Goal: Information Seeking & Learning: Learn about a topic

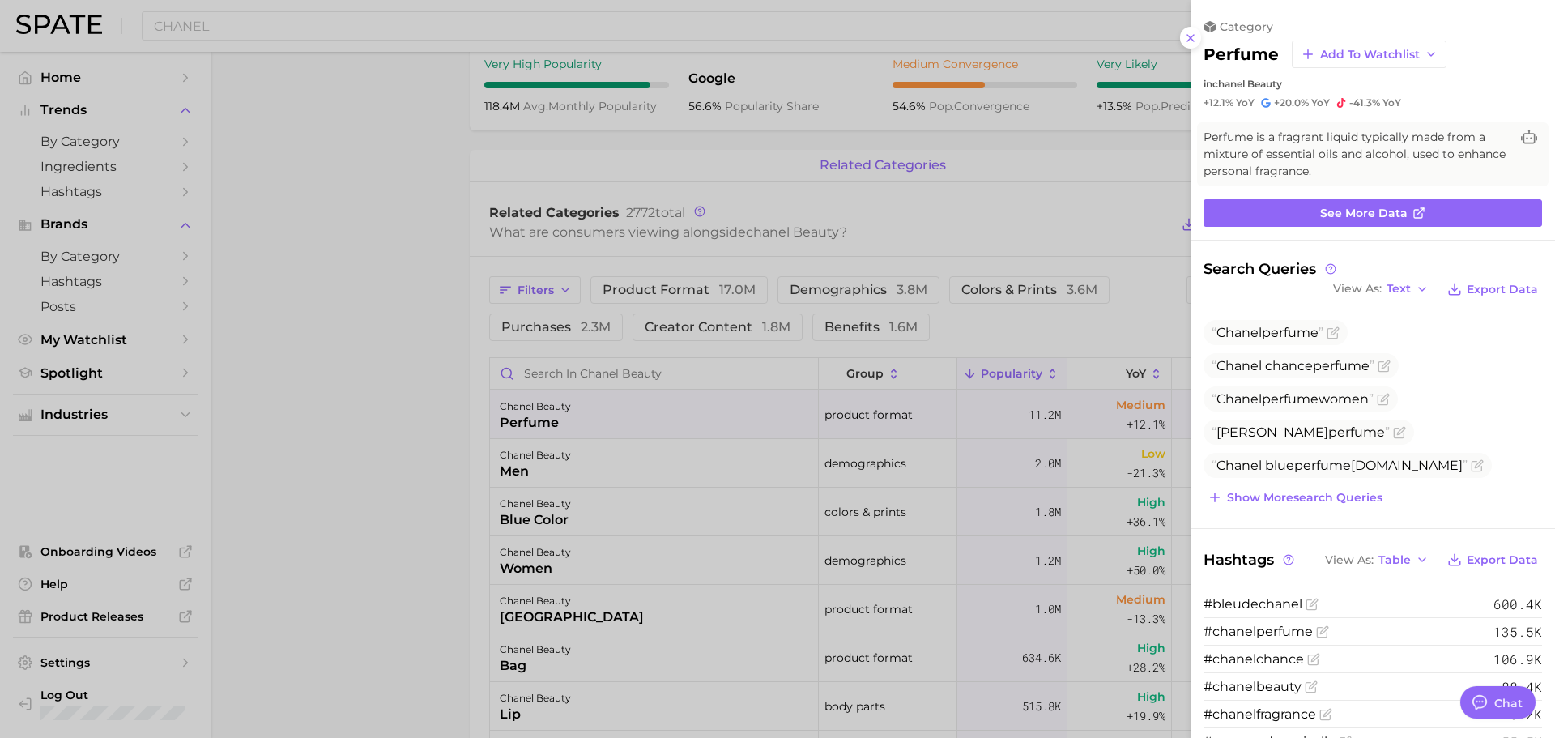
scroll to position [567, 0]
click at [1364, 288] on span "View As" at bounding box center [1357, 288] width 49 height 9
click at [1381, 338] on button "Table" at bounding box center [1418, 344] width 178 height 29
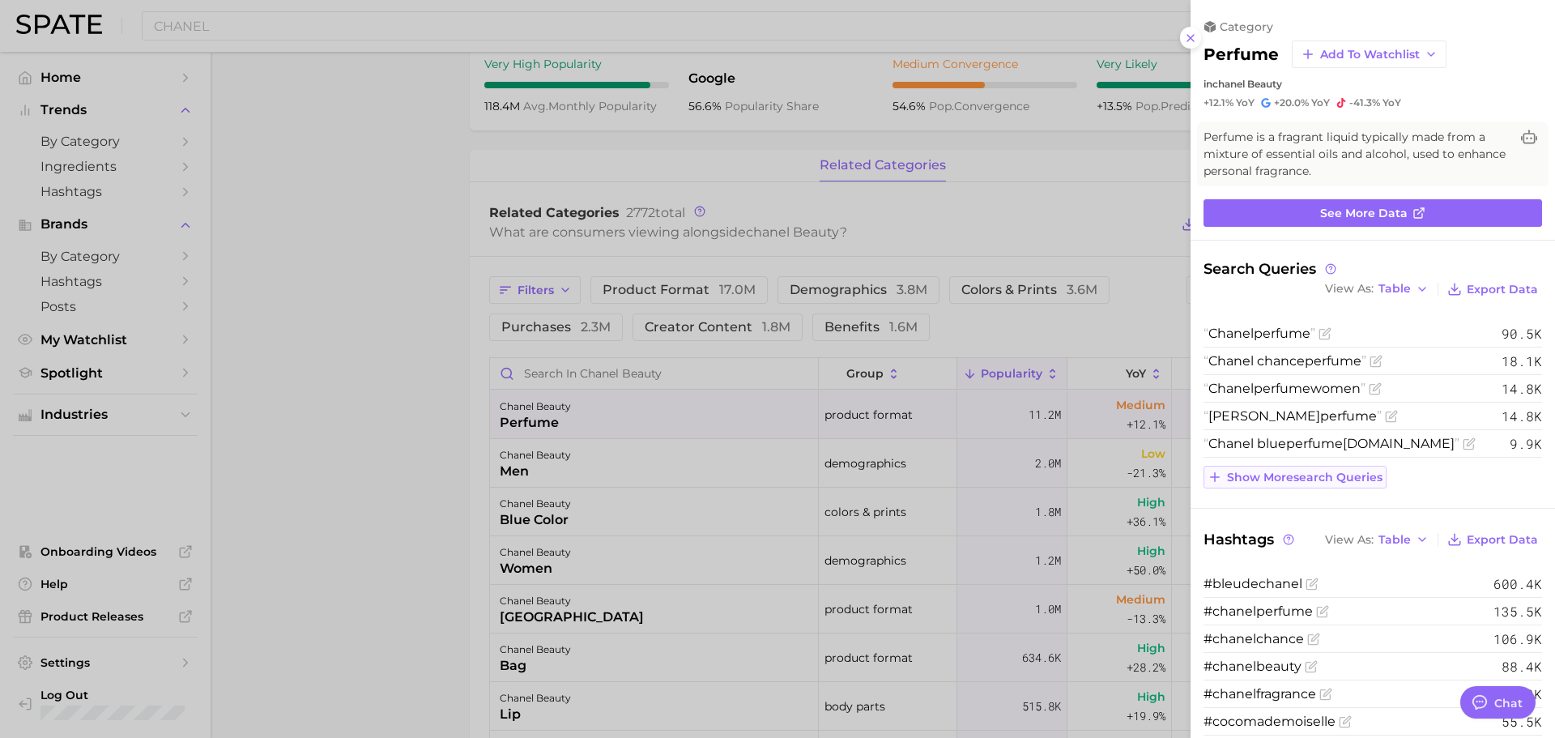
click at [1310, 486] on button "Show more search queries" at bounding box center [1295, 477] width 183 height 23
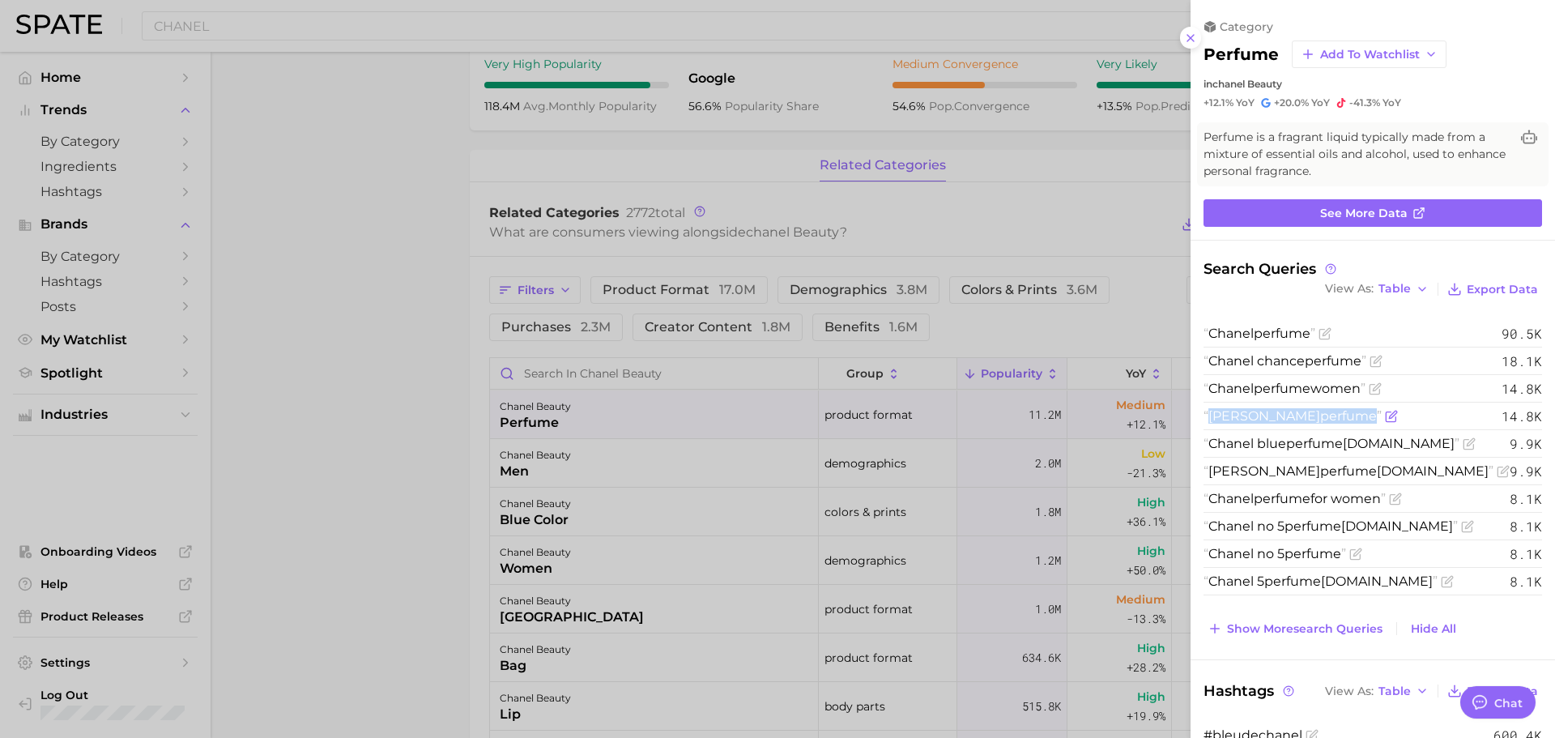
drag, startPoint x: 1364, startPoint y: 417, endPoint x: 1206, endPoint y: 417, distance: 157.9
click at [1206, 417] on span "Chance chanel perfume" at bounding box center [1293, 415] width 178 height 15
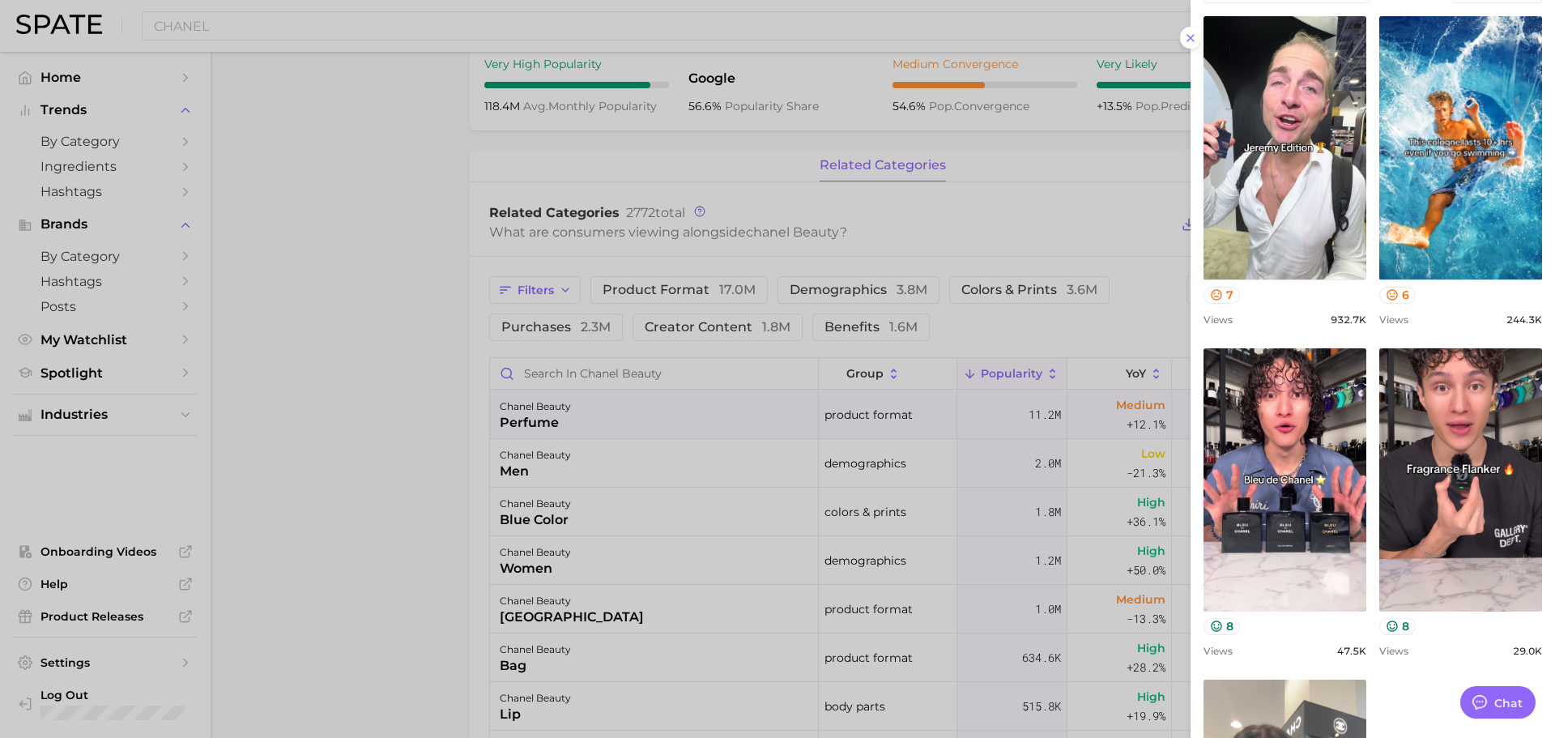
scroll to position [947, 0]
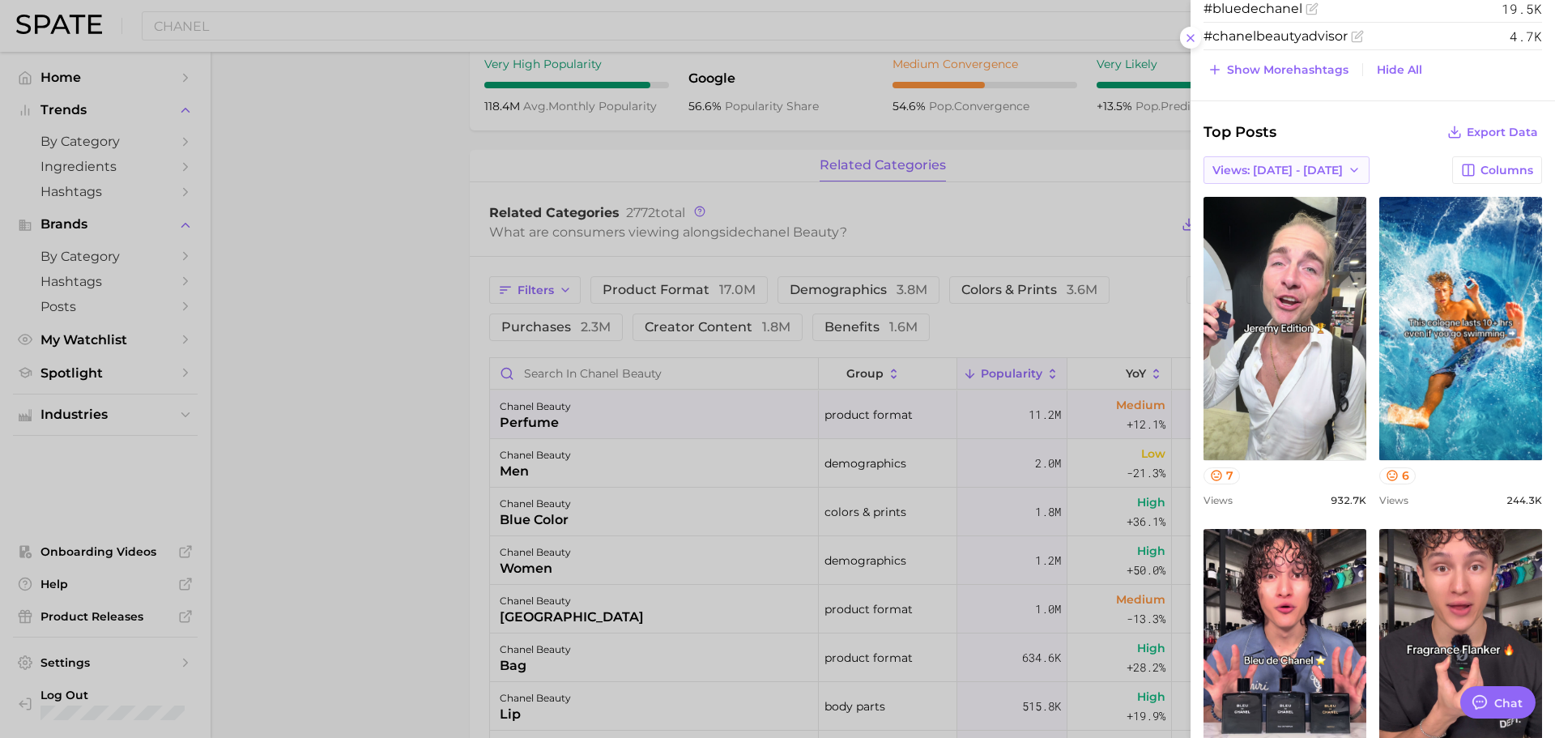
click at [1348, 170] on icon "button" at bounding box center [1354, 170] width 13 height 13
click at [1281, 227] on button "Total Views" at bounding box center [1280, 229] width 178 height 29
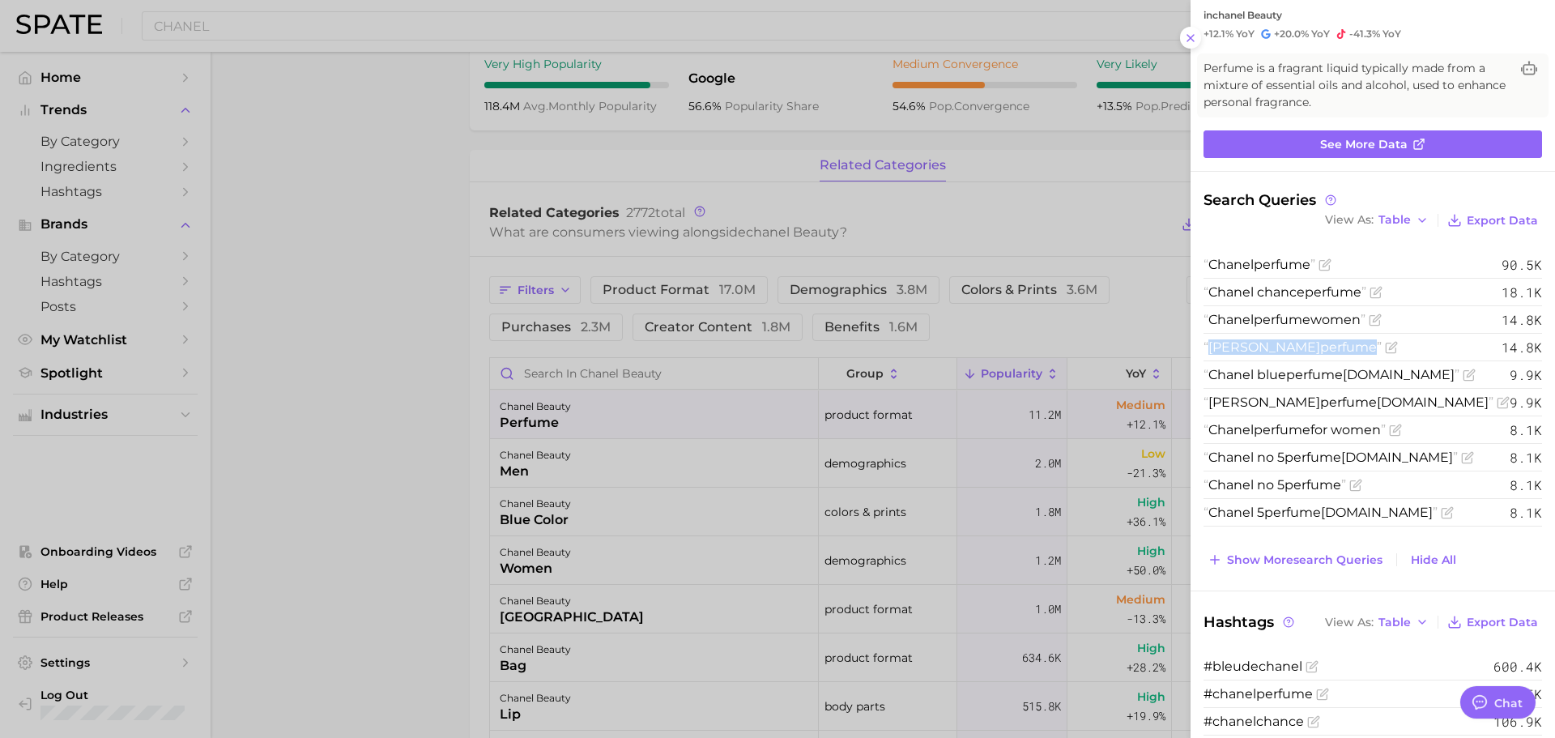
scroll to position [56, 0]
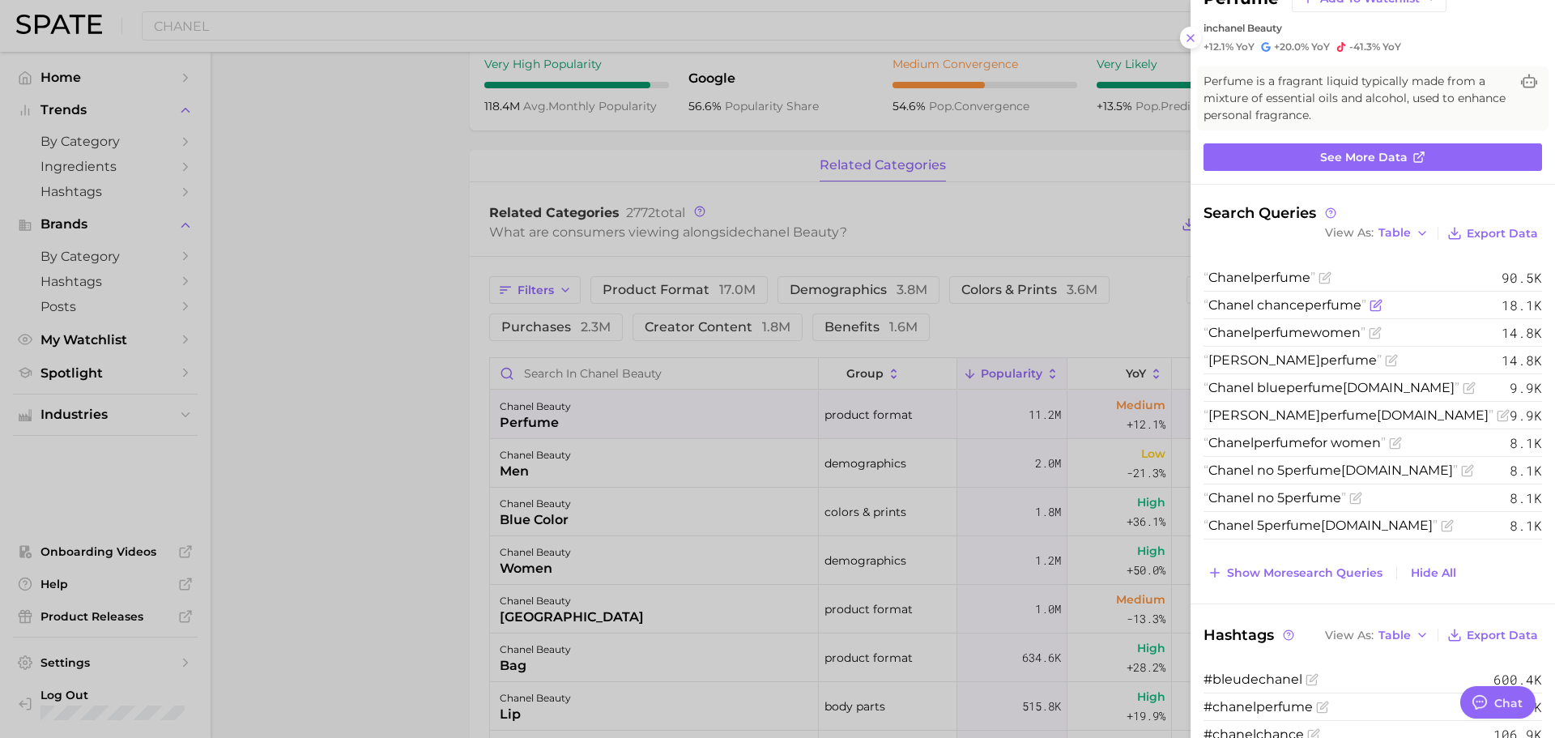
click at [1283, 304] on span "Chanel chance perfume" at bounding box center [1285, 304] width 163 height 15
drag, startPoint x: 1209, startPoint y: 306, endPoint x: 1372, endPoint y: 298, distance: 163.0
click at [1372, 298] on span "Chanel chance perfume" at bounding box center [1293, 304] width 179 height 15
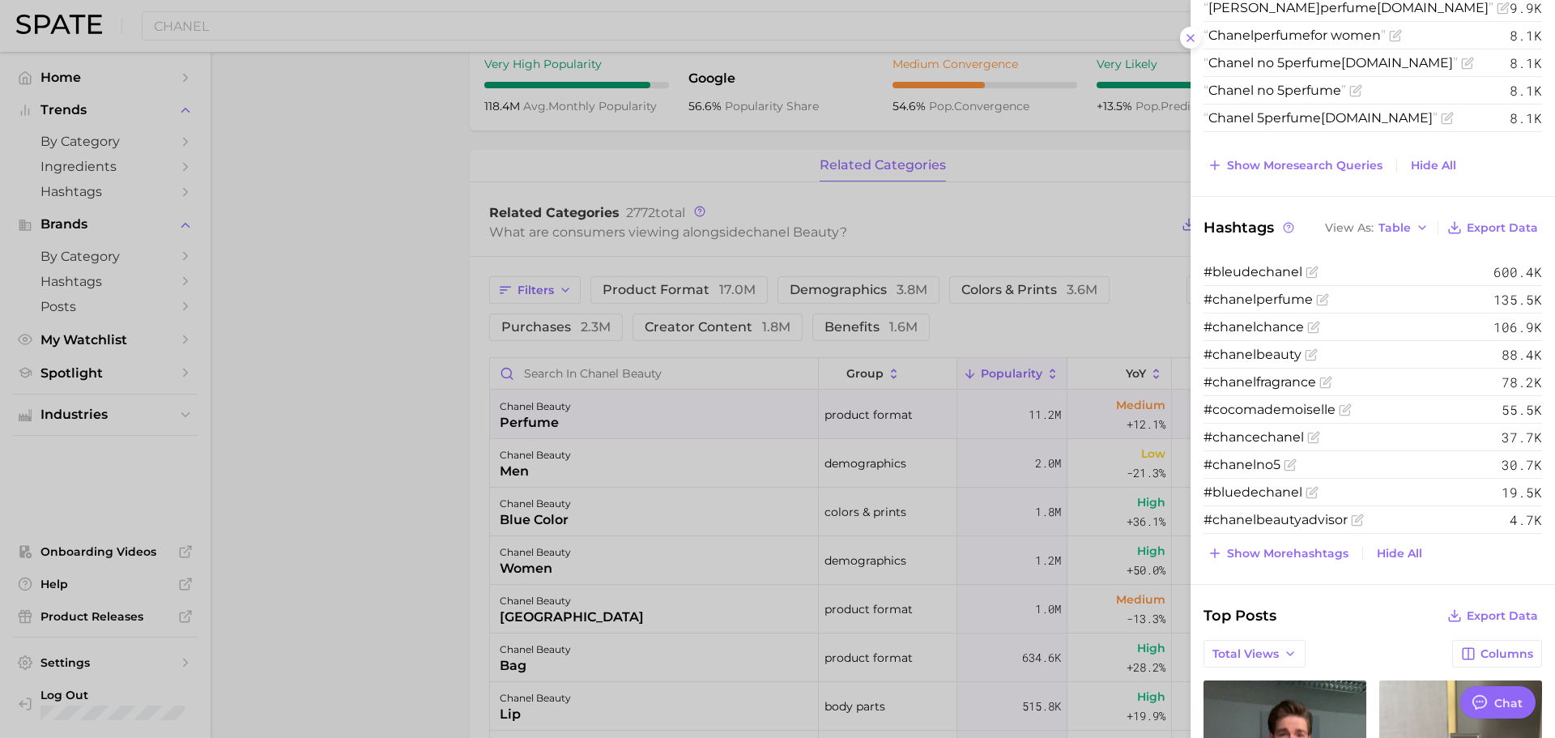
scroll to position [461, 0]
click at [1281, 558] on span "Show more hashtags" at bounding box center [1287, 556] width 121 height 14
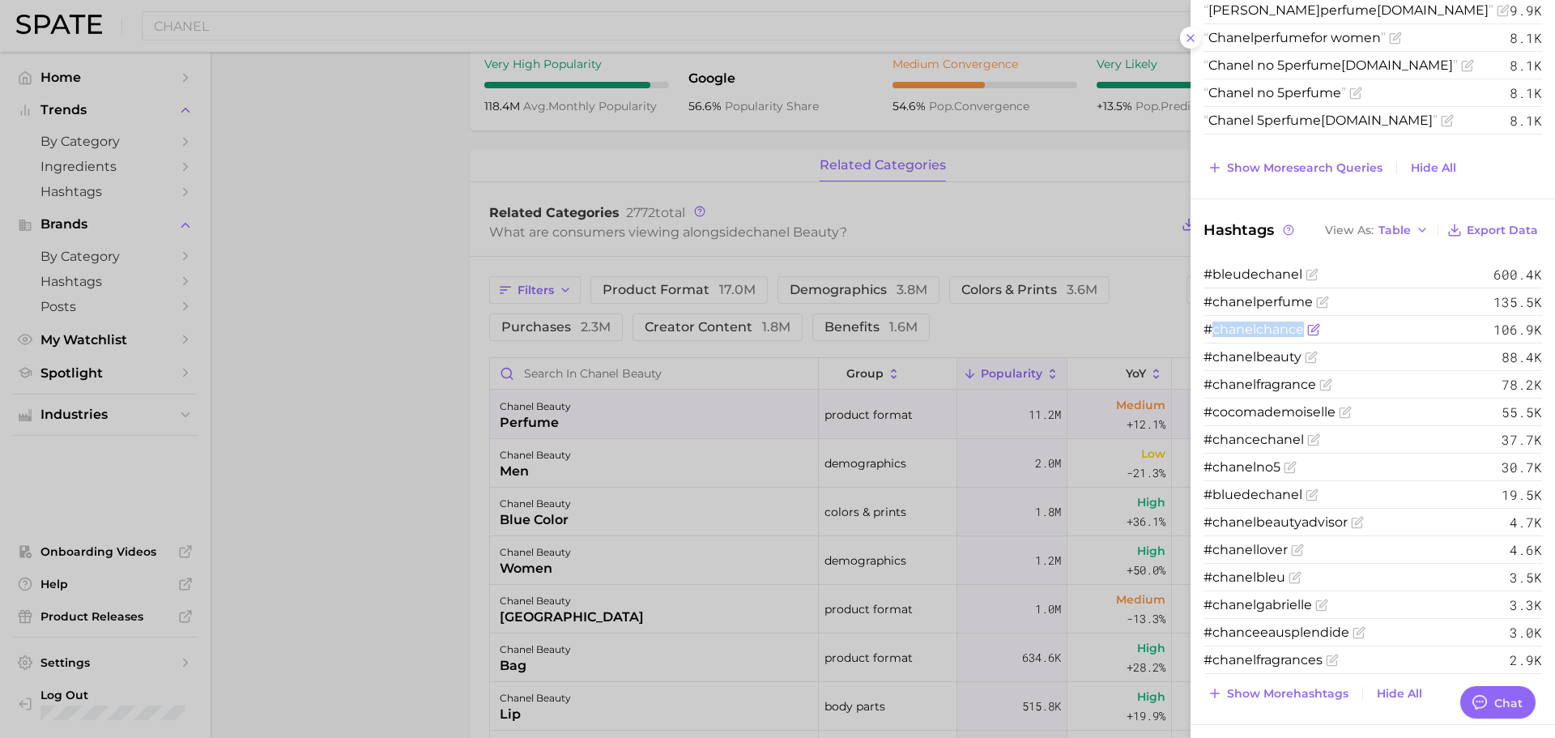
drag, startPoint x: 1301, startPoint y: 330, endPoint x: 1215, endPoint y: 329, distance: 85.9
click at [1215, 329] on span "#chanelchance" at bounding box center [1254, 329] width 100 height 15
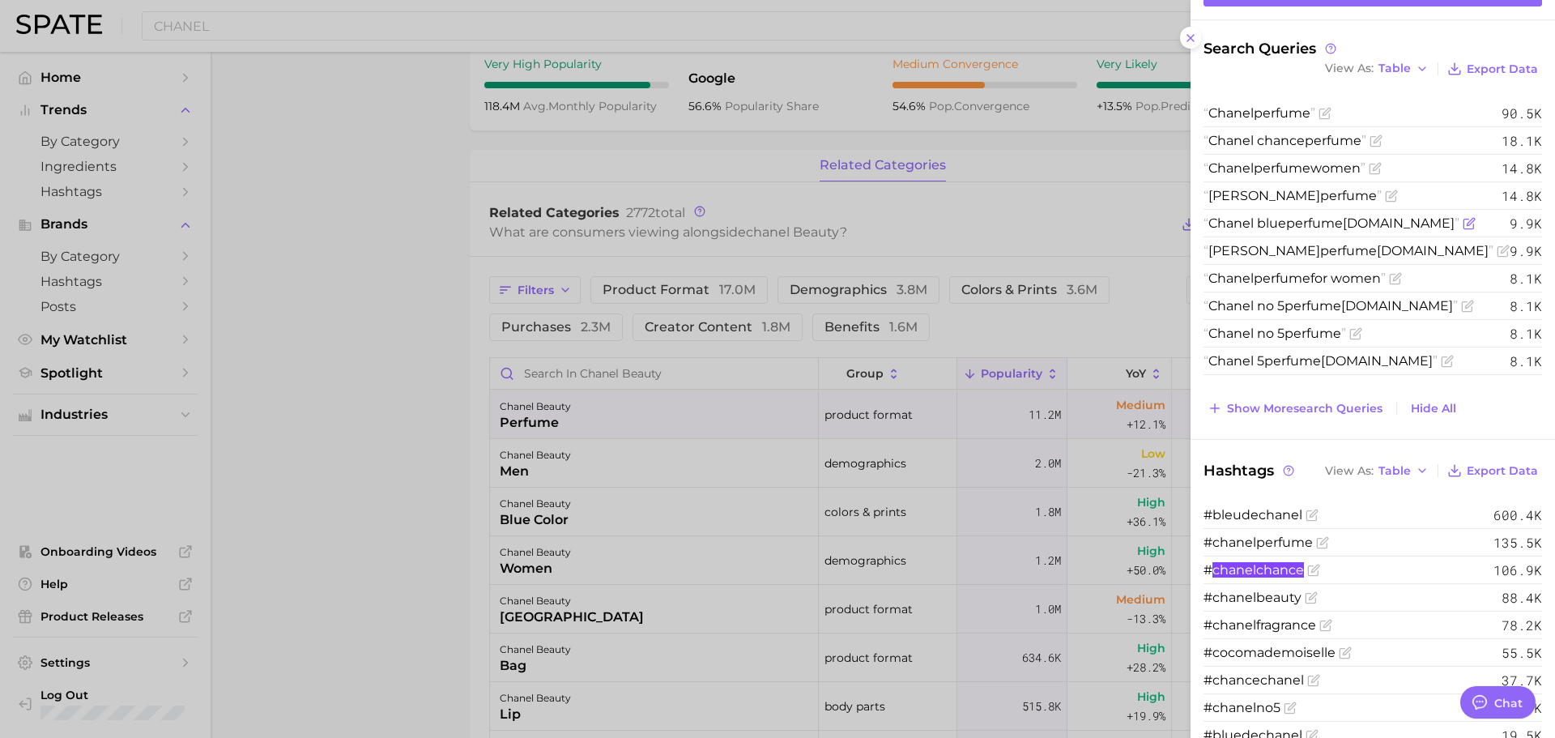
scroll to position [0, 0]
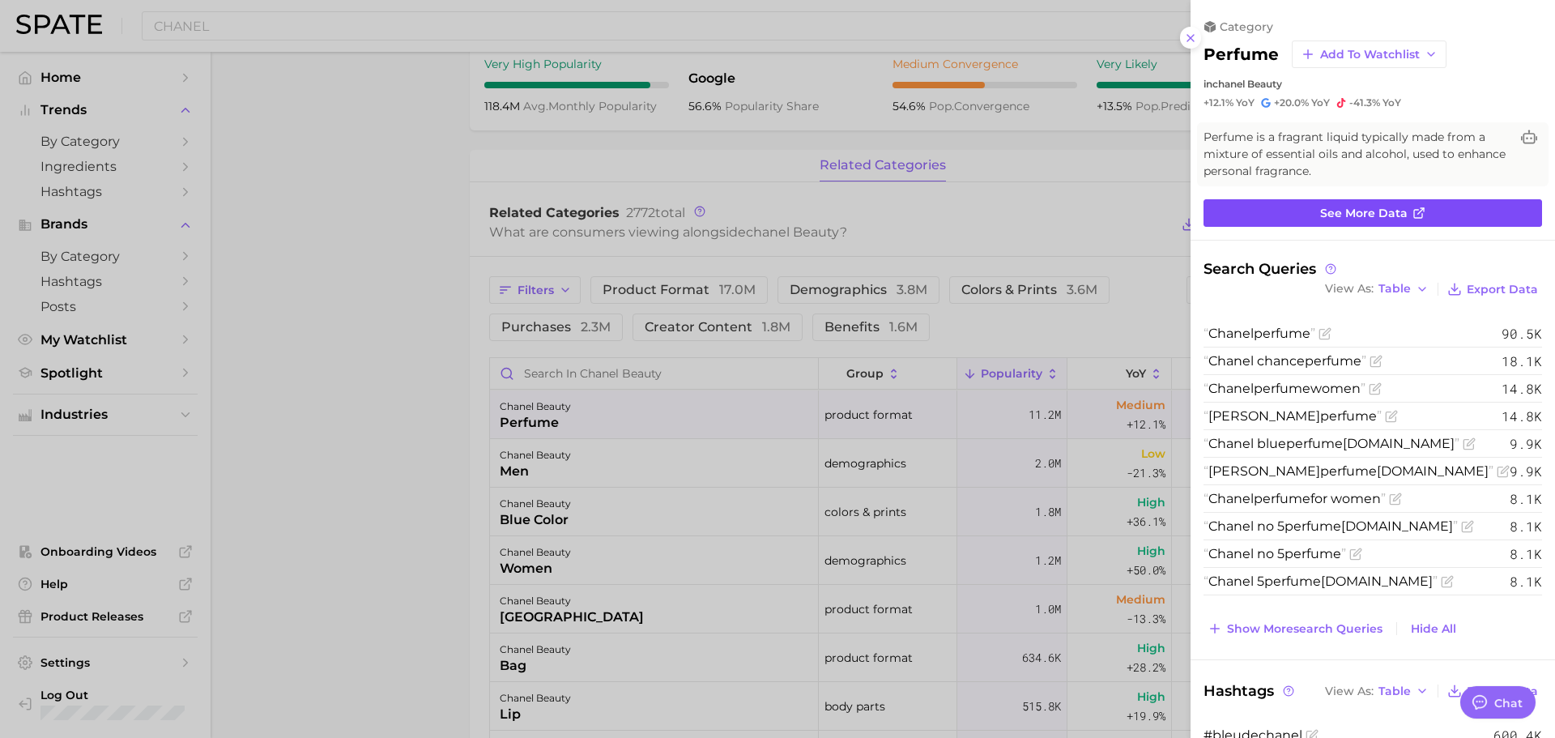
click at [1373, 216] on span "See more data" at bounding box center [1363, 214] width 87 height 14
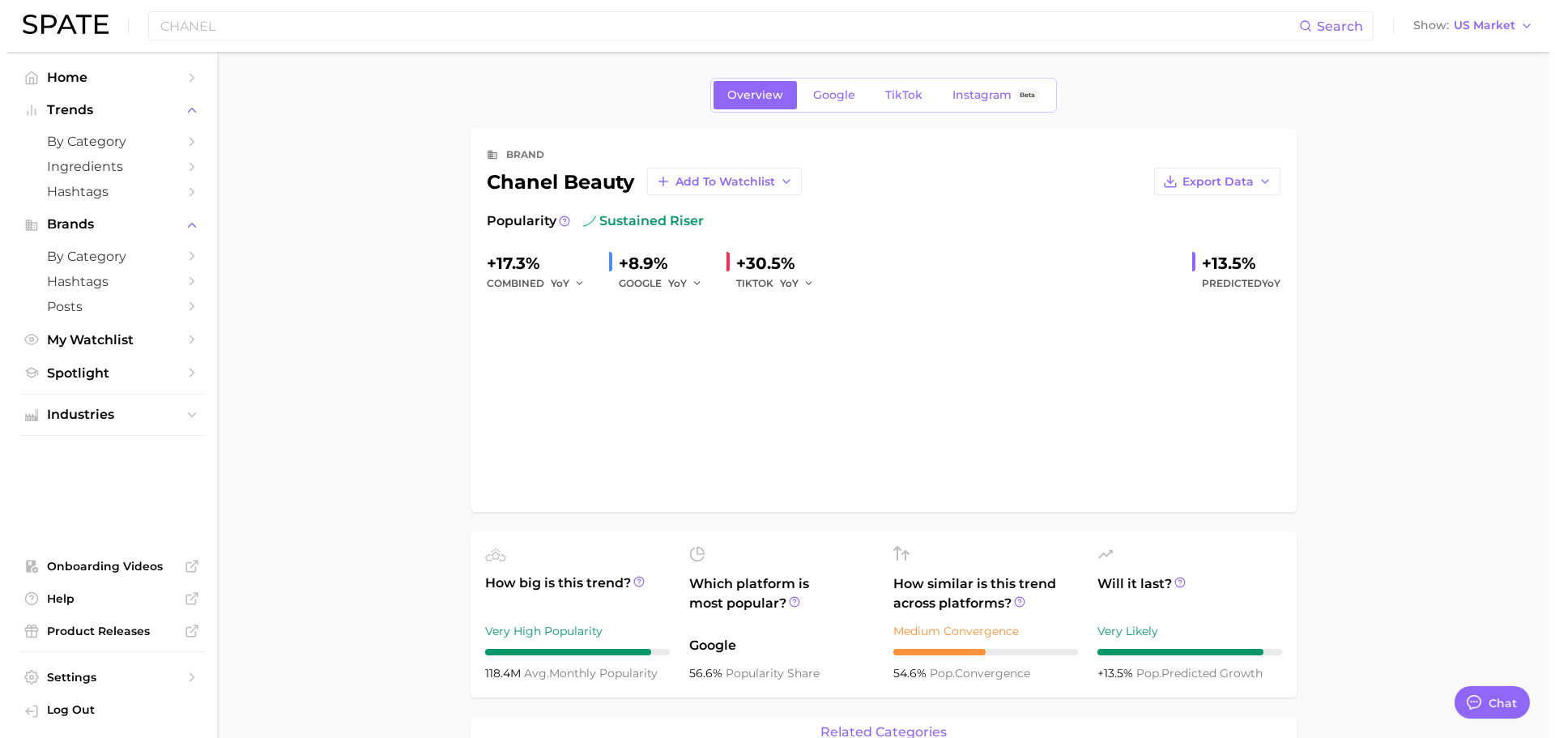
scroll to position [567, 0]
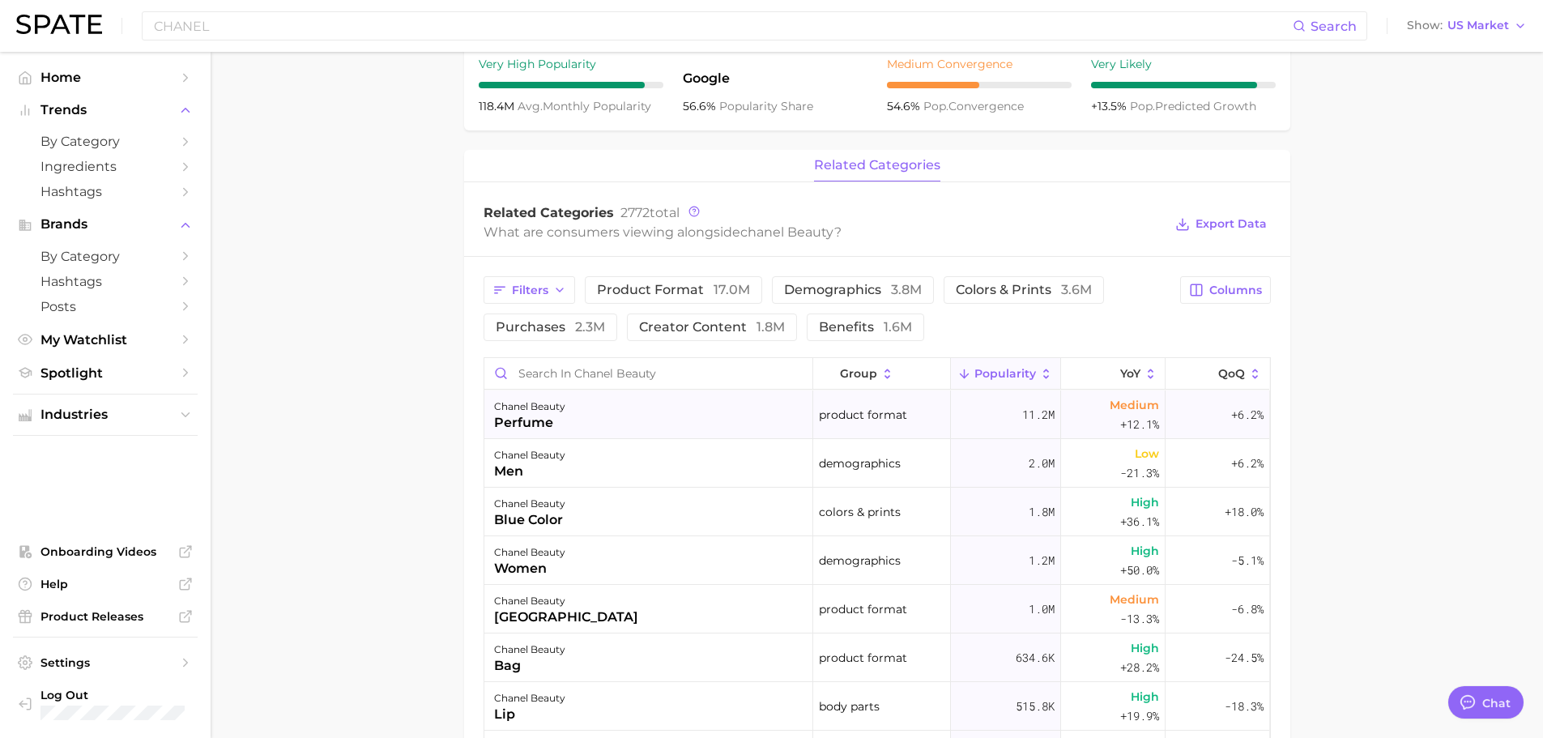
click at [582, 401] on div "chanel beauty perfume" at bounding box center [648, 414] width 329 height 49
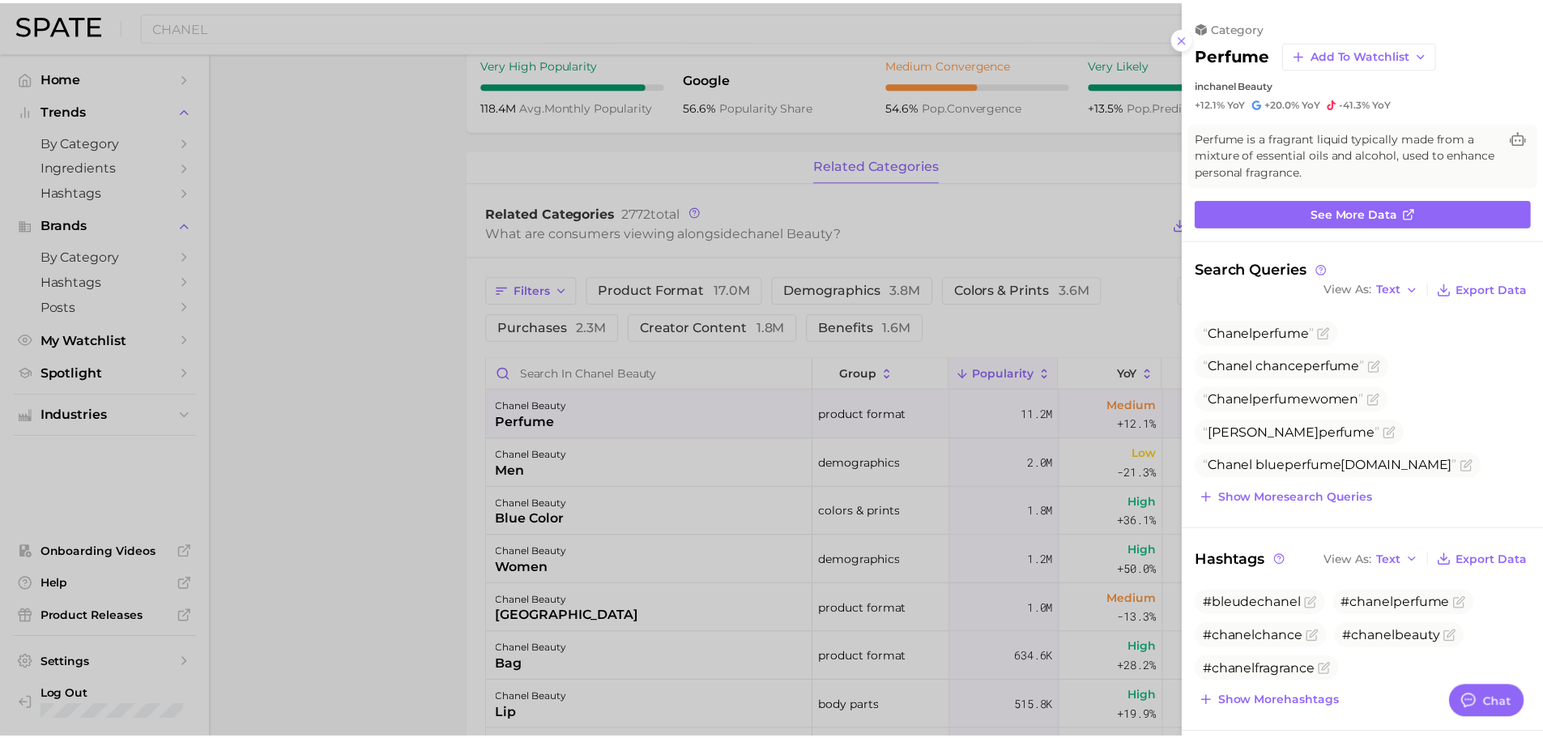
scroll to position [0, 0]
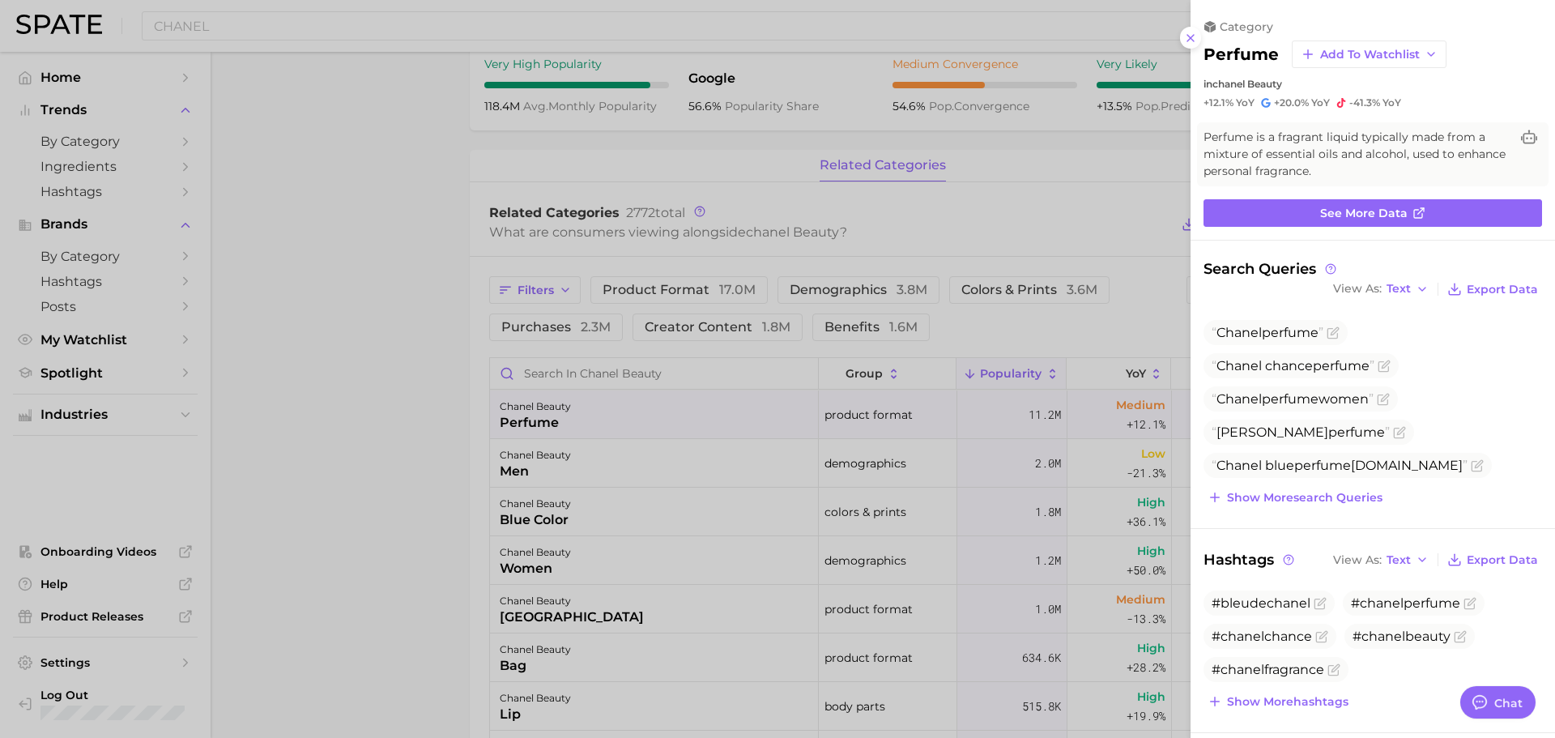
click at [589, 394] on div at bounding box center [777, 369] width 1555 height 738
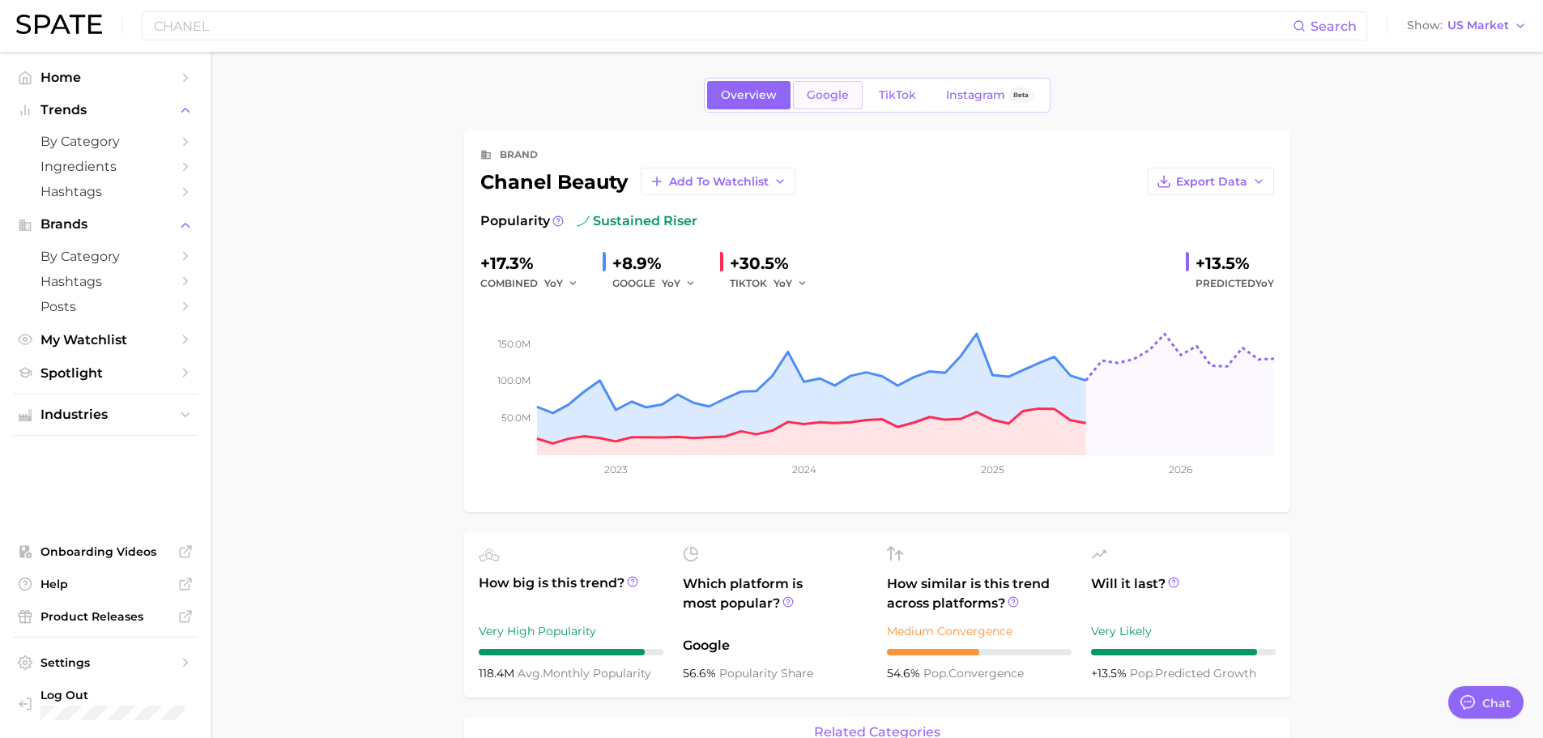
click at [834, 88] on span "Google" at bounding box center [828, 95] width 42 height 14
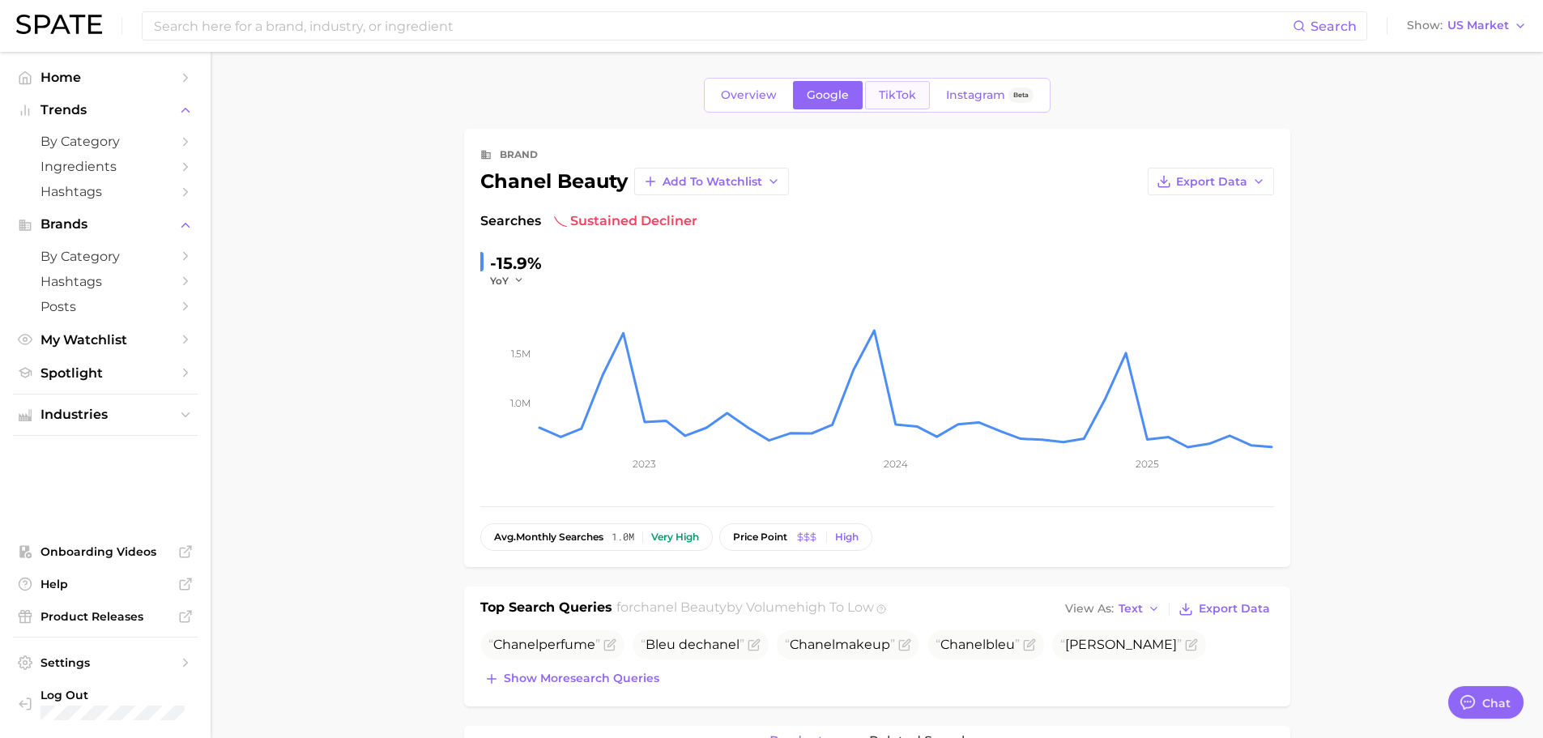
click at [896, 95] on span "TikTok" at bounding box center [897, 95] width 37 height 14
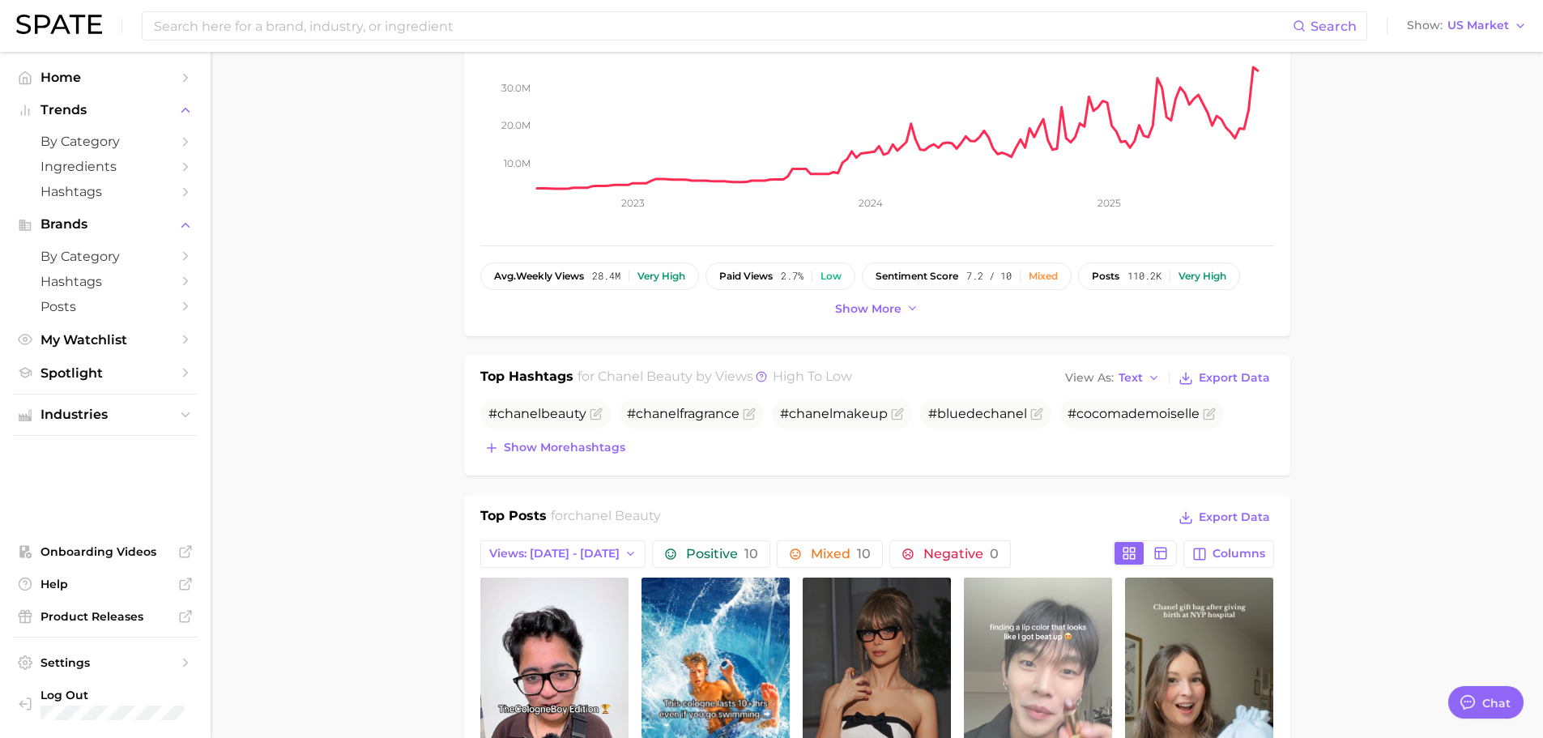
scroll to position [324, 0]
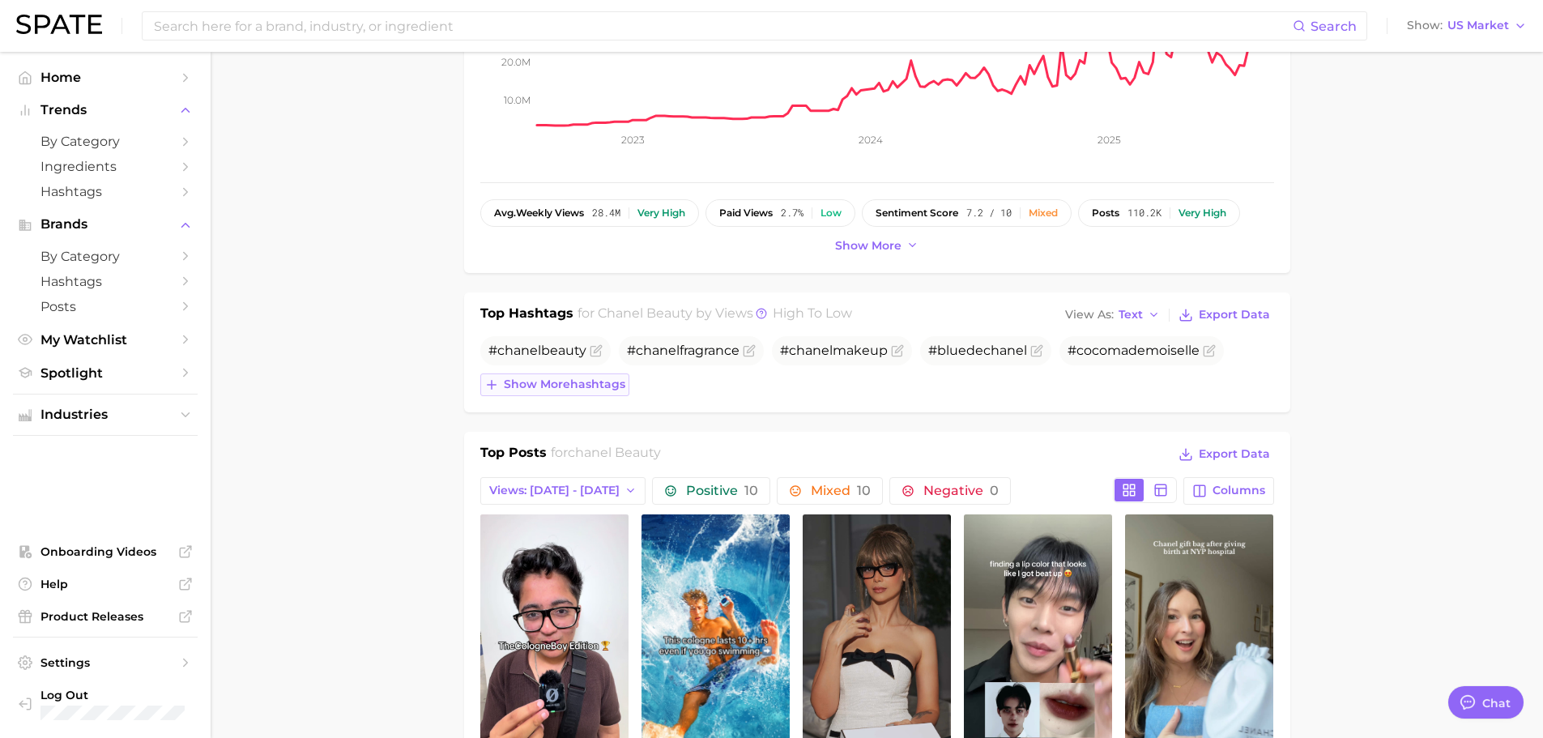
click at [607, 378] on span "Show more hashtags" at bounding box center [564, 384] width 121 height 14
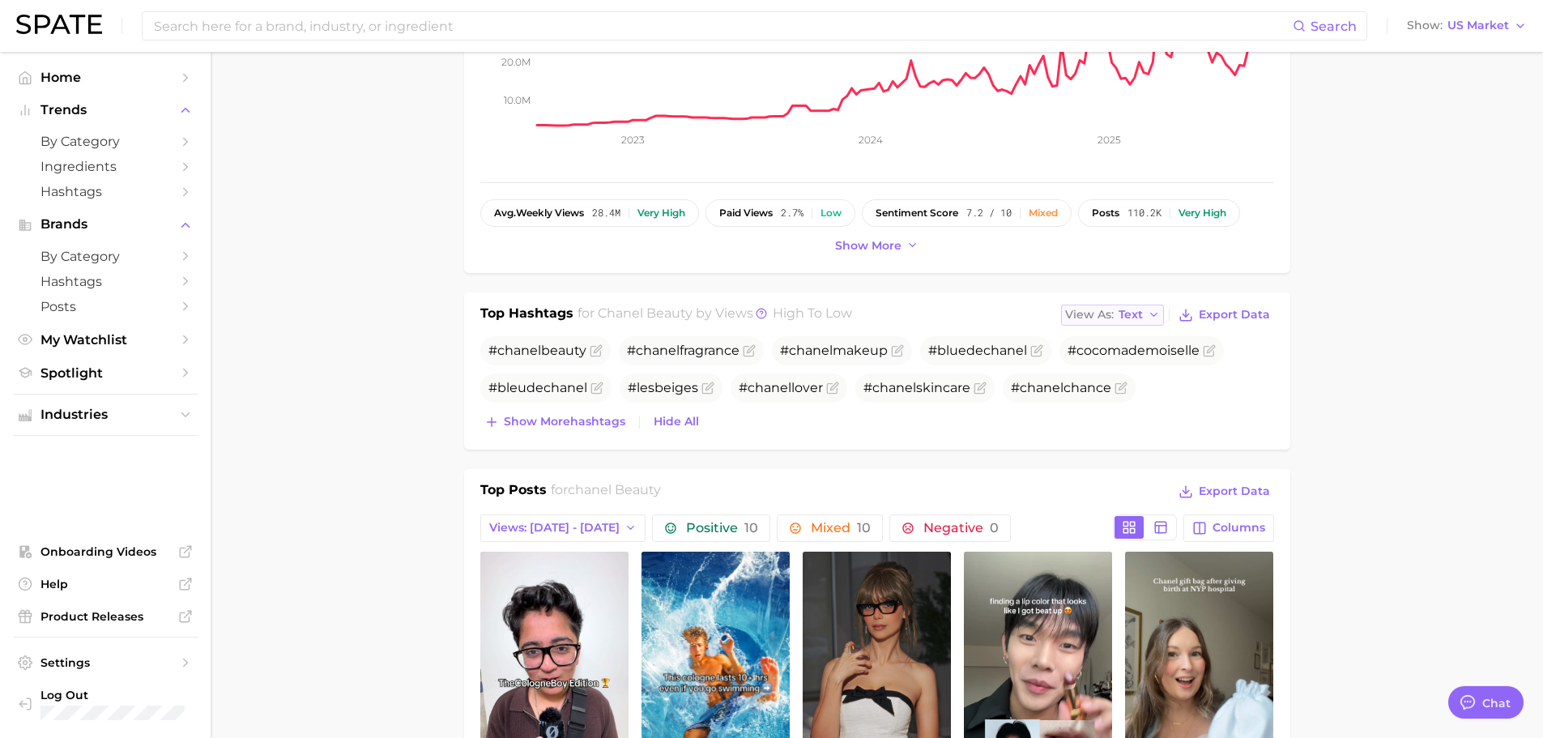
click at [1117, 310] on div "View As Text" at bounding box center [1104, 314] width 78 height 9
click at [974, 471] on div "Top Posts for chanel beauty Export Data Views: Aug 10 - 17 Positive 10 Mixed 10…" at bounding box center [877, 692] width 826 height 447
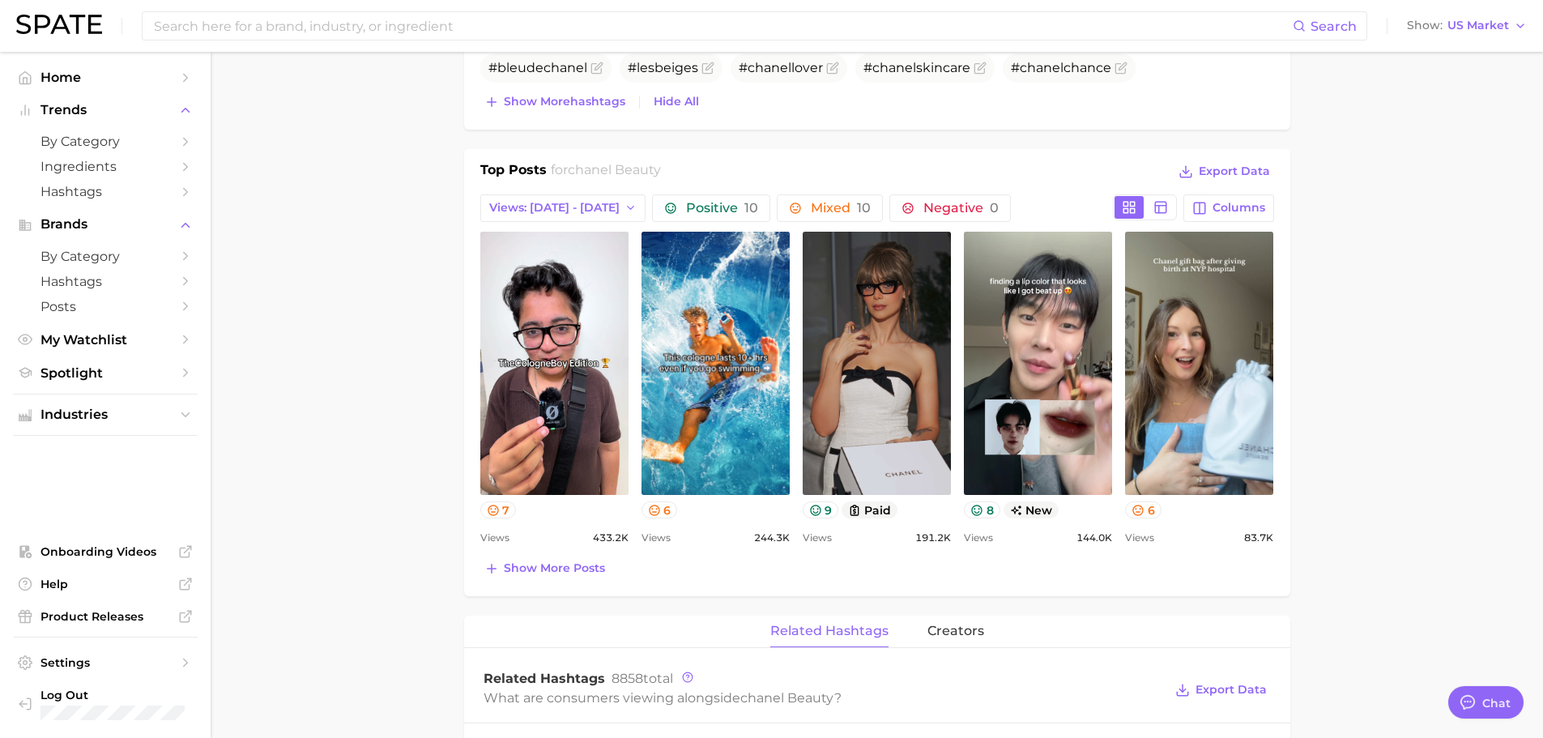
scroll to position [648, 0]
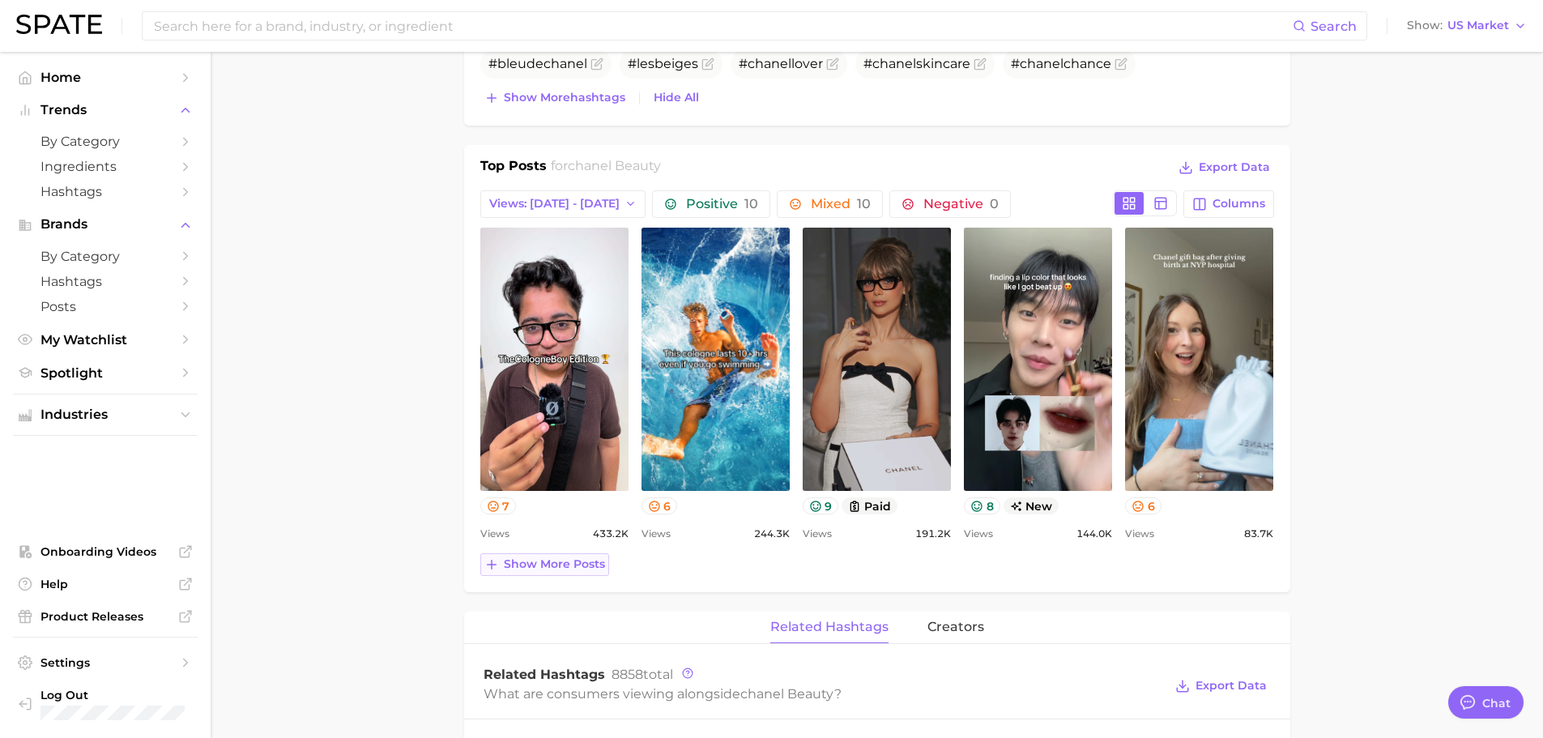
click at [582, 565] on span "Show more posts" at bounding box center [554, 564] width 101 height 14
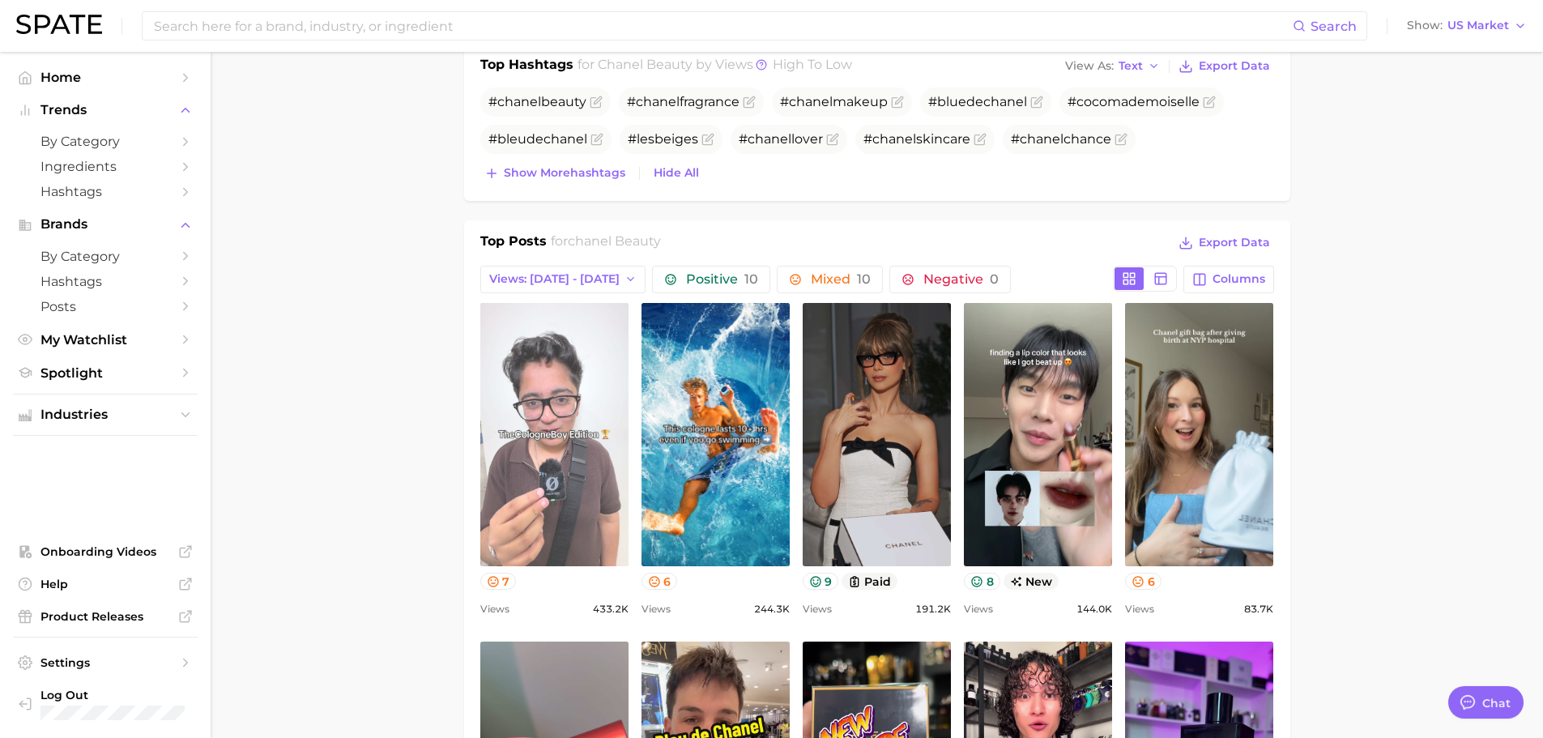
scroll to position [567, 0]
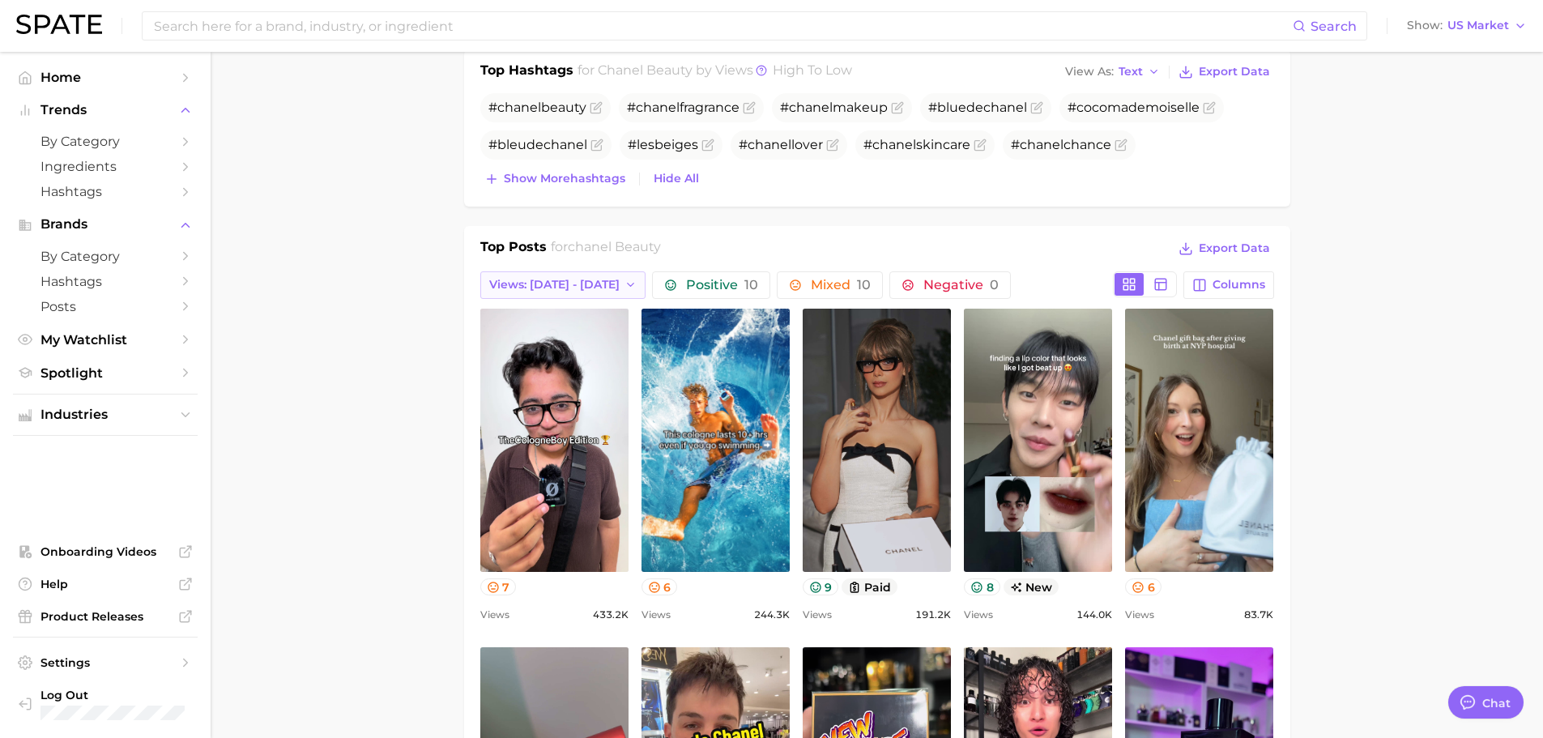
click at [561, 283] on span "Views: [DATE] - [DATE]" at bounding box center [554, 285] width 130 height 14
click at [535, 339] on span "Views: [DATE] - [DATE]" at bounding box center [540, 344] width 130 height 14
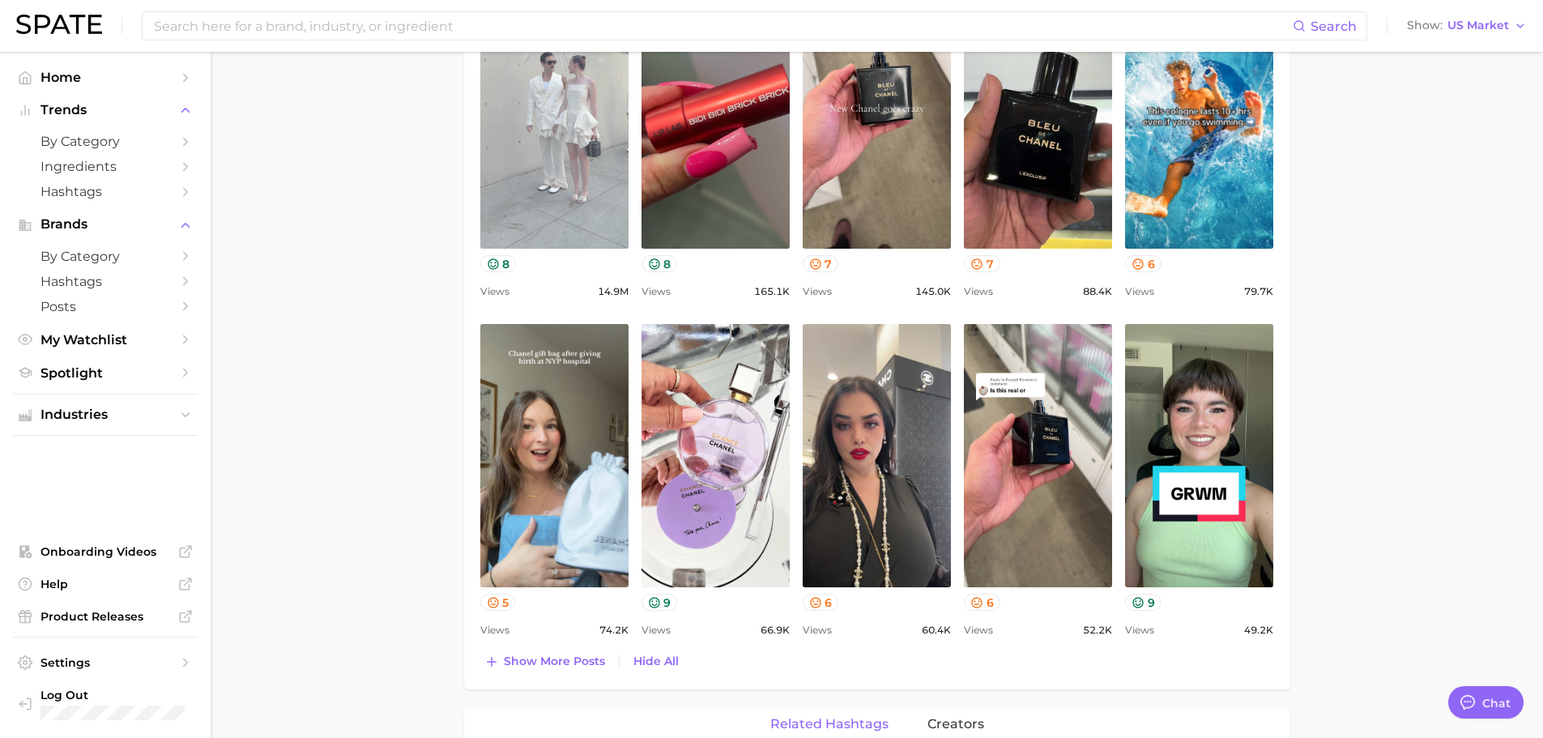
scroll to position [891, 0]
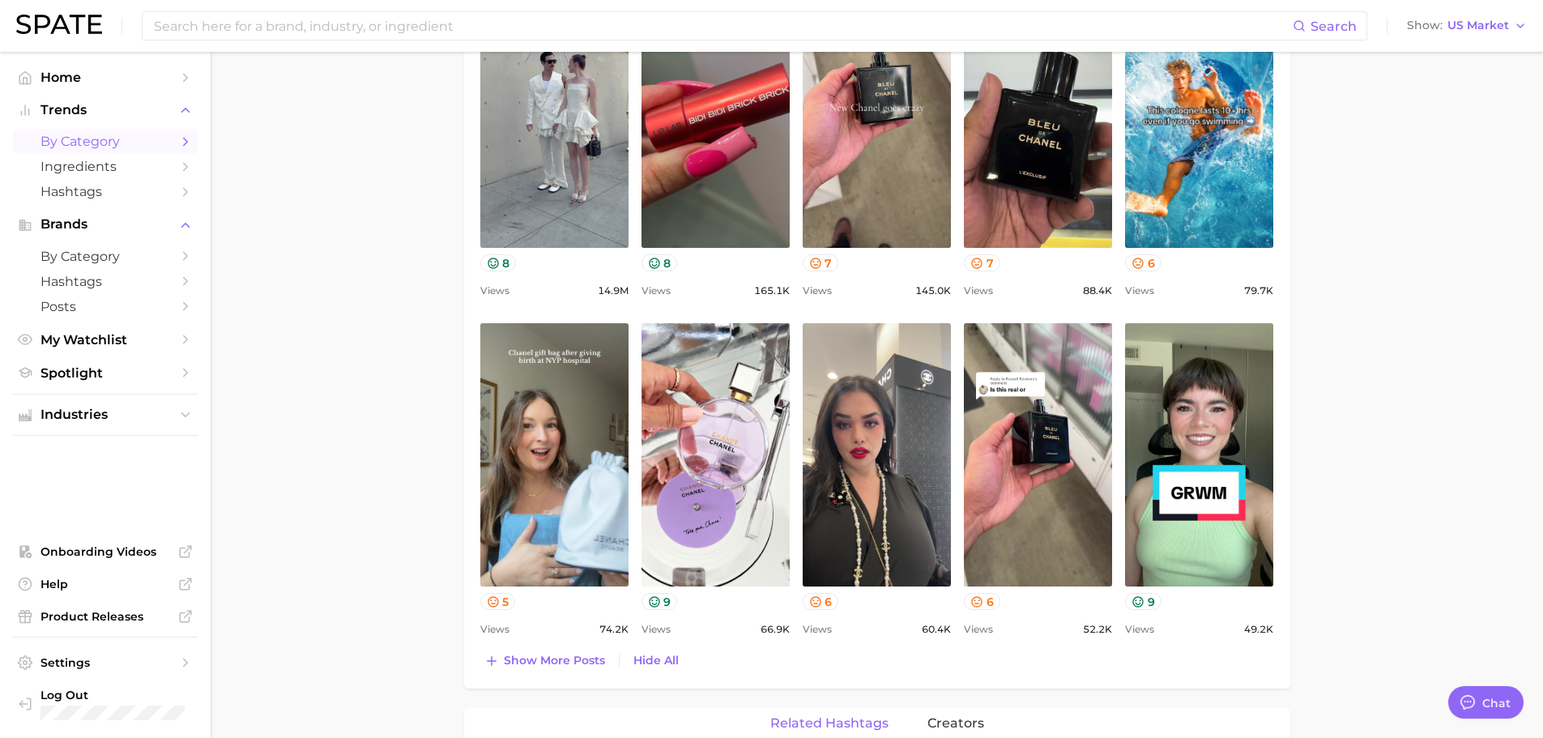
click at [101, 142] on span "by Category" at bounding box center [105, 141] width 130 height 15
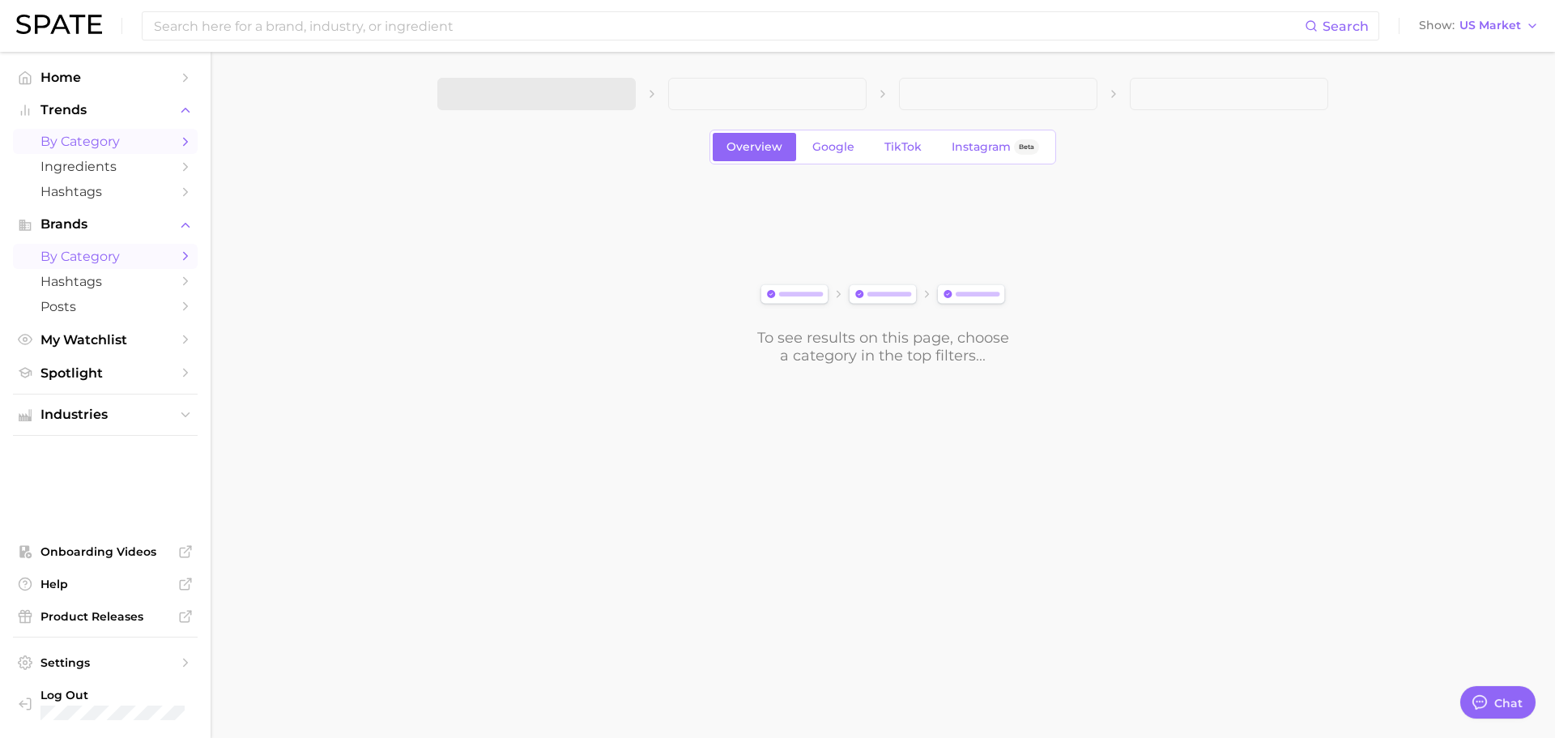
click at [137, 258] on span "by Category" at bounding box center [105, 256] width 130 height 15
click at [586, 100] on button "1. Choose Category" at bounding box center [536, 94] width 198 height 32
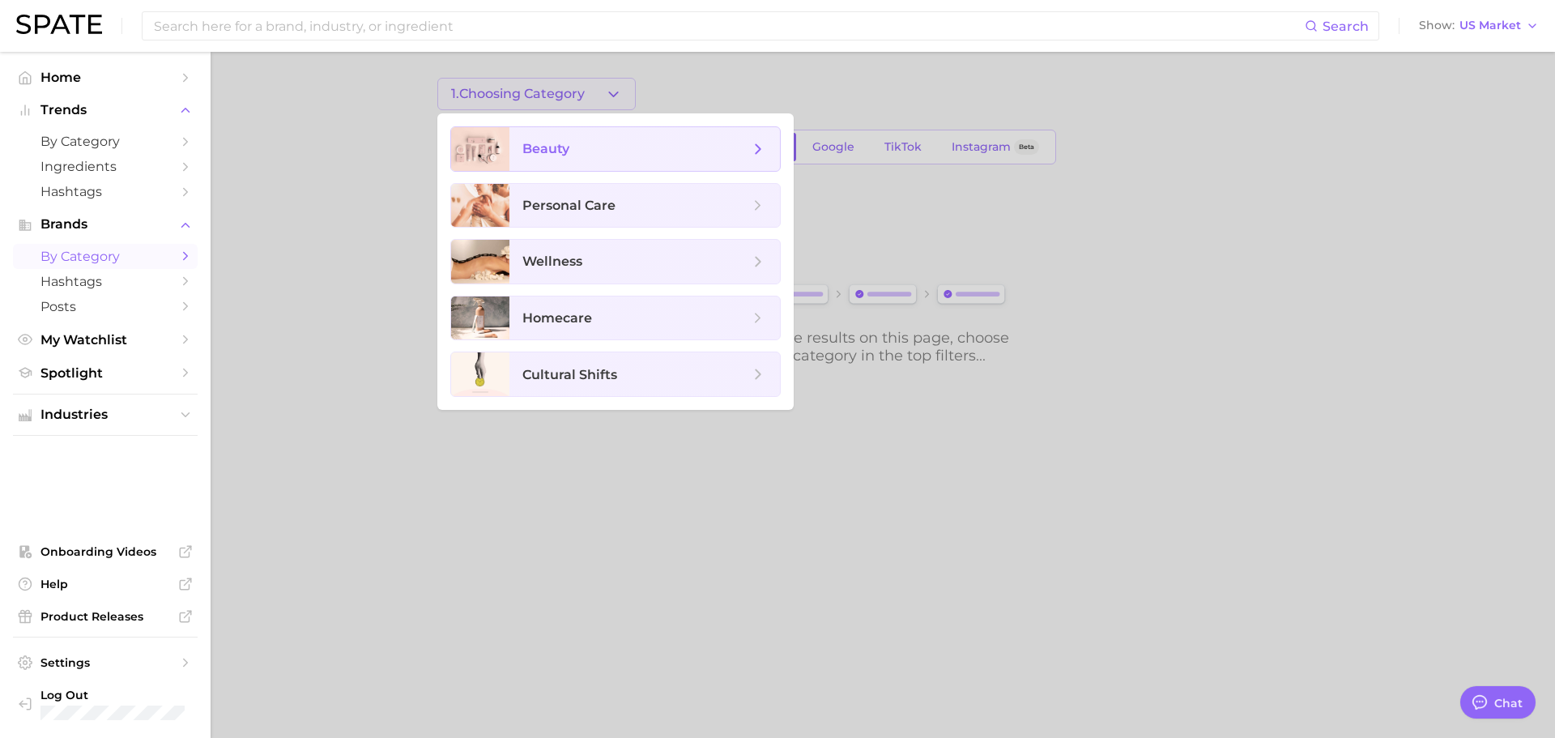
click at [587, 132] on span "beauty" at bounding box center [644, 149] width 271 height 44
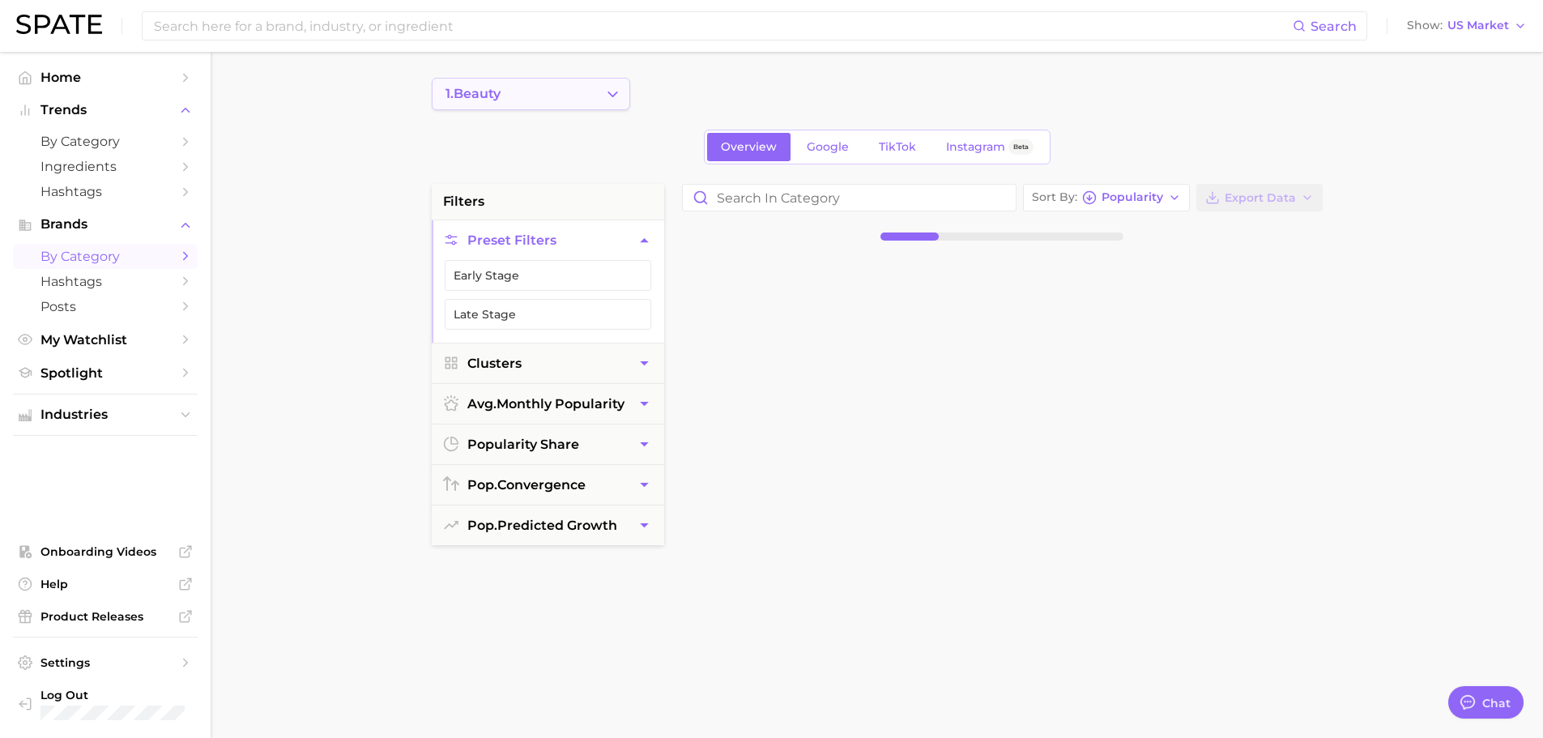
click at [604, 90] on icon "Change Category" at bounding box center [612, 94] width 17 height 17
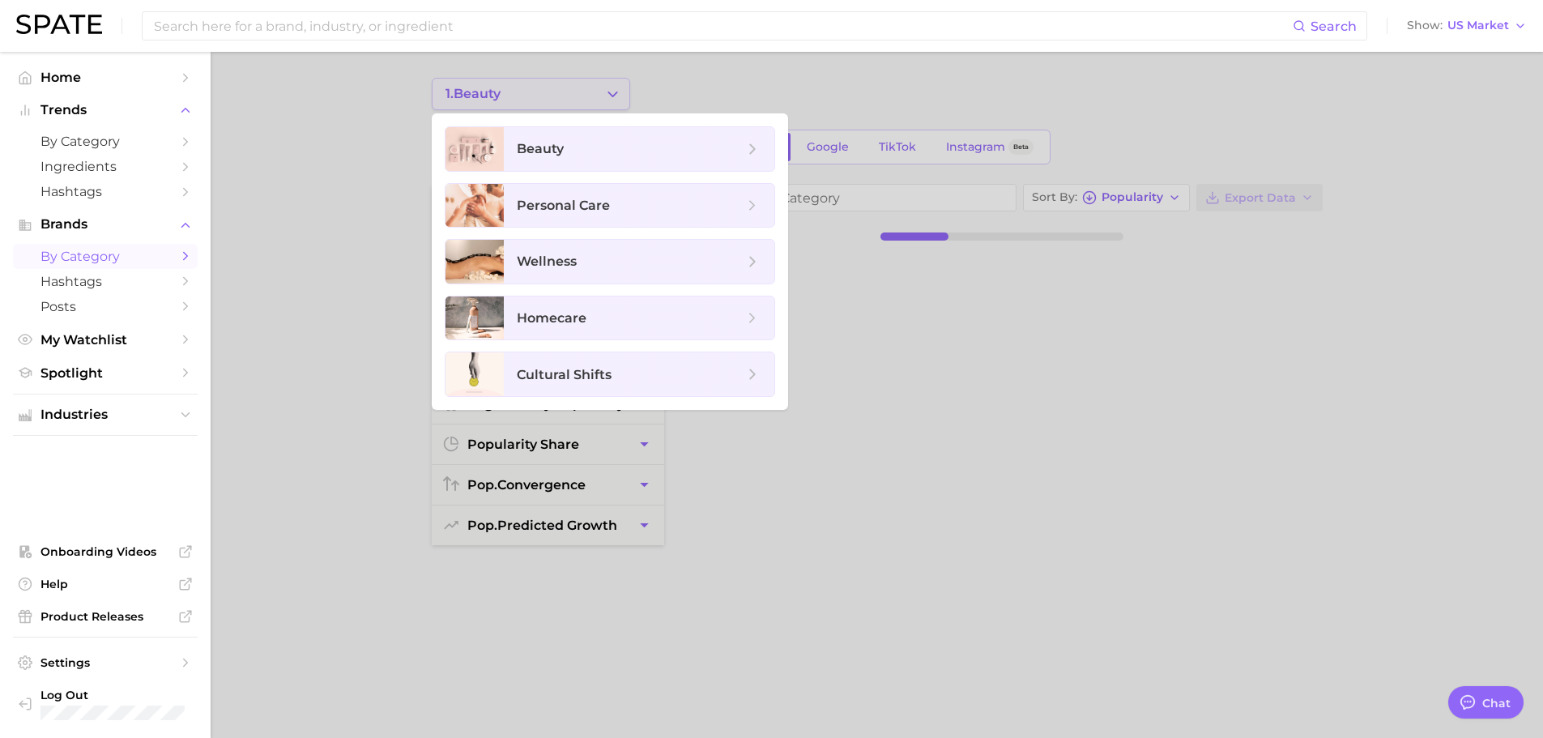
click at [603, 90] on div at bounding box center [771, 369] width 1543 height 738
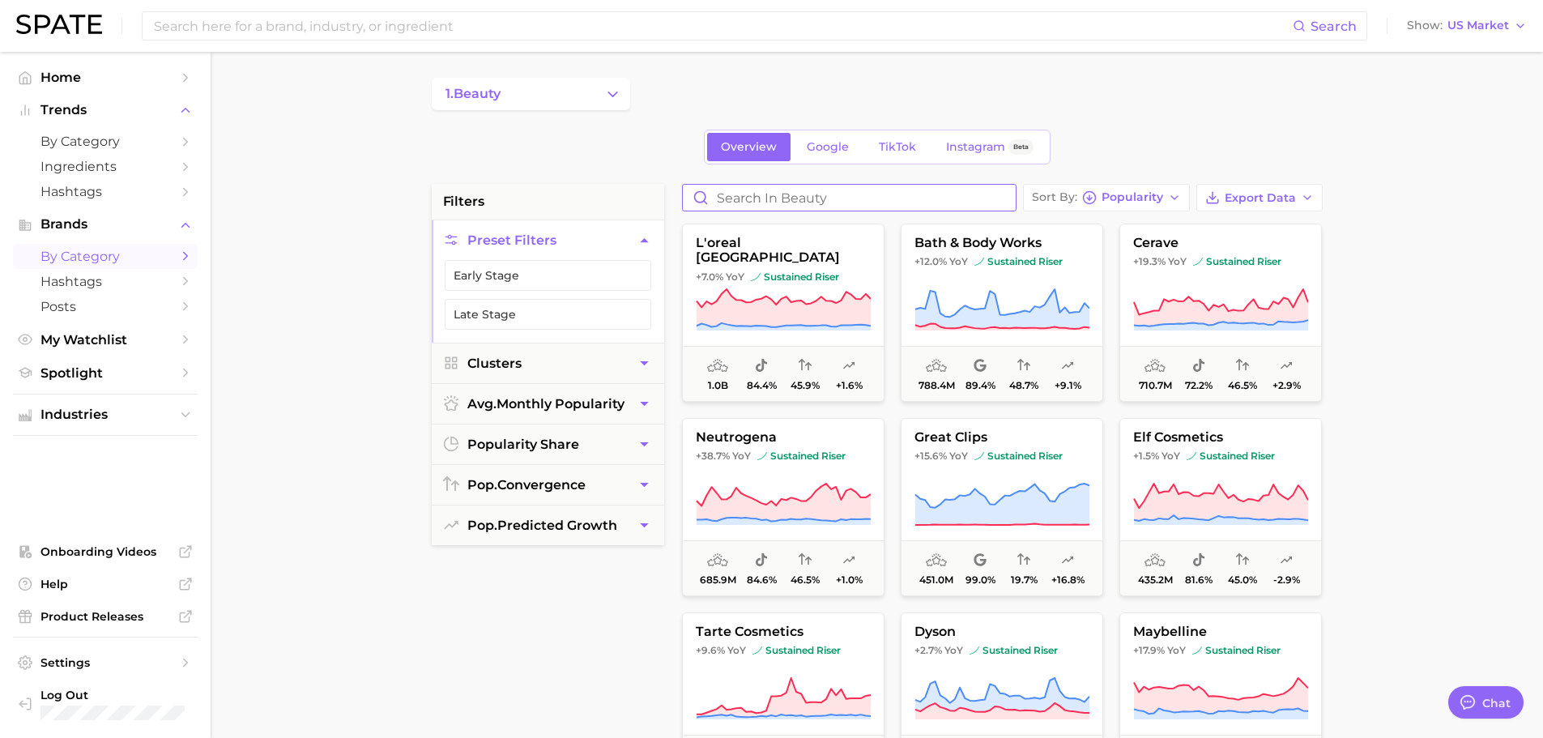
click at [888, 194] on input "Search in beauty" at bounding box center [849, 198] width 333 height 26
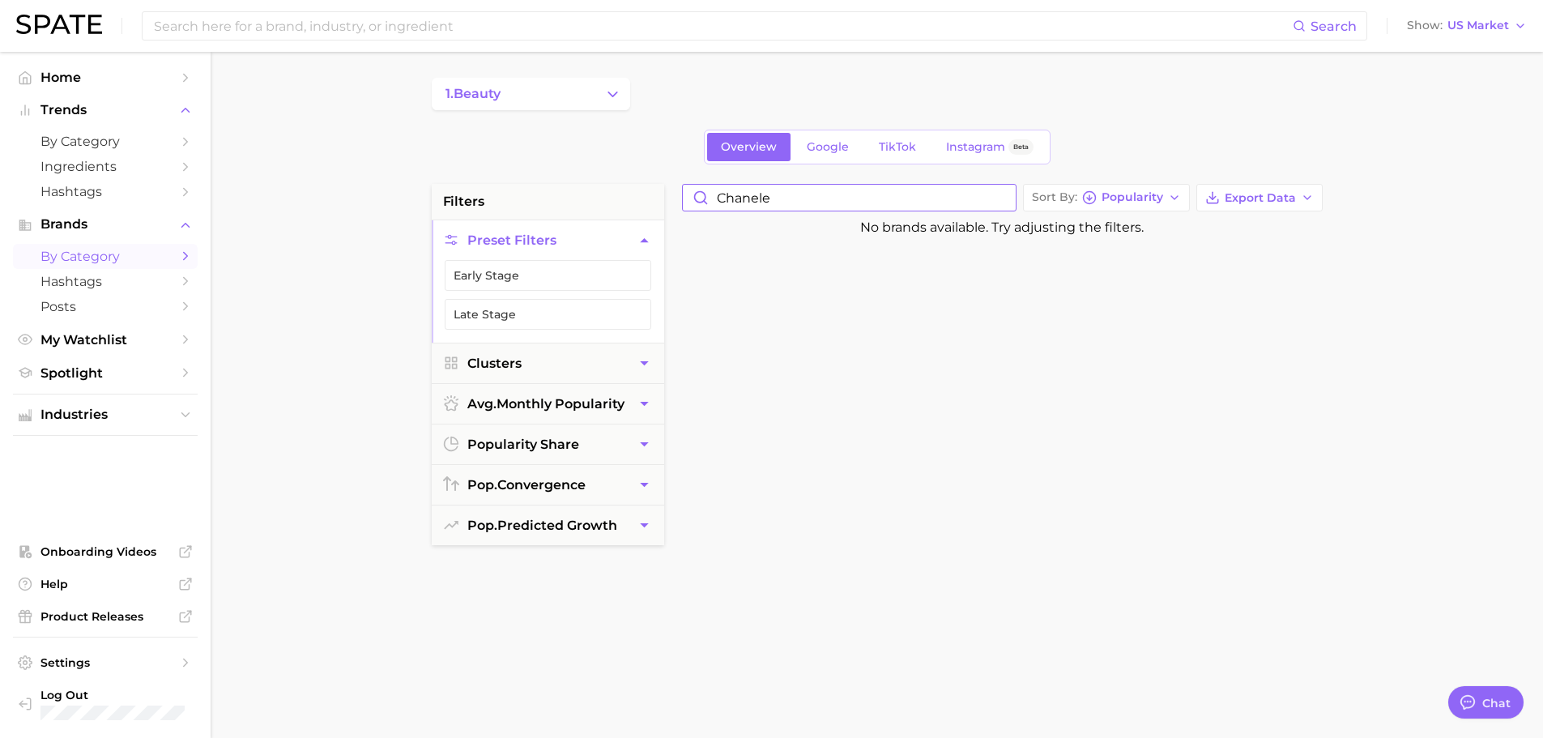
type input "chanel"
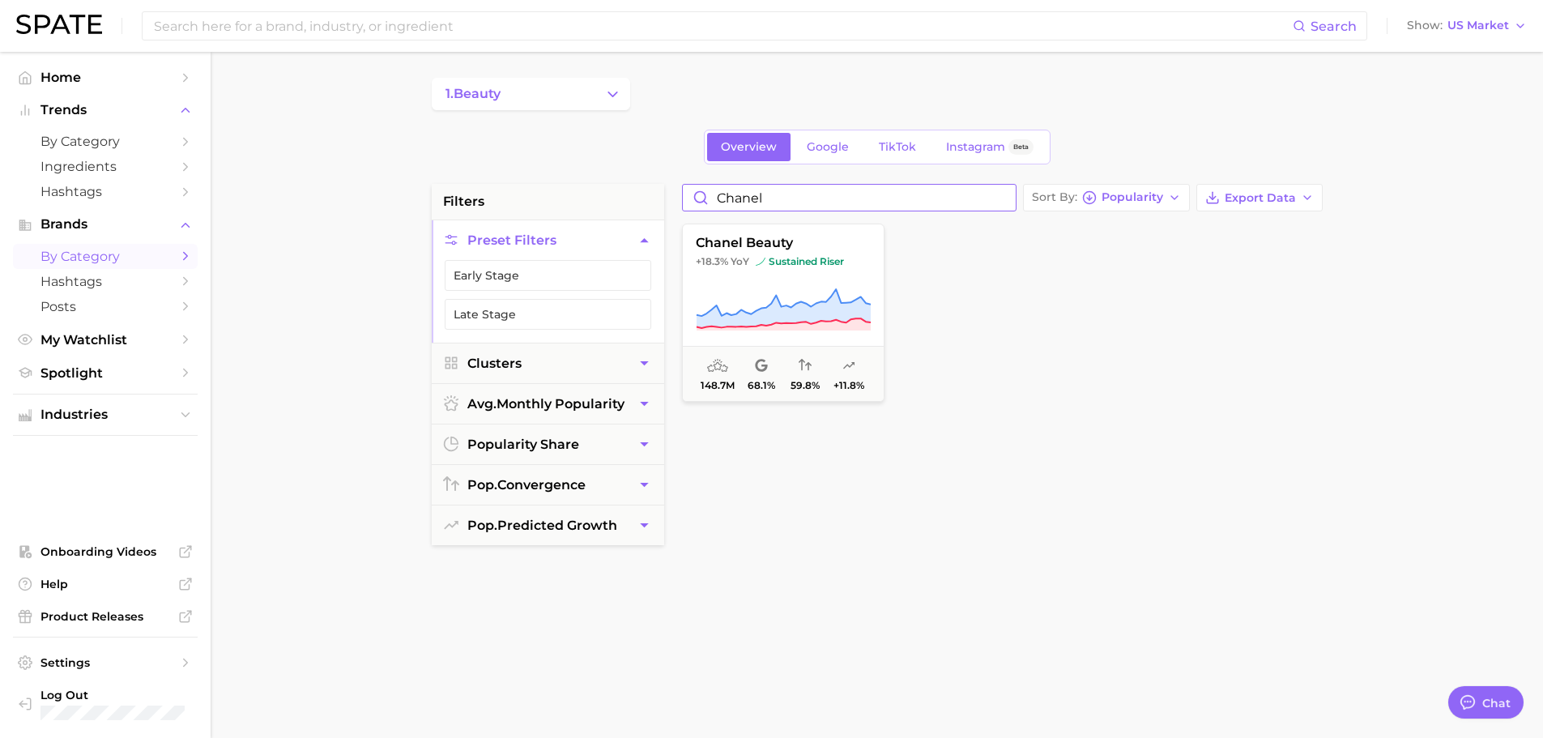
click at [1001, 198] on input "chanel" at bounding box center [849, 198] width 333 height 26
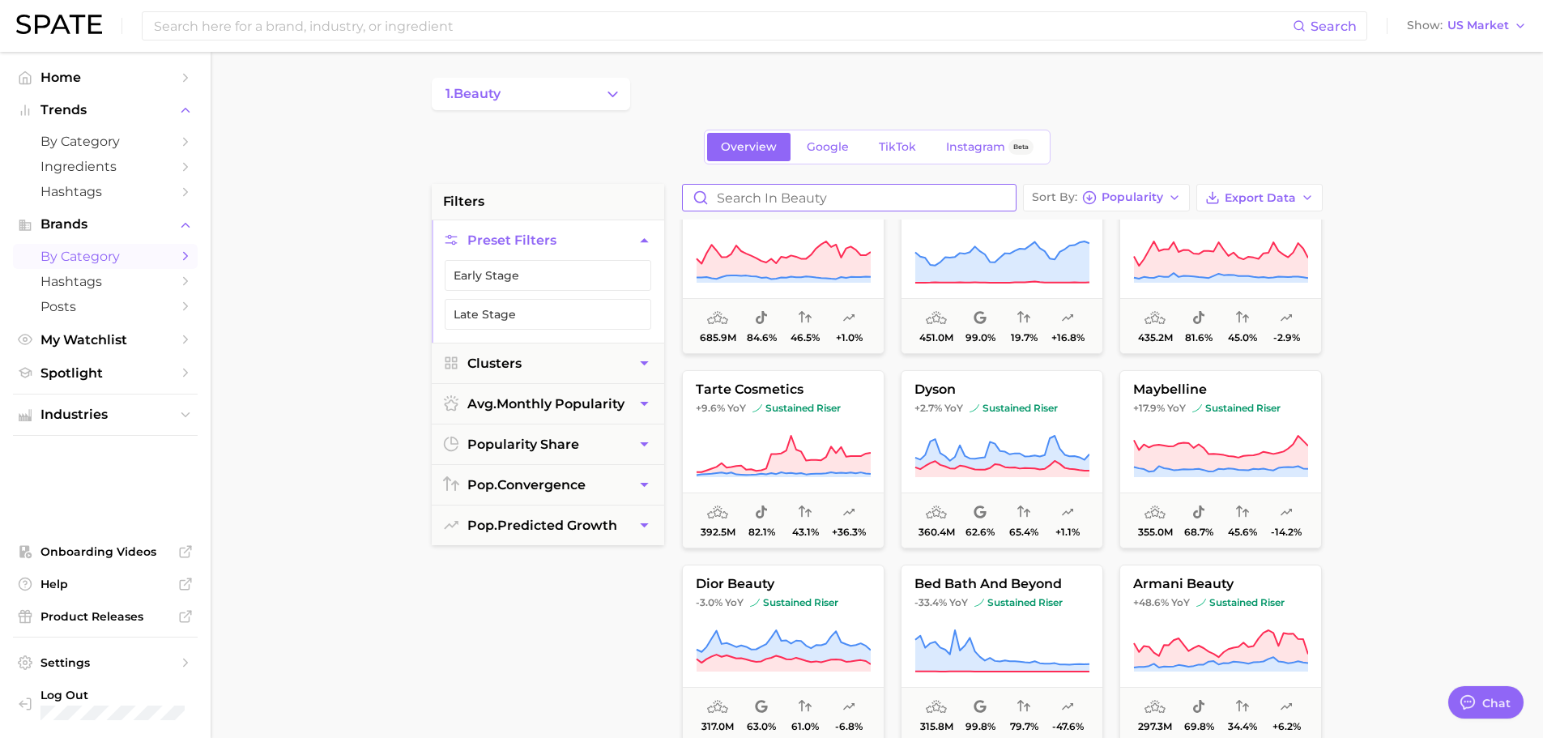
scroll to position [243, 0]
click at [643, 231] on button "Preset Filters" at bounding box center [548, 240] width 232 height 40
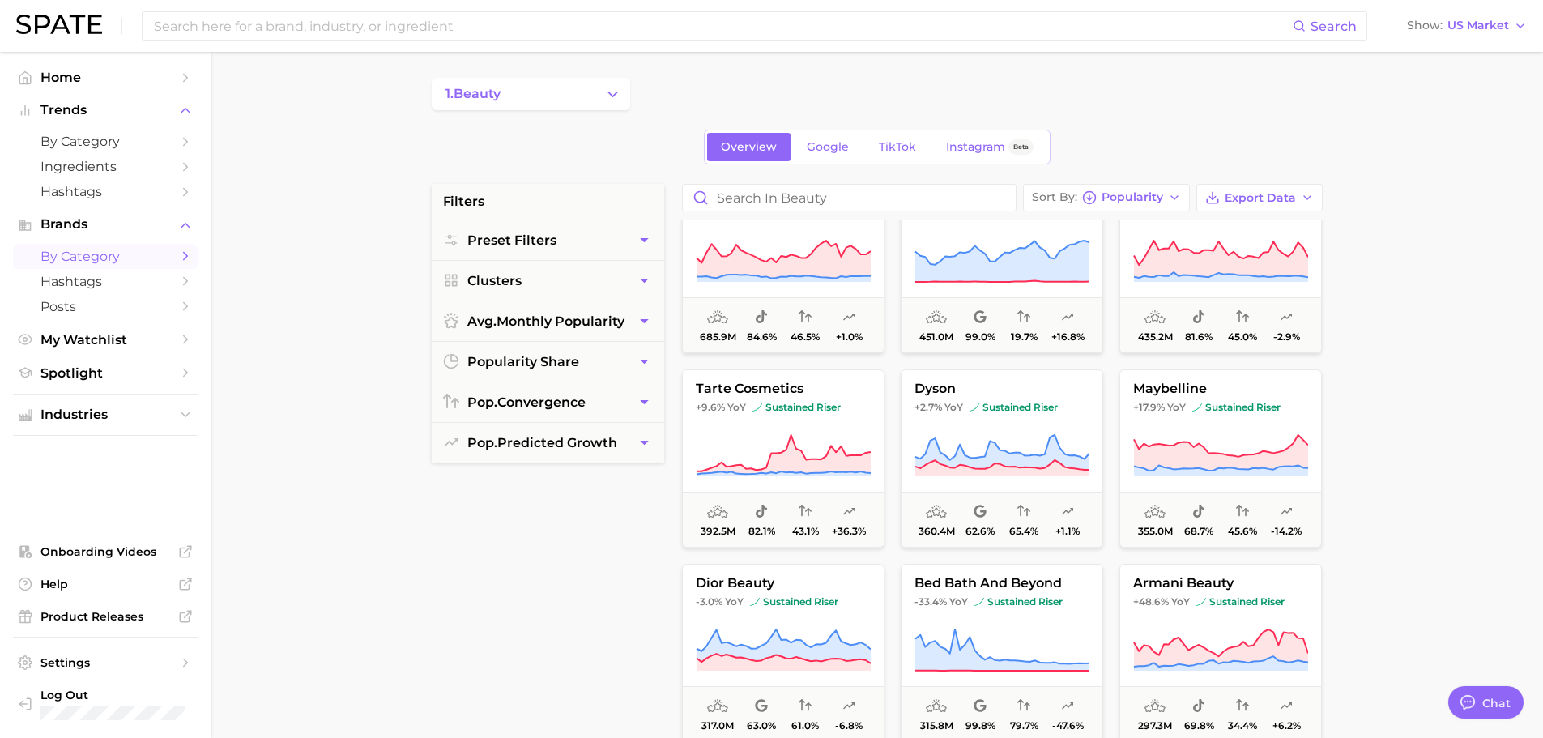
click at [565, 511] on div "filters Preset Filters Clusters avg. monthly popularity popularity share pop. c…" at bounding box center [548, 594] width 232 height 821
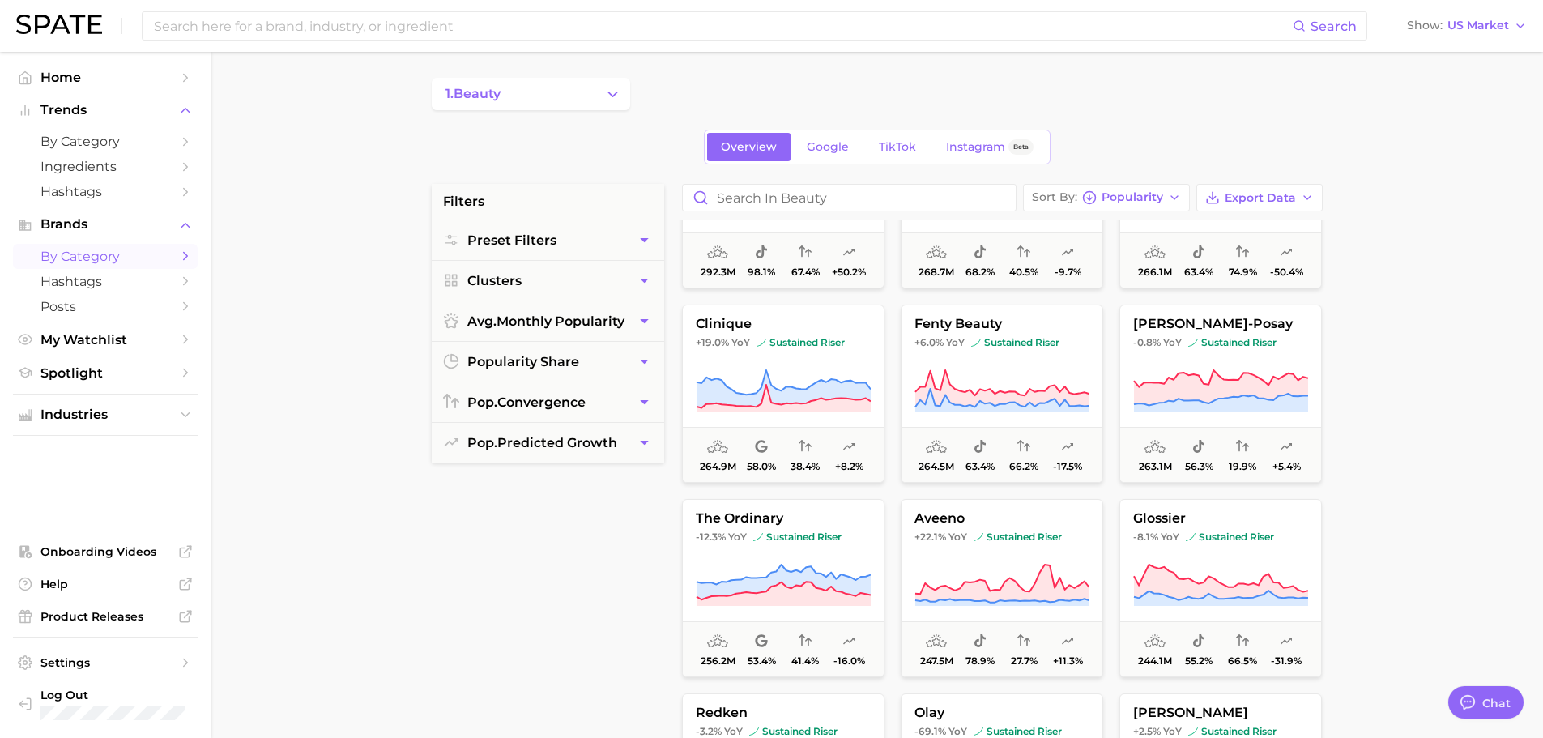
scroll to position [486, 0]
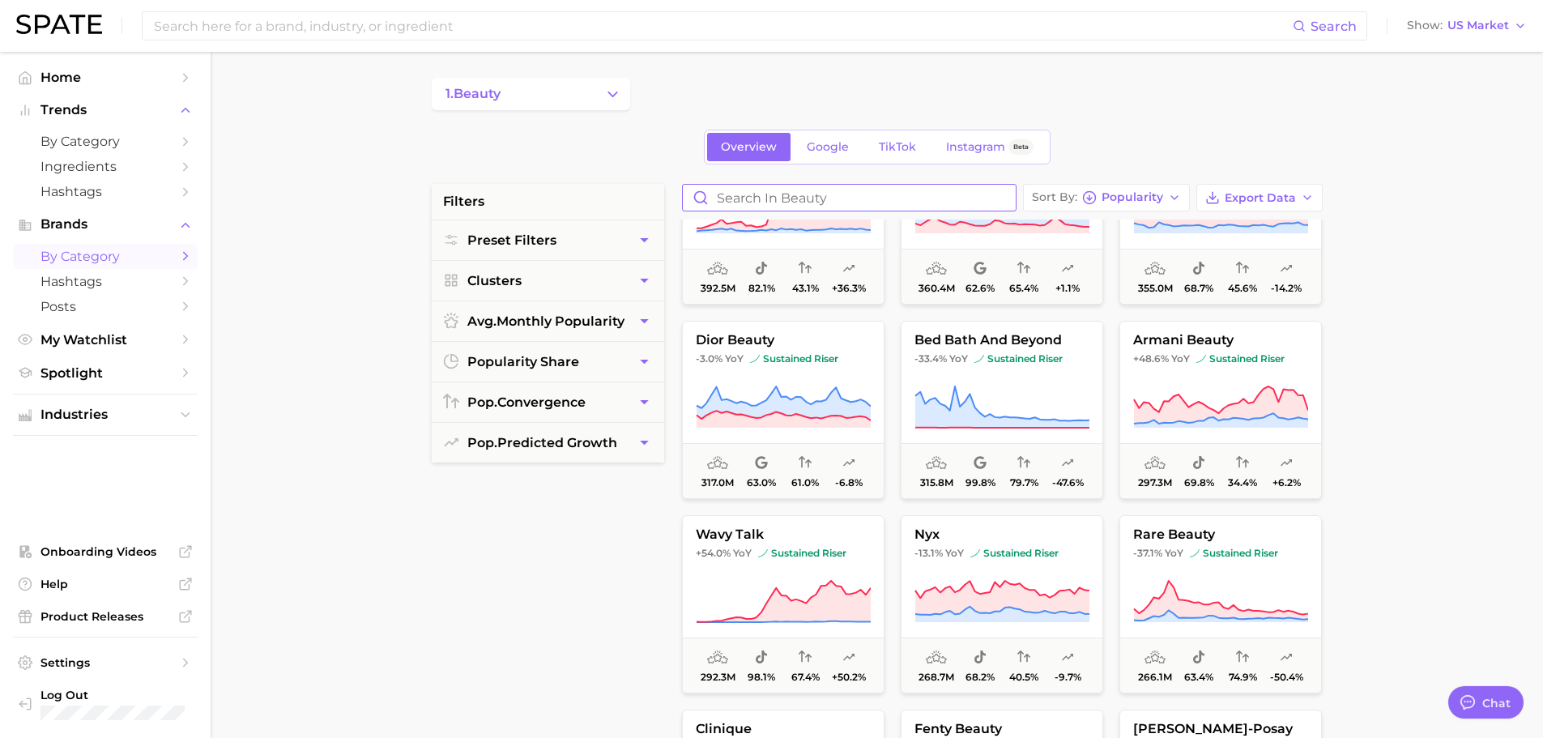
click at [731, 191] on input "Search in beauty" at bounding box center [849, 198] width 333 height 26
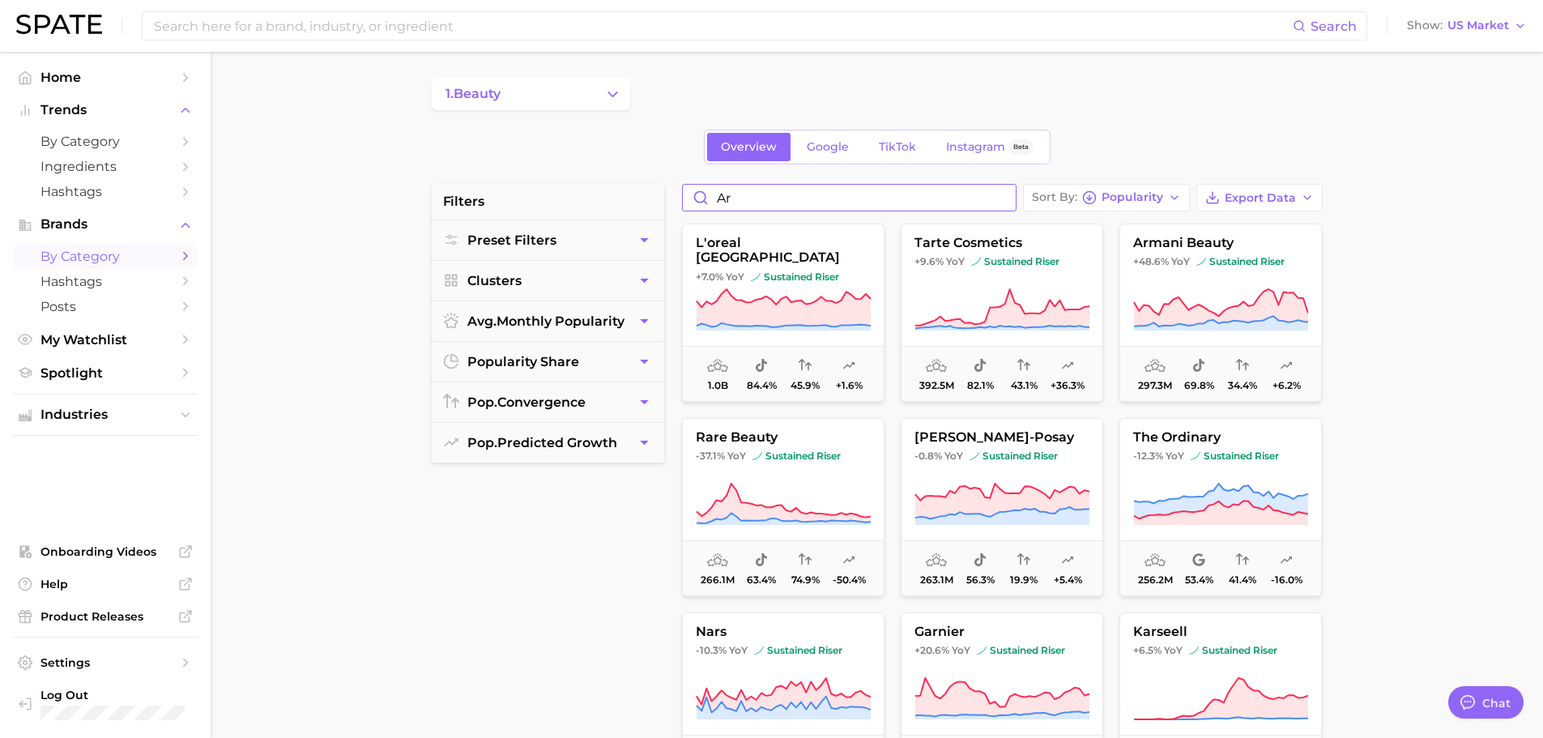
type input "a"
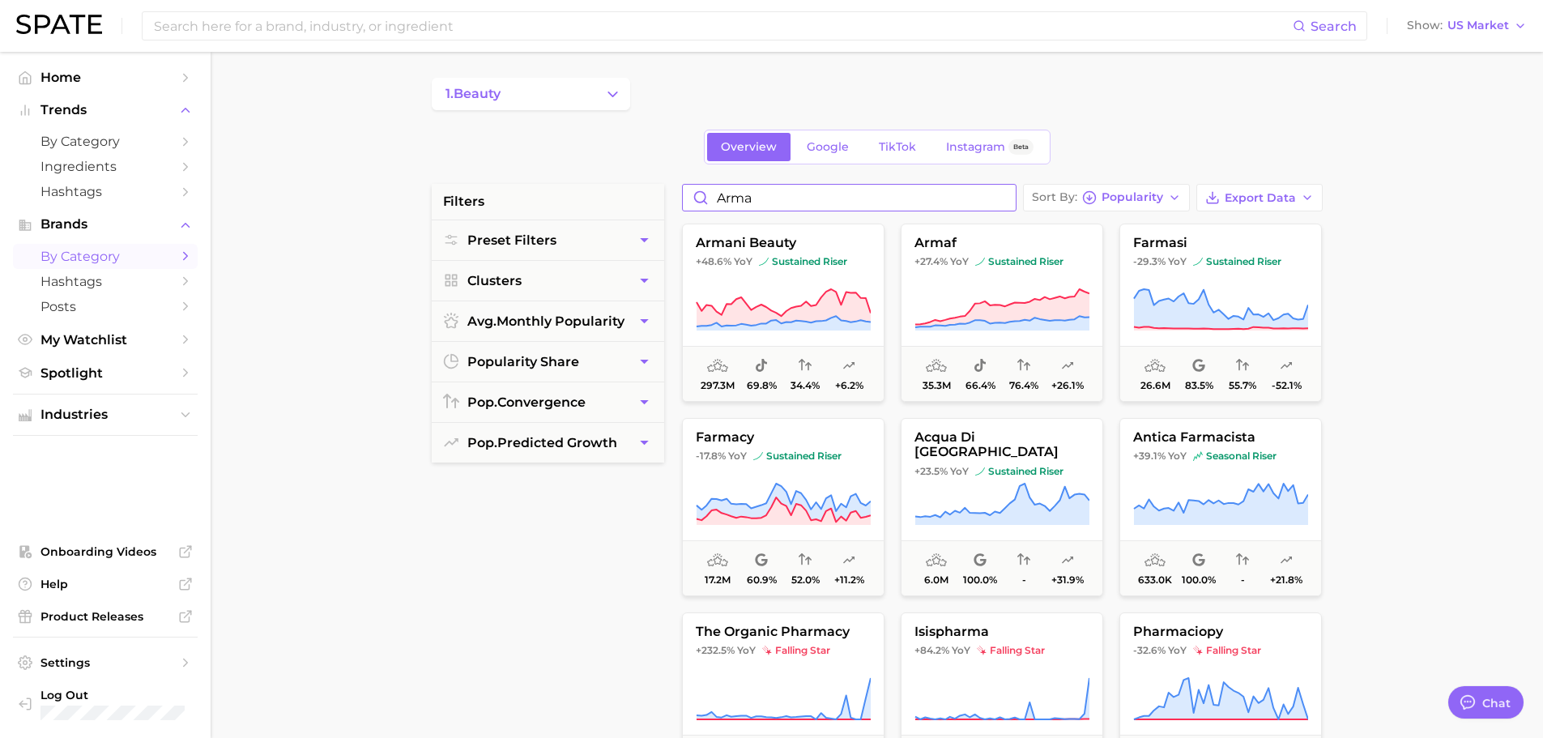
type input "arma"
click at [322, 25] on input at bounding box center [722, 26] width 1140 height 28
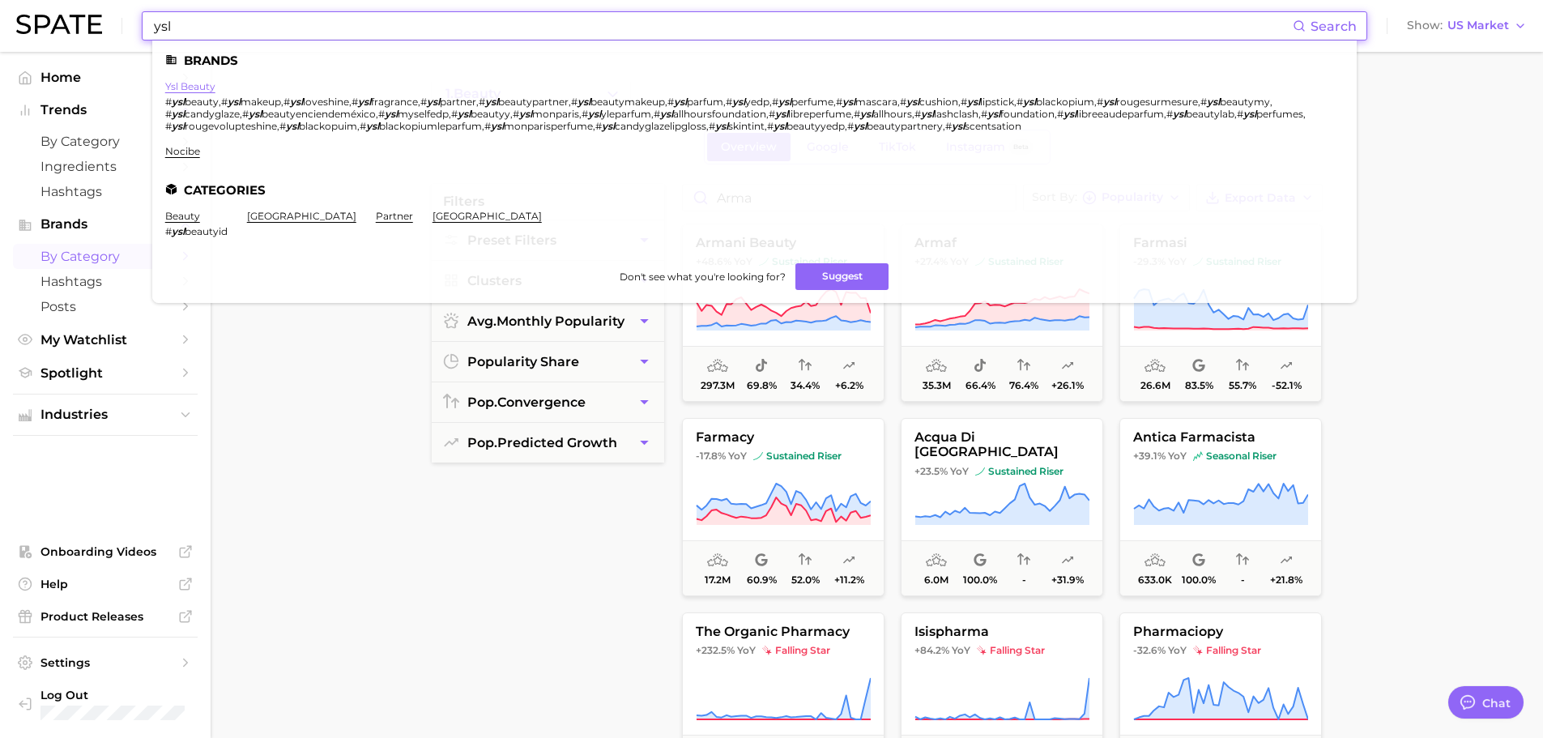
type input "ysl"
click at [211, 85] on link "ysl beauty" at bounding box center [190, 86] width 50 height 12
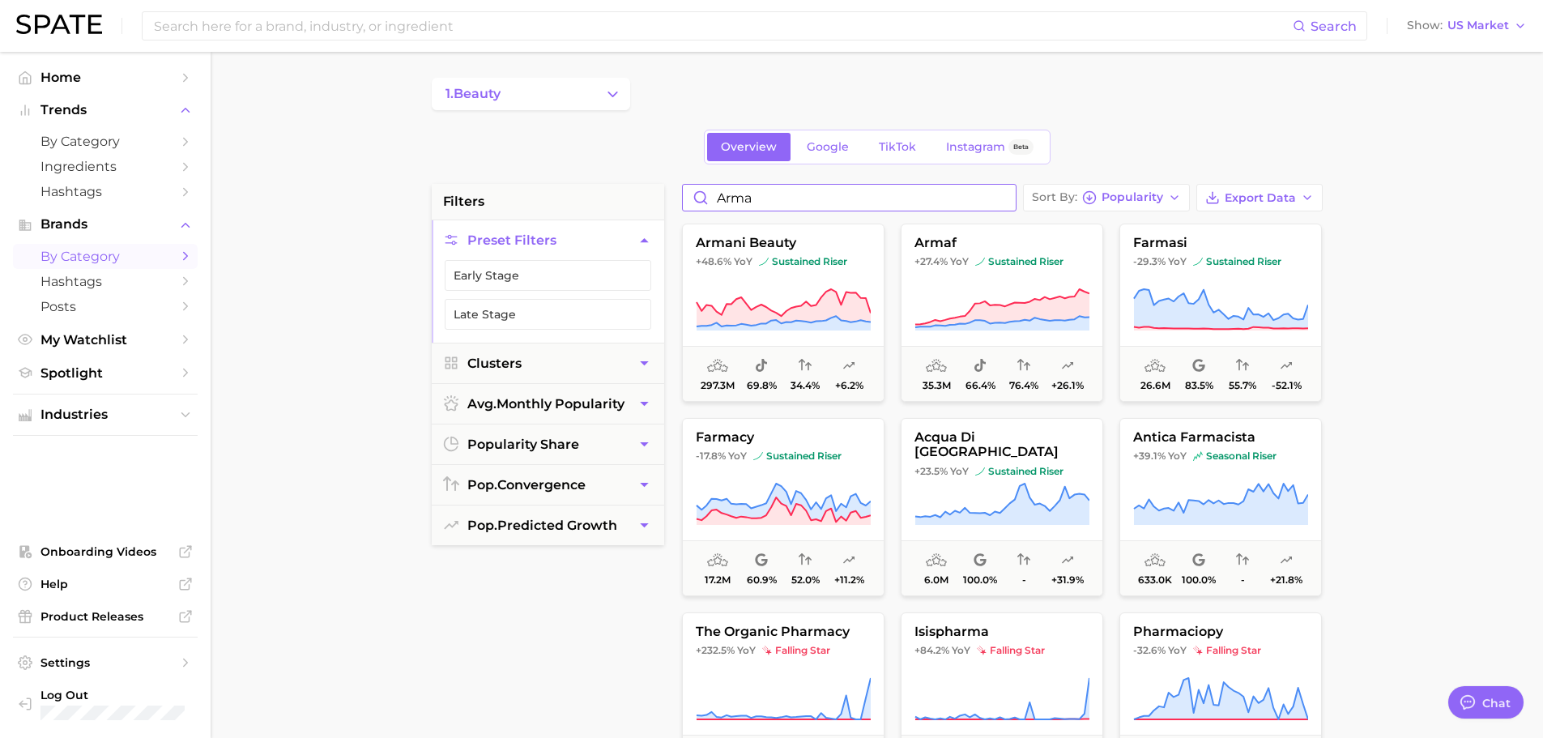
click at [742, 202] on input "arma" at bounding box center [849, 198] width 333 height 26
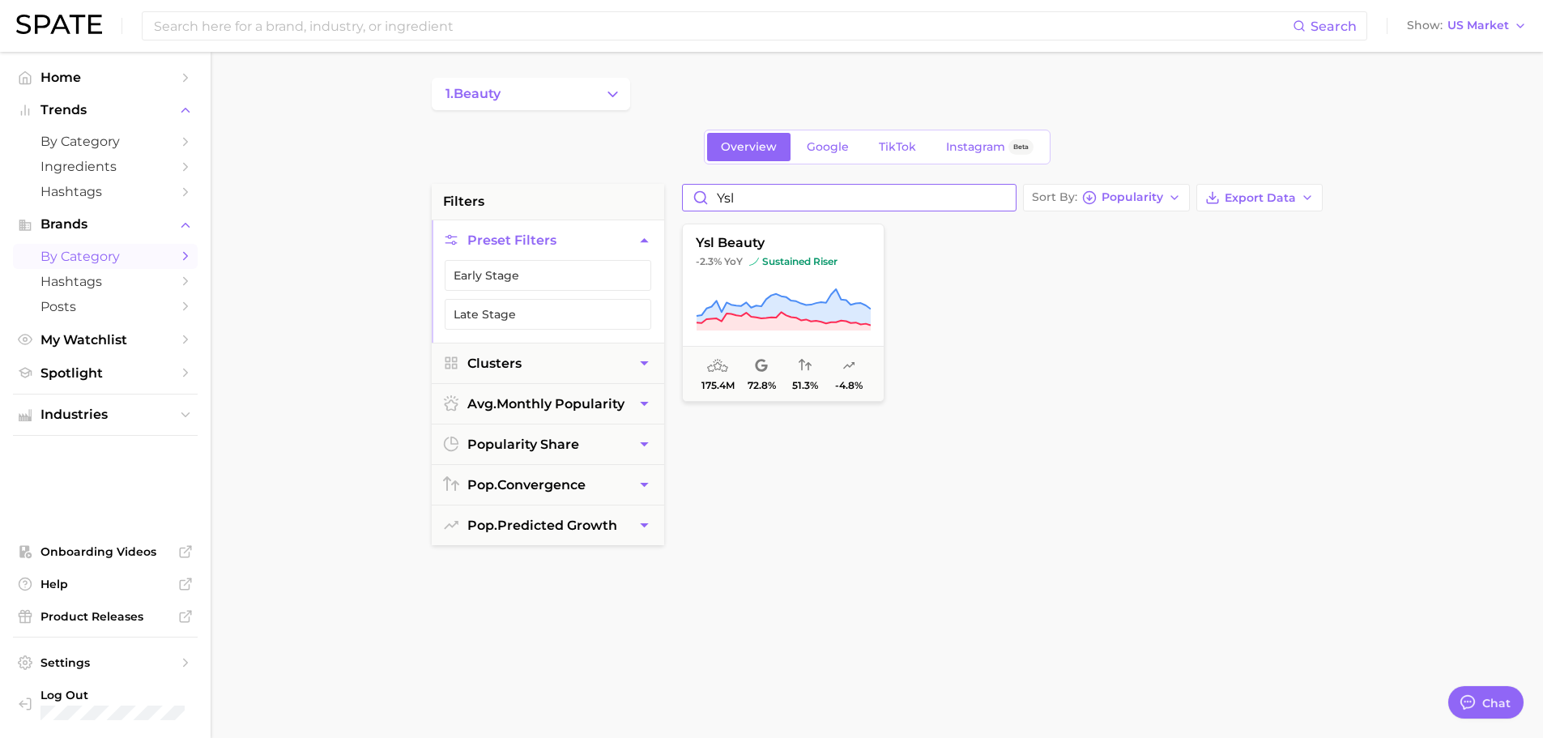
drag, startPoint x: 745, startPoint y: 191, endPoint x: 705, endPoint y: 192, distance: 40.5
click at [705, 192] on input "ysl" at bounding box center [849, 198] width 333 height 26
type input "chanel"
click at [805, 255] on span "sustained riser" at bounding box center [800, 261] width 88 height 13
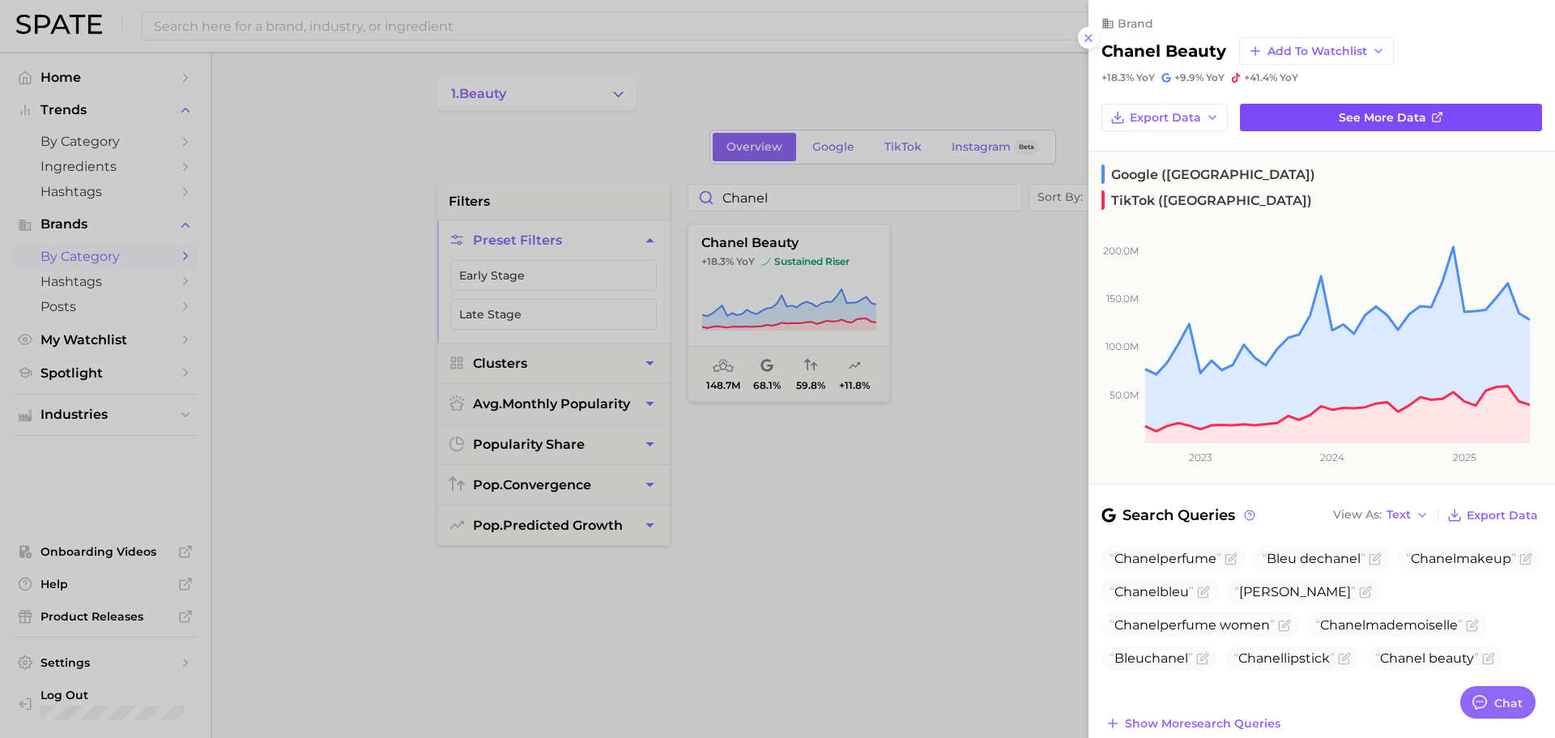
click at [1295, 109] on link "See more data" at bounding box center [1391, 118] width 302 height 28
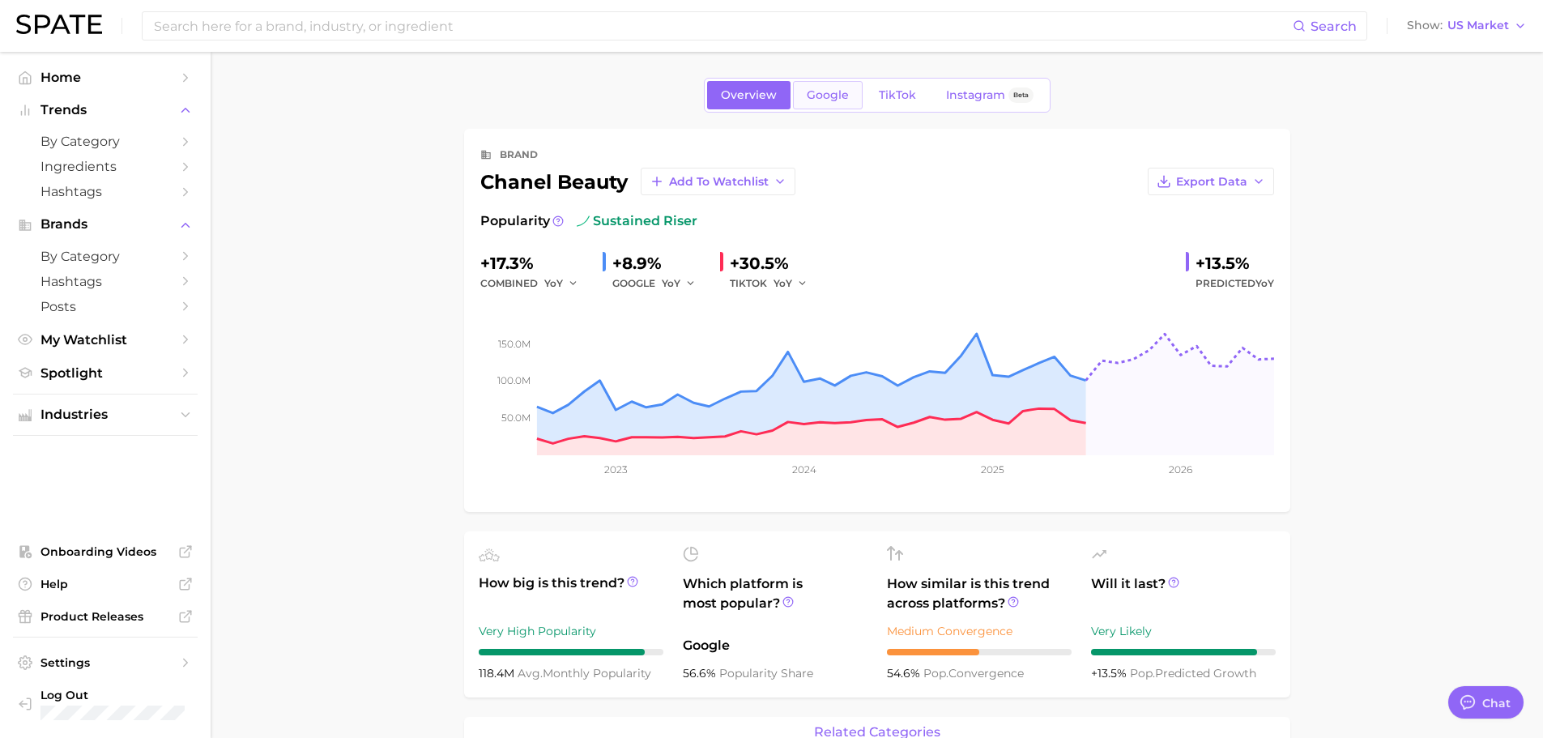
click at [837, 91] on span "Google" at bounding box center [828, 95] width 42 height 14
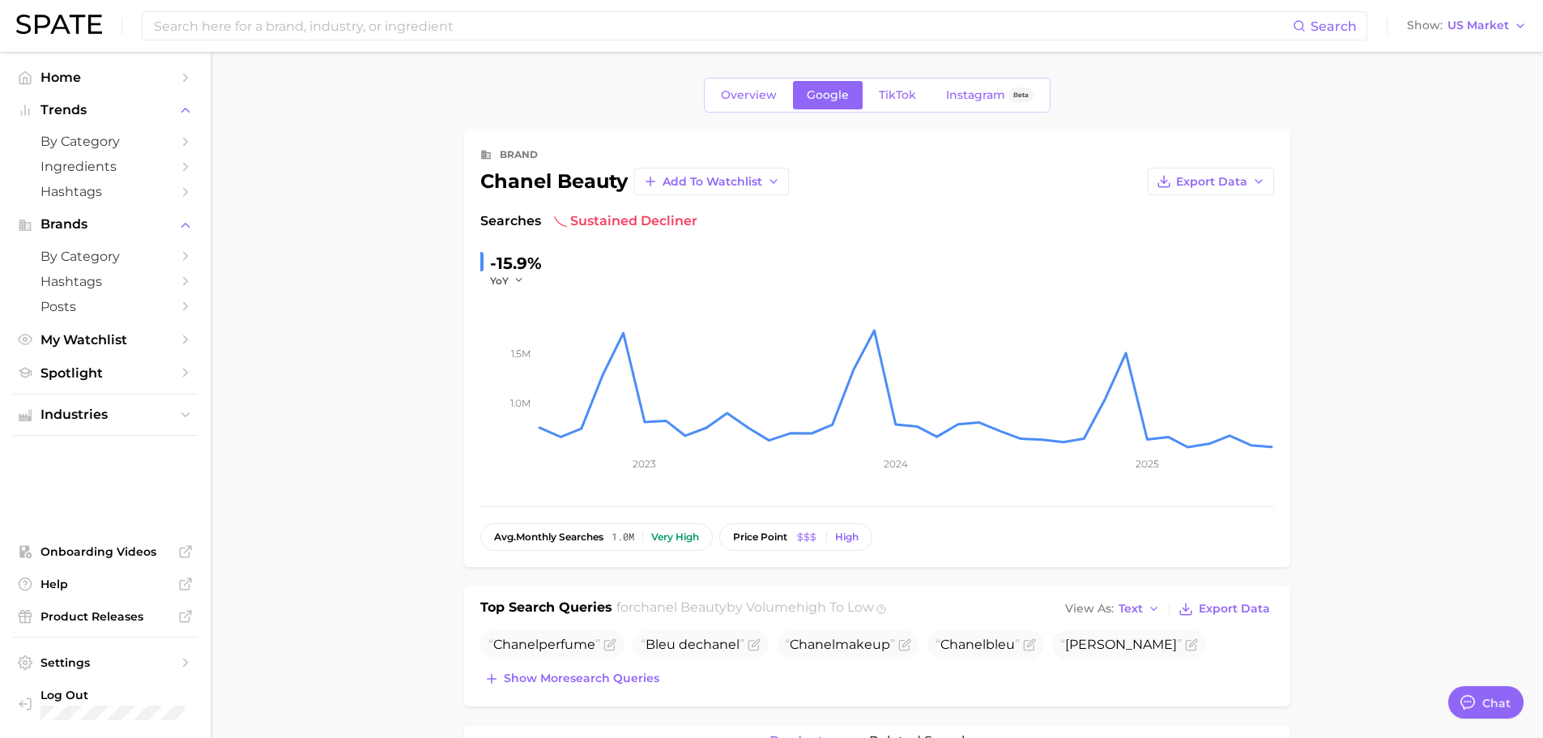
click at [896, 100] on span "TikTok" at bounding box center [897, 95] width 37 height 14
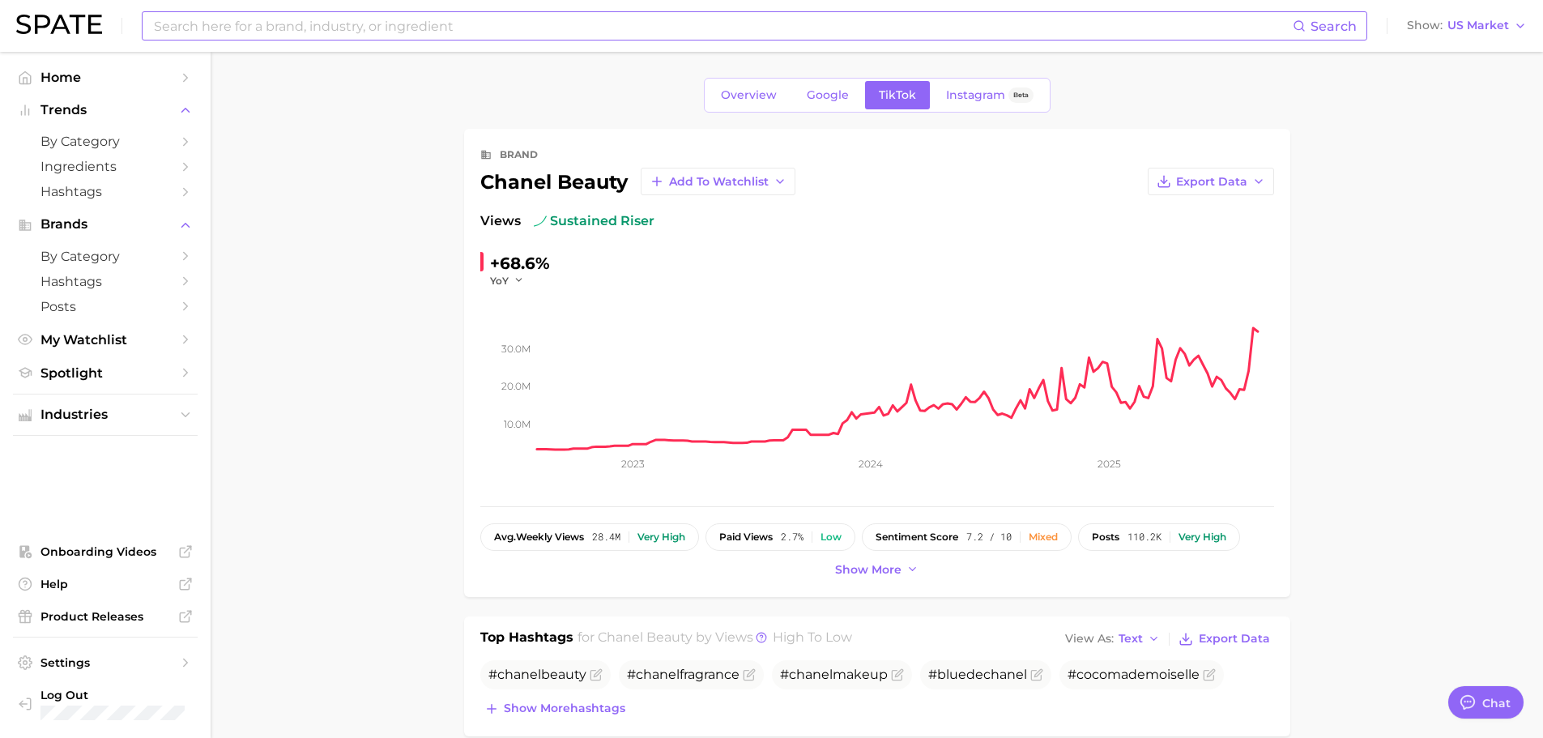
click at [287, 27] on input at bounding box center [722, 26] width 1140 height 28
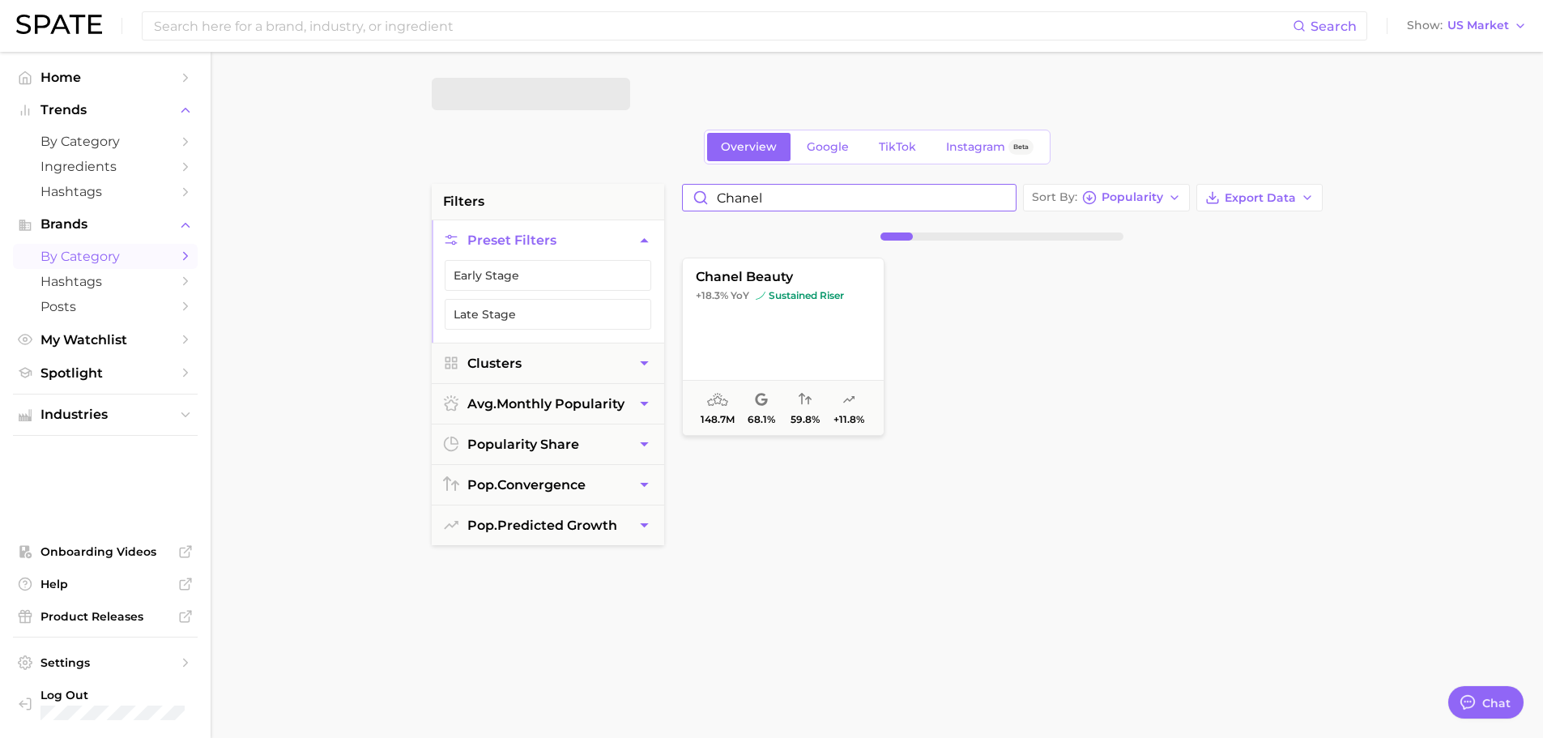
click at [760, 196] on input "chanel" at bounding box center [849, 198] width 333 height 26
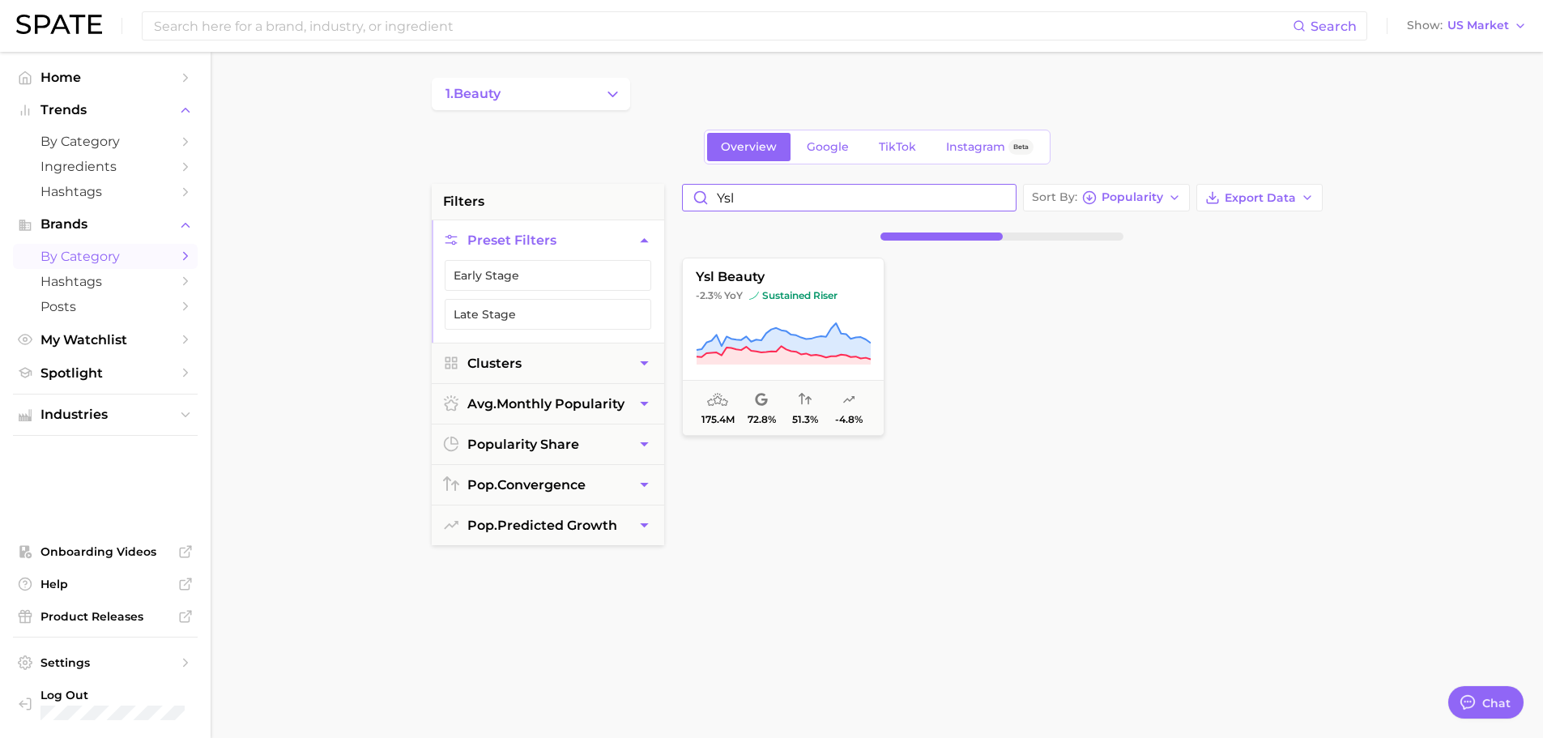
type input "ysl"
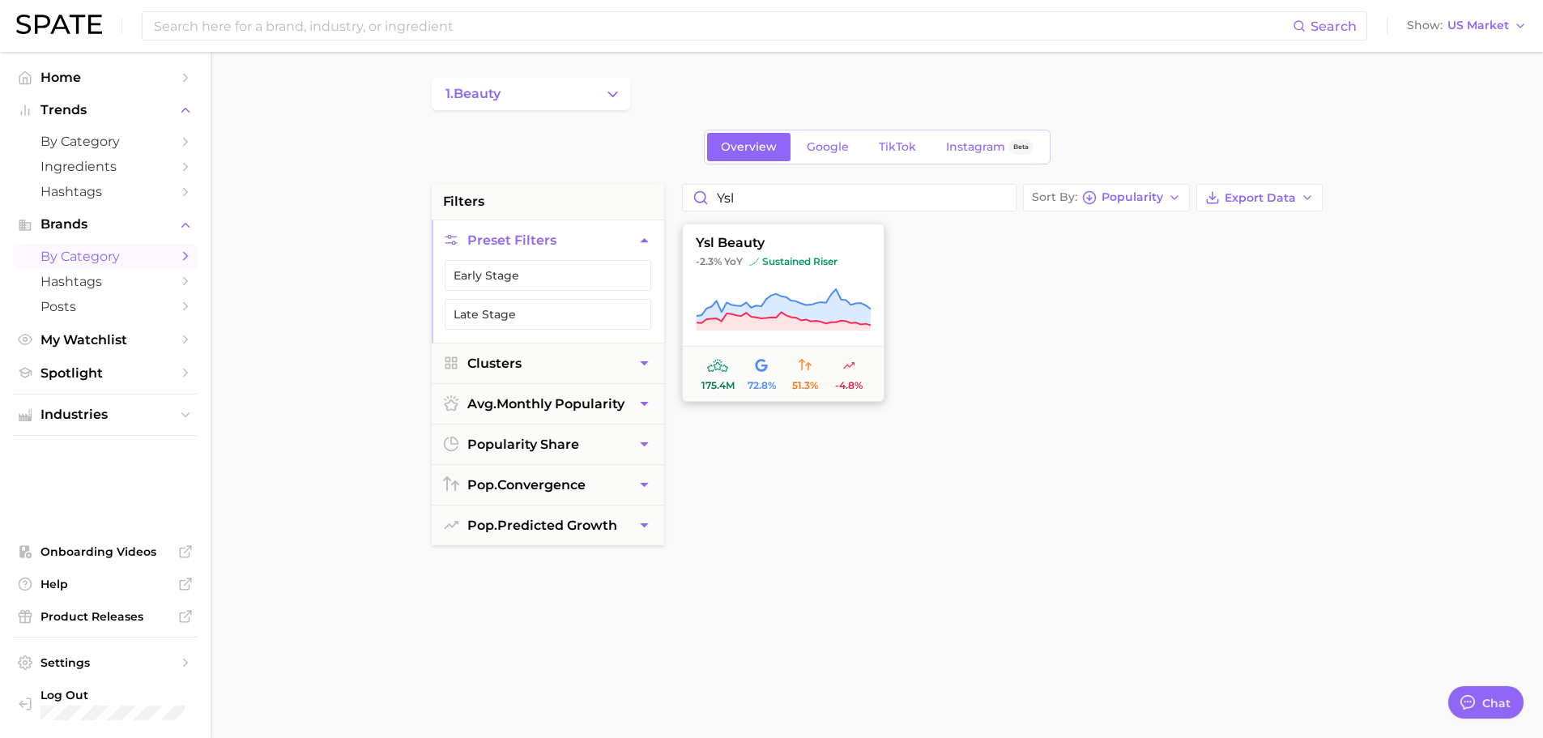
drag, startPoint x: 736, startPoint y: 366, endPoint x: 742, endPoint y: 356, distance: 12.0
click at [736, 366] on span "175.4m" at bounding box center [718, 373] width 44 height 35
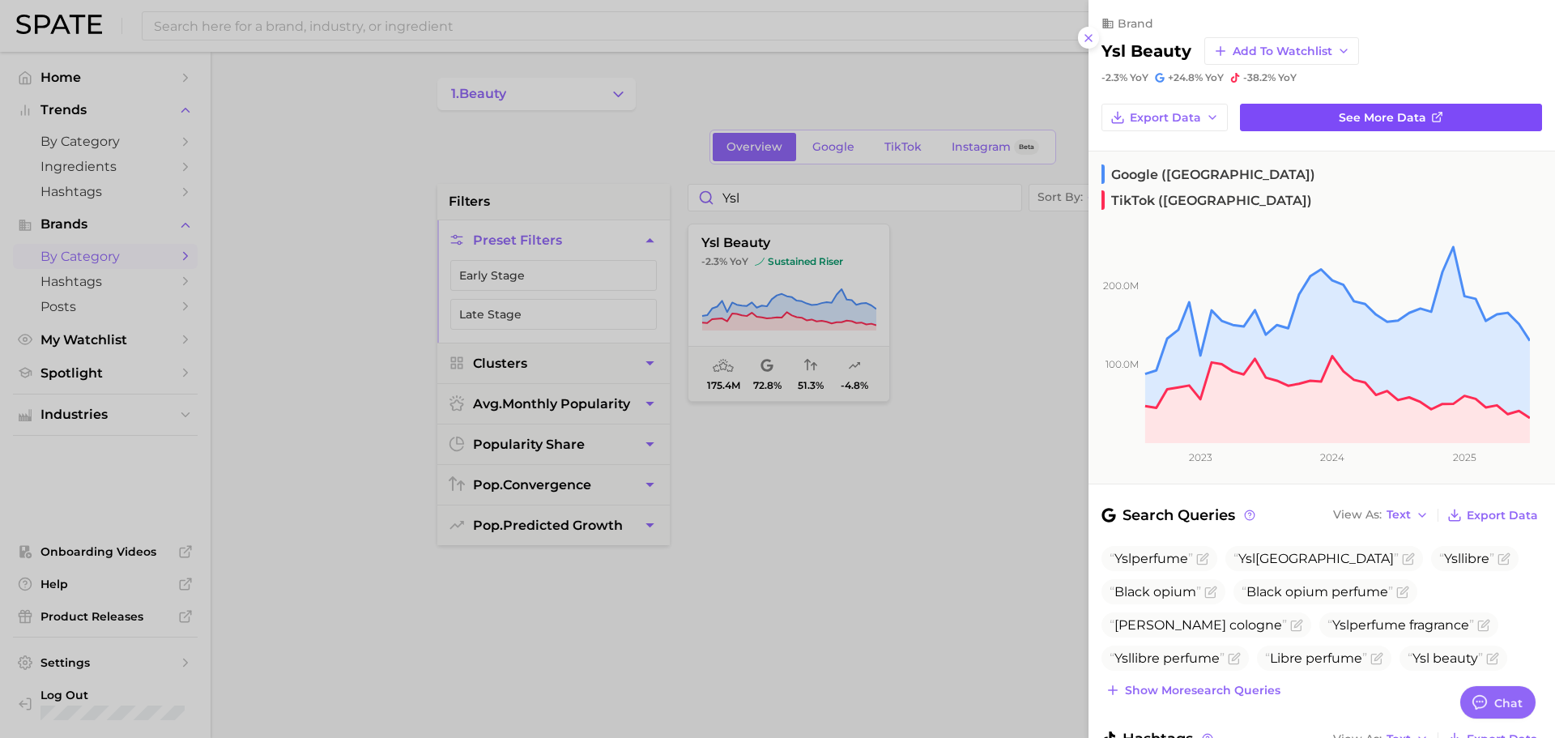
click at [1389, 111] on span "See more data" at bounding box center [1382, 118] width 87 height 14
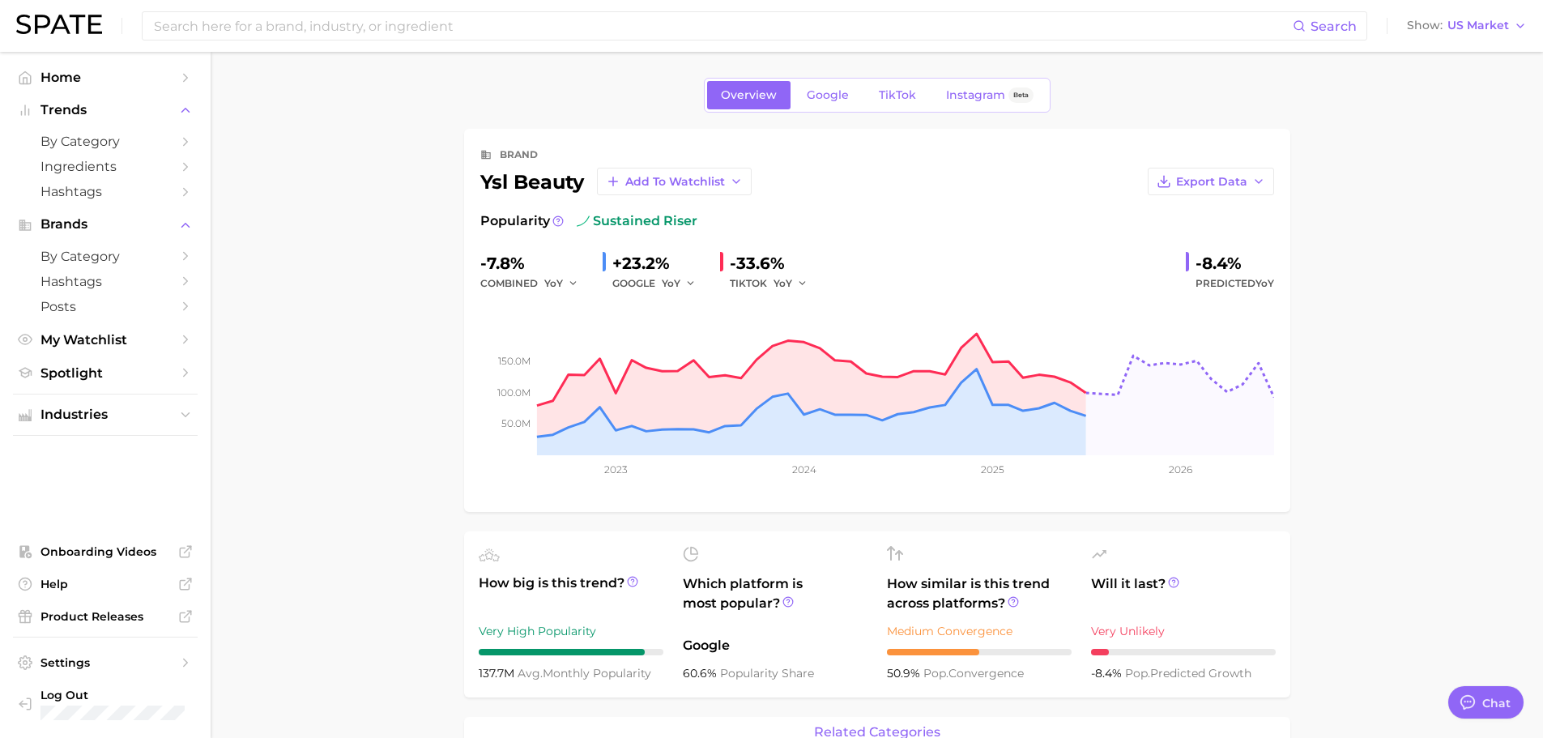
click at [1223, 286] on span "Predicted YoY" at bounding box center [1234, 283] width 79 height 19
click at [1234, 282] on span "Predicted YoY" at bounding box center [1234, 283] width 79 height 19
click at [364, 36] on input at bounding box center [722, 26] width 1140 height 28
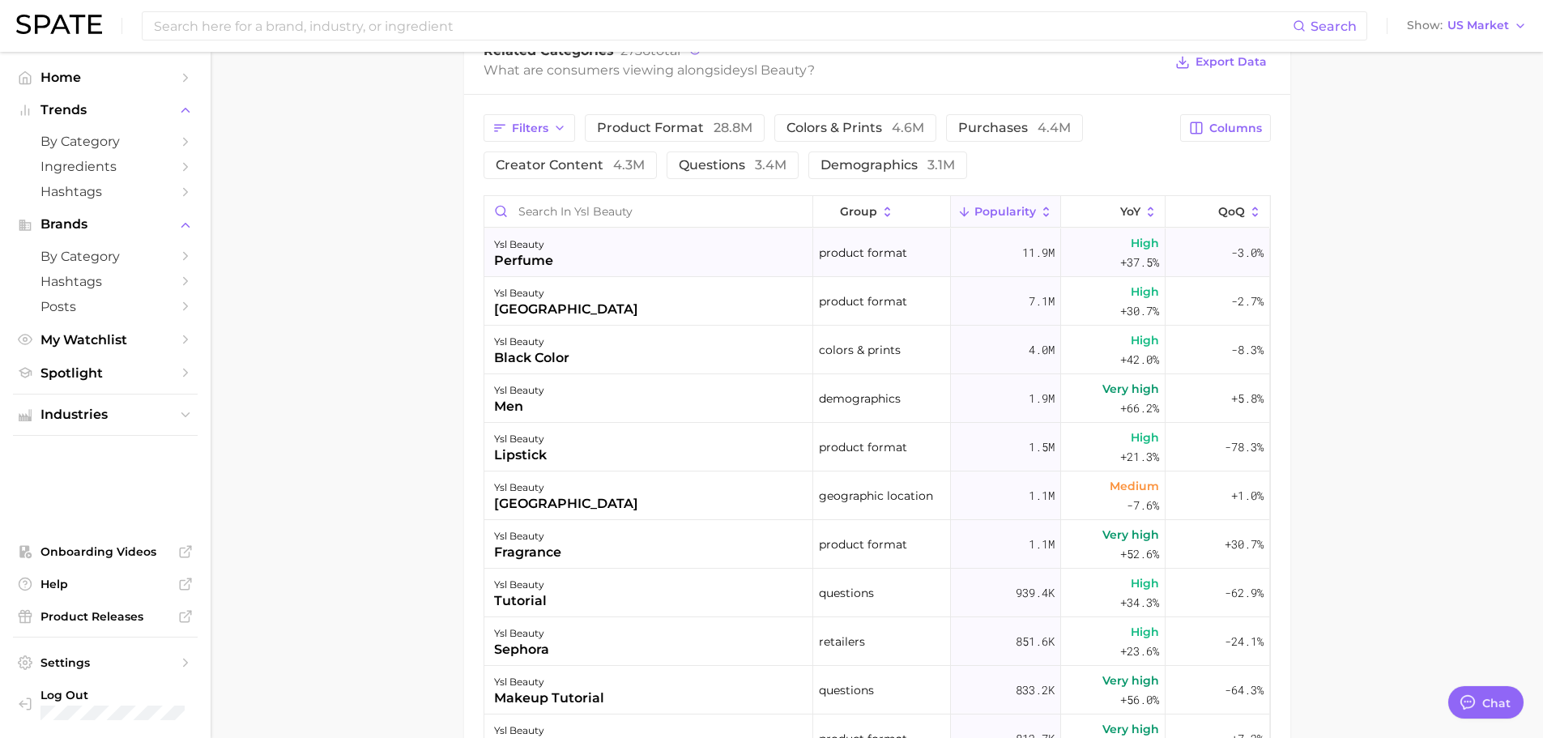
click at [606, 257] on div "ysl beauty perfume" at bounding box center [648, 252] width 329 height 49
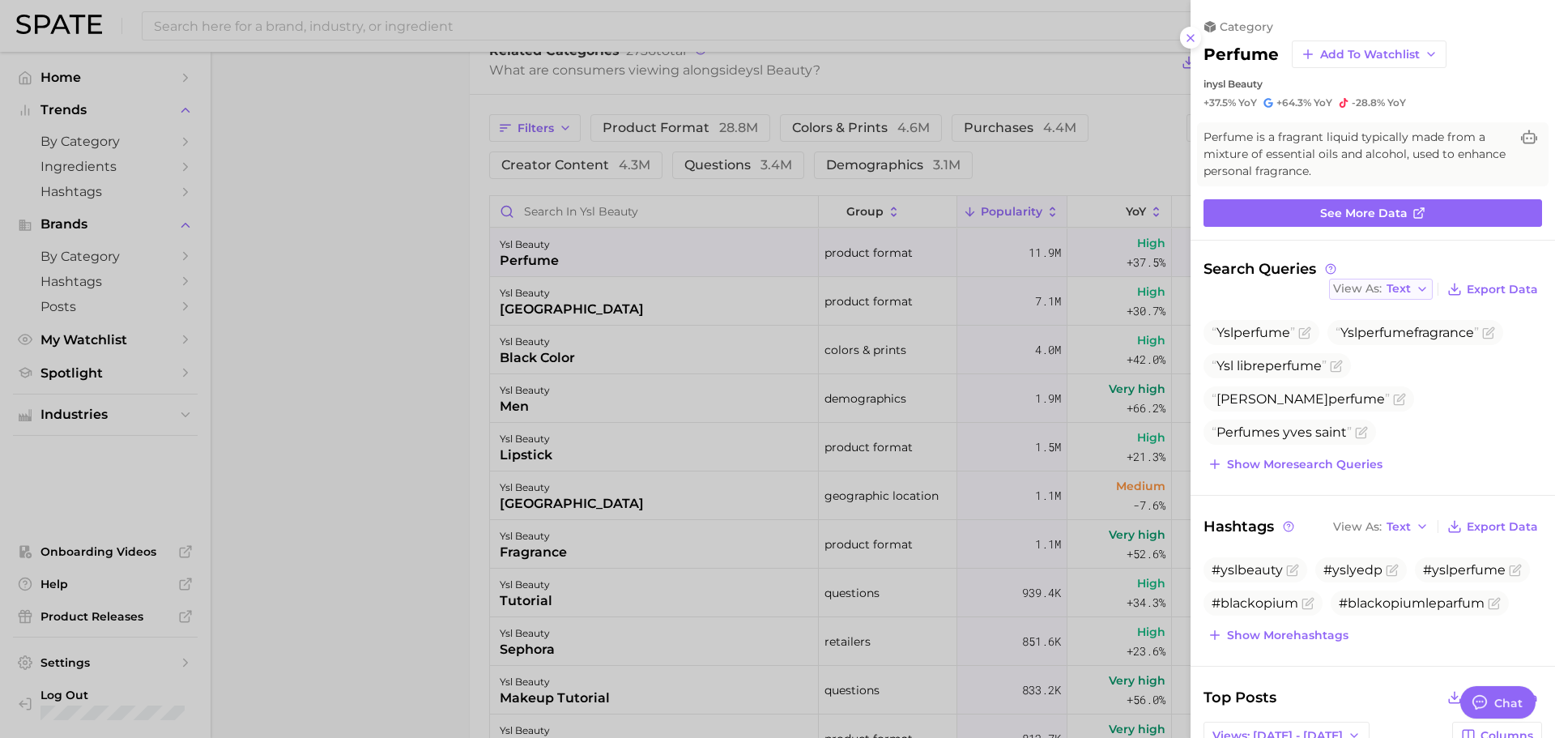
click at [1396, 291] on span "Text" at bounding box center [1399, 288] width 24 height 9
click at [1392, 338] on button "Table" at bounding box center [1418, 344] width 178 height 29
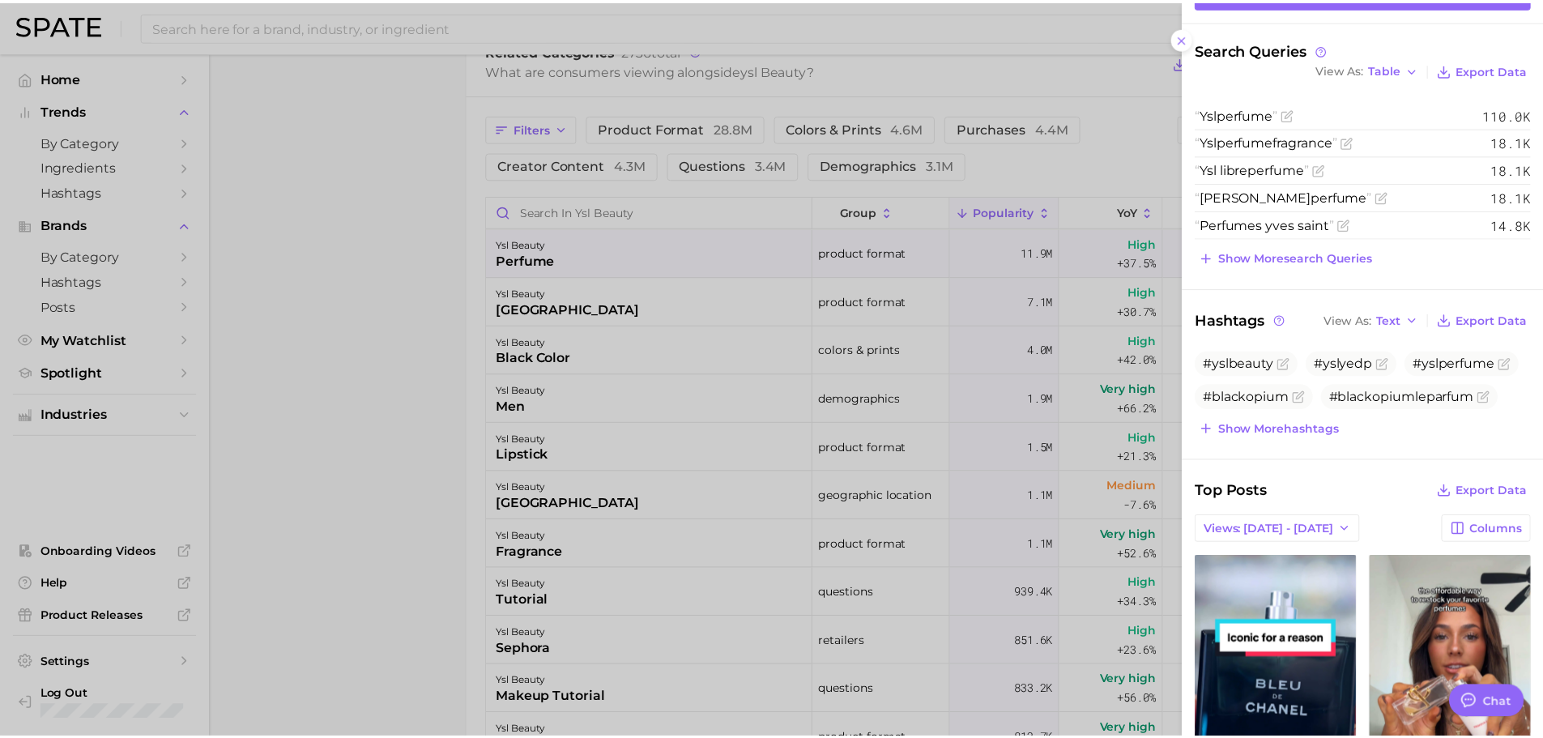
scroll to position [324, 0]
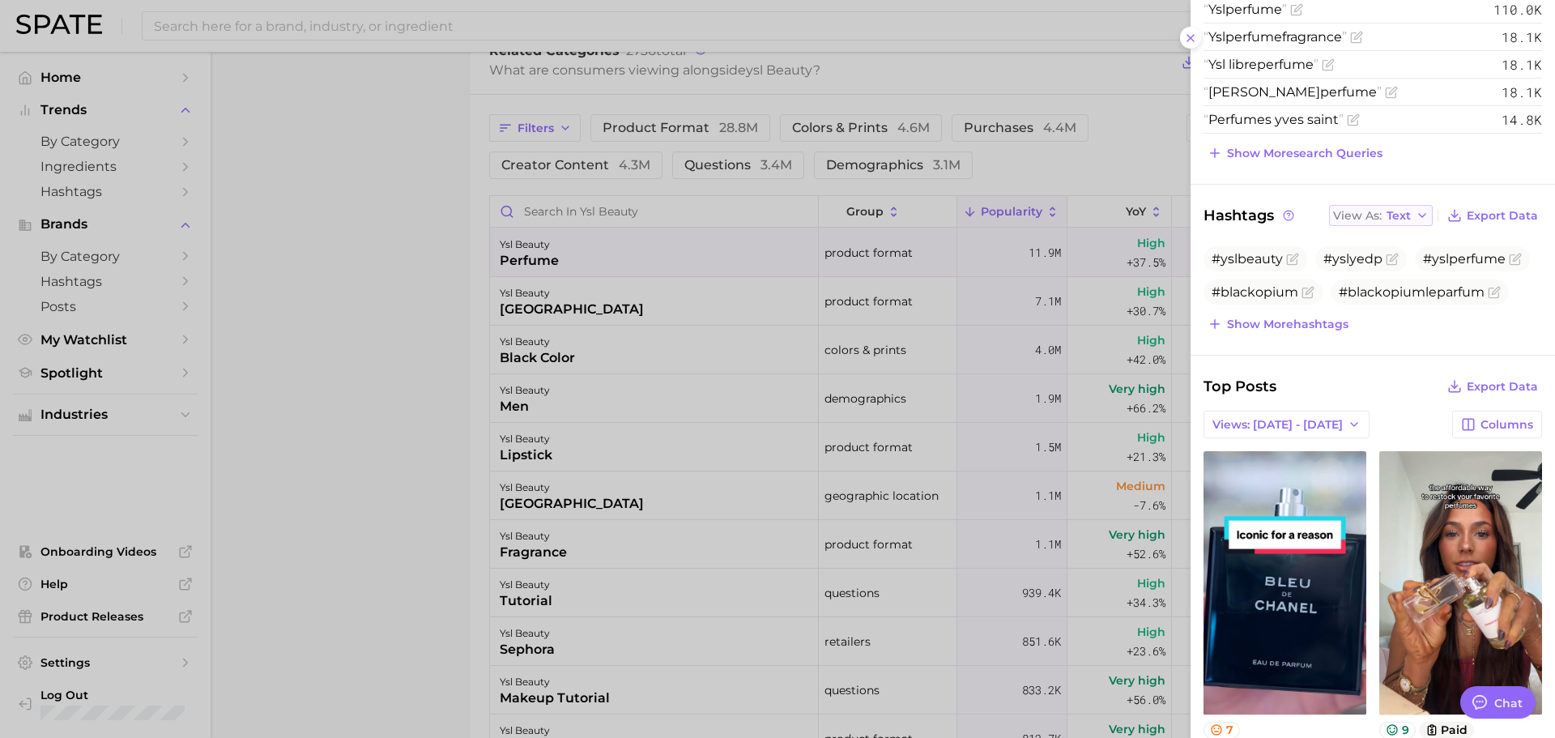
click at [1383, 223] on button "View As Text" at bounding box center [1381, 215] width 104 height 21
click at [1386, 279] on button "Table" at bounding box center [1418, 271] width 178 height 29
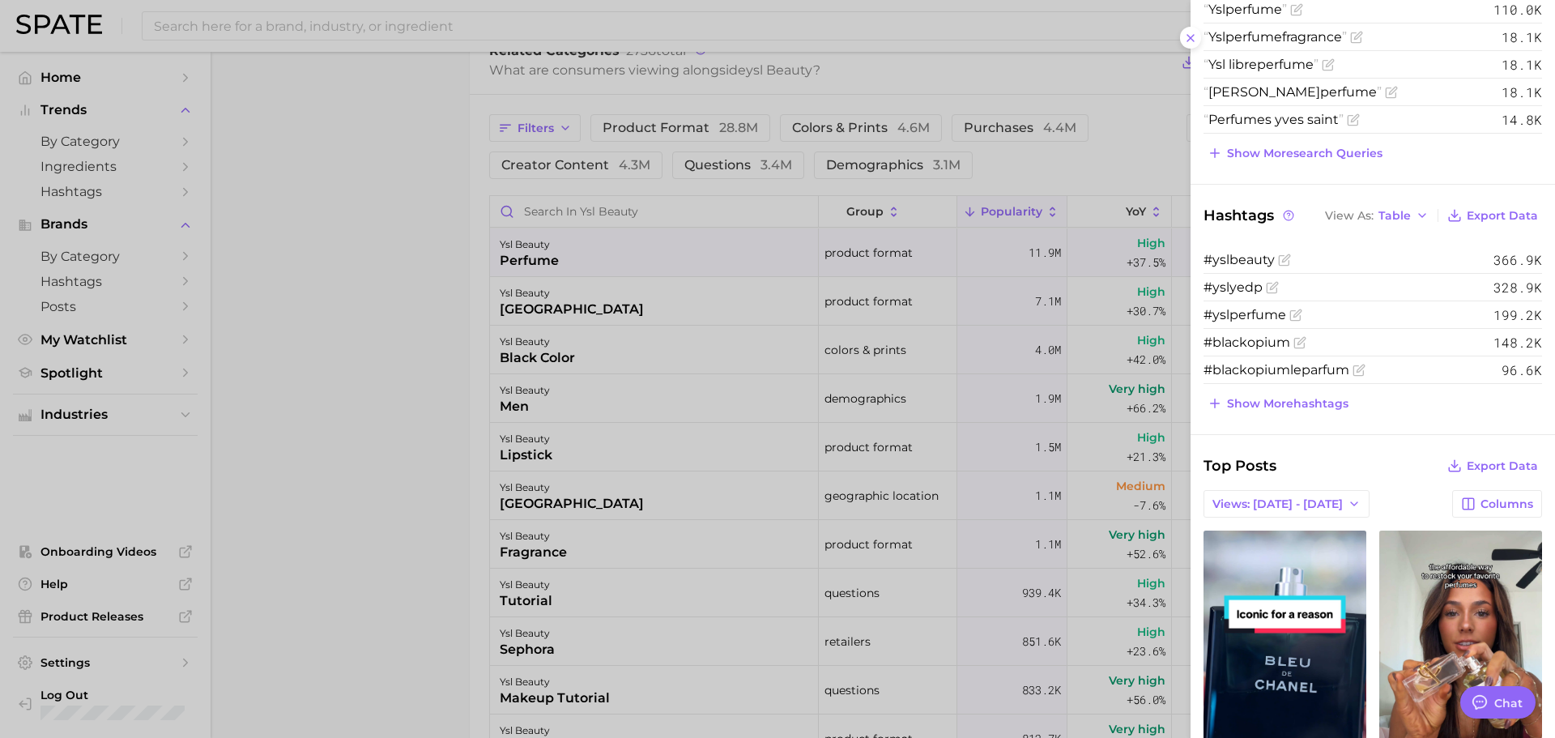
click at [989, 340] on div at bounding box center [777, 369] width 1555 height 738
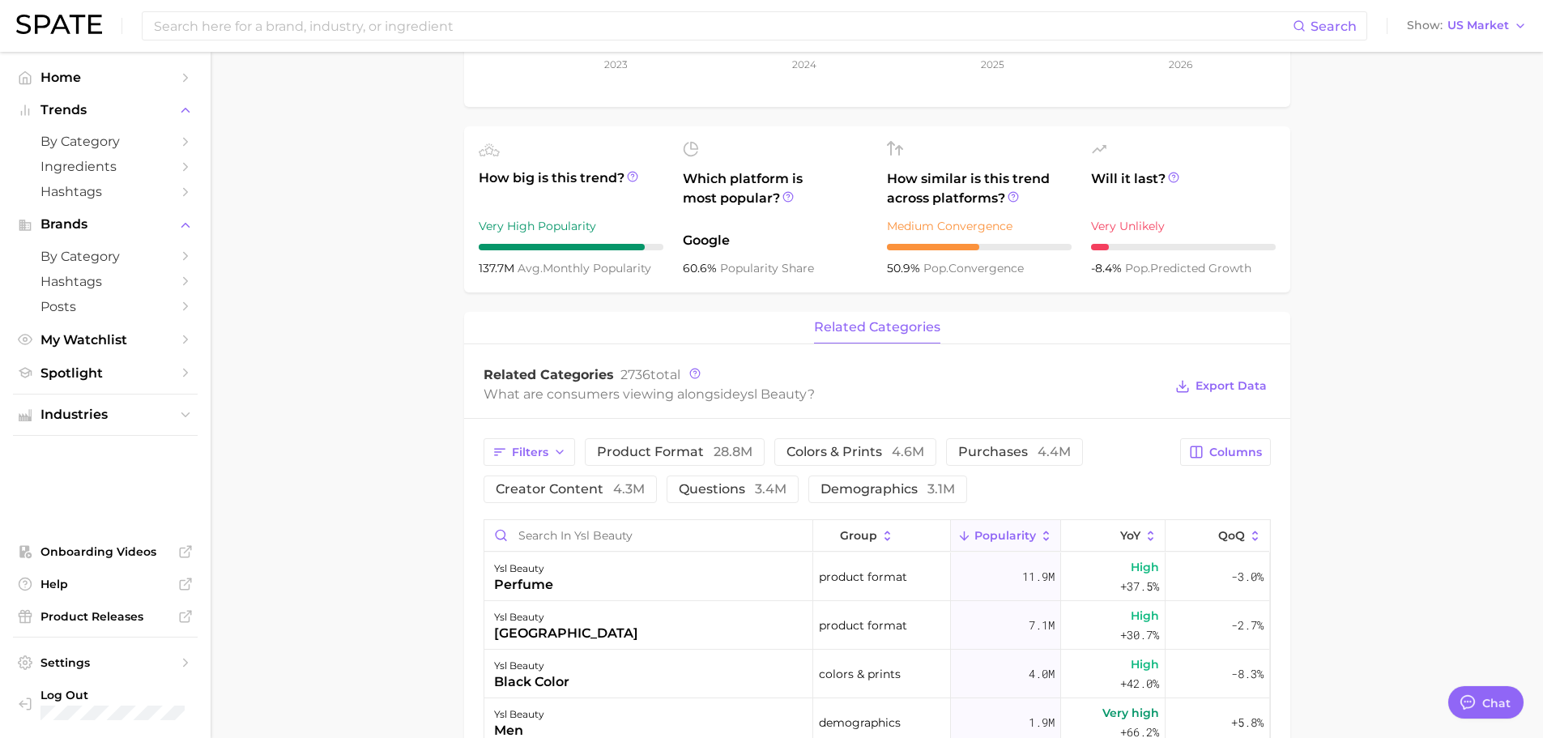
scroll to position [0, 0]
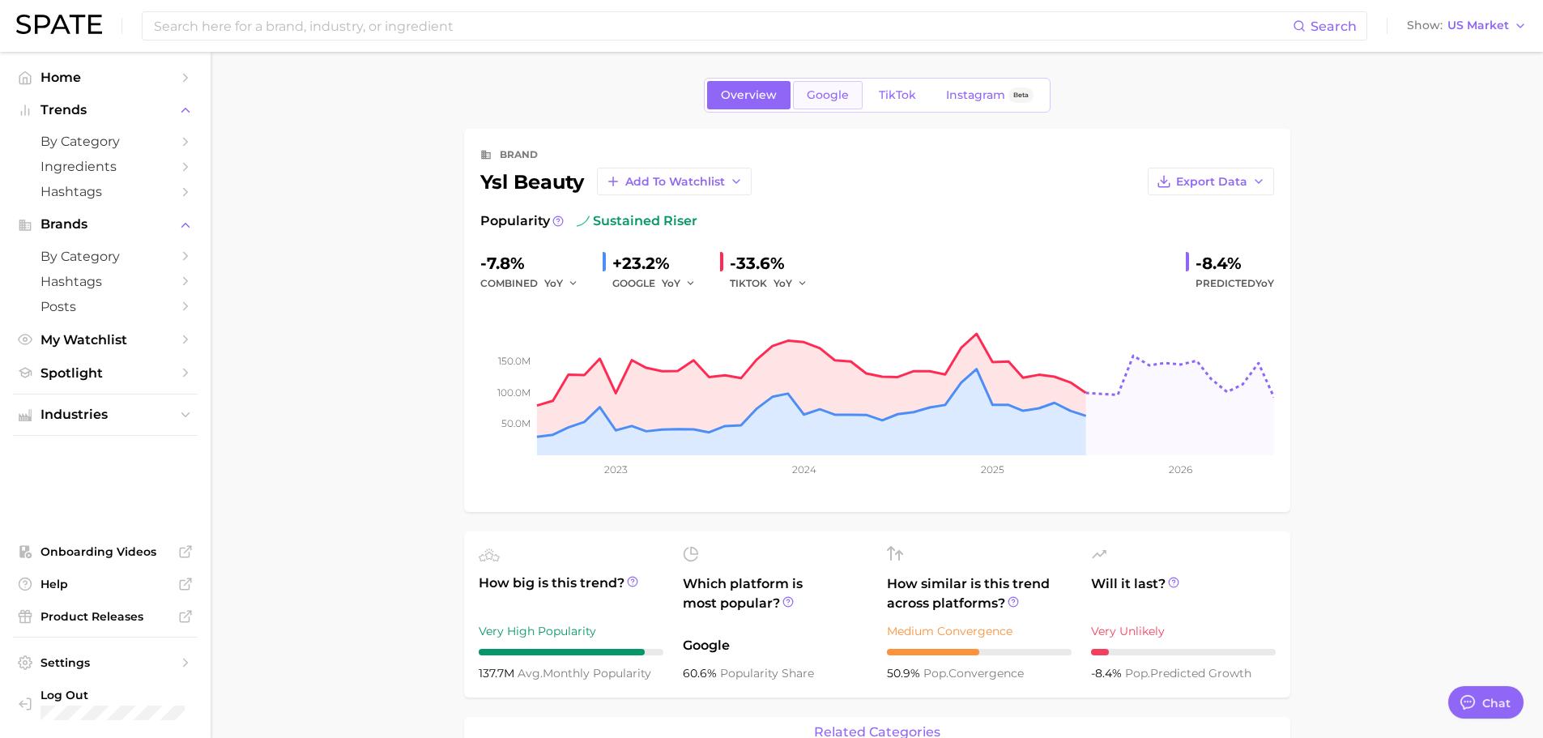
click at [845, 97] on span "Google" at bounding box center [828, 95] width 42 height 14
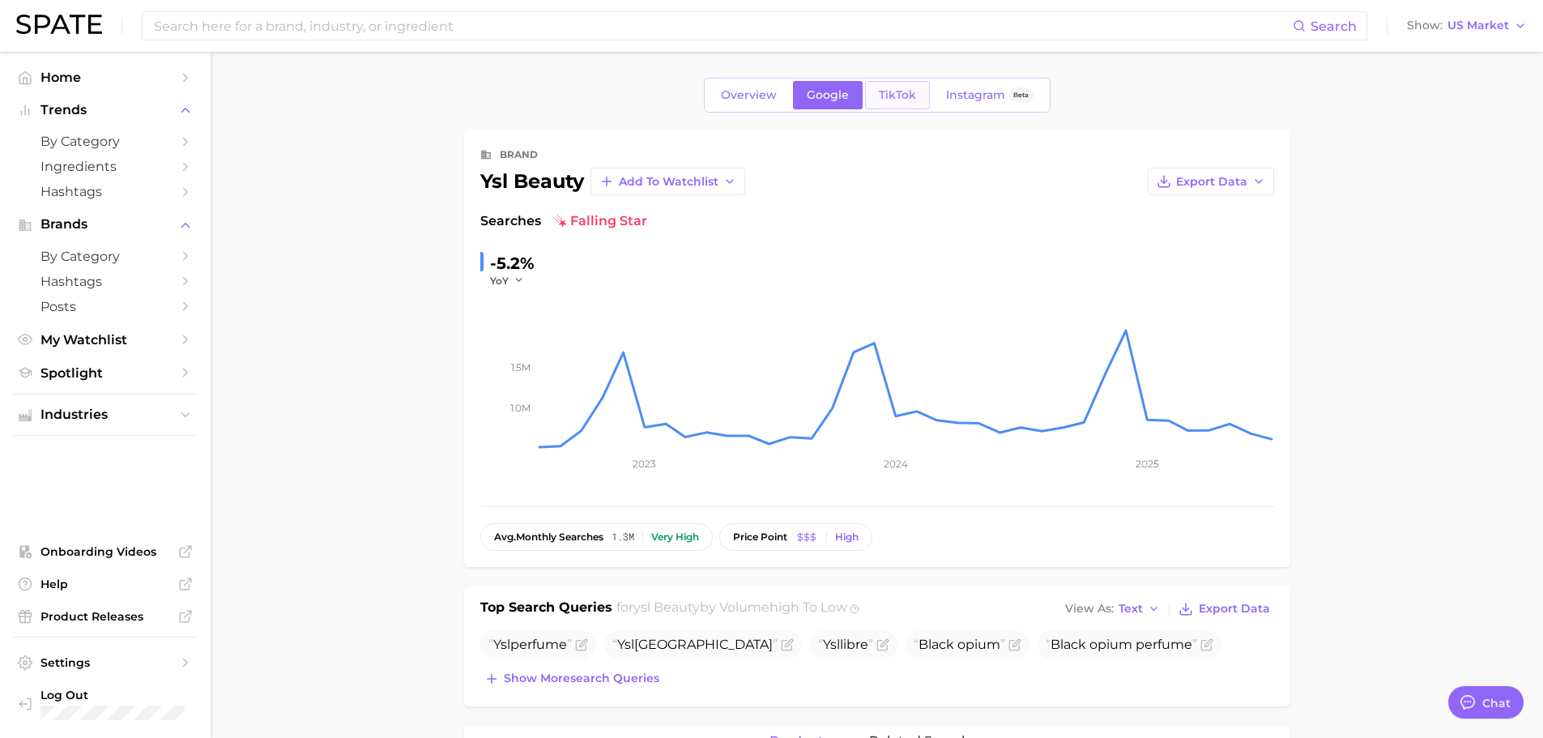
click at [884, 104] on link "TikTok" at bounding box center [897, 95] width 65 height 28
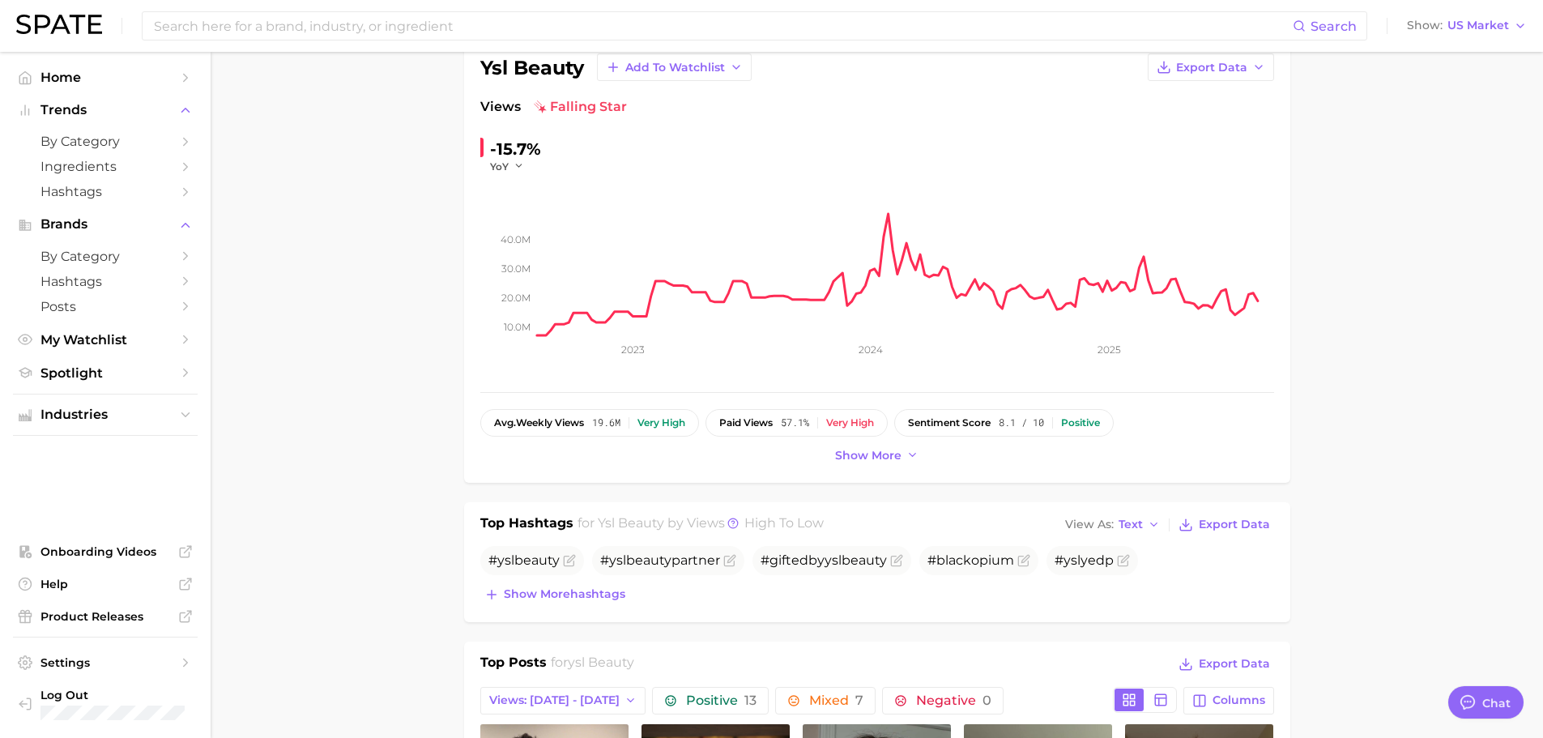
scroll to position [324, 0]
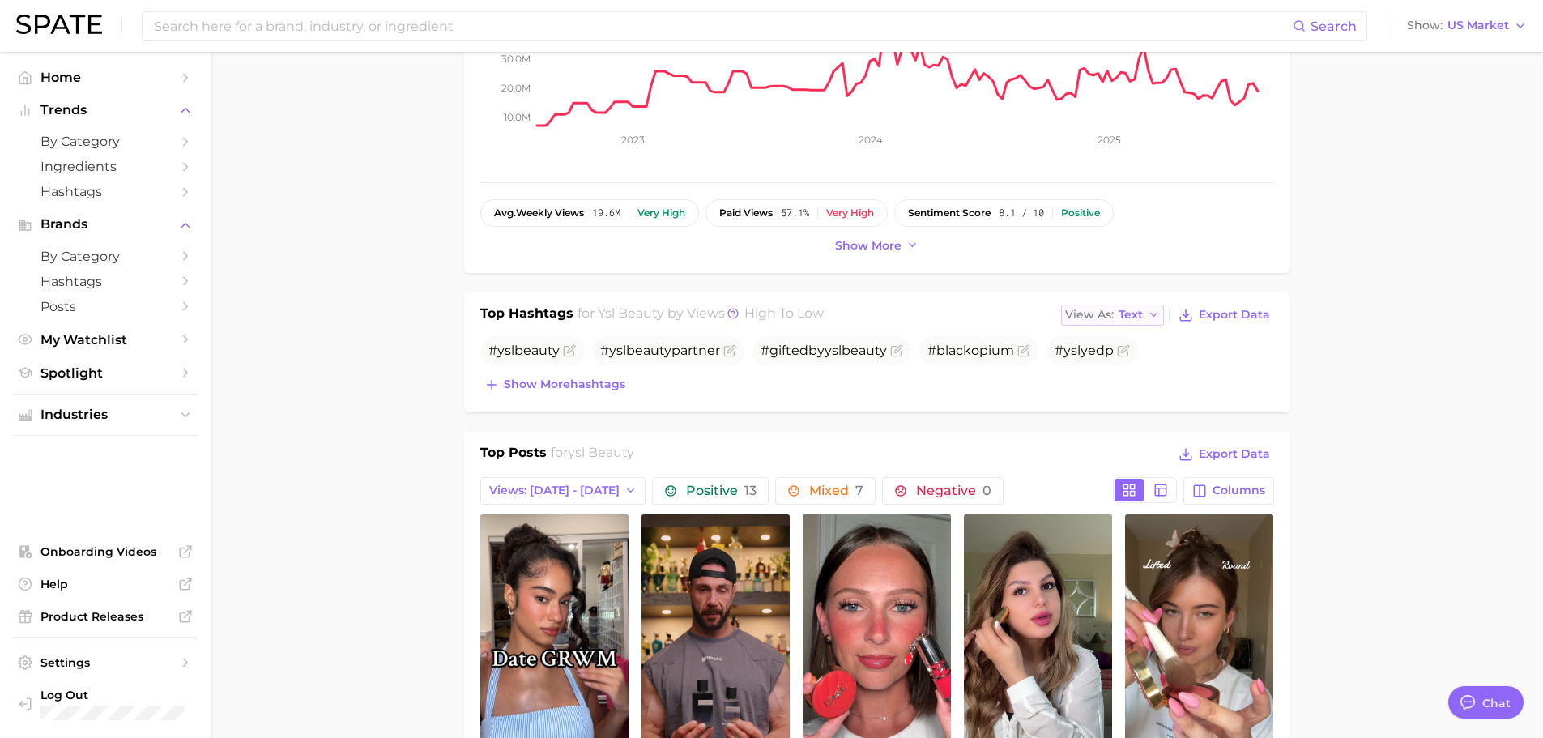
click at [1120, 313] on span "Text" at bounding box center [1131, 314] width 24 height 9
click at [1131, 364] on button "Table" at bounding box center [1150, 370] width 178 height 29
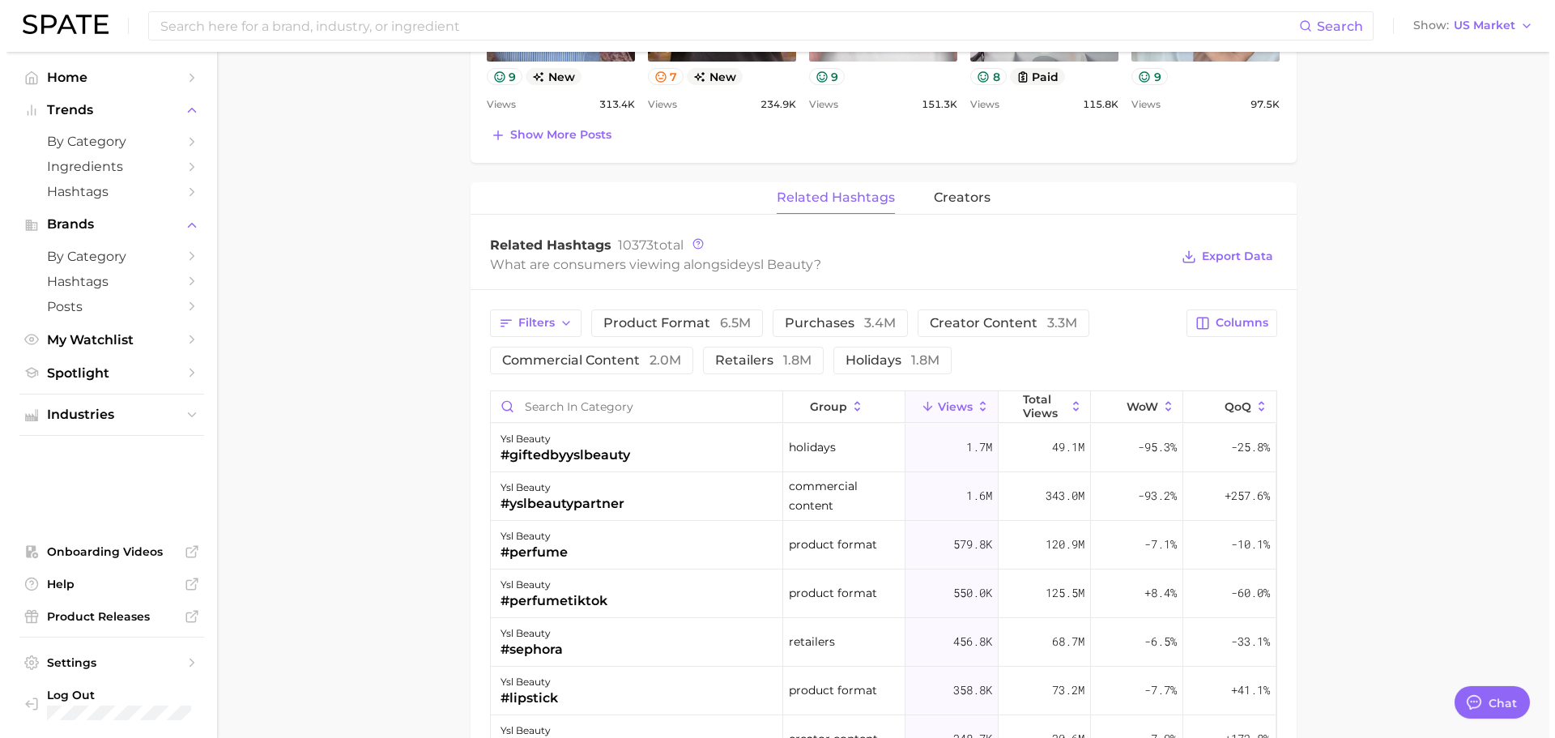
scroll to position [1296, 0]
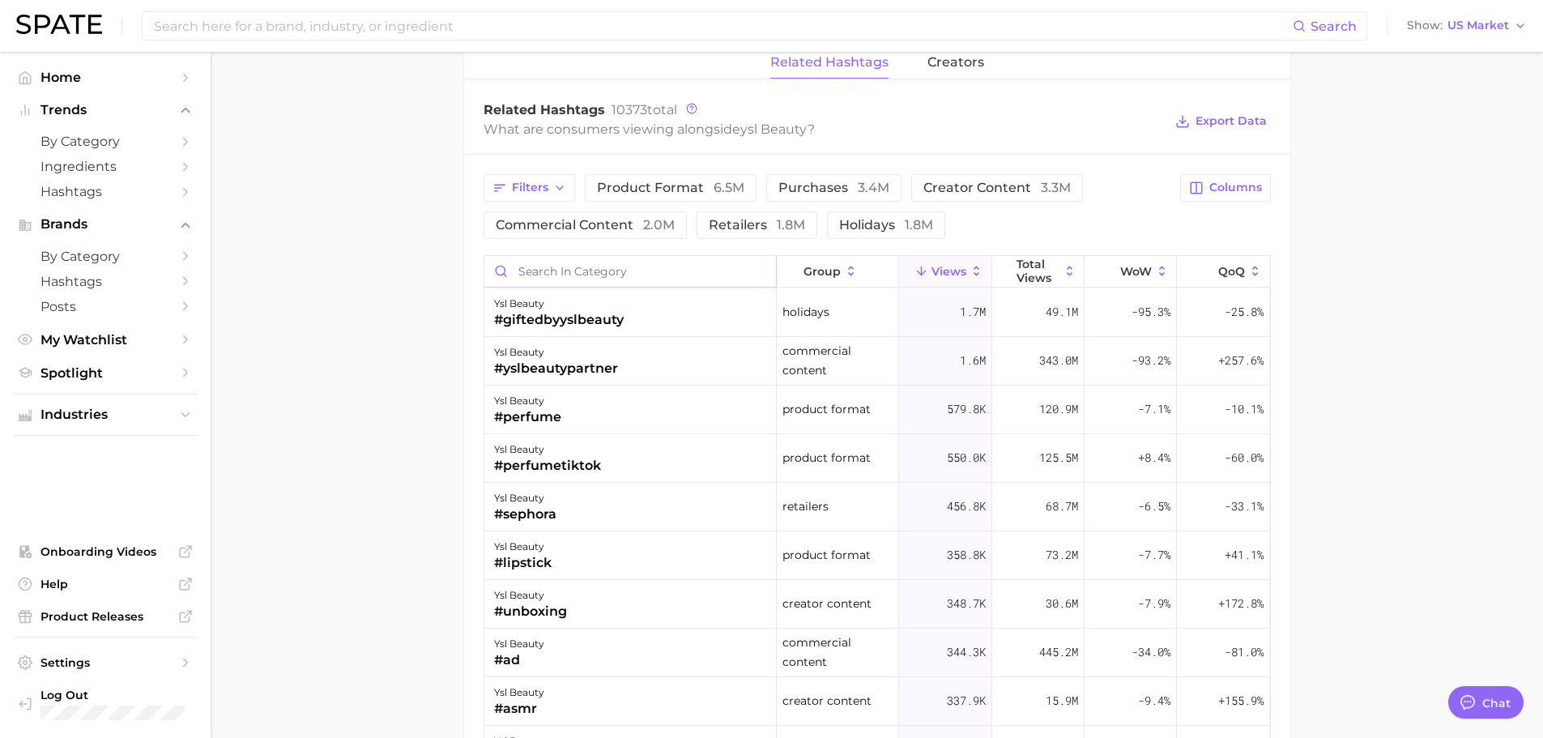
click at [646, 265] on input "Search in category" at bounding box center [630, 271] width 292 height 31
type input "libre"
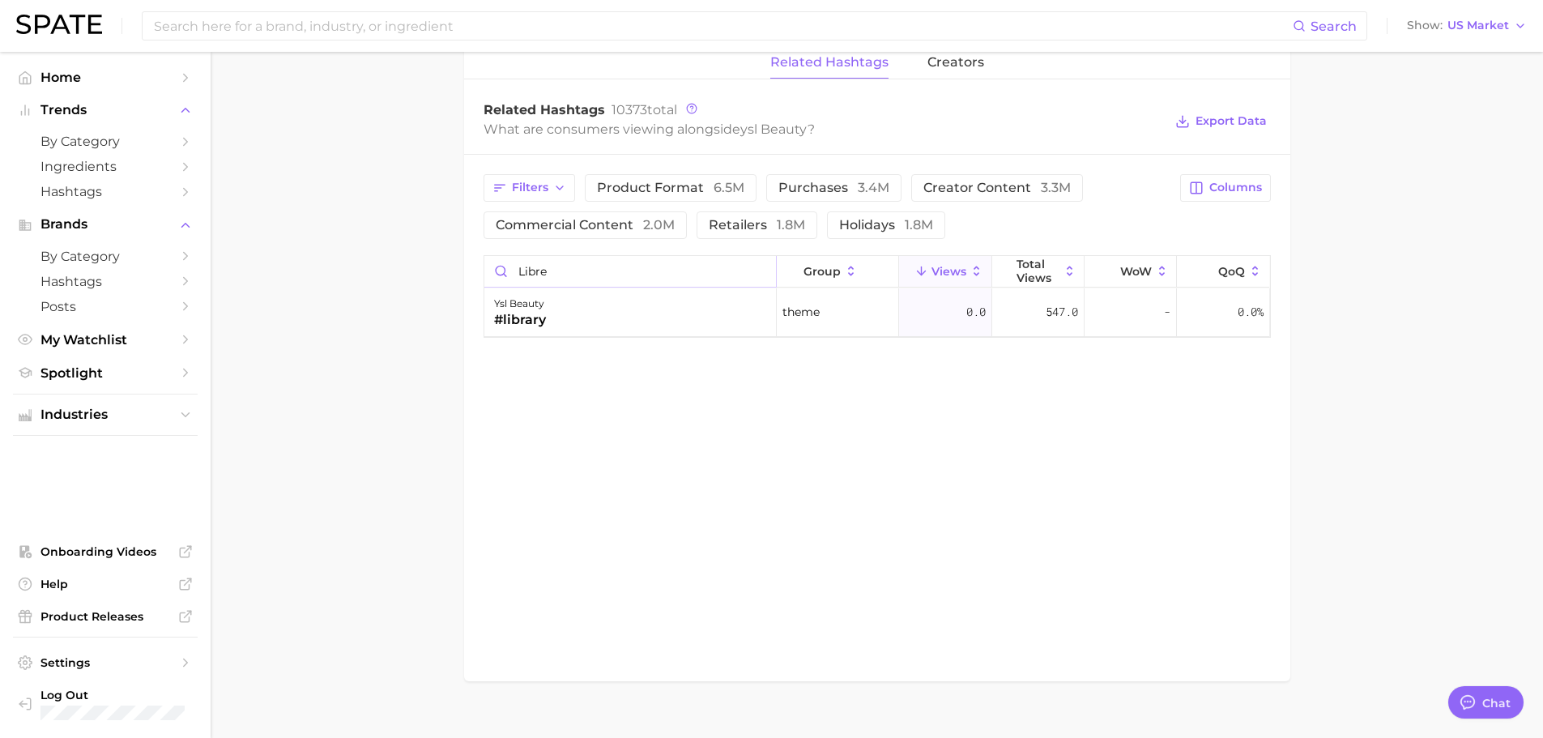
click at [762, 273] on input "libre" at bounding box center [630, 271] width 292 height 31
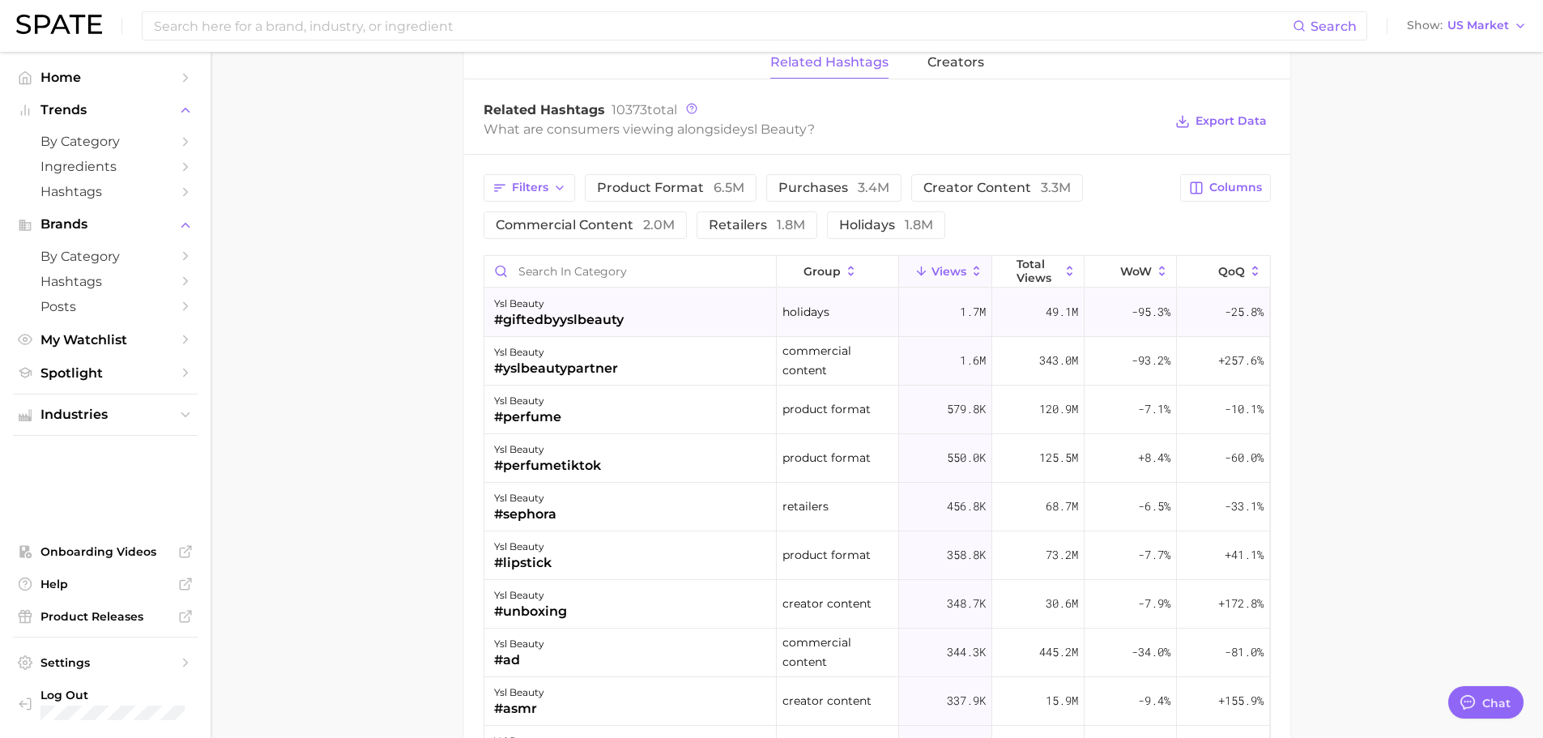
click at [607, 335] on div "ysl beauty #giftedbyyslbeauty" at bounding box center [630, 312] width 292 height 49
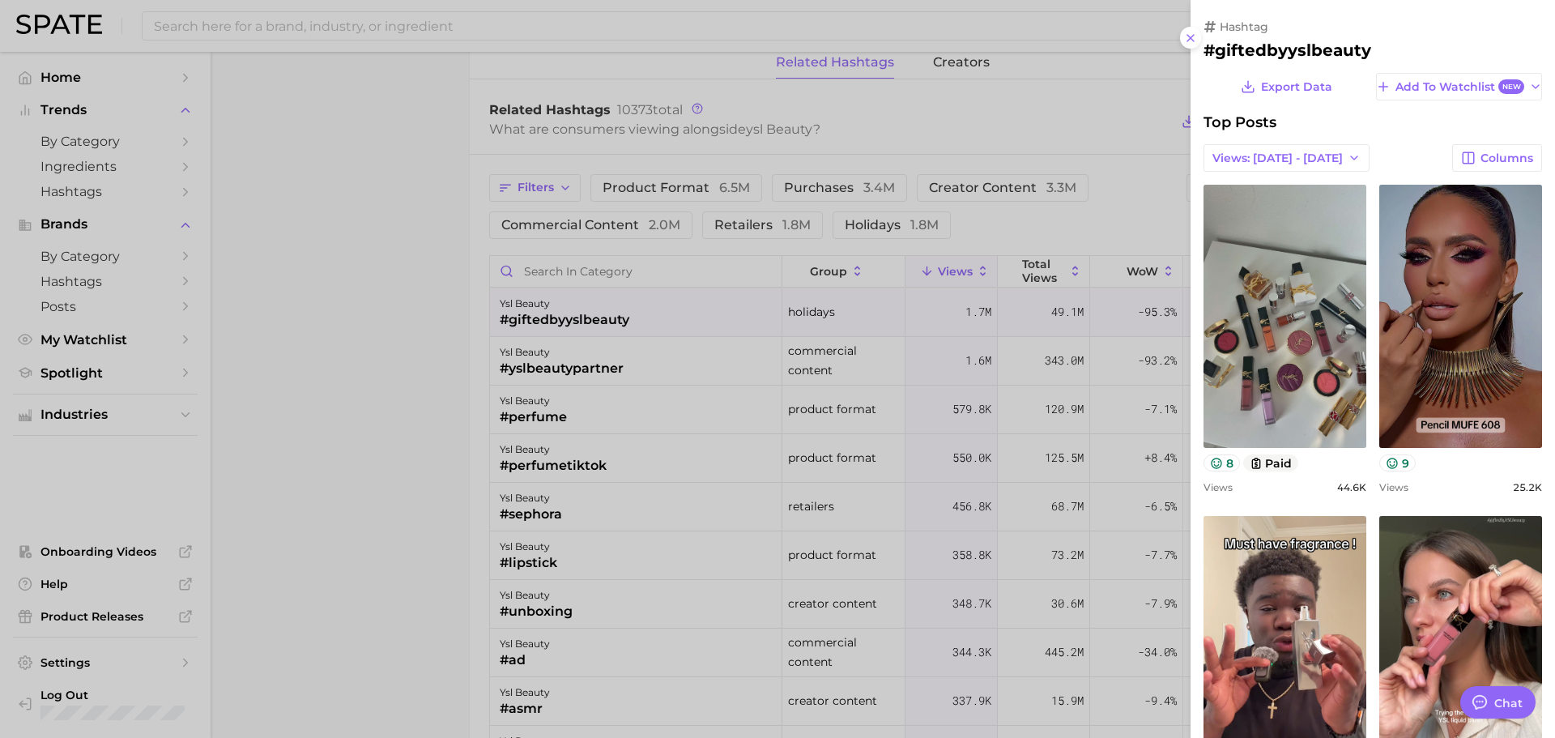
scroll to position [0, 0]
click at [663, 365] on div at bounding box center [777, 369] width 1555 height 738
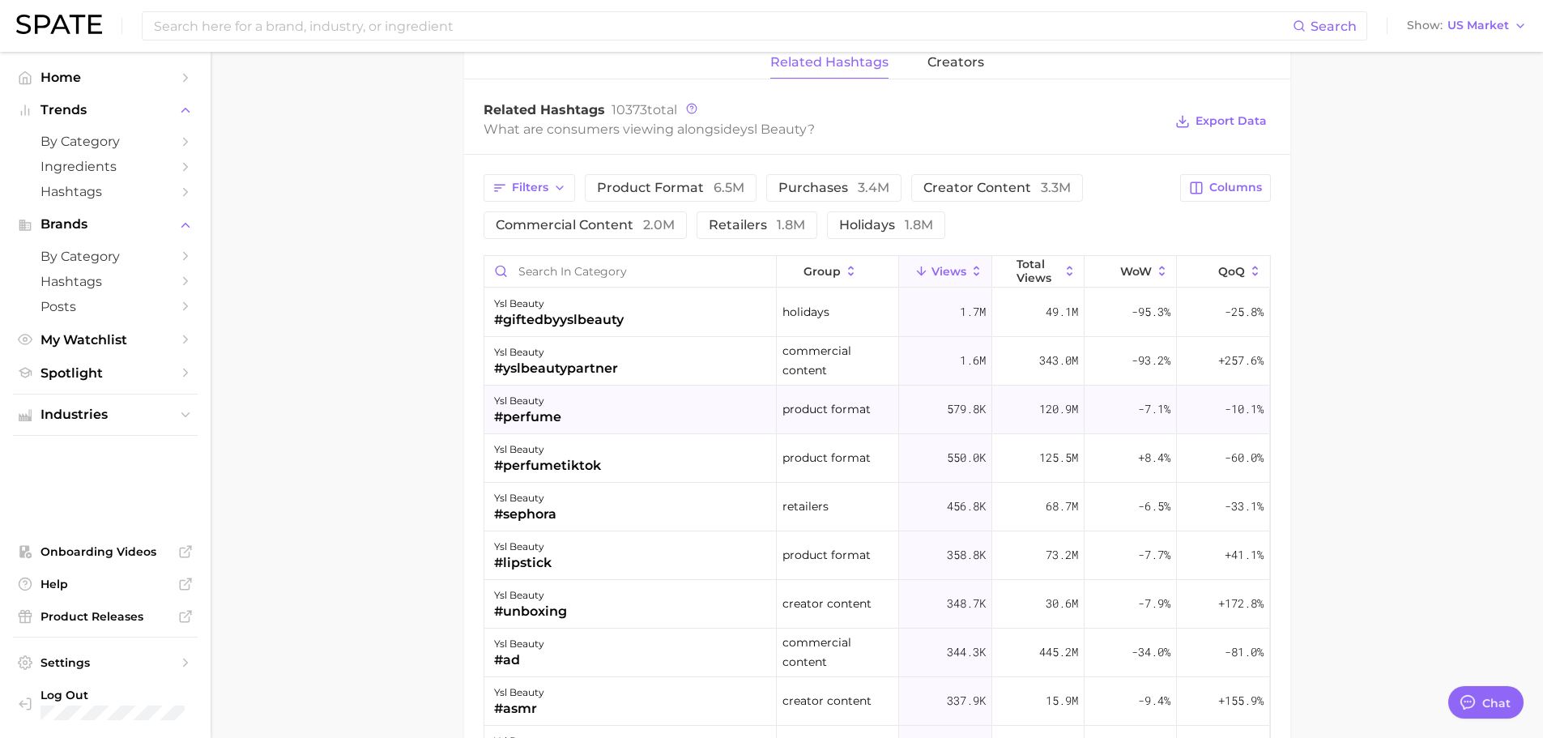
click at [696, 398] on div "ysl beauty #perfume" at bounding box center [630, 410] width 292 height 49
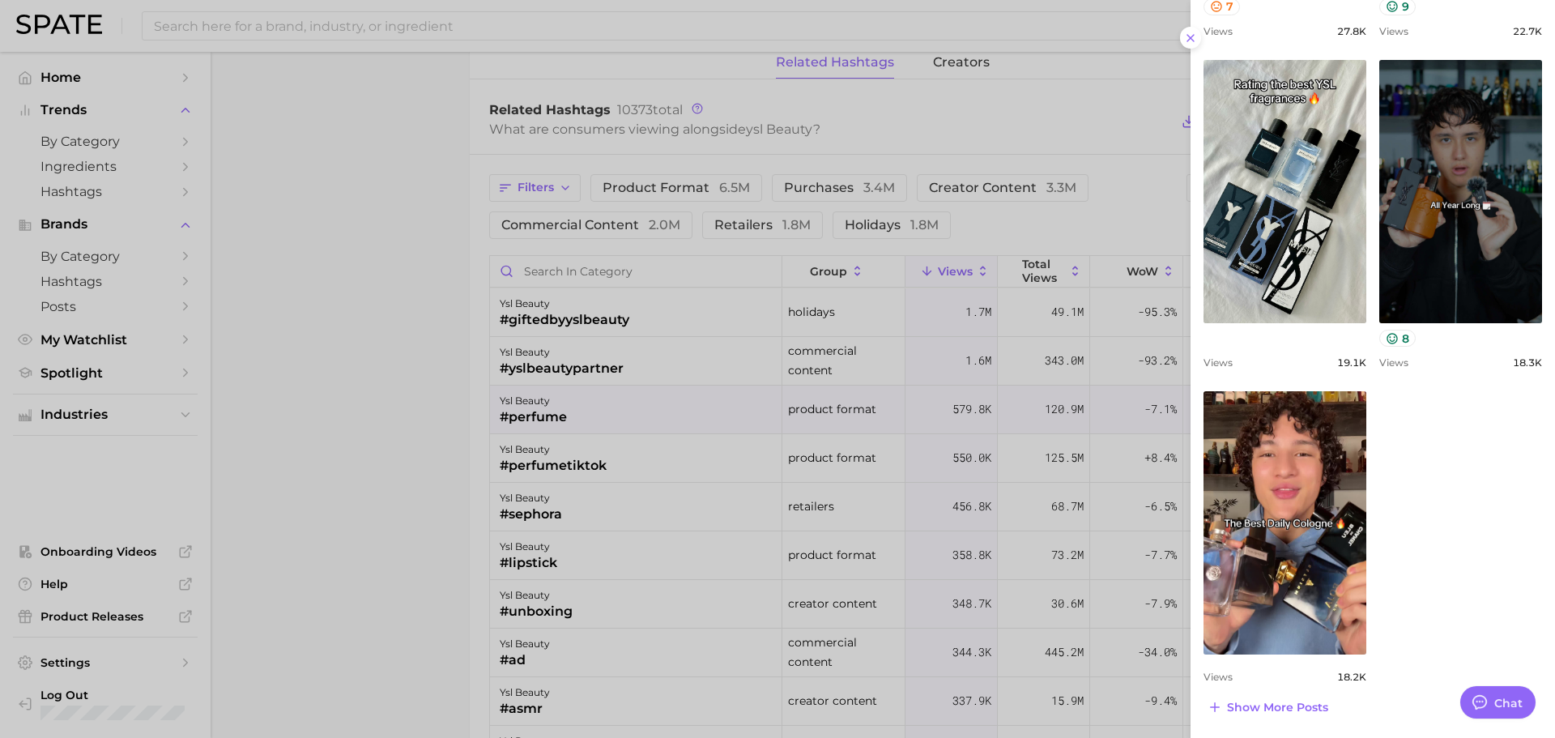
click at [1106, 385] on div at bounding box center [777, 369] width 1555 height 738
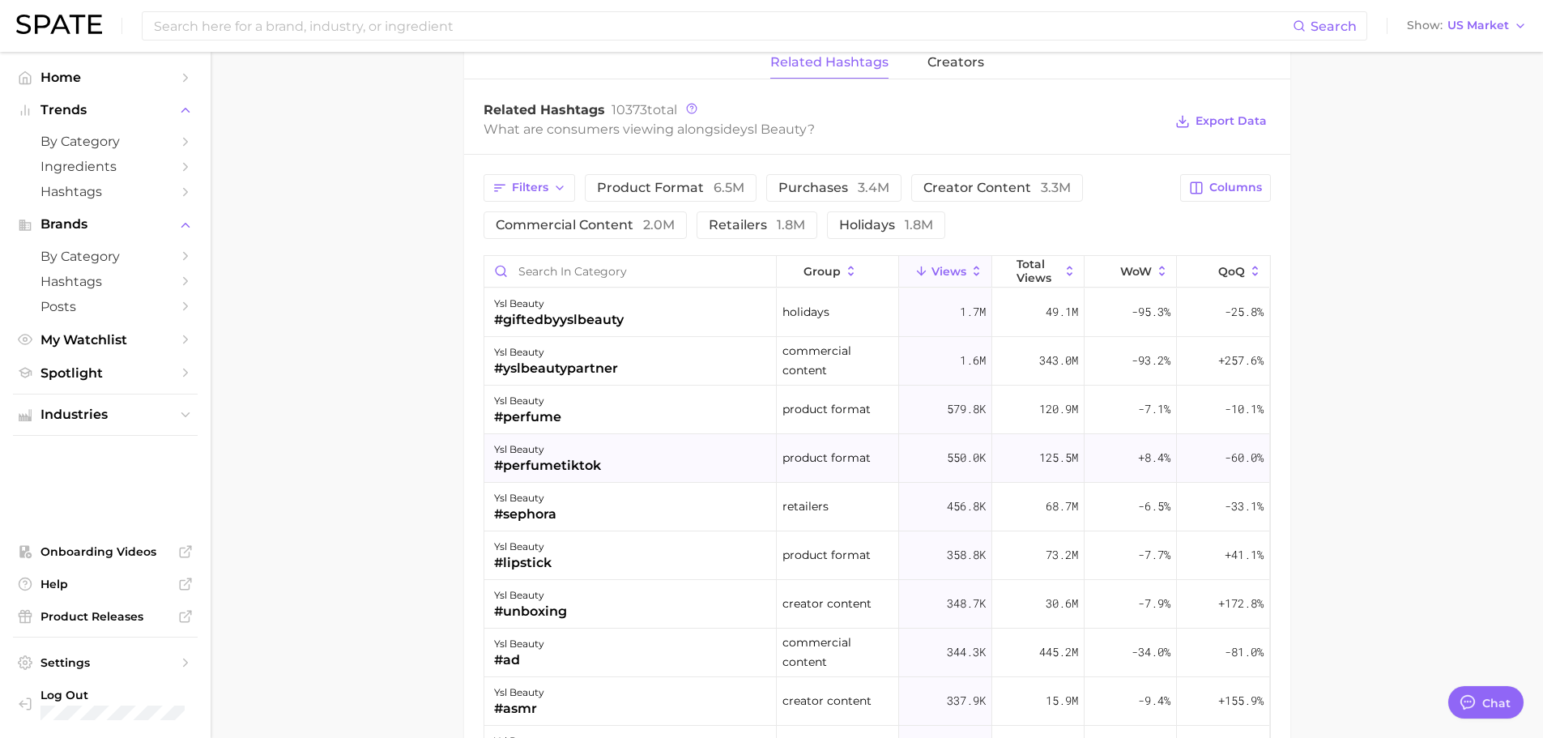
click at [637, 445] on div "ysl beauty #perfumetiktok" at bounding box center [630, 458] width 292 height 49
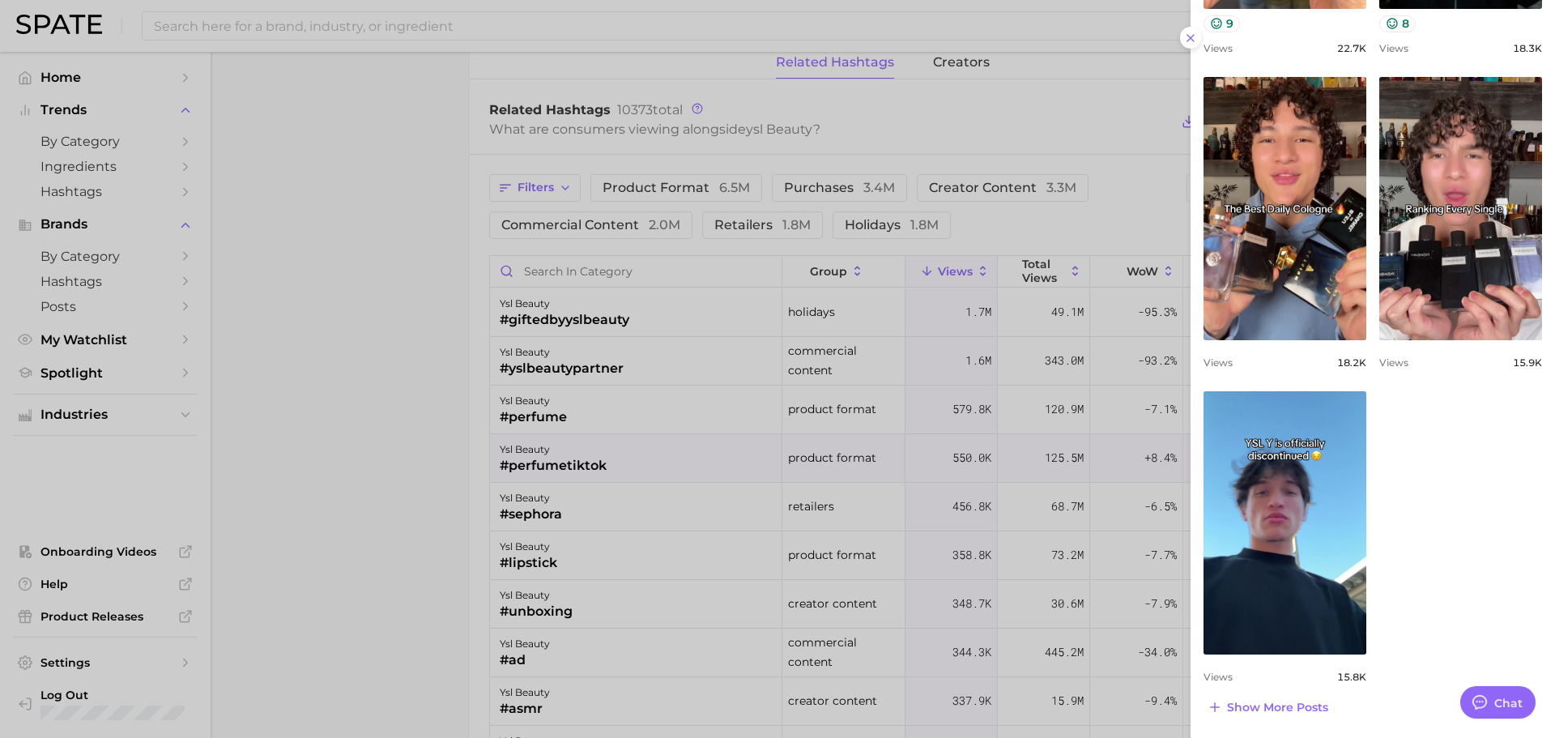
click at [1087, 430] on div at bounding box center [777, 369] width 1555 height 738
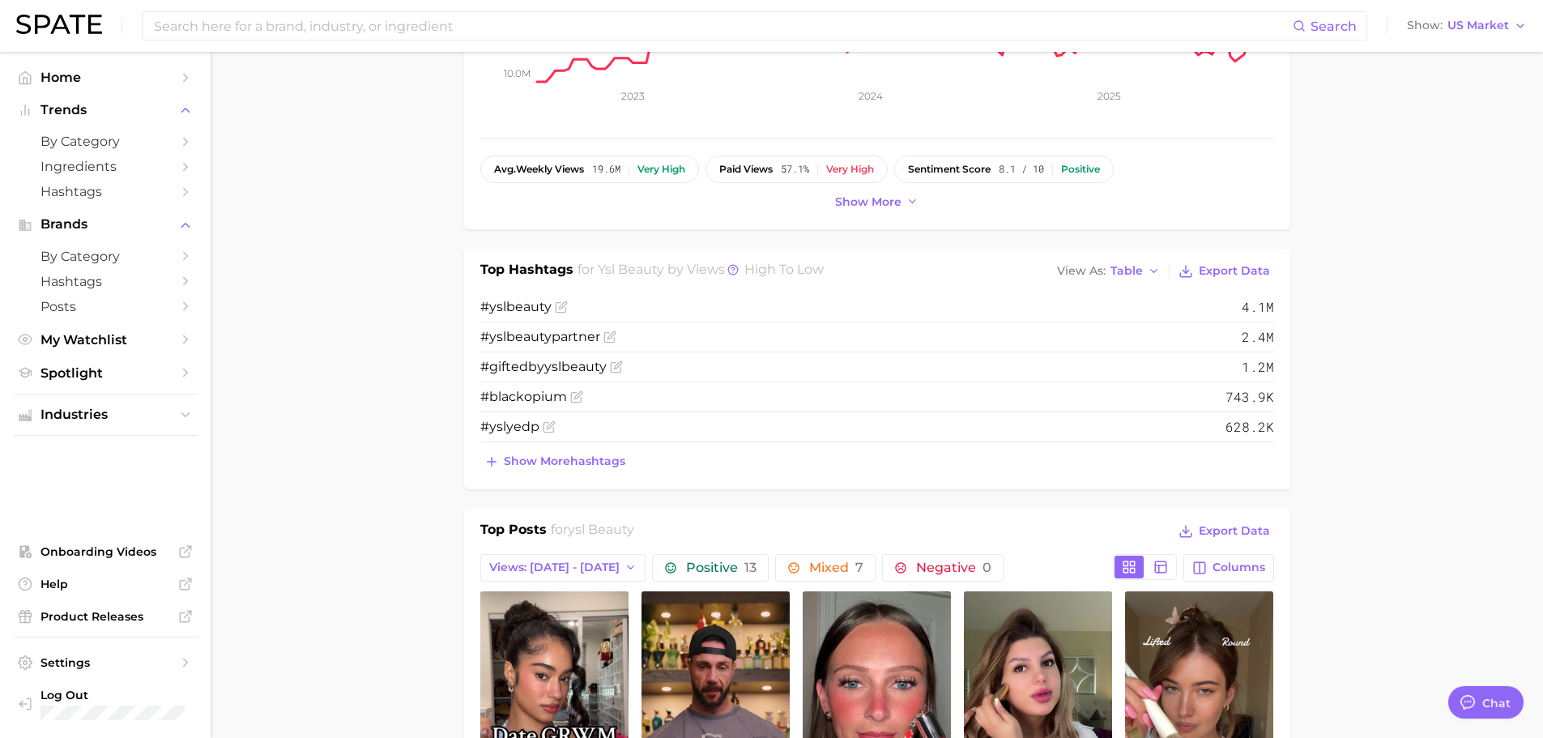
scroll to position [405, 0]
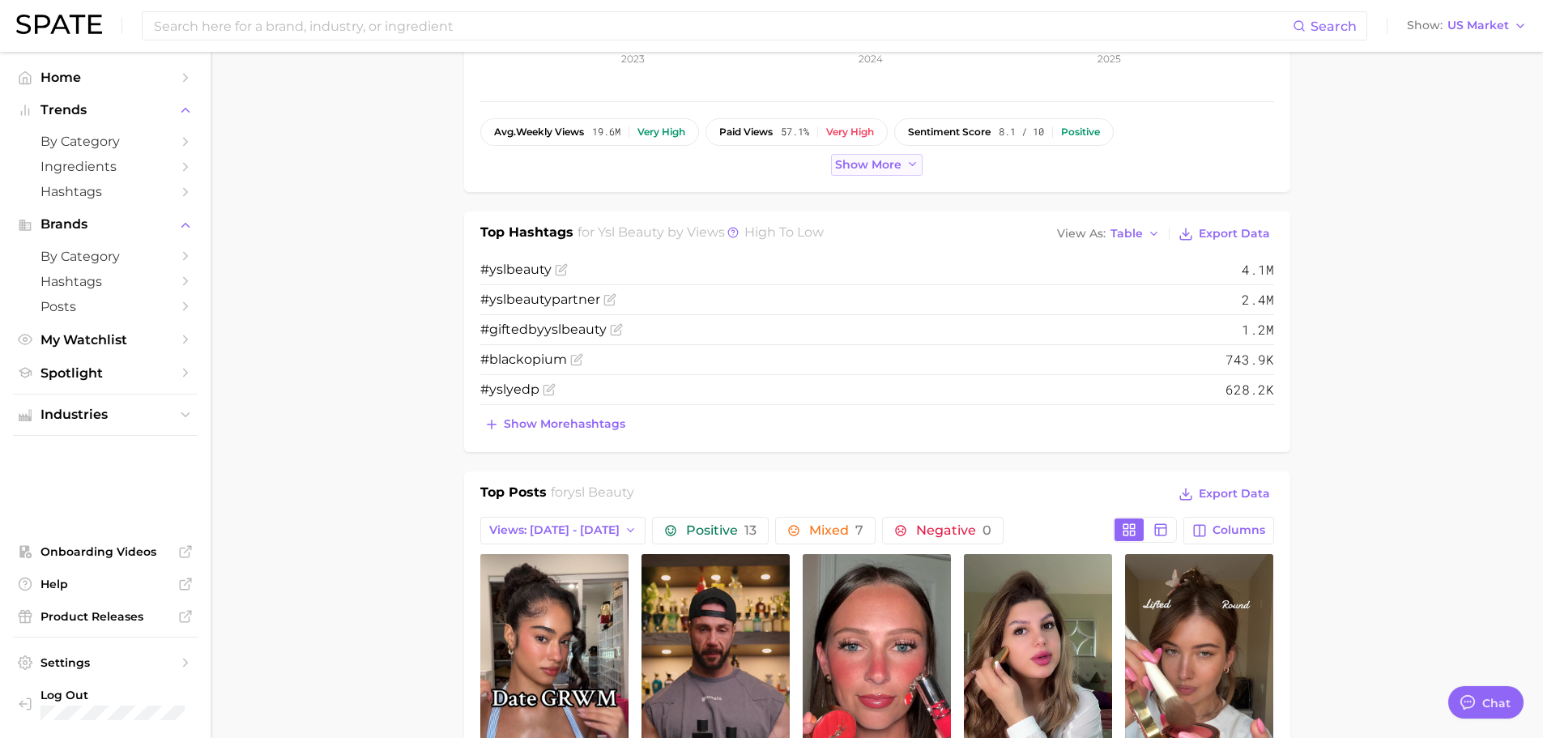
click at [870, 170] on span "Show more" at bounding box center [868, 165] width 66 height 14
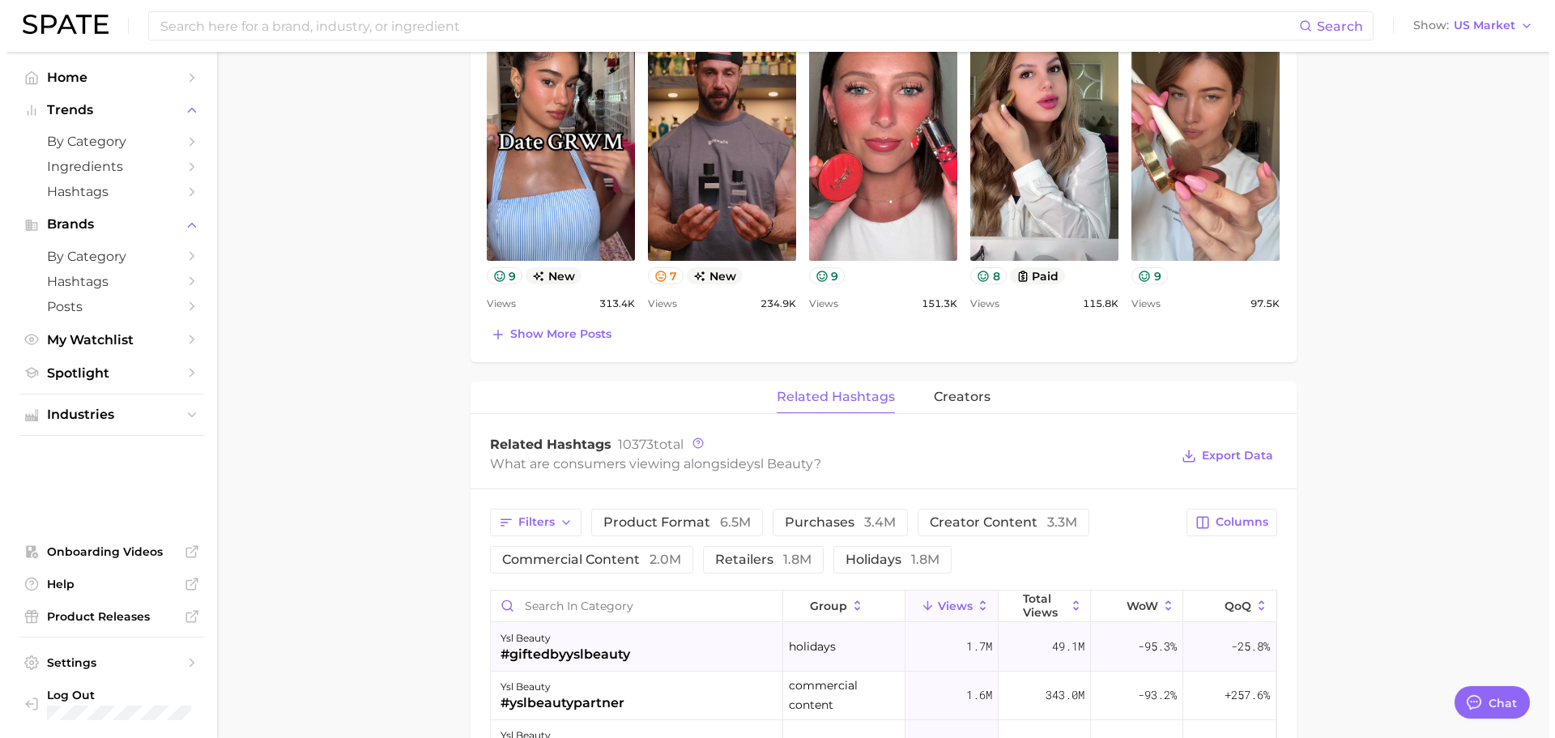
scroll to position [972, 0]
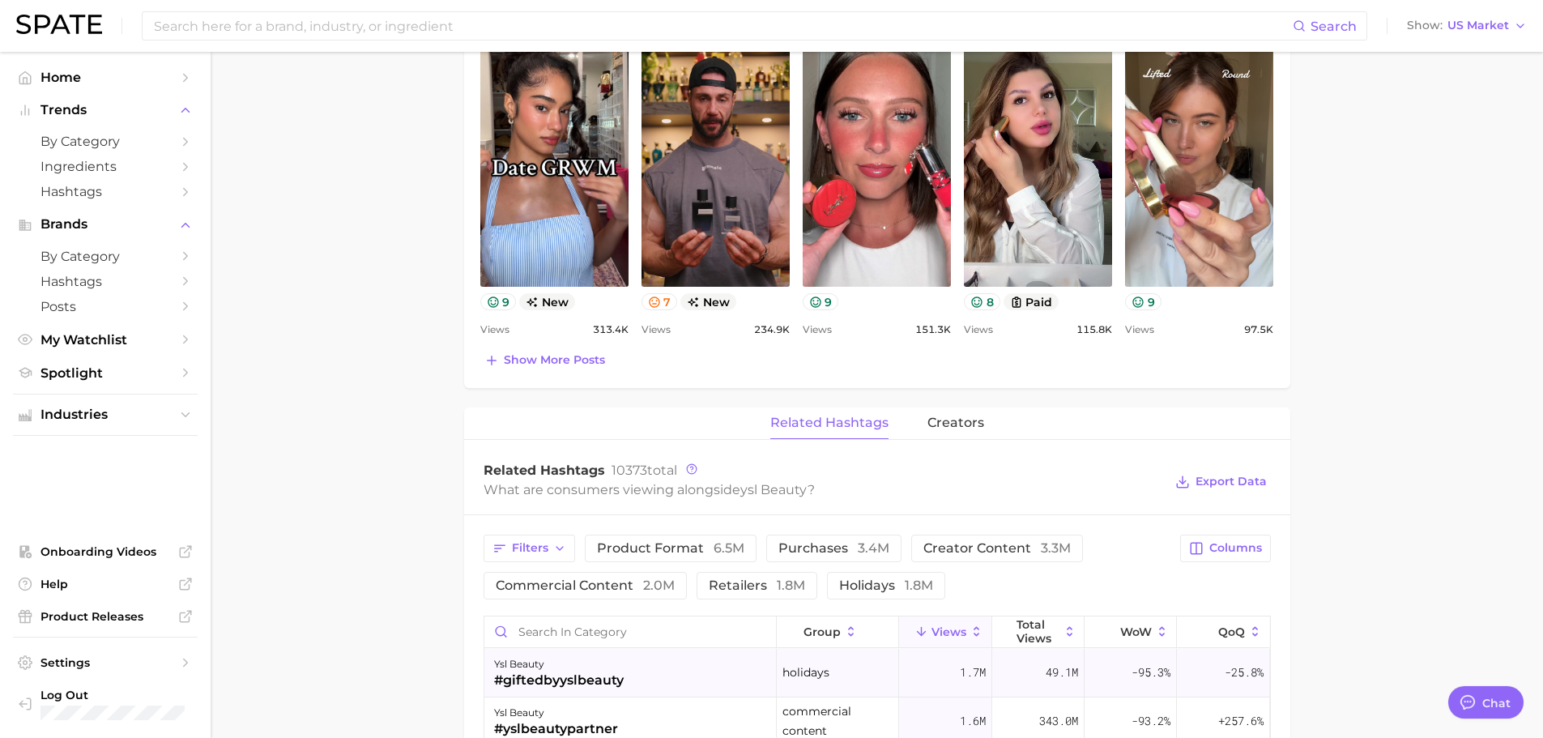
click at [667, 673] on div "ysl beauty #giftedbyyslbeauty" at bounding box center [630, 673] width 292 height 49
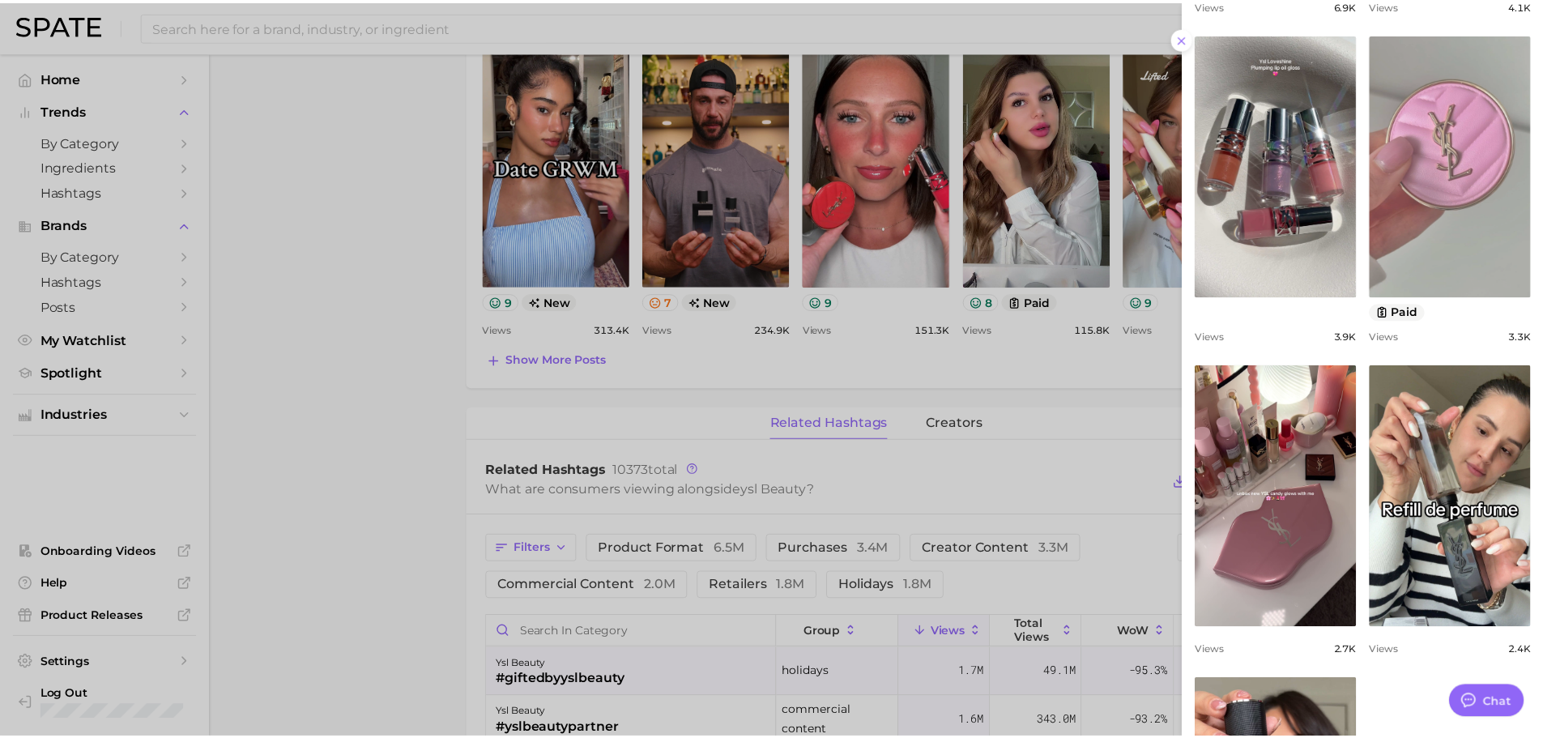
scroll to position [1053, 0]
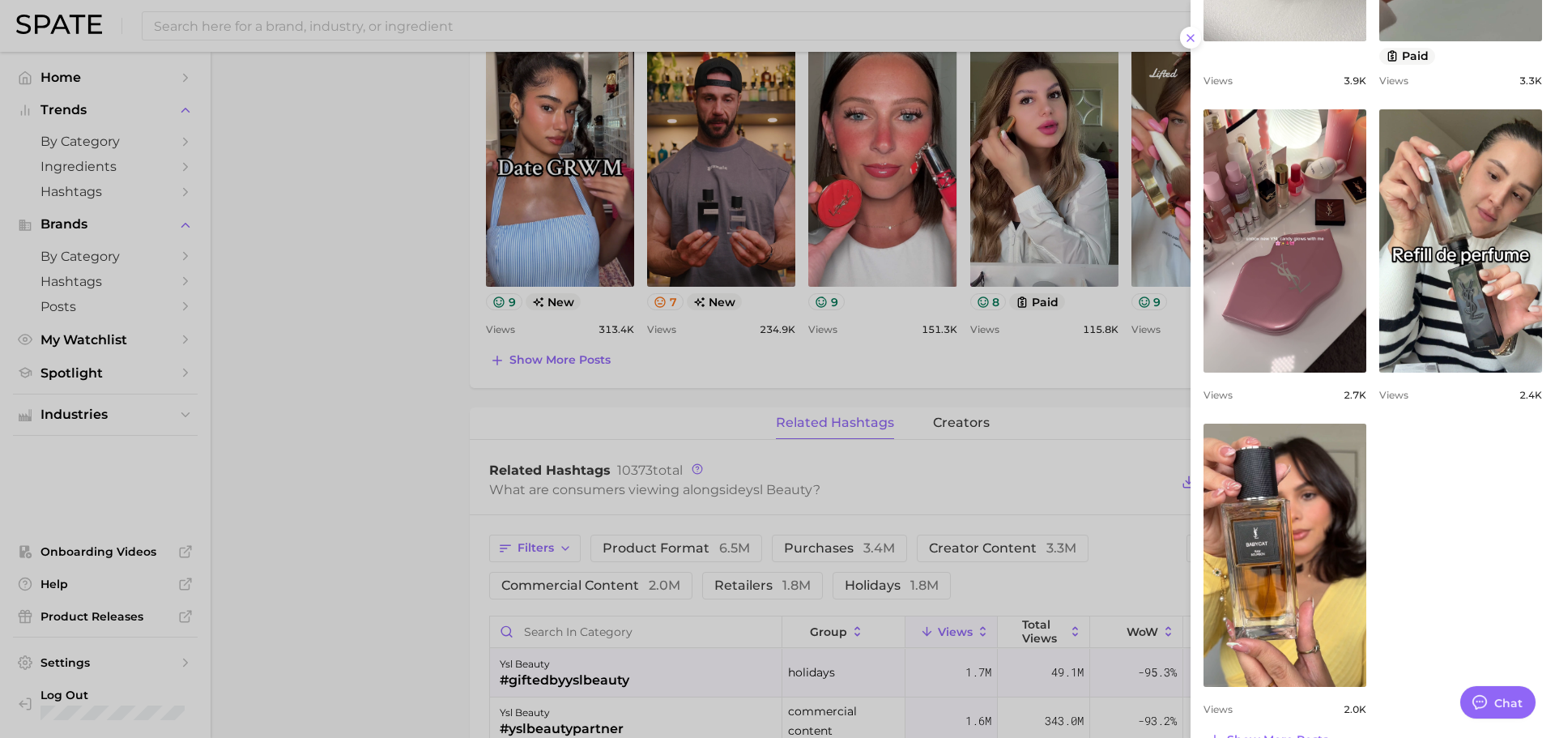
click at [852, 511] on div at bounding box center [777, 369] width 1555 height 738
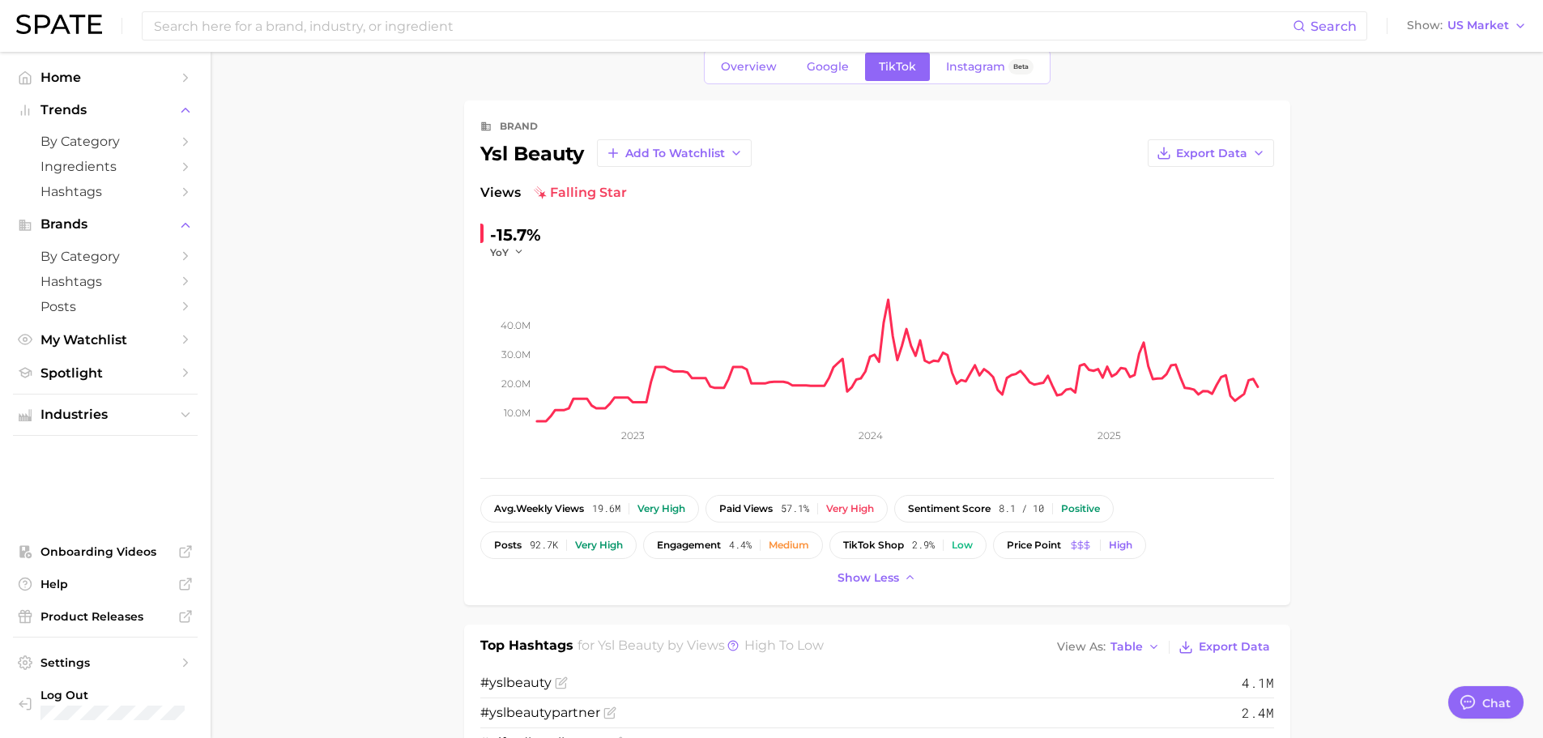
scroll to position [0, 0]
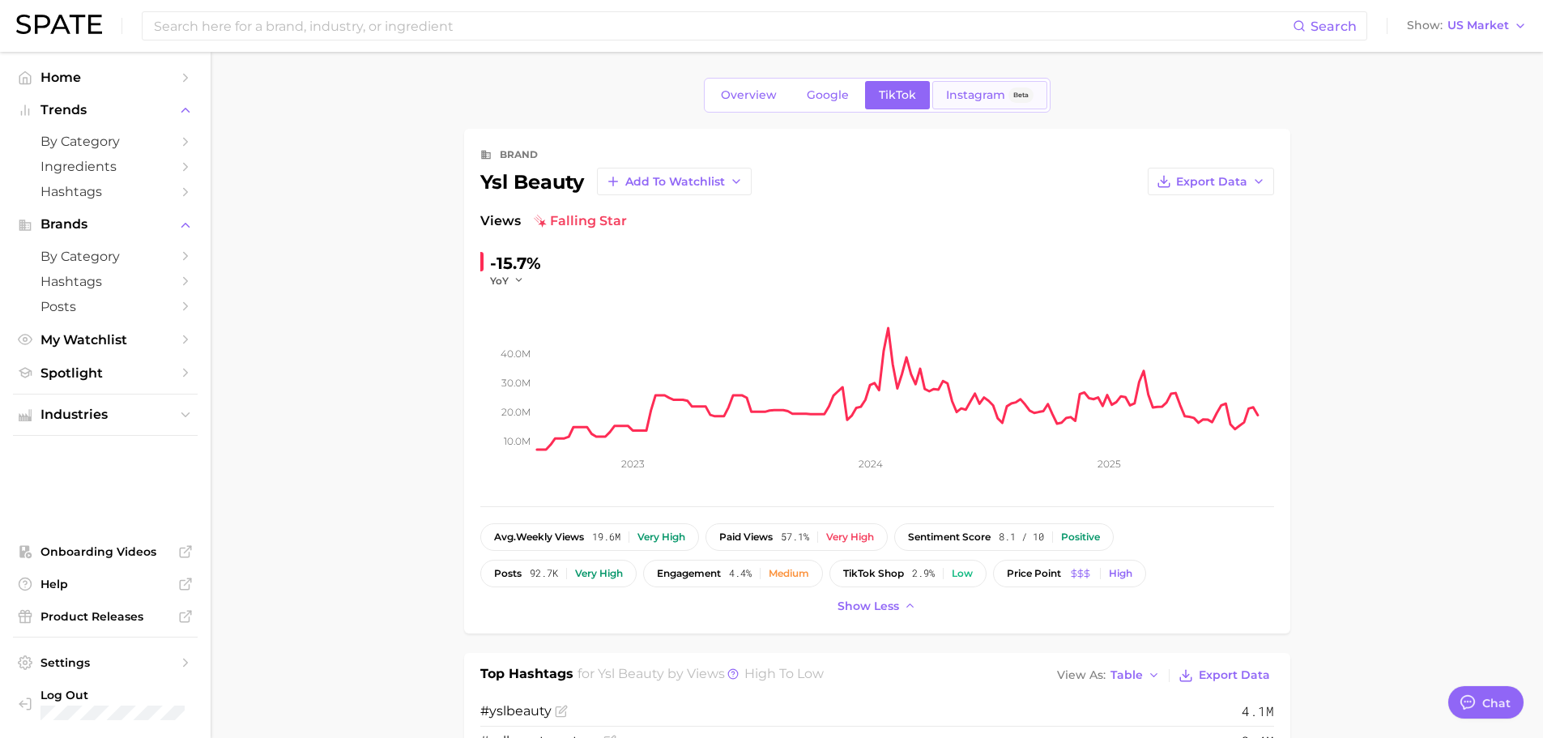
click at [942, 99] on link "Instagram Beta" at bounding box center [989, 95] width 115 height 28
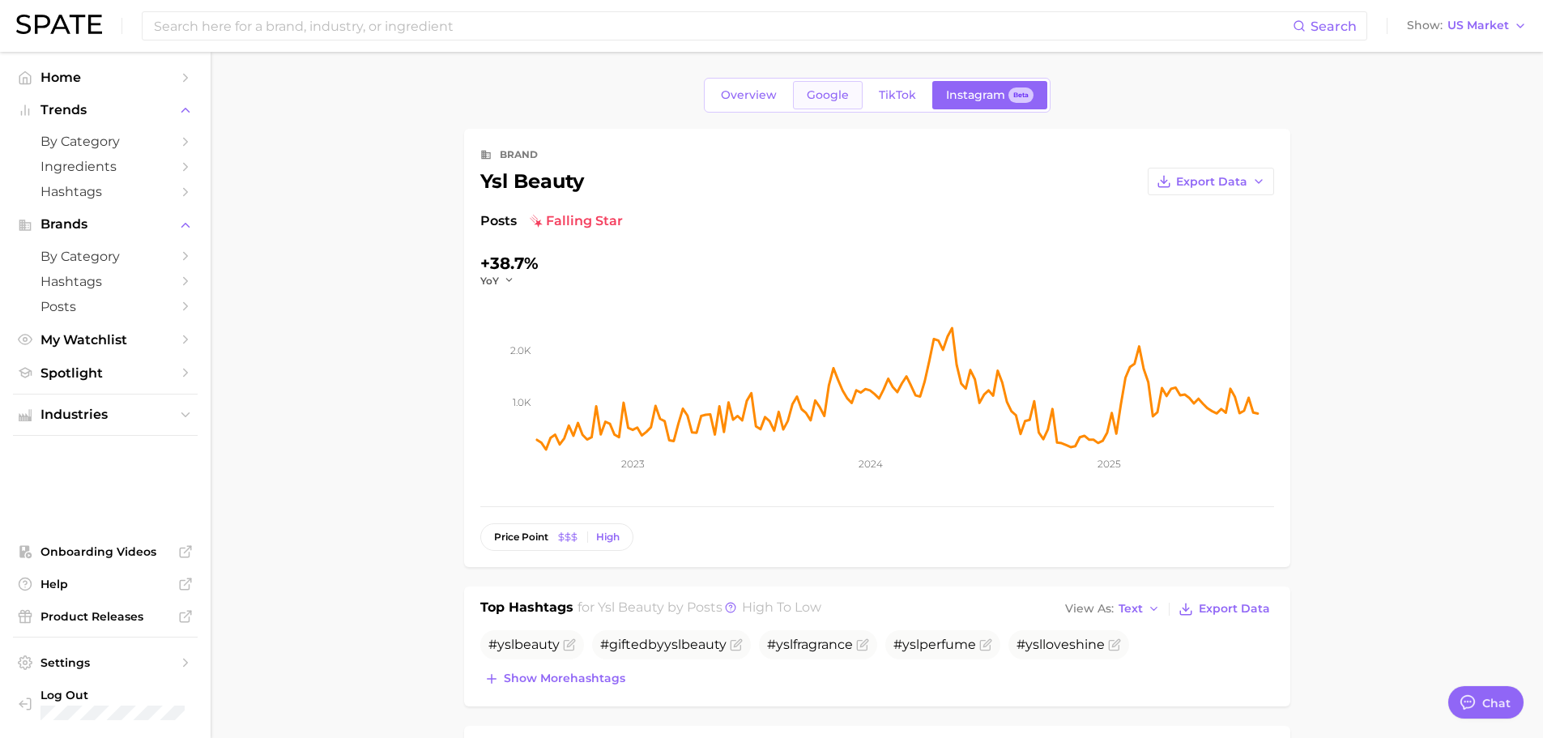
click at [826, 96] on span "Google" at bounding box center [828, 95] width 42 height 14
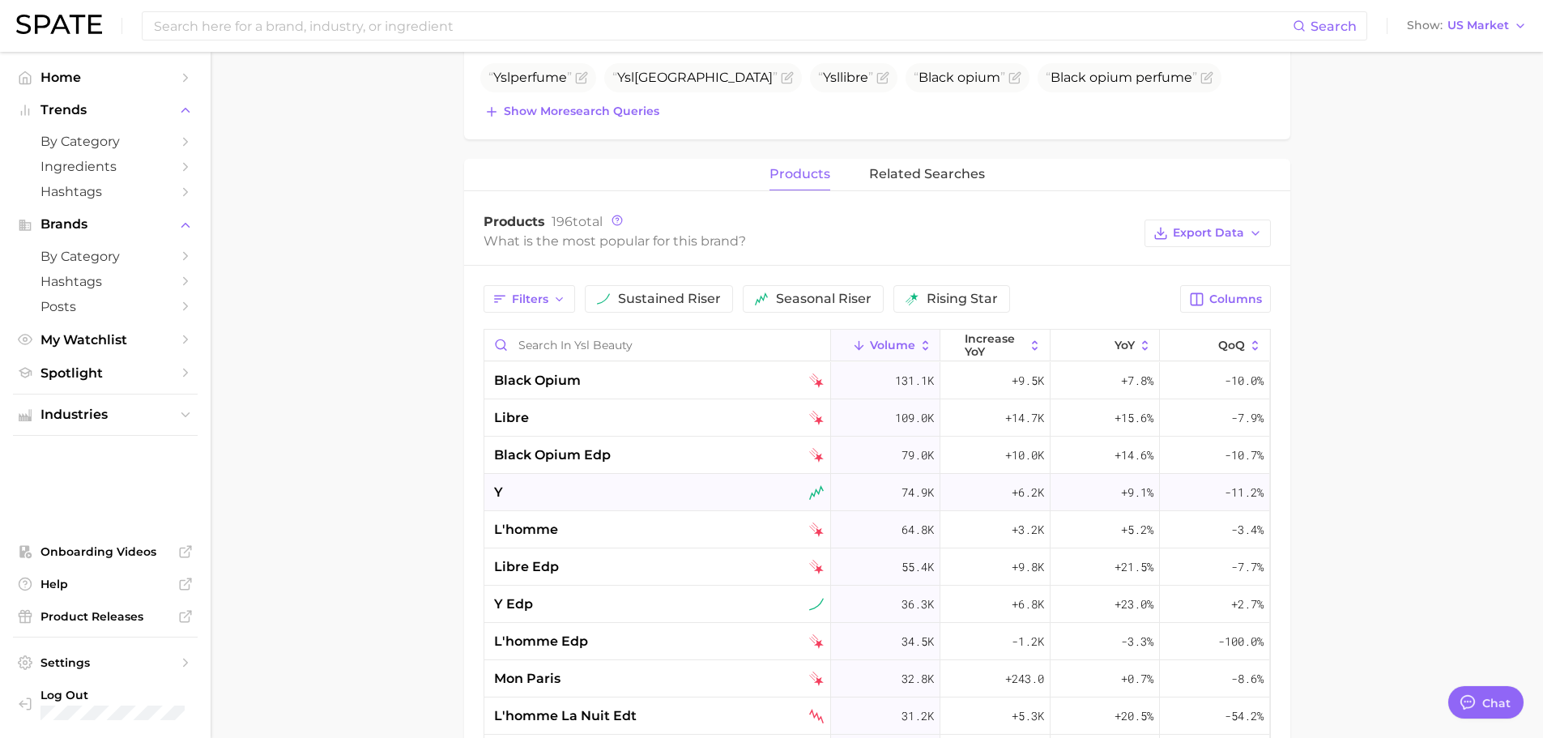
click at [618, 493] on div "y" at bounding box center [659, 492] width 330 height 19
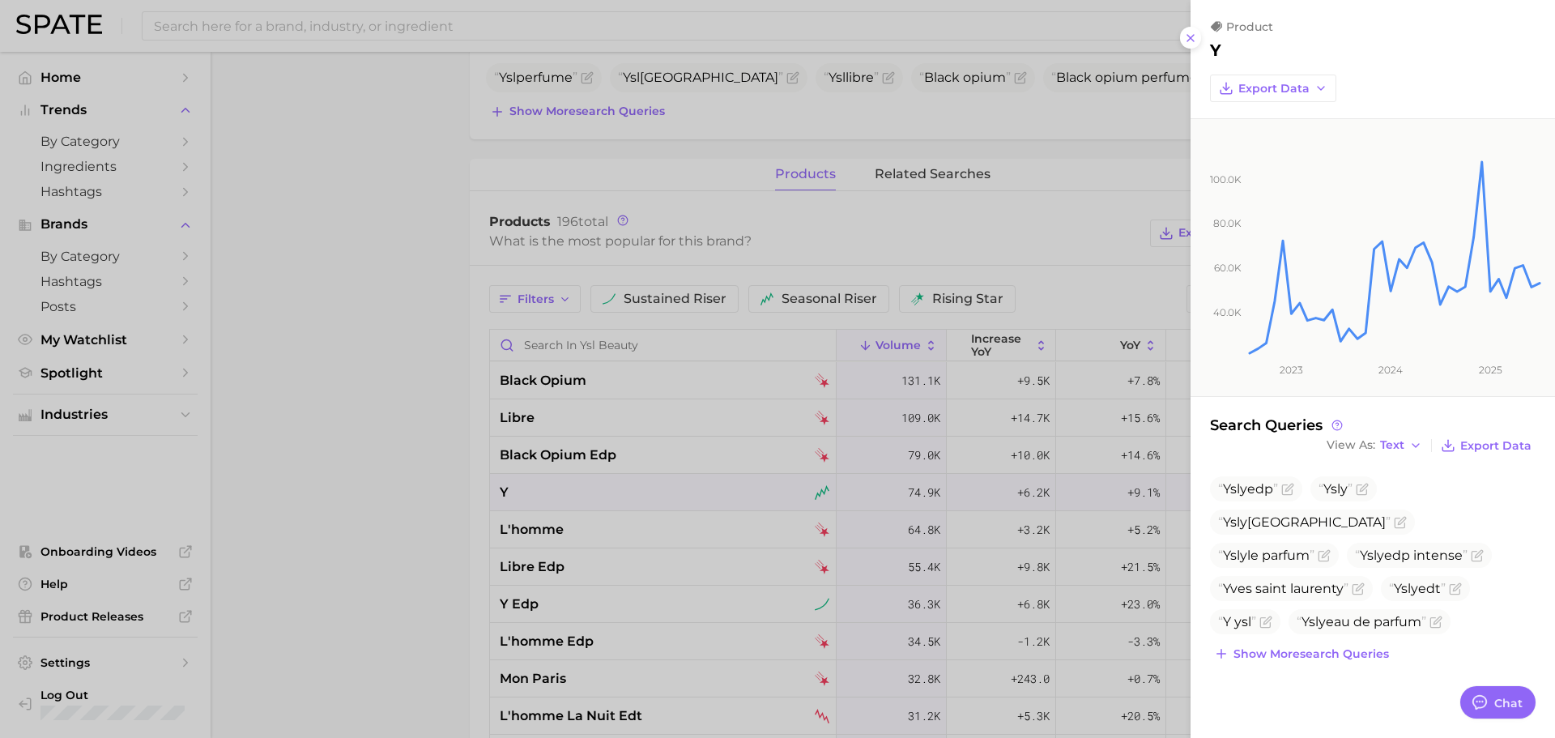
click at [754, 508] on div at bounding box center [777, 369] width 1555 height 738
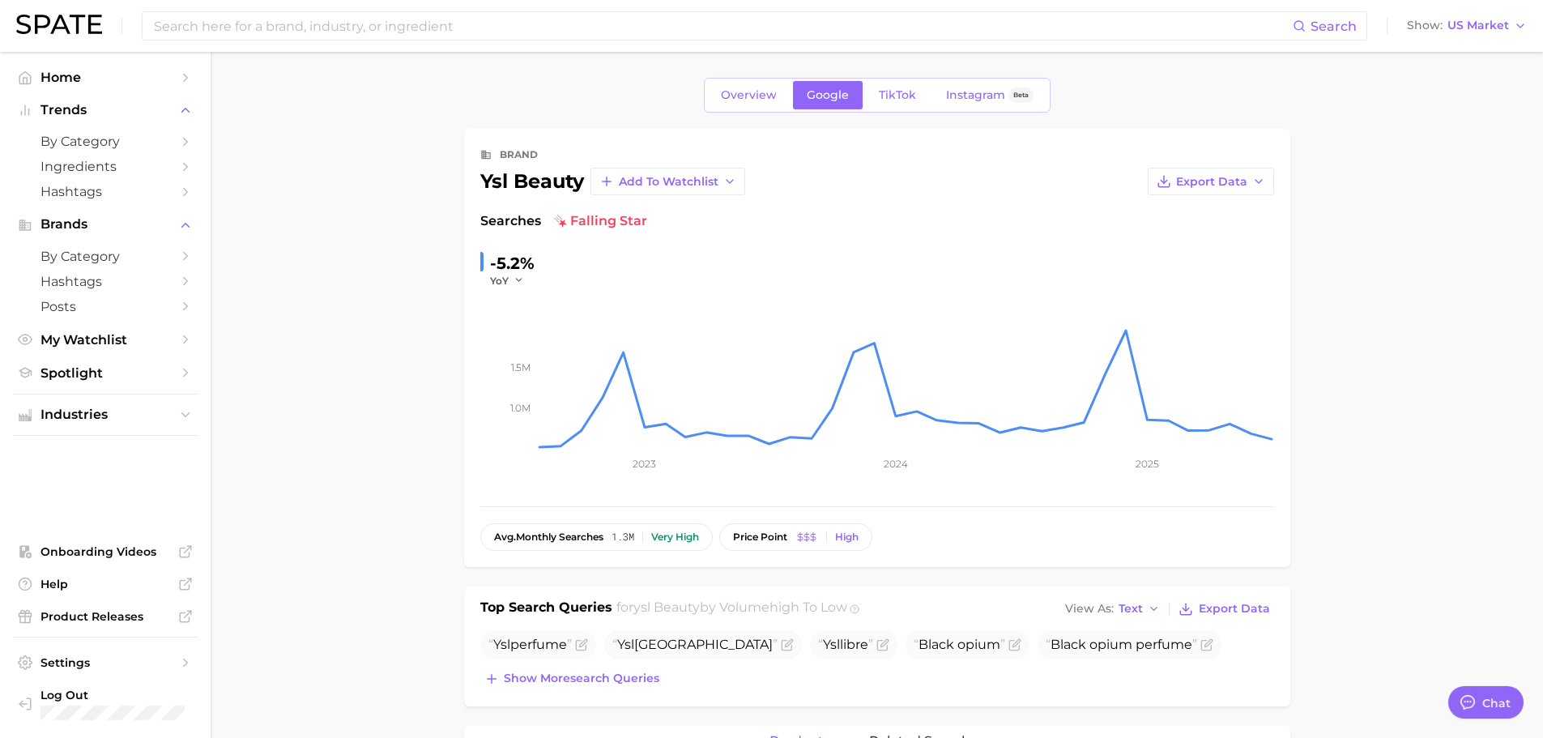
click at [594, 666] on div "Ysl perfume Ysl cologne Ysl libre Black opium Black opium perfume Show more sea…" at bounding box center [877, 660] width 794 height 60
click at [594, 670] on button "Show more search queries" at bounding box center [571, 678] width 183 height 23
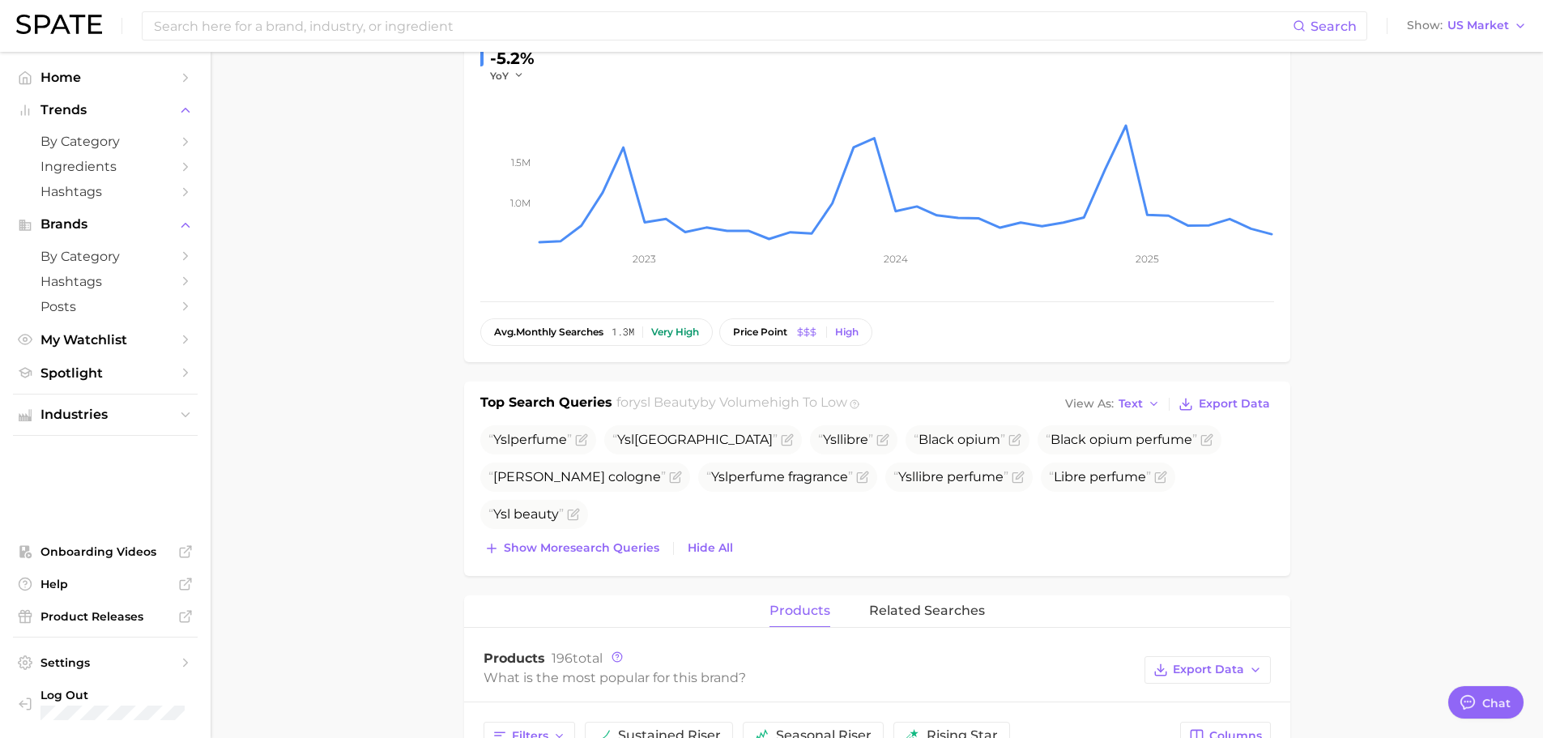
scroll to position [243, 0]
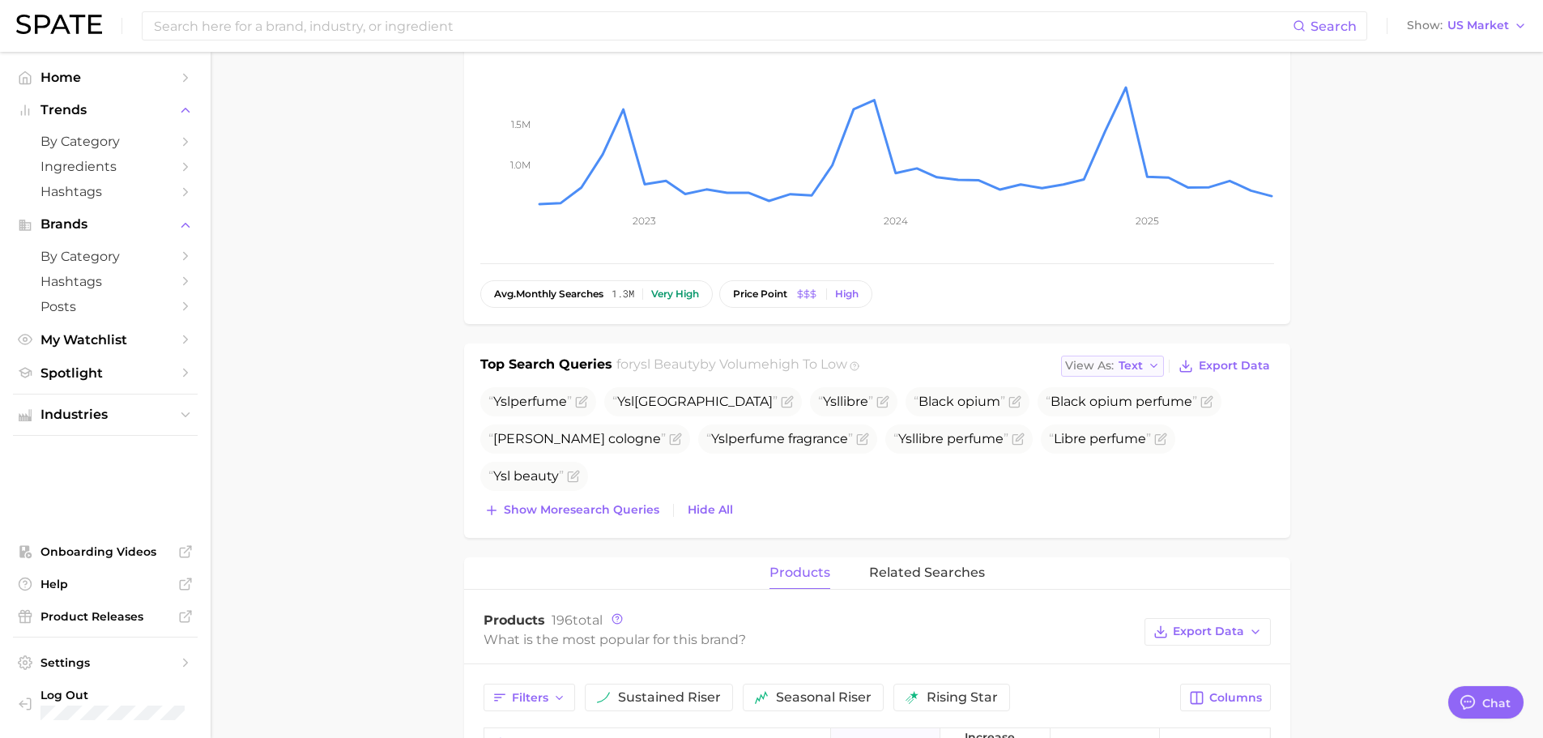
click at [1110, 362] on span "View As" at bounding box center [1089, 365] width 49 height 9
click at [1106, 424] on span "Table" at bounding box center [1105, 422] width 32 height 14
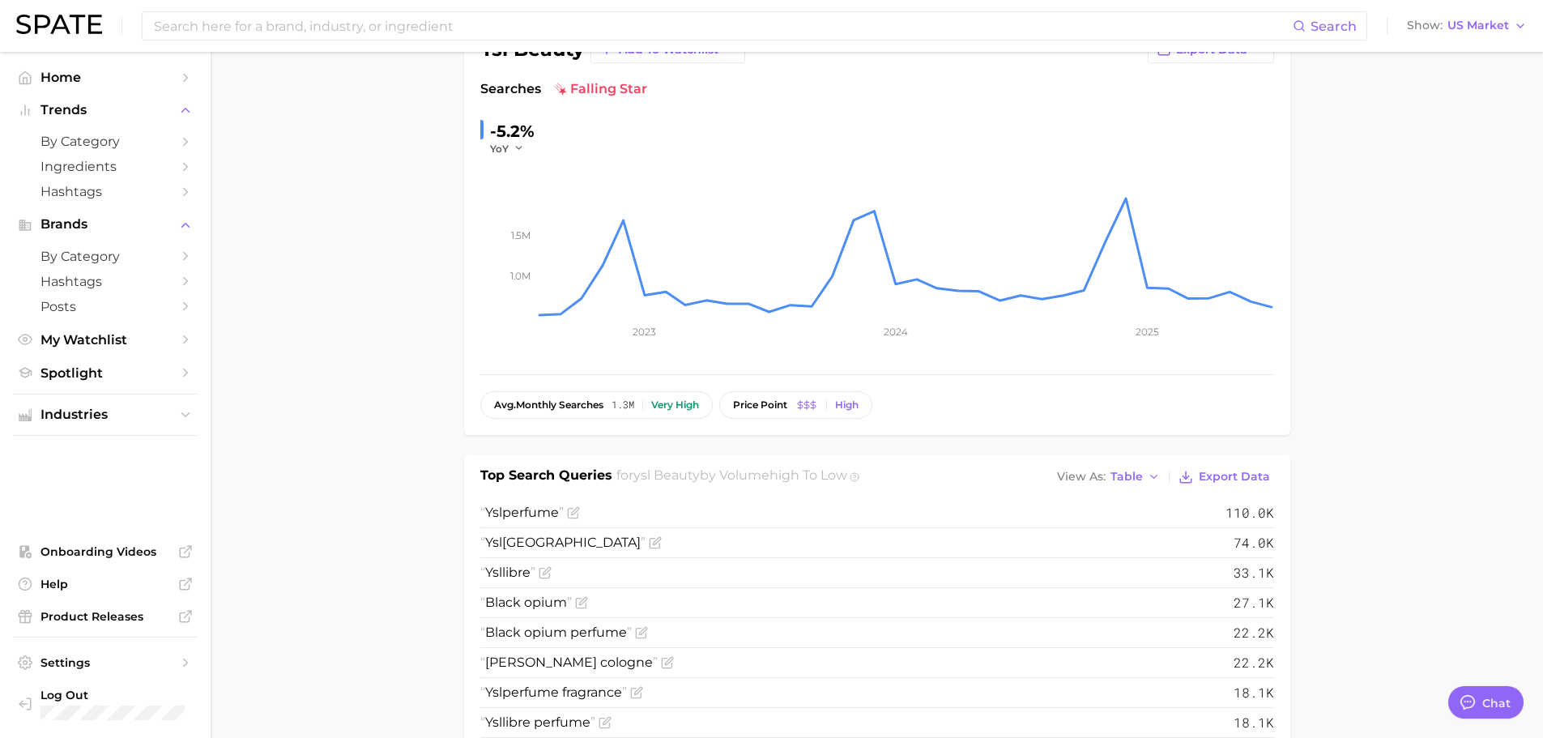
scroll to position [0, 0]
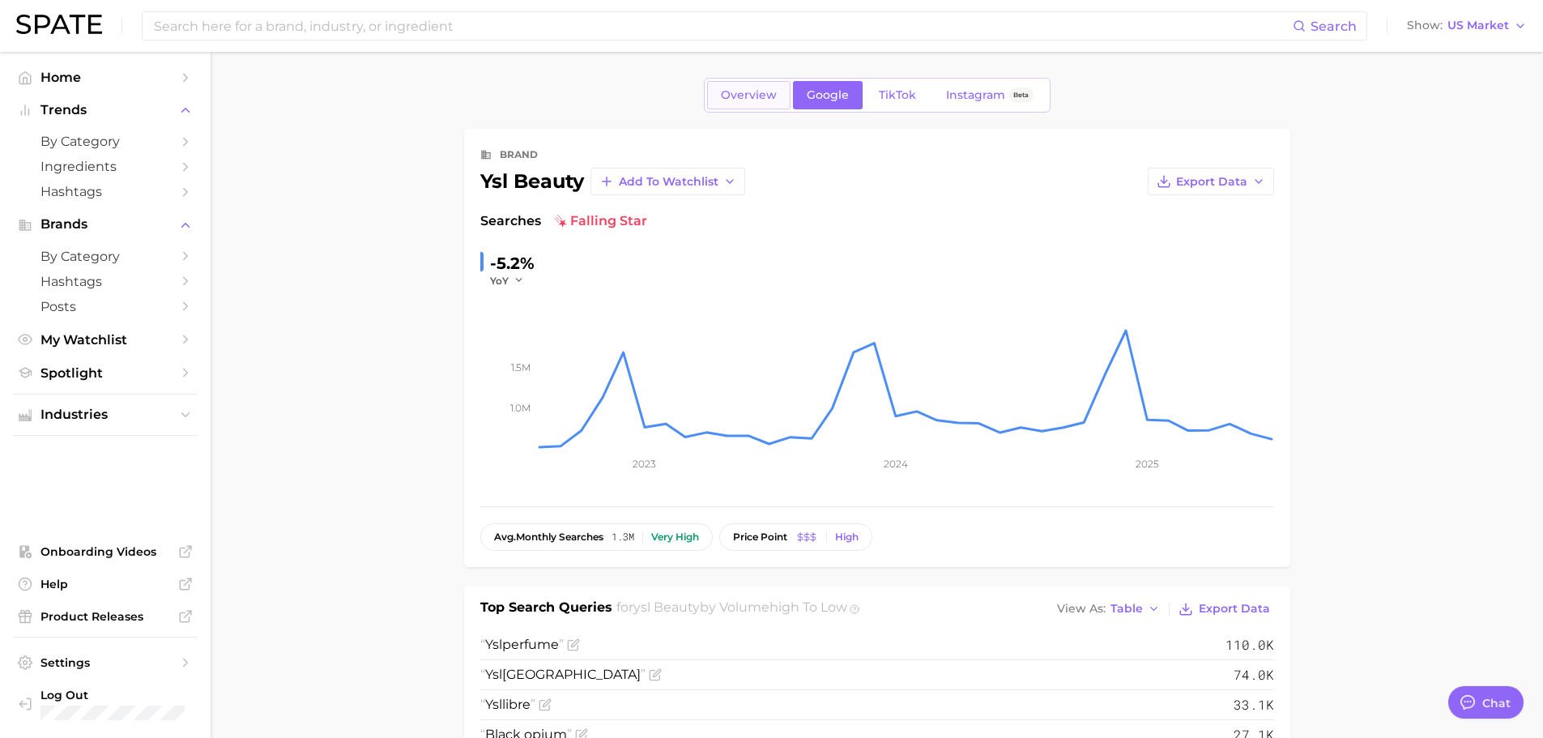
click at [743, 92] on span "Overview" at bounding box center [749, 95] width 56 height 14
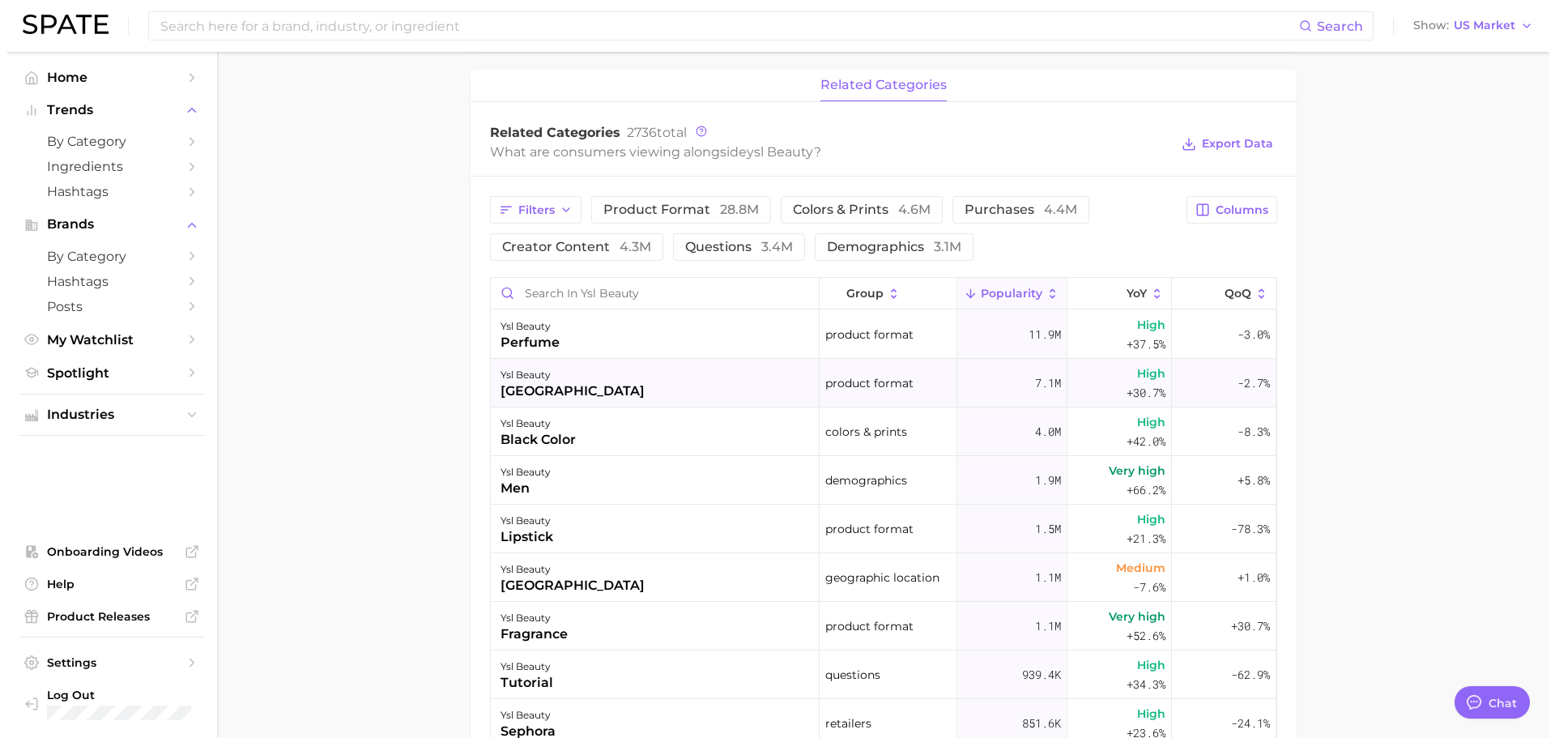
scroll to position [648, 0]
click at [618, 369] on div "ysl beauty cologne" at bounding box center [648, 382] width 329 height 49
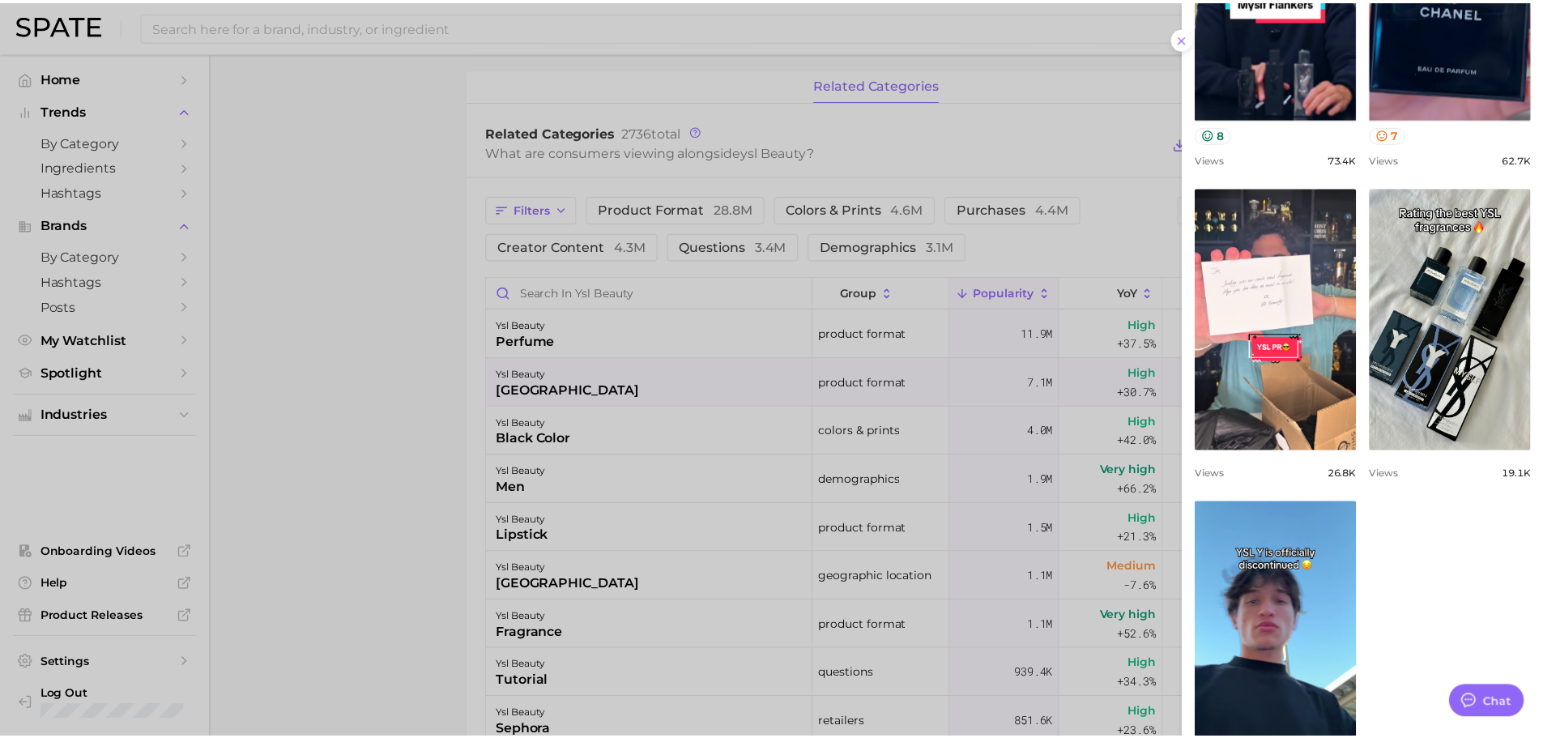
scroll to position [924, 0]
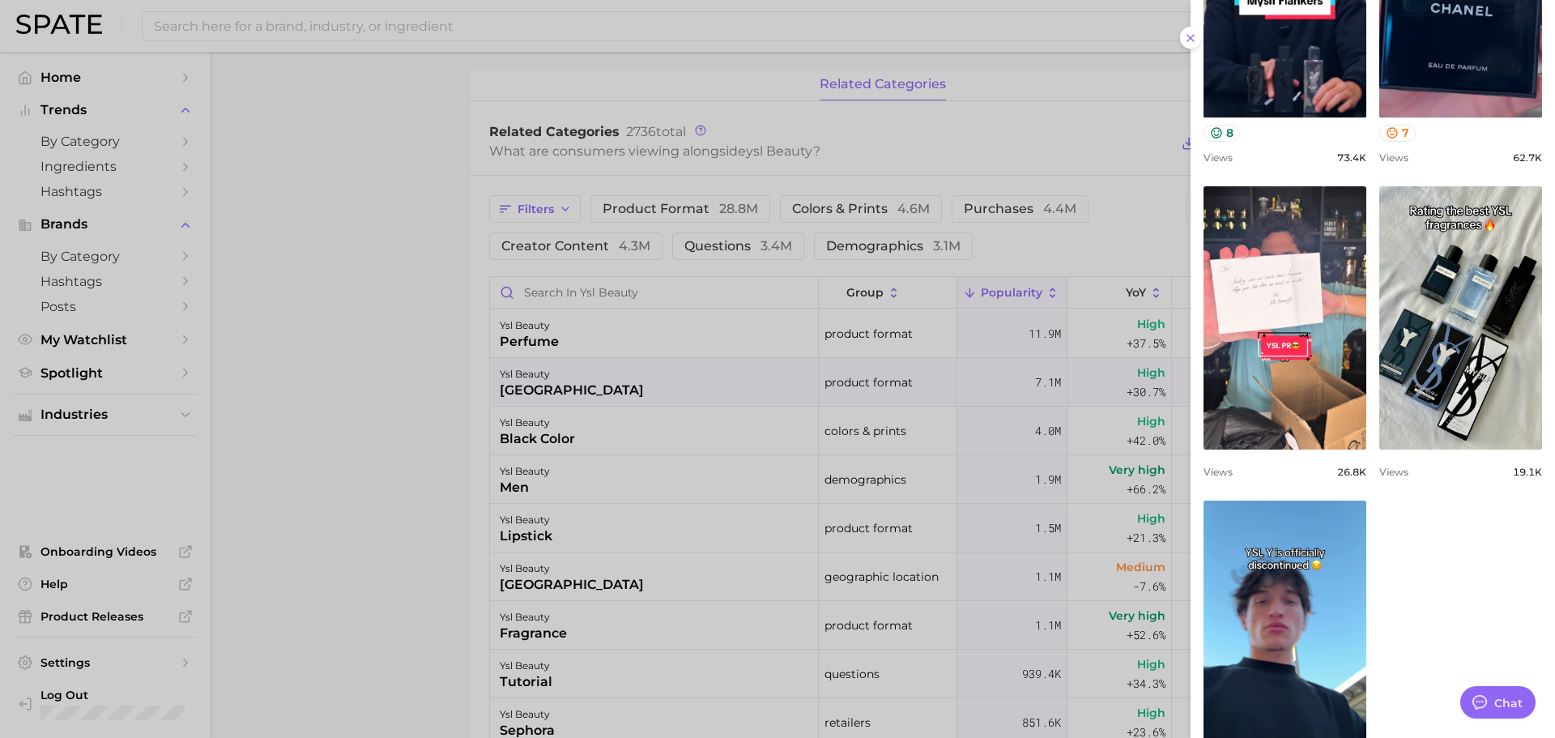
click at [1109, 232] on div at bounding box center [777, 369] width 1555 height 738
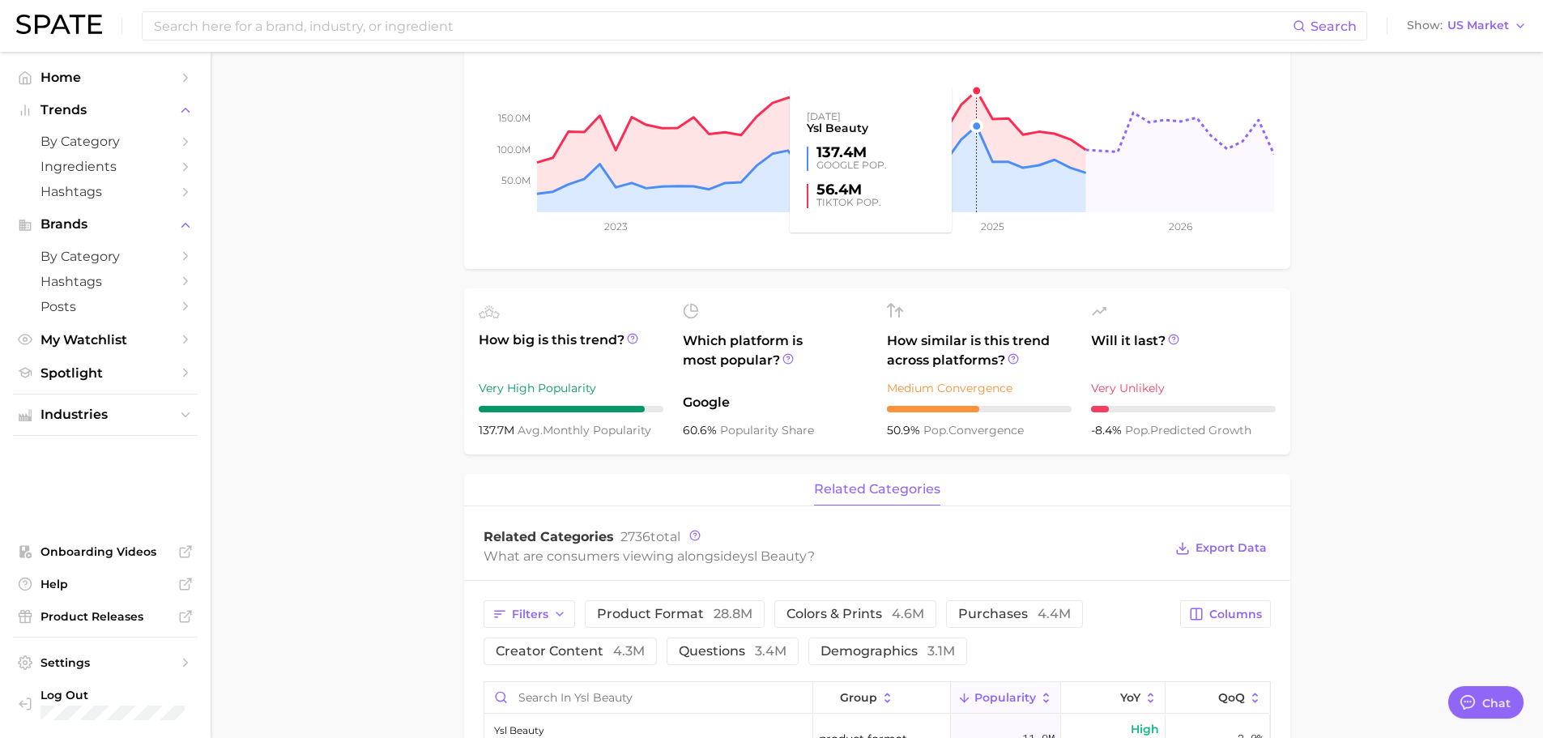
scroll to position [0, 0]
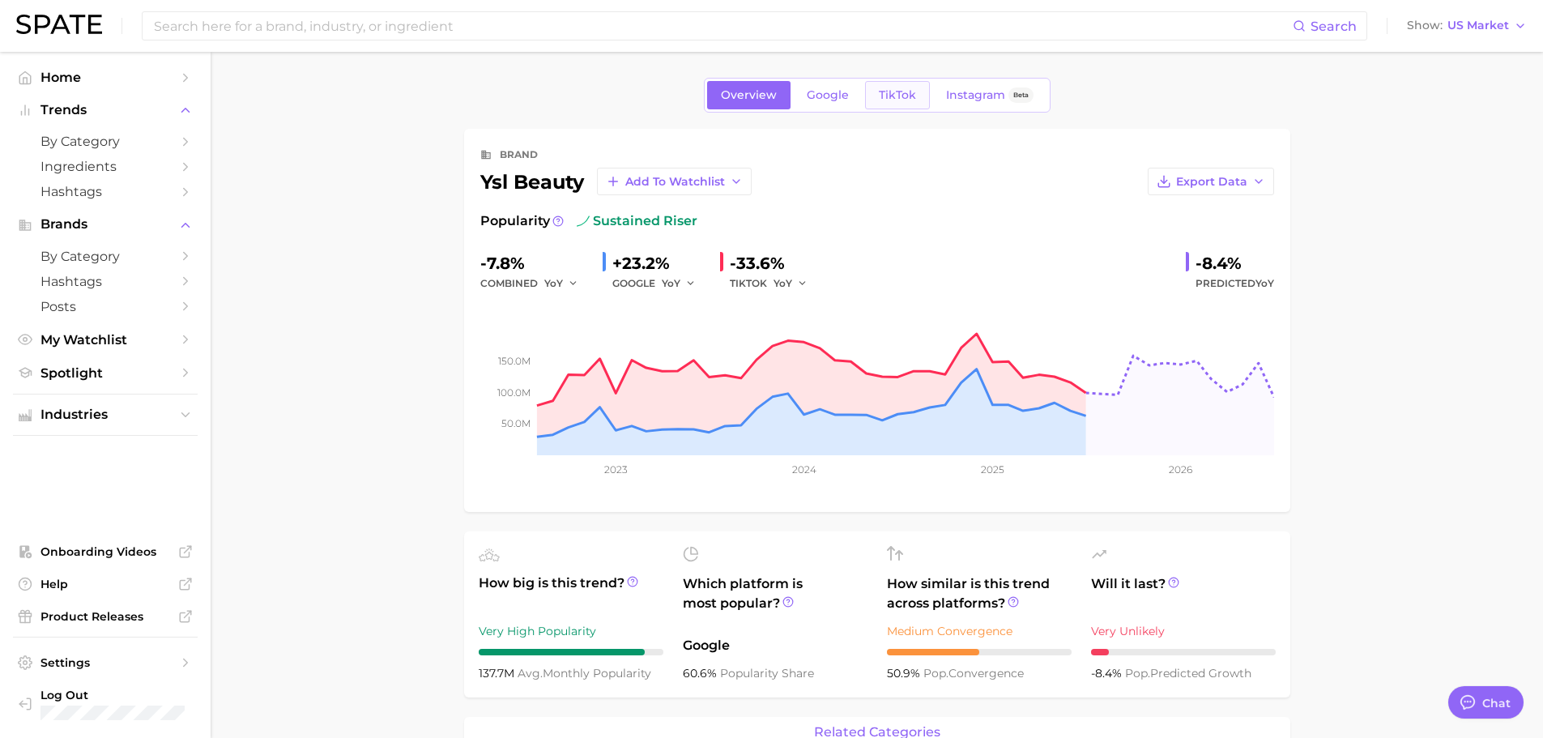
click at [867, 95] on link "TikTok" at bounding box center [897, 95] width 65 height 28
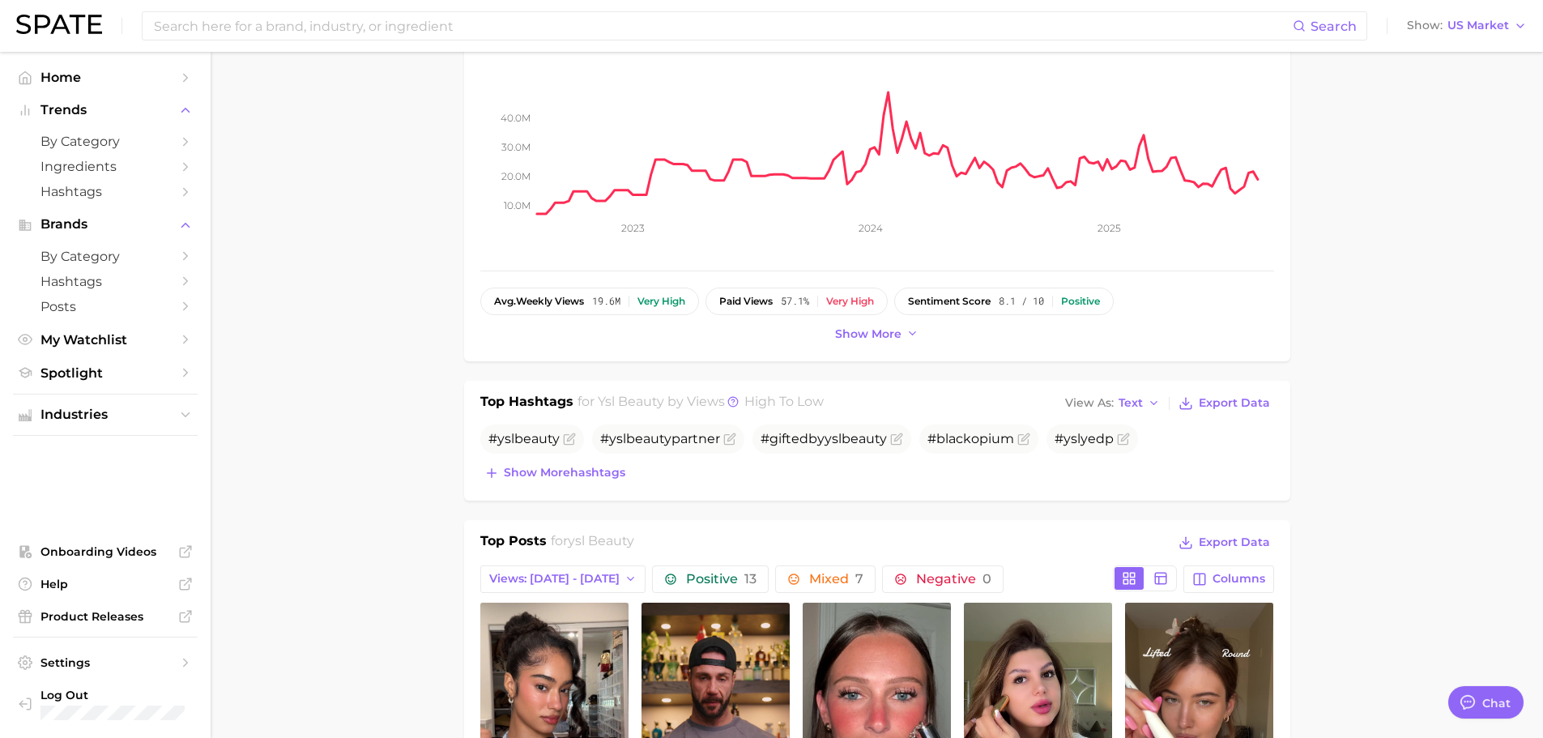
scroll to position [243, 0]
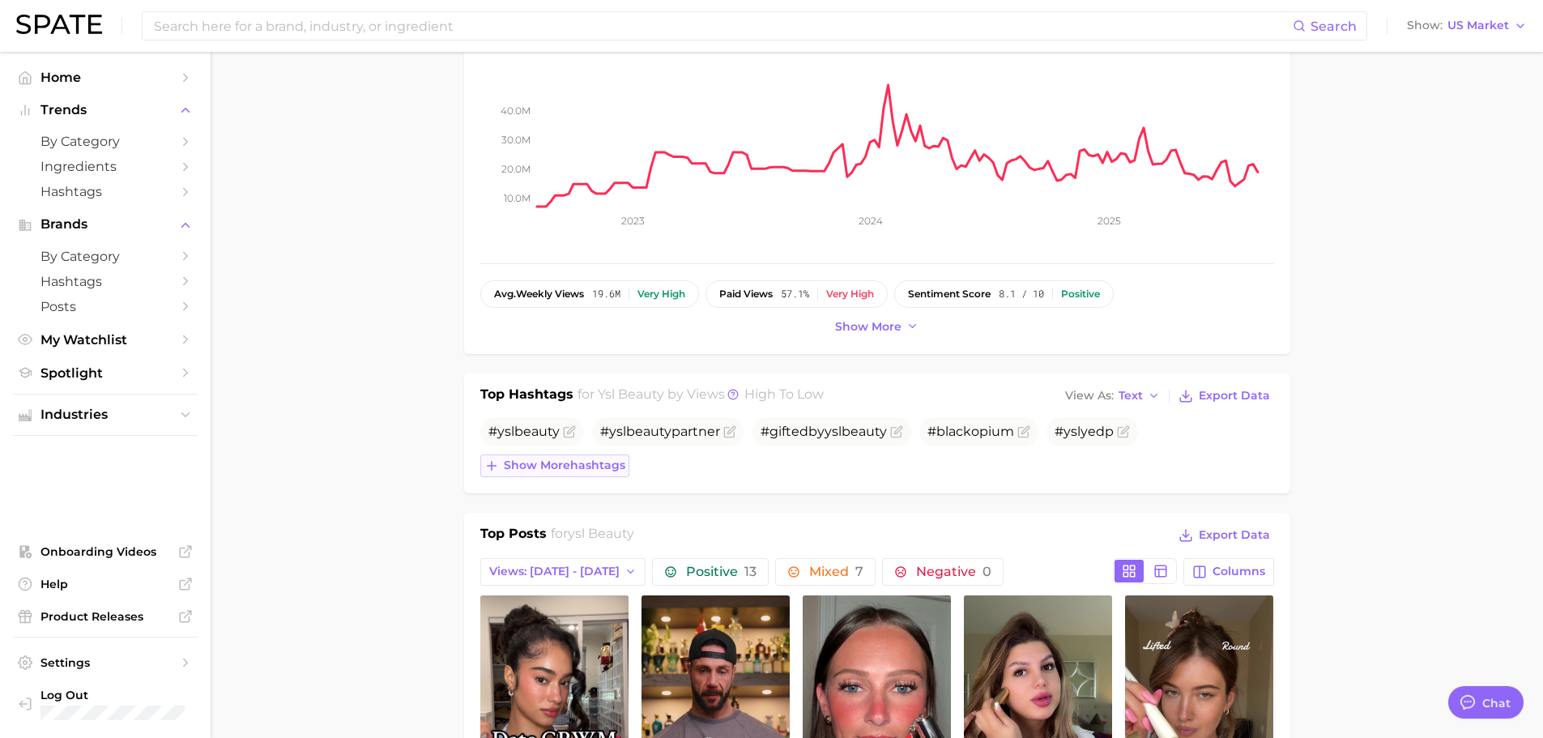
click at [554, 465] on span "Show more hashtags" at bounding box center [564, 465] width 121 height 14
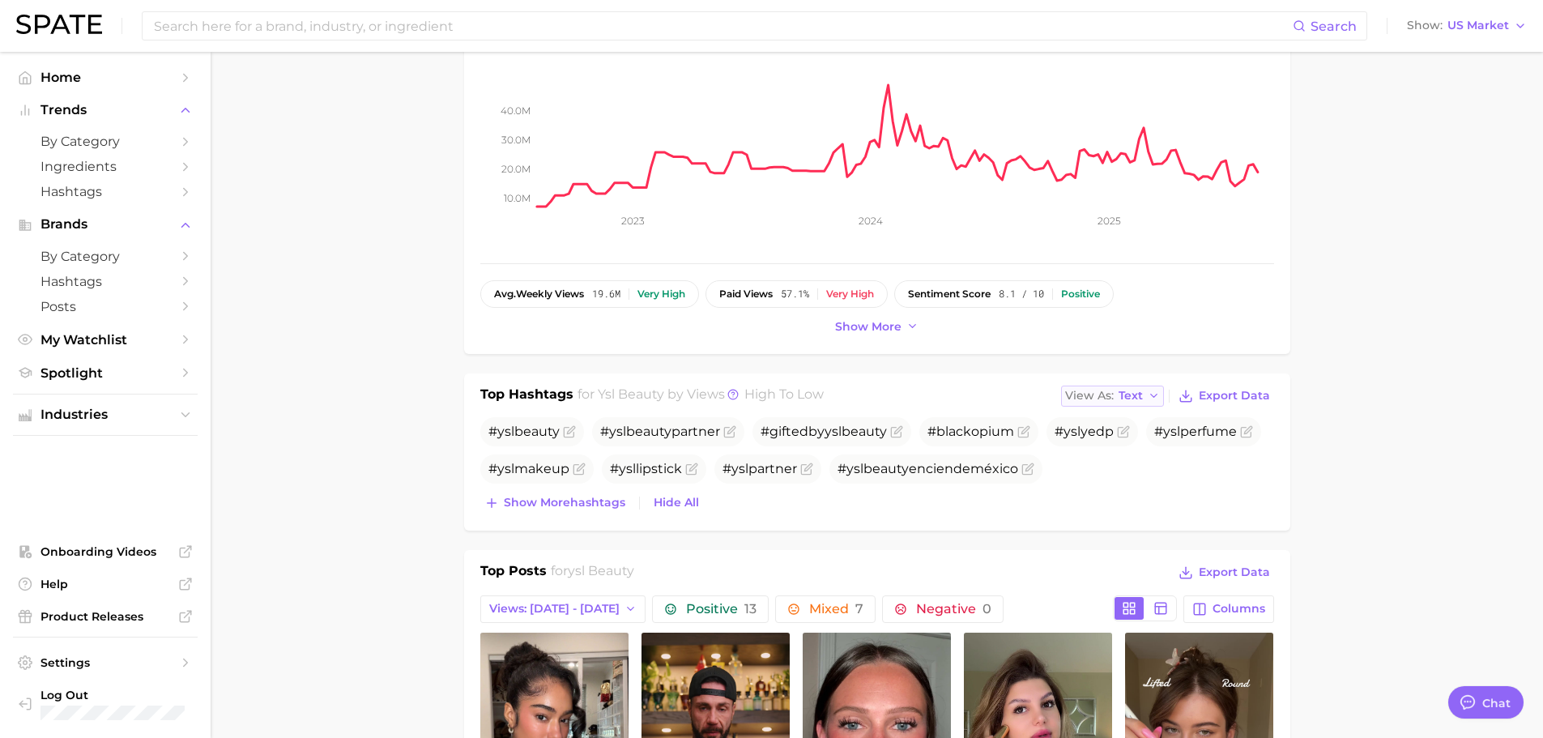
click at [1136, 394] on span "Text" at bounding box center [1131, 395] width 24 height 9
click at [1154, 443] on button "Table" at bounding box center [1150, 451] width 178 height 29
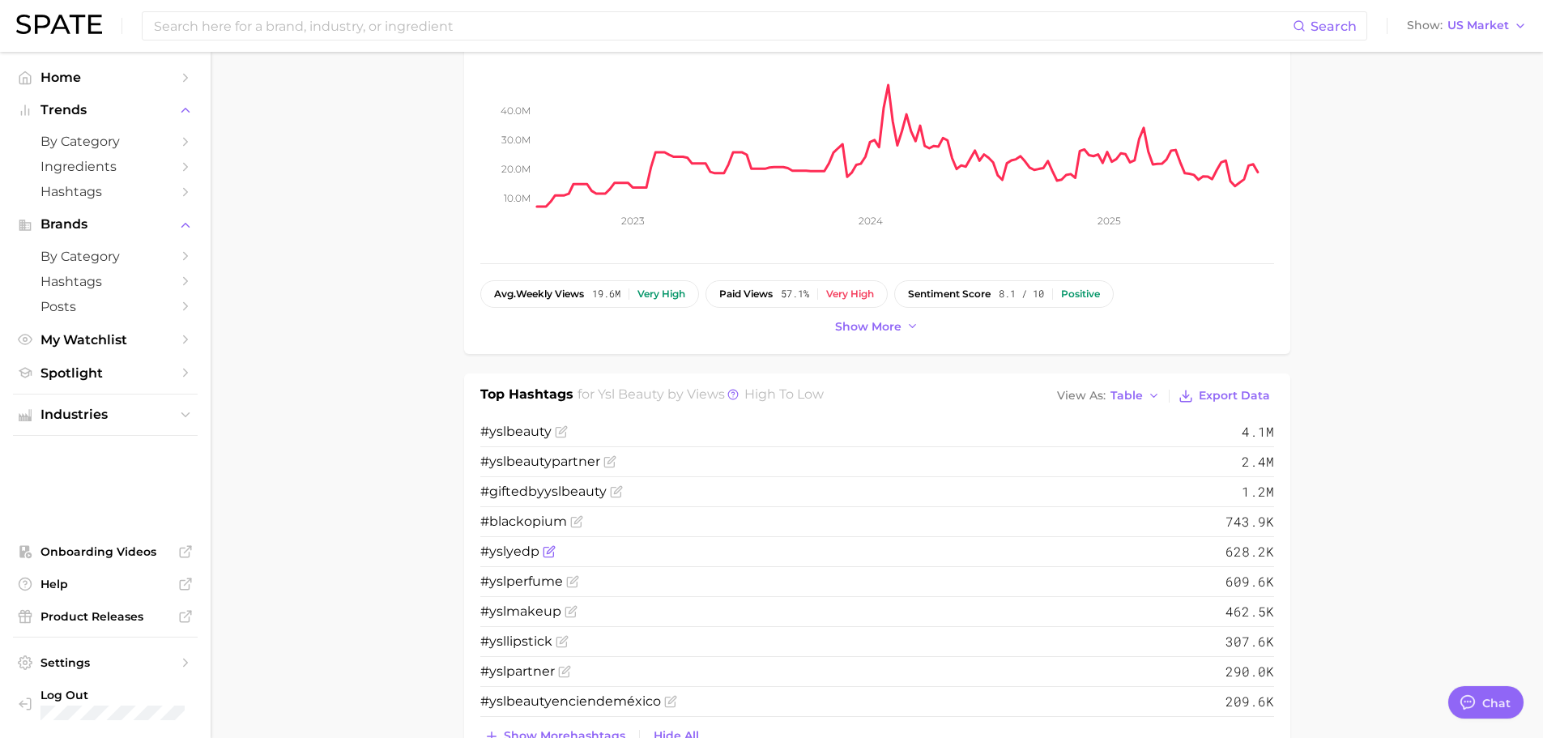
click at [515, 550] on span "# ysl yedp" at bounding box center [509, 550] width 59 height 15
click at [735, 392] on icon at bounding box center [732, 394] width 11 height 11
click at [728, 400] on span at bounding box center [733, 395] width 16 height 15
click at [731, 397] on icon at bounding box center [732, 394] width 11 height 11
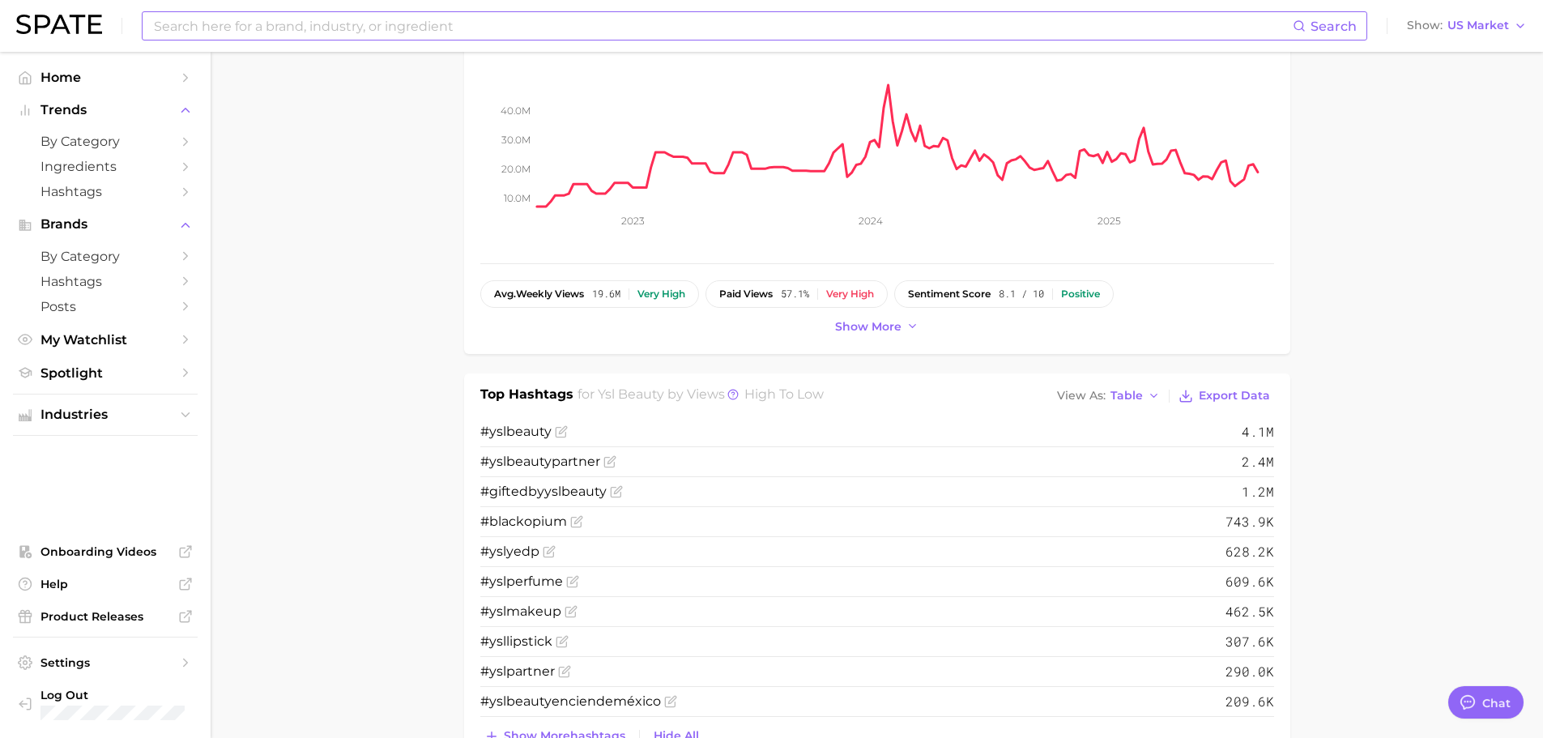
click at [301, 25] on input at bounding box center [722, 26] width 1140 height 28
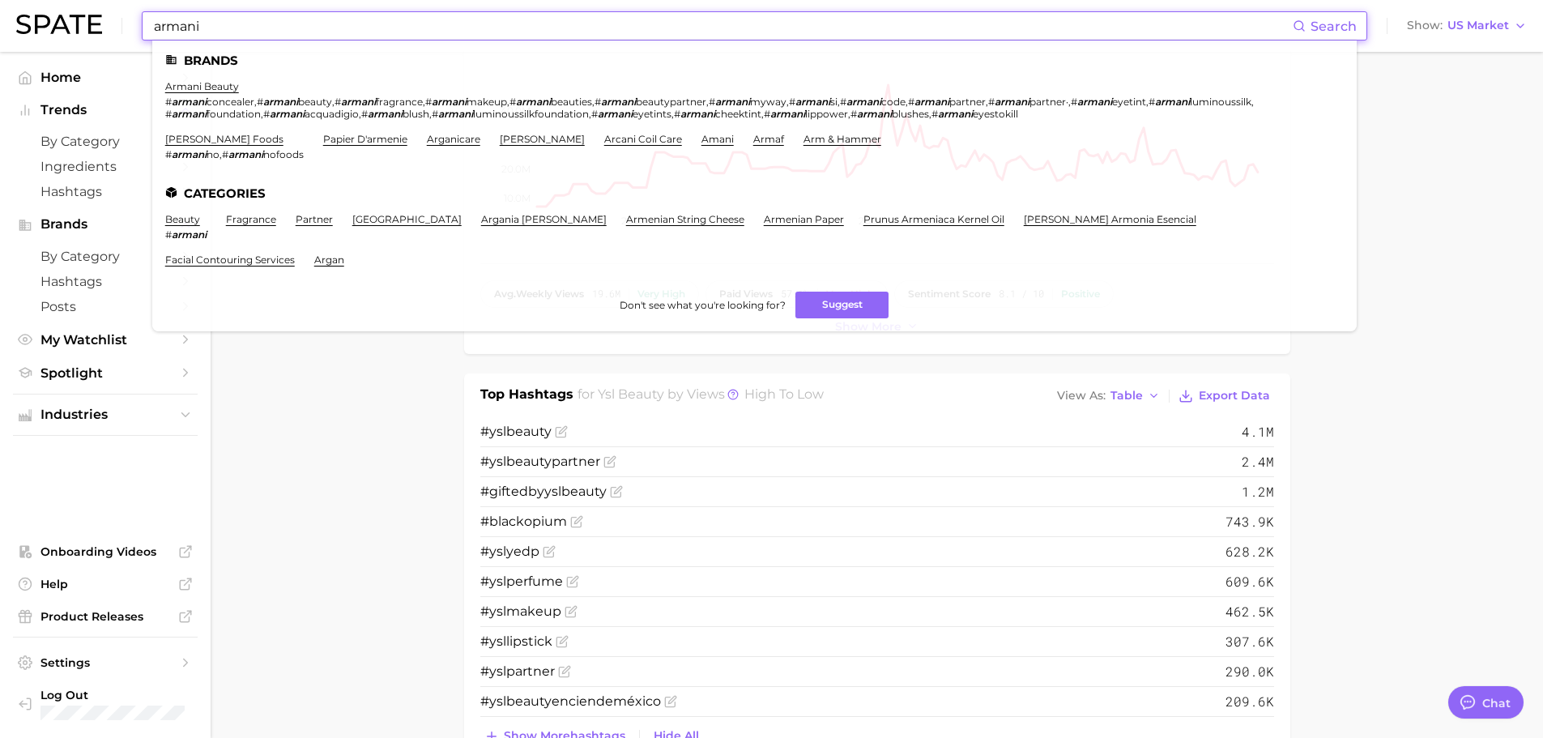
click at [201, 32] on input "armani" at bounding box center [722, 26] width 1140 height 28
click at [216, 85] on link "armani beauty" at bounding box center [202, 86] width 74 height 12
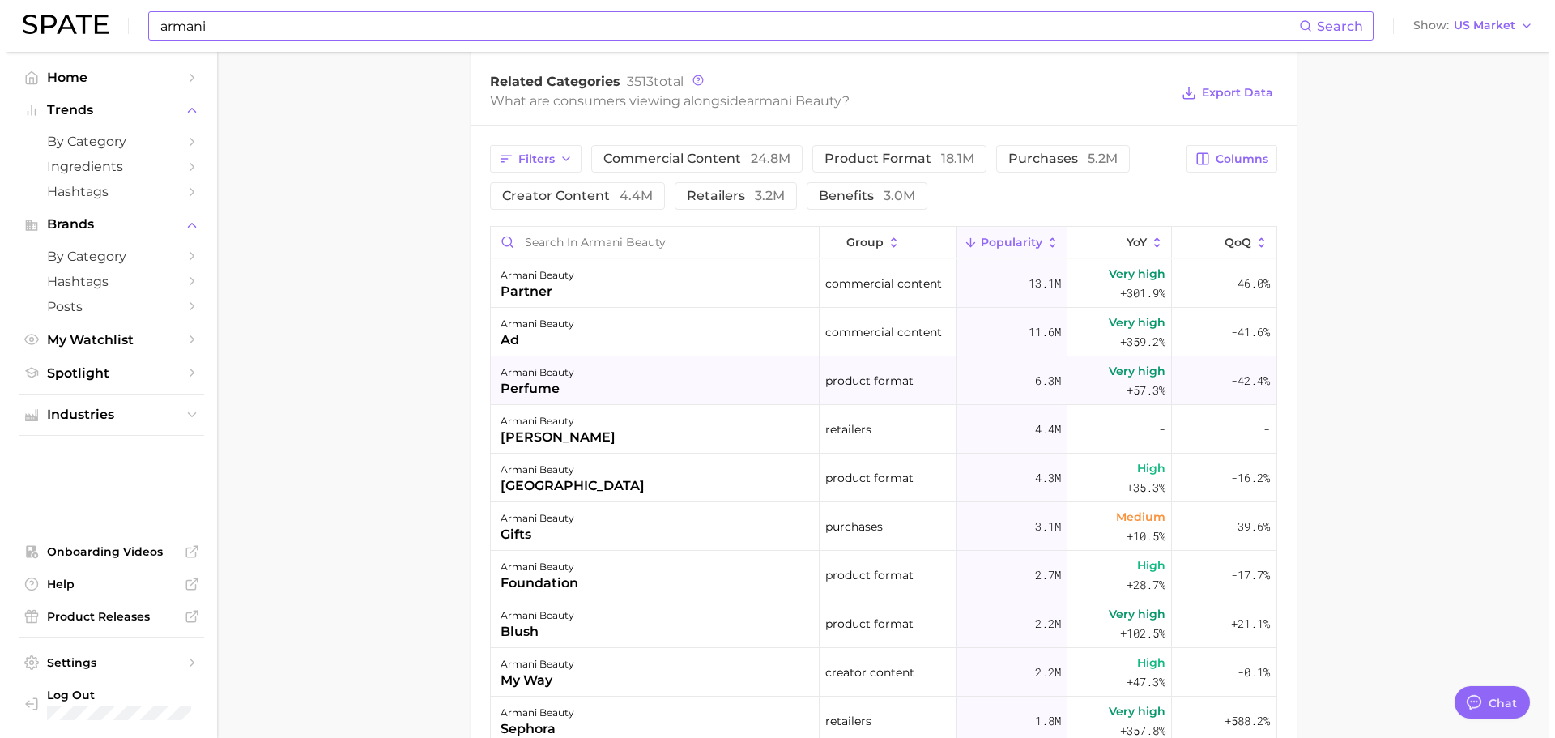
scroll to position [729, 0]
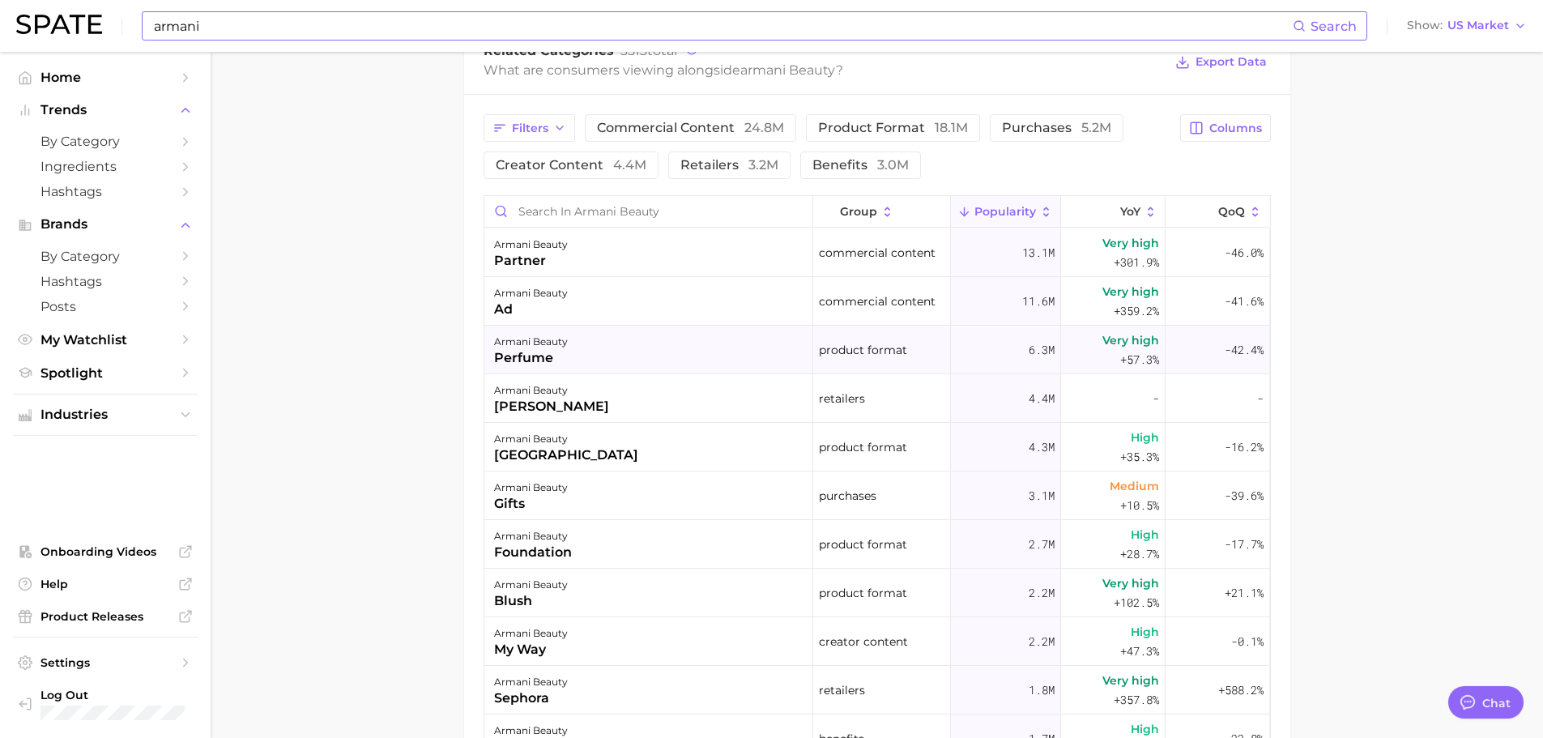
click at [582, 370] on div "armani beauty perfume" at bounding box center [648, 350] width 329 height 49
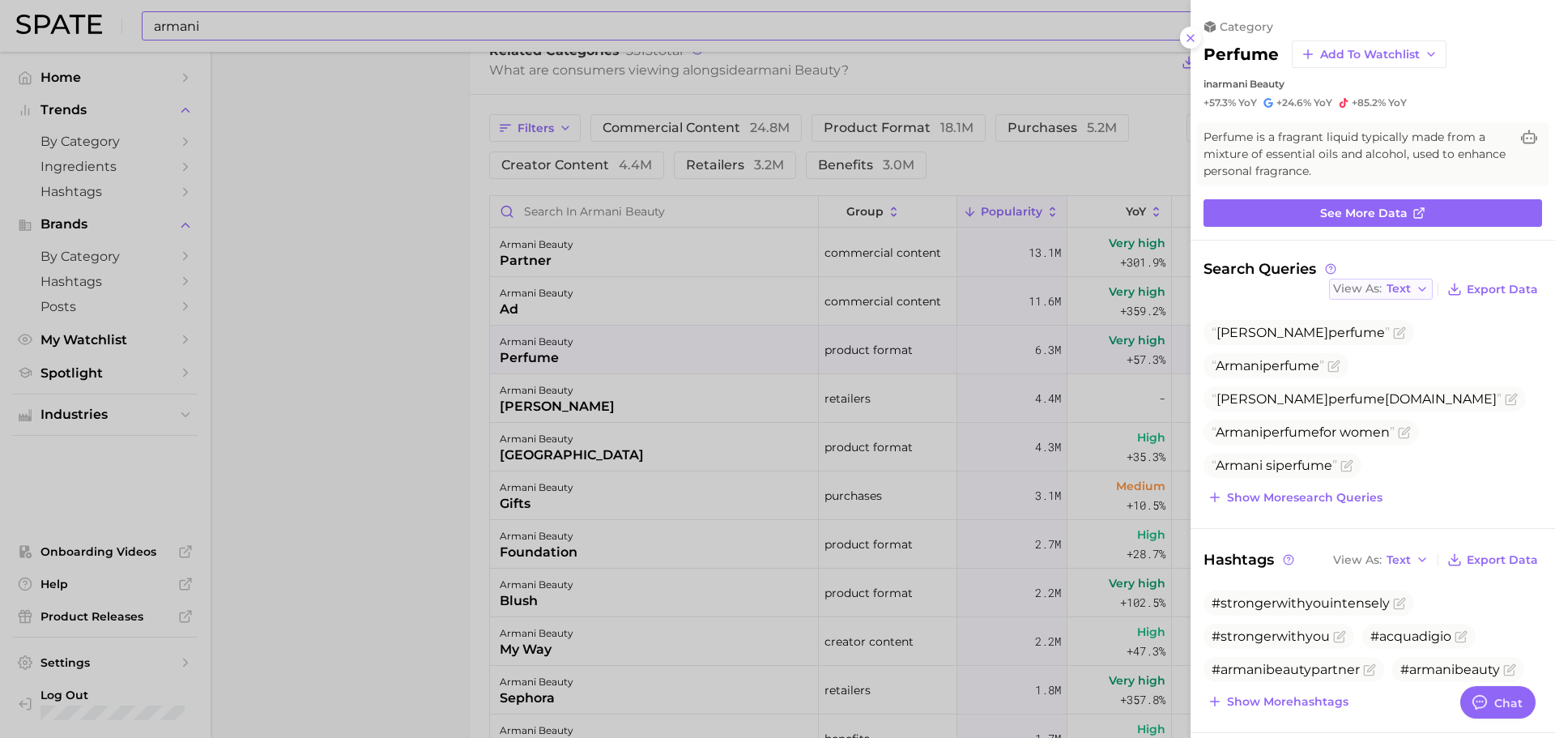
scroll to position [0, 0]
click at [1361, 296] on button "View As Text" at bounding box center [1381, 289] width 104 height 21
click at [1378, 334] on button "Table" at bounding box center [1418, 344] width 178 height 29
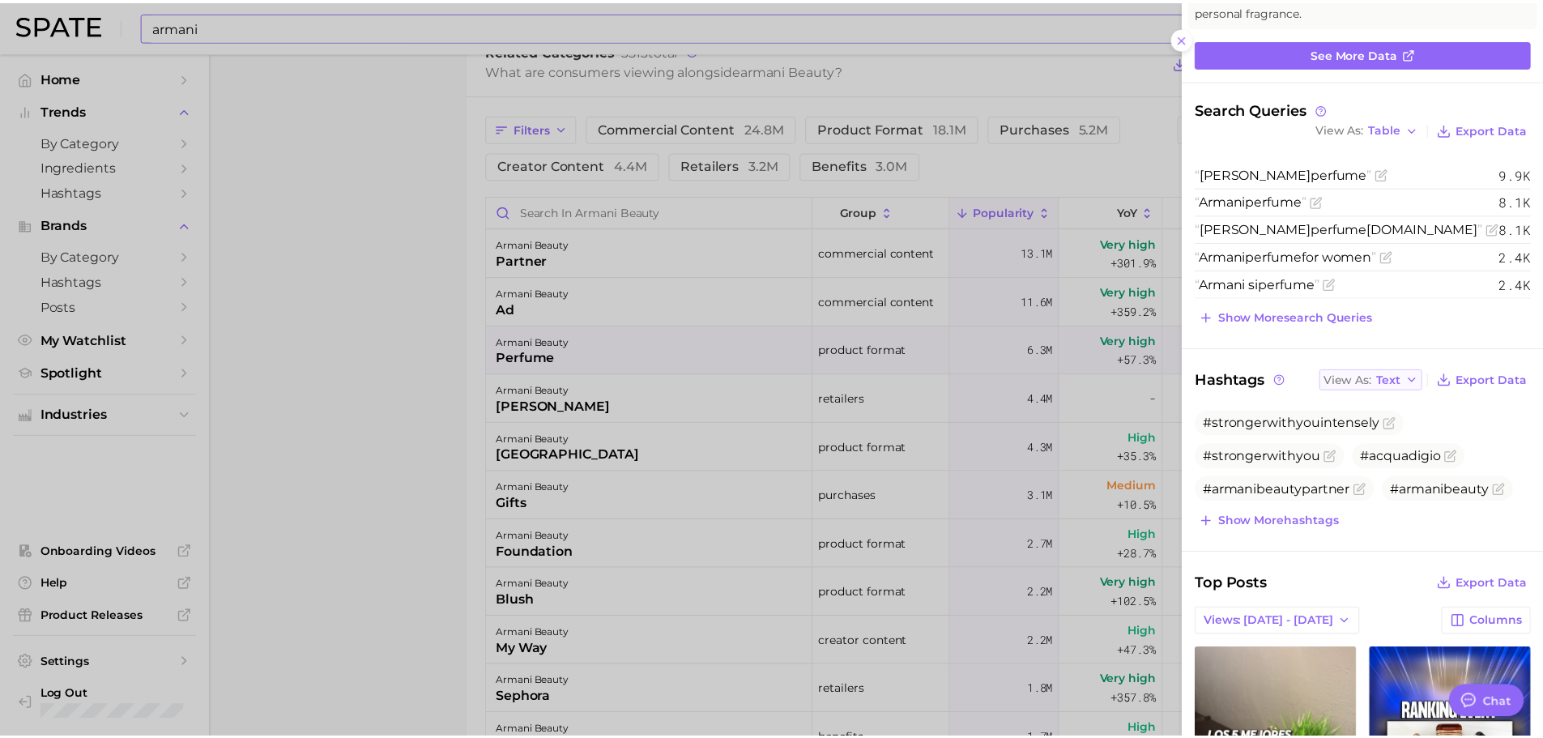
scroll to position [162, 0]
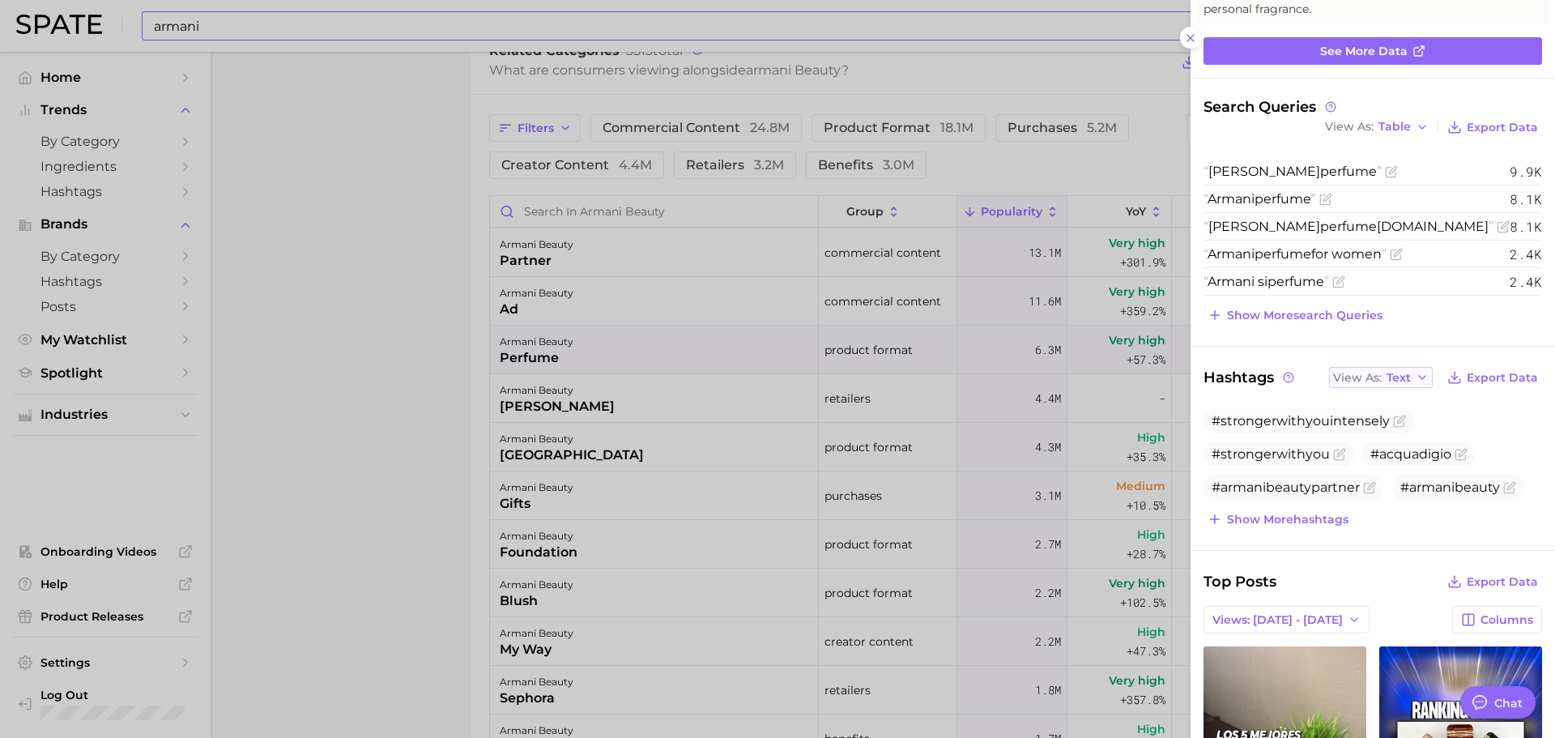
click at [1359, 373] on span "View As" at bounding box center [1357, 377] width 49 height 9
click at [1369, 427] on span "Table" at bounding box center [1373, 434] width 32 height 14
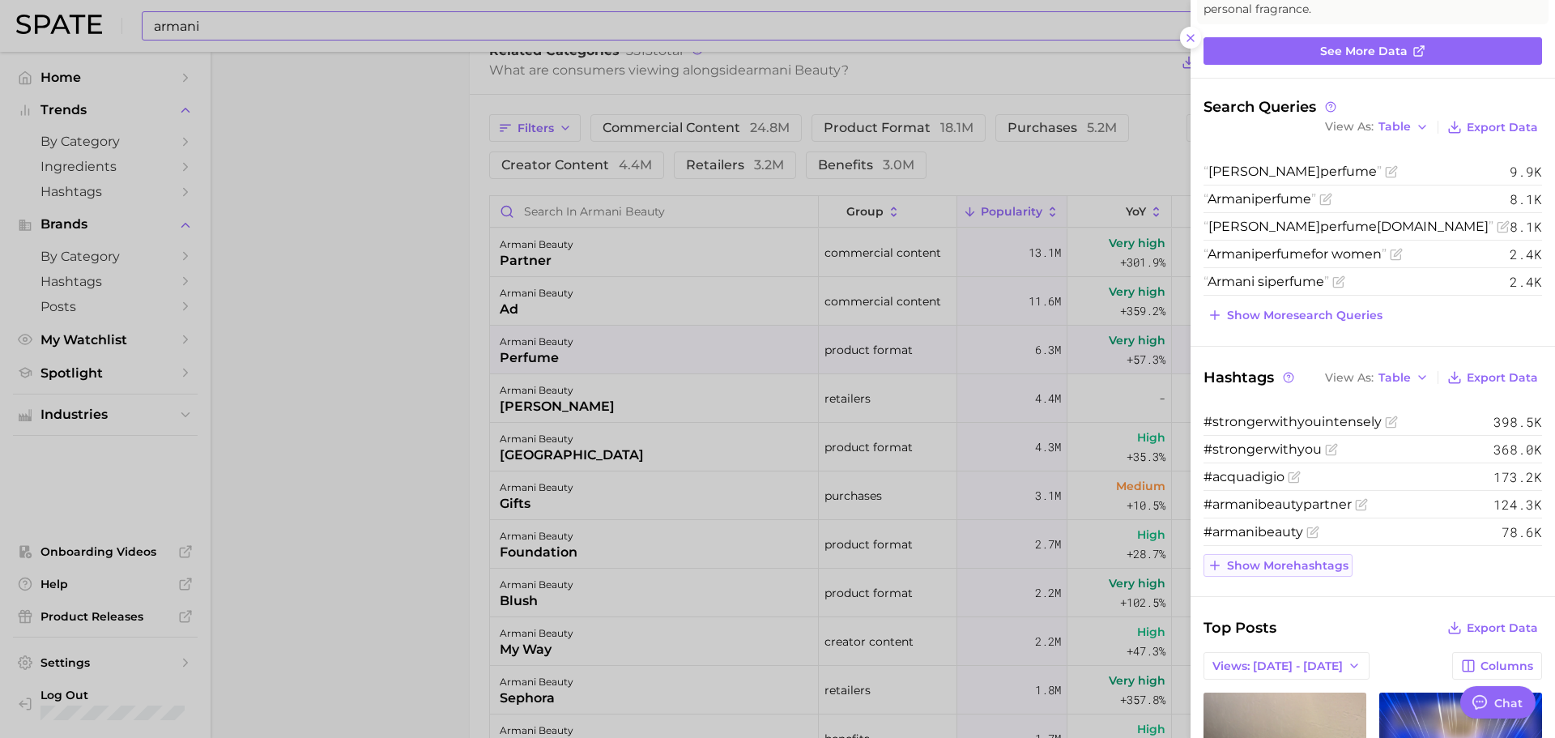
click at [1300, 572] on span "Show more hashtags" at bounding box center [1287, 566] width 121 height 14
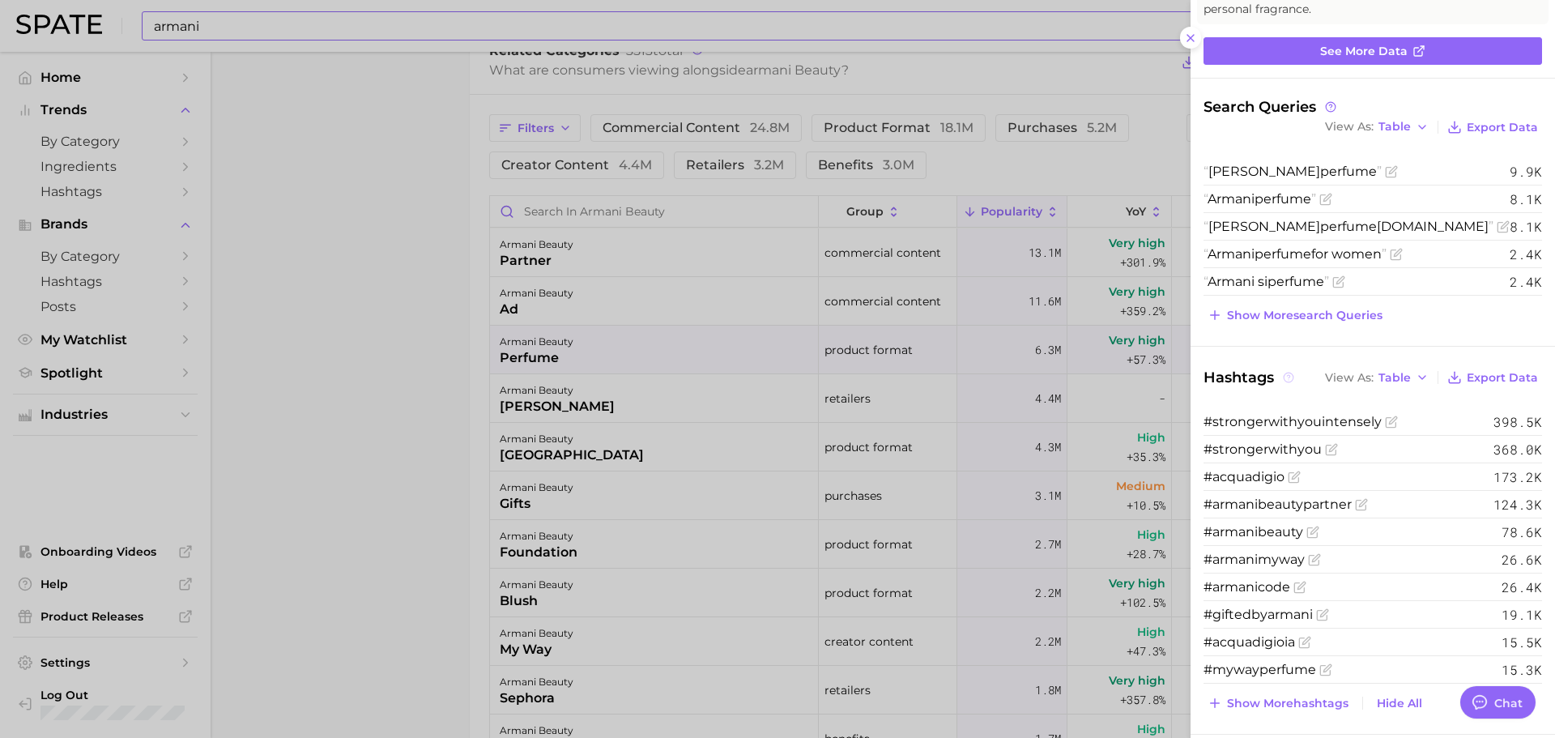
click at [1290, 375] on icon at bounding box center [1288, 377] width 11 height 11
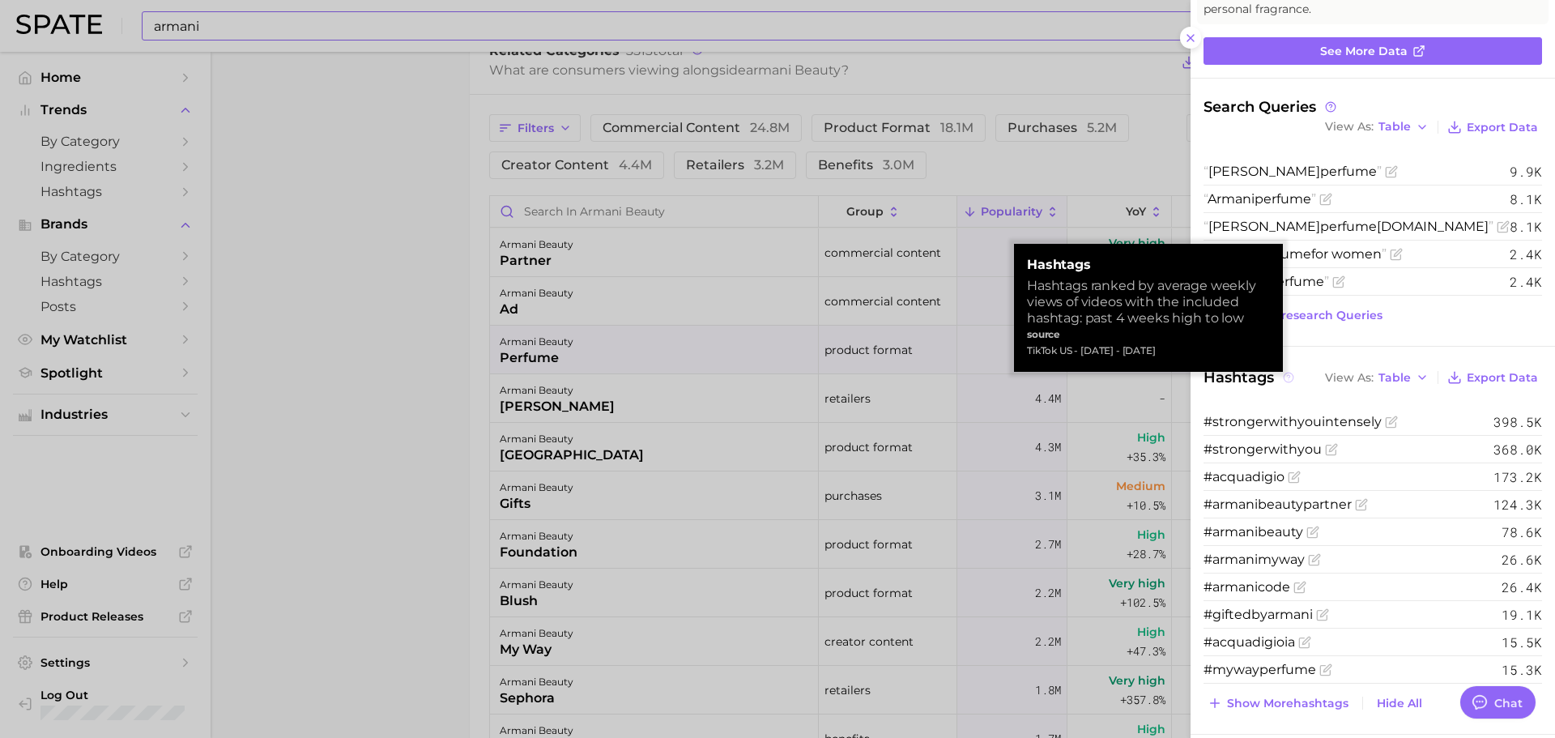
click at [1290, 375] on icon at bounding box center [1288, 377] width 11 height 11
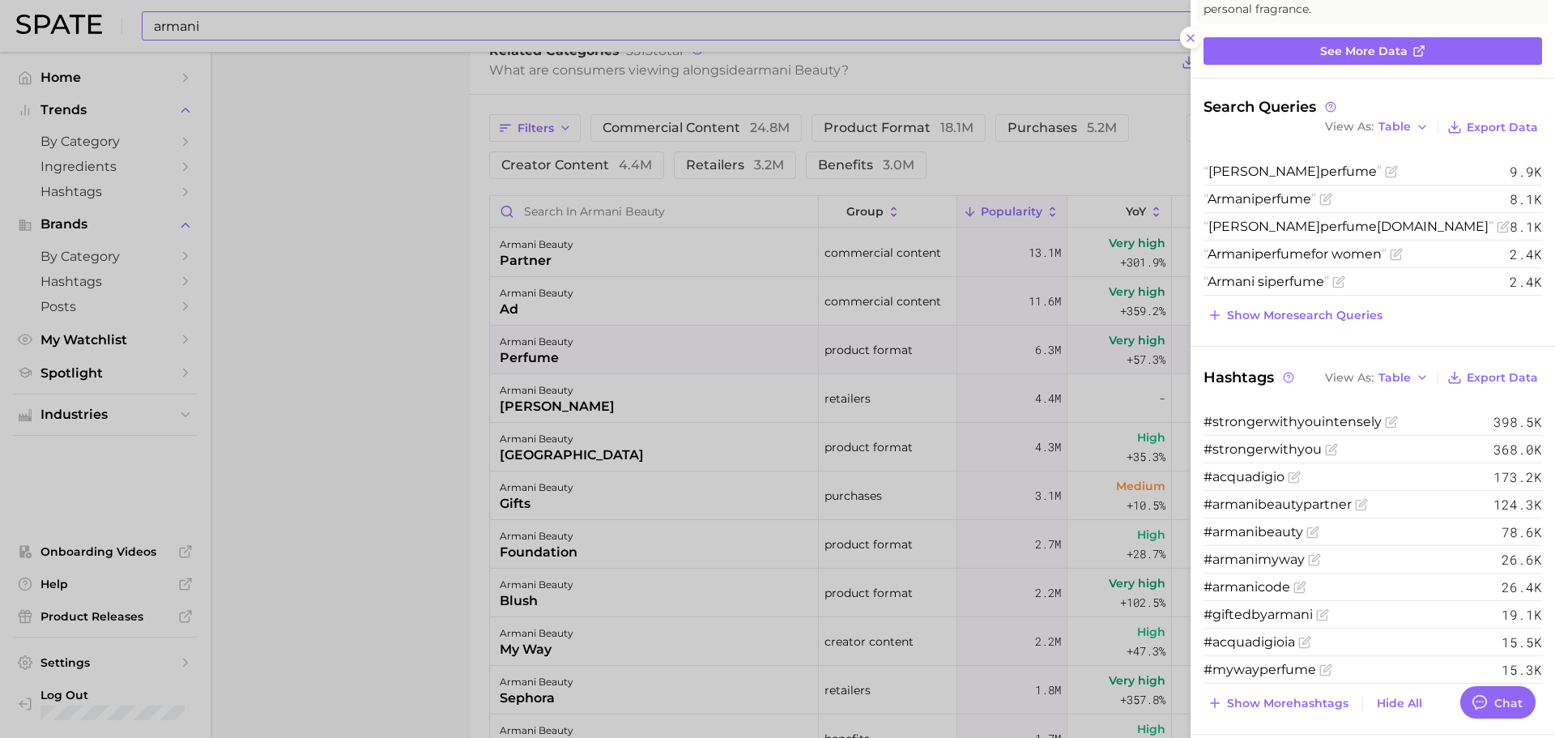
click at [961, 287] on div at bounding box center [777, 369] width 1555 height 738
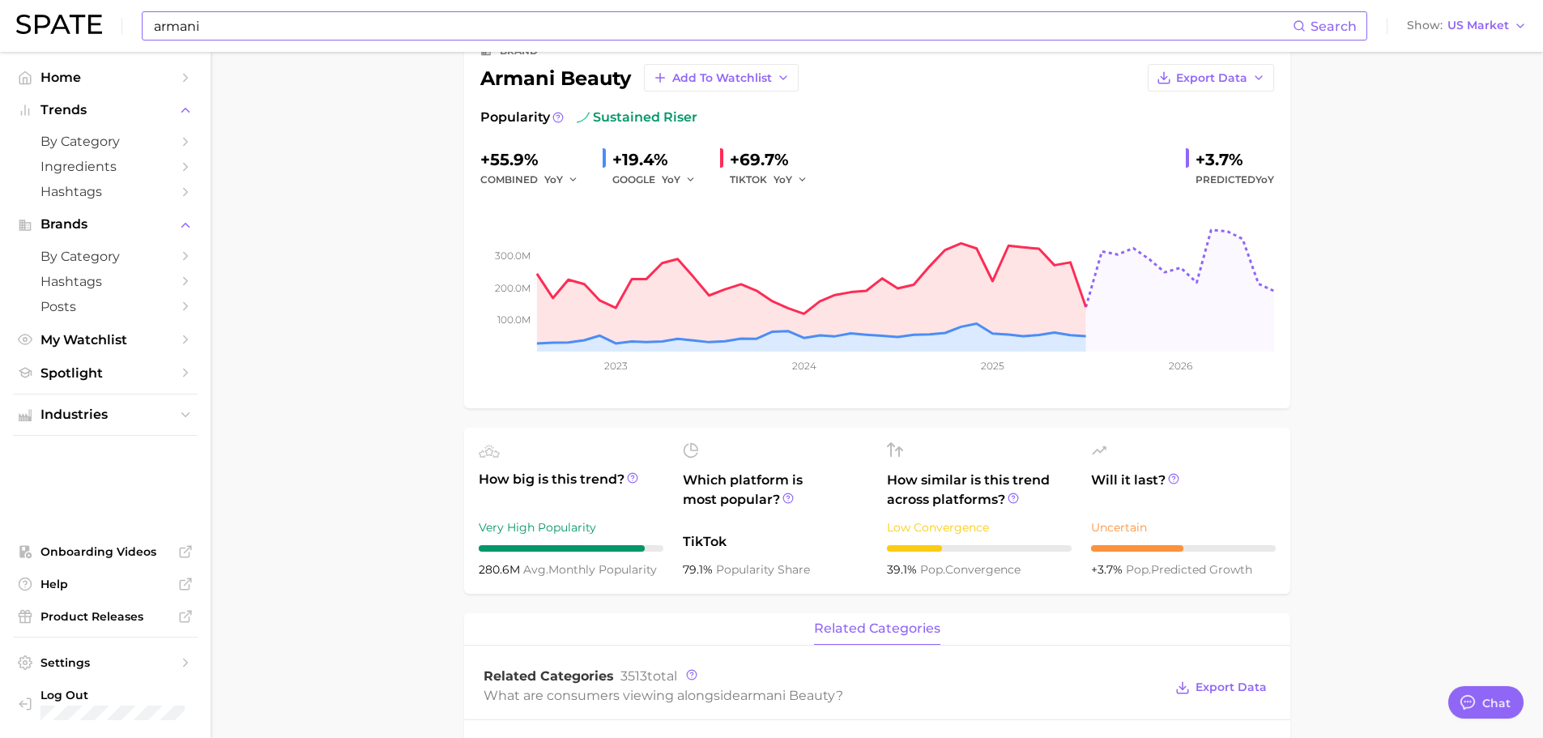
scroll to position [0, 0]
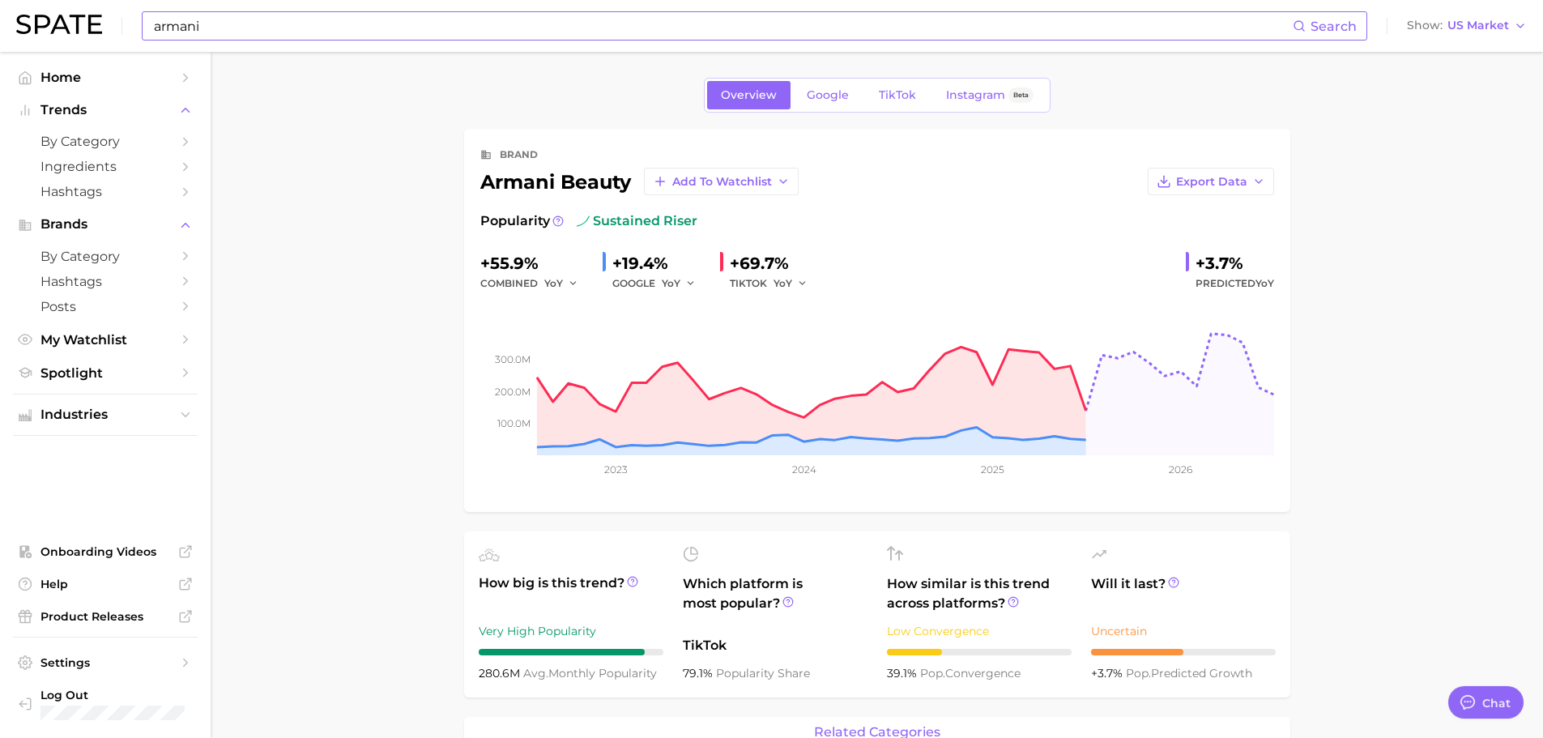
click at [386, 32] on input "armani" at bounding box center [722, 26] width 1140 height 28
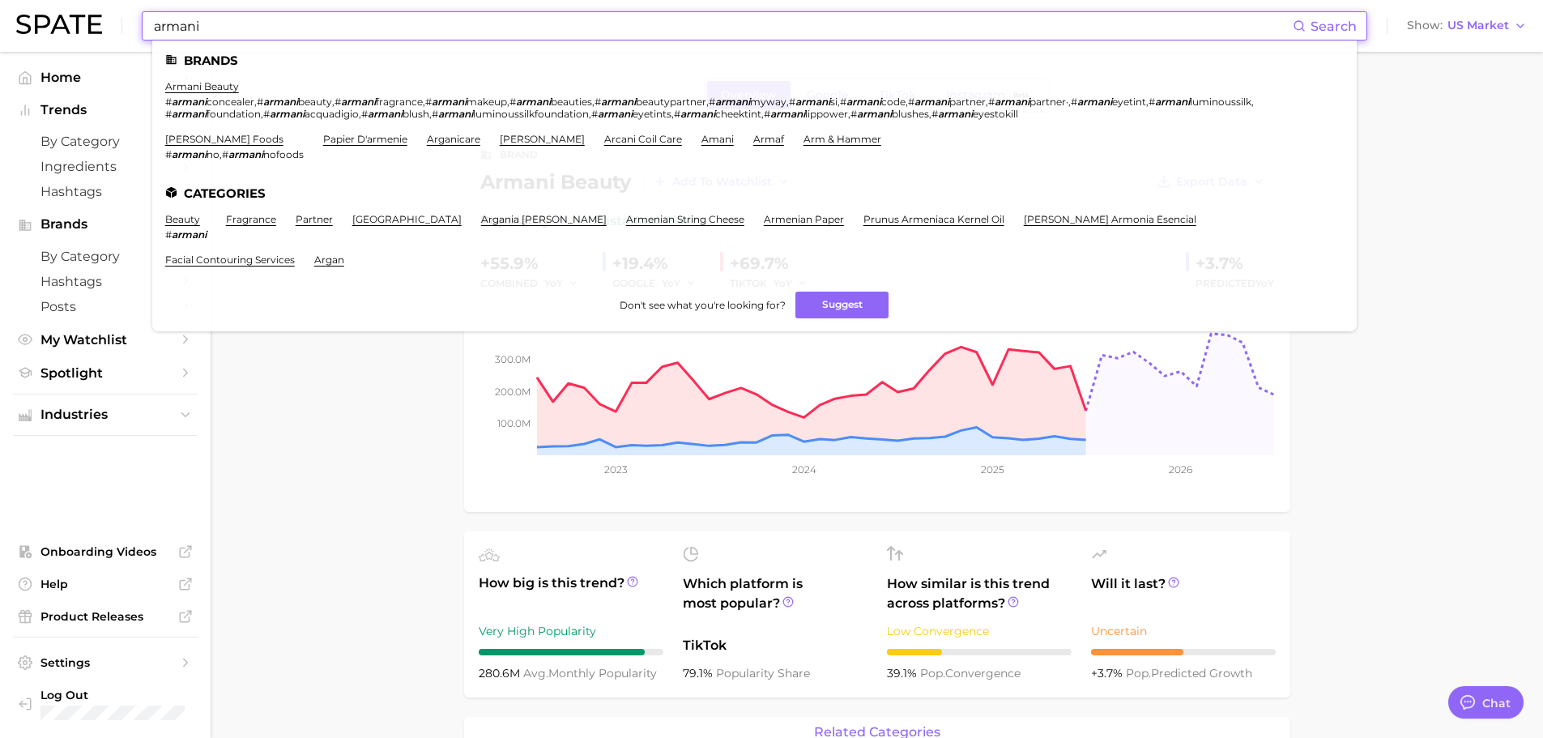
click at [386, 32] on input "armani" at bounding box center [722, 26] width 1140 height 28
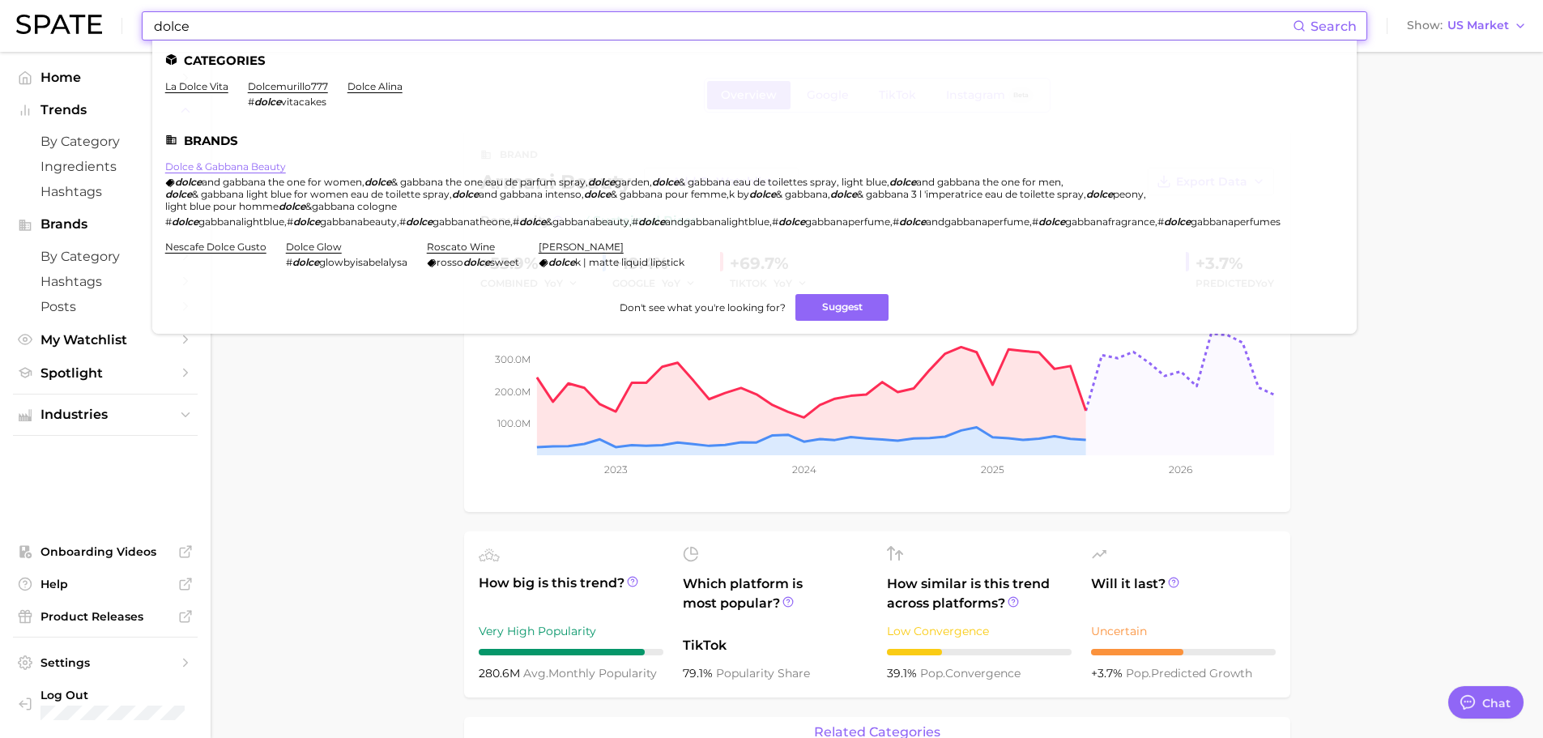
type input "dolce"
click at [243, 160] on link "dolce & gabbana beauty" at bounding box center [225, 166] width 121 height 12
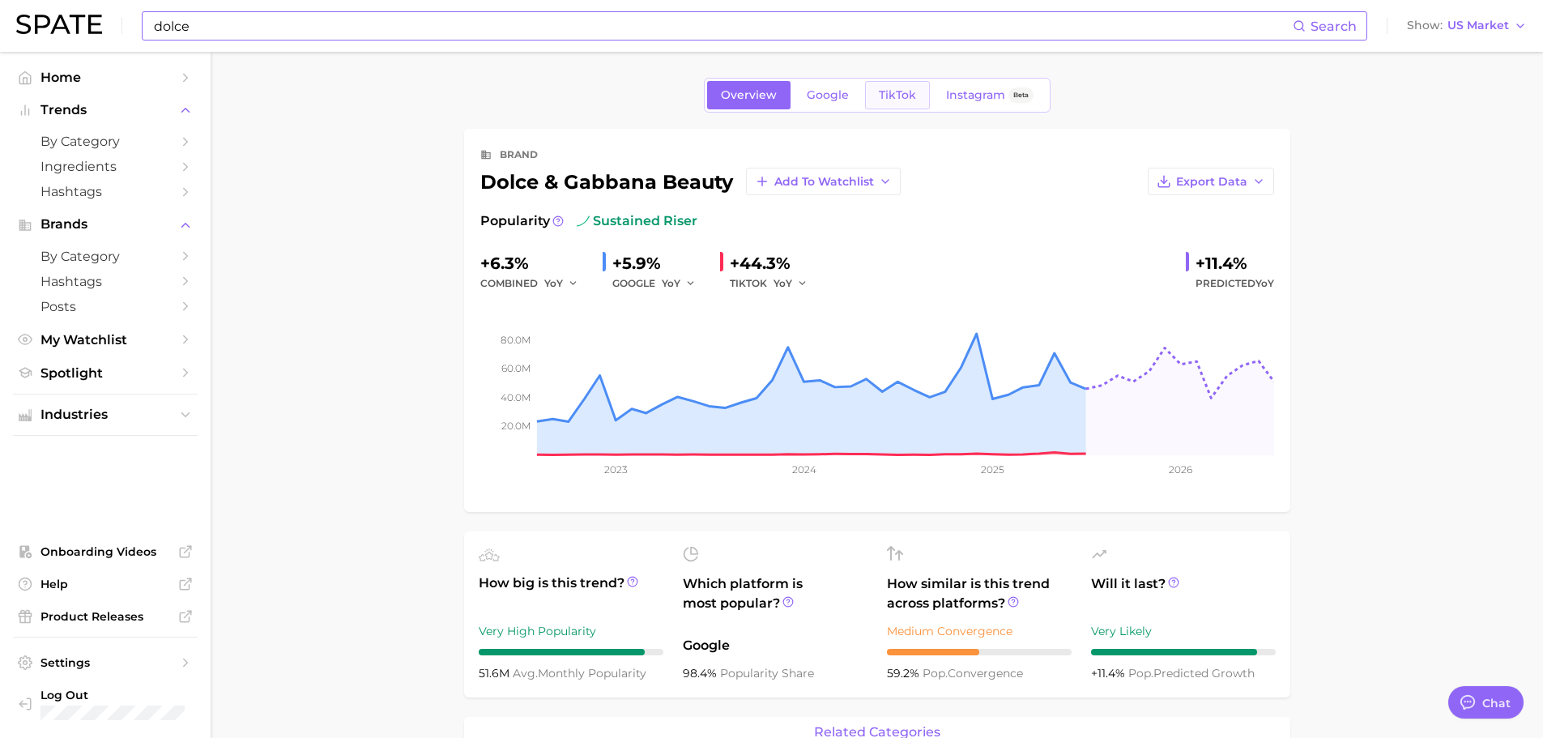
click at [889, 96] on span "TikTok" at bounding box center [897, 95] width 37 height 14
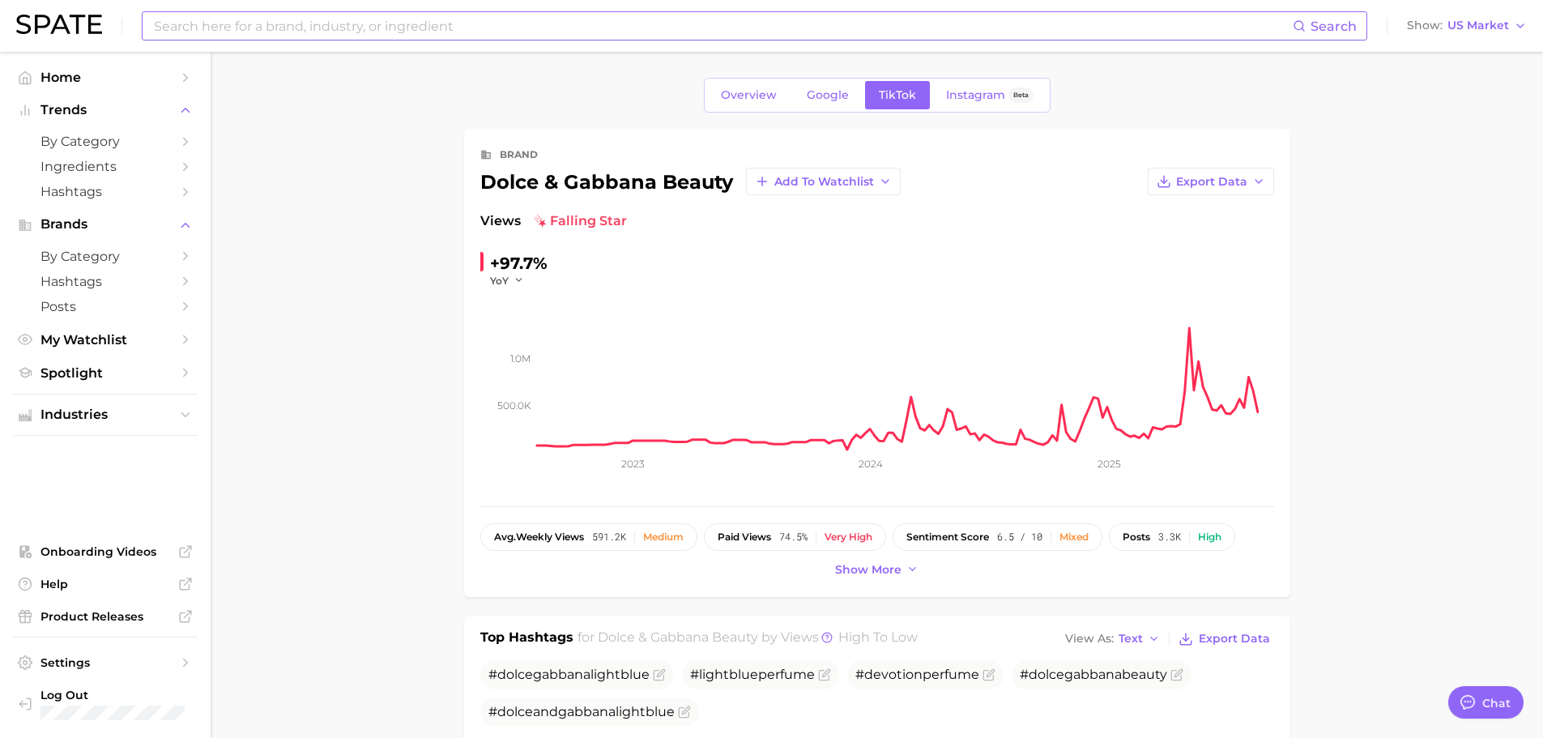
click at [839, 88] on span "Google" at bounding box center [828, 95] width 42 height 14
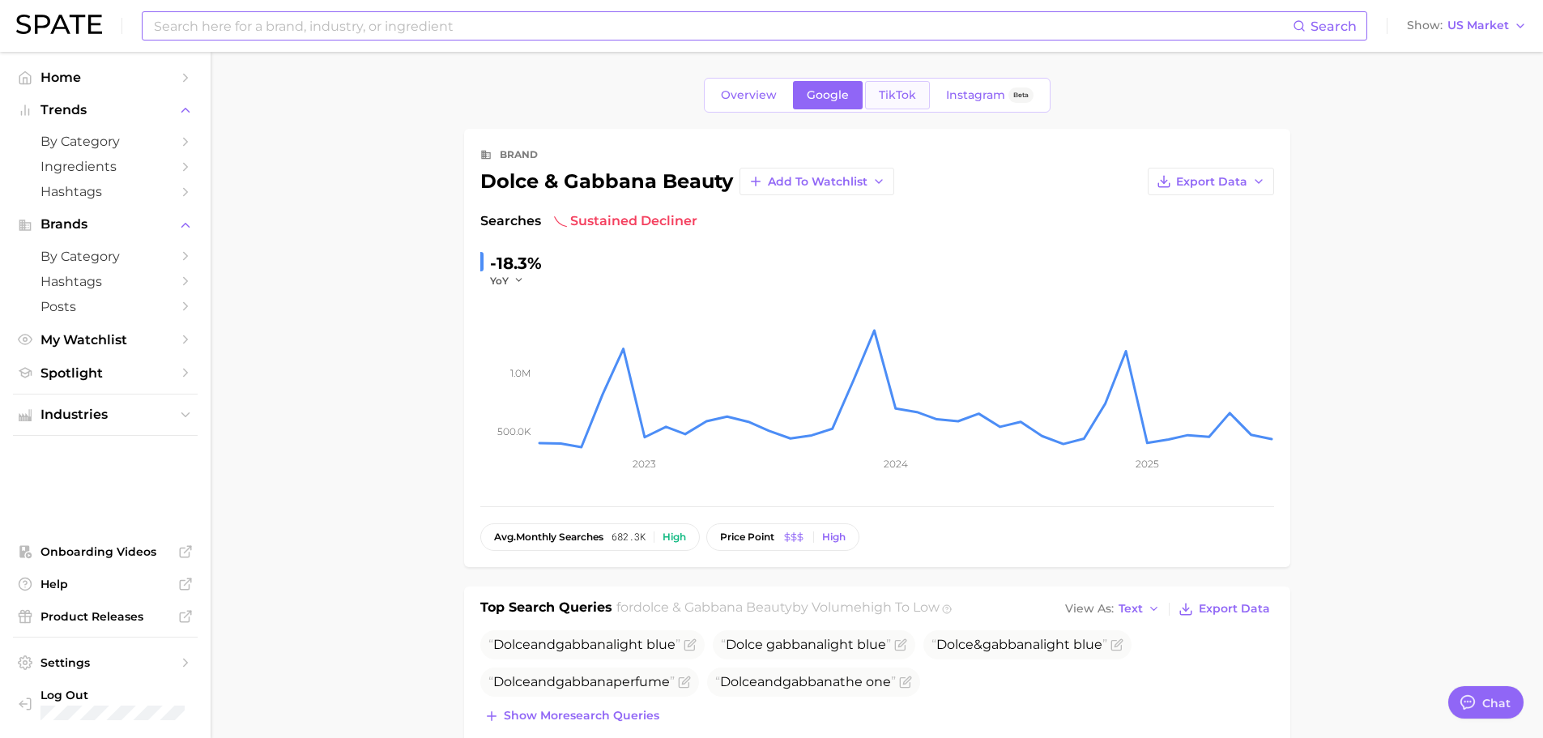
click at [891, 107] on link "TikTok" at bounding box center [897, 95] width 65 height 28
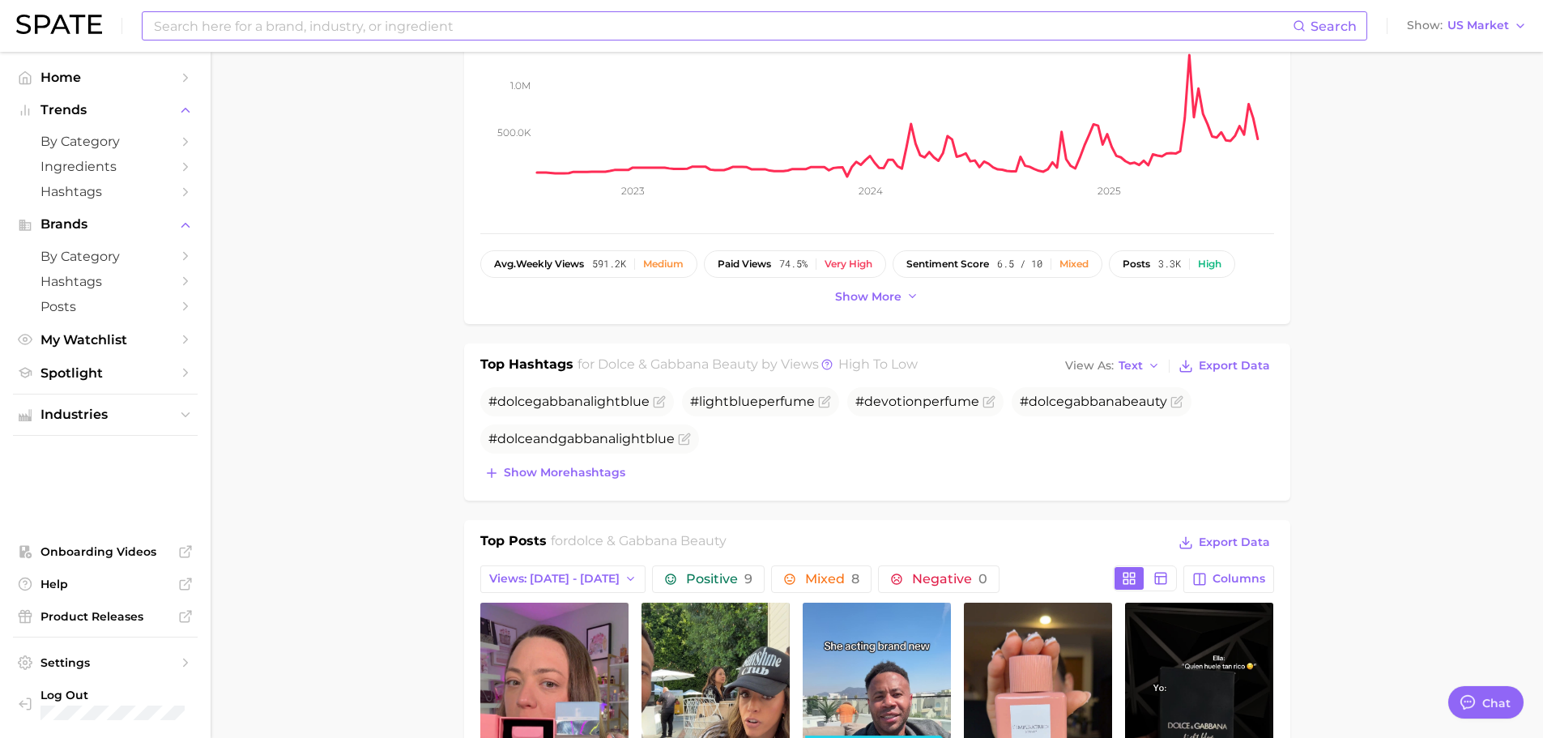
scroll to position [324, 0]
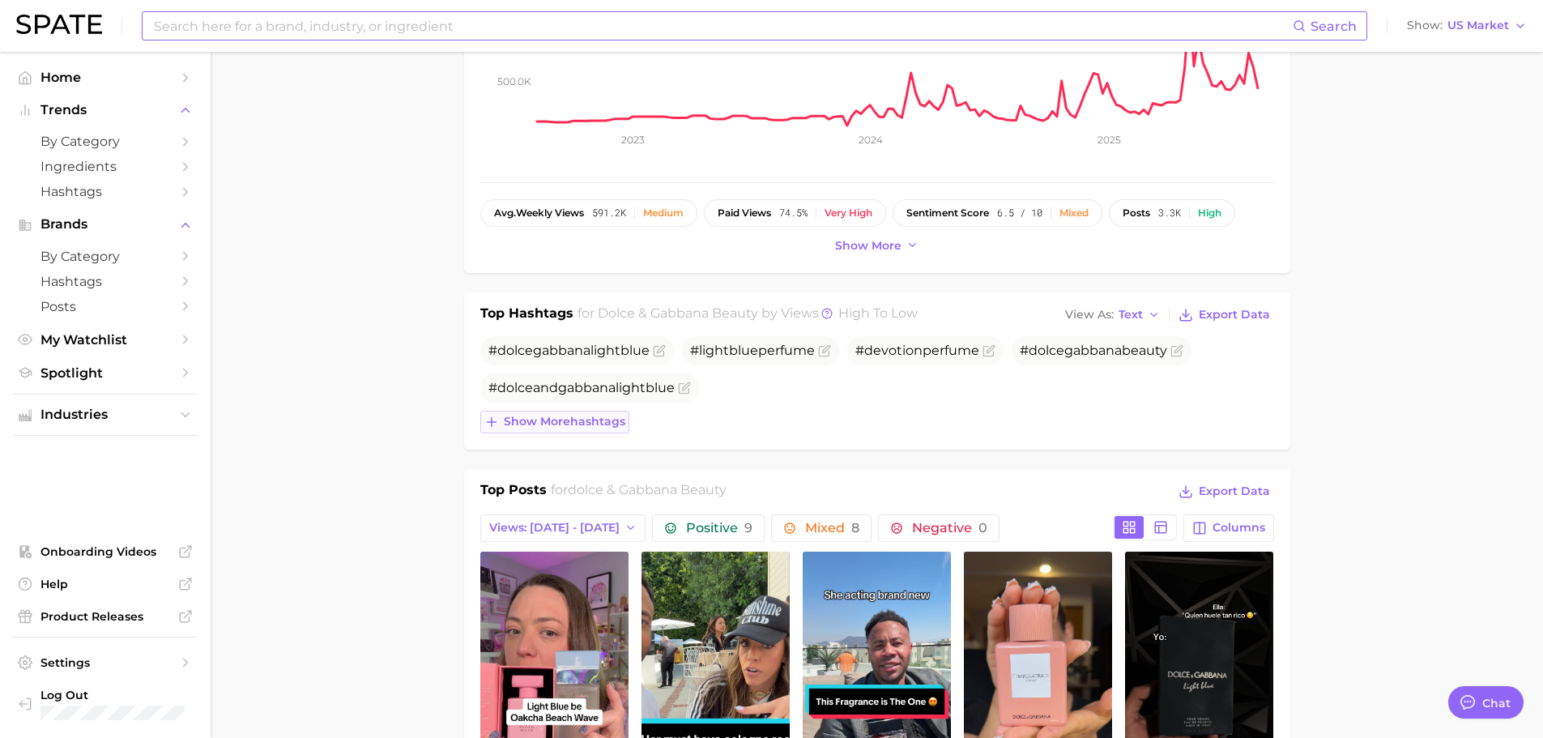
click at [608, 418] on span "Show more hashtags" at bounding box center [564, 422] width 121 height 14
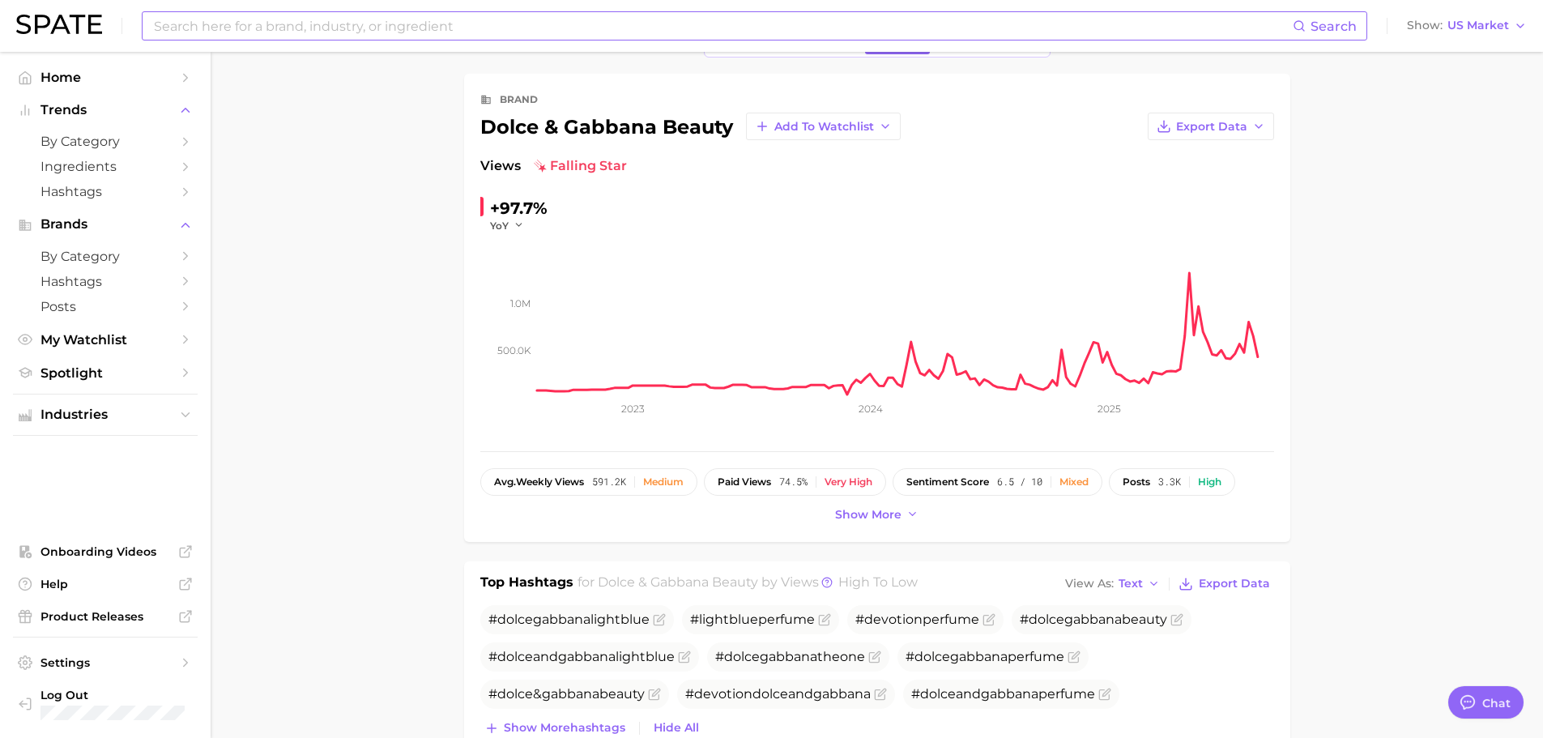
scroll to position [0, 0]
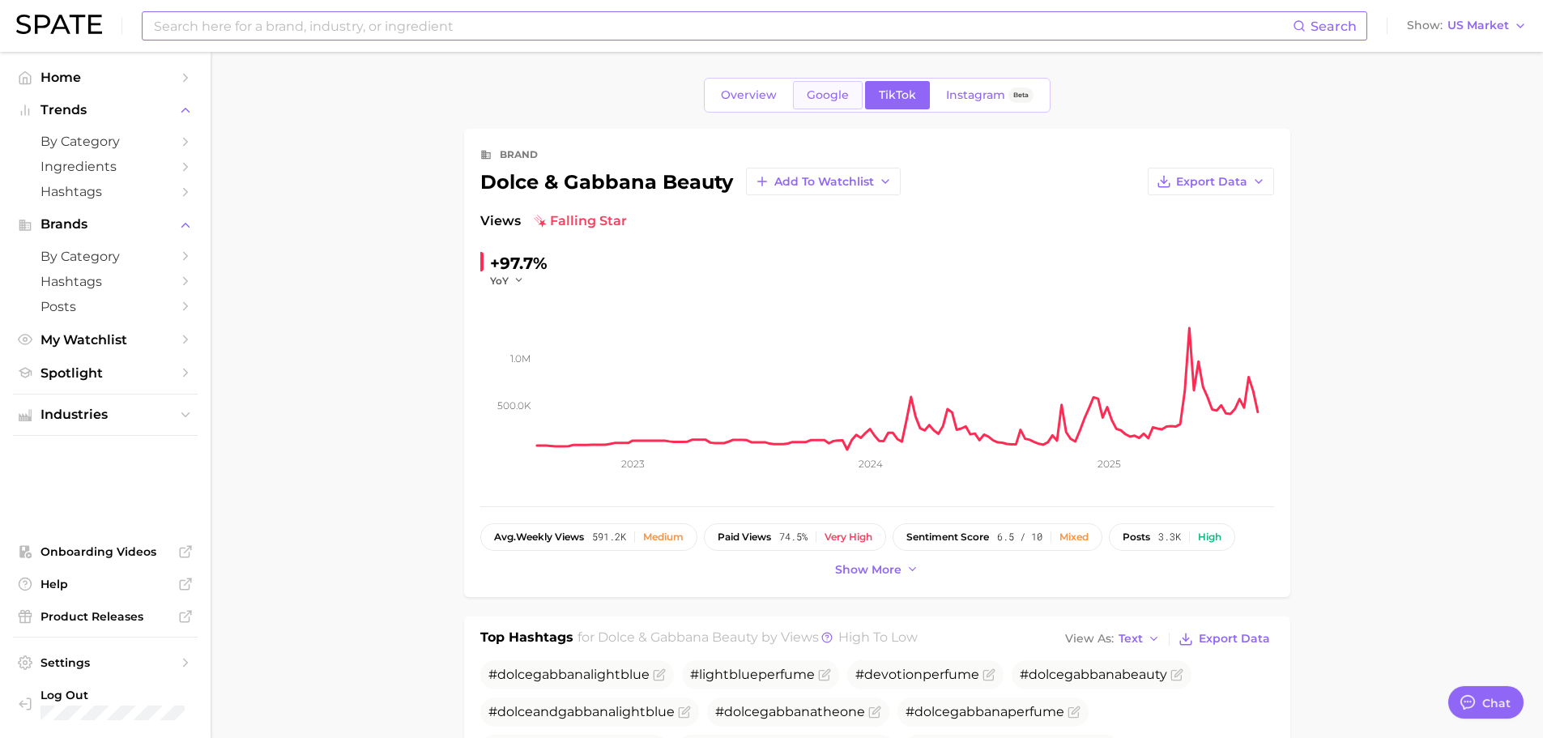
click at [825, 104] on link "Google" at bounding box center [828, 95] width 70 height 28
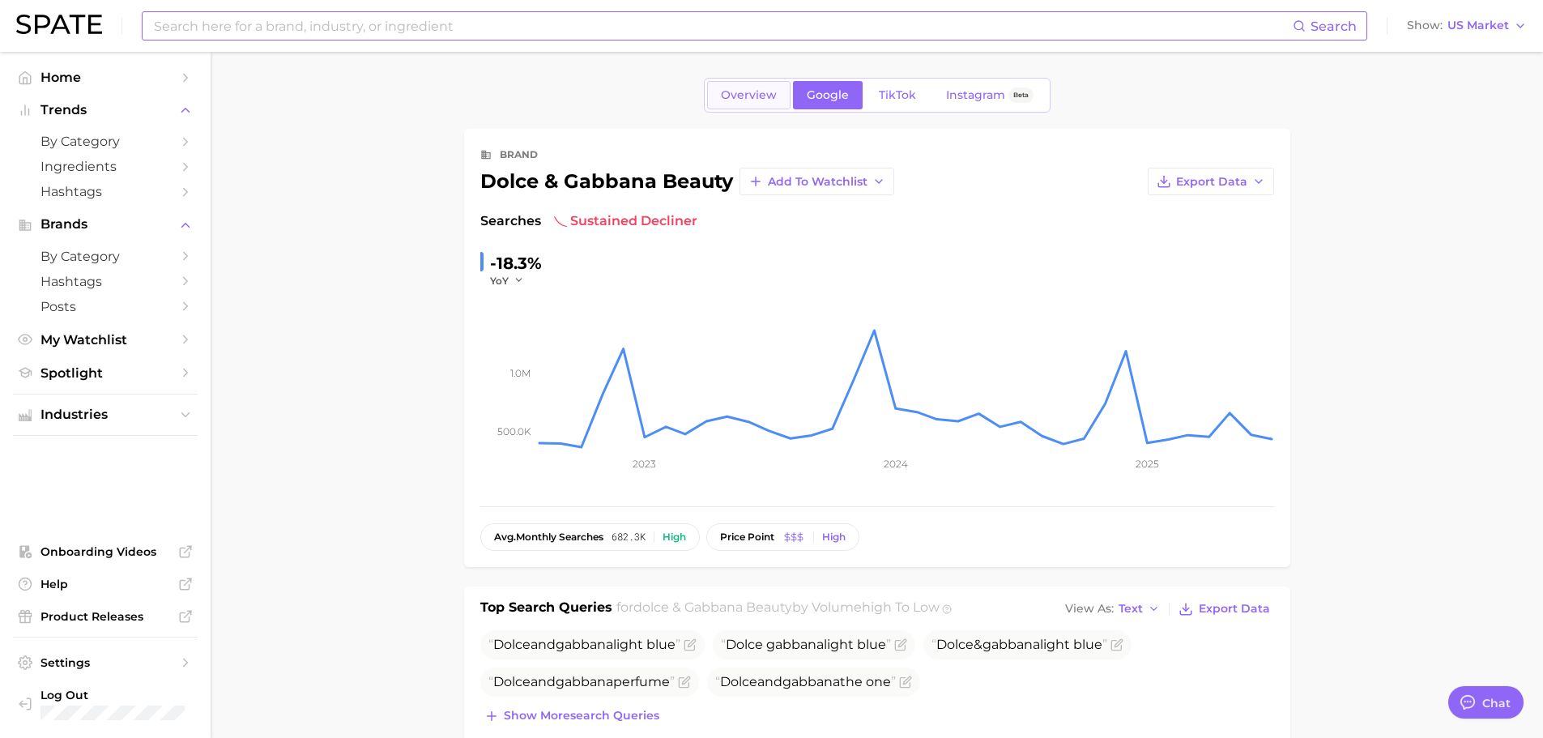
click at [747, 104] on link "Overview" at bounding box center [748, 95] width 83 height 28
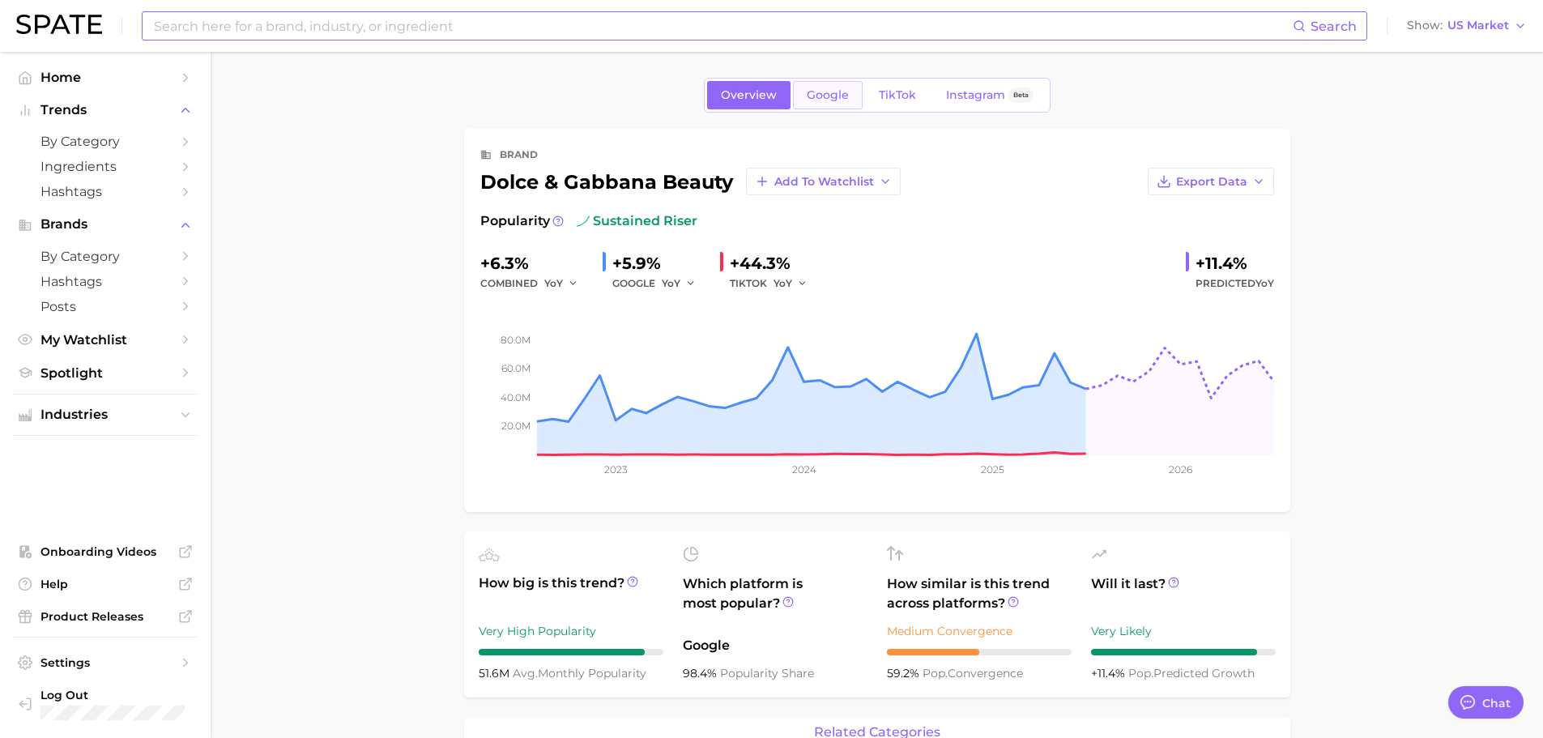
click at [808, 105] on link "Google" at bounding box center [828, 95] width 70 height 28
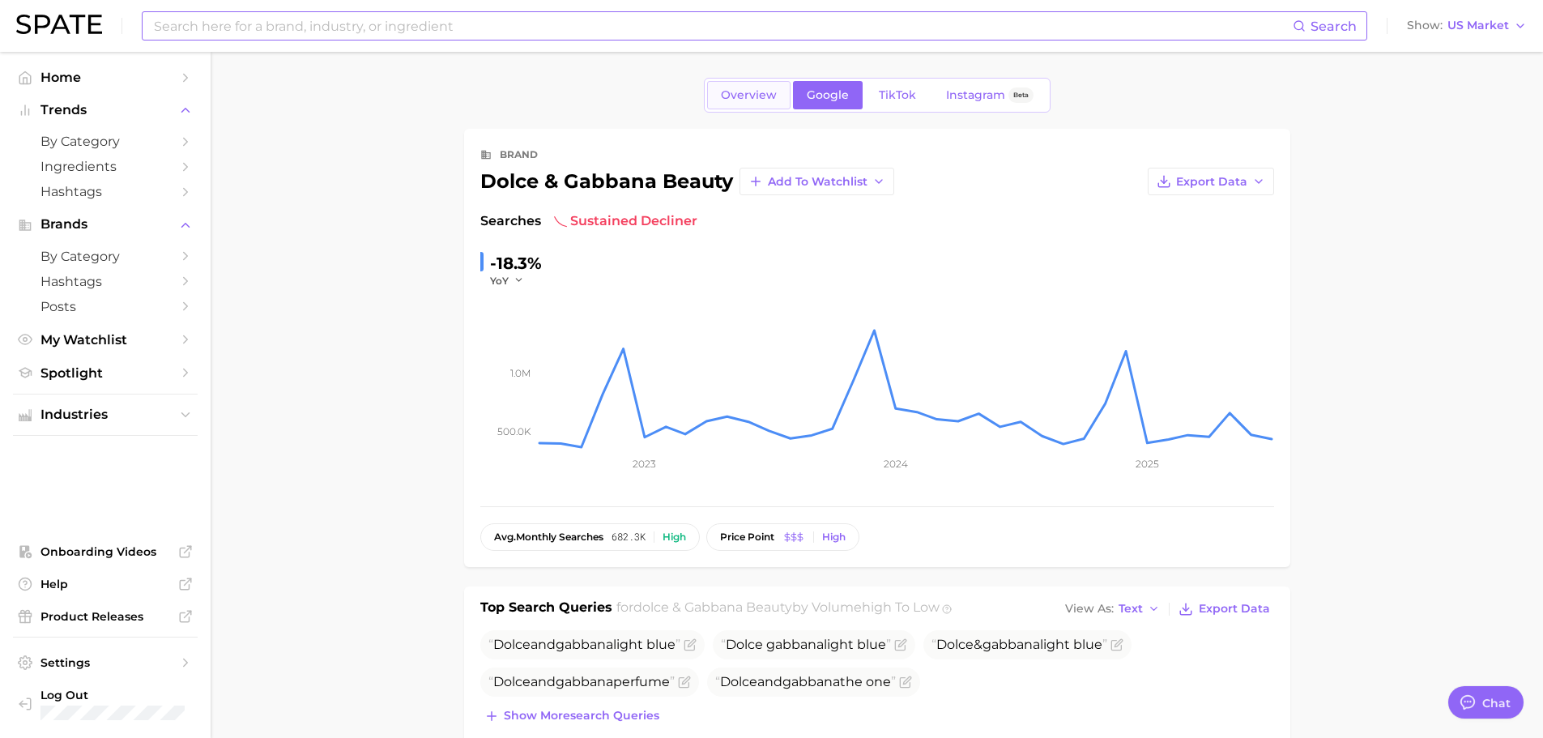
click at [736, 84] on link "Overview" at bounding box center [748, 95] width 83 height 28
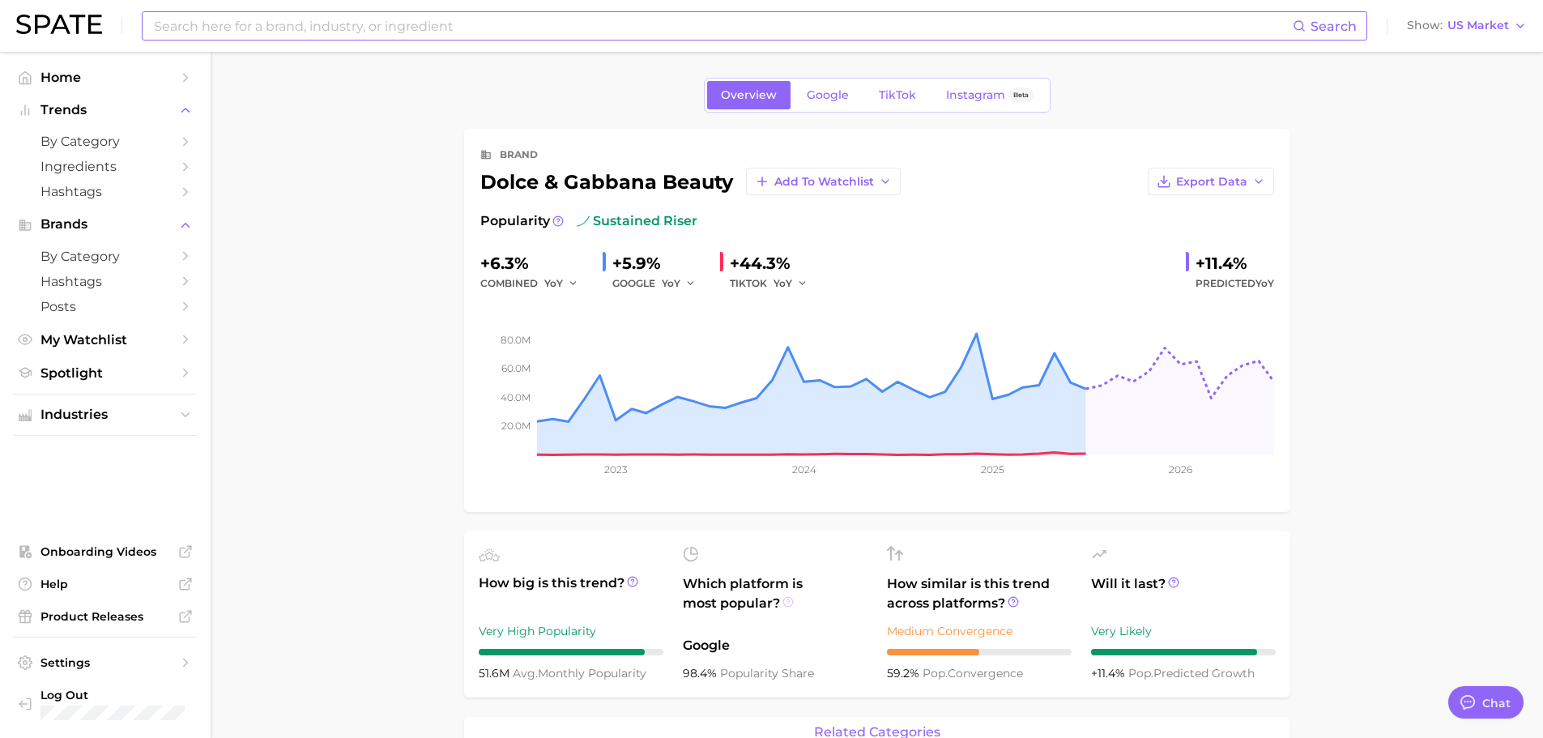
click at [786, 604] on icon at bounding box center [787, 601] width 11 height 11
click at [789, 603] on icon at bounding box center [787, 601] width 11 height 11
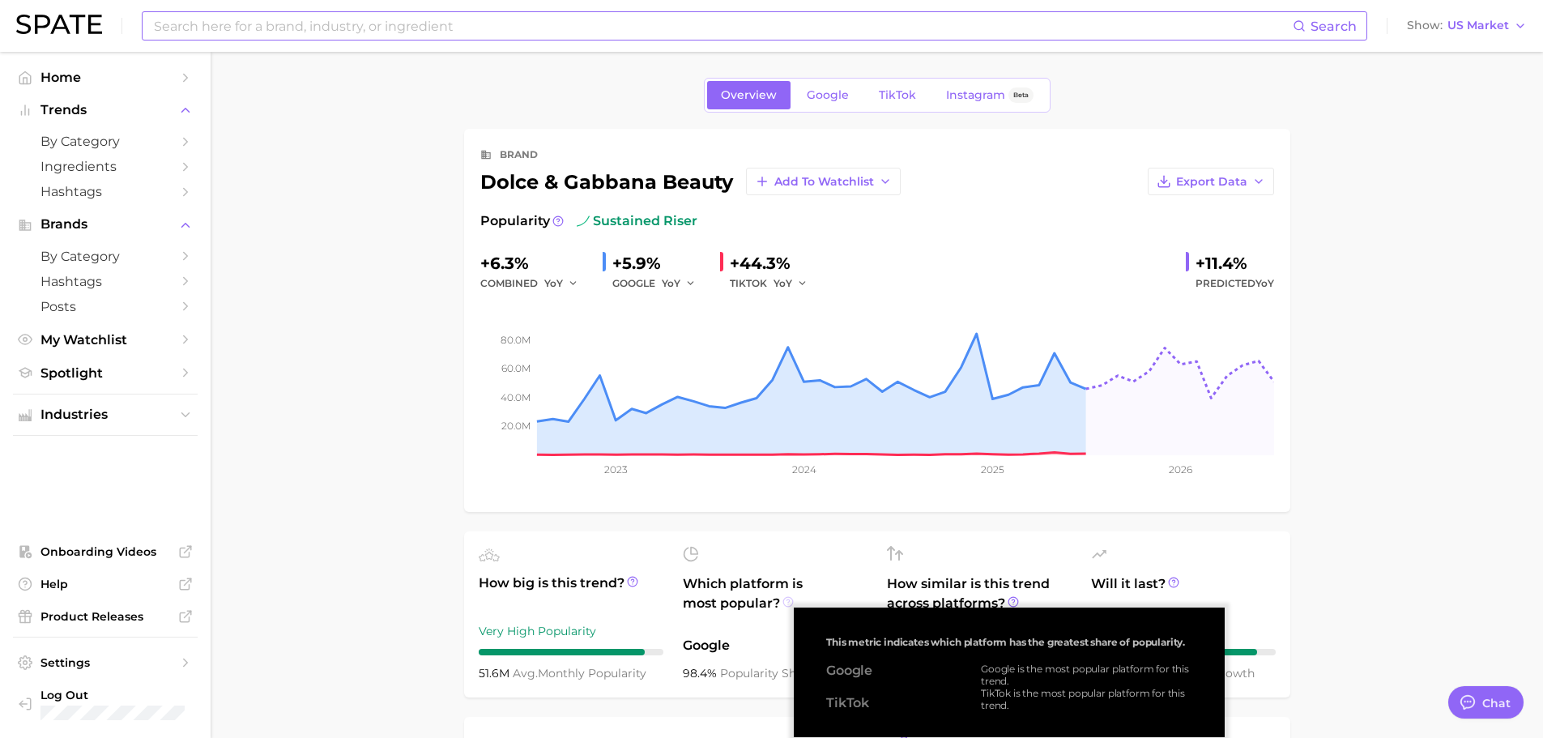
click at [789, 603] on icon at bounding box center [787, 601] width 11 height 11
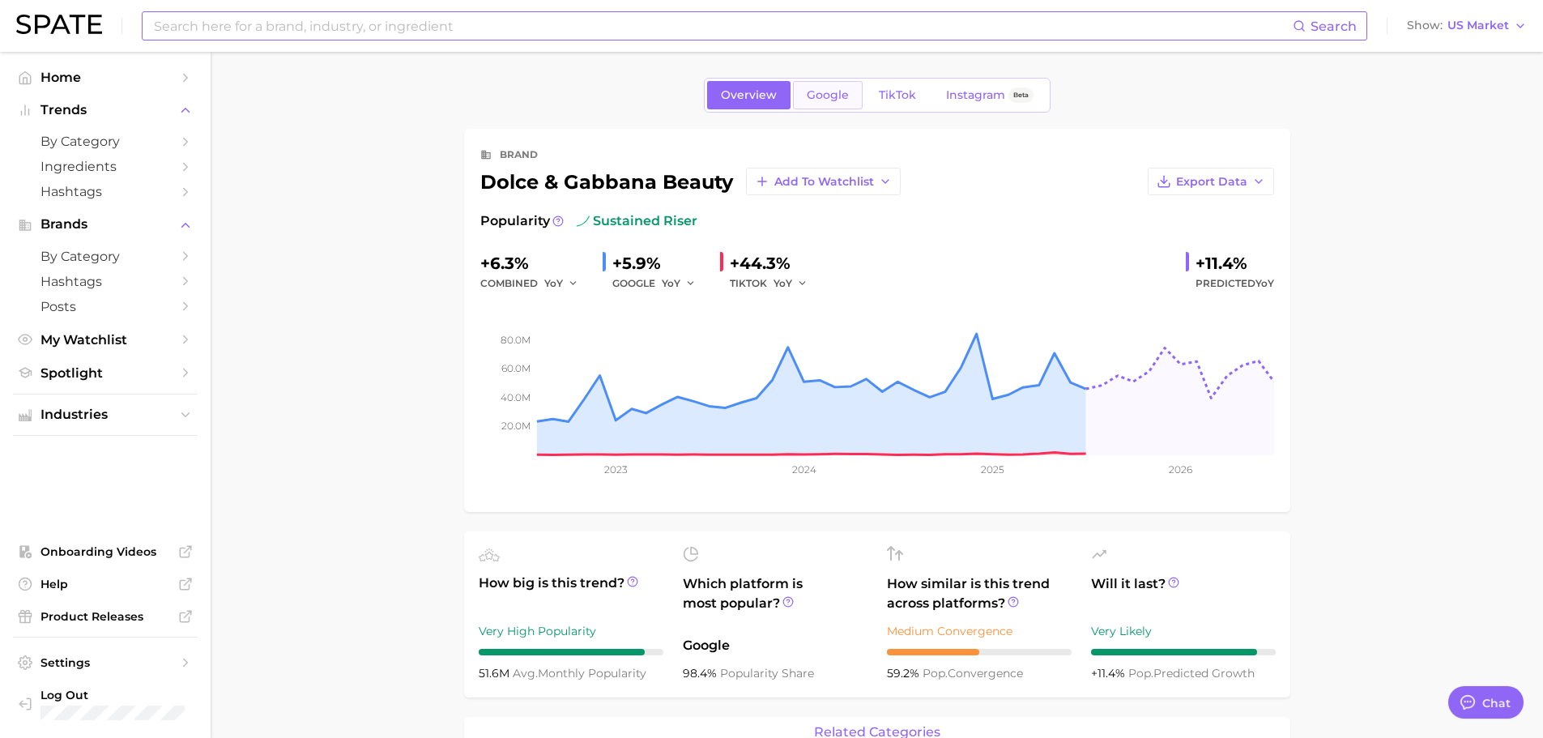
click at [828, 93] on span "Google" at bounding box center [828, 95] width 42 height 14
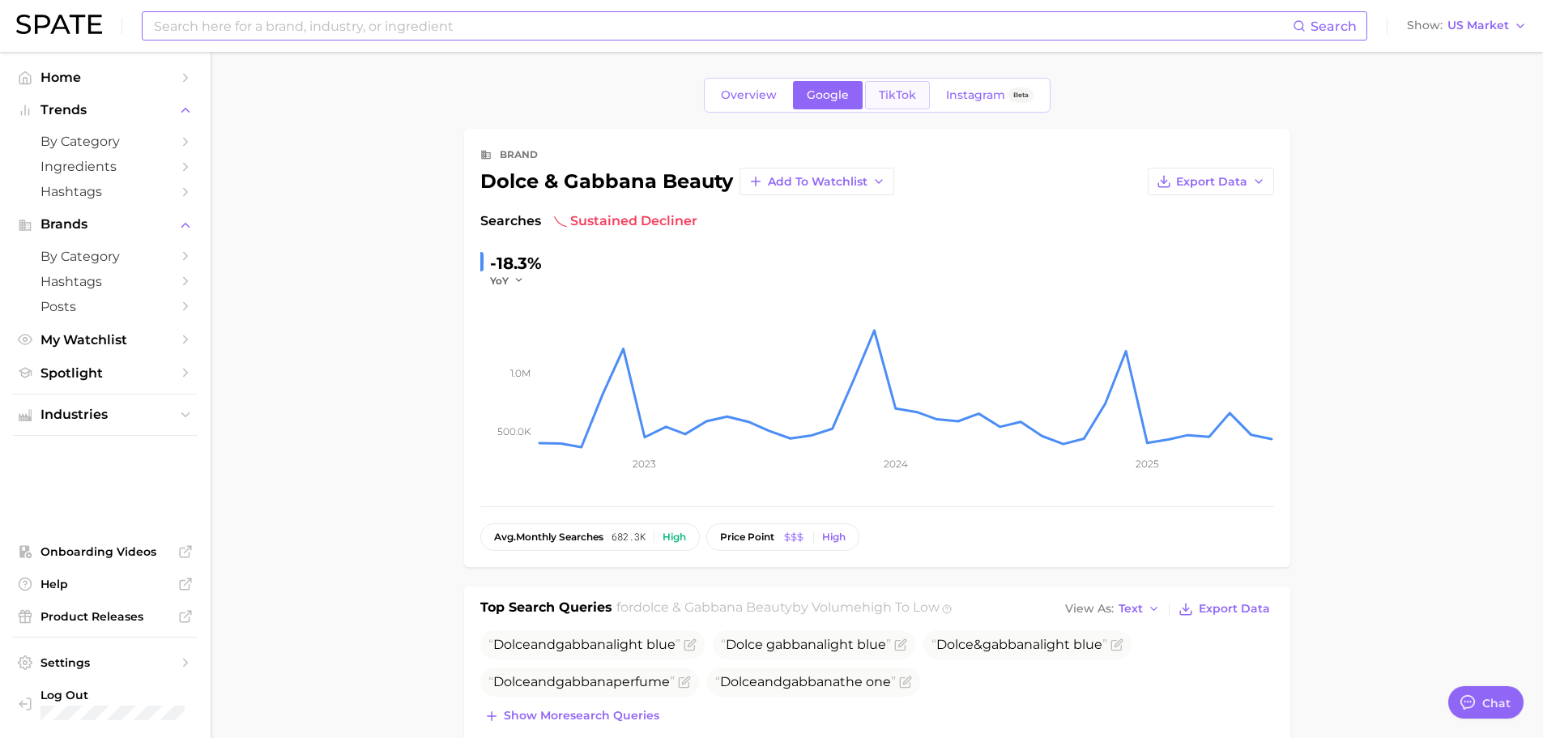
click at [871, 104] on link "TikTok" at bounding box center [897, 95] width 65 height 28
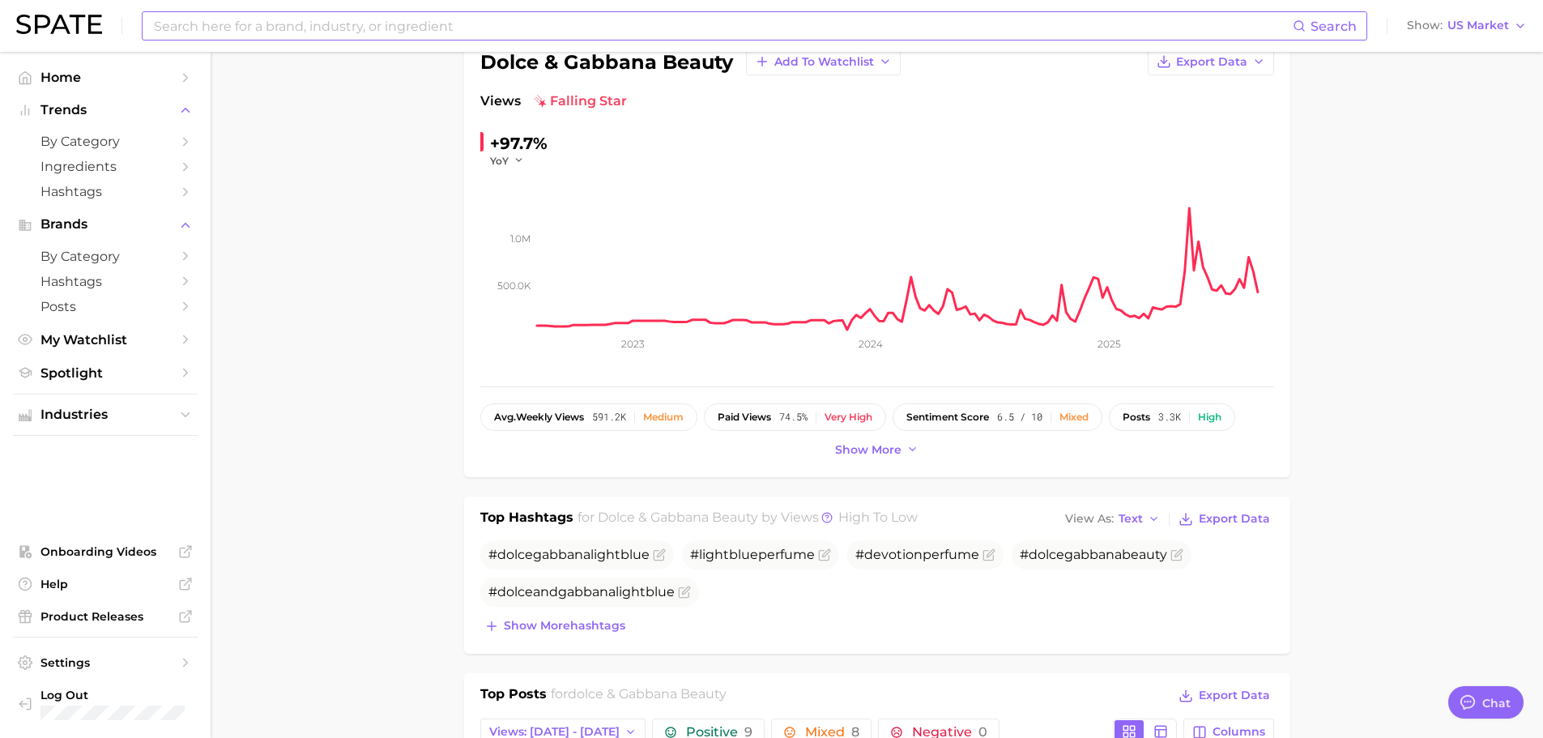
scroll to position [243, 0]
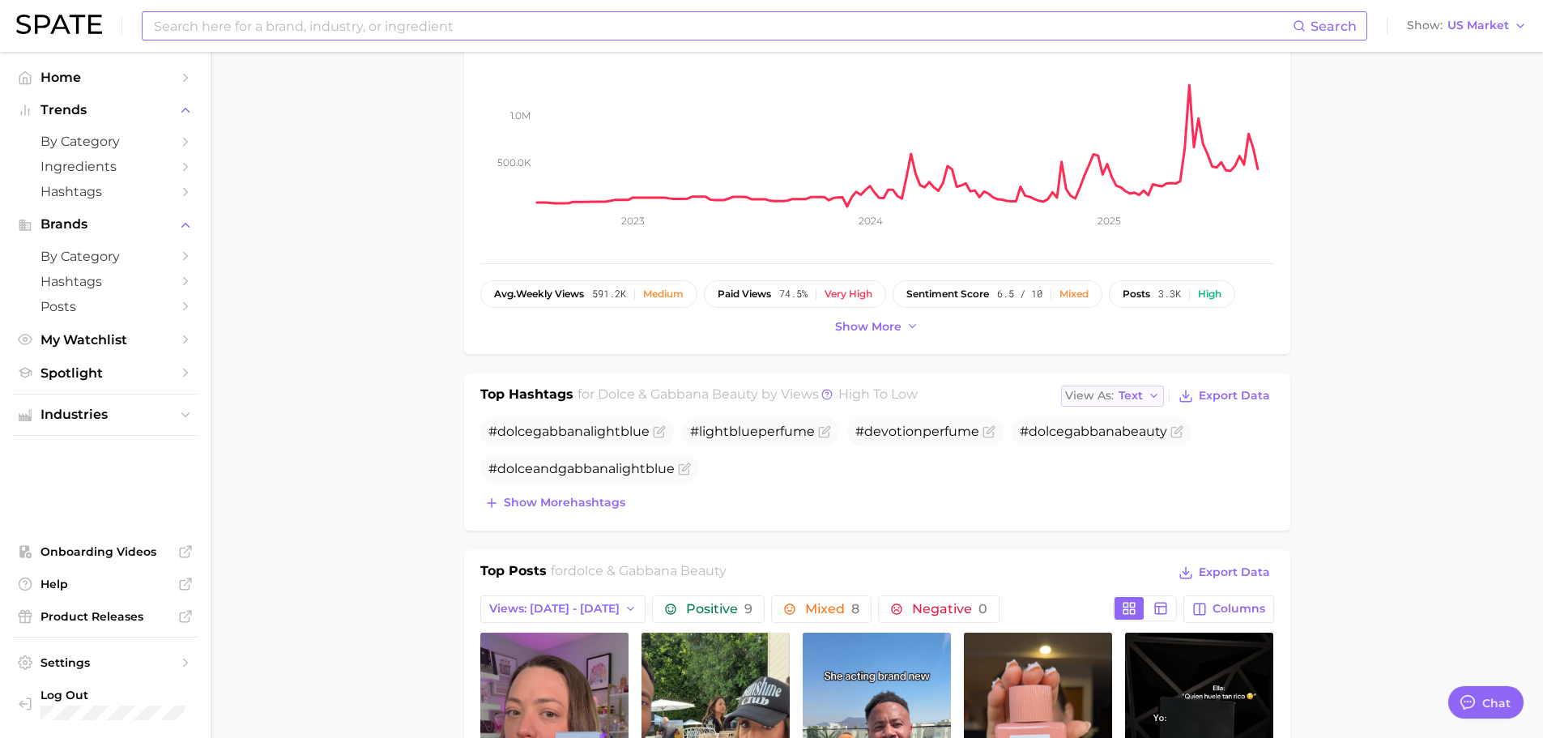
click at [1106, 391] on span "View As" at bounding box center [1089, 395] width 49 height 9
click at [1097, 450] on span "Table" at bounding box center [1105, 452] width 32 height 14
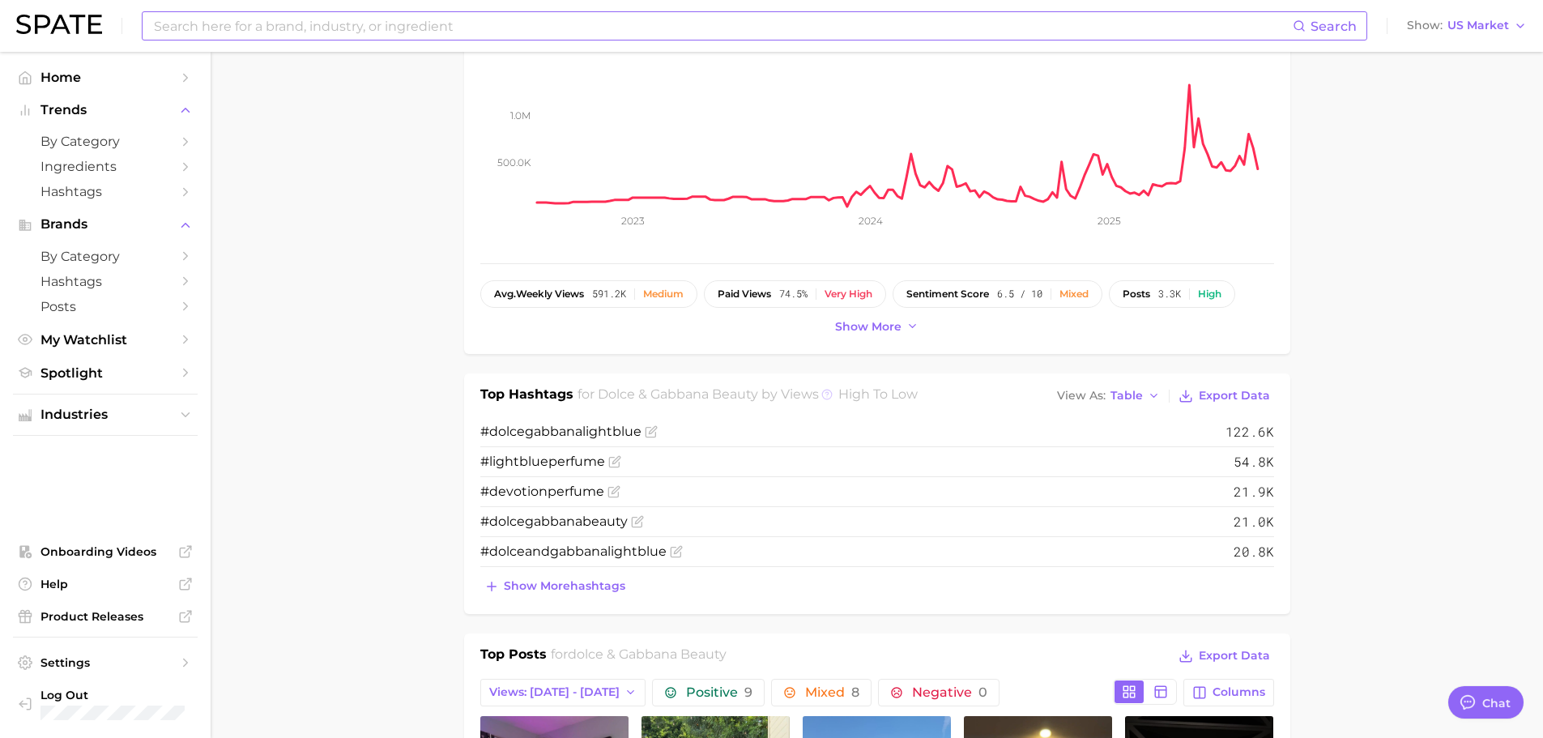
click at [827, 395] on icon at bounding box center [826, 394] width 11 height 11
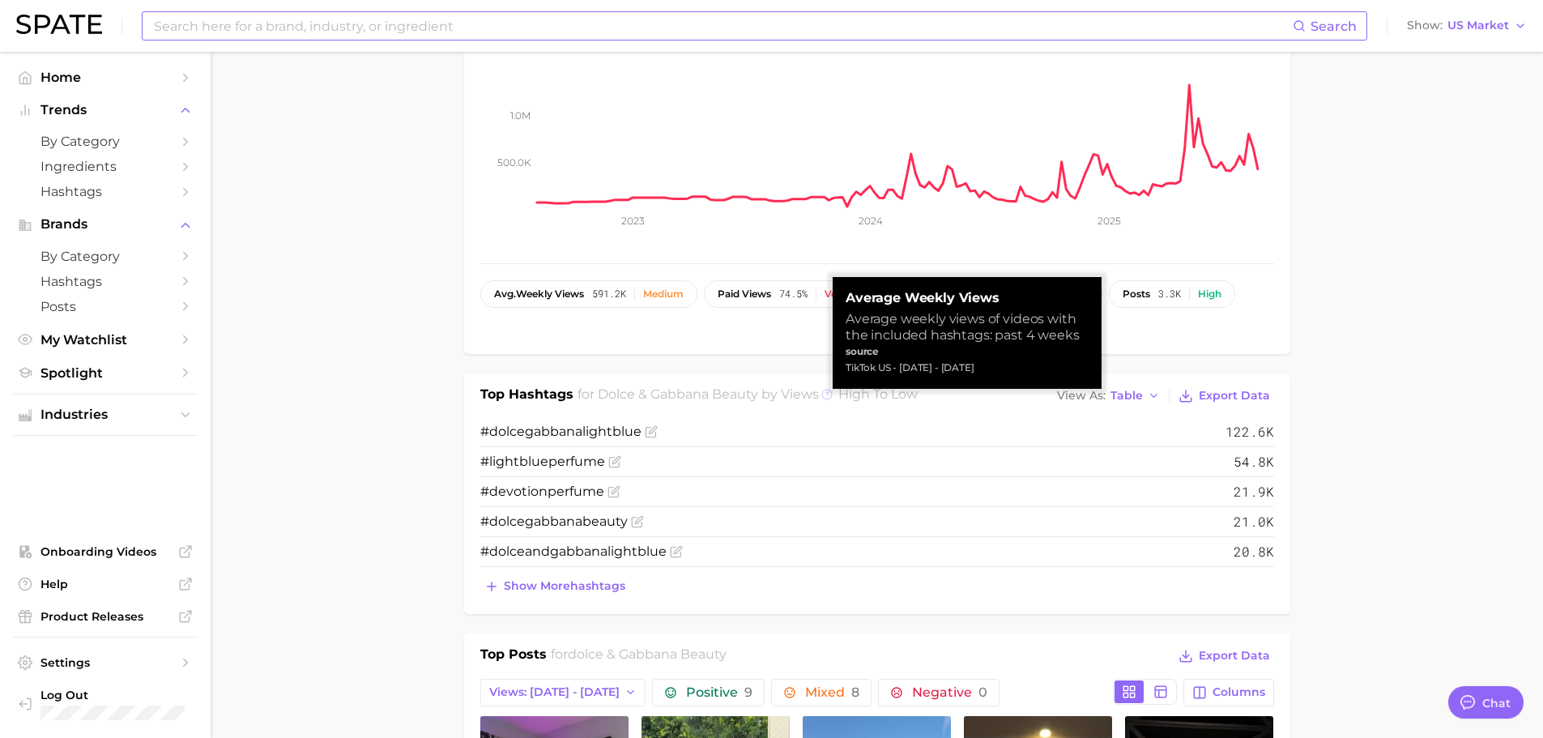
click at [828, 395] on icon at bounding box center [826, 394] width 11 height 11
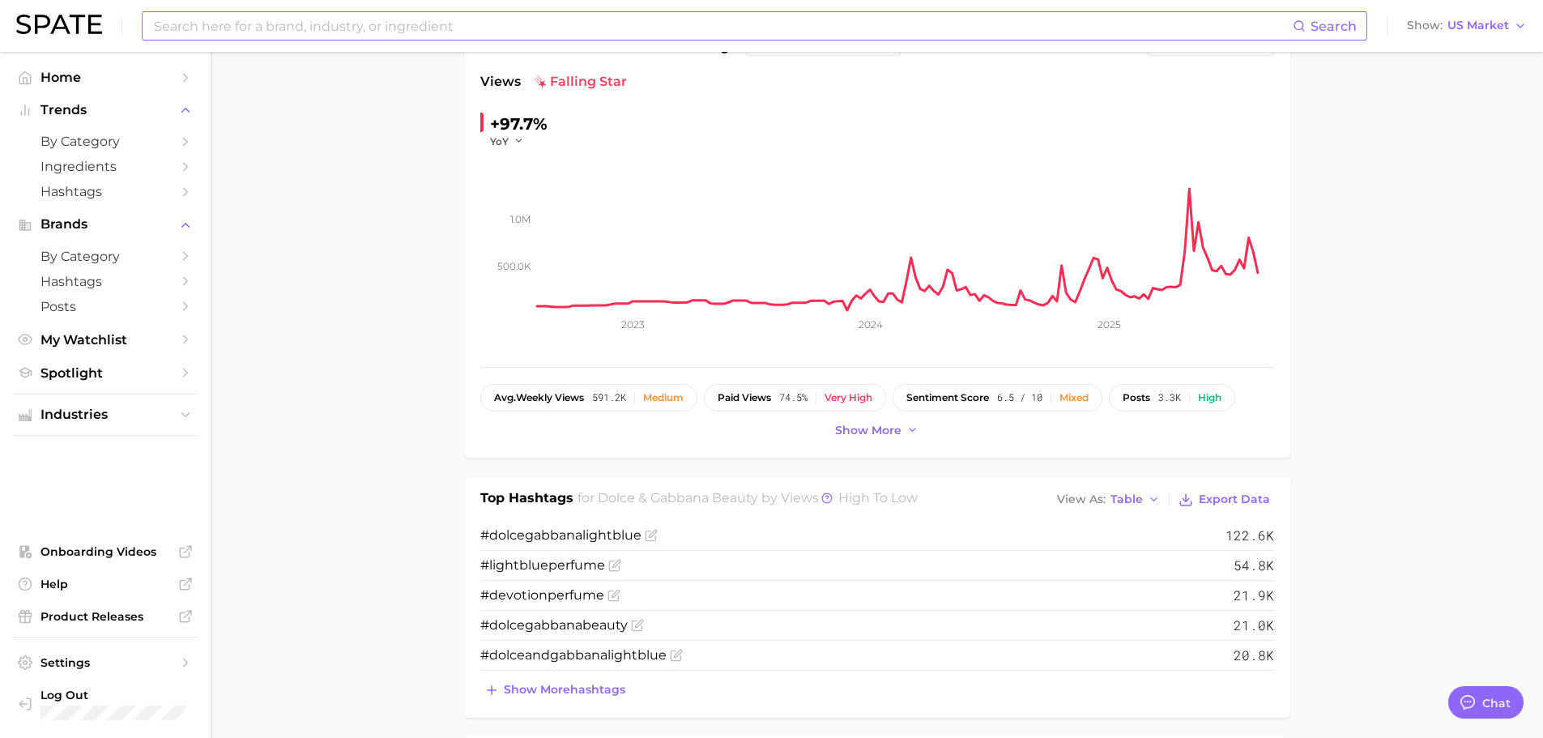
scroll to position [0, 0]
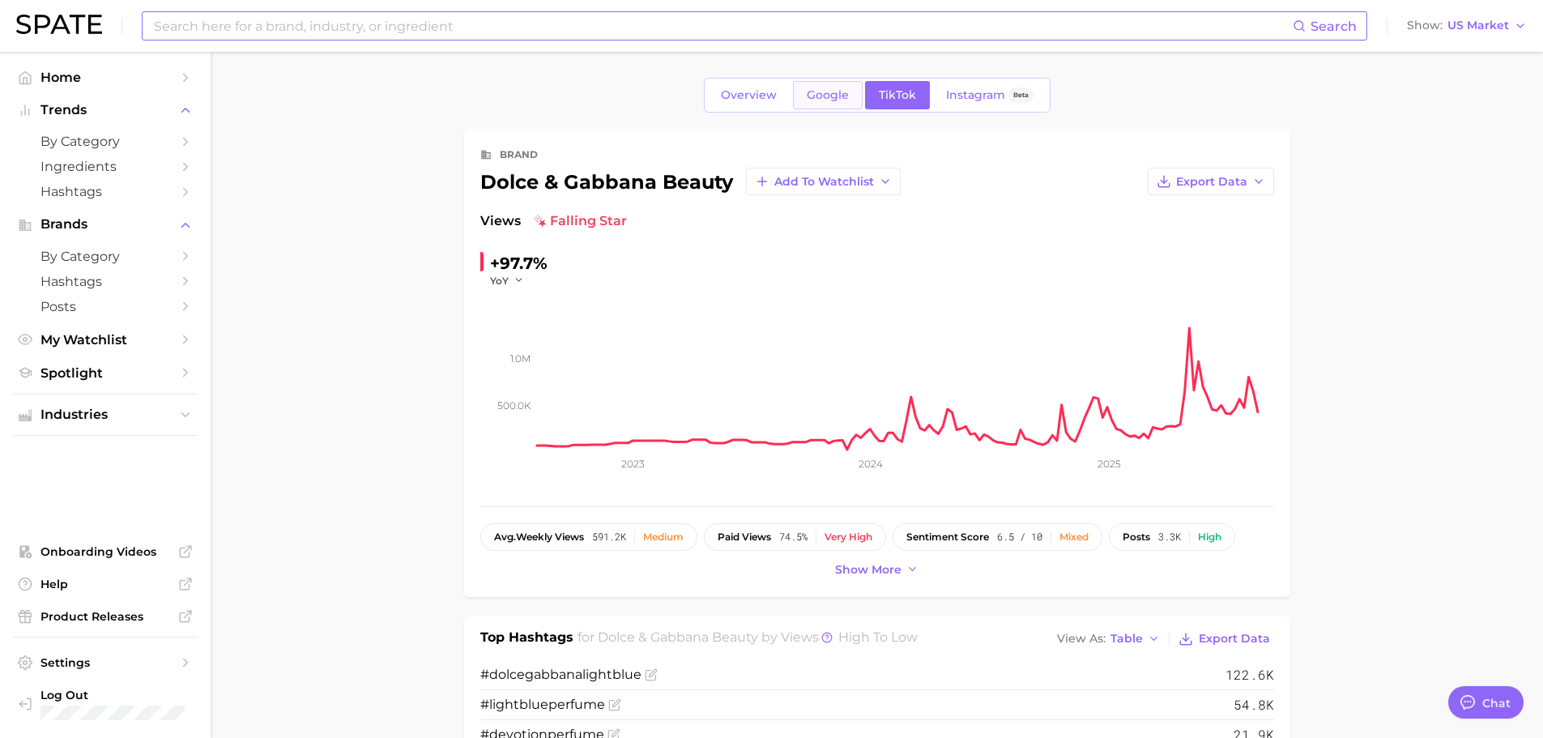
click at [831, 101] on span "Google" at bounding box center [828, 95] width 42 height 14
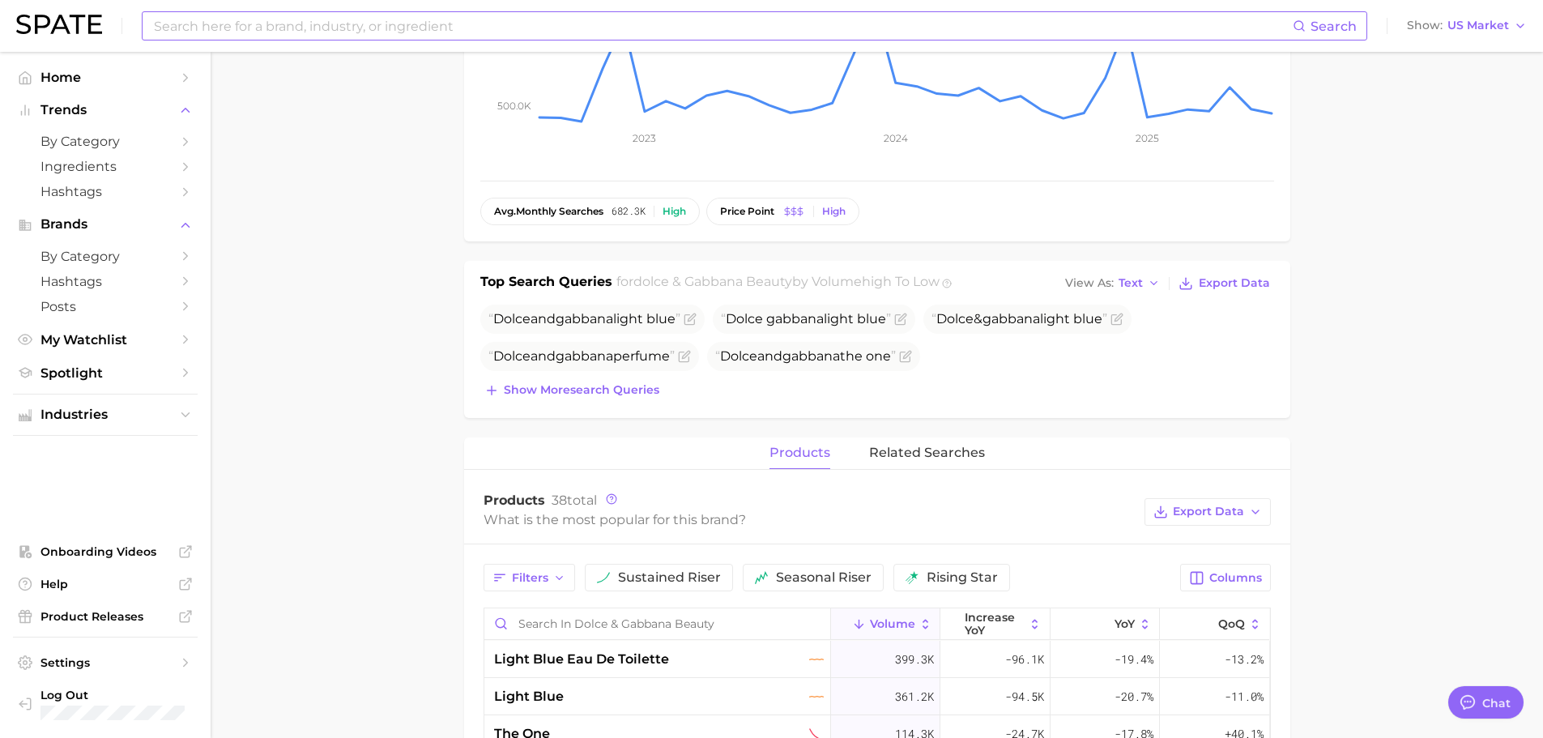
scroll to position [324, 0]
click at [638, 386] on span "Show more search queries" at bounding box center [582, 392] width 156 height 14
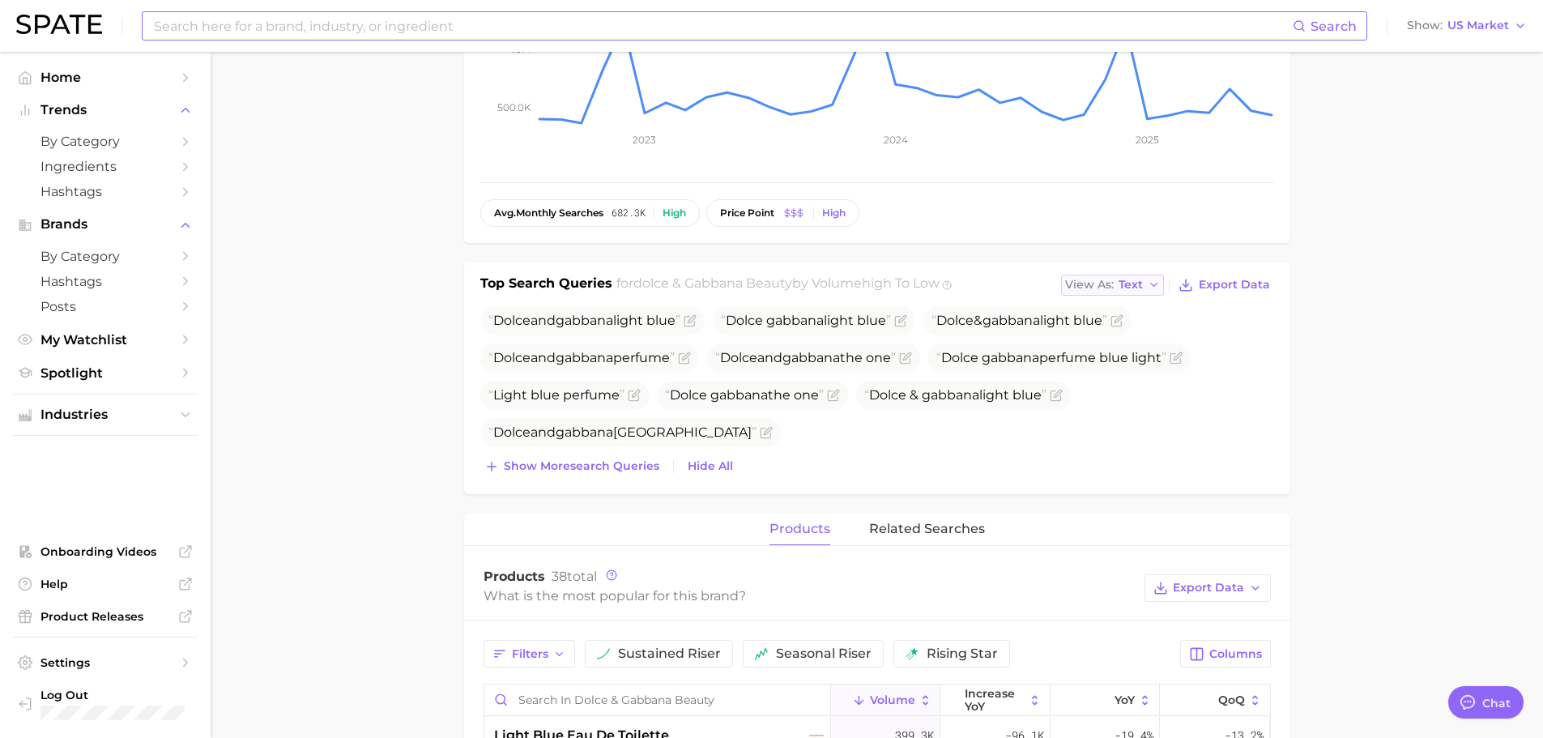
click at [1138, 292] on button "View As Text" at bounding box center [1113, 285] width 104 height 21
click at [1145, 347] on button "Table" at bounding box center [1150, 340] width 178 height 29
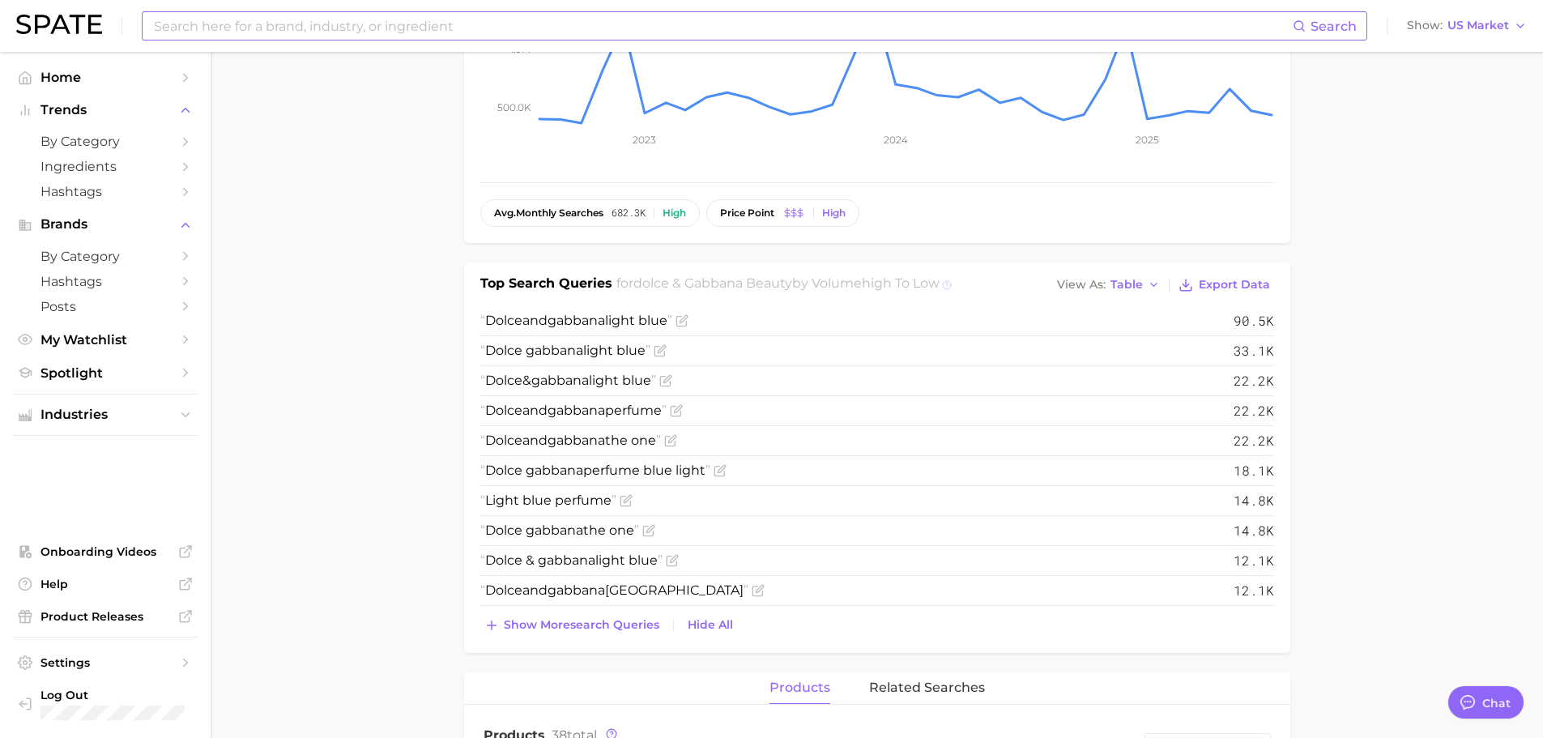
click at [952, 283] on icon at bounding box center [947, 285] width 10 height 10
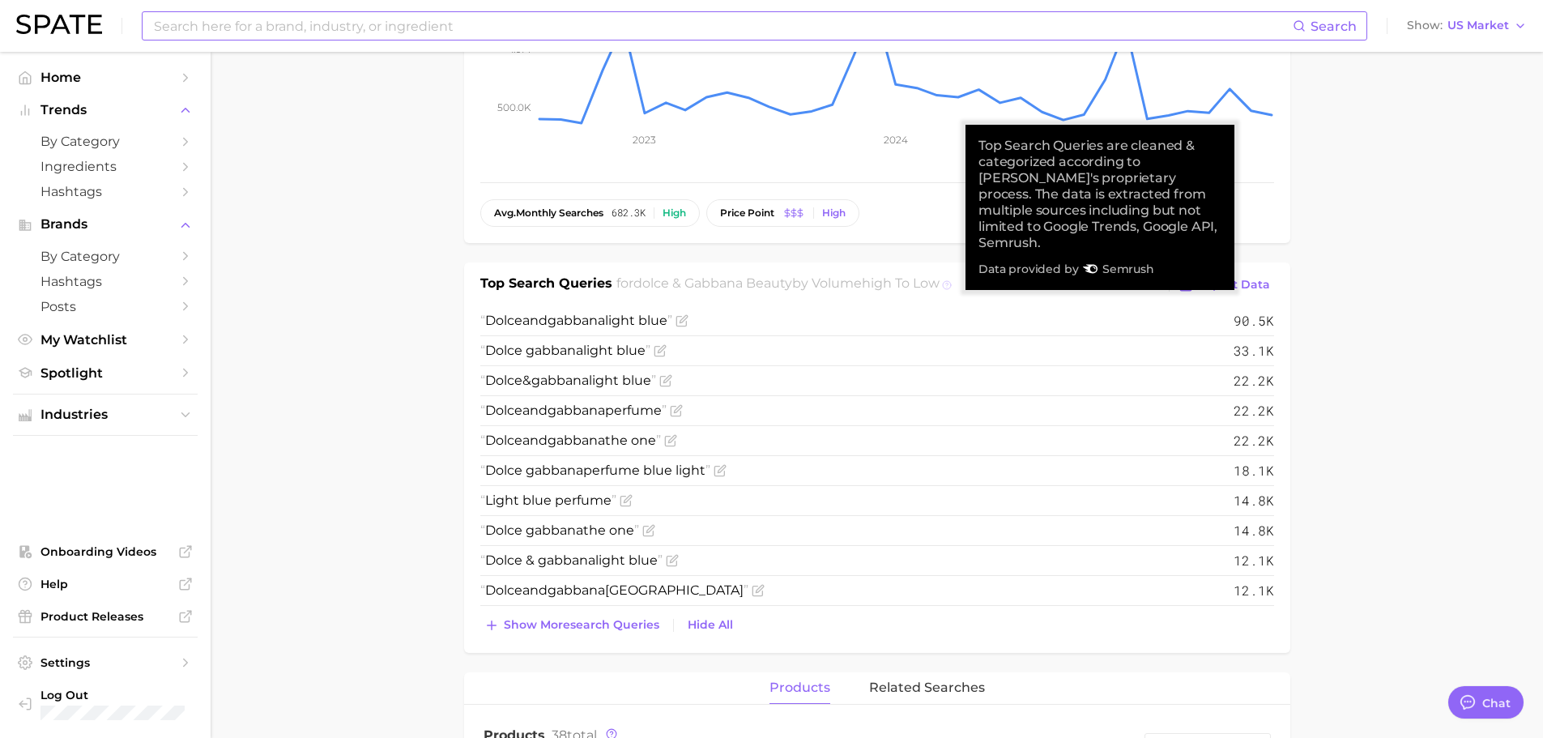
click at [952, 283] on icon at bounding box center [947, 285] width 10 height 10
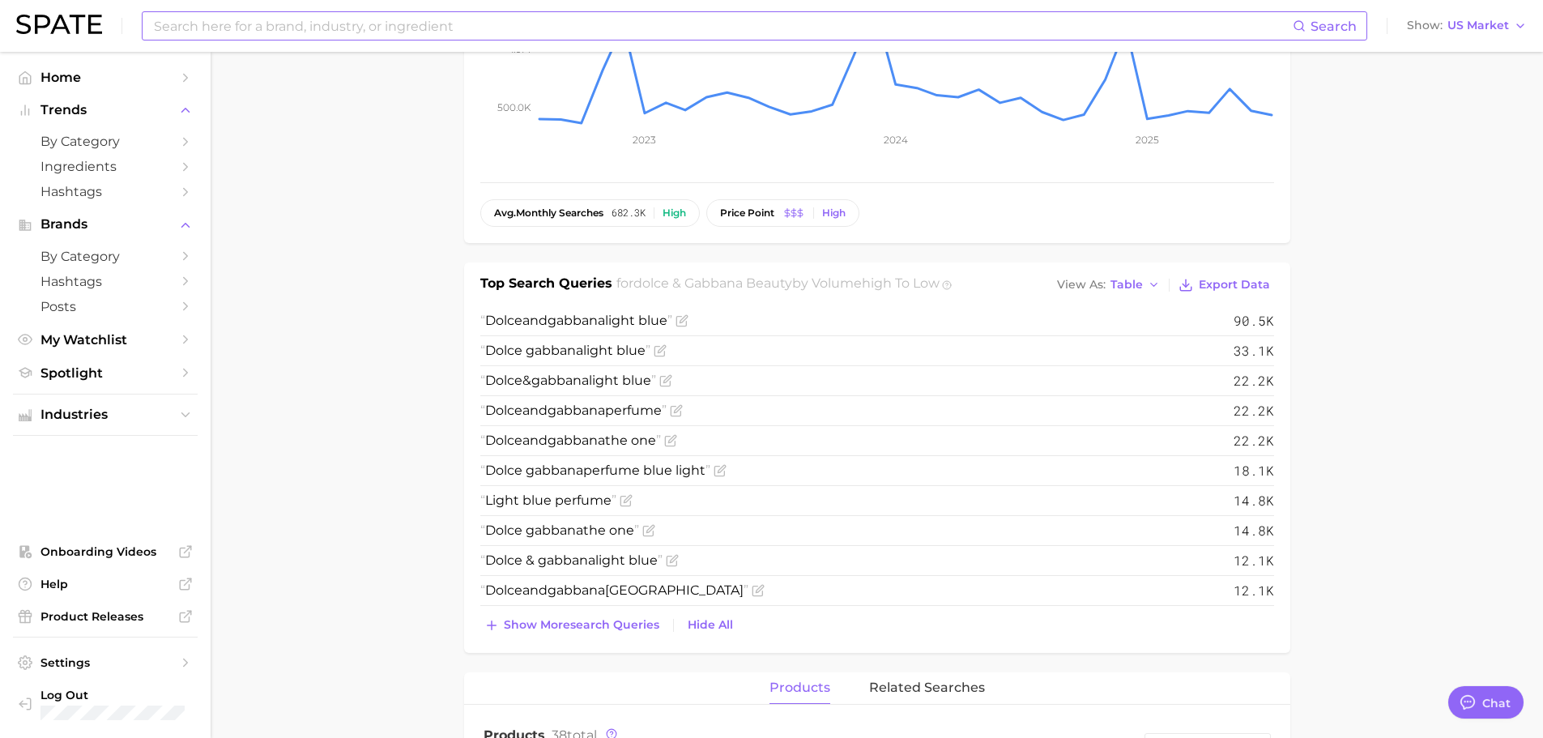
click at [582, 280] on h1 "Top Search Queries" at bounding box center [546, 285] width 132 height 23
click at [940, 290] on span "high to low" at bounding box center [901, 282] width 78 height 15
click at [954, 288] on div "Top Search Queries for dolce & gabbana beauty by Volume high to low View As Tab…" at bounding box center [877, 285] width 794 height 23
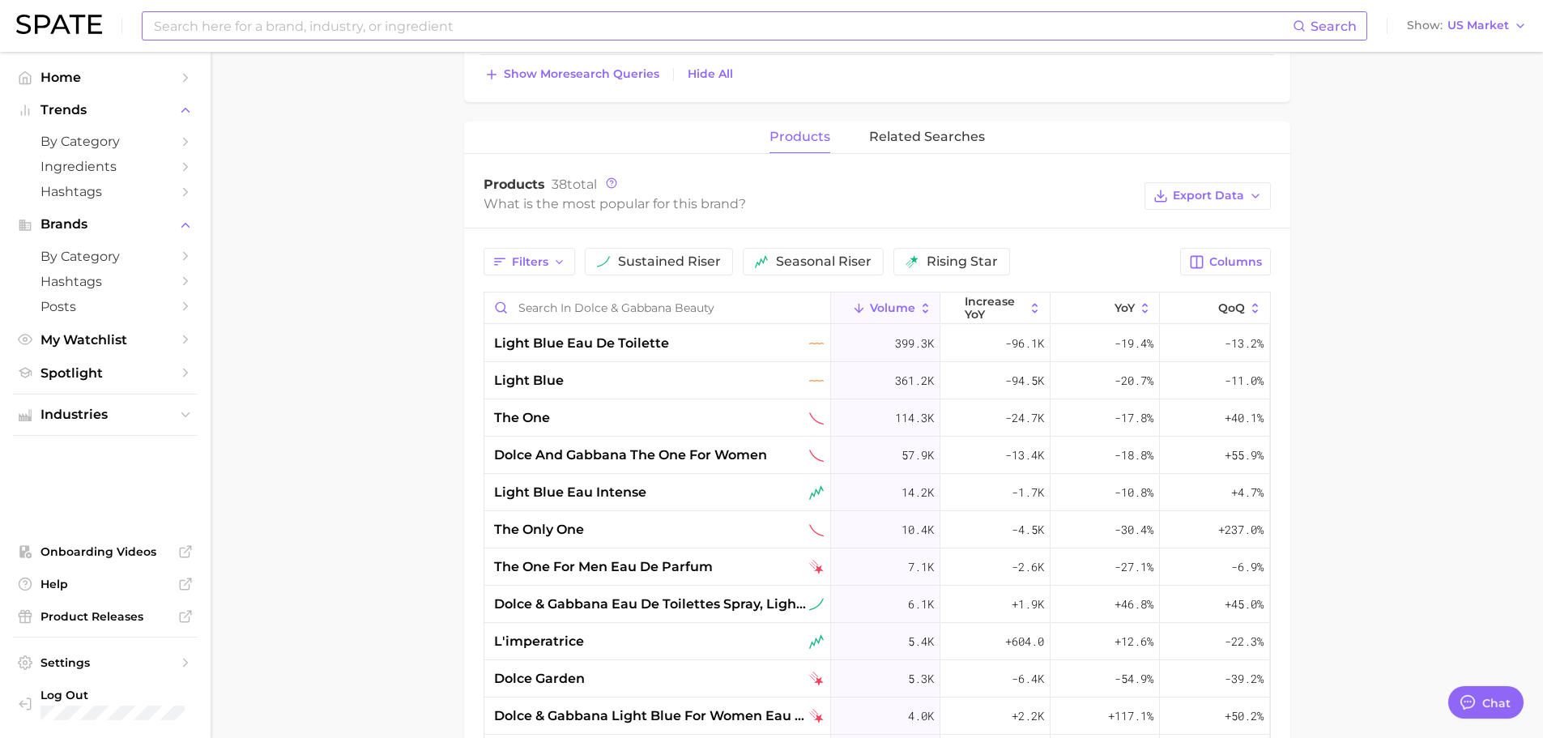
scroll to position [891, 0]
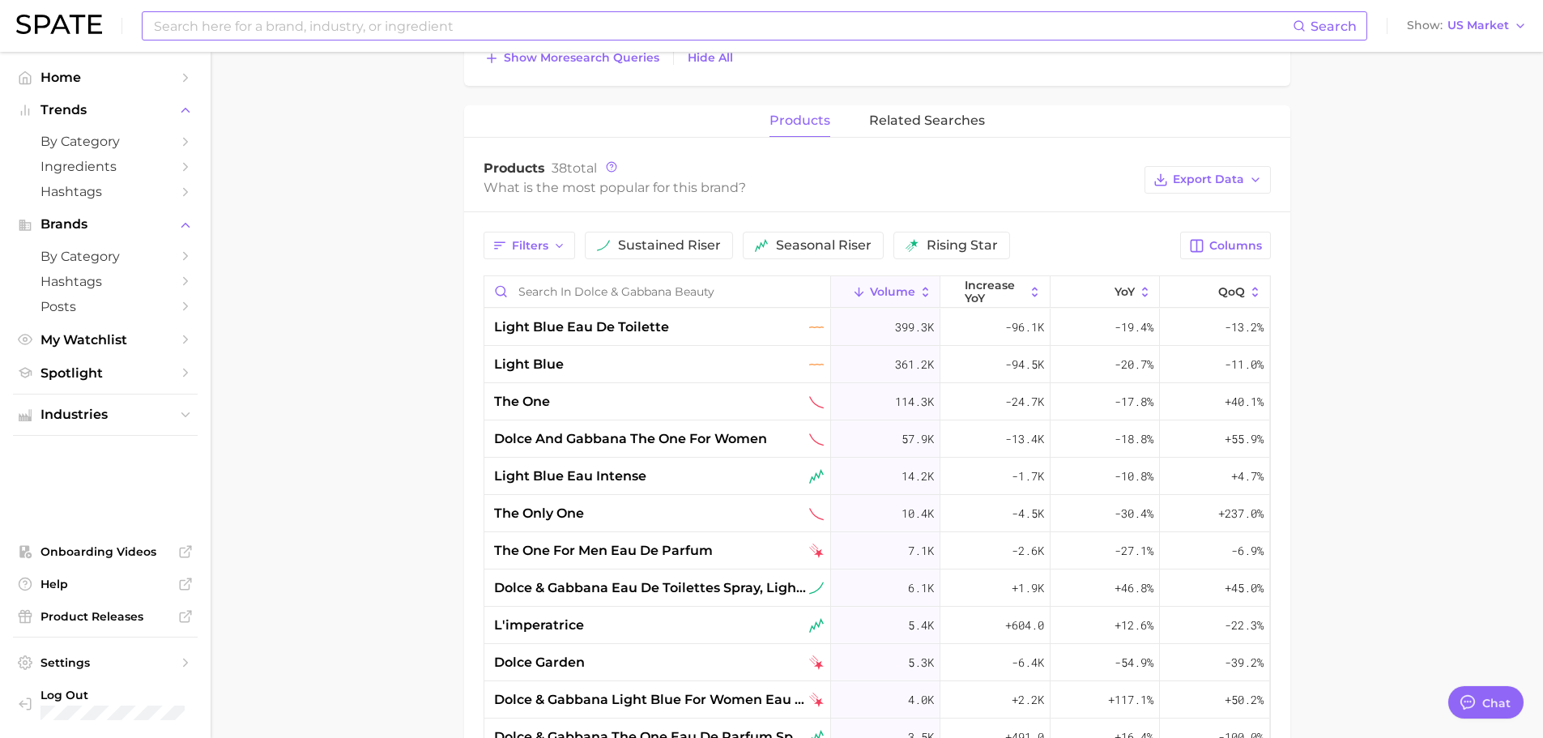
click at [451, 32] on input at bounding box center [722, 26] width 1140 height 28
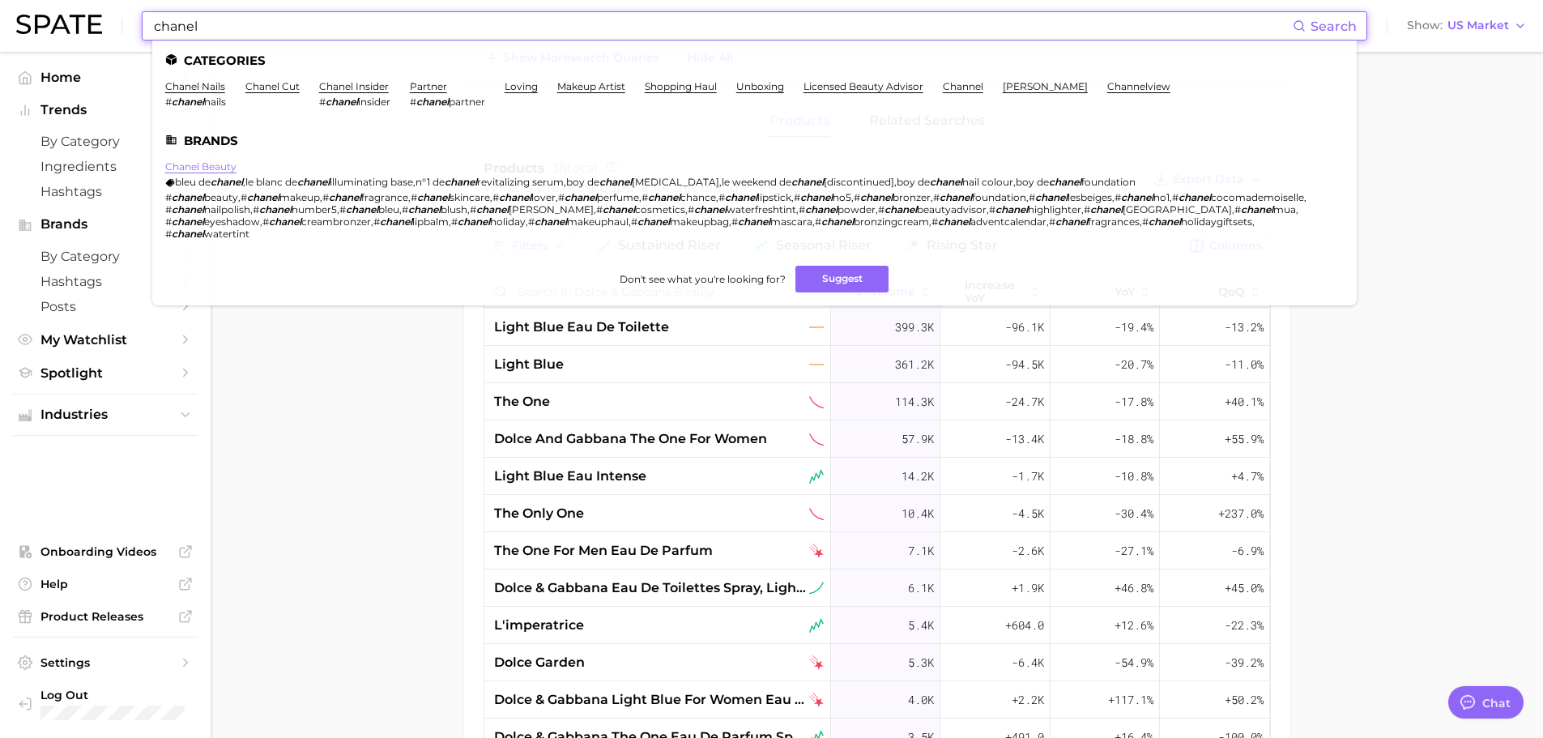
type input "chanel"
click at [188, 170] on link "chanel beauty" at bounding box center [200, 166] width 71 height 12
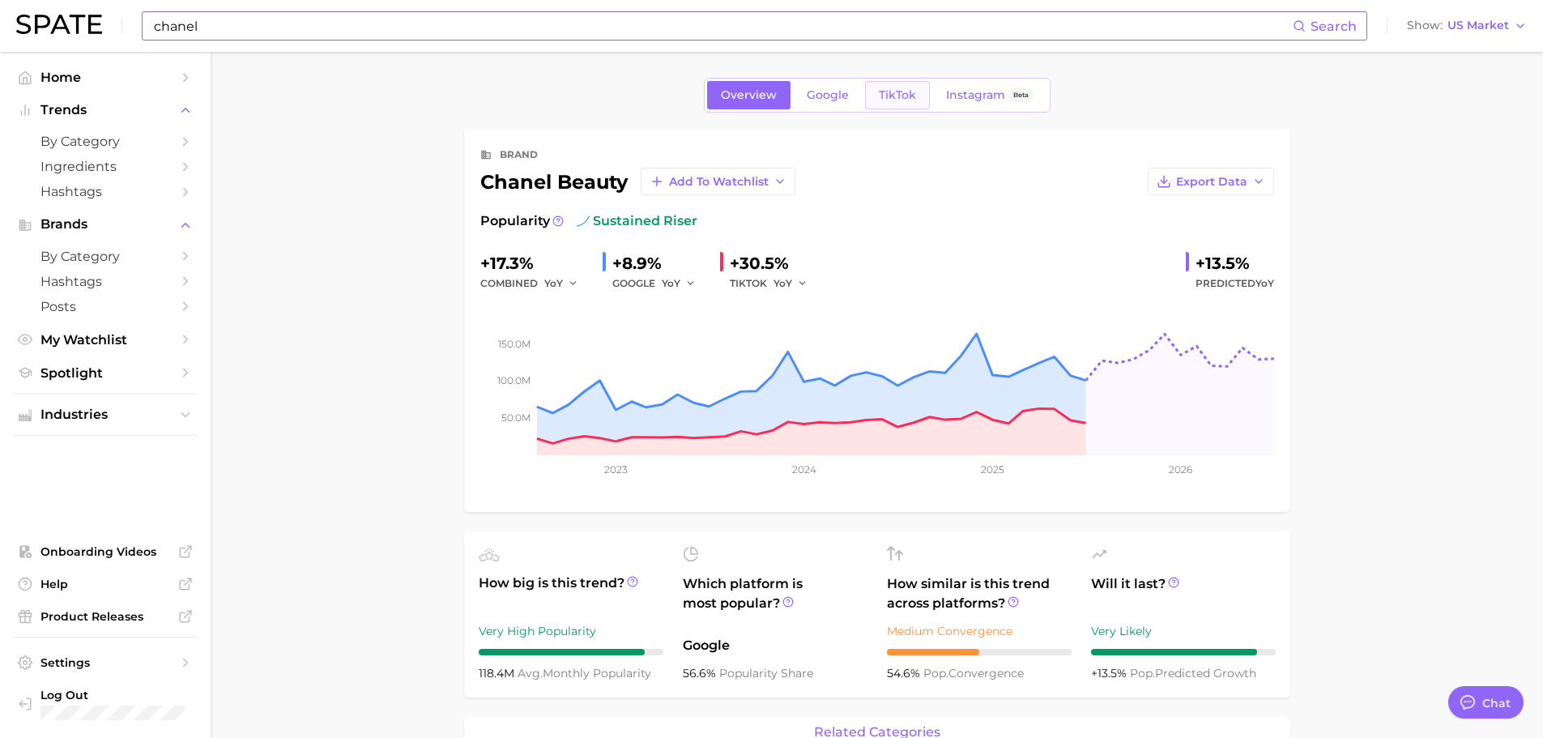
click at [879, 92] on span "TikTok" at bounding box center [897, 95] width 37 height 14
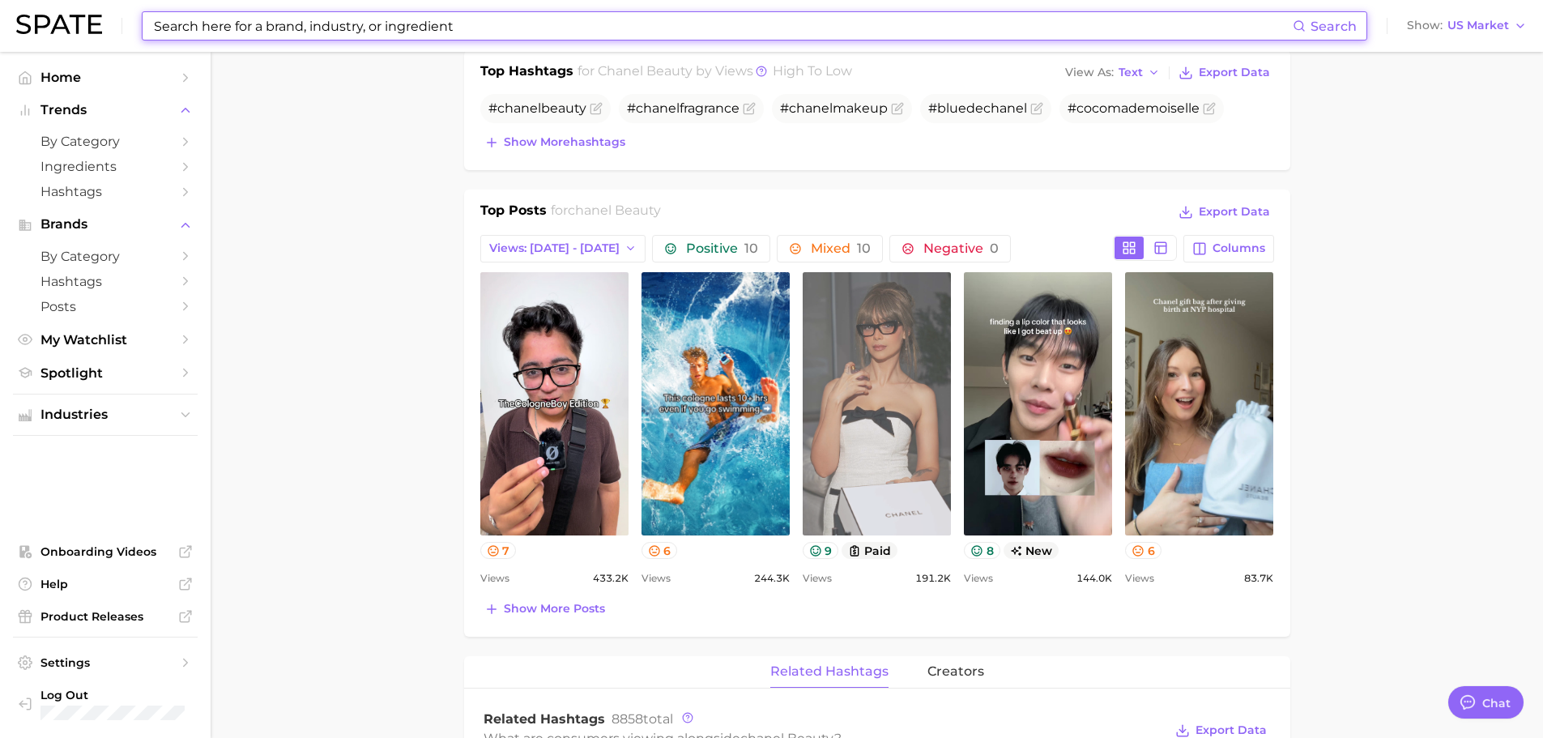
scroll to position [648, 0]
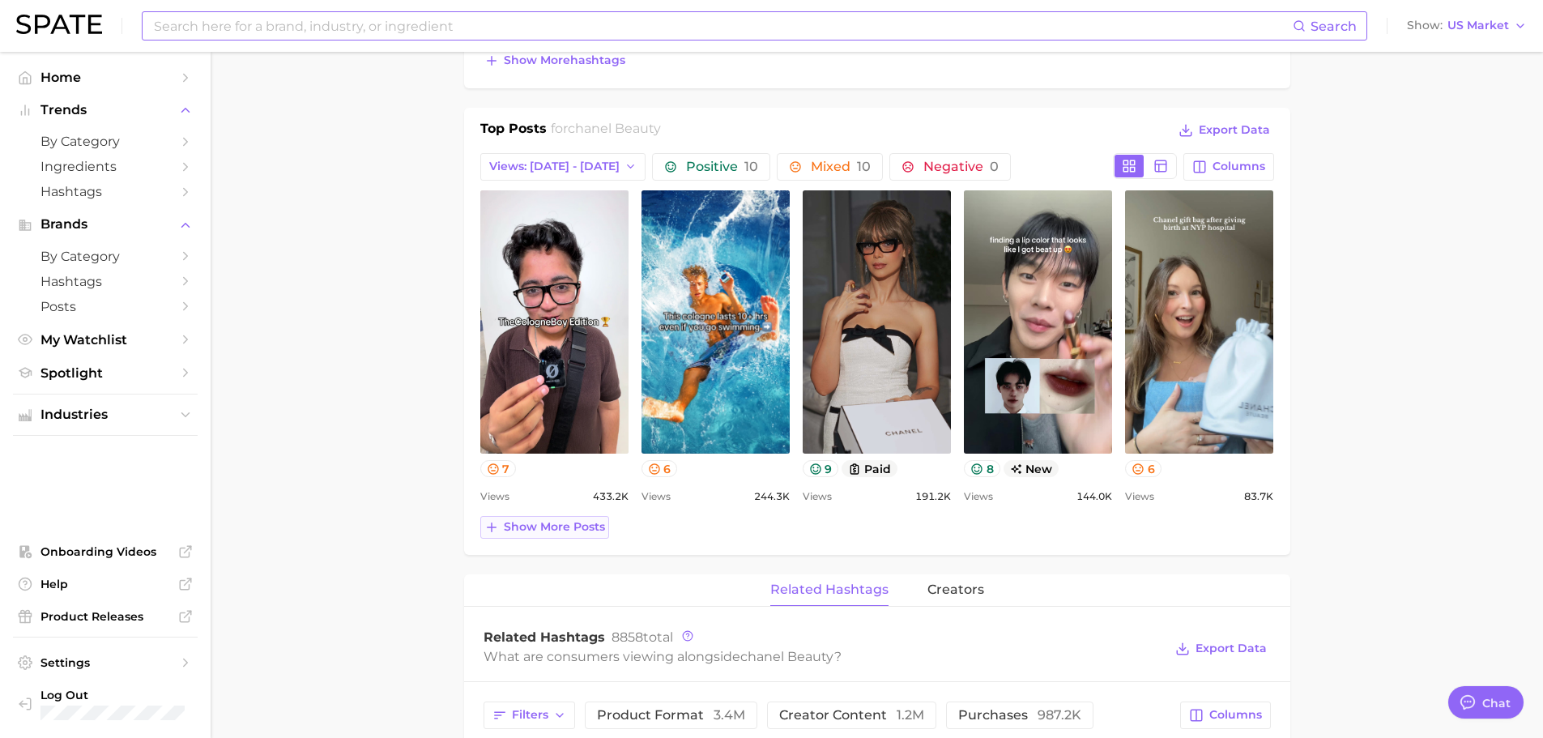
click at [565, 527] on span "Show more posts" at bounding box center [554, 527] width 101 height 14
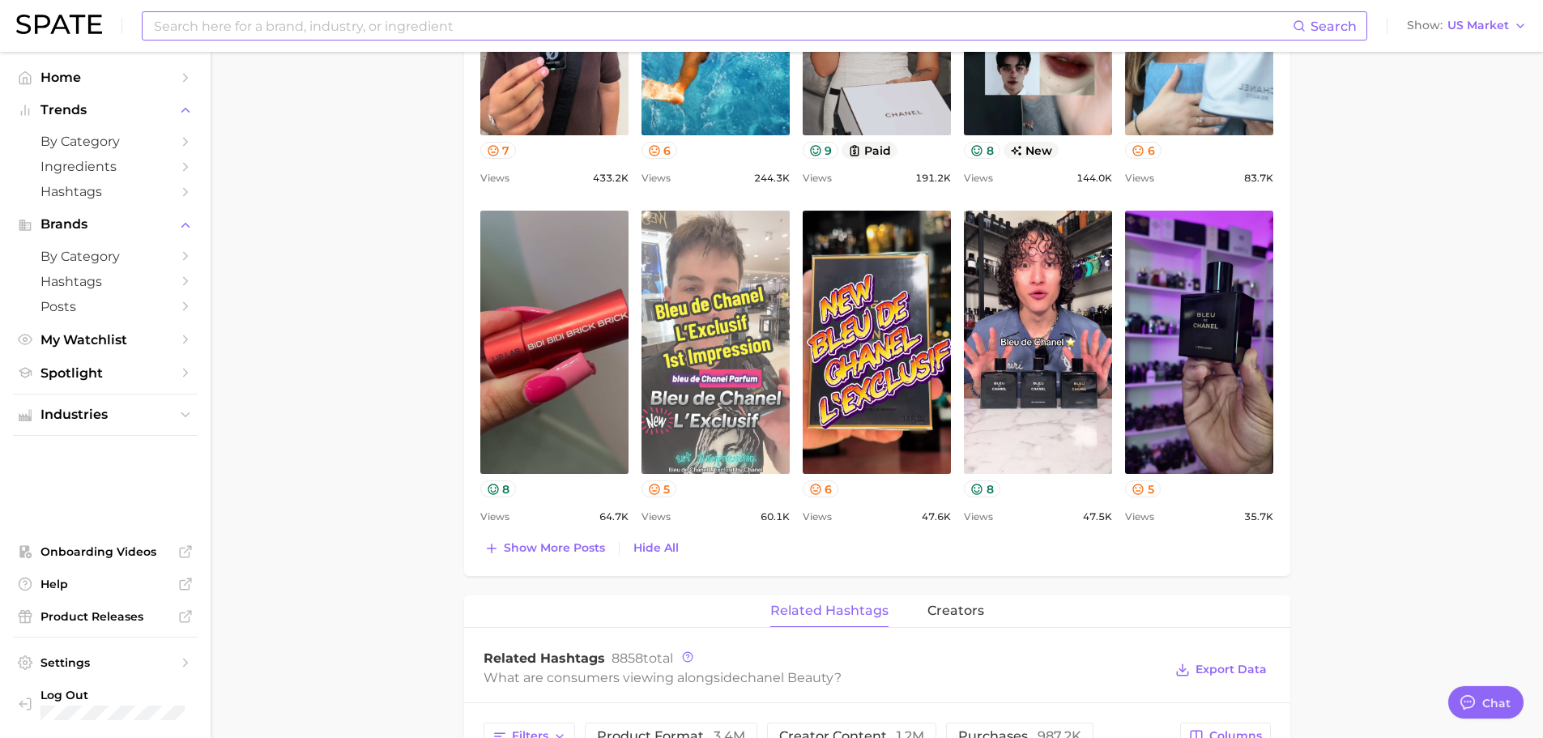
scroll to position [972, 0]
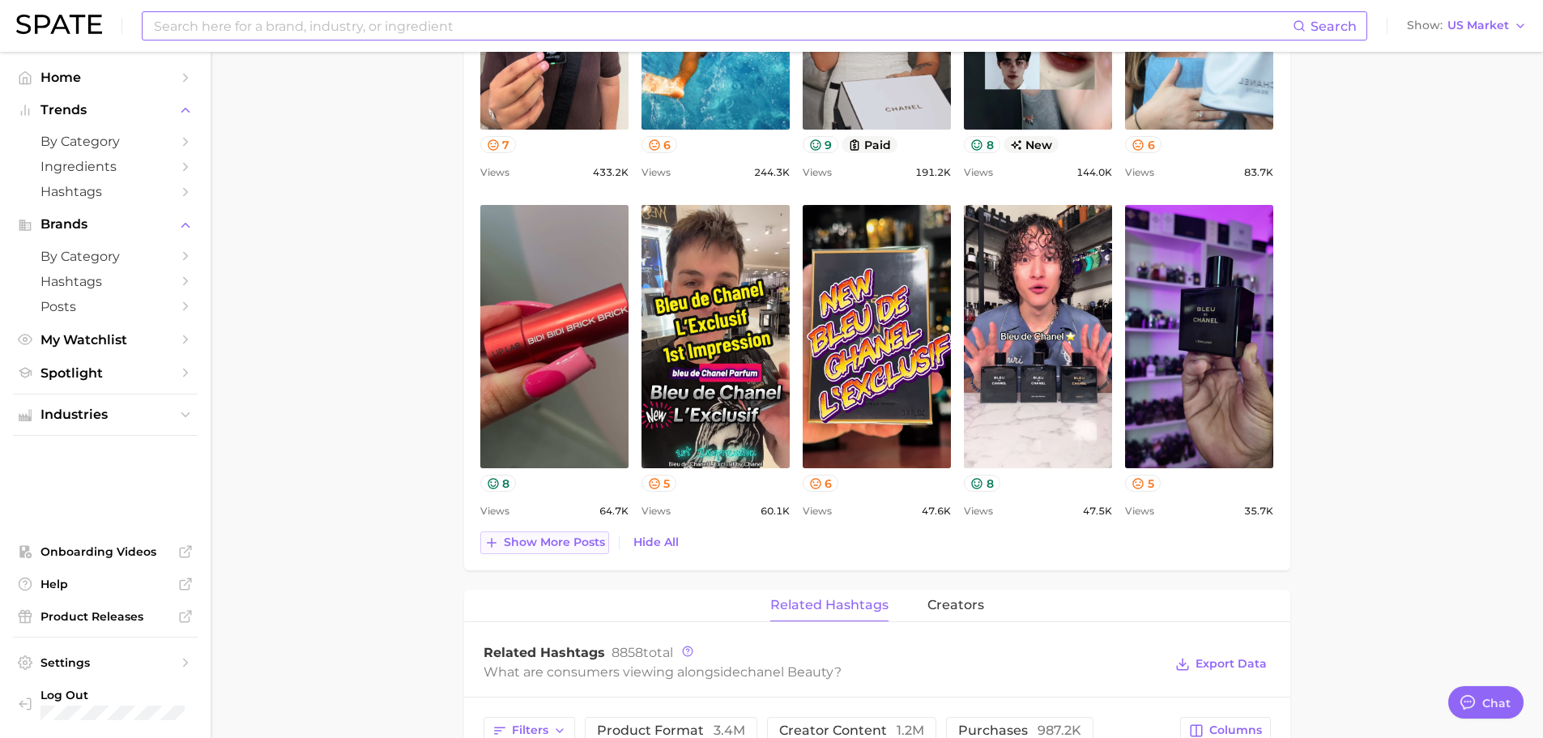
click at [538, 541] on span "Show more posts" at bounding box center [554, 542] width 101 height 14
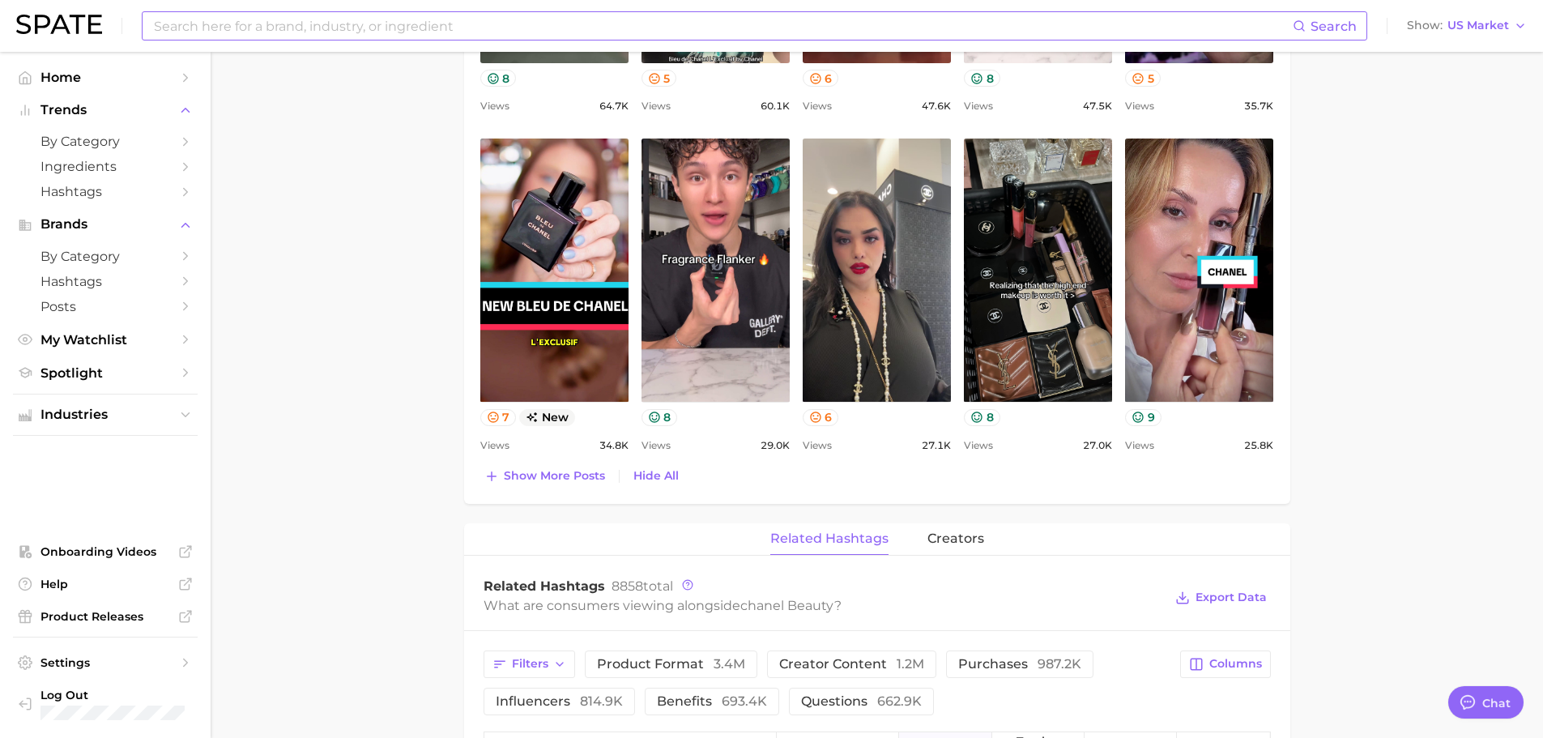
scroll to position [0, 0]
click at [578, 475] on span "Show more posts" at bounding box center [554, 476] width 101 height 14
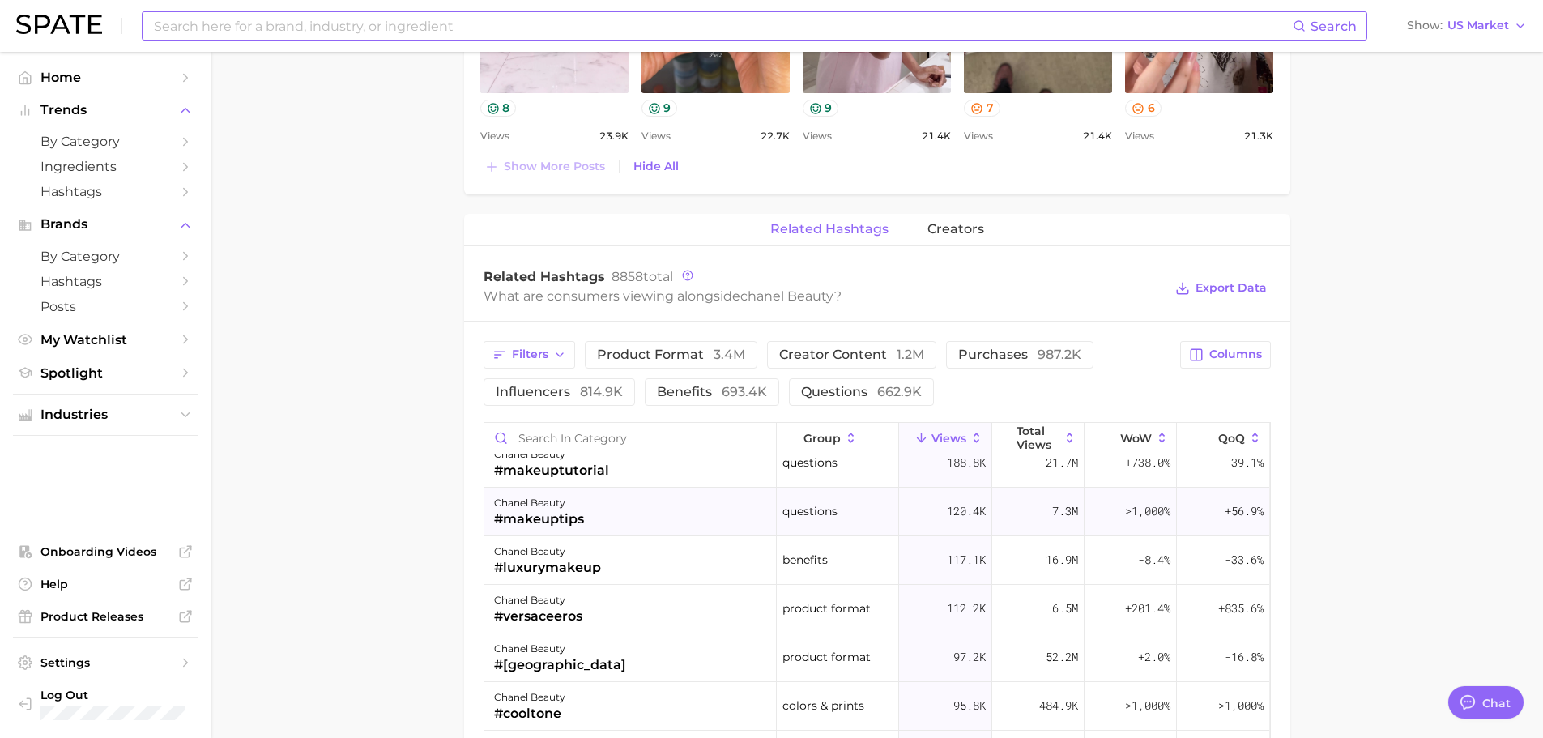
scroll to position [45, 0]
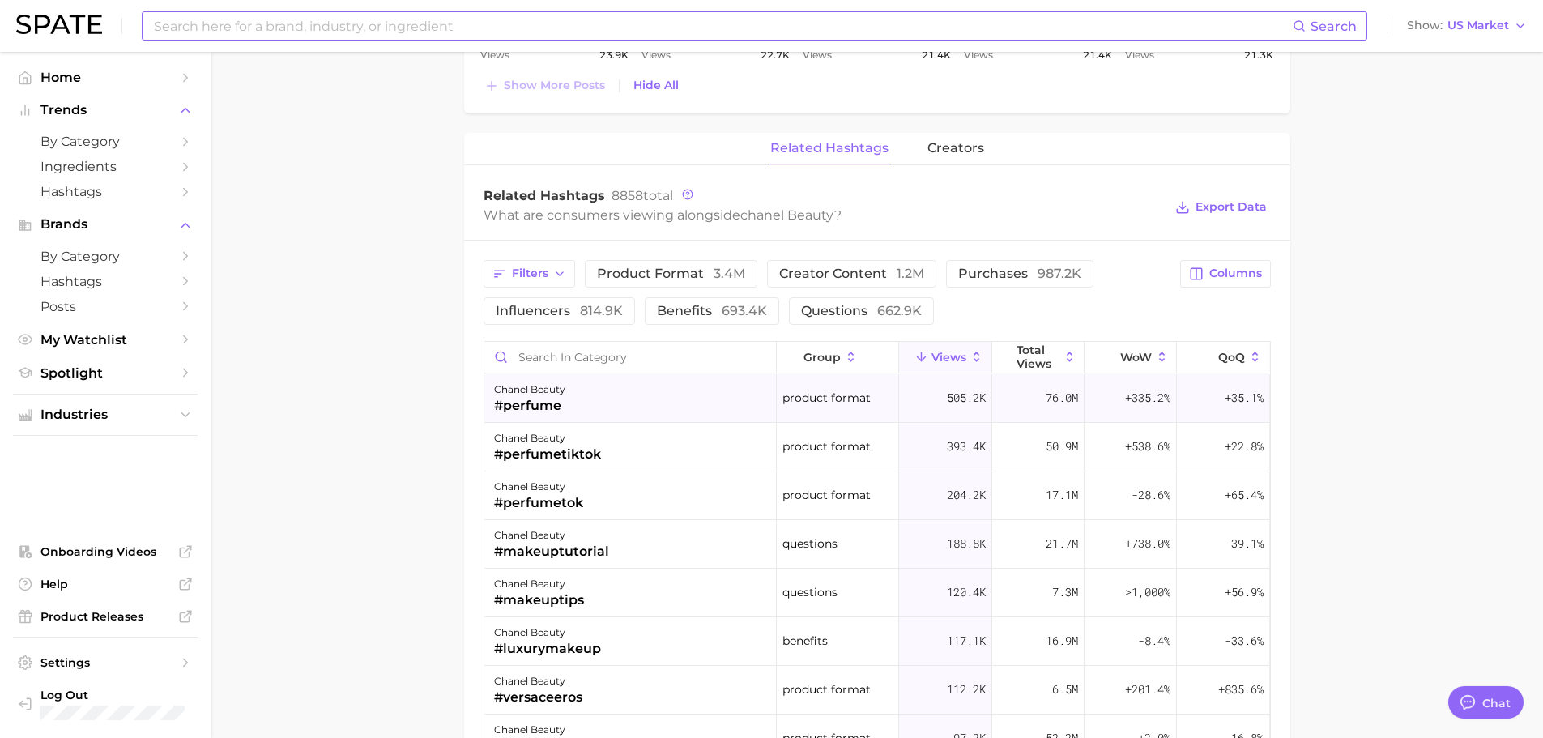
click at [688, 392] on div "chanel beauty #perfume" at bounding box center [630, 398] width 292 height 49
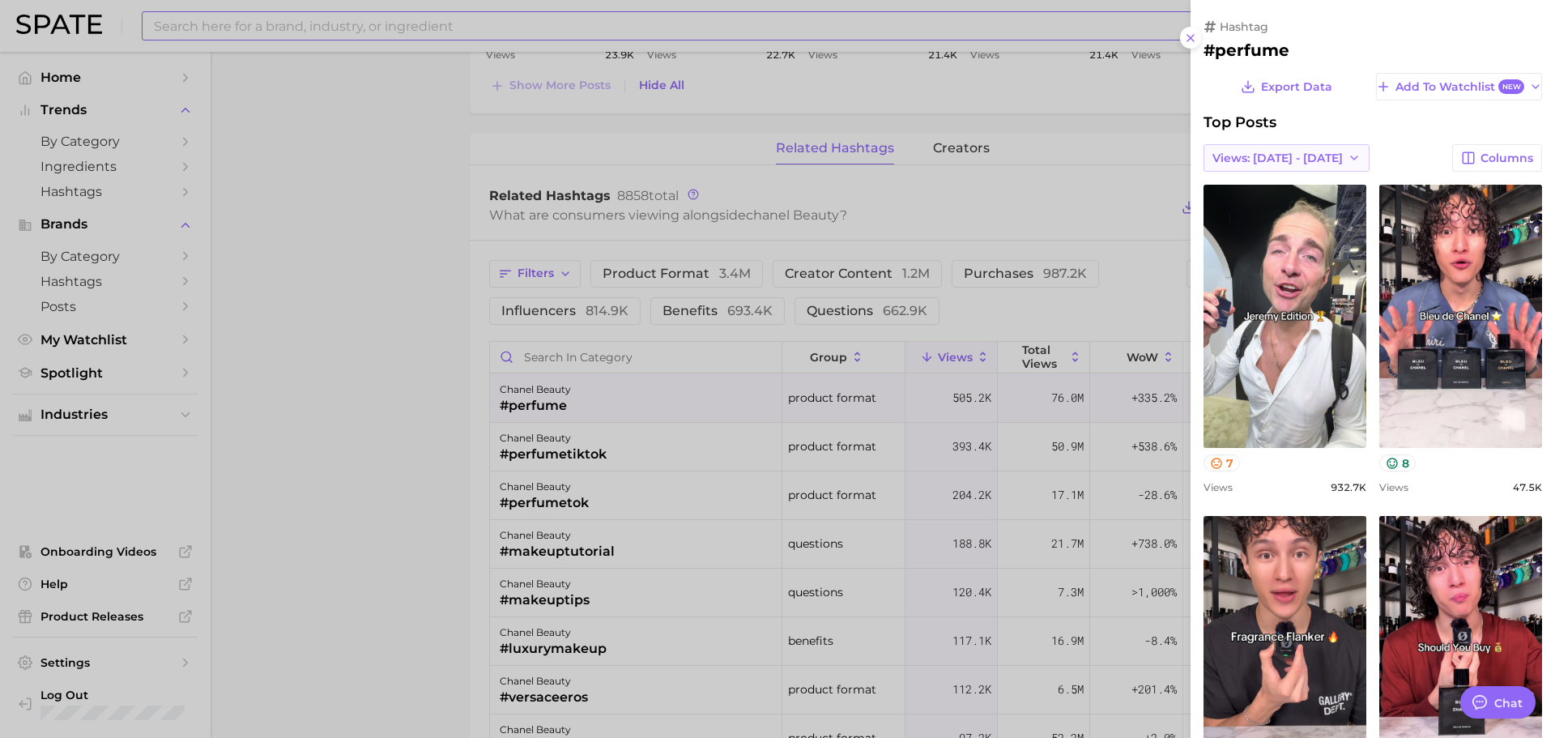
click at [1261, 163] on span "Views: [DATE] - [DATE]" at bounding box center [1277, 158] width 130 height 14
click at [1272, 207] on button "Total Views" at bounding box center [1280, 216] width 178 height 29
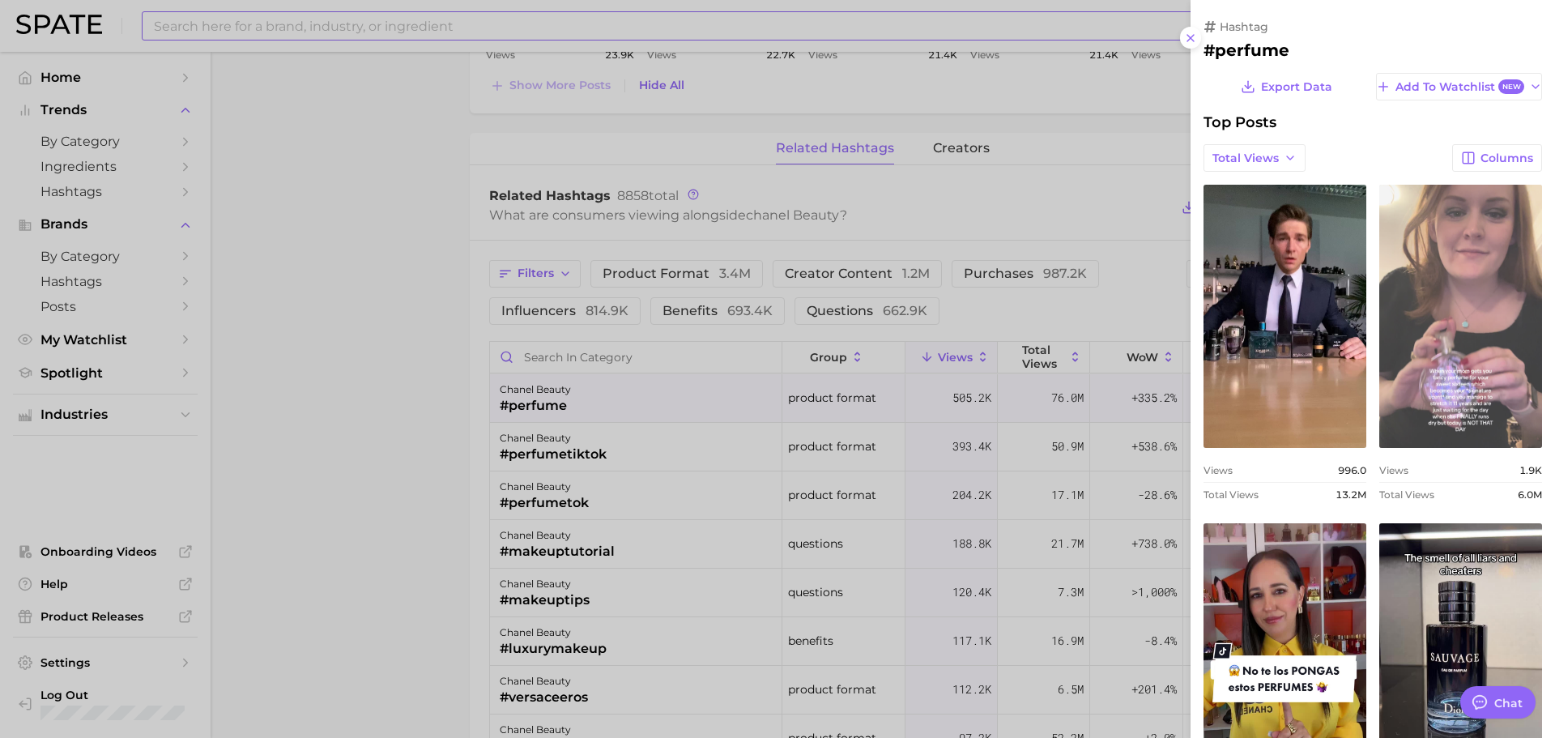
click at [1472, 344] on link "view post on TikTok" at bounding box center [1460, 316] width 163 height 263
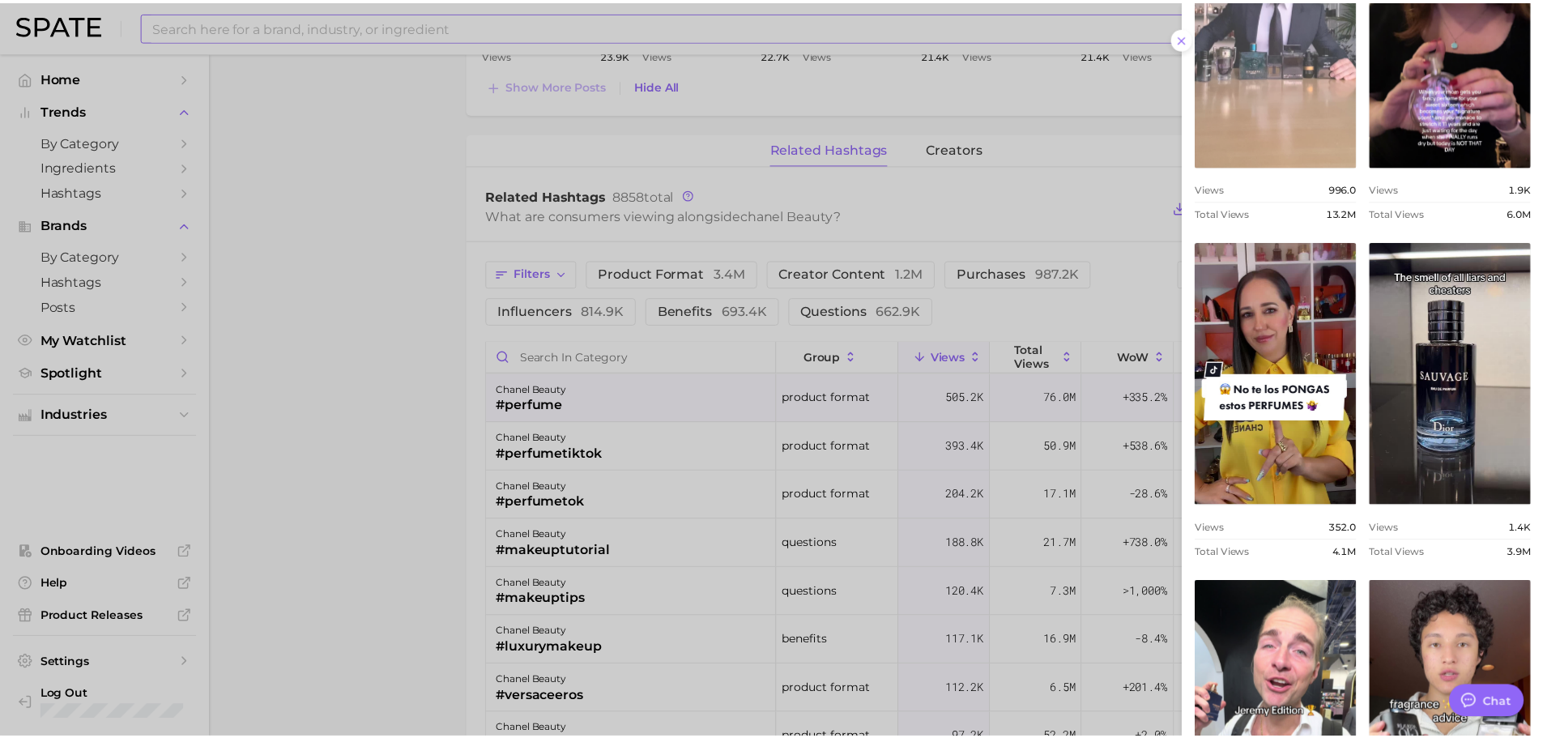
scroll to position [0, 0]
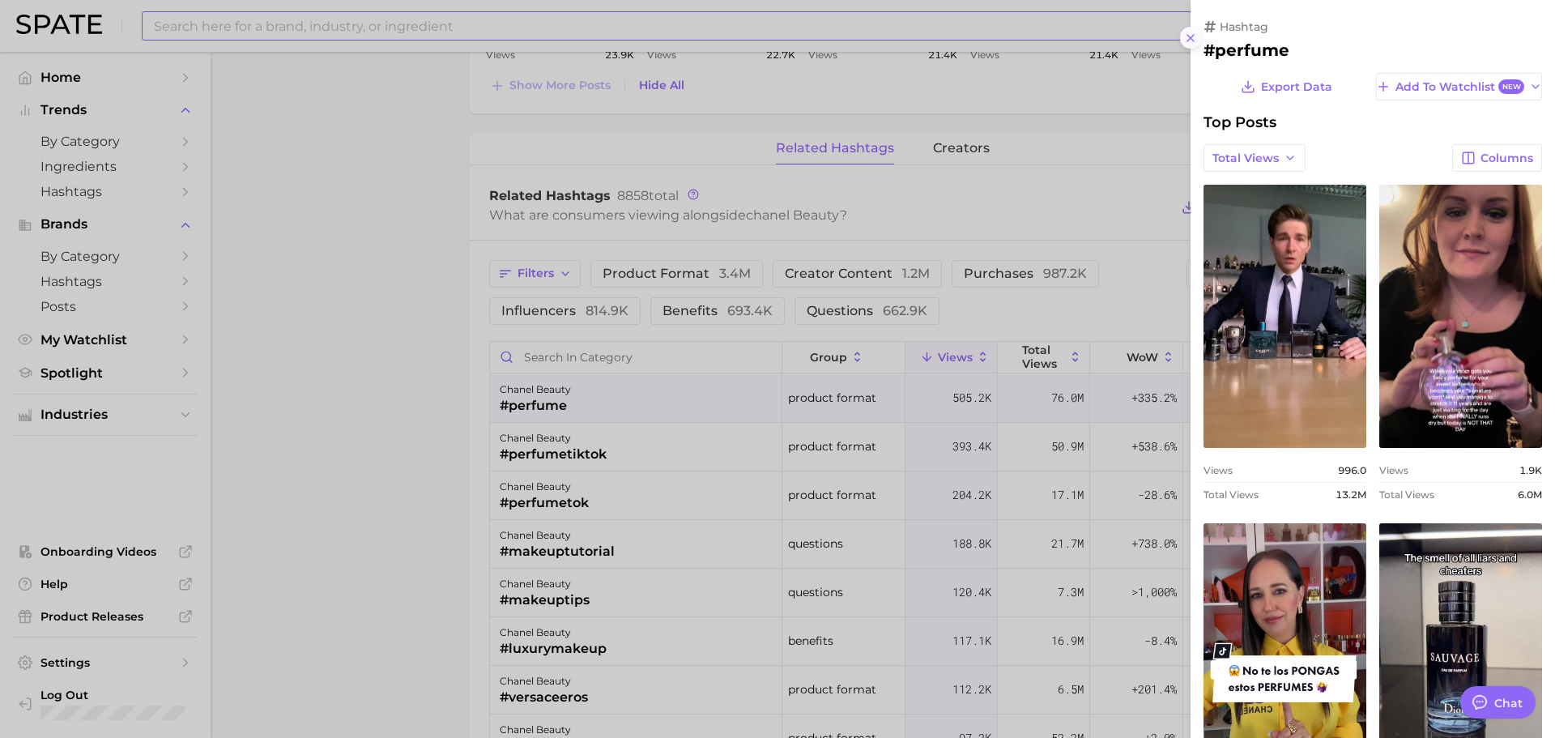
click at [1187, 37] on icon at bounding box center [1190, 38] width 13 height 13
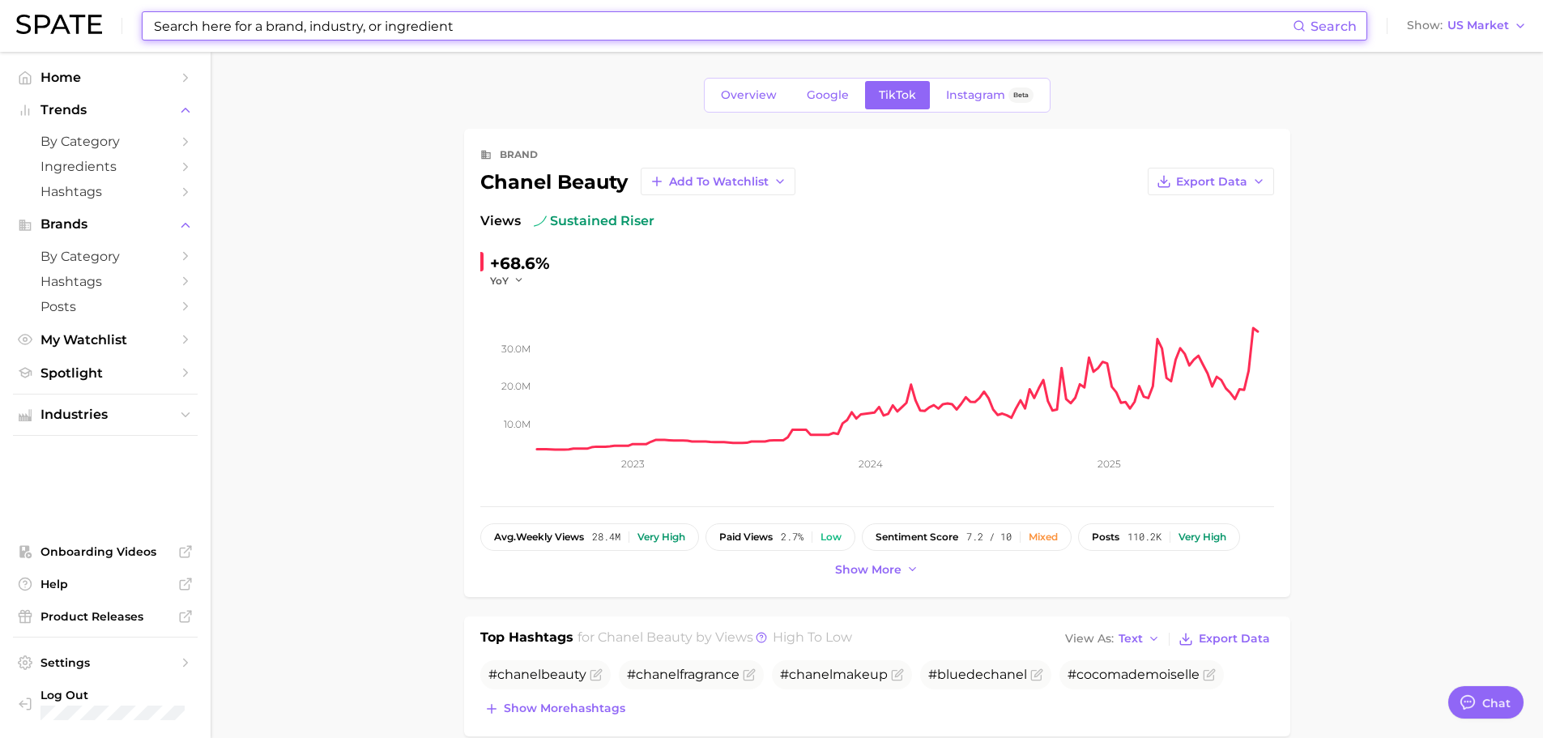
click at [478, 28] on input at bounding box center [722, 26] width 1140 height 28
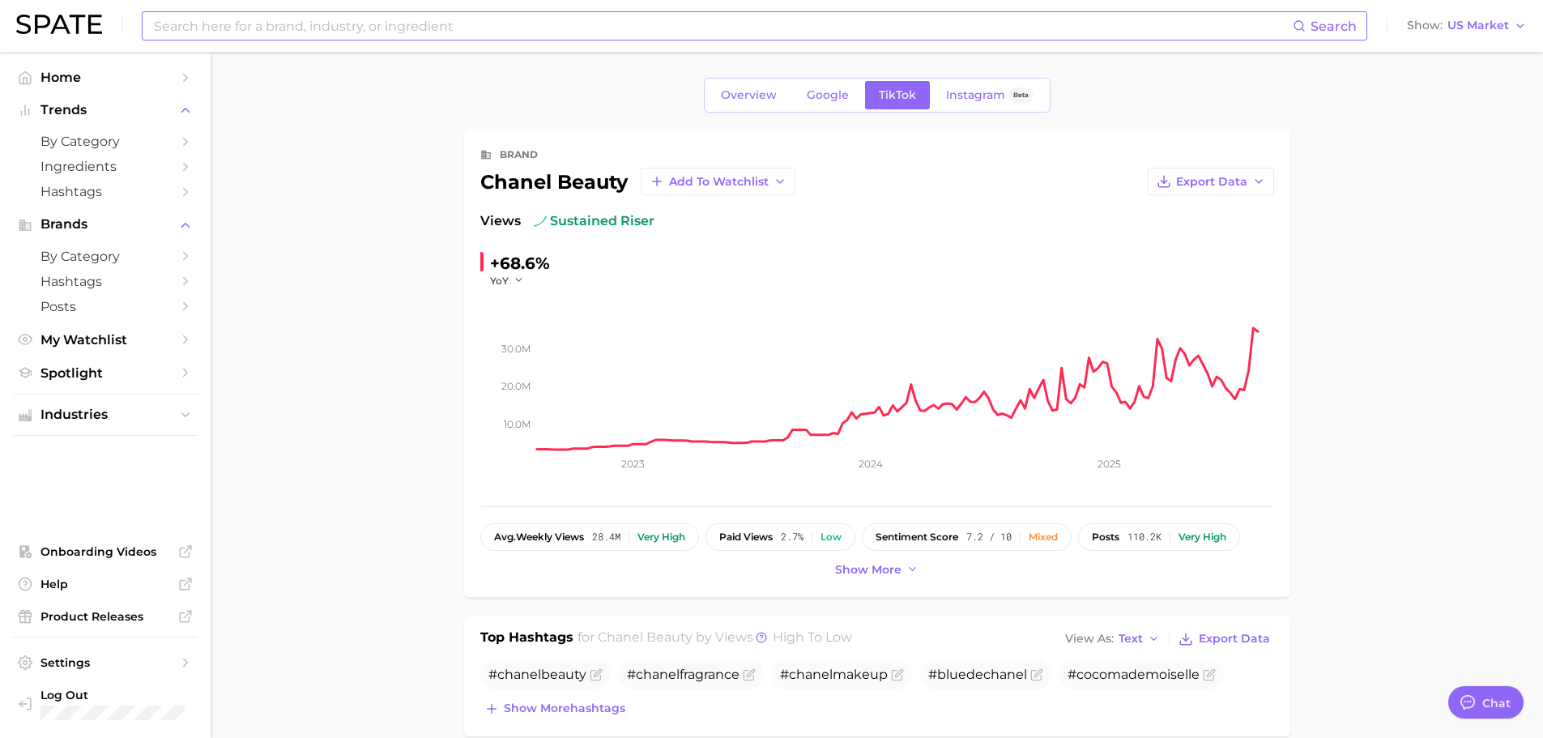
click at [641, 28] on input at bounding box center [722, 26] width 1140 height 28
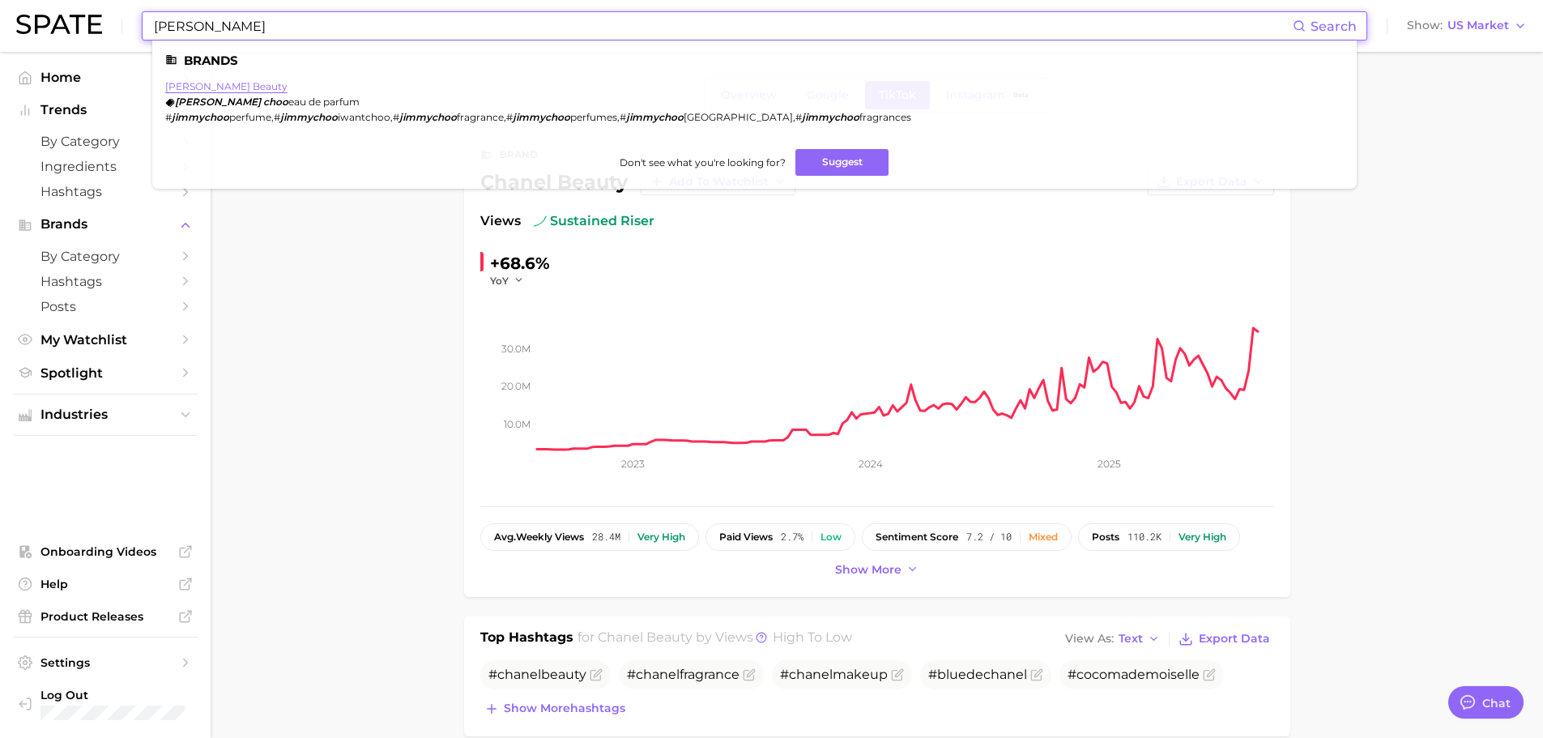
click at [176, 83] on link "jimmy choo beauty" at bounding box center [226, 86] width 122 height 12
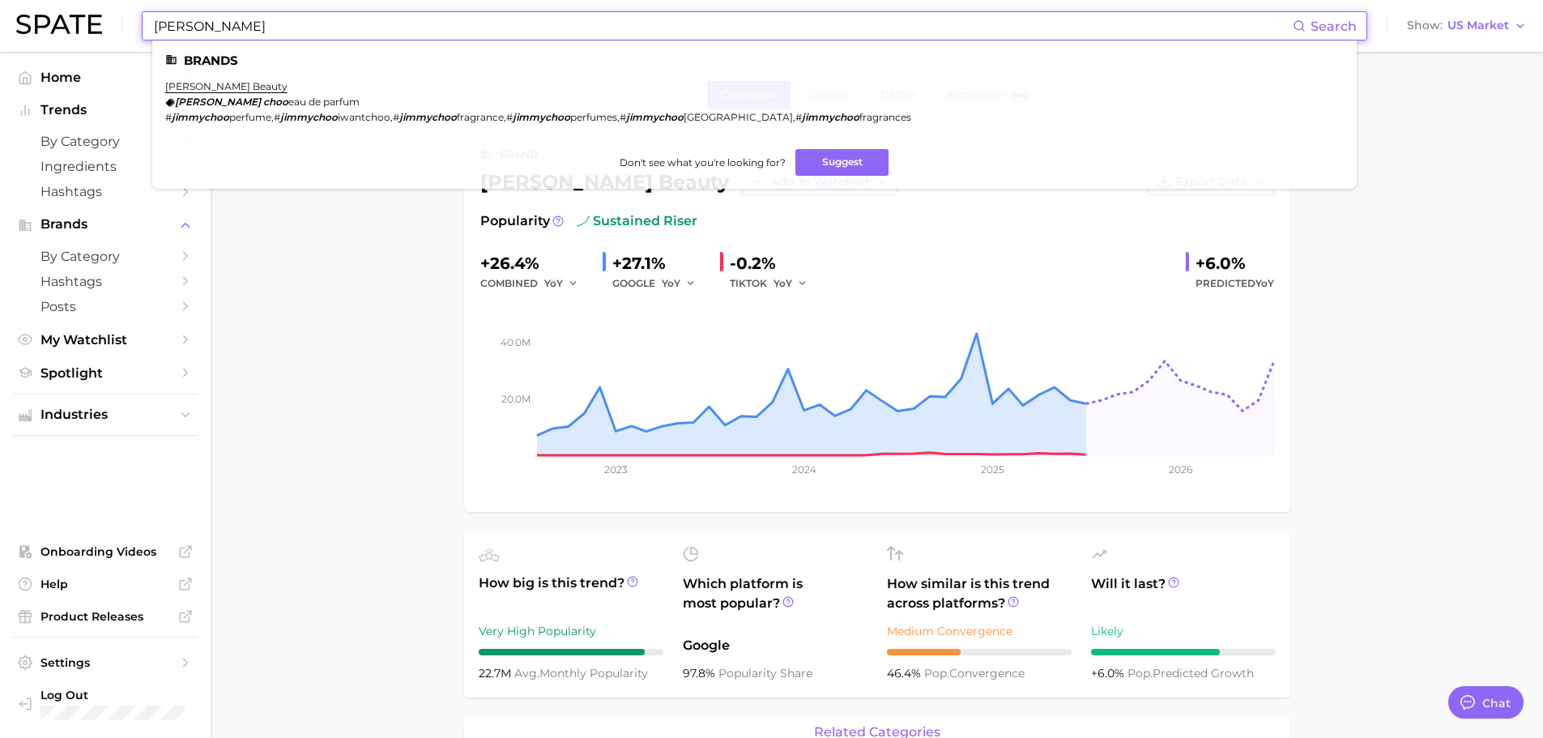
click at [376, 30] on input "jimmy choo" at bounding box center [722, 26] width 1140 height 28
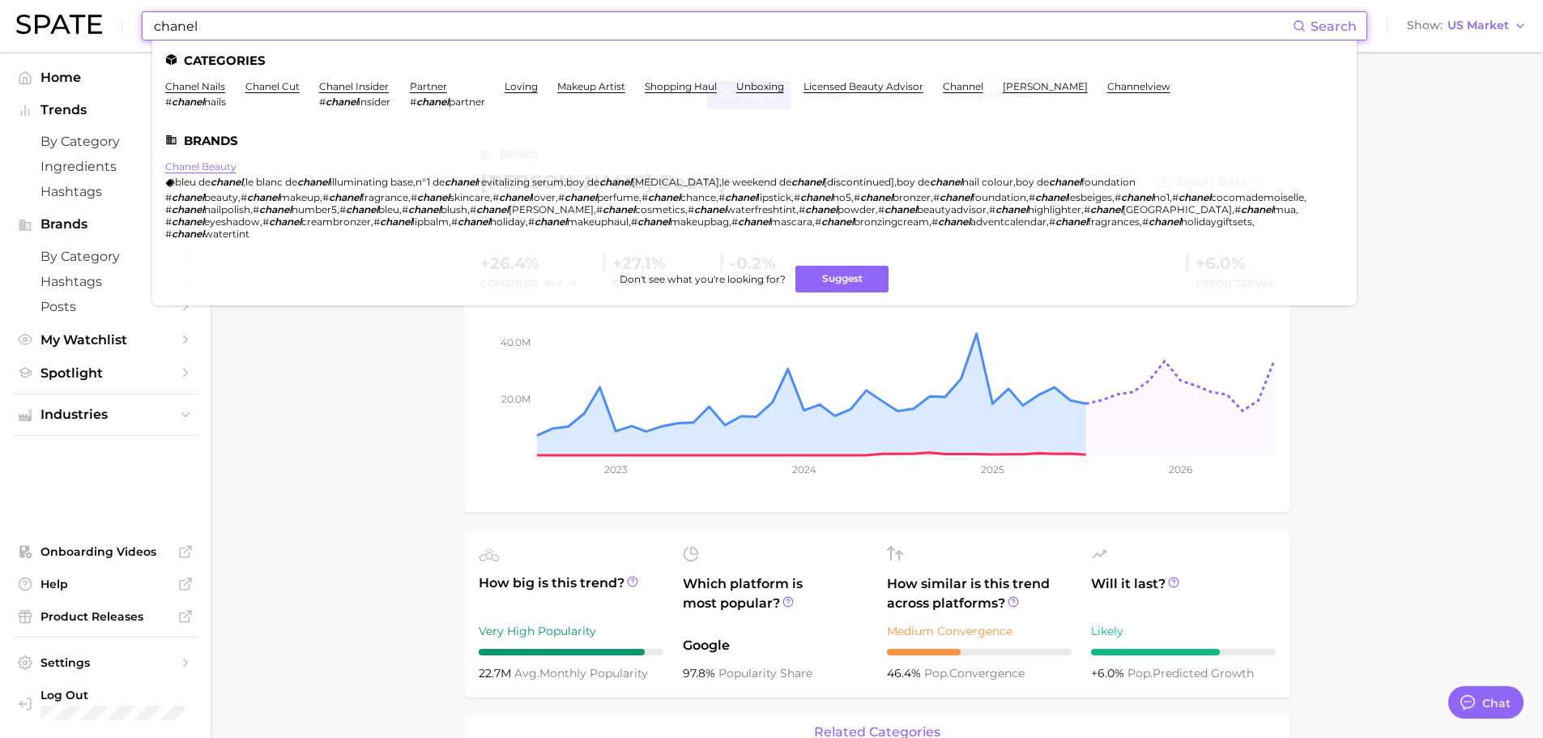
click at [225, 169] on link "chanel beauty" at bounding box center [200, 166] width 71 height 12
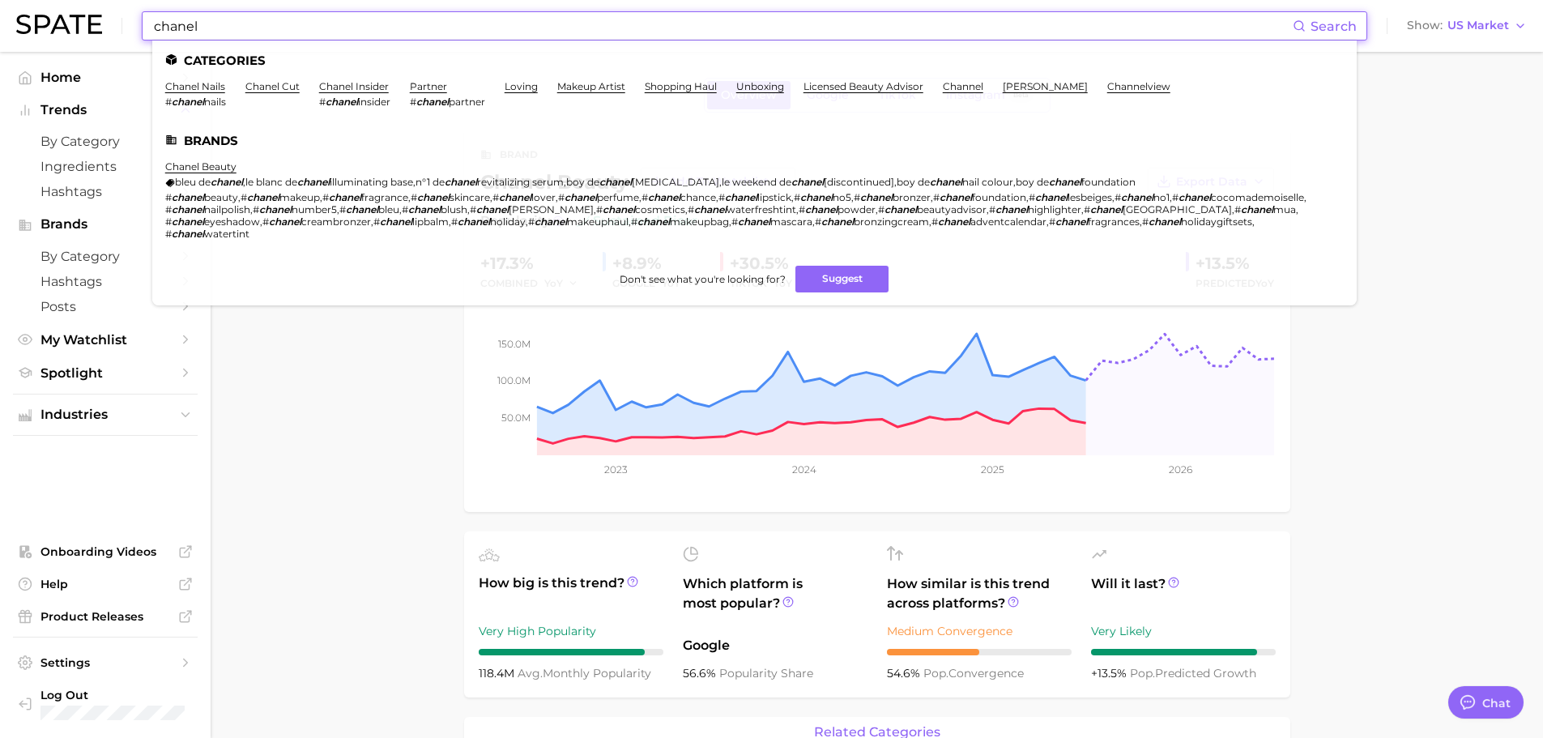
click at [232, 19] on input "chanel" at bounding box center [722, 26] width 1140 height 28
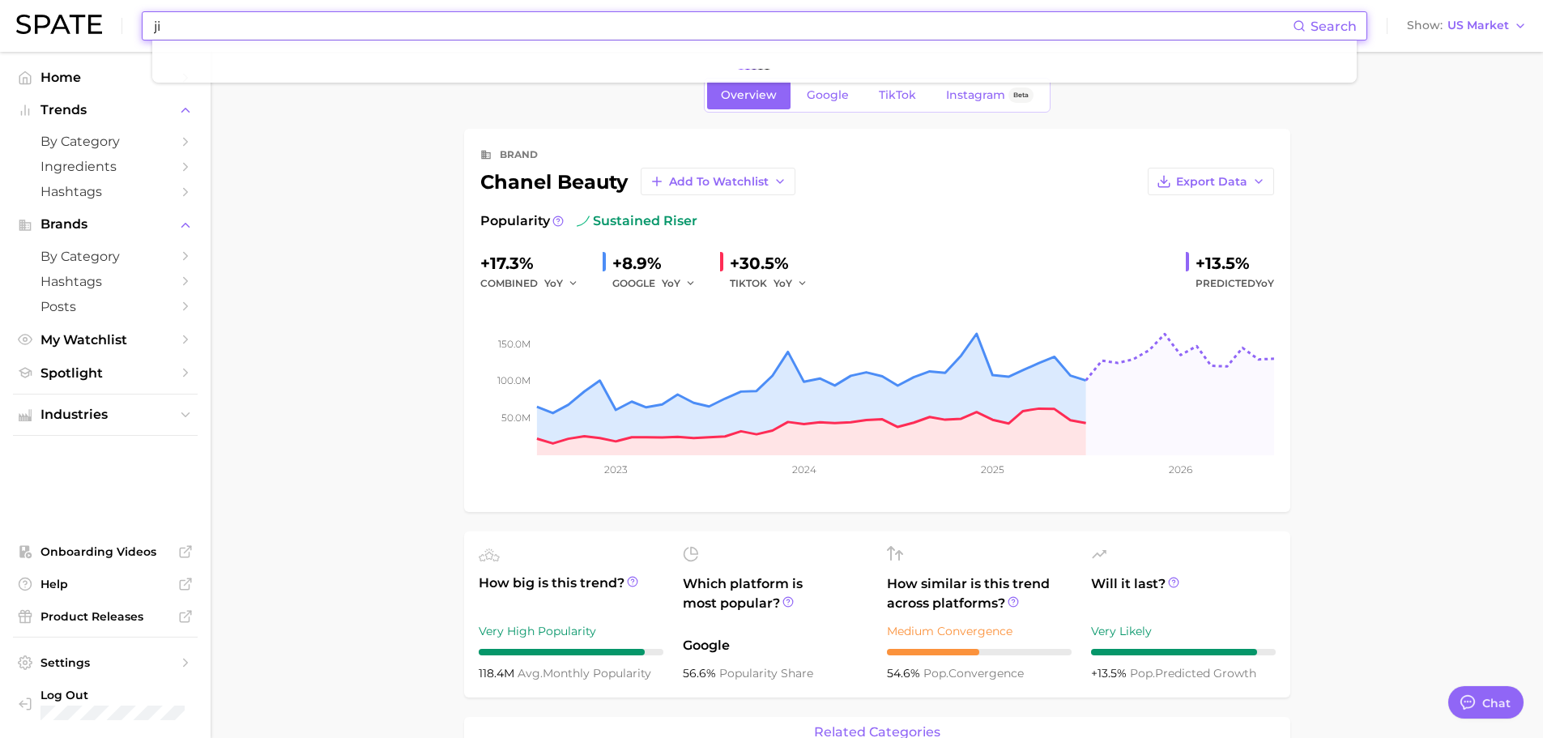
type input "j"
click at [731, 16] on input at bounding box center [722, 26] width 1140 height 28
click at [204, 27] on input "armani" at bounding box center [722, 26] width 1140 height 28
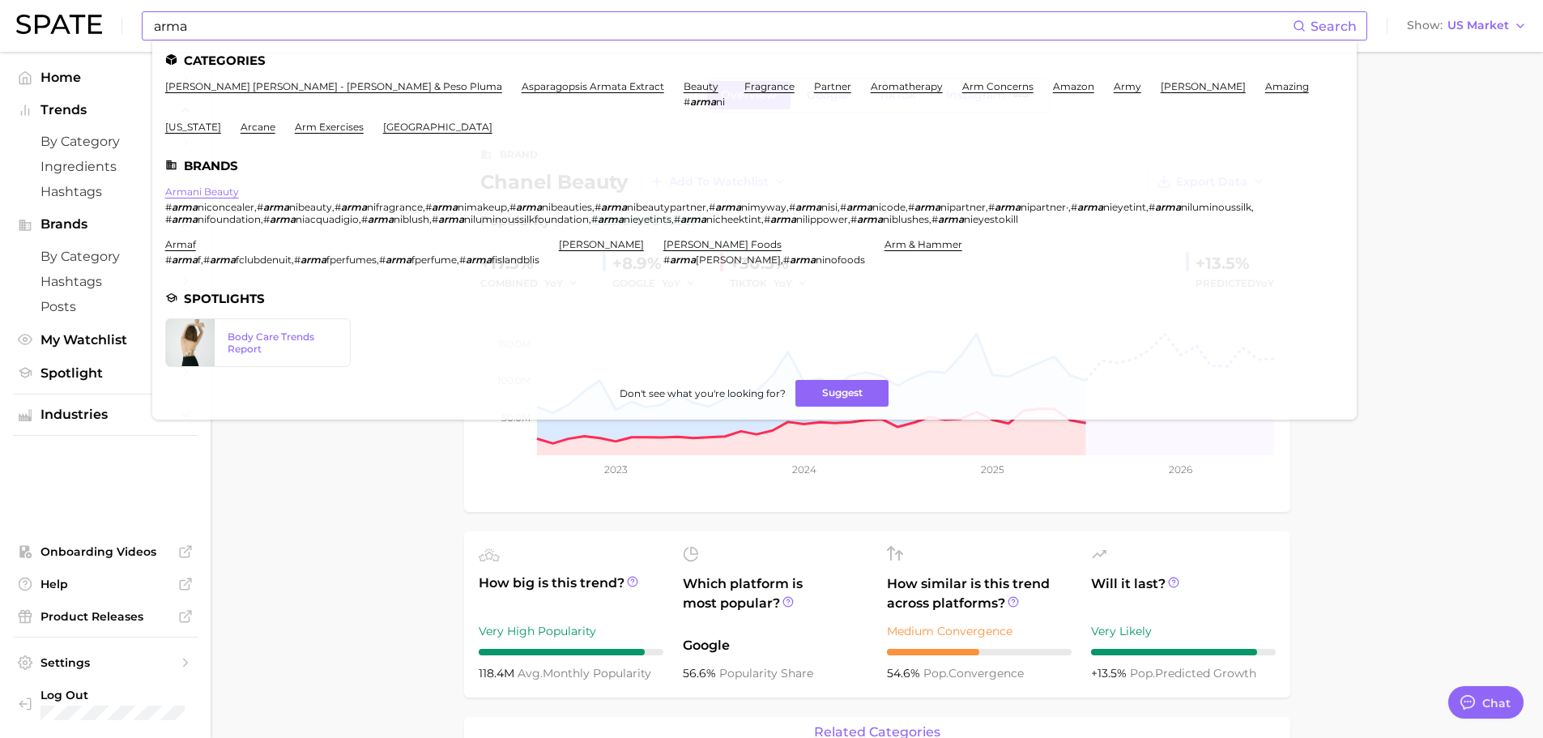
click at [205, 192] on link "armani beauty" at bounding box center [202, 191] width 74 height 12
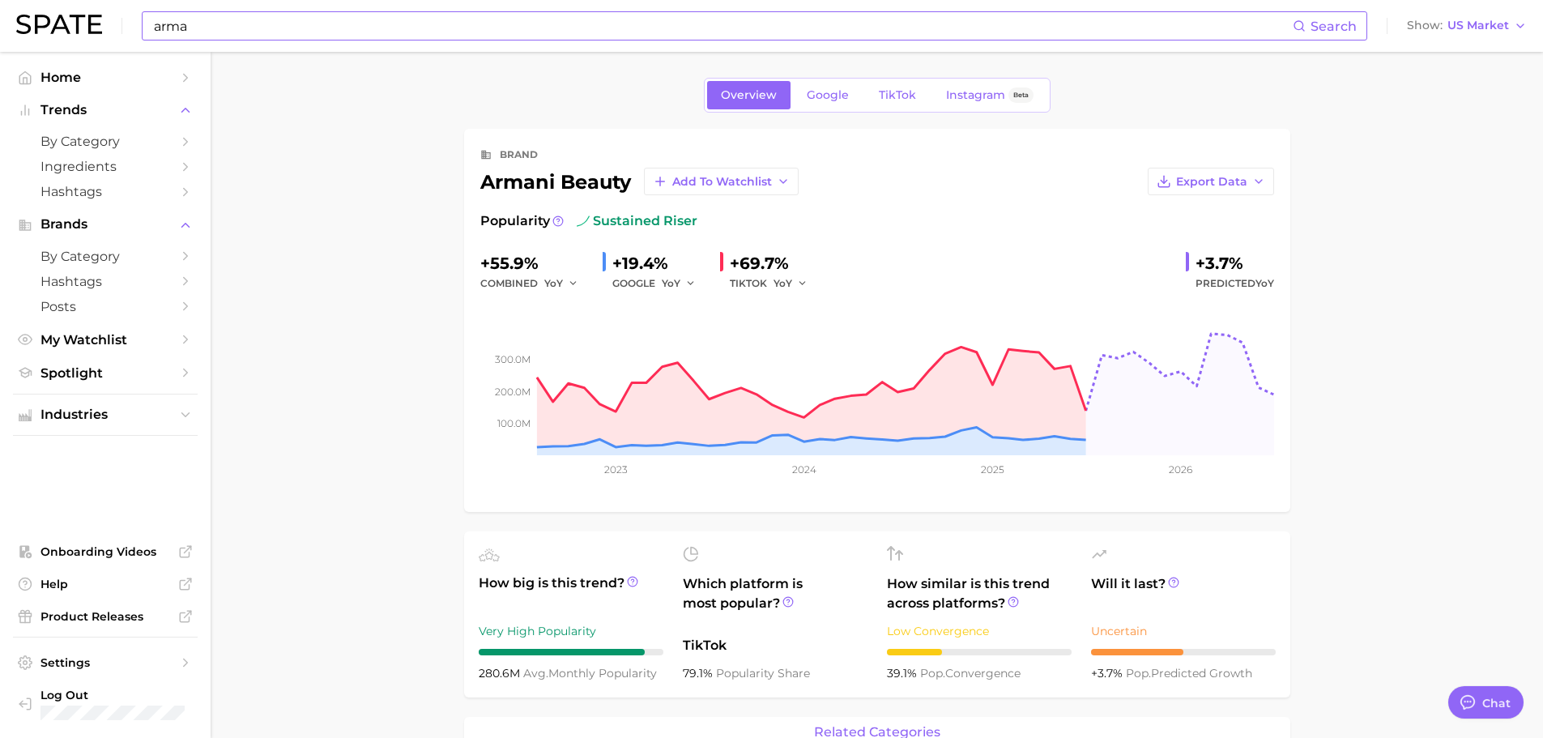
click at [212, 11] on div "arma Search Show US Market" at bounding box center [771, 26] width 1511 height 52
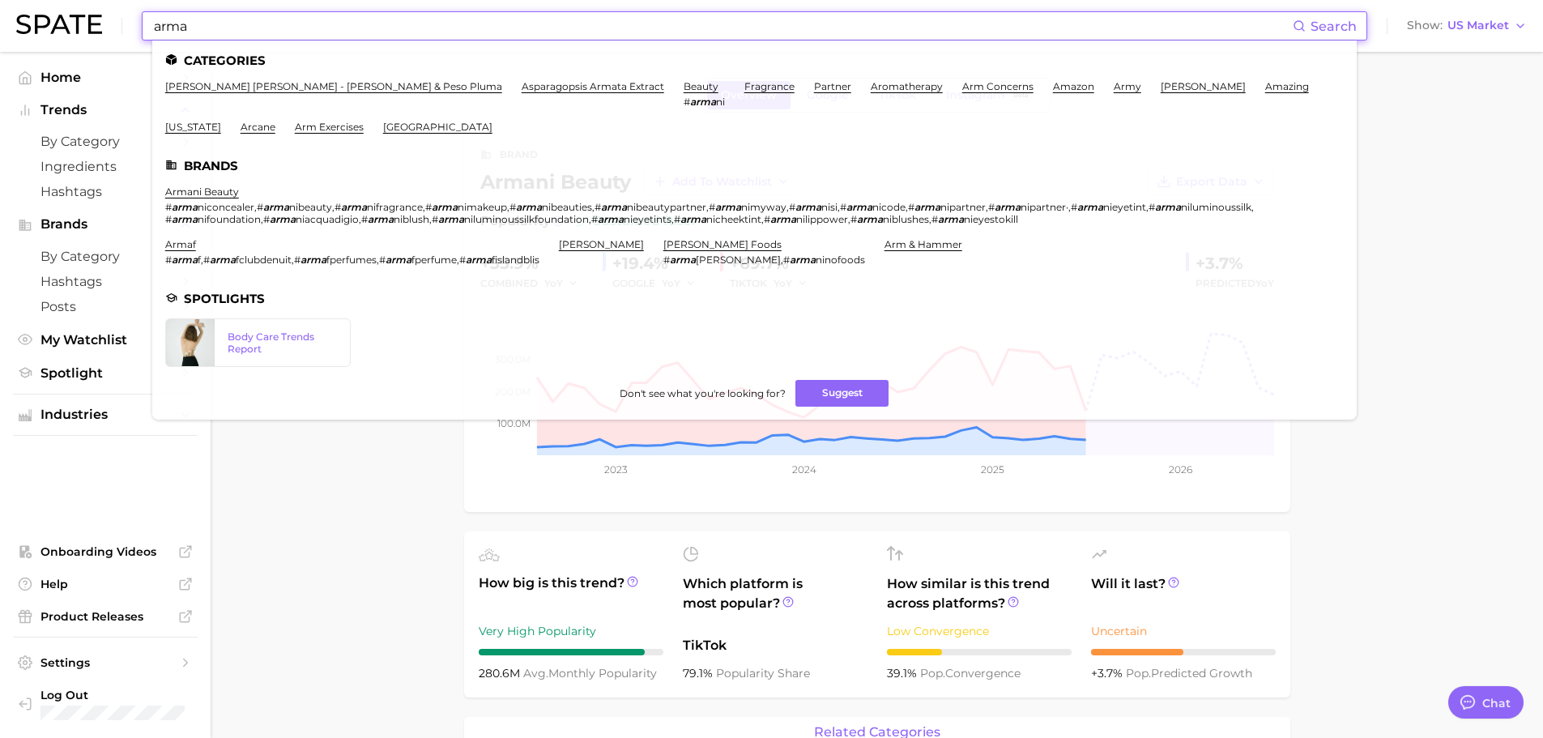
click at [209, 20] on input "arma" at bounding box center [722, 26] width 1140 height 28
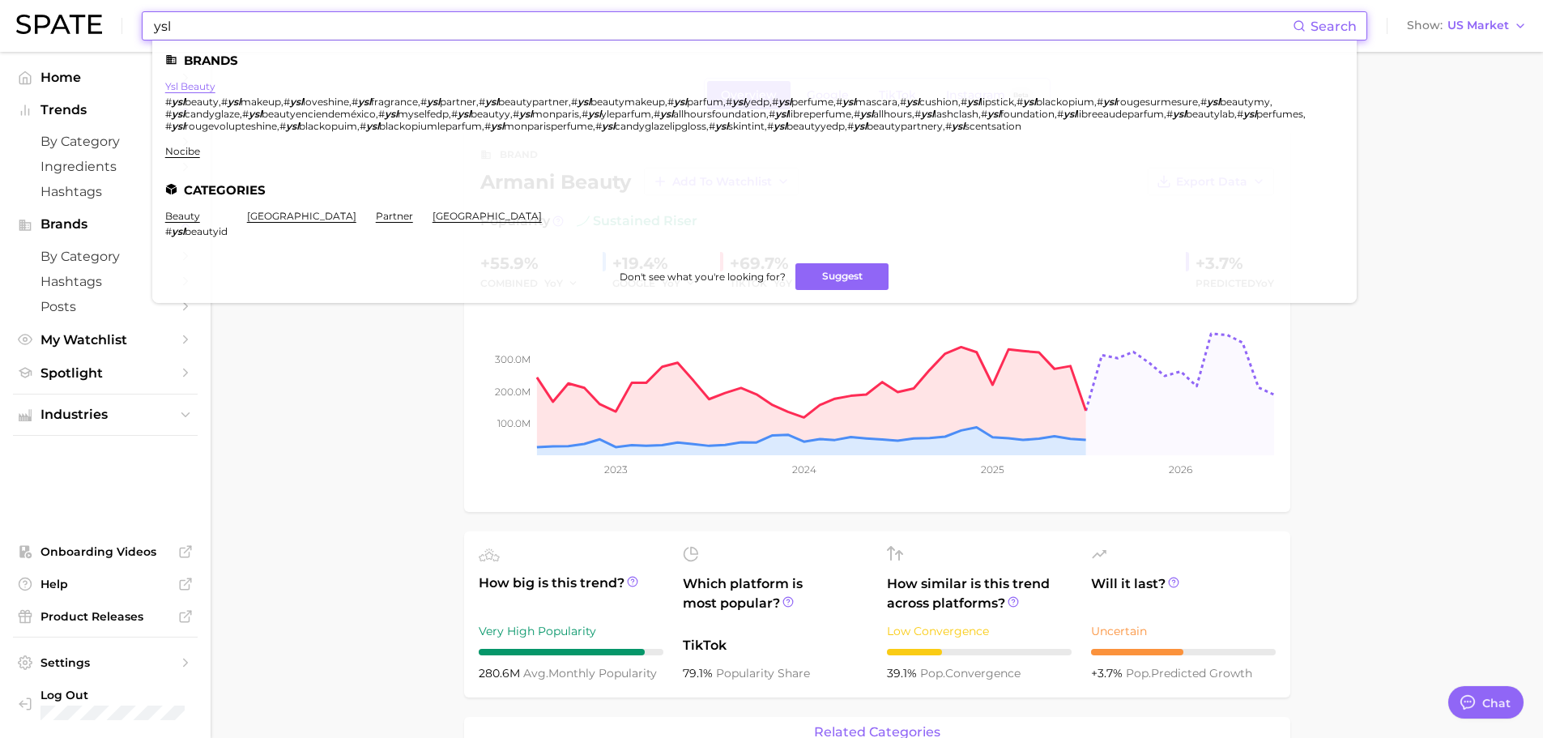
click at [176, 85] on link "ysl beauty" at bounding box center [190, 86] width 50 height 12
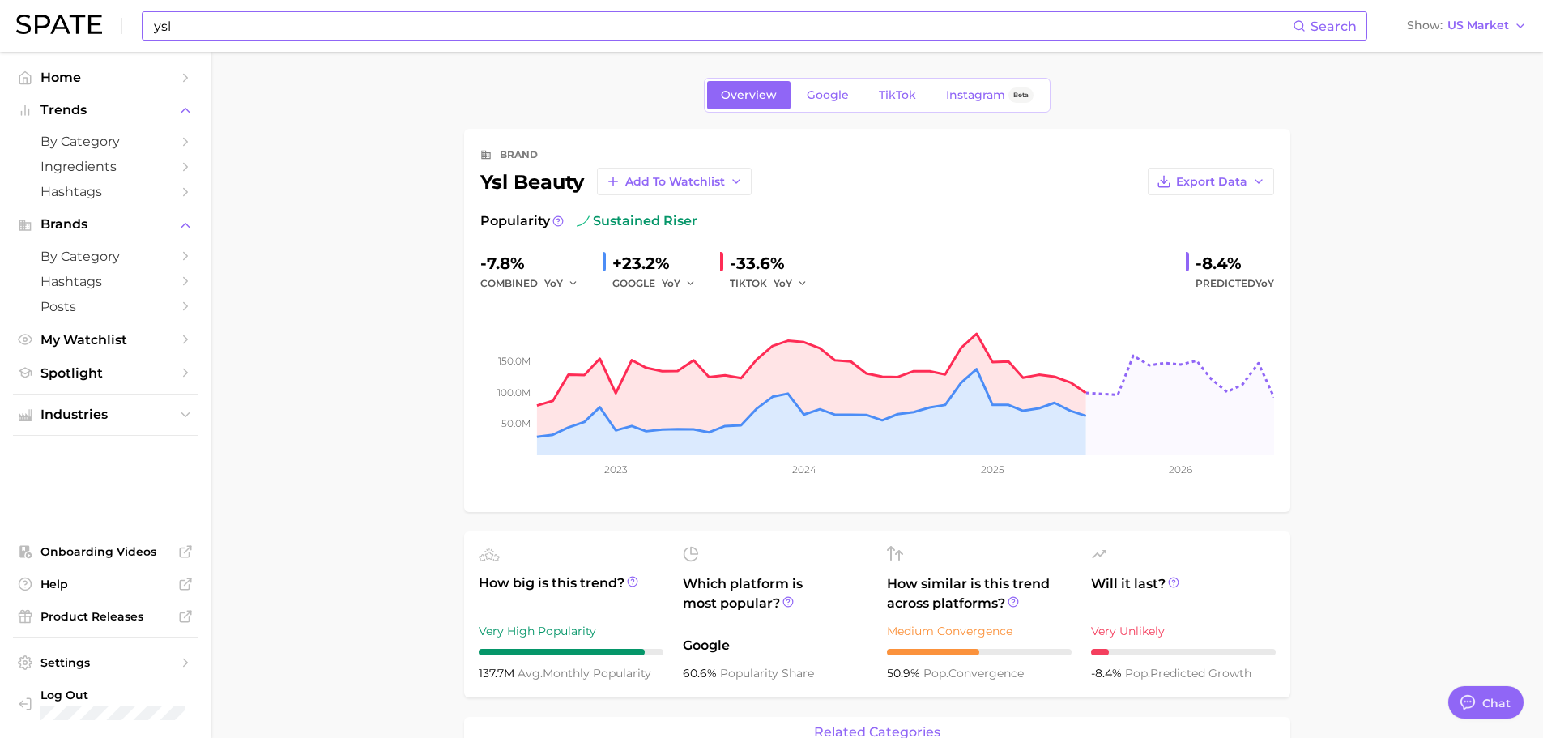
click at [178, 32] on input "ysl" at bounding box center [722, 26] width 1140 height 28
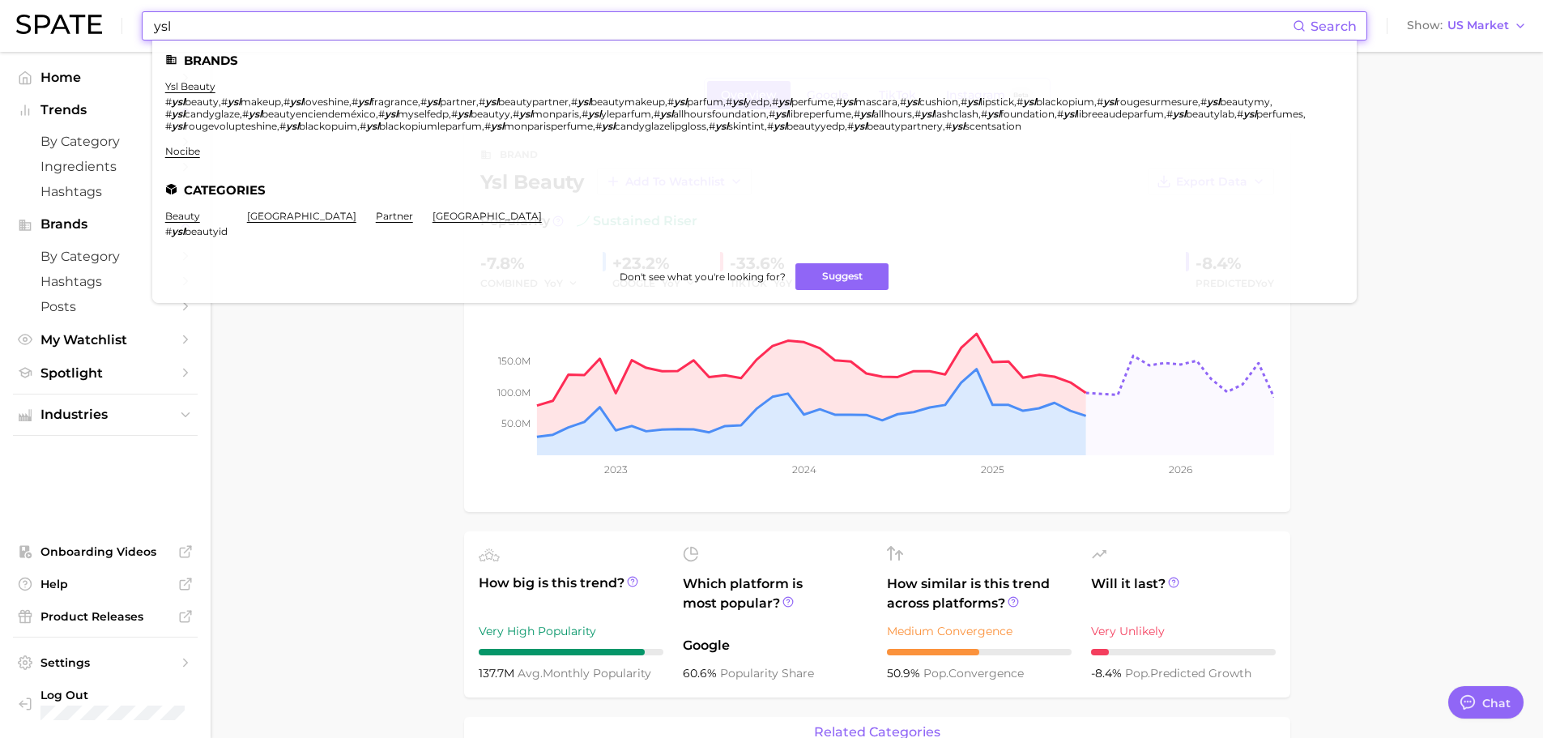
click at [178, 32] on input "ysl" at bounding box center [722, 26] width 1140 height 28
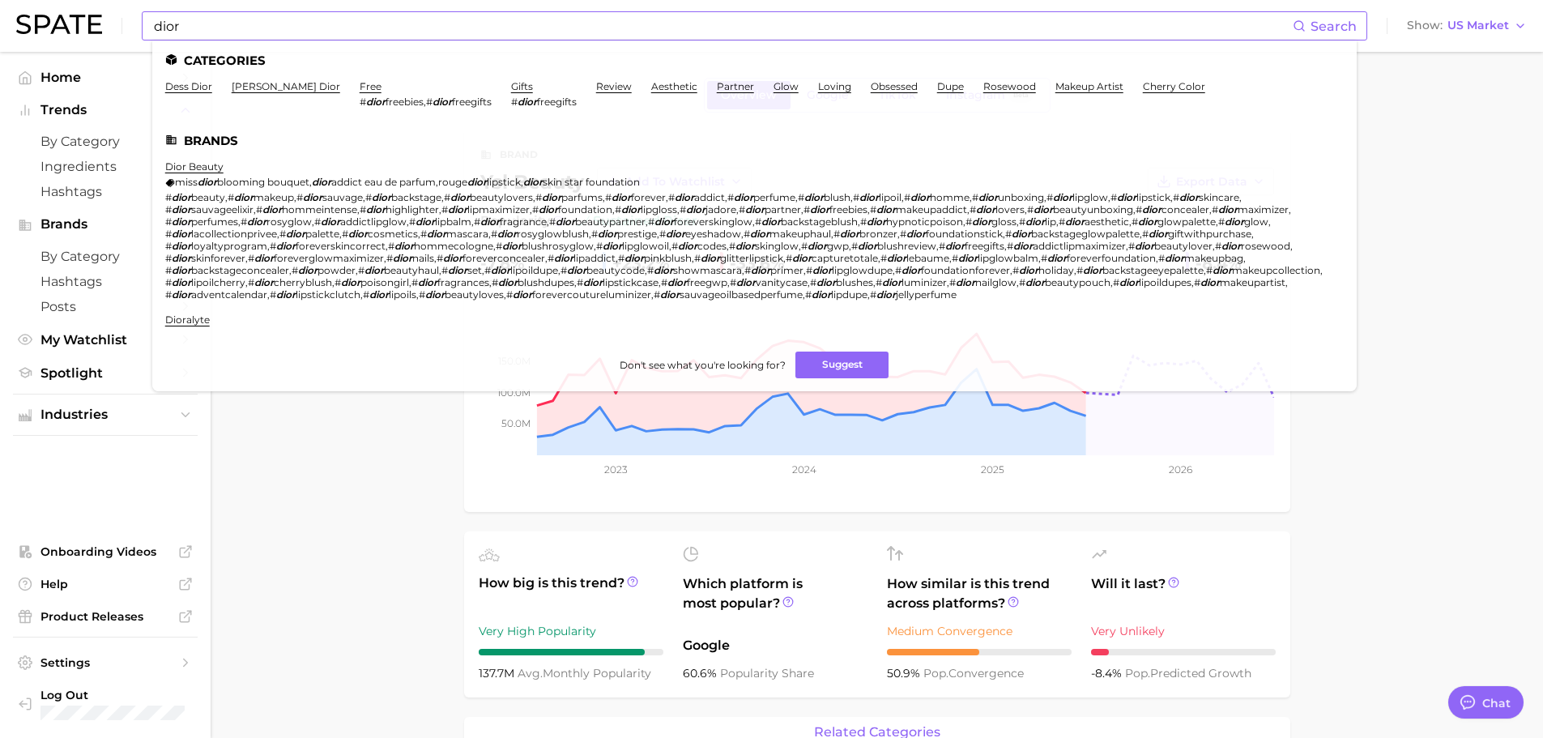
click at [202, 160] on ul "Categories dess dior kennedy dior free # dior freebies , # dior freegifts gifts…" at bounding box center [754, 215] width 1204 height 351
click at [199, 164] on link "dior beauty" at bounding box center [194, 166] width 58 height 12
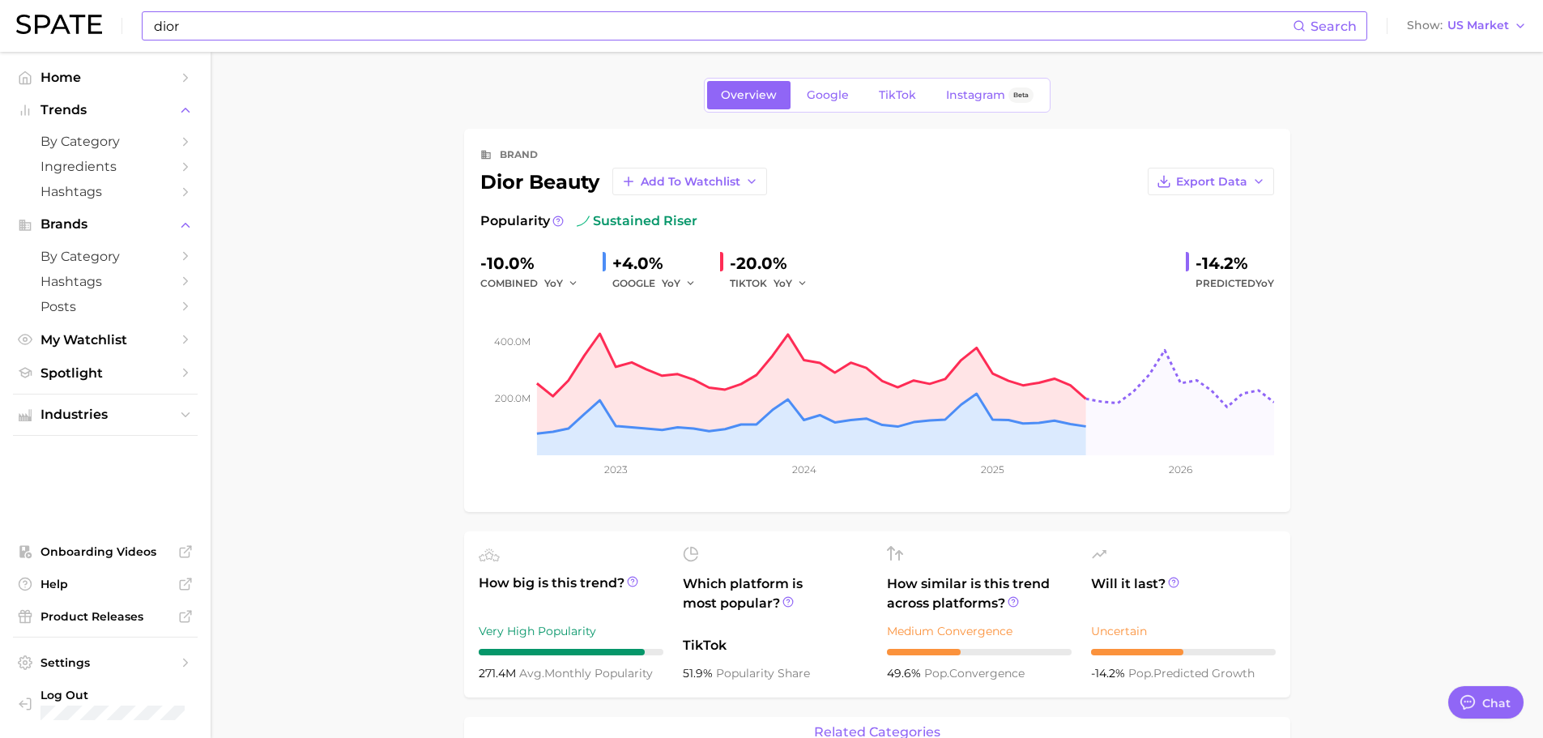
click at [163, 27] on input "dior" at bounding box center [722, 26] width 1140 height 28
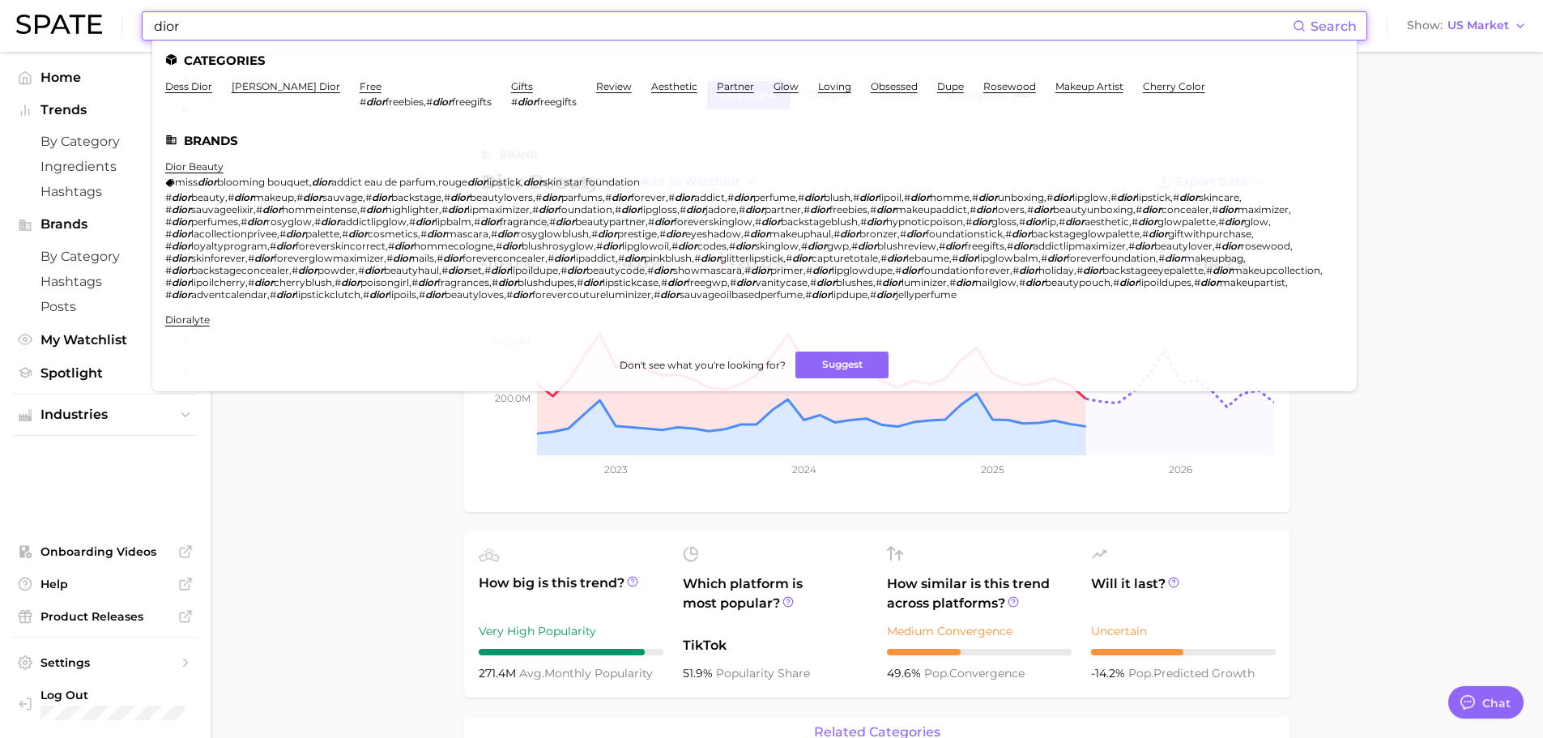
click at [163, 27] on input "dior" at bounding box center [722, 26] width 1140 height 28
click at [457, 20] on input "dior" at bounding box center [722, 26] width 1140 height 28
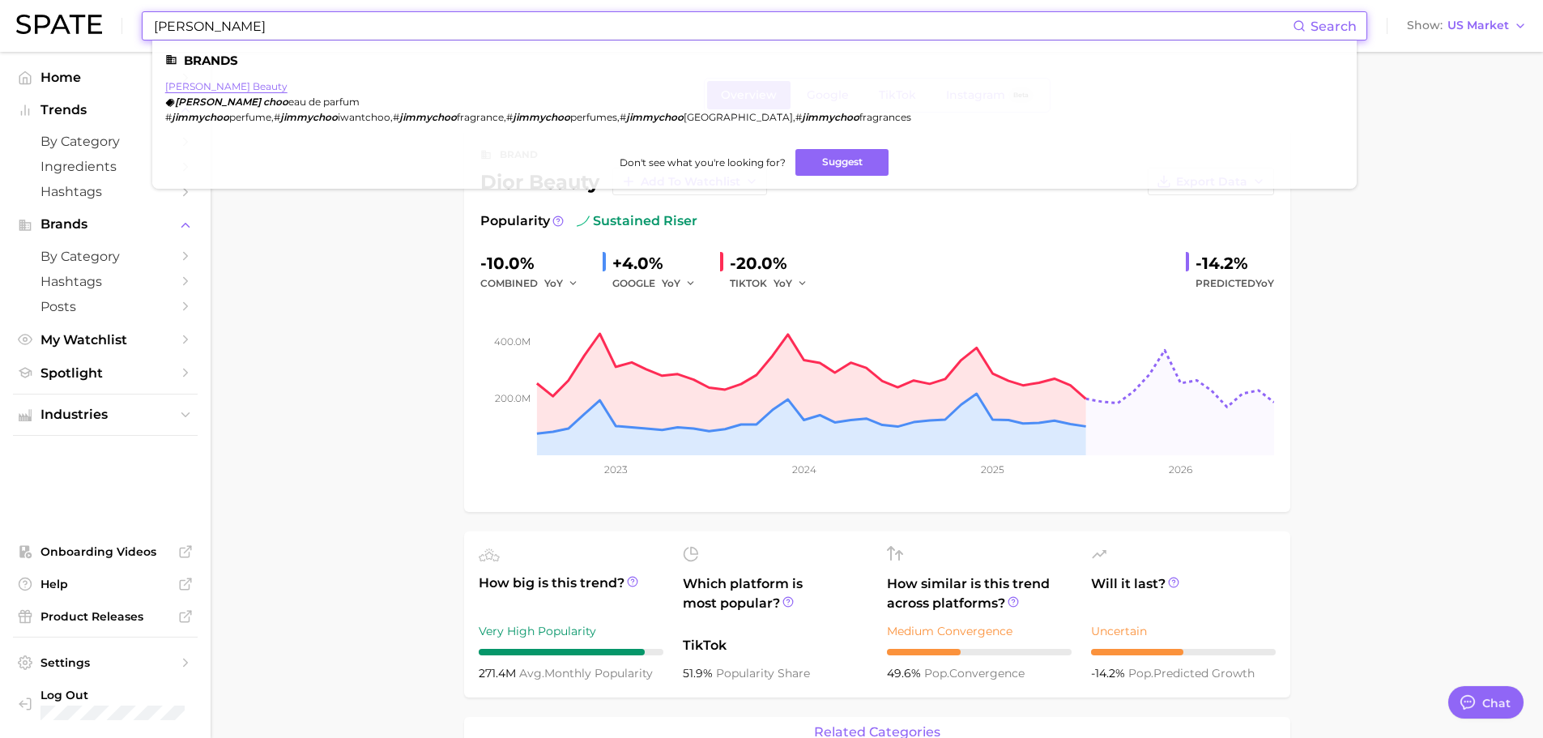
type input "jimmy choo"
click at [252, 83] on link "jimmy choo beauty" at bounding box center [226, 86] width 122 height 12
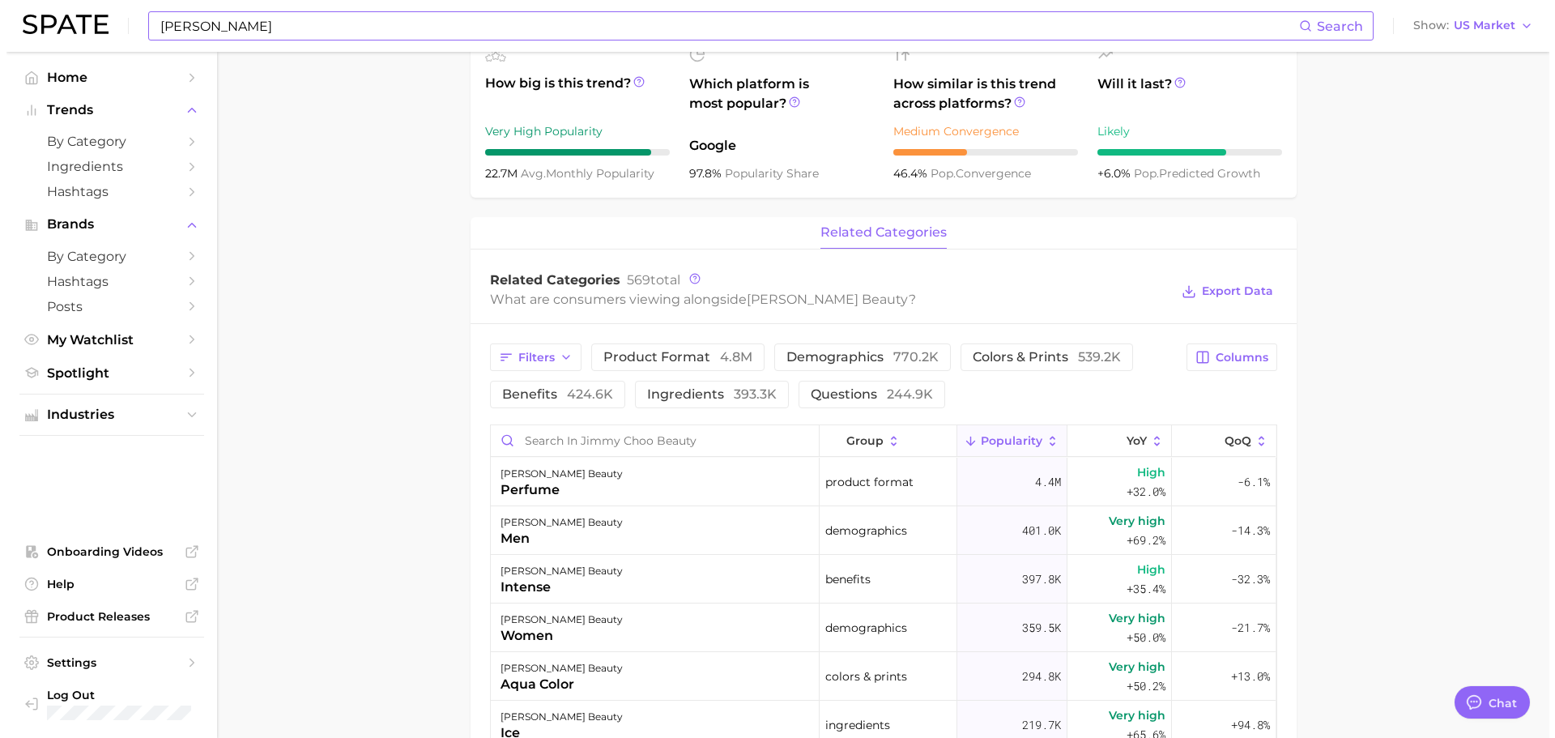
scroll to position [729, 0]
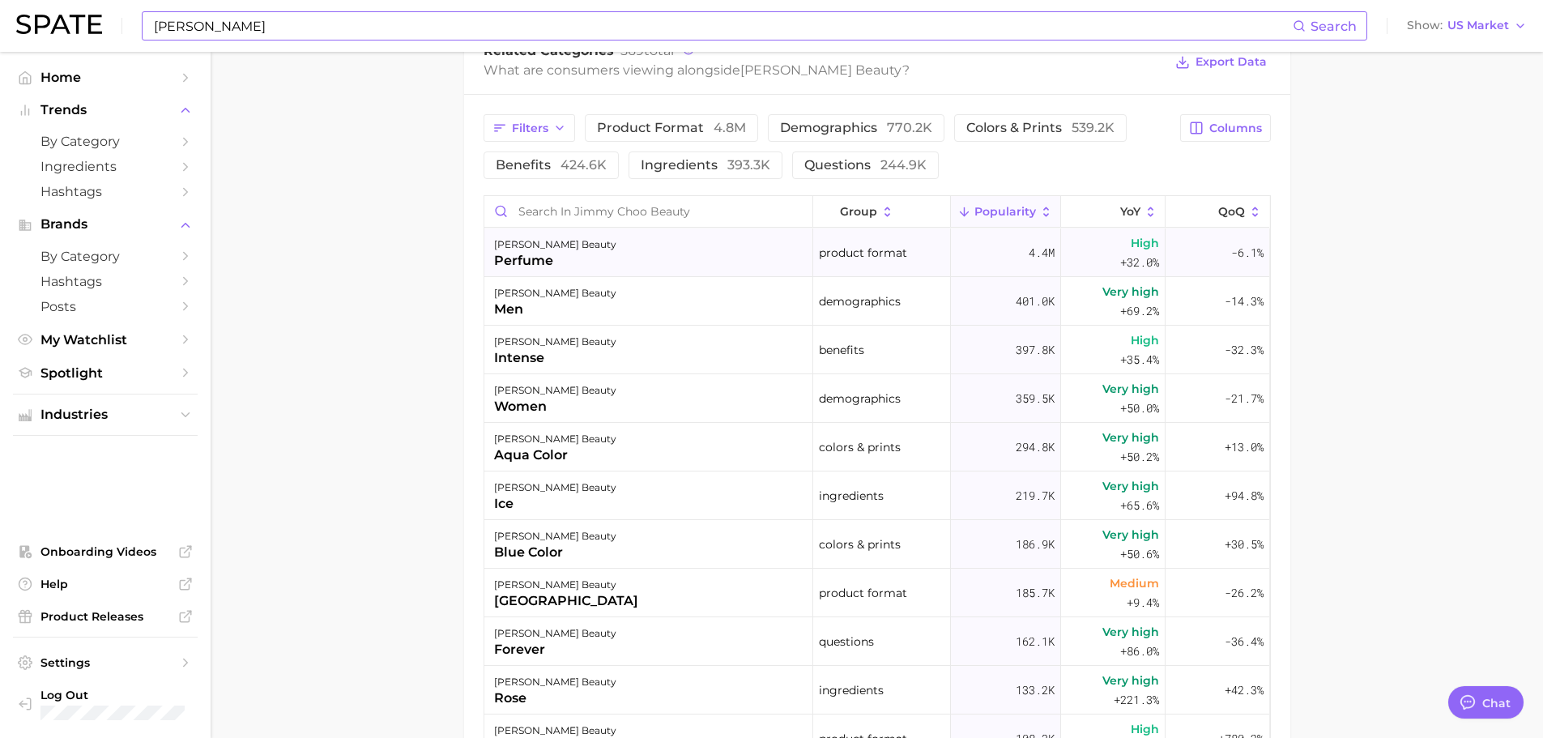
click at [620, 256] on div "jimmy choo beauty perfume" at bounding box center [648, 252] width 329 height 49
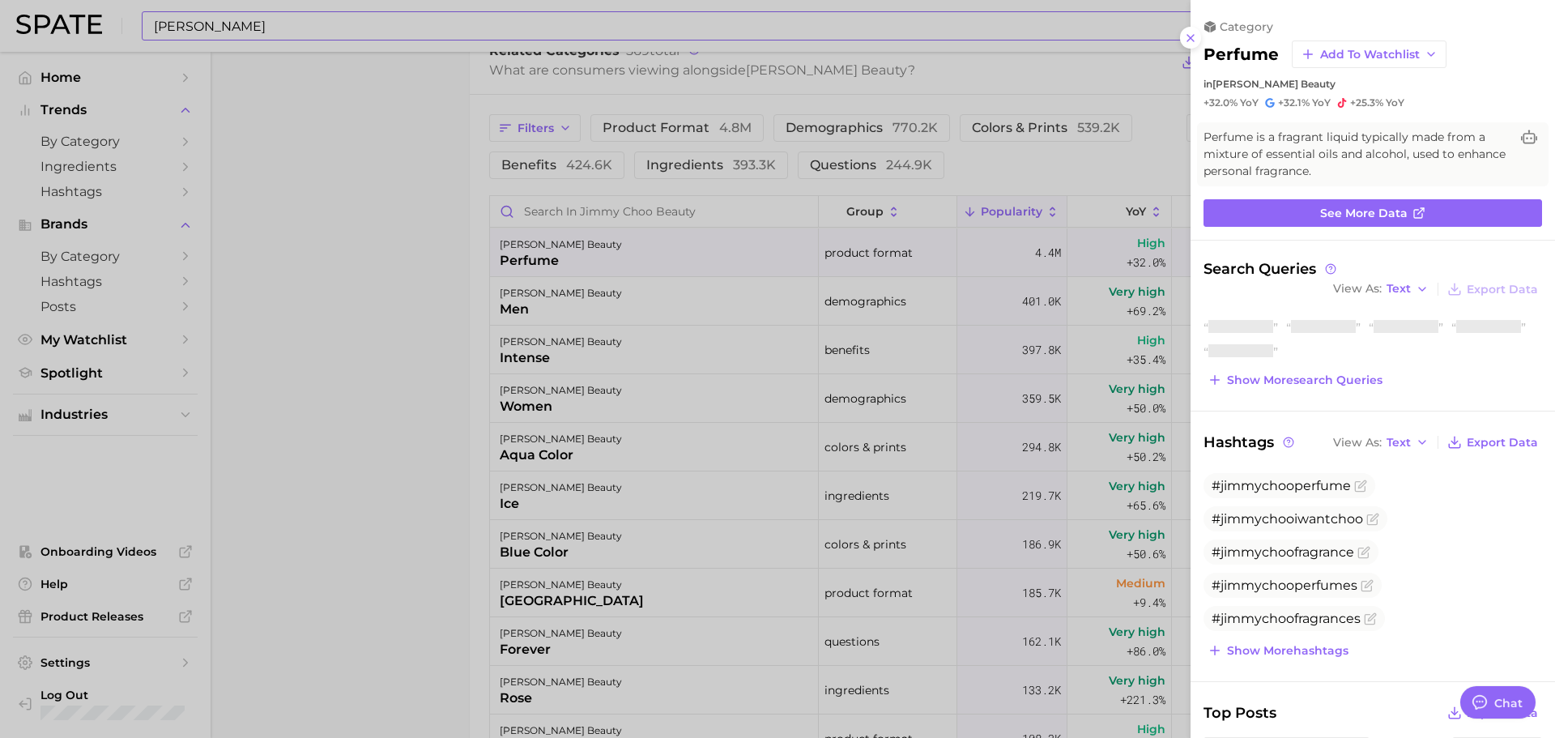
scroll to position [0, 0]
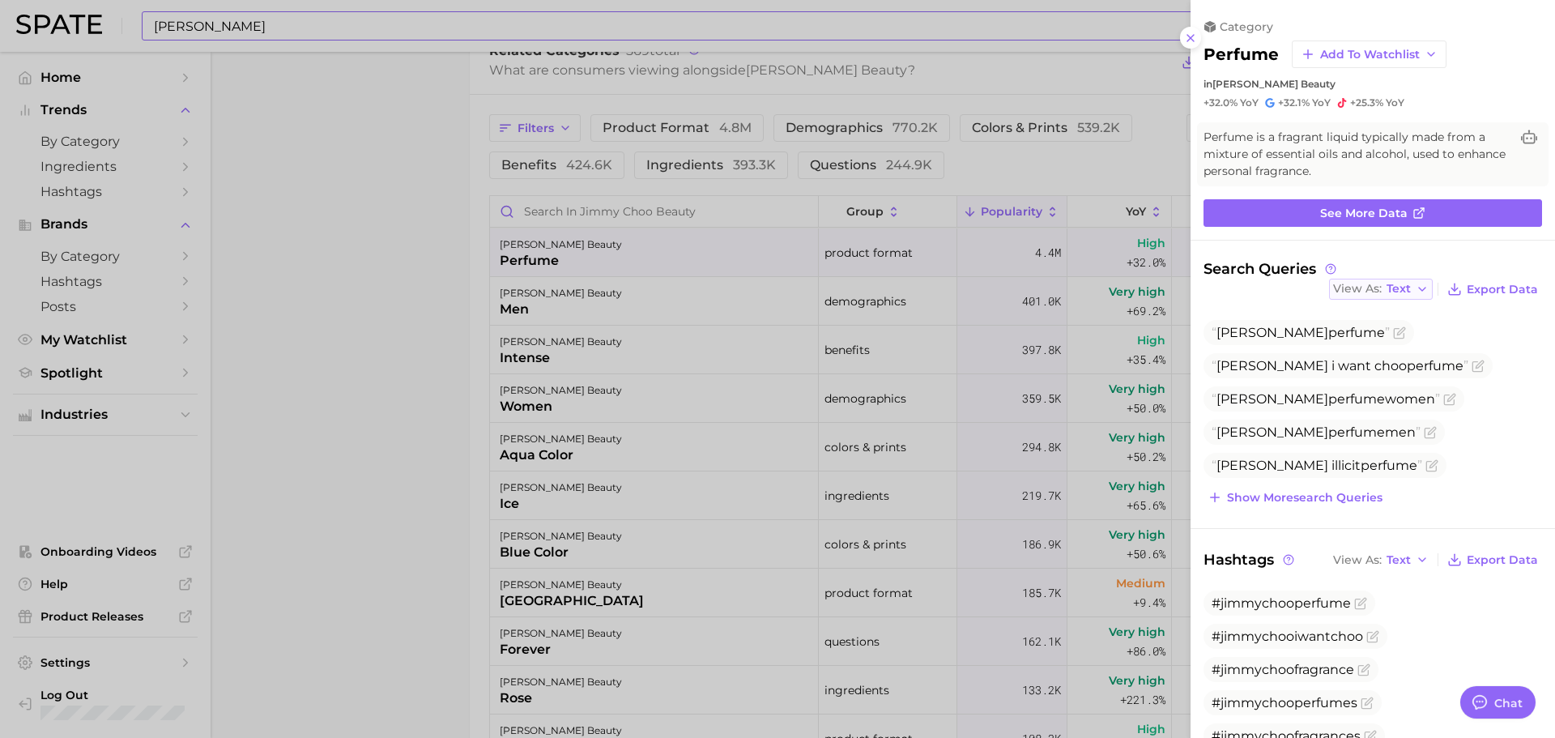
click at [1367, 292] on span "View As" at bounding box center [1357, 288] width 49 height 9
click at [1387, 341] on button "Table" at bounding box center [1418, 344] width 178 height 29
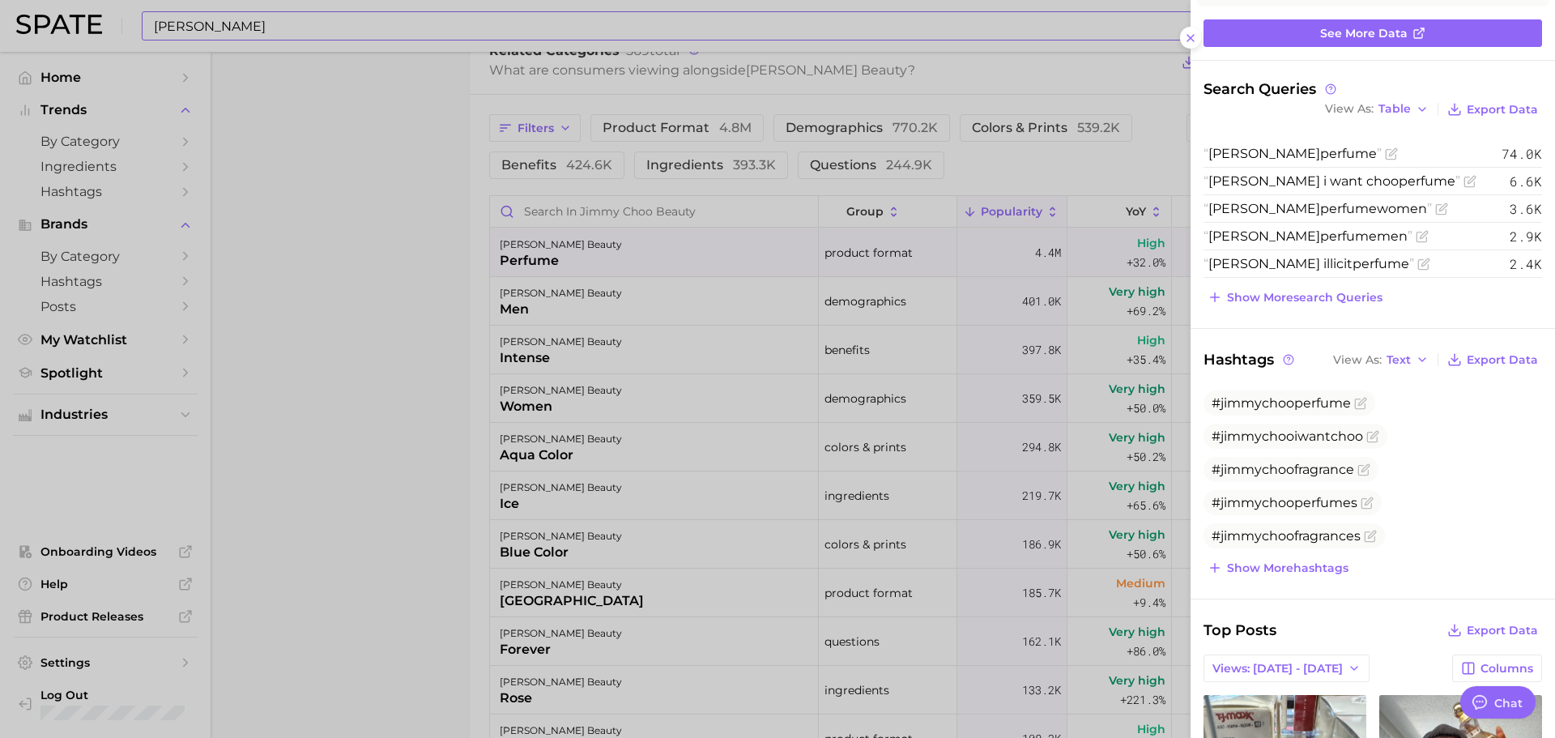
scroll to position [243, 0]
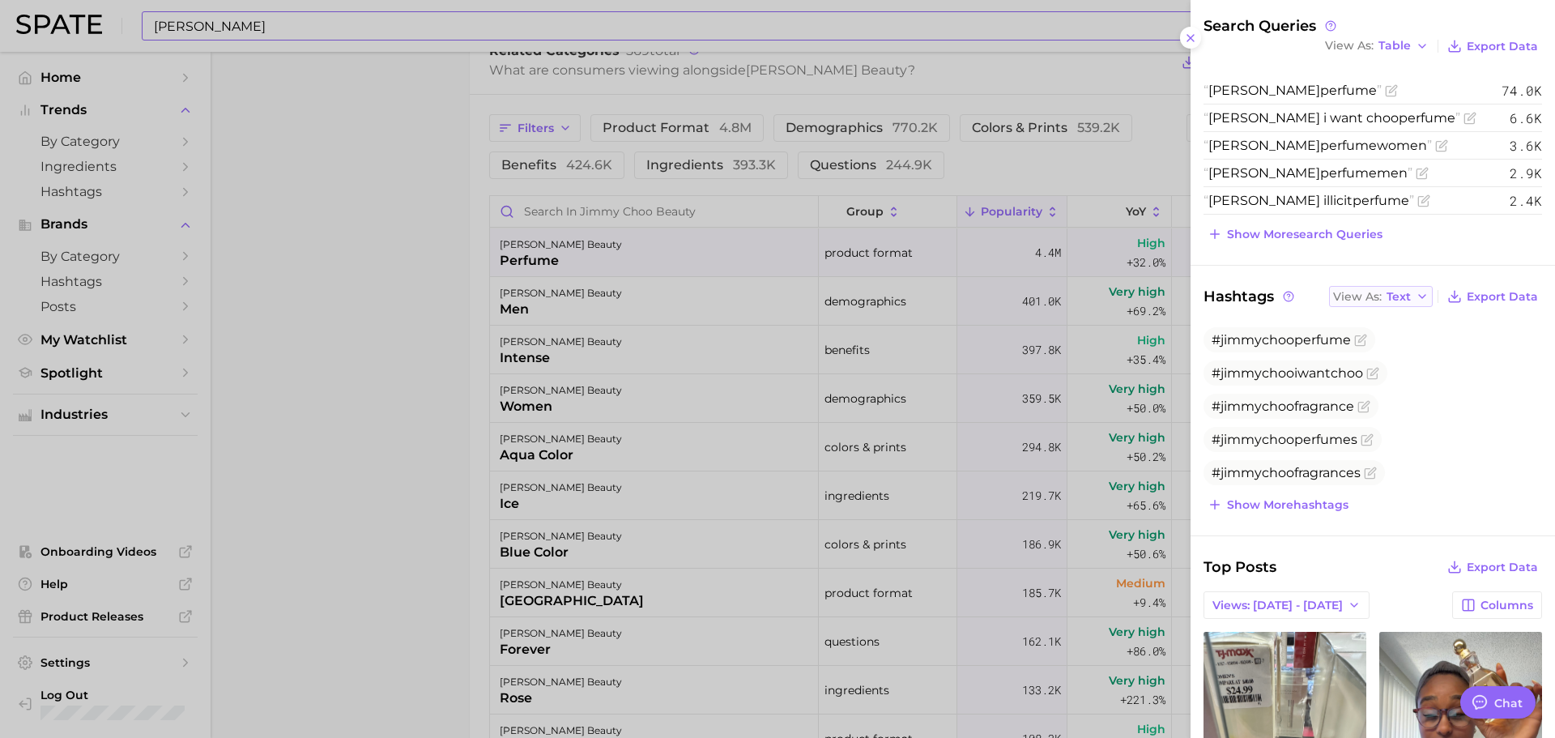
click at [1387, 300] on span "Text" at bounding box center [1399, 296] width 24 height 9
click at [1400, 350] on button "Table" at bounding box center [1418, 352] width 178 height 29
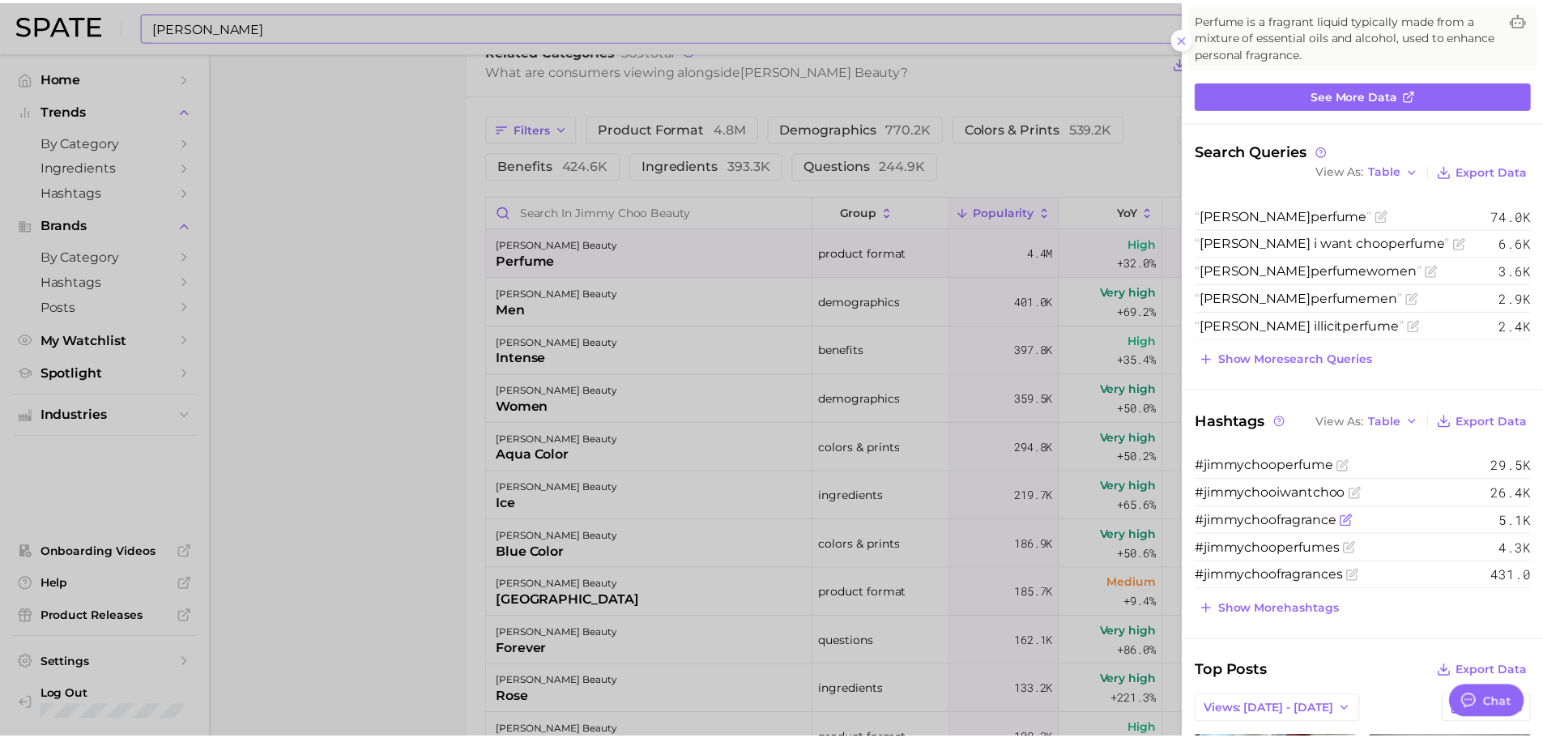
scroll to position [81, 0]
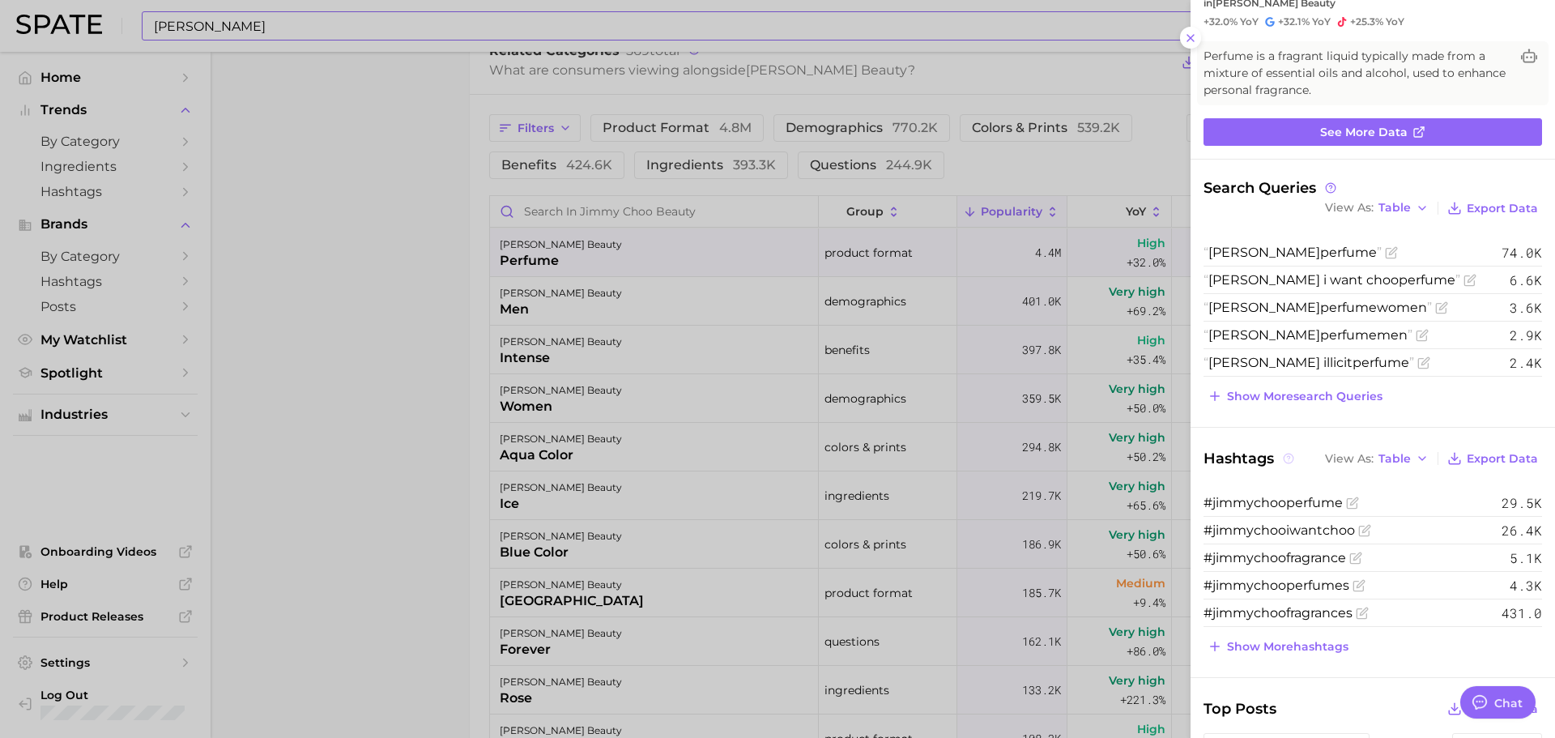
click at [1285, 456] on icon at bounding box center [1288, 458] width 11 height 11
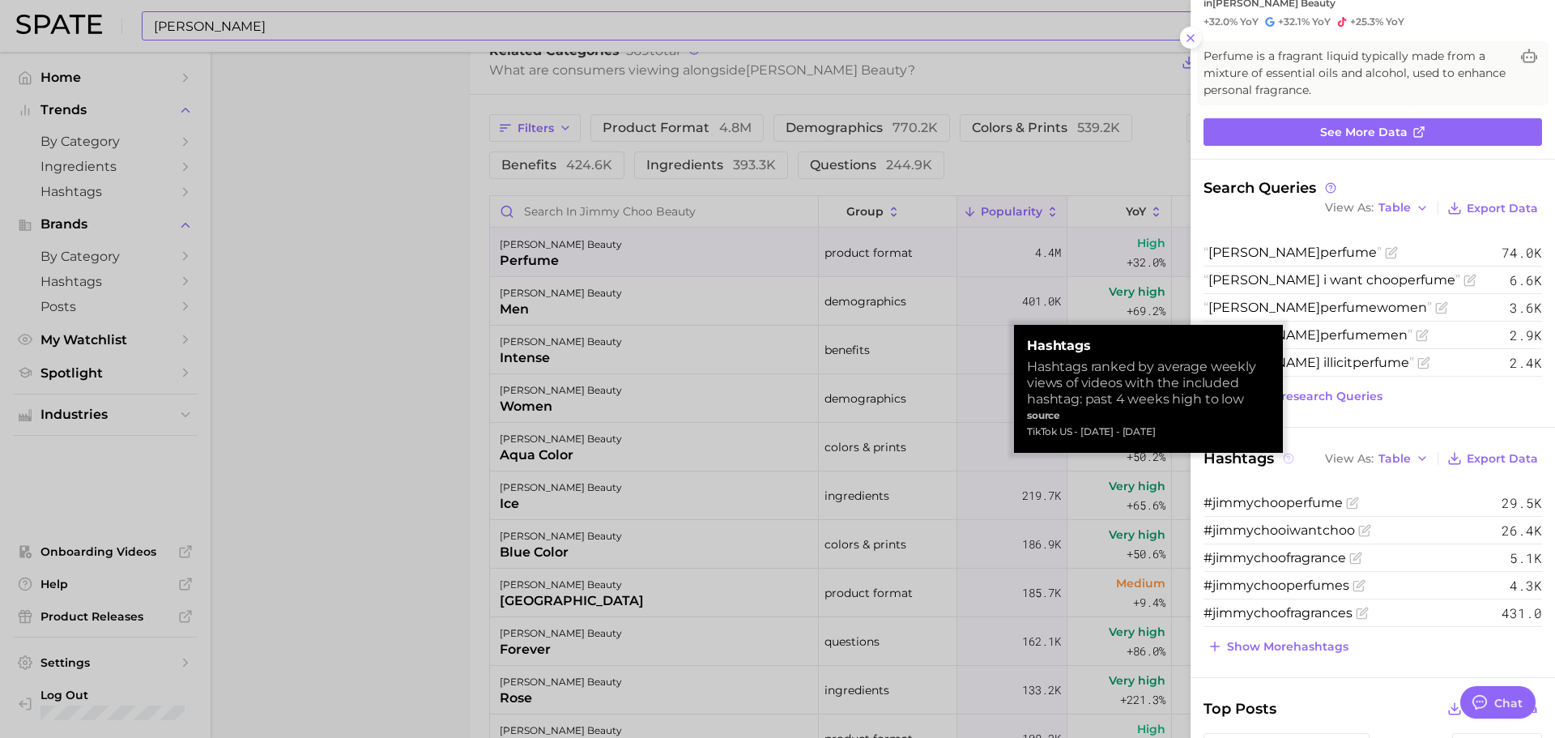
click at [1285, 456] on icon at bounding box center [1288, 458] width 11 height 11
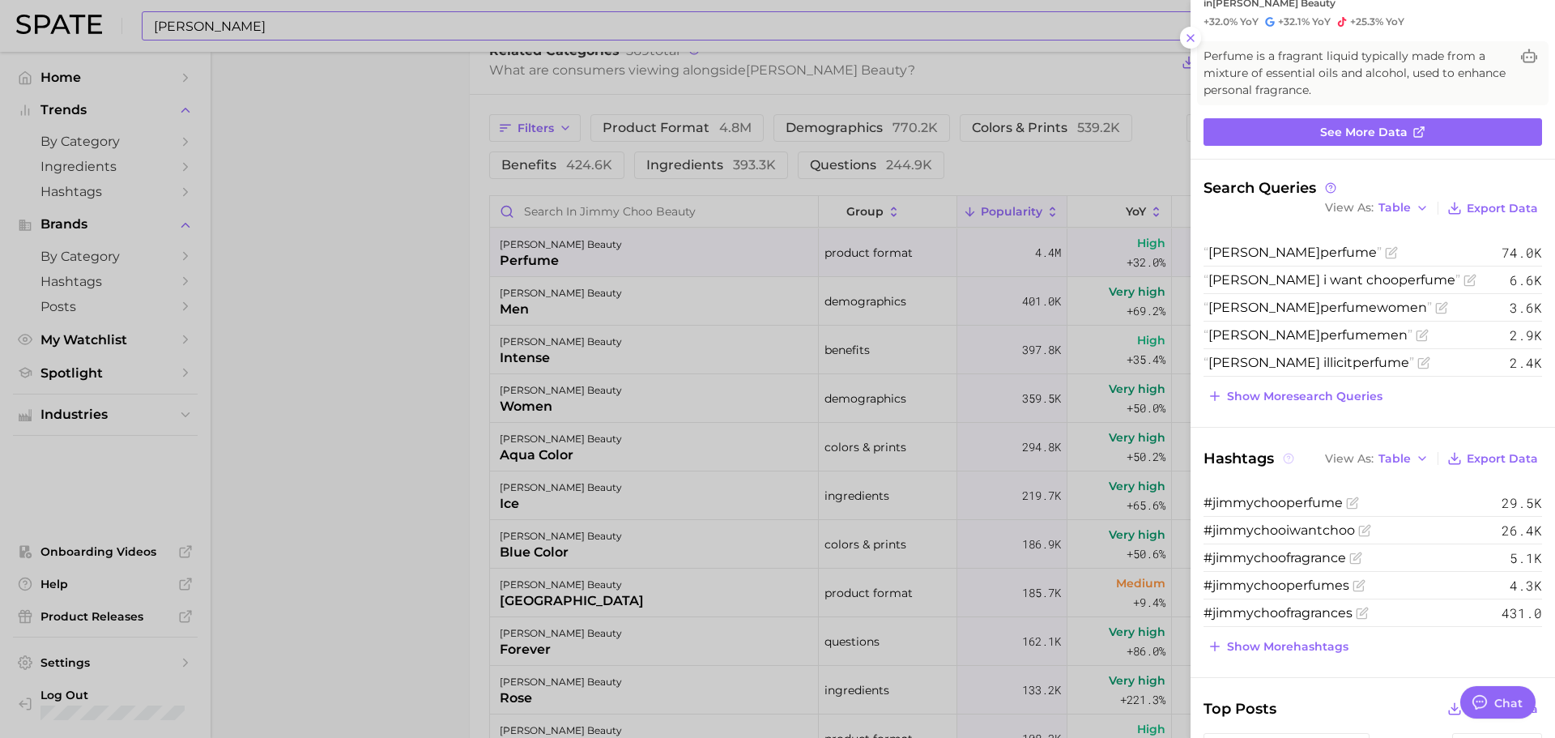
click at [1291, 453] on icon at bounding box center [1288, 458] width 11 height 11
click at [1055, 360] on div at bounding box center [777, 369] width 1555 height 738
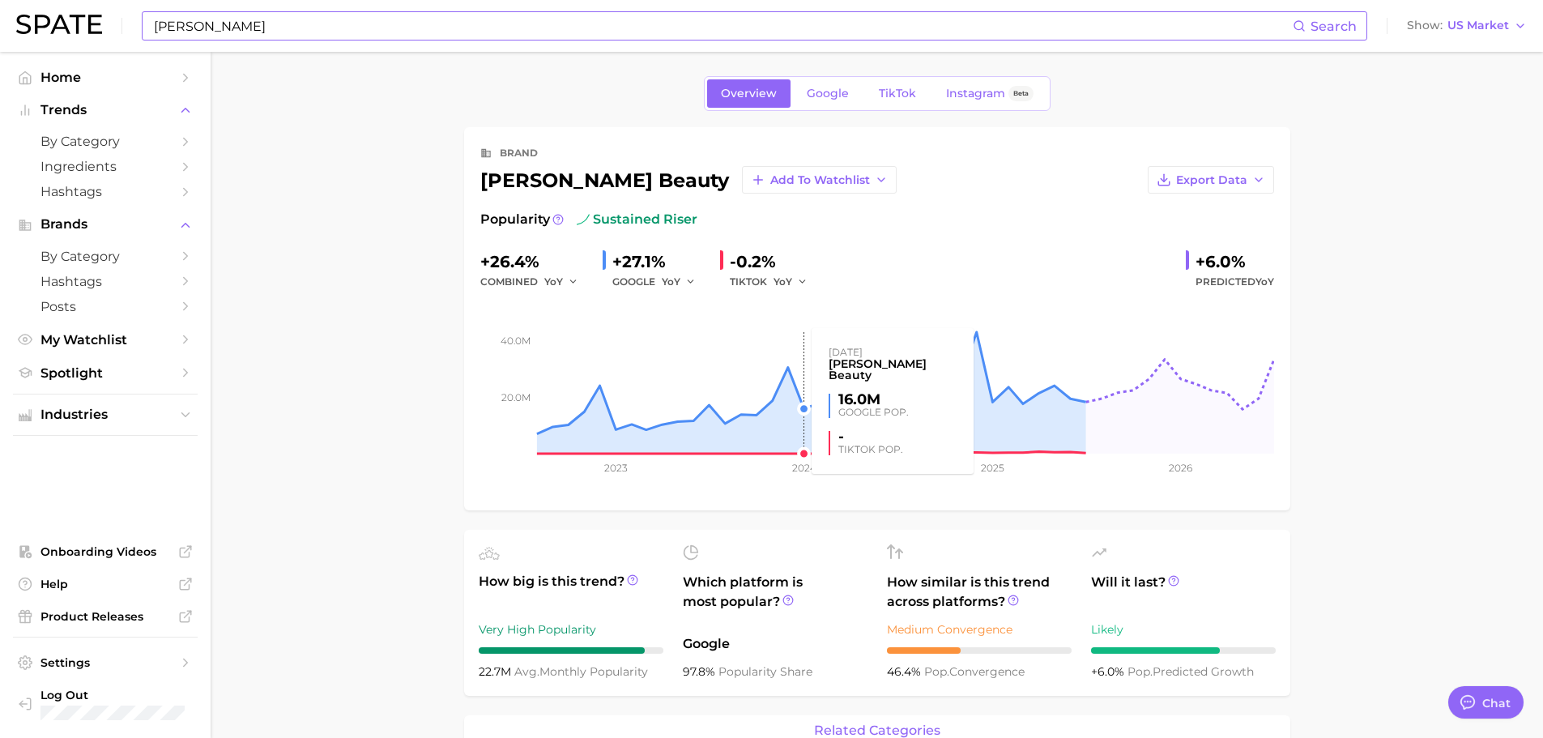
scroll to position [0, 0]
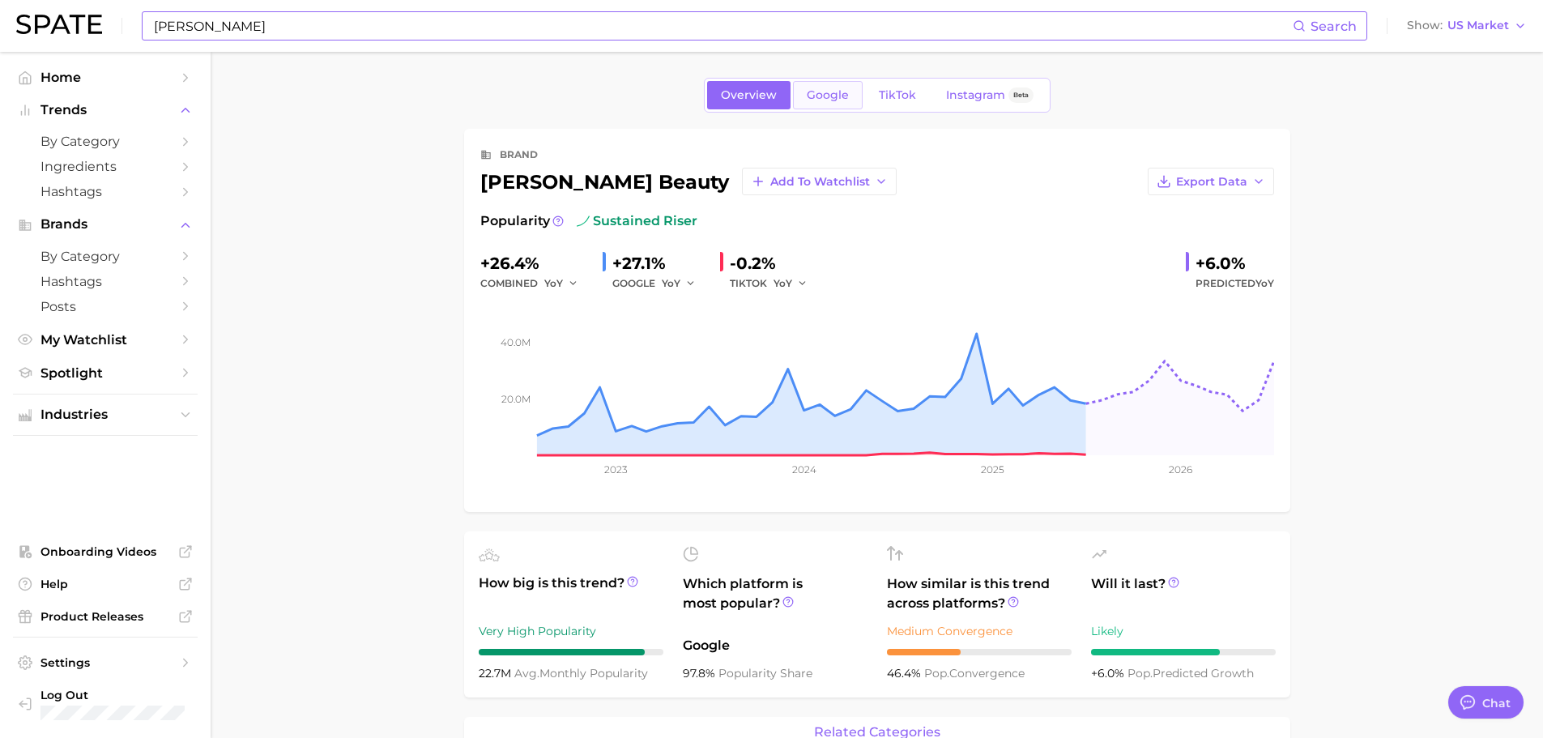
click at [842, 95] on span "Google" at bounding box center [828, 95] width 42 height 14
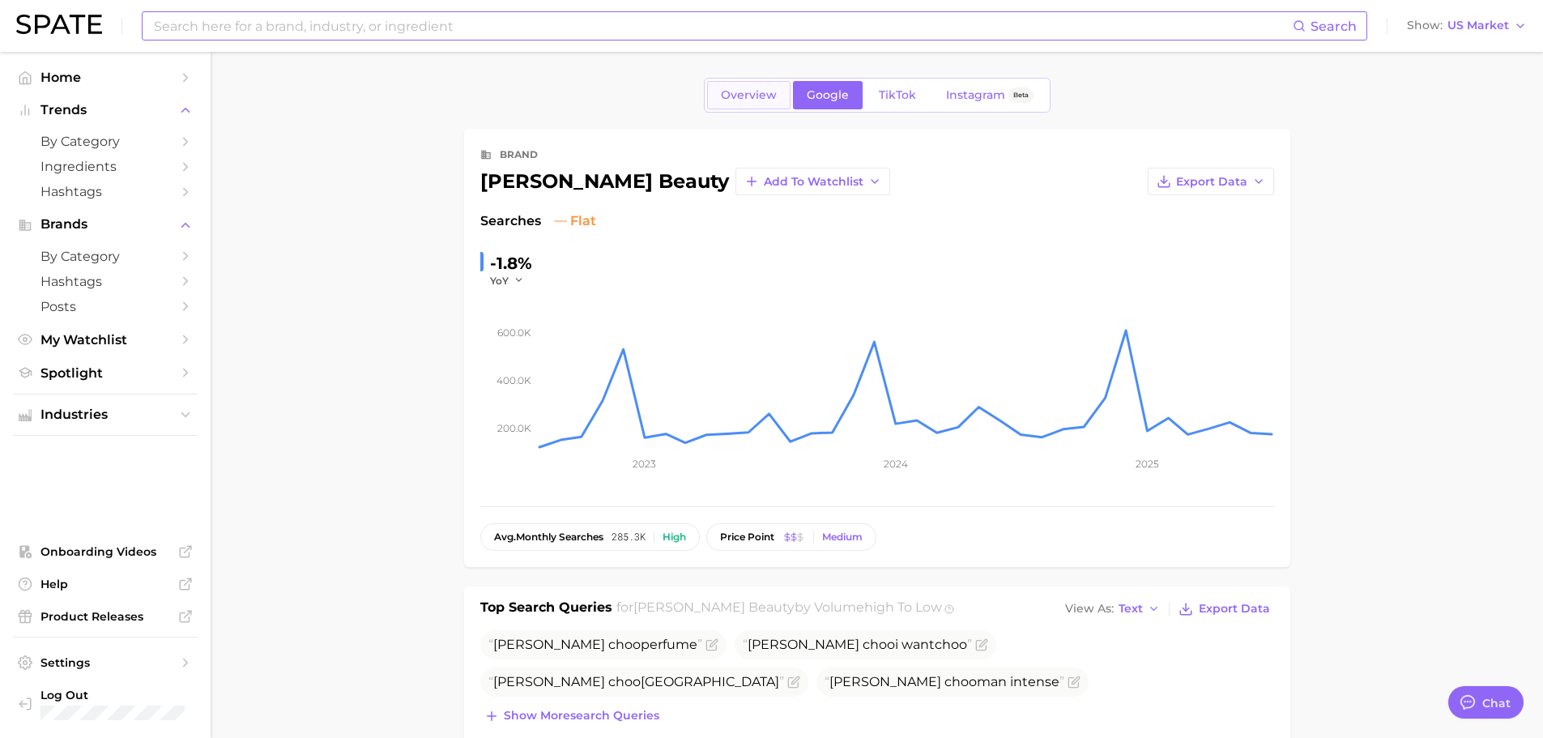
click at [722, 93] on span "Overview" at bounding box center [749, 95] width 56 height 14
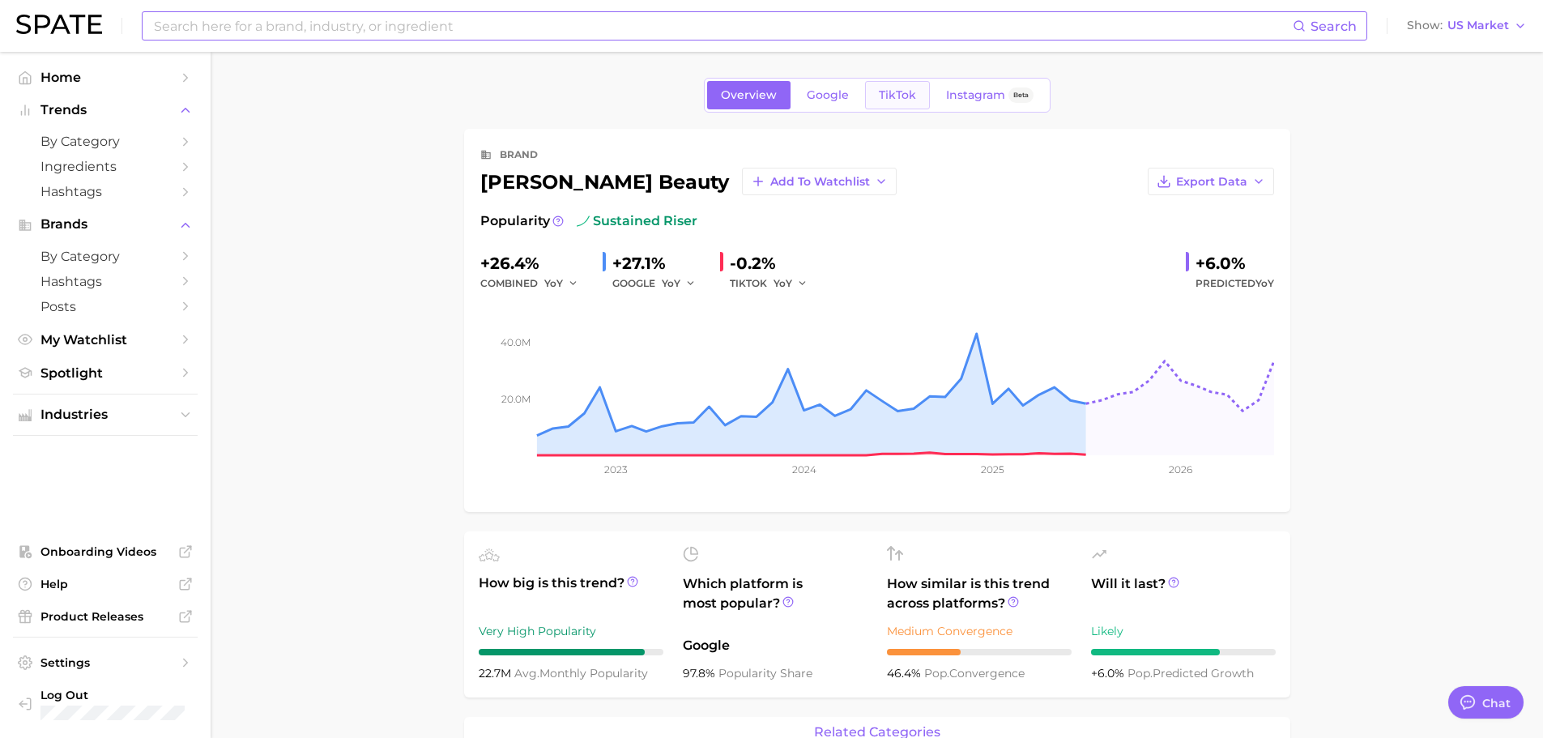
click at [891, 99] on span "TikTok" at bounding box center [897, 95] width 37 height 14
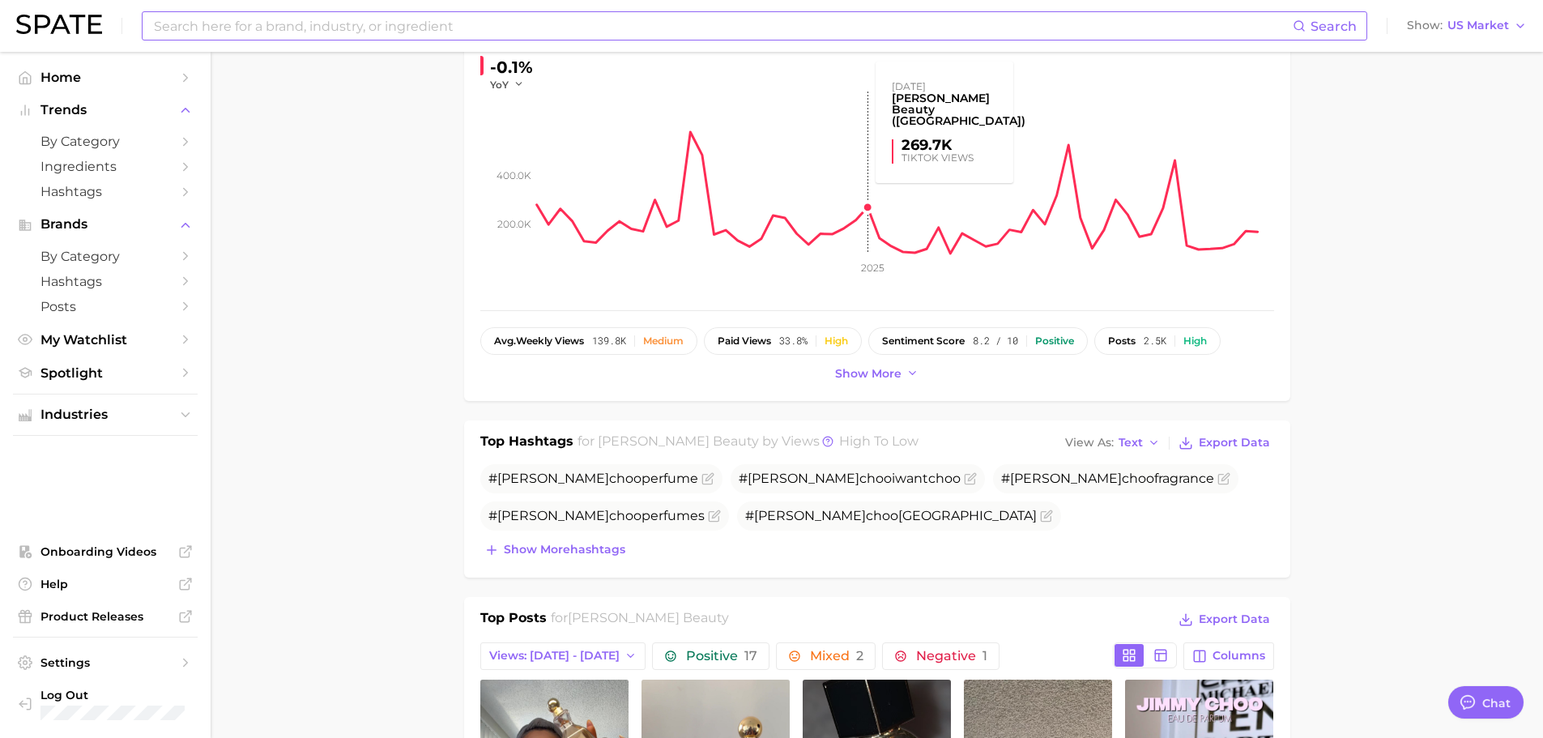
scroll to position [567, 0]
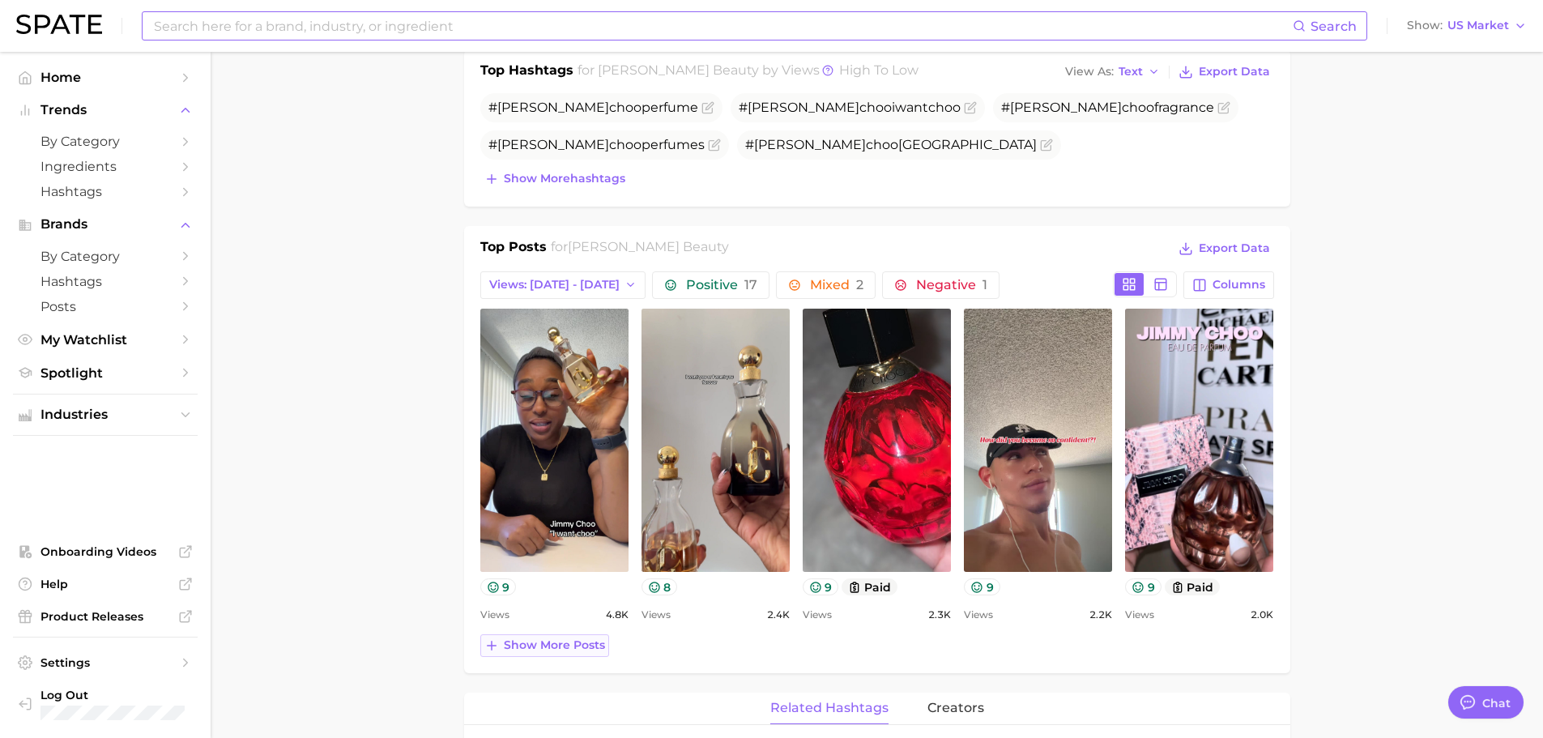
click at [566, 638] on span "Show more posts" at bounding box center [554, 645] width 101 height 14
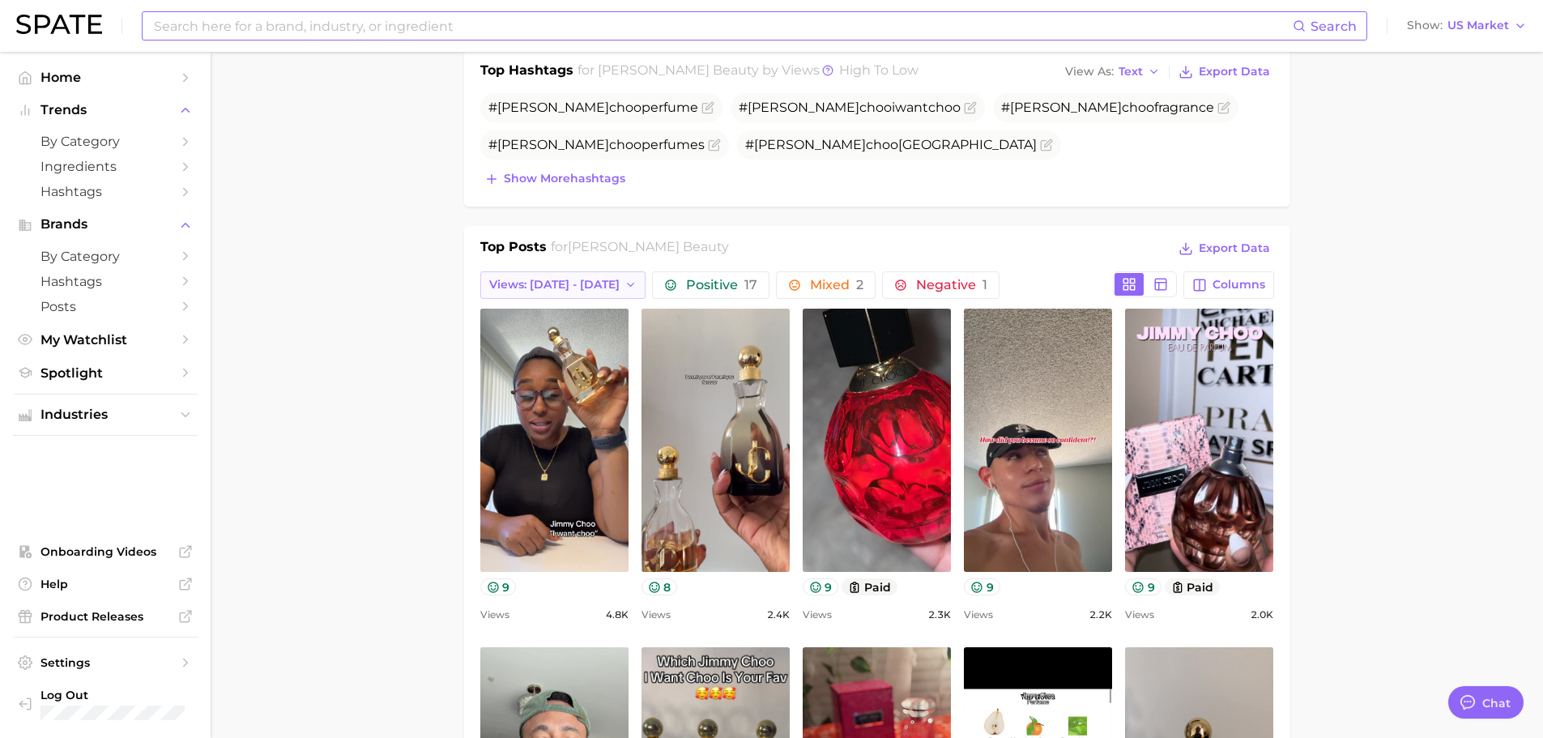
scroll to position [0, 0]
click at [551, 290] on span "Views: [DATE] - [DATE]" at bounding box center [554, 285] width 130 height 14
click at [538, 330] on button "Views: [DATE] - [DATE]" at bounding box center [556, 344] width 178 height 29
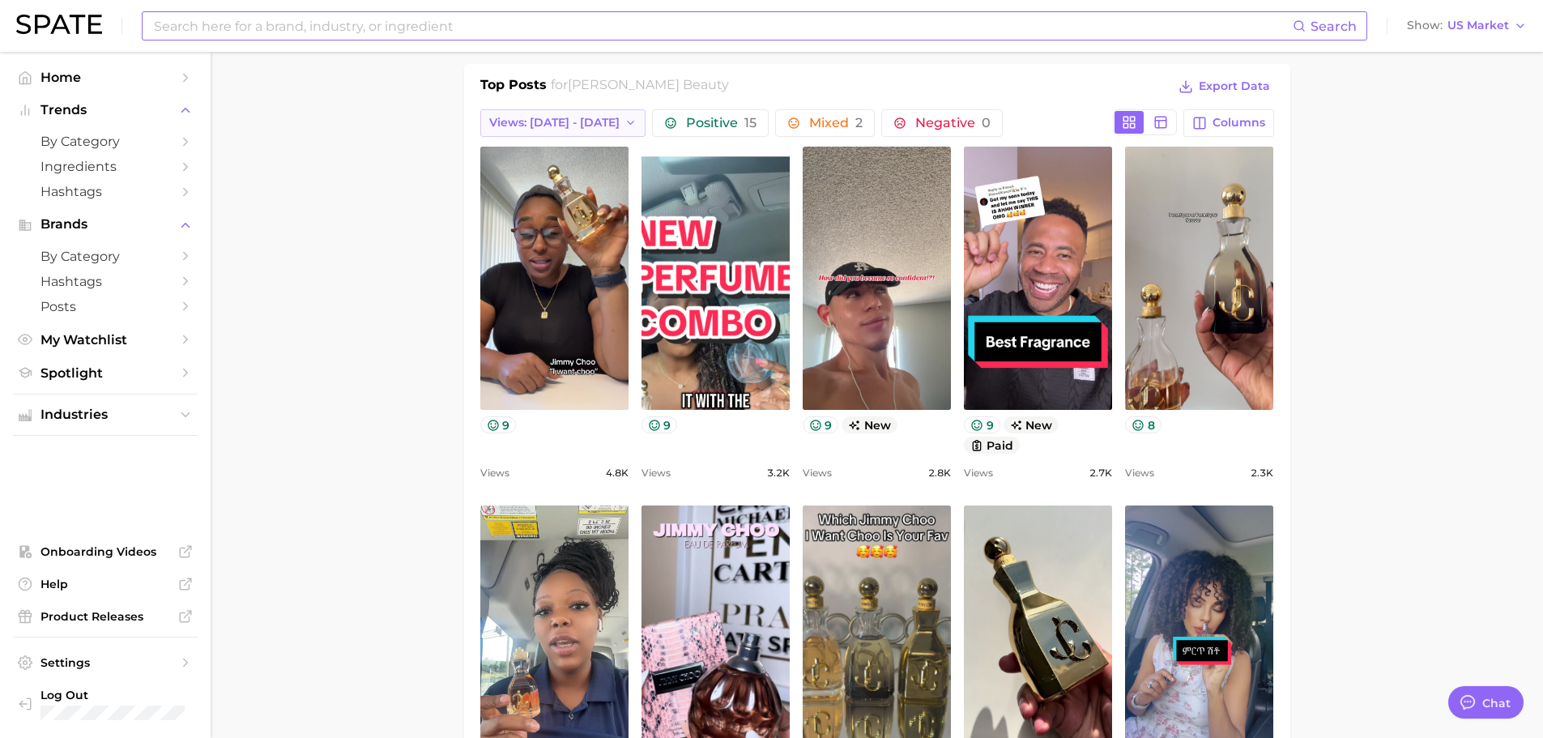
click at [582, 271] on link "view post on TikTok" at bounding box center [554, 278] width 148 height 263
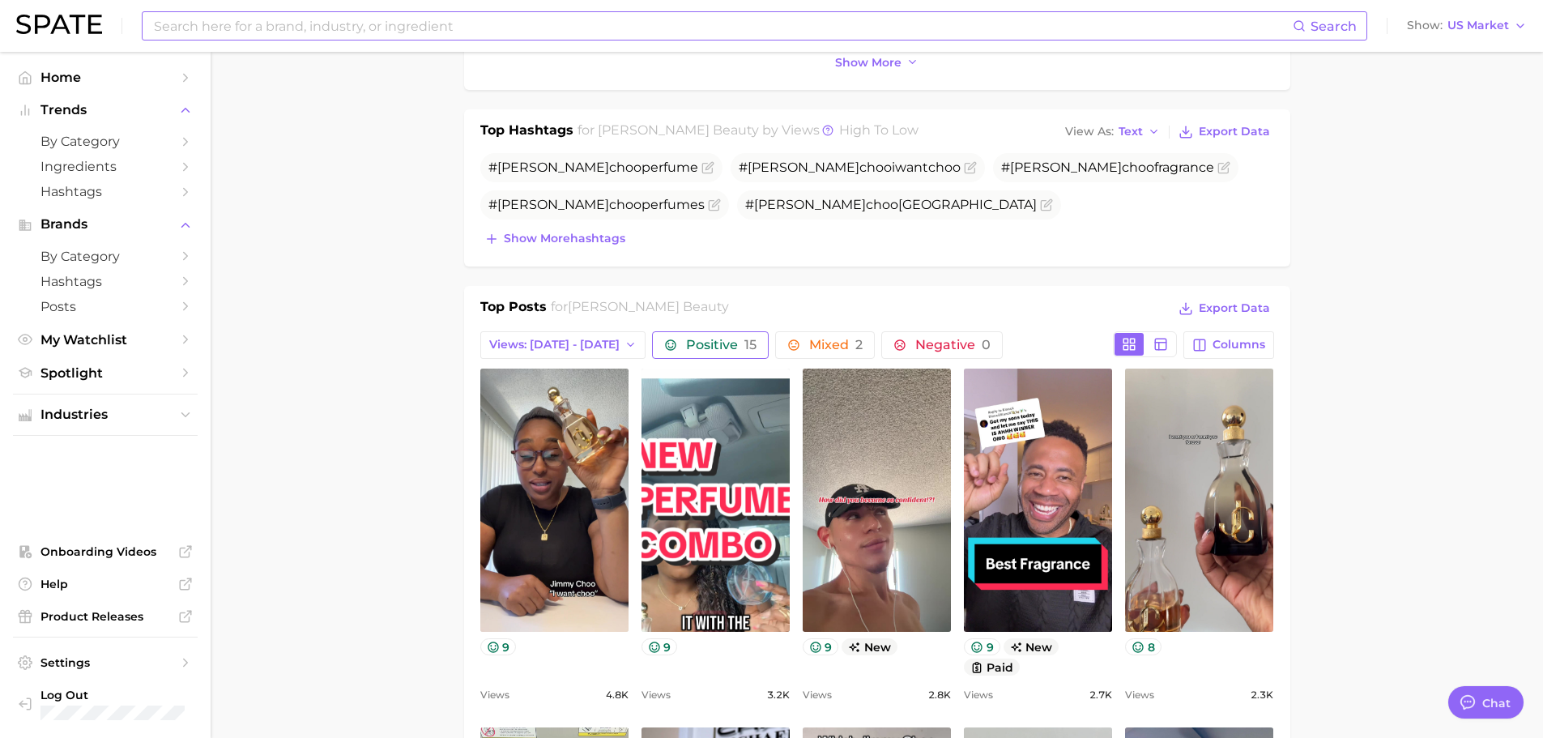
scroll to position [243, 0]
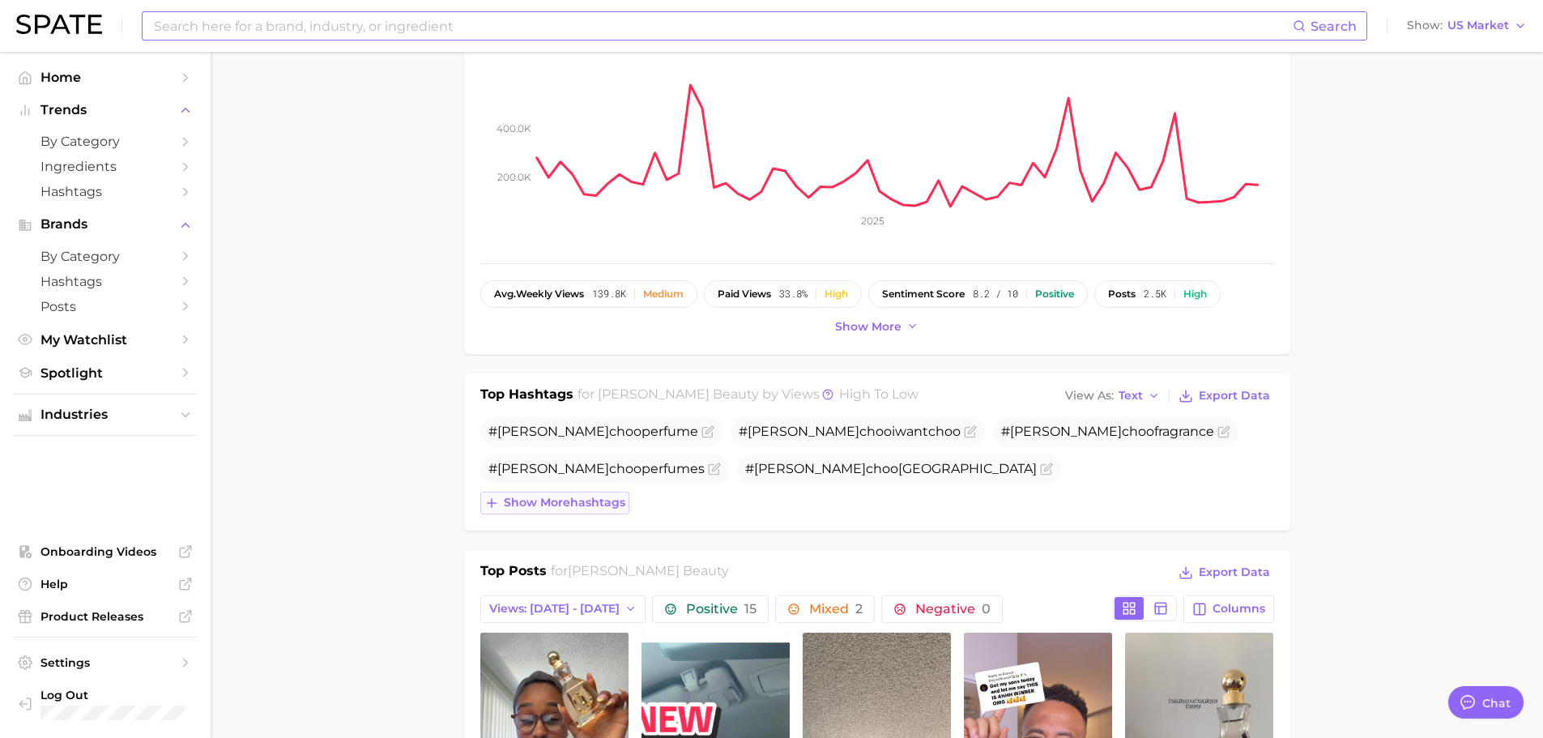
click at [604, 492] on button "Show more hashtags" at bounding box center [554, 503] width 149 height 23
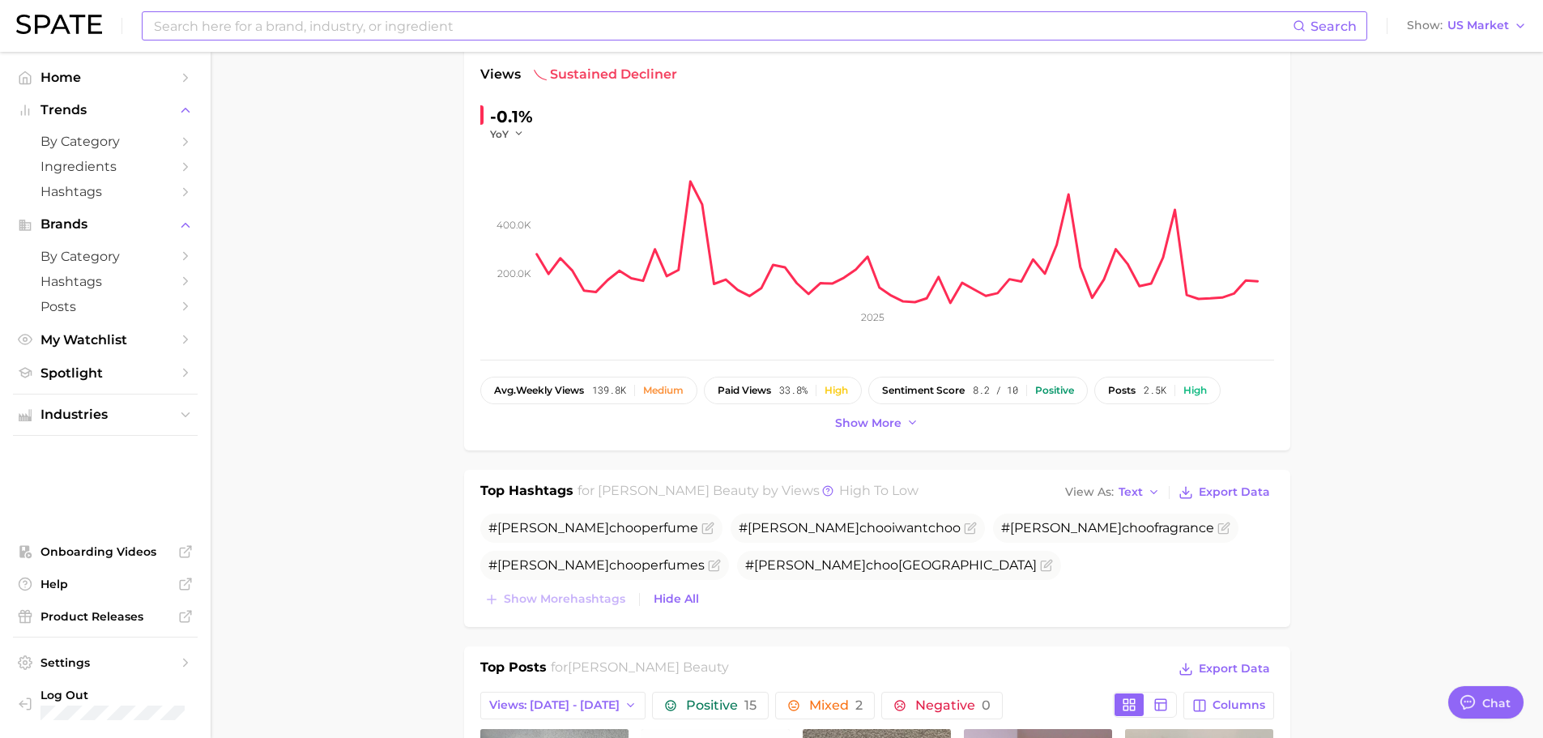
scroll to position [0, 0]
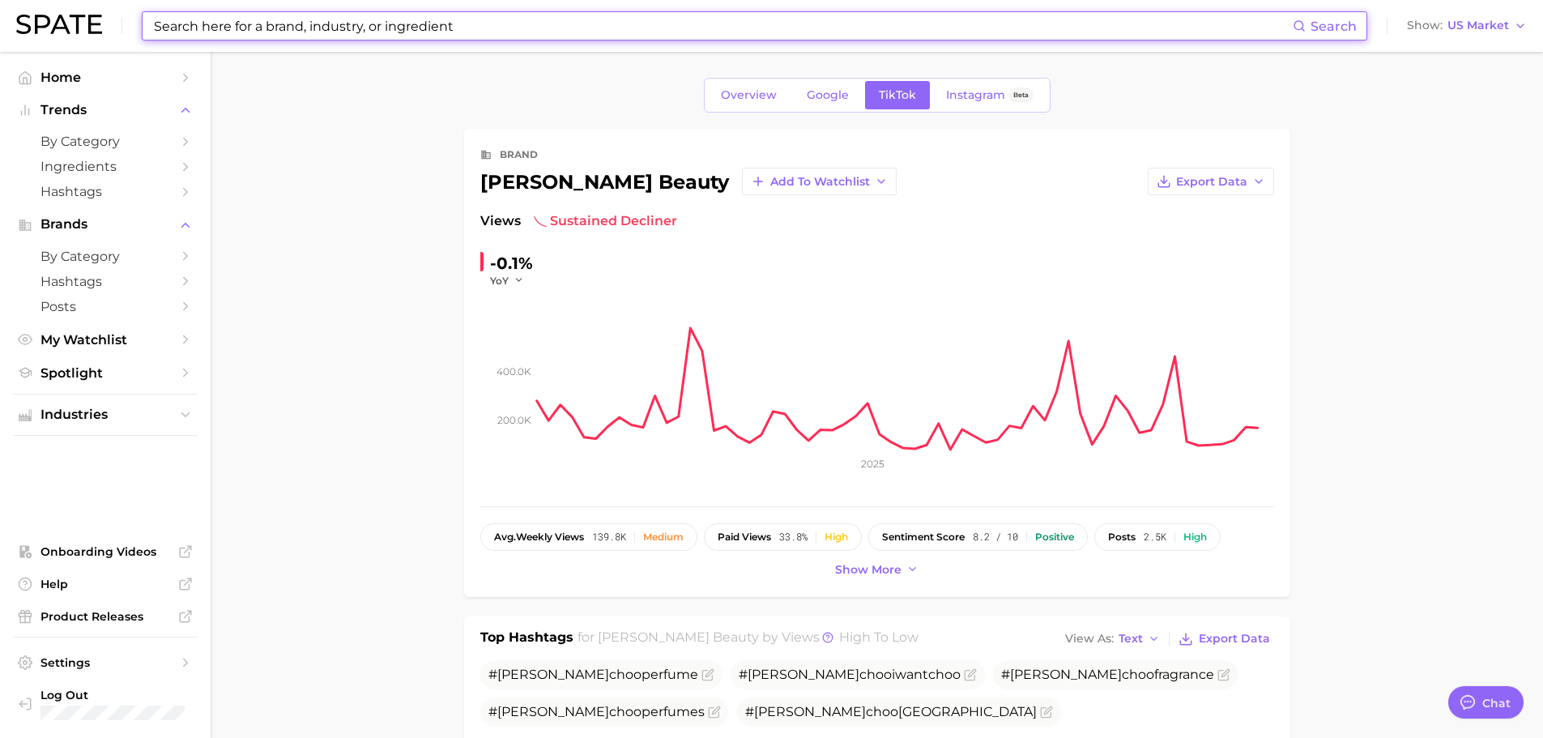
click at [311, 34] on input at bounding box center [722, 26] width 1140 height 28
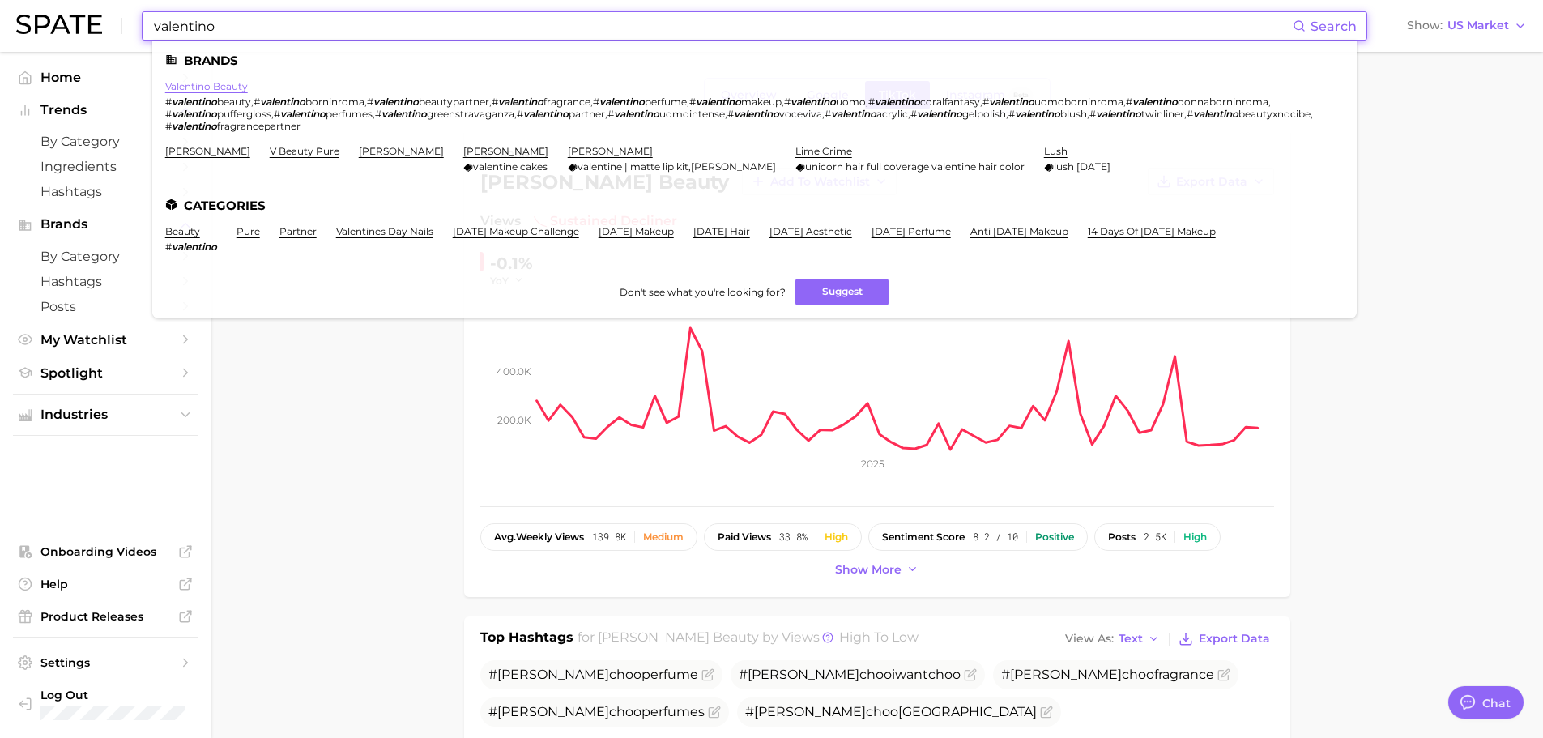
type input "valentino"
click at [232, 91] on link "valentino beauty" at bounding box center [206, 86] width 83 height 12
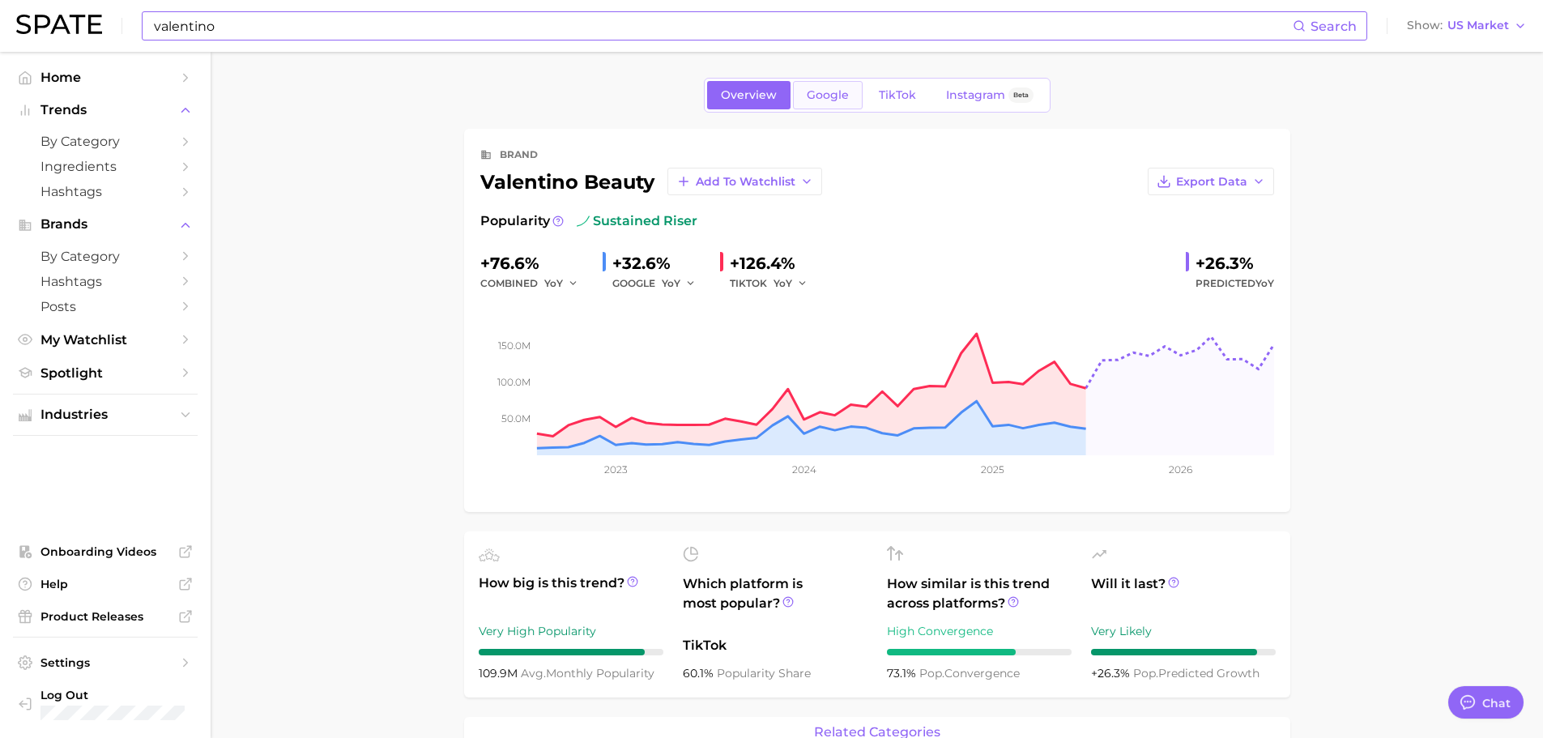
click at [819, 95] on span "Google" at bounding box center [828, 95] width 42 height 14
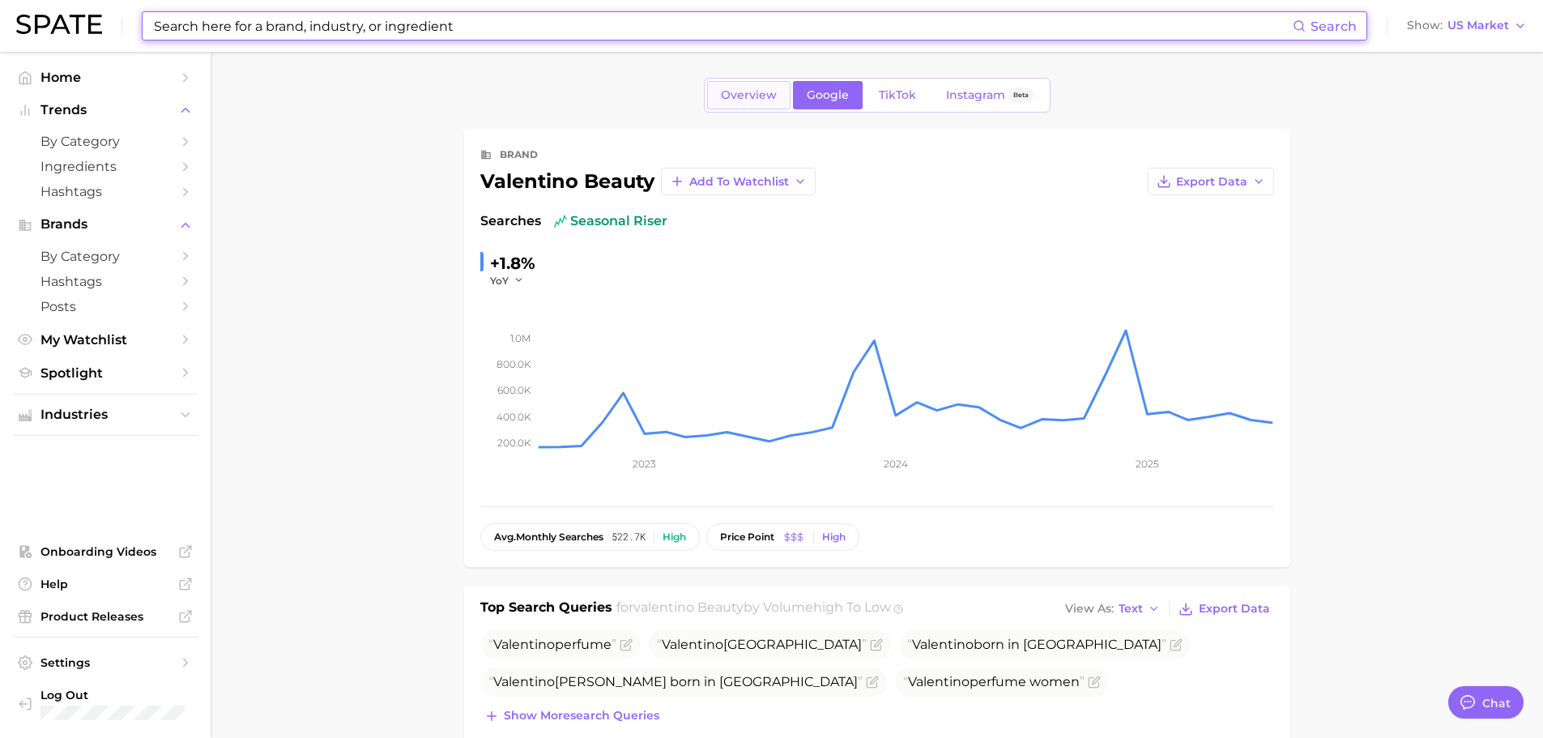
click at [738, 89] on span "Overview" at bounding box center [749, 95] width 56 height 14
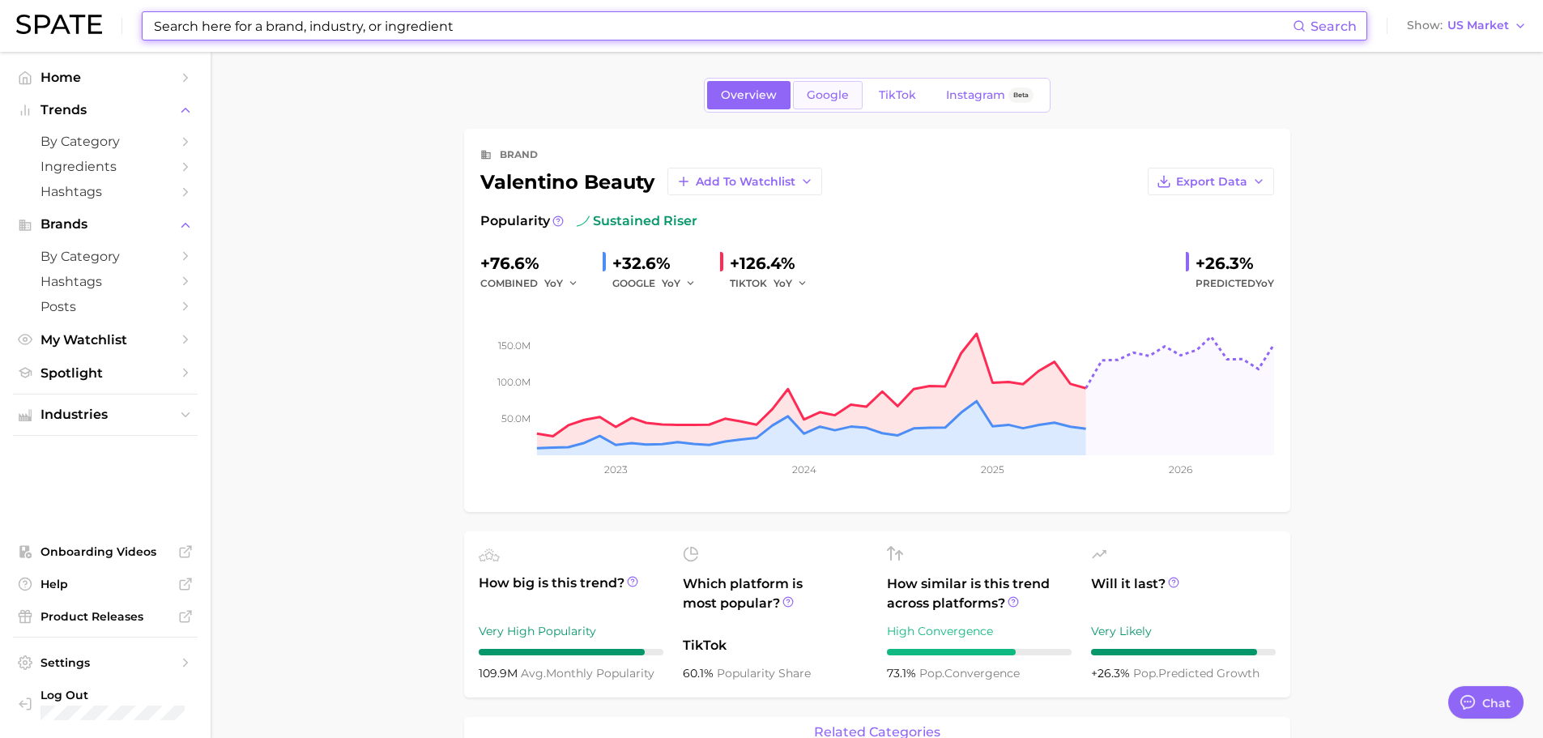
click at [831, 82] on link "Google" at bounding box center [828, 95] width 70 height 28
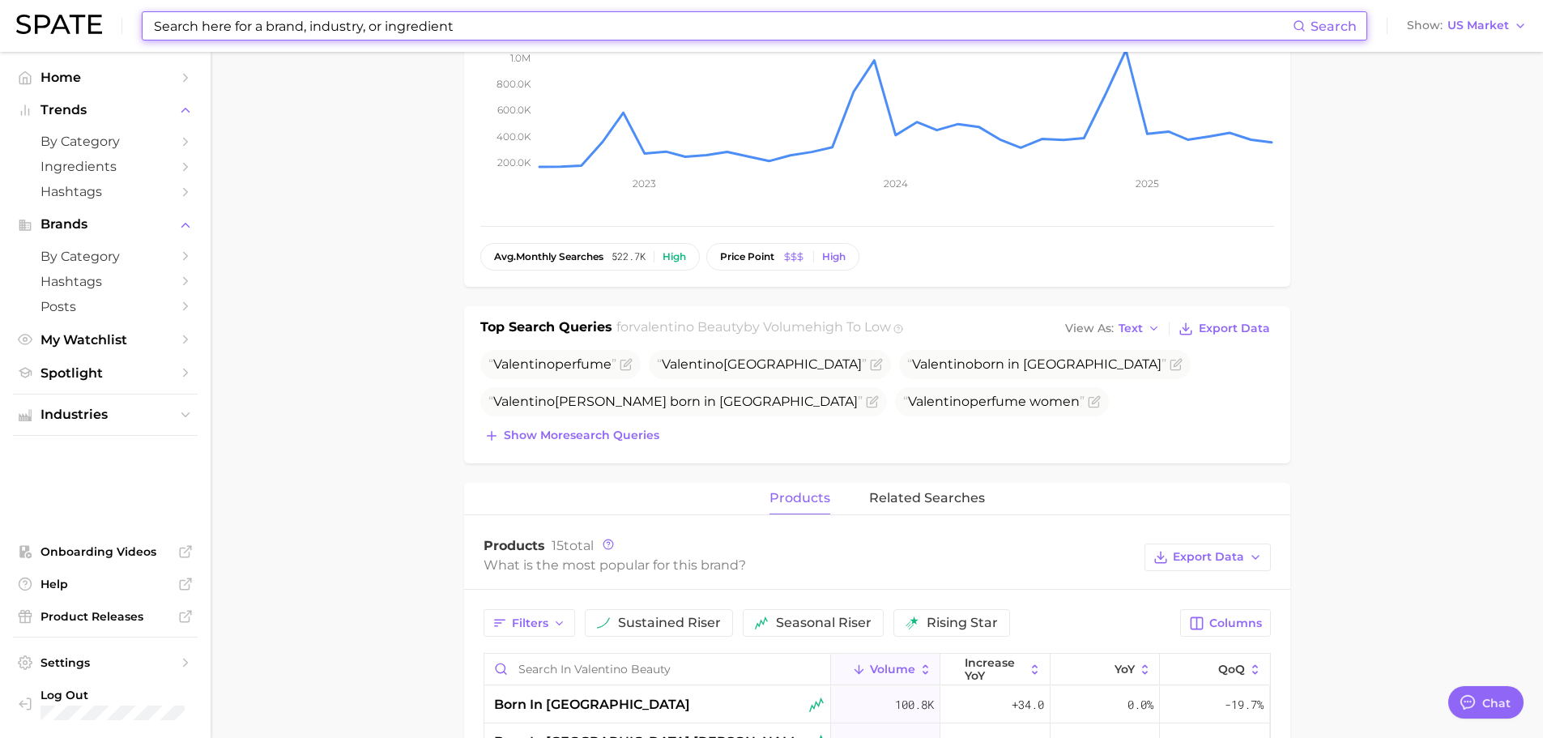
scroll to position [324, 0]
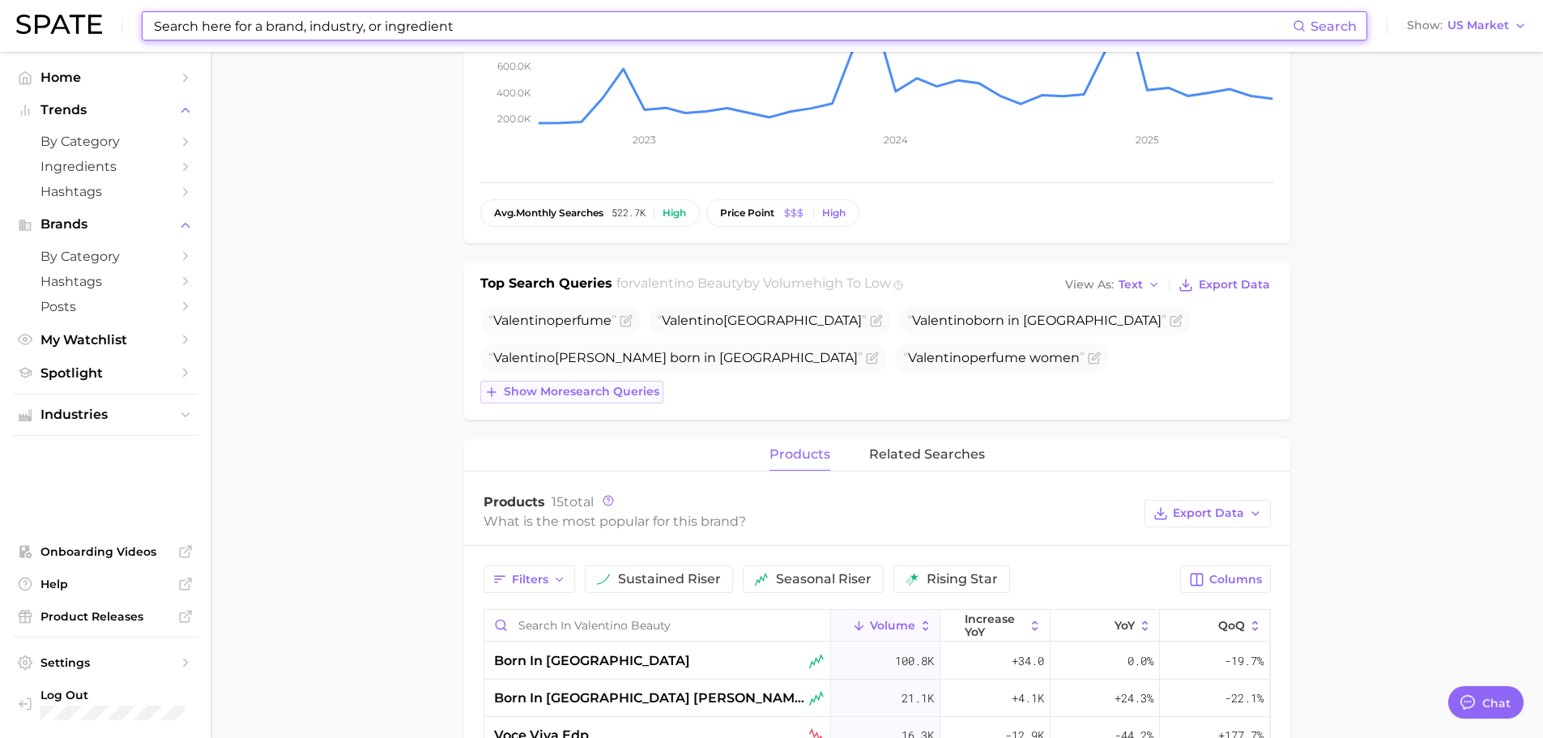
click at [642, 396] on span "Show more search queries" at bounding box center [582, 392] width 156 height 14
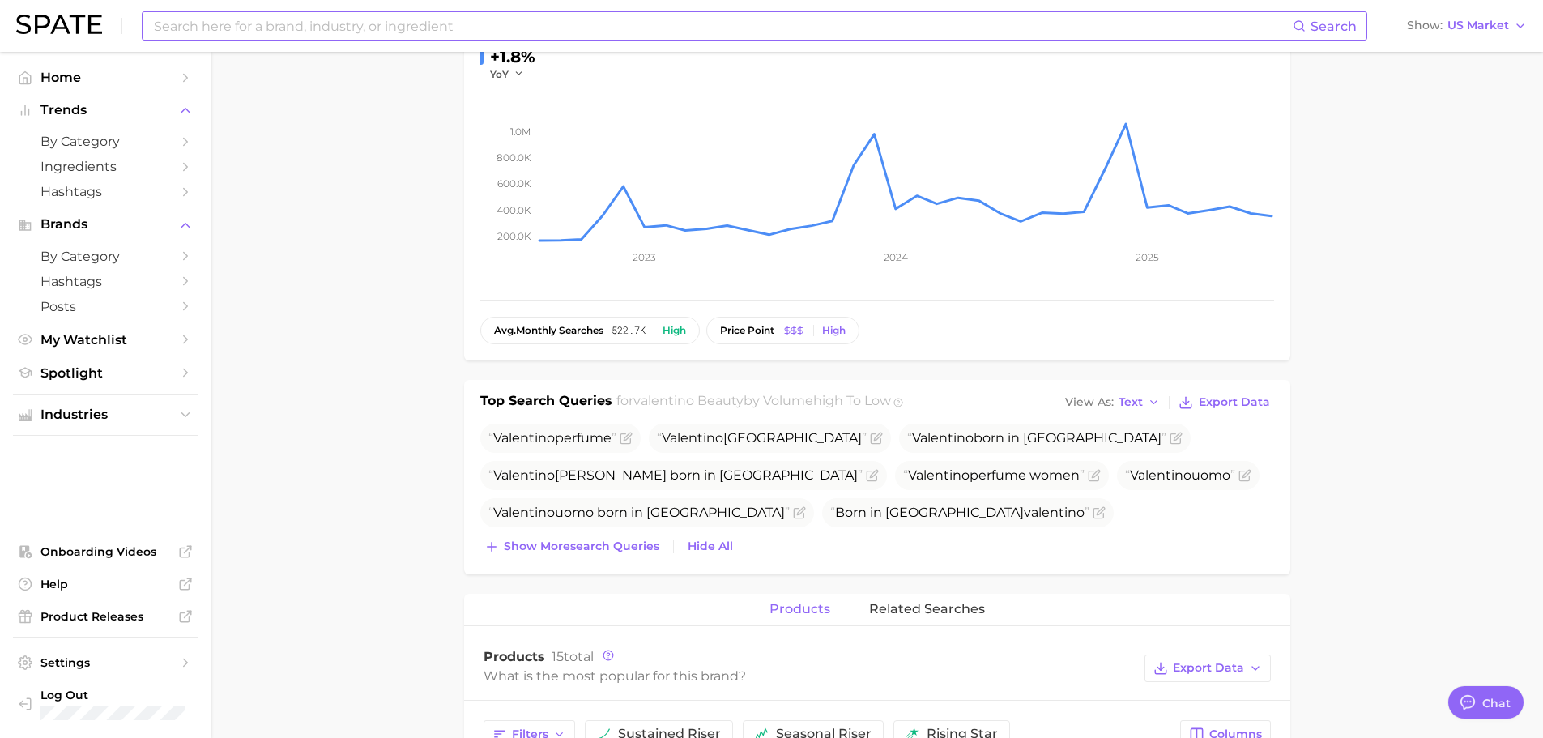
scroll to position [0, 0]
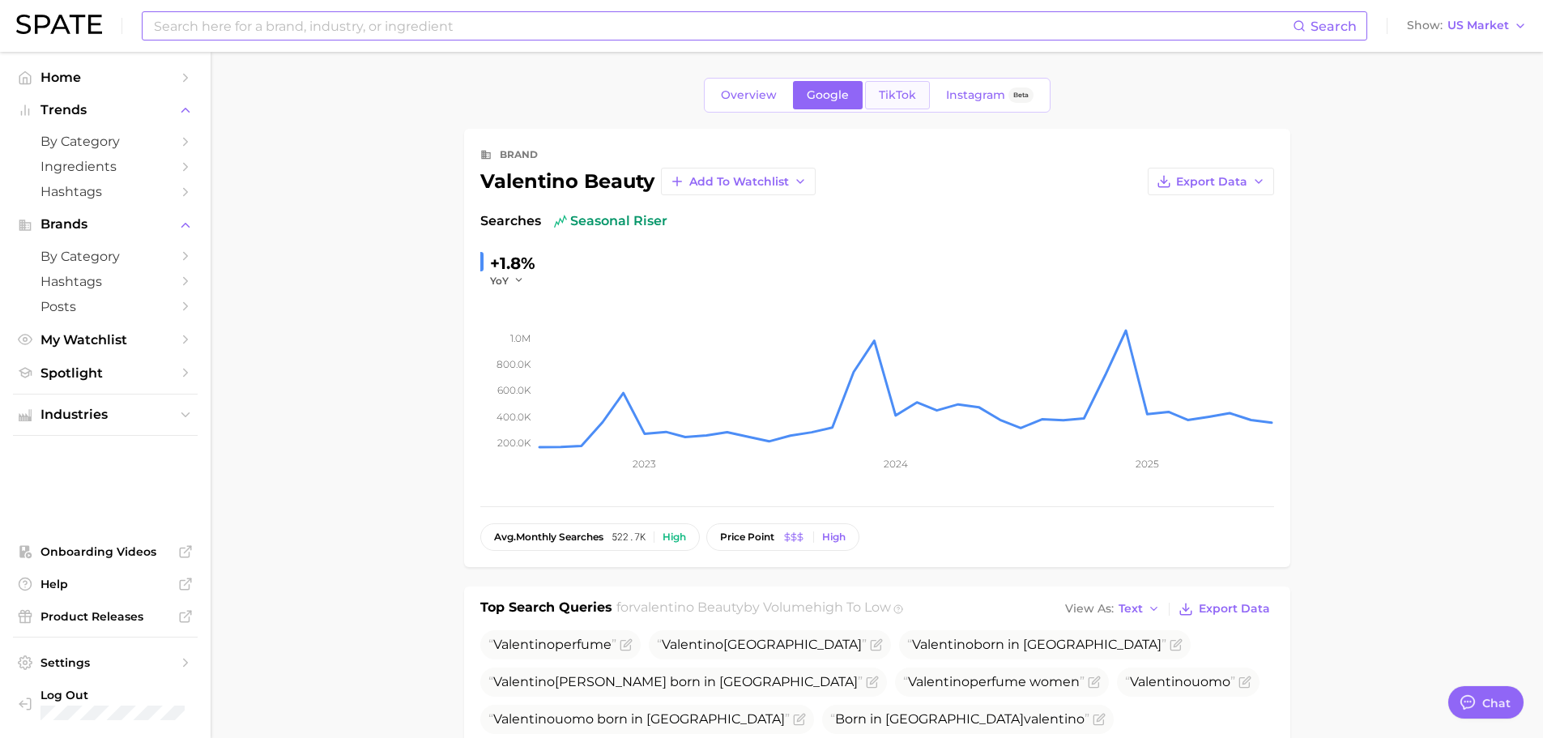
click at [902, 92] on span "TikTok" at bounding box center [897, 95] width 37 height 14
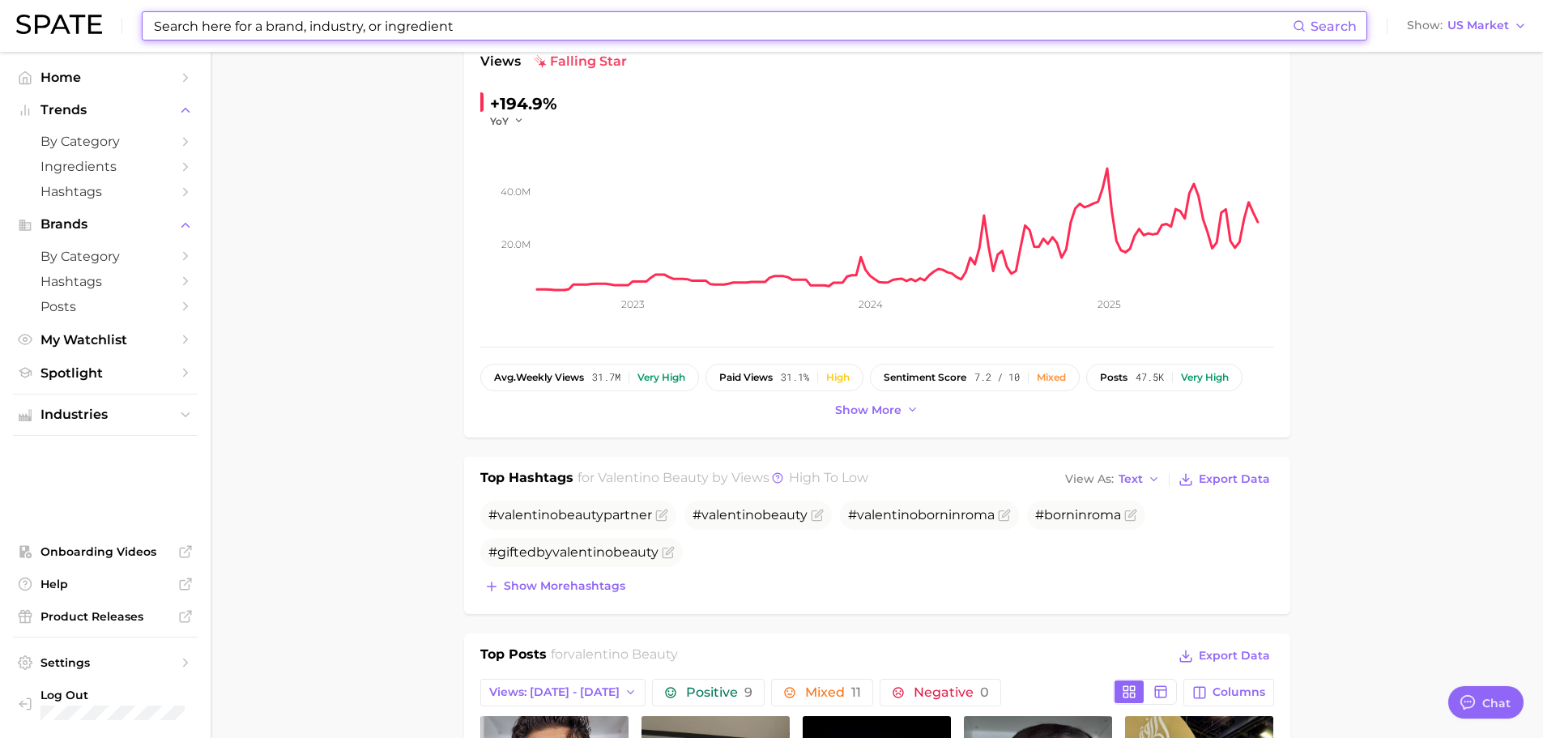
scroll to position [324, 0]
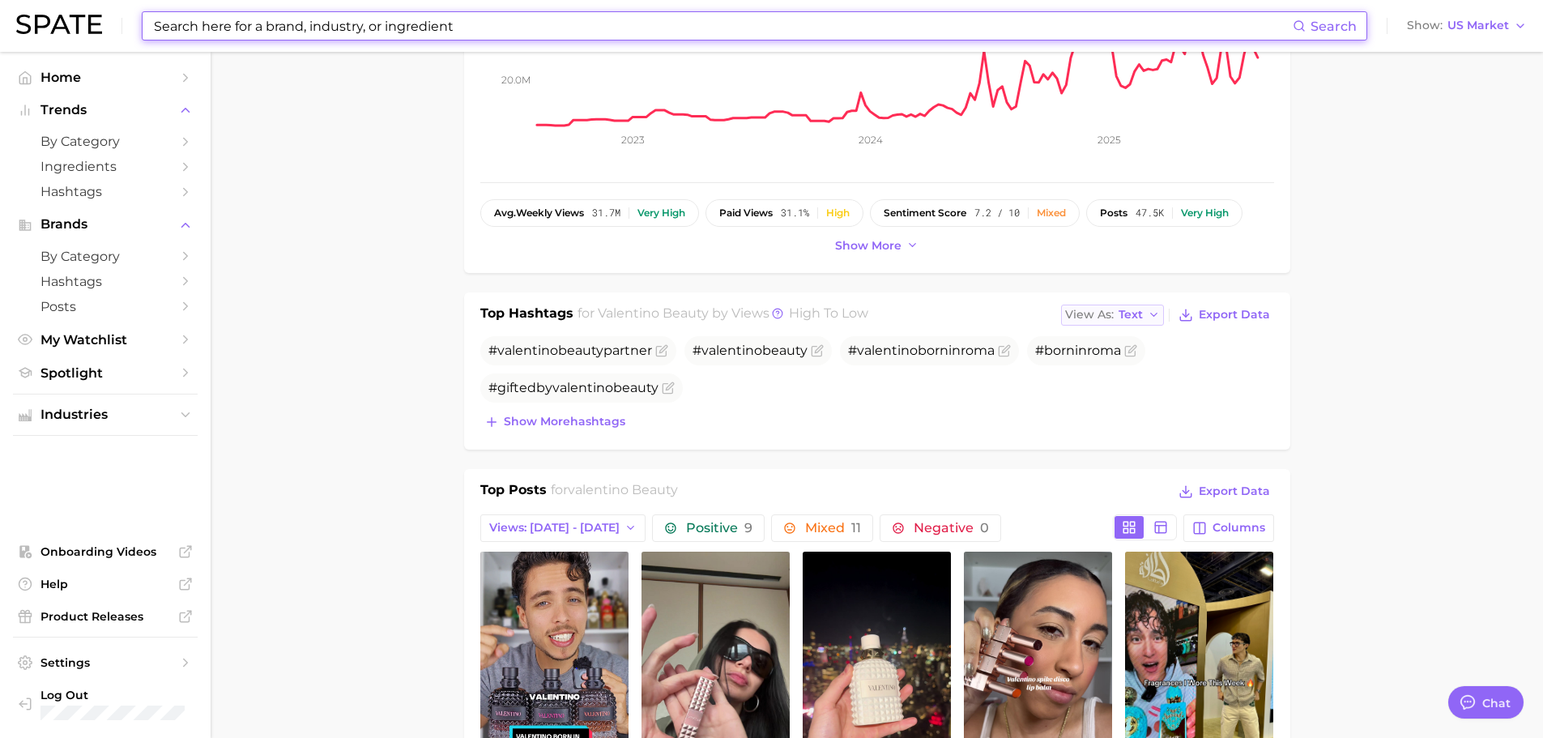
click at [1080, 305] on button "View As Text" at bounding box center [1113, 315] width 104 height 21
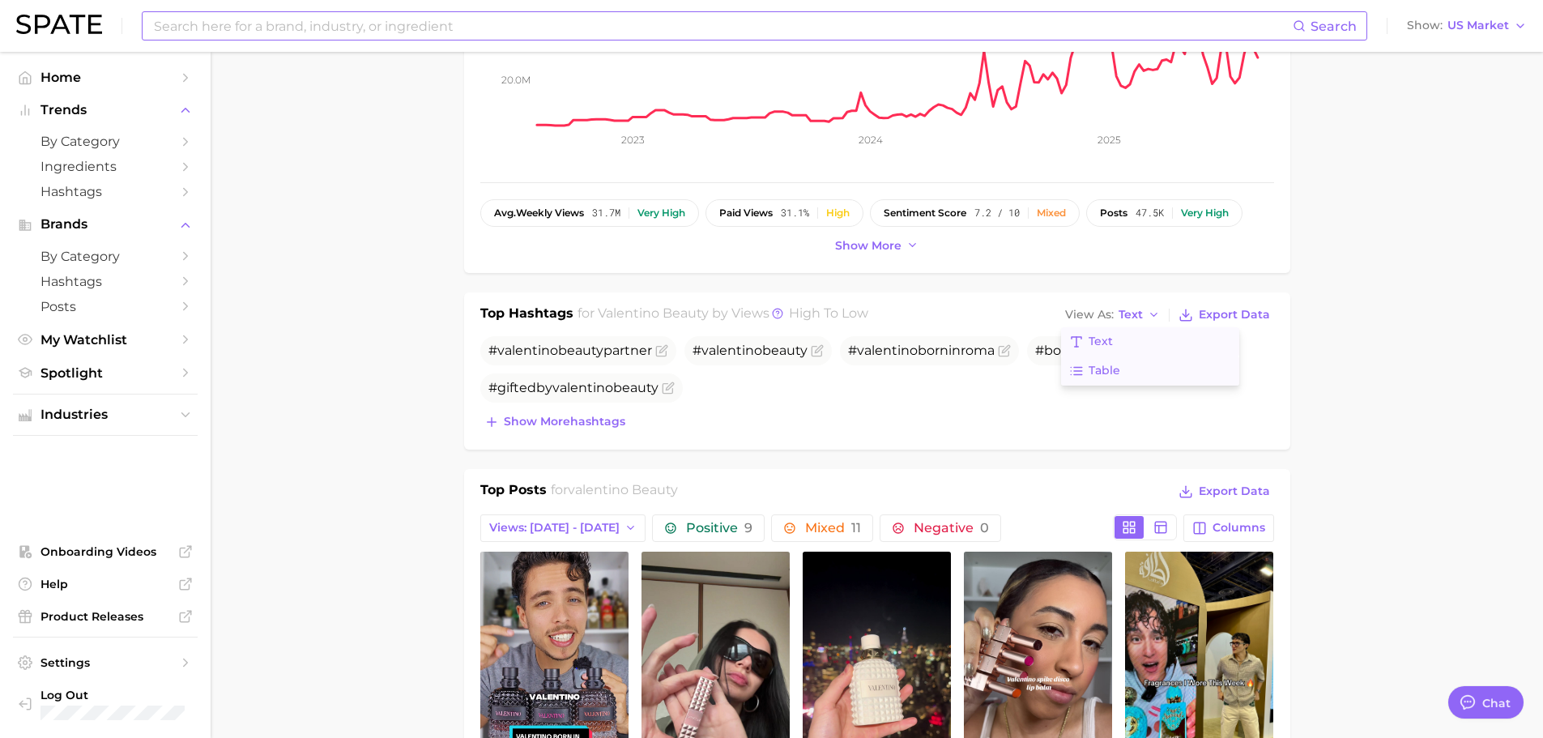
click at [1089, 368] on button "Table" at bounding box center [1150, 370] width 178 height 29
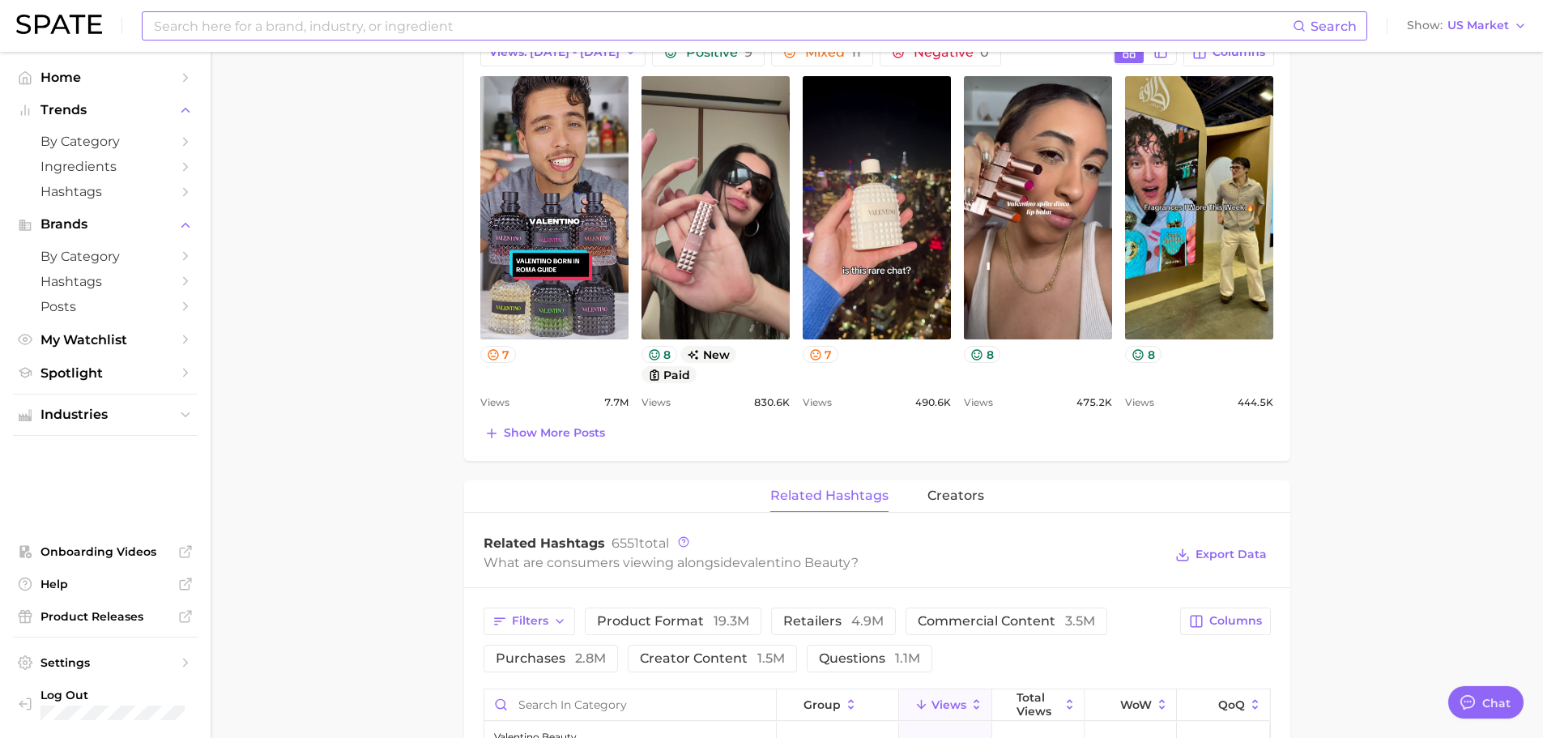
scroll to position [891, 0]
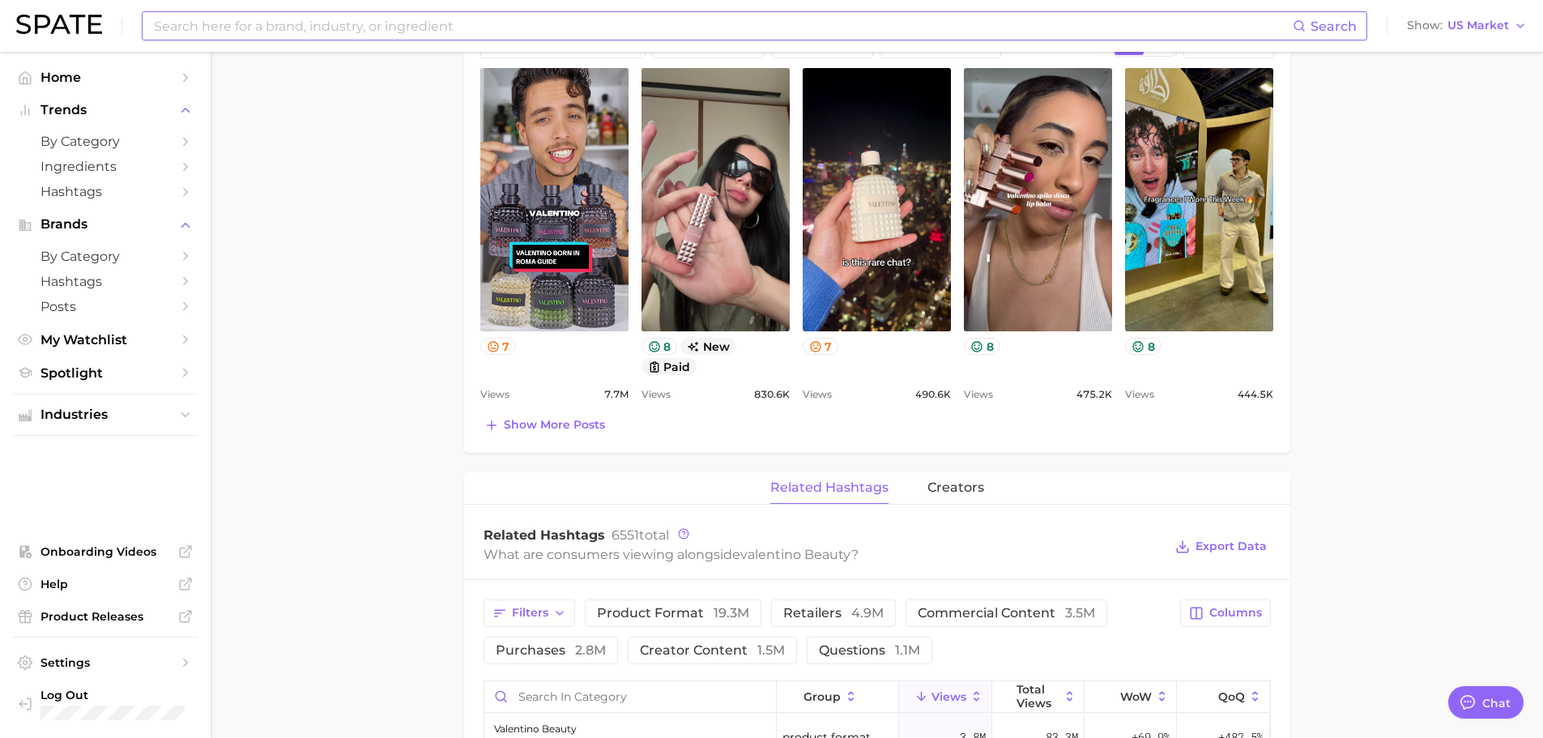
click at [524, 437] on div "Top Posts for valentino beauty Export Data Views: Aug 10 - 17 Positive 9 Mixed …" at bounding box center [877, 218] width 826 height 467
click at [521, 418] on span "Show more posts" at bounding box center [554, 425] width 101 height 14
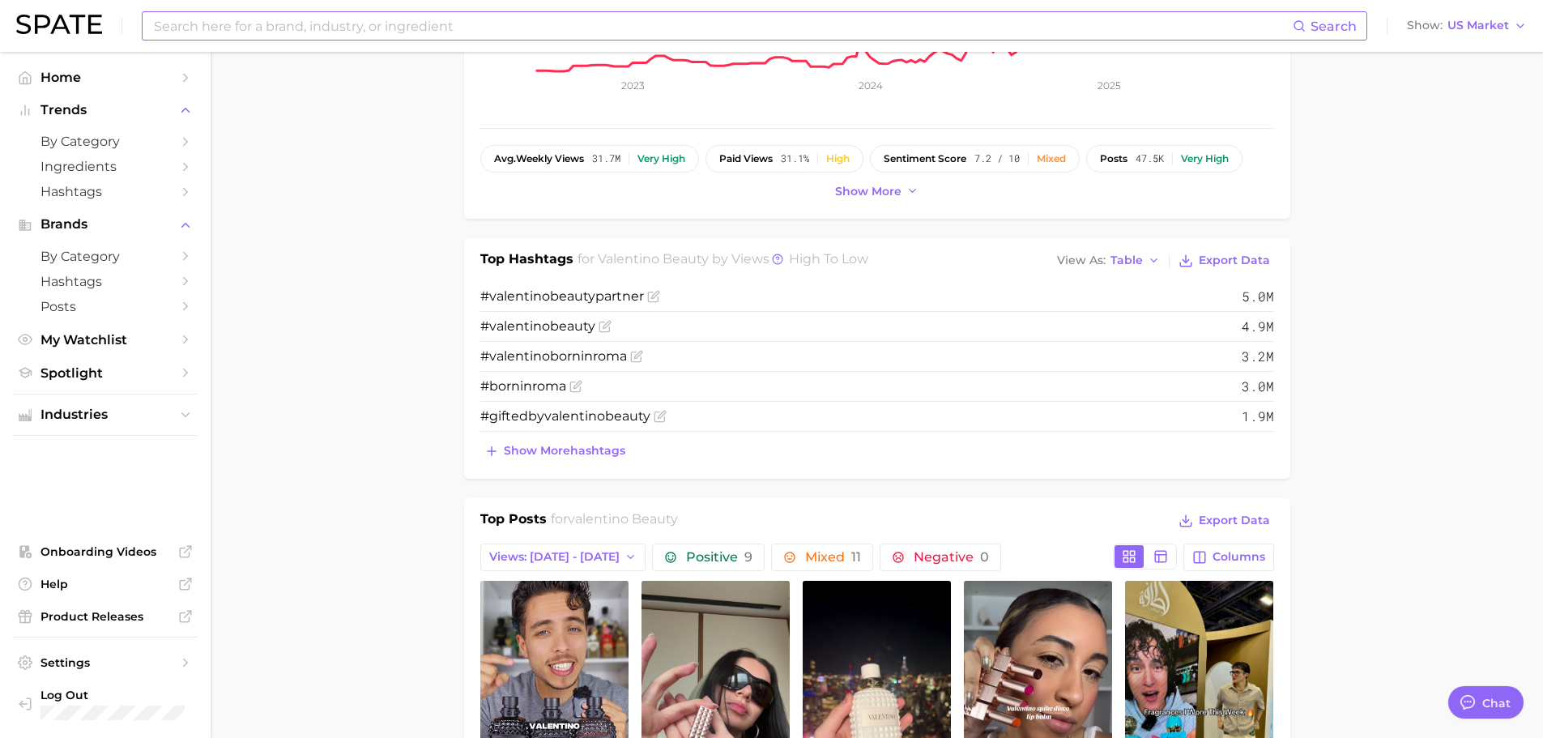
scroll to position [324, 0]
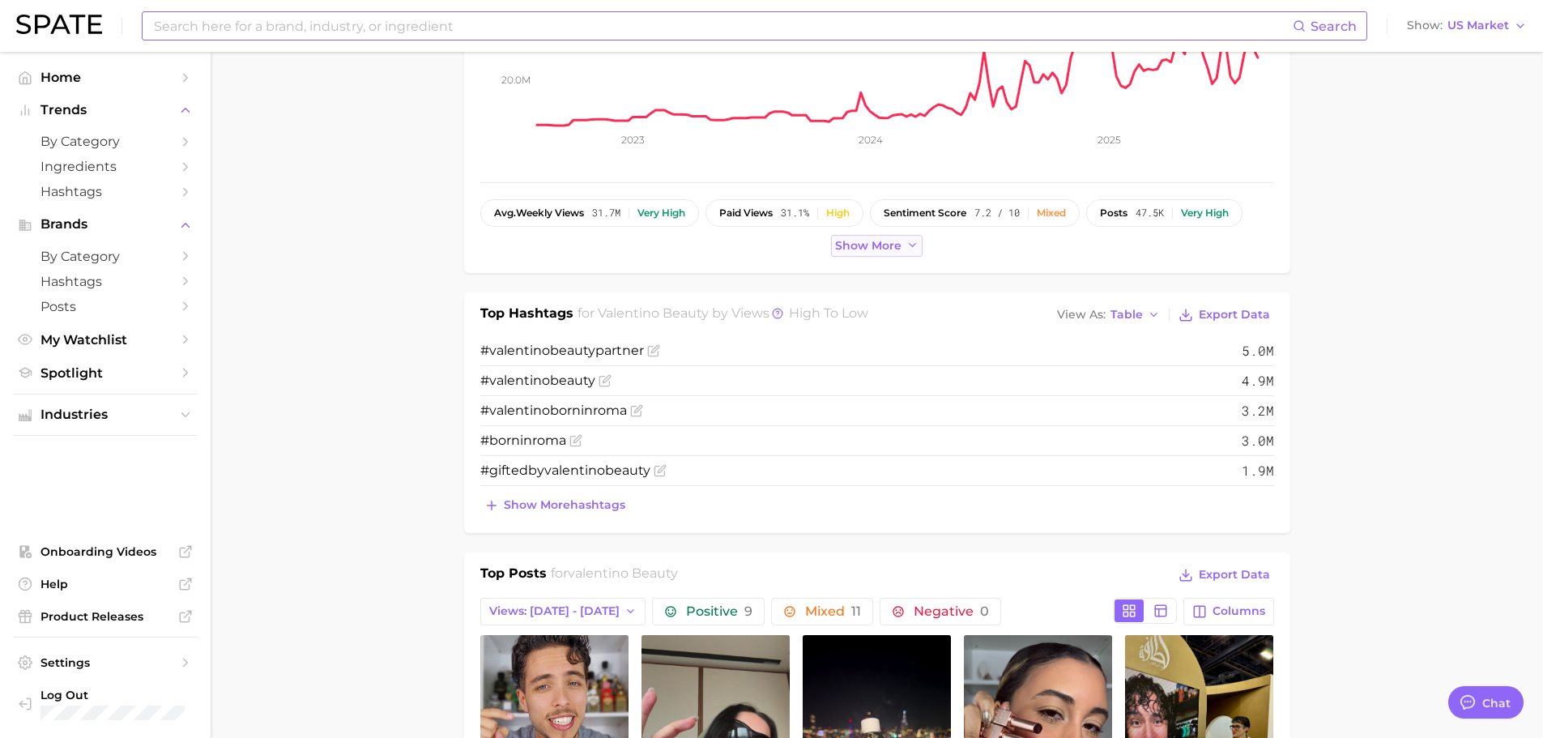
click at [859, 241] on span "Show more" at bounding box center [868, 246] width 66 height 14
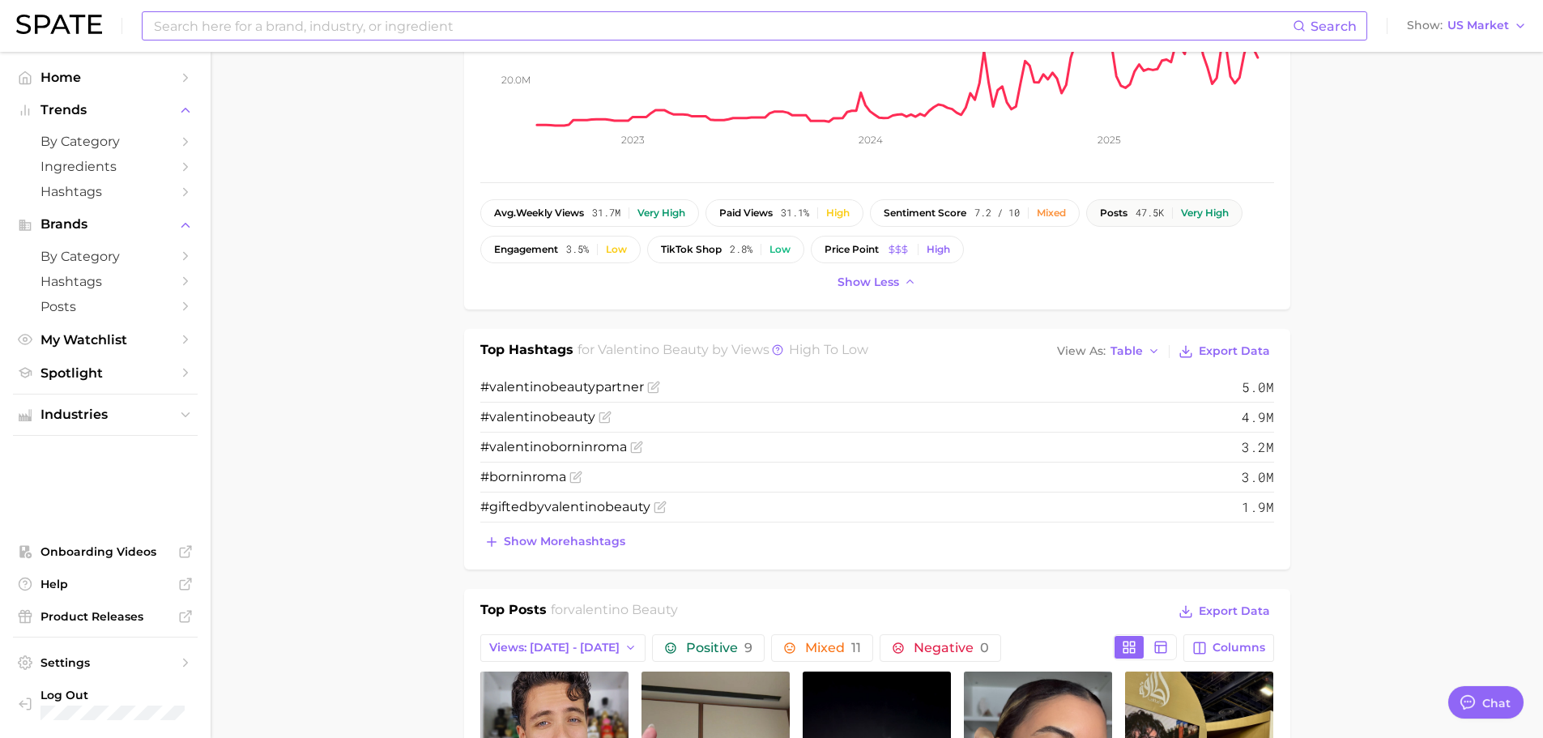
click at [1114, 208] on span "posts" at bounding box center [1114, 212] width 28 height 11
click at [850, 215] on div "High" at bounding box center [837, 212] width 23 height 11
click at [842, 215] on div "High" at bounding box center [837, 212] width 23 height 11
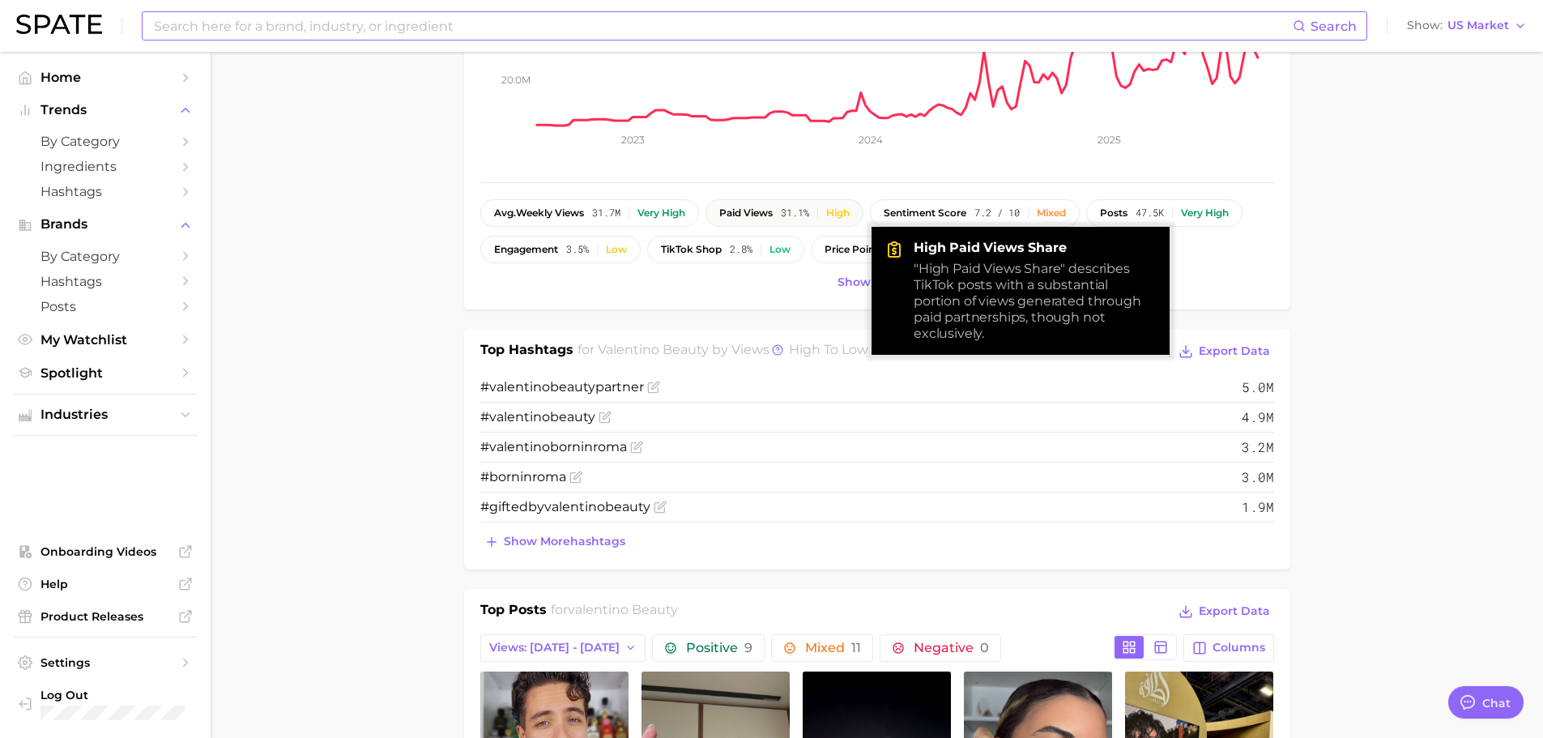
click at [842, 215] on div "High" at bounding box center [837, 212] width 23 height 11
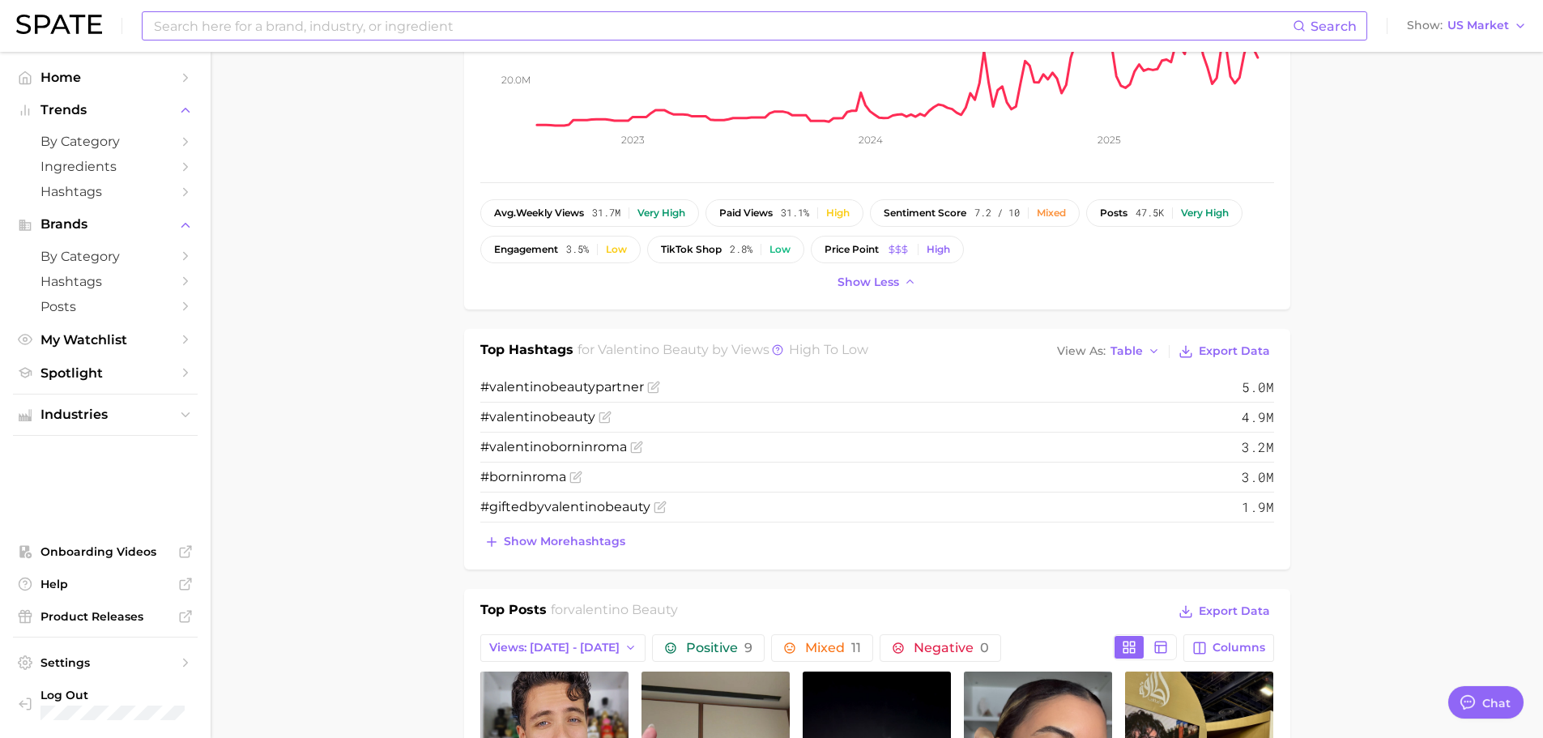
click at [496, 26] on input at bounding box center [722, 26] width 1140 height 28
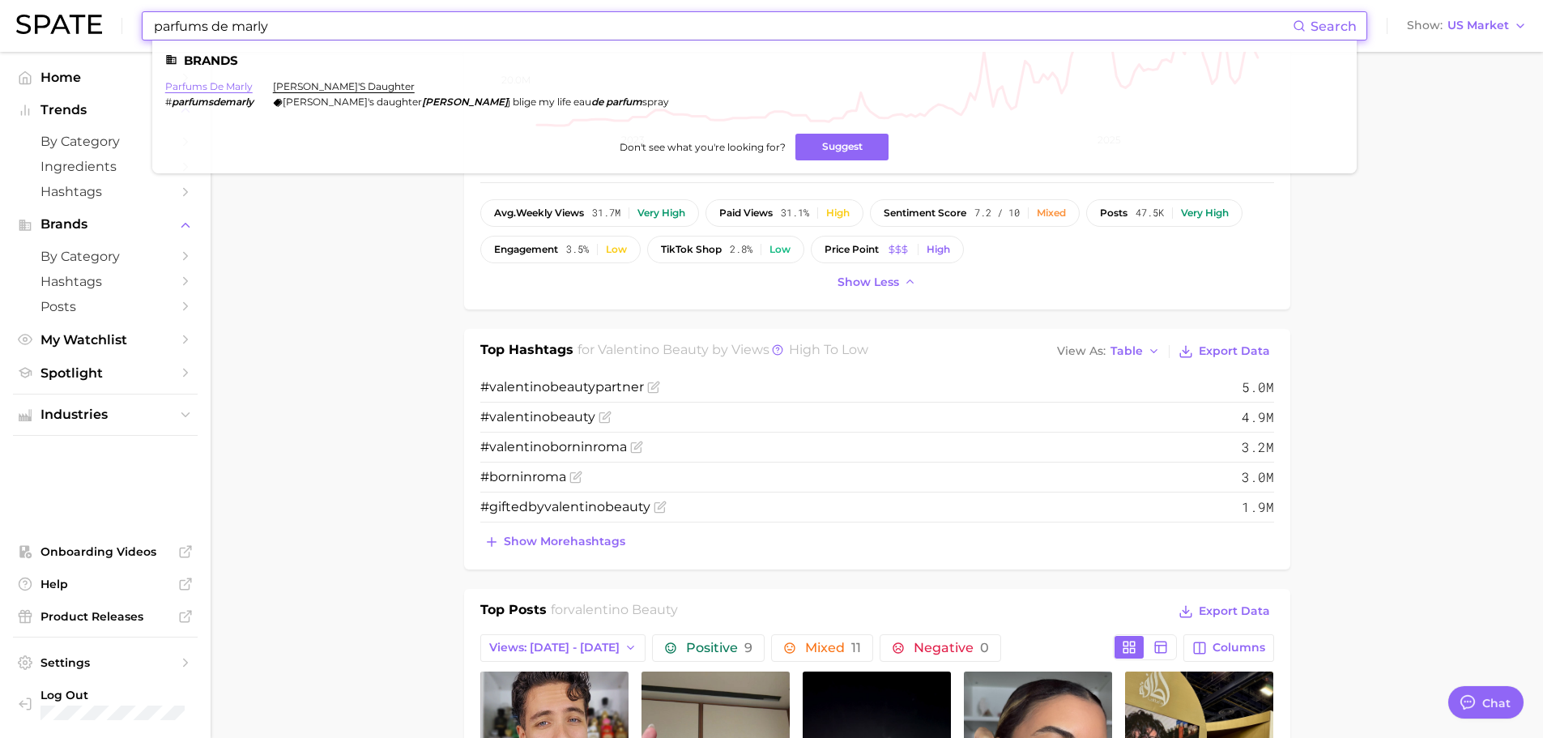
type input "parfums de marly"
click at [205, 86] on link "parfums de marly" at bounding box center [208, 86] width 87 height 12
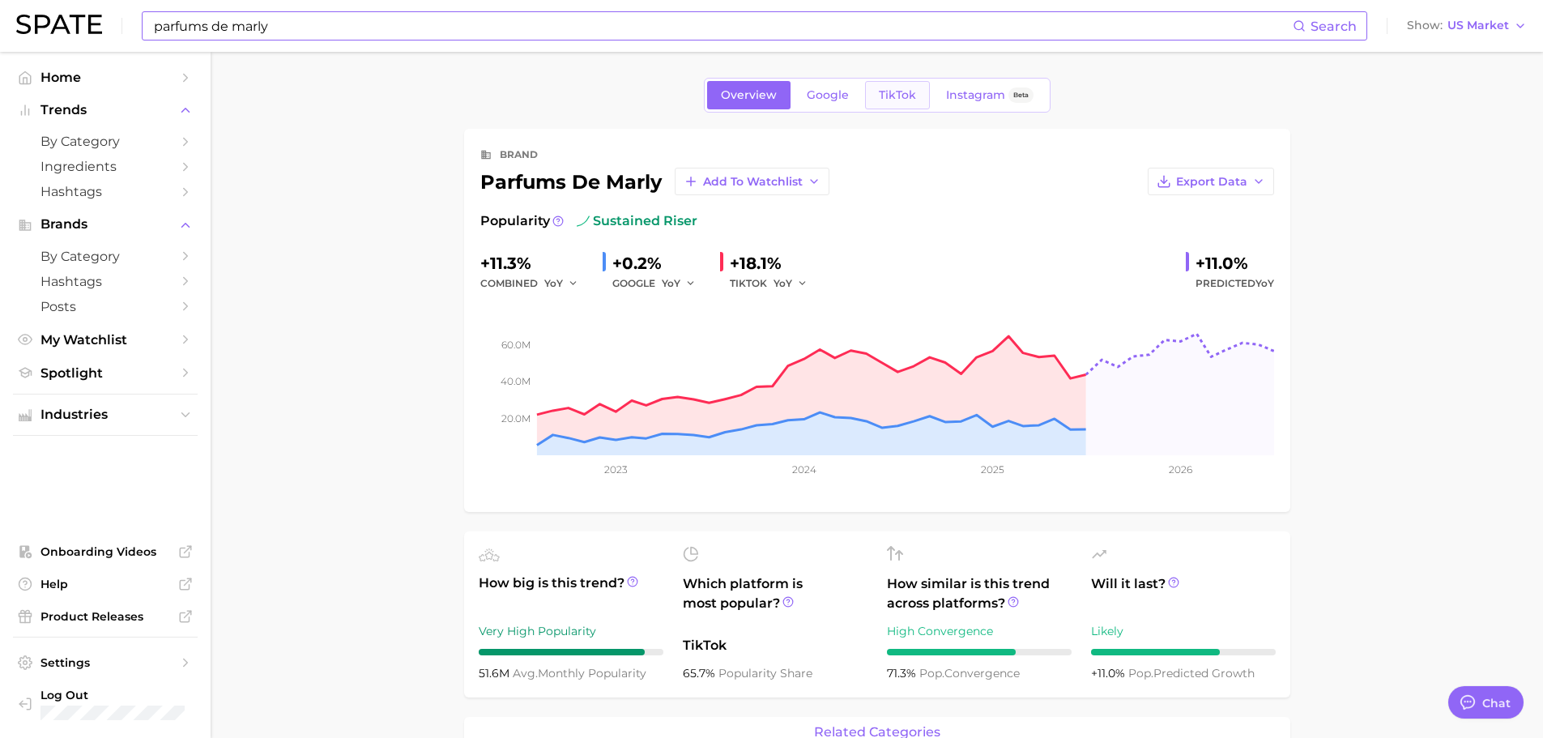
click at [884, 101] on span "TikTok" at bounding box center [897, 95] width 37 height 14
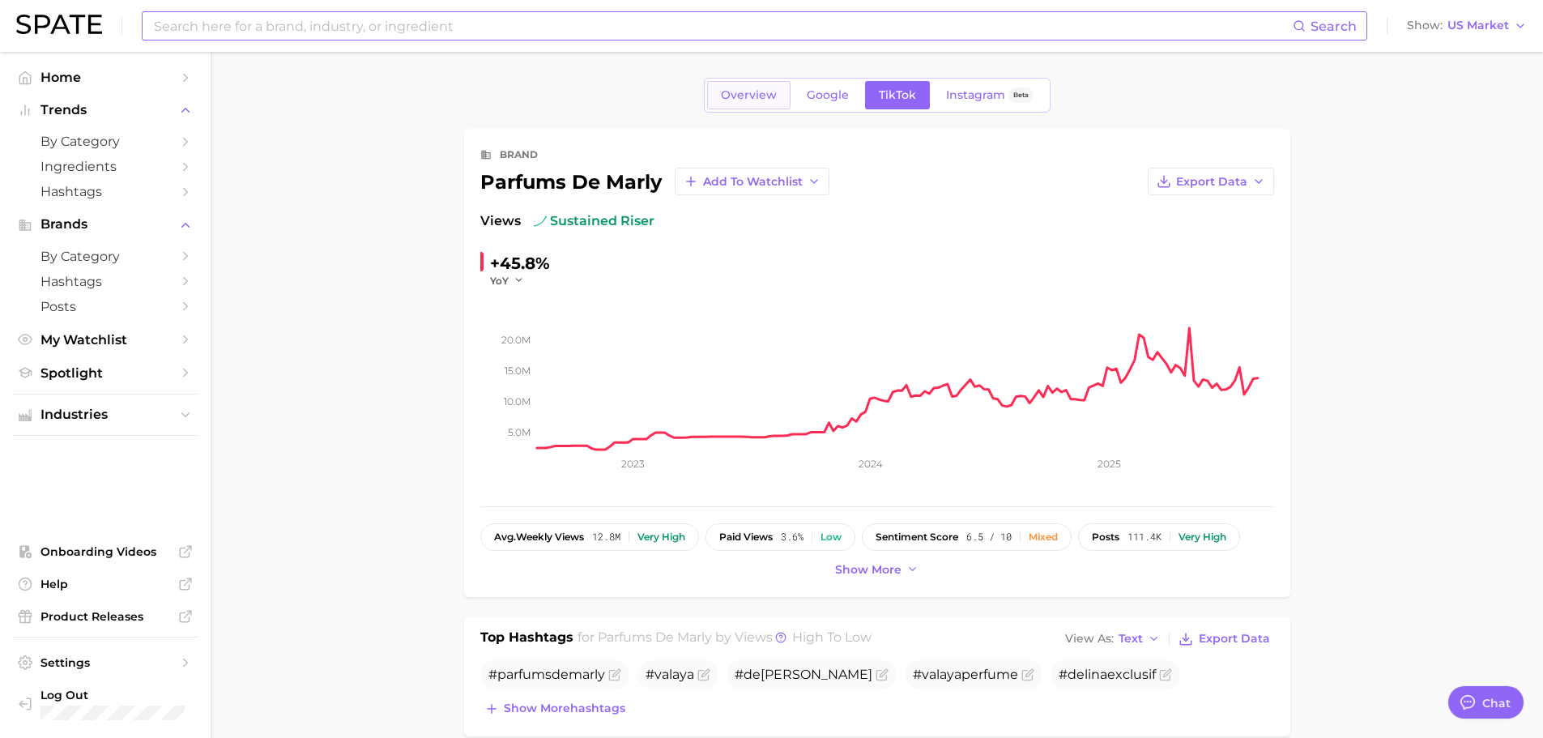
click at [760, 97] on span "Overview" at bounding box center [749, 95] width 56 height 14
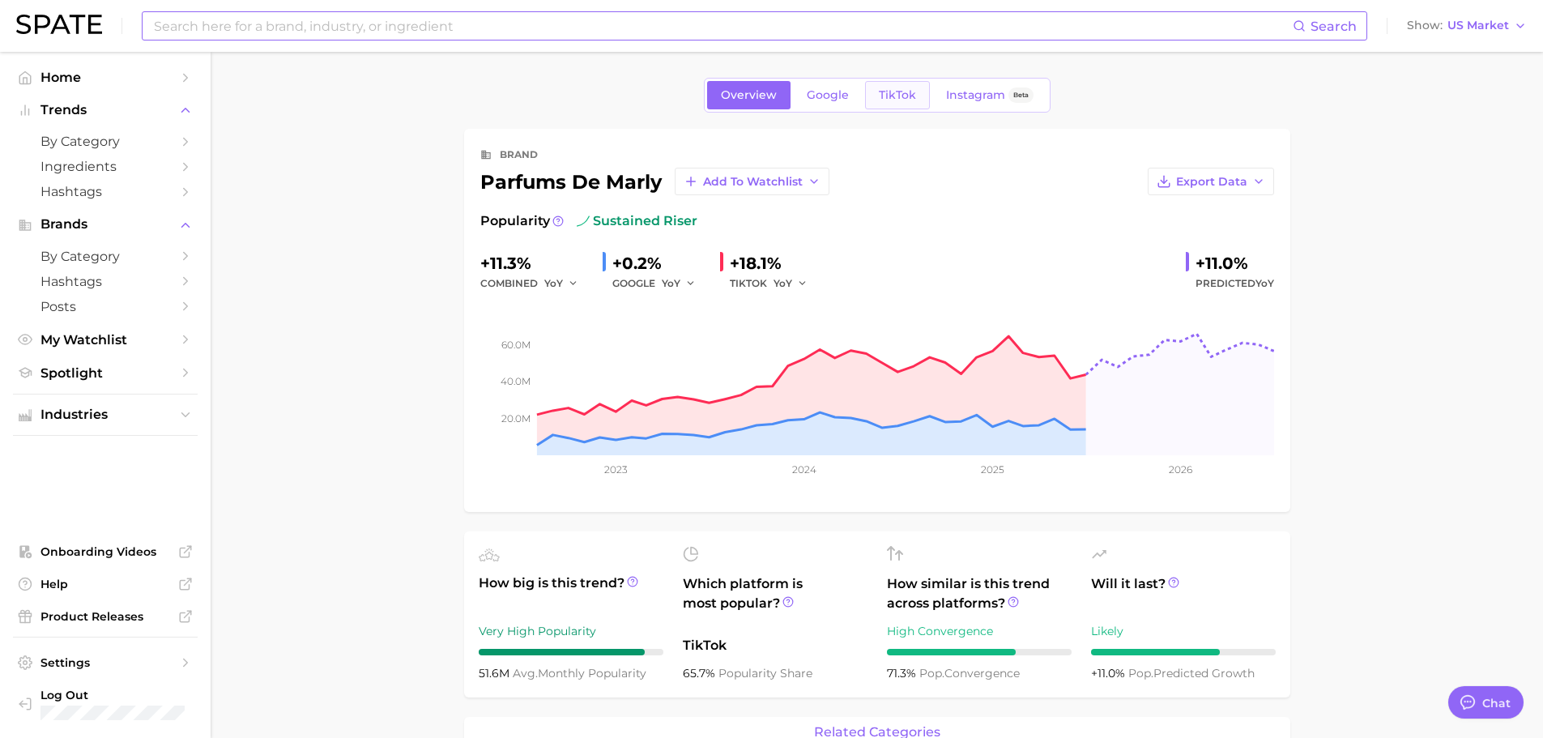
click at [905, 95] on span "TikTok" at bounding box center [897, 95] width 37 height 14
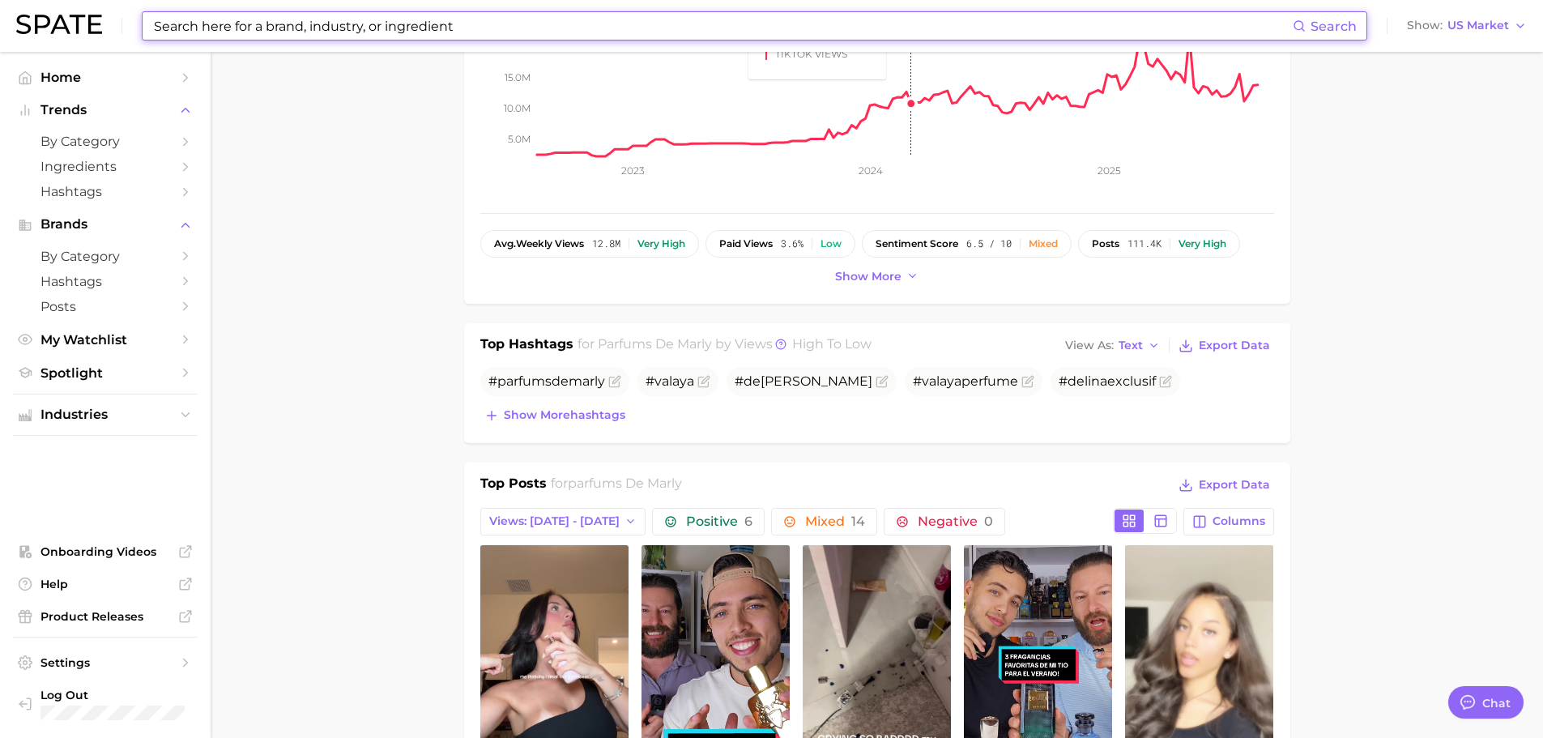
scroll to position [324, 0]
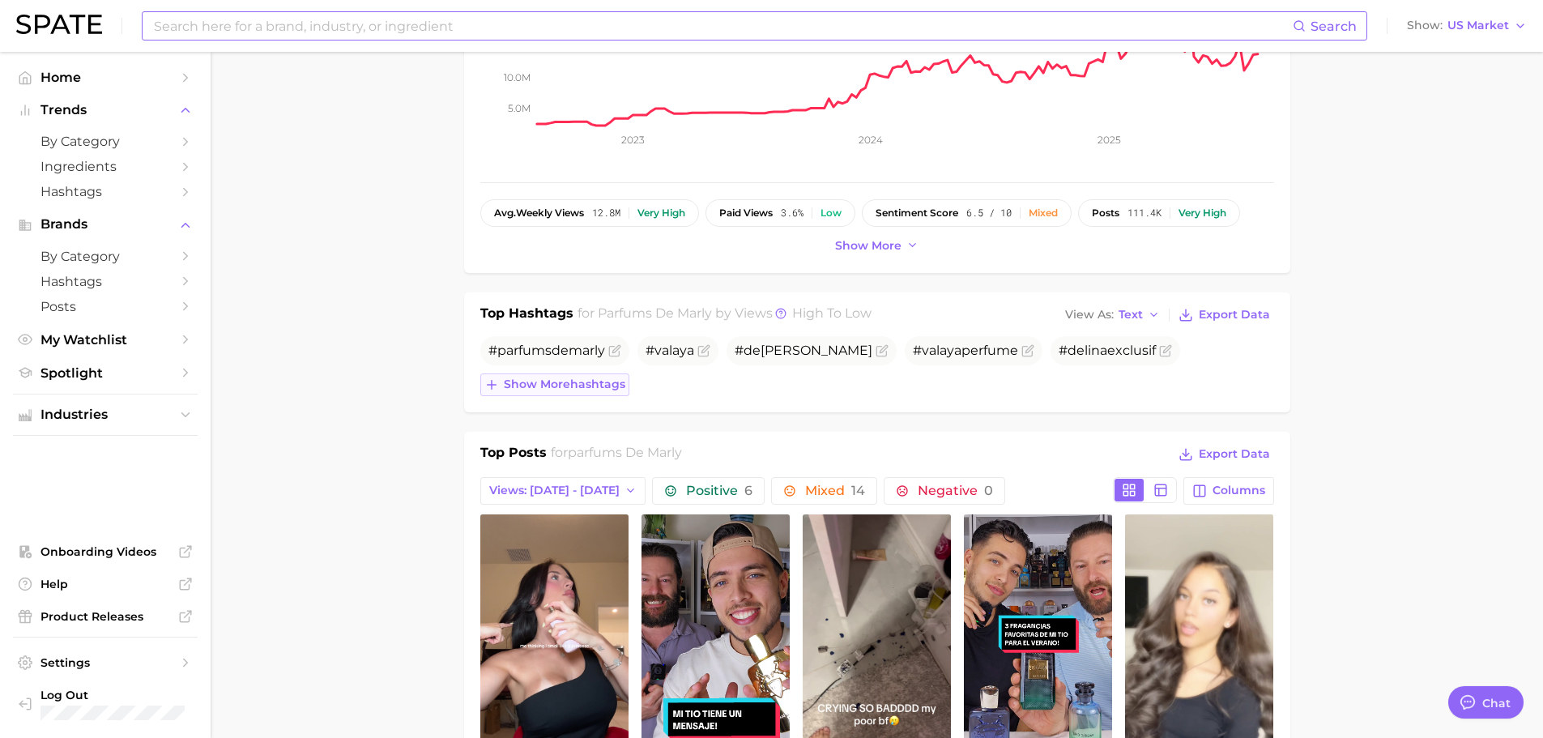
click at [589, 376] on button "Show more hashtags" at bounding box center [554, 384] width 149 height 23
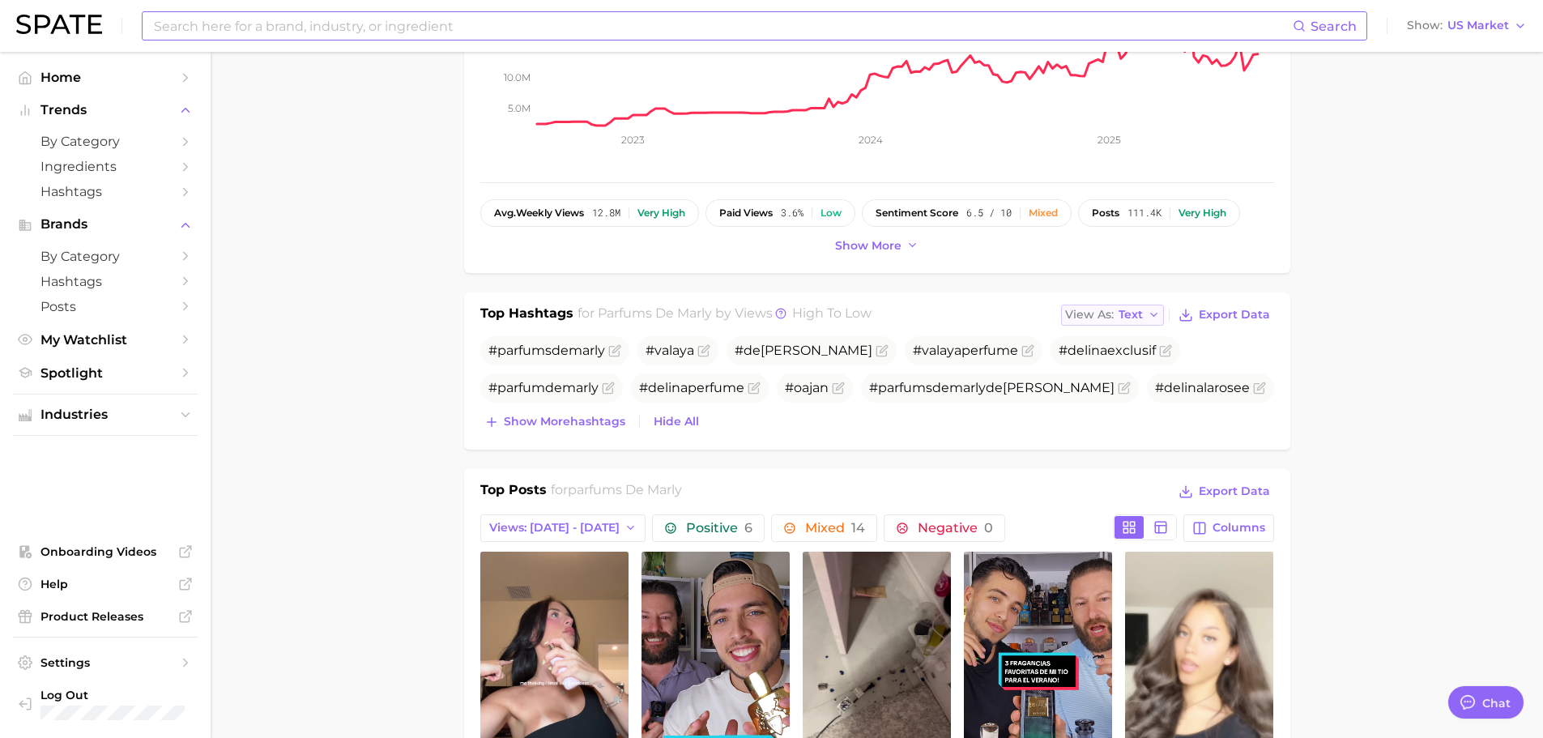
click at [1123, 325] on button "View As Text" at bounding box center [1113, 315] width 104 height 21
click at [1112, 361] on button "Table" at bounding box center [1150, 370] width 178 height 29
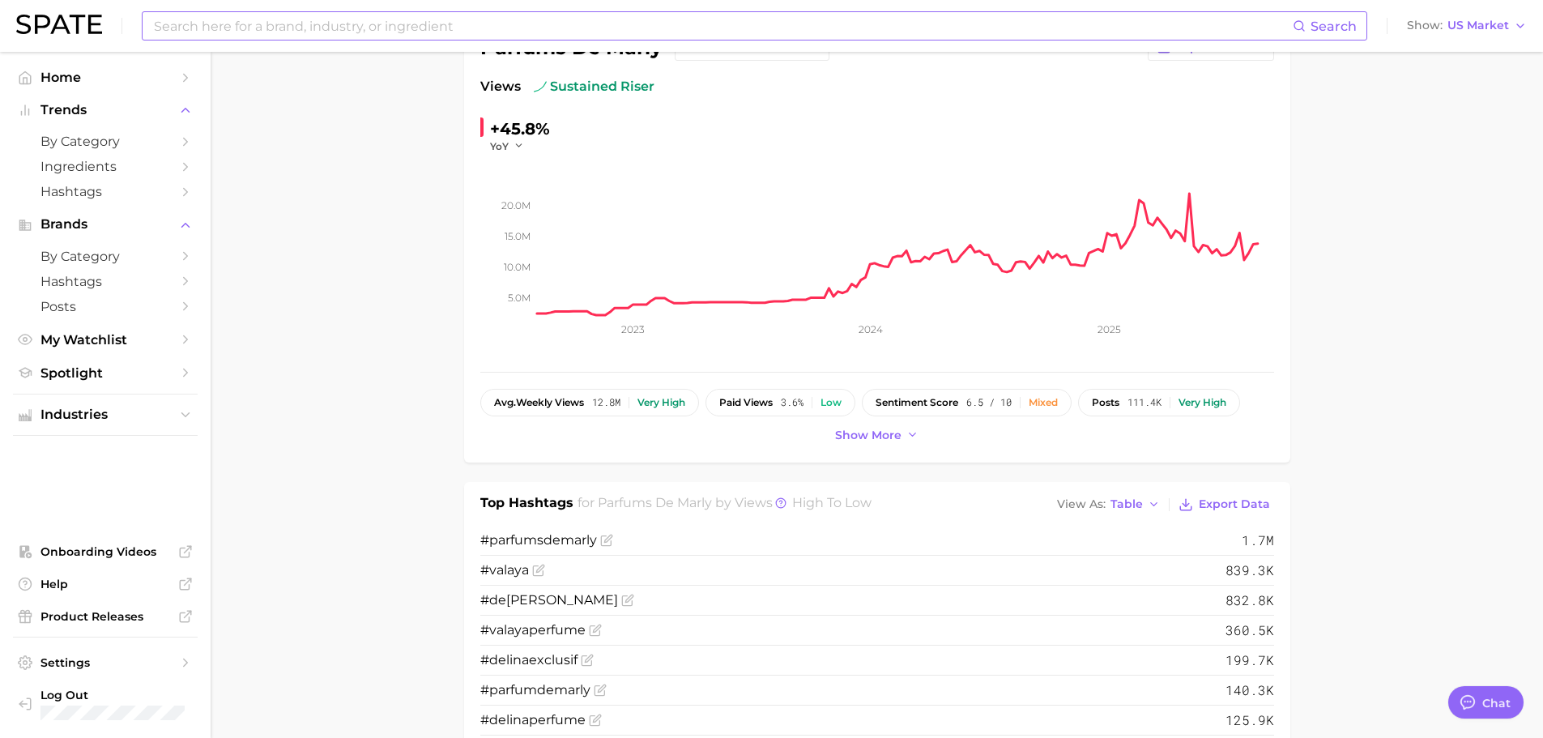
scroll to position [0, 0]
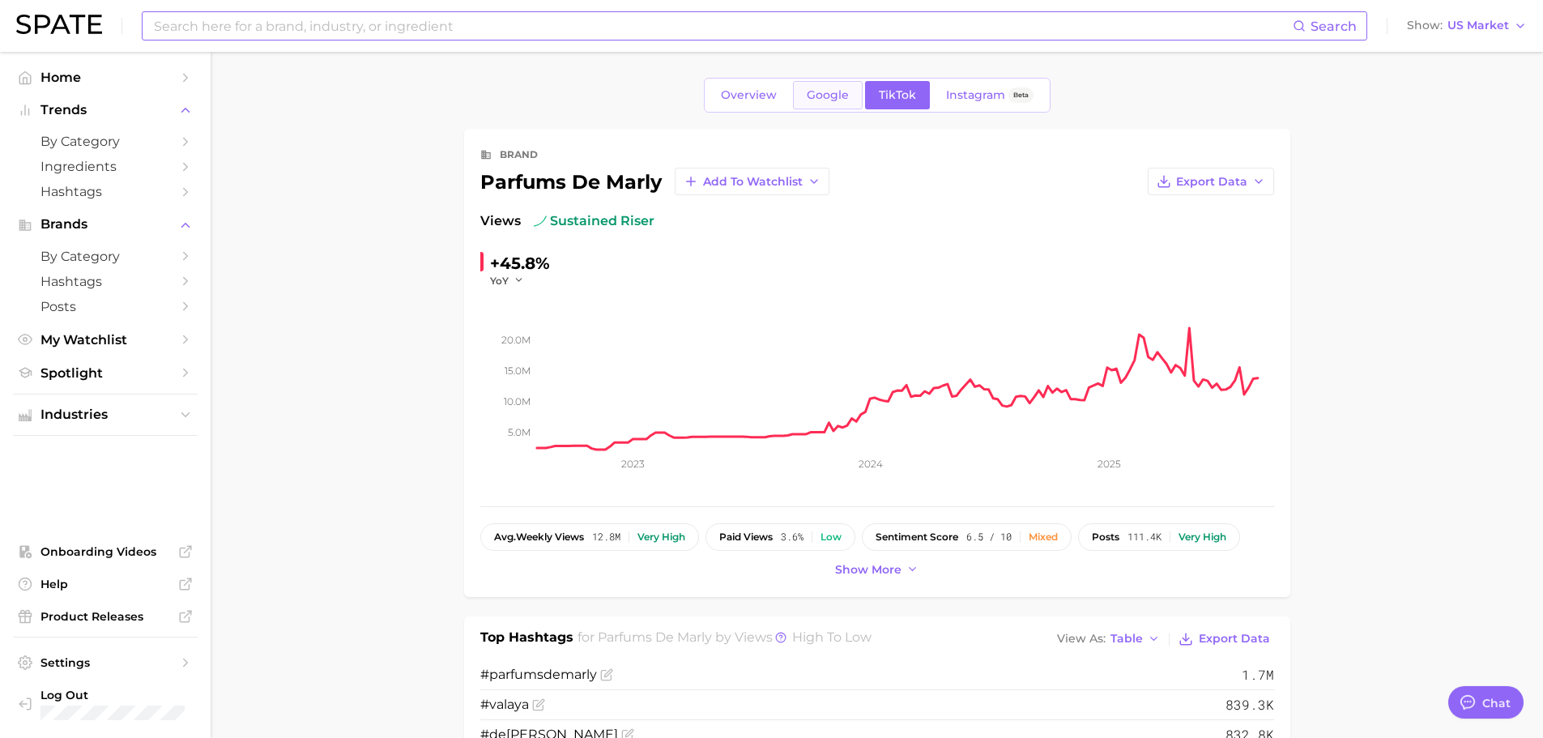
click at [825, 106] on link "Google" at bounding box center [828, 95] width 70 height 28
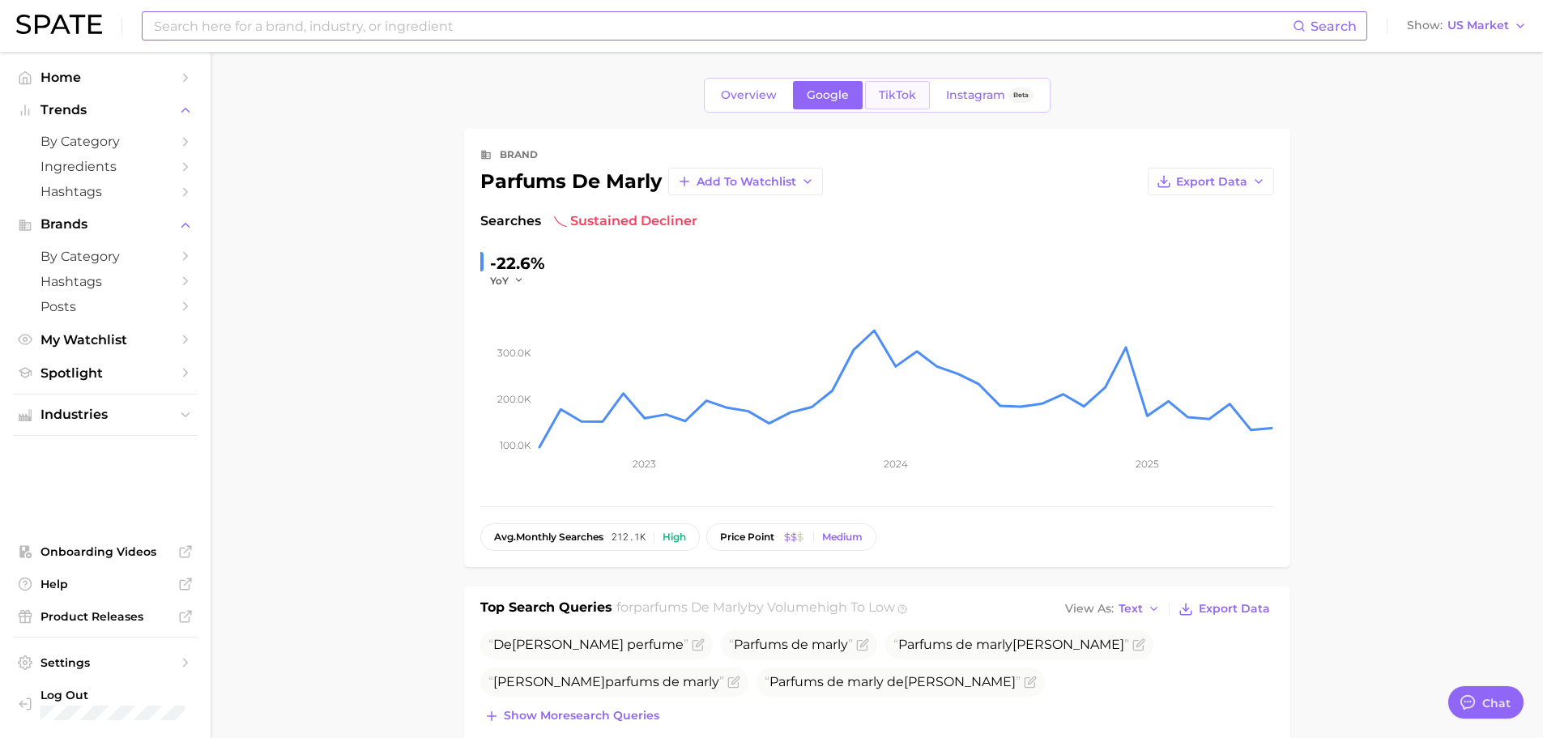
click at [888, 89] on span "TikTok" at bounding box center [897, 95] width 37 height 14
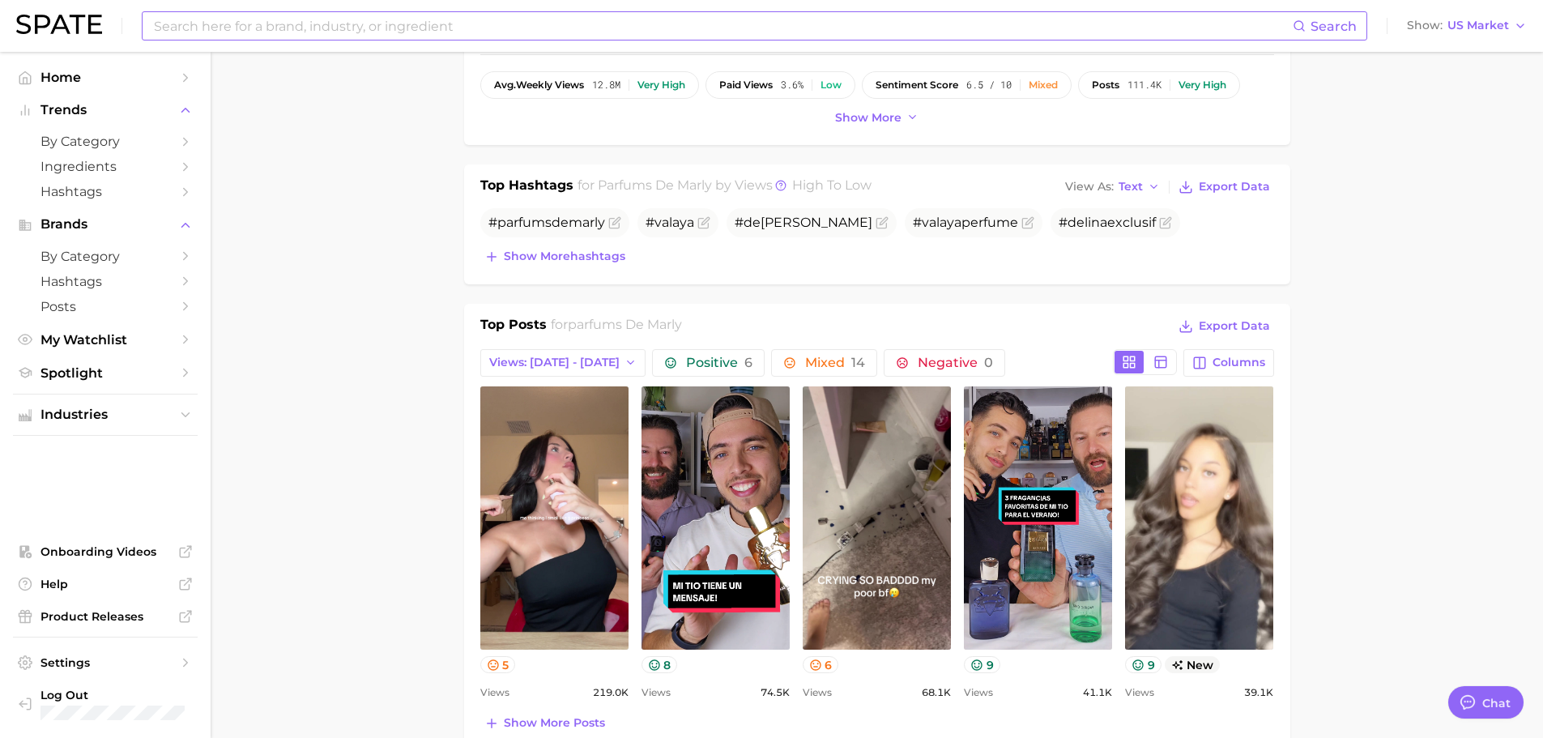
scroll to position [405, 0]
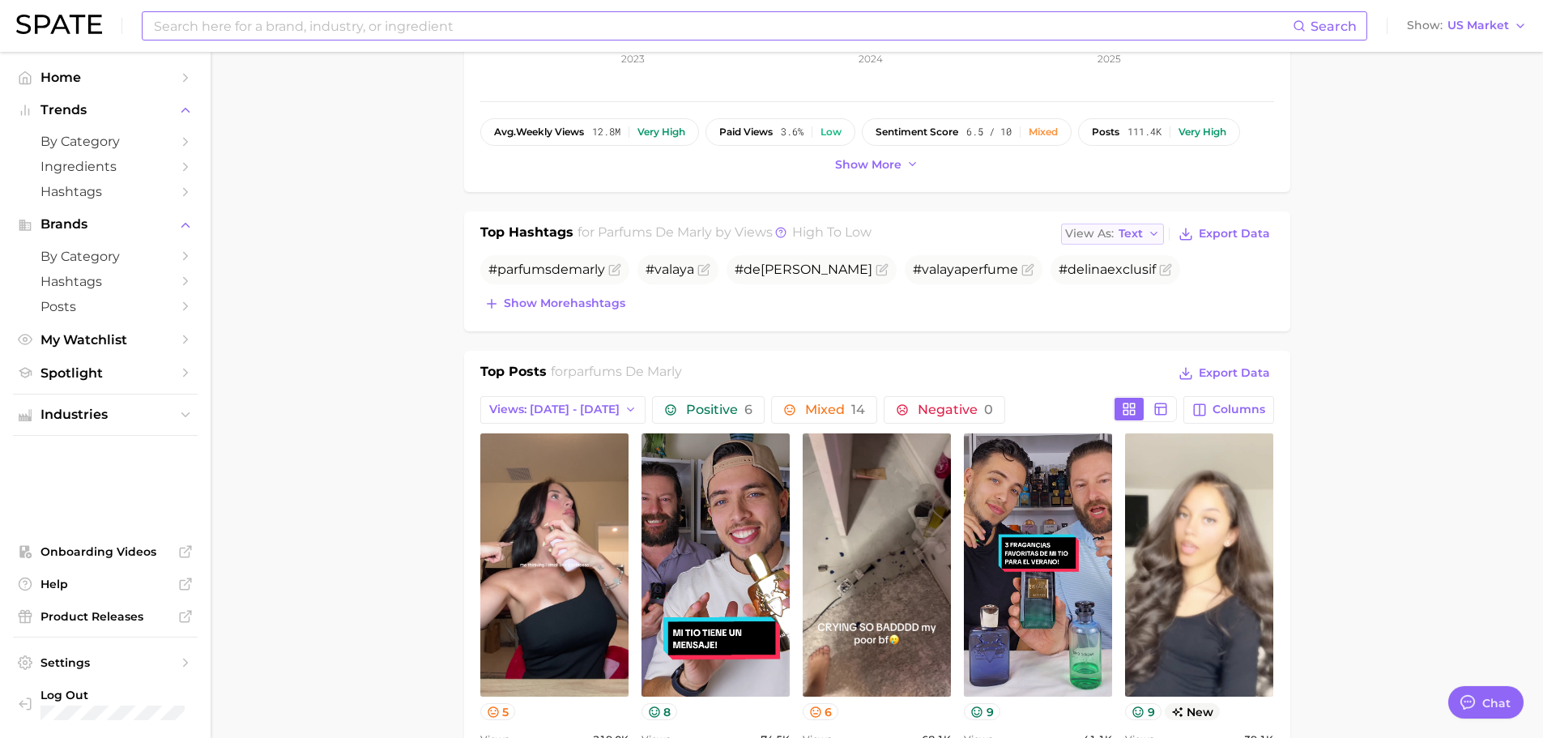
click at [1154, 234] on polyline "button" at bounding box center [1153, 233] width 6 height 3
click at [1127, 286] on button "Table" at bounding box center [1150, 289] width 178 height 29
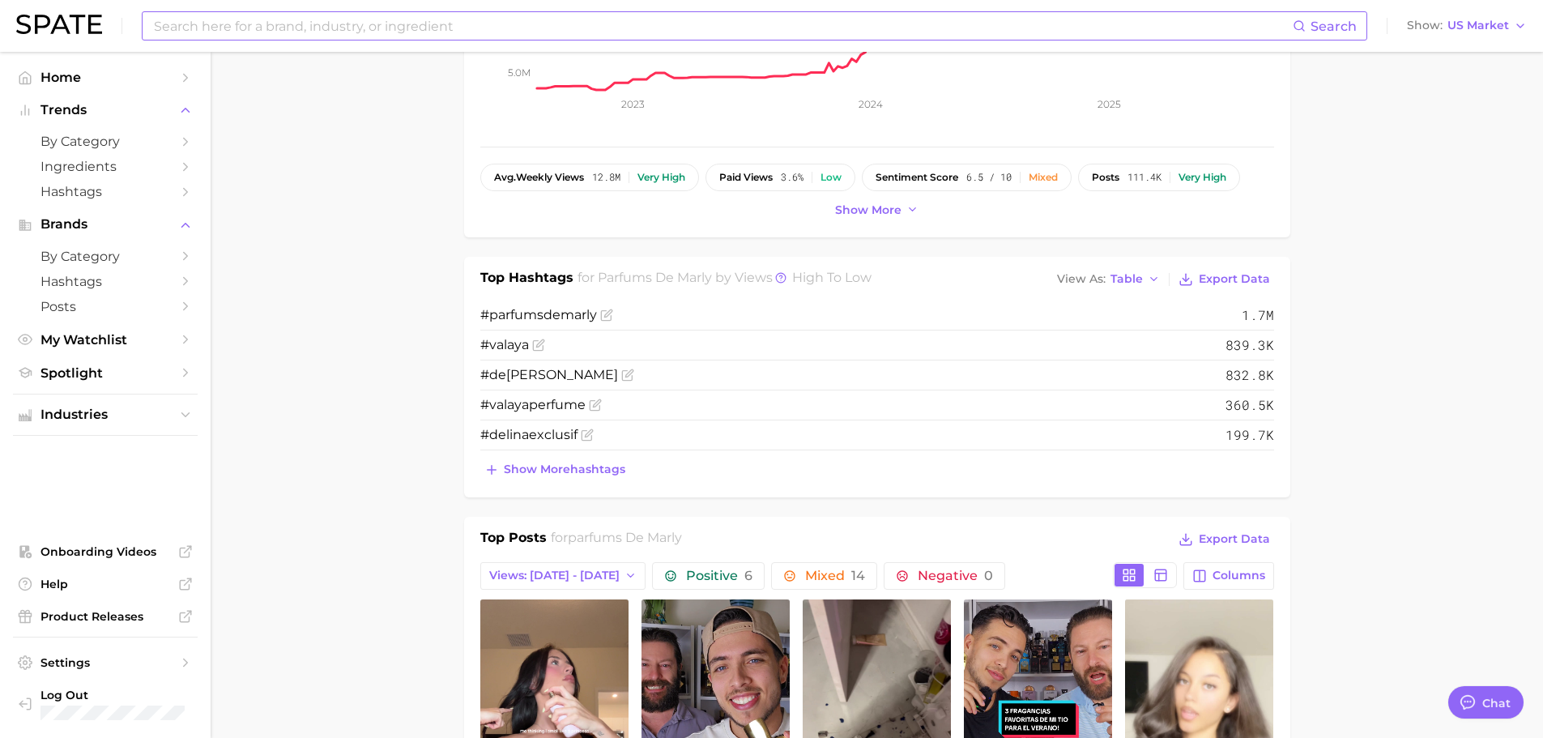
scroll to position [324, 0]
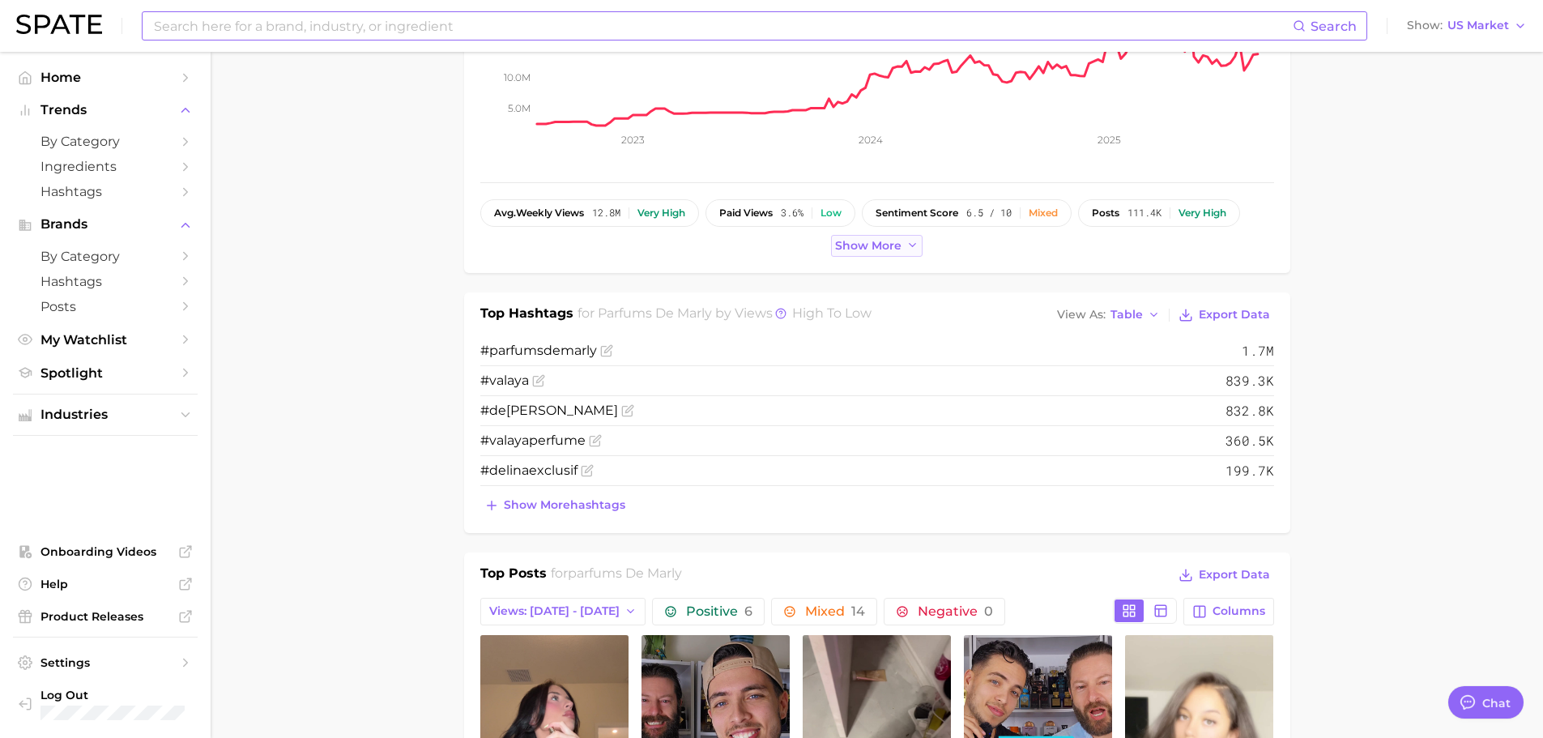
click at [910, 245] on polyline at bounding box center [913, 245] width 6 height 3
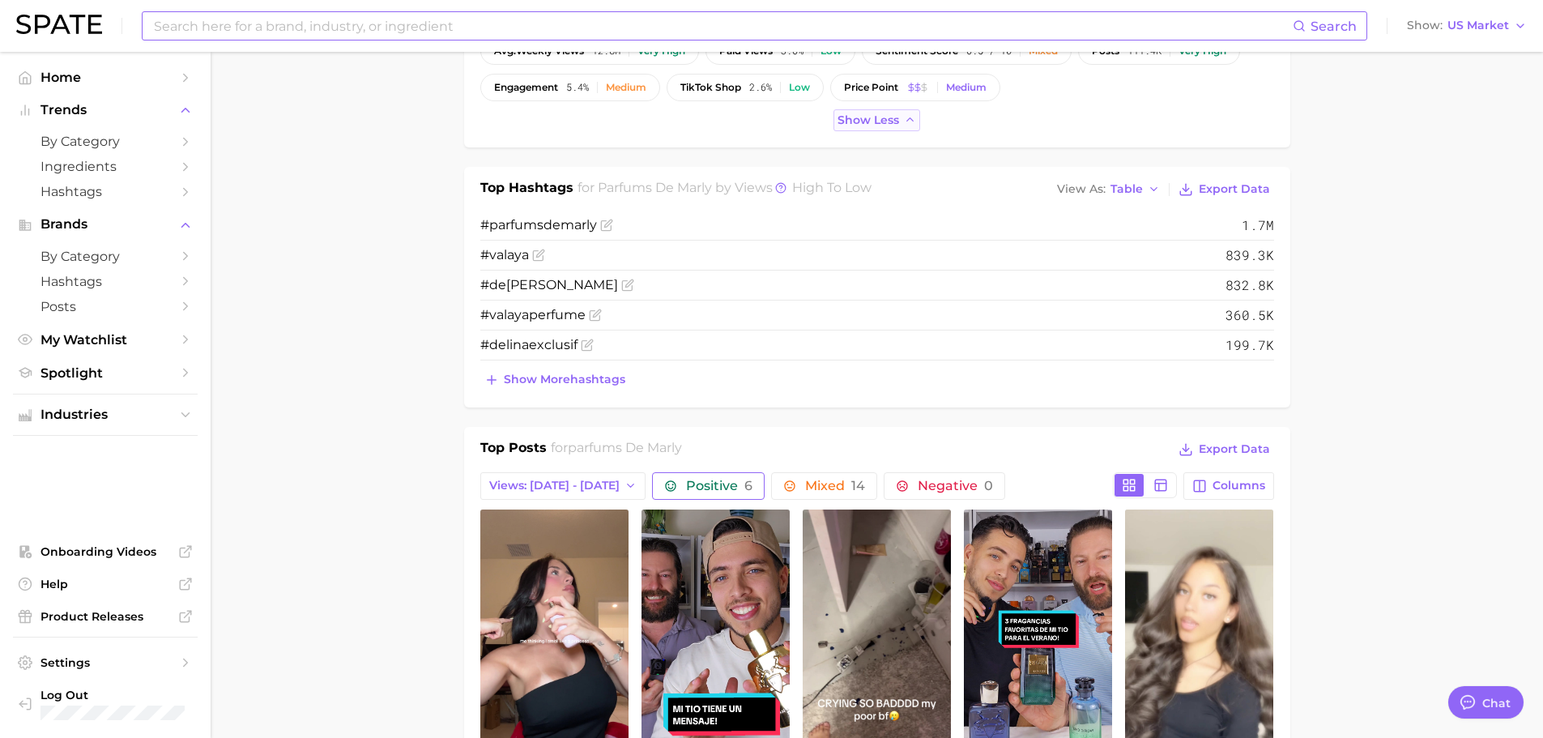
scroll to position [405, 0]
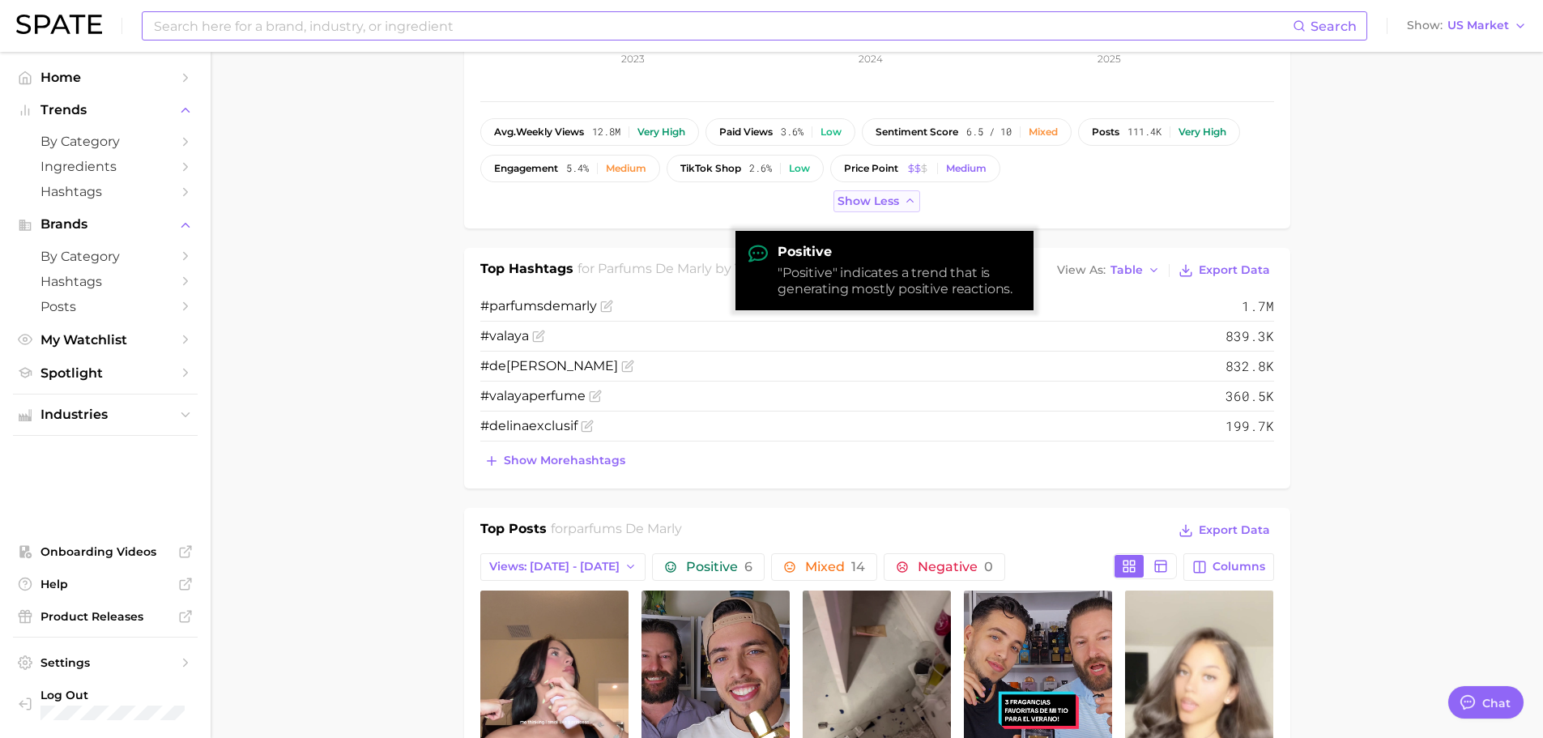
click at [910, 265] on div ""Positive" indicates a trend that is generating mostly positive reactions." at bounding box center [899, 281] width 243 height 32
click at [1030, 296] on div "Positive "Positive" indicates a trend that is generating mostly positive reacti…" at bounding box center [884, 270] width 298 height 79
click at [1064, 324] on li "#valaya 839.3k" at bounding box center [877, 337] width 794 height 30
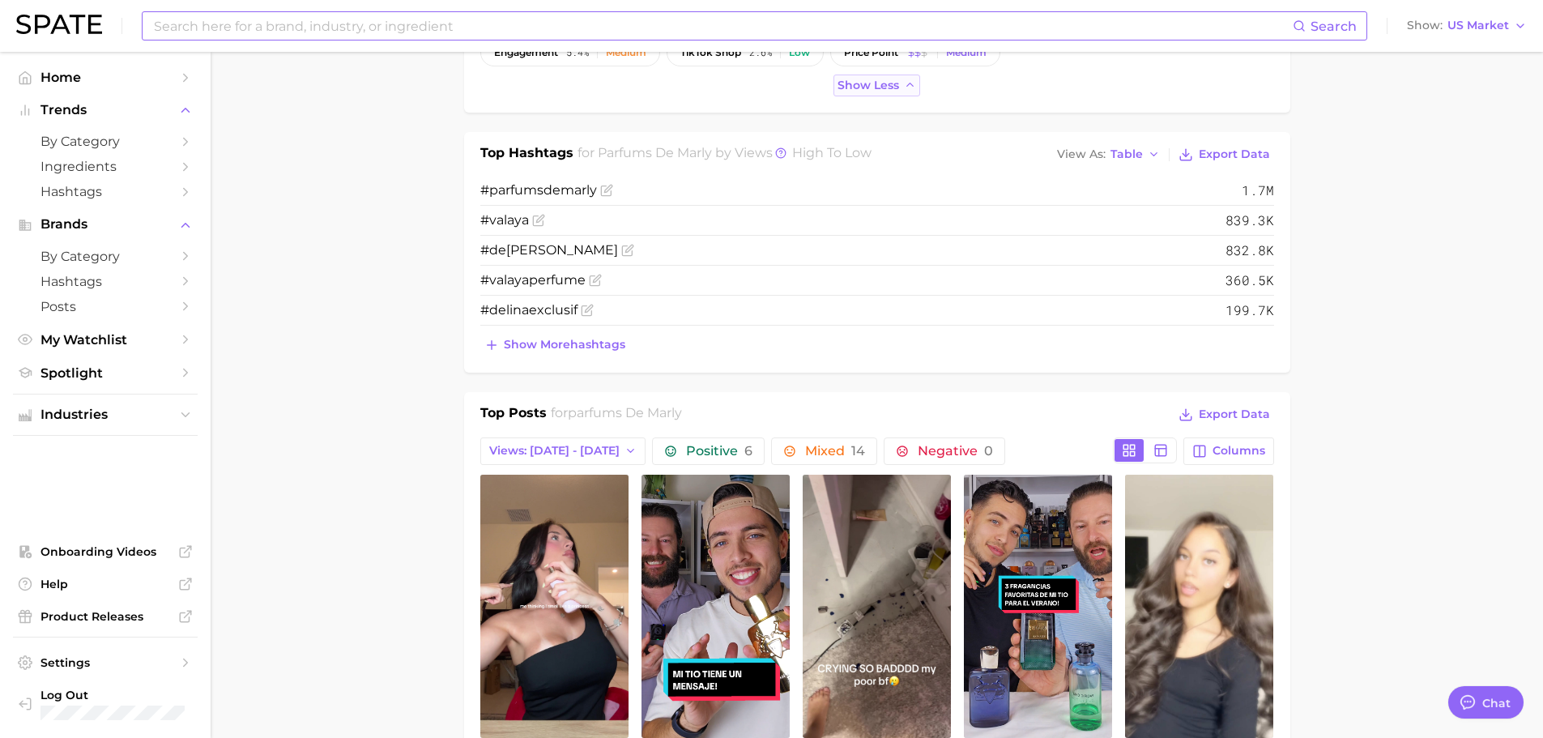
scroll to position [729, 0]
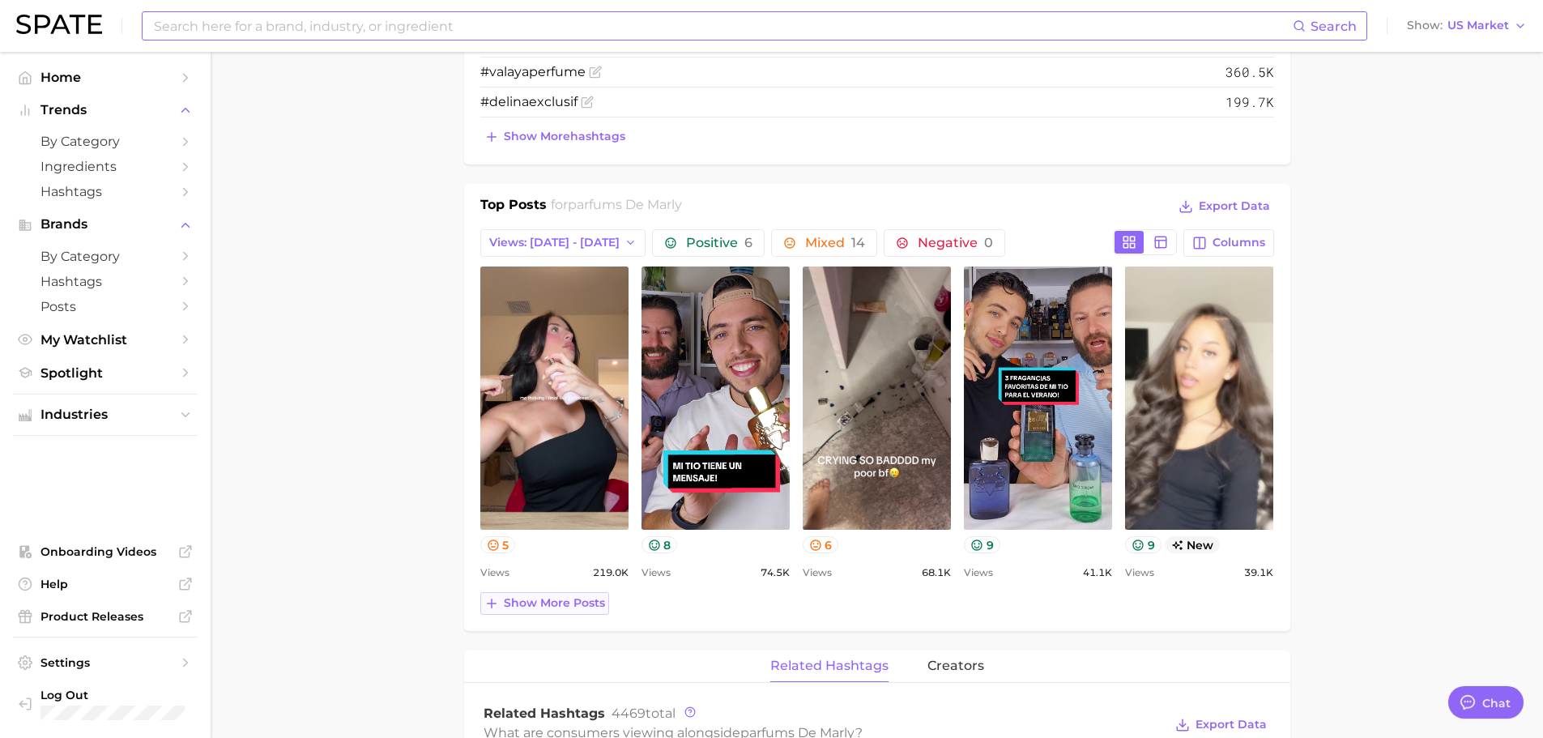
click at [560, 613] on button "Show more posts" at bounding box center [544, 603] width 129 height 23
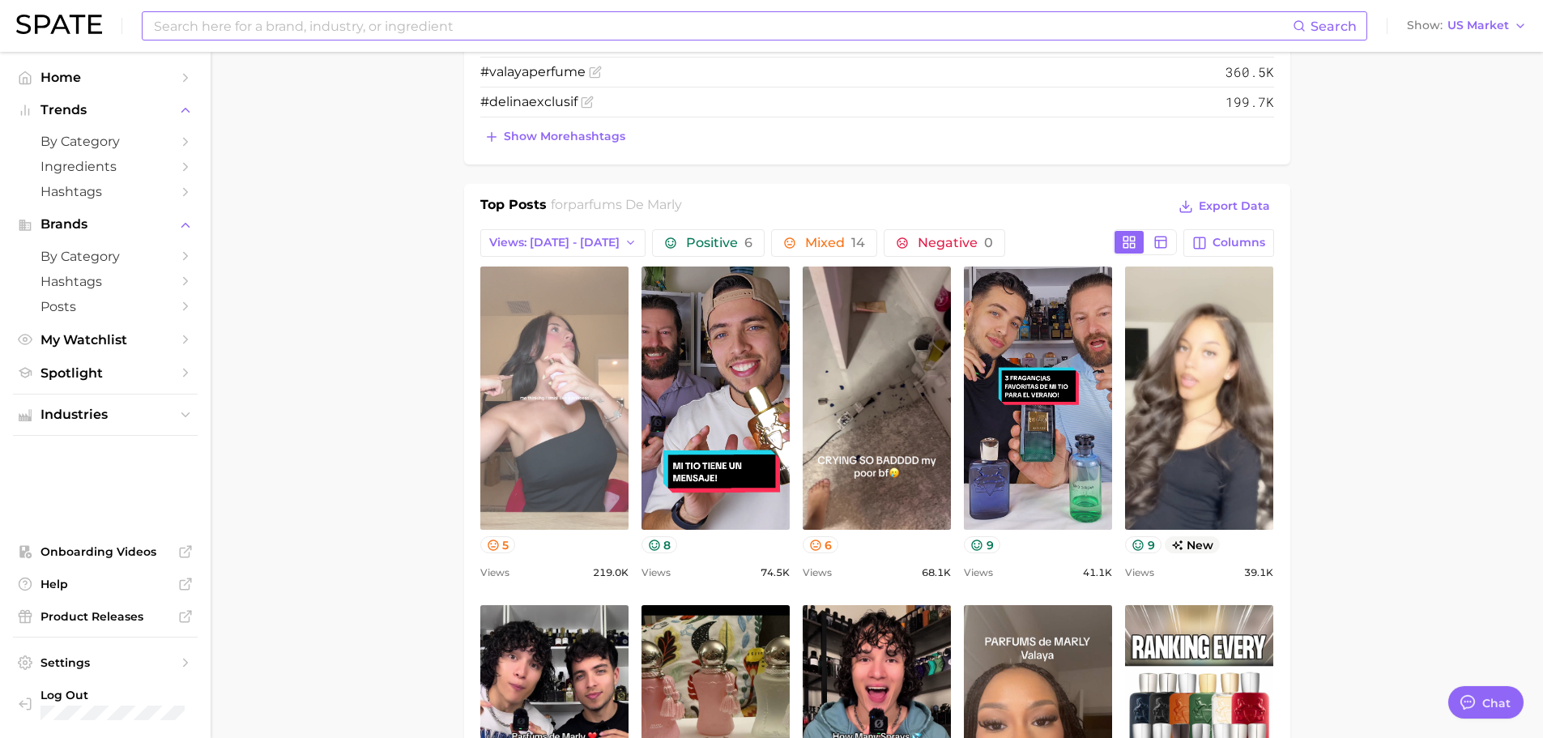
scroll to position [0, 0]
click at [605, 473] on link "view post on TikTok" at bounding box center [554, 397] width 148 height 263
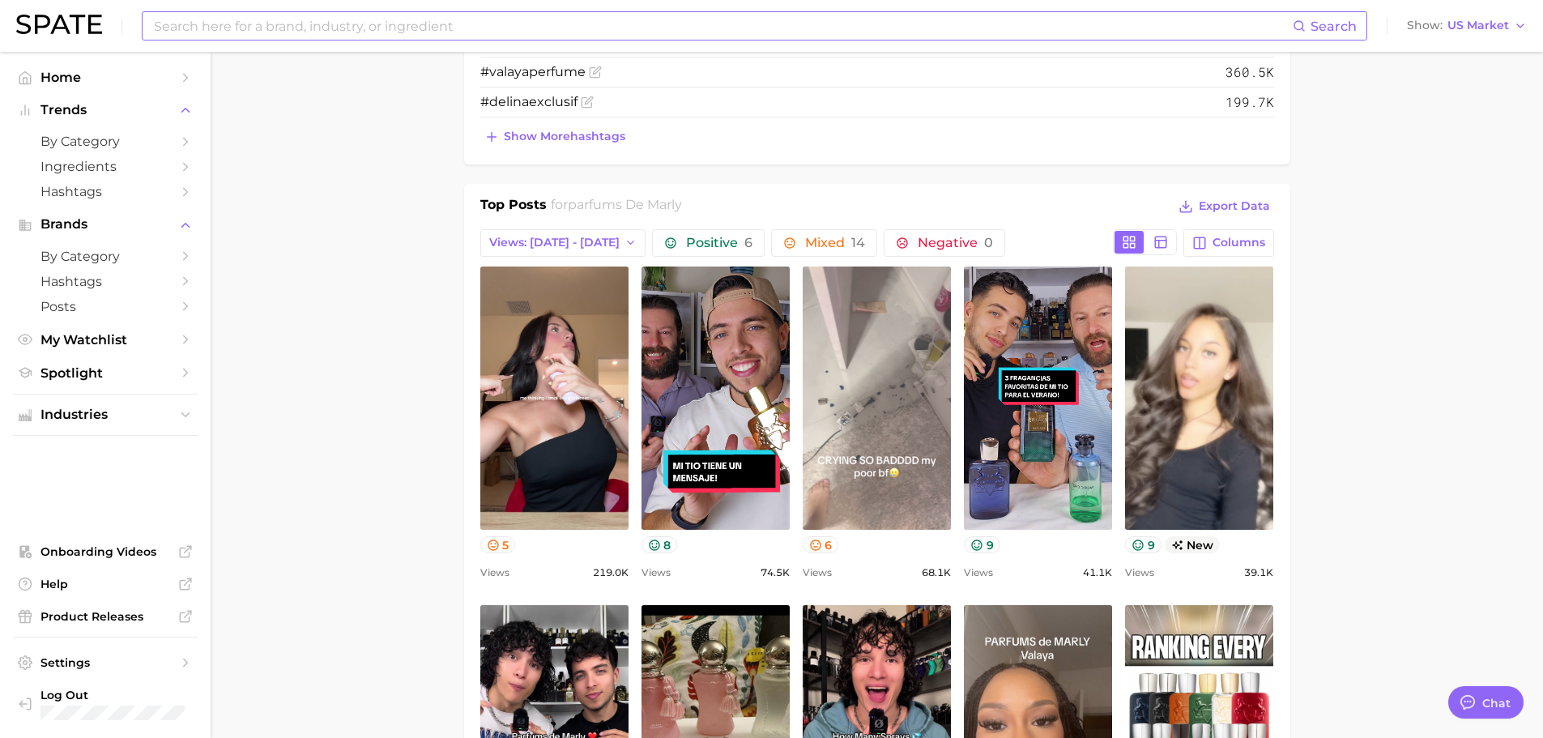
click at [894, 420] on link "view post on TikTok" at bounding box center [877, 397] width 148 height 263
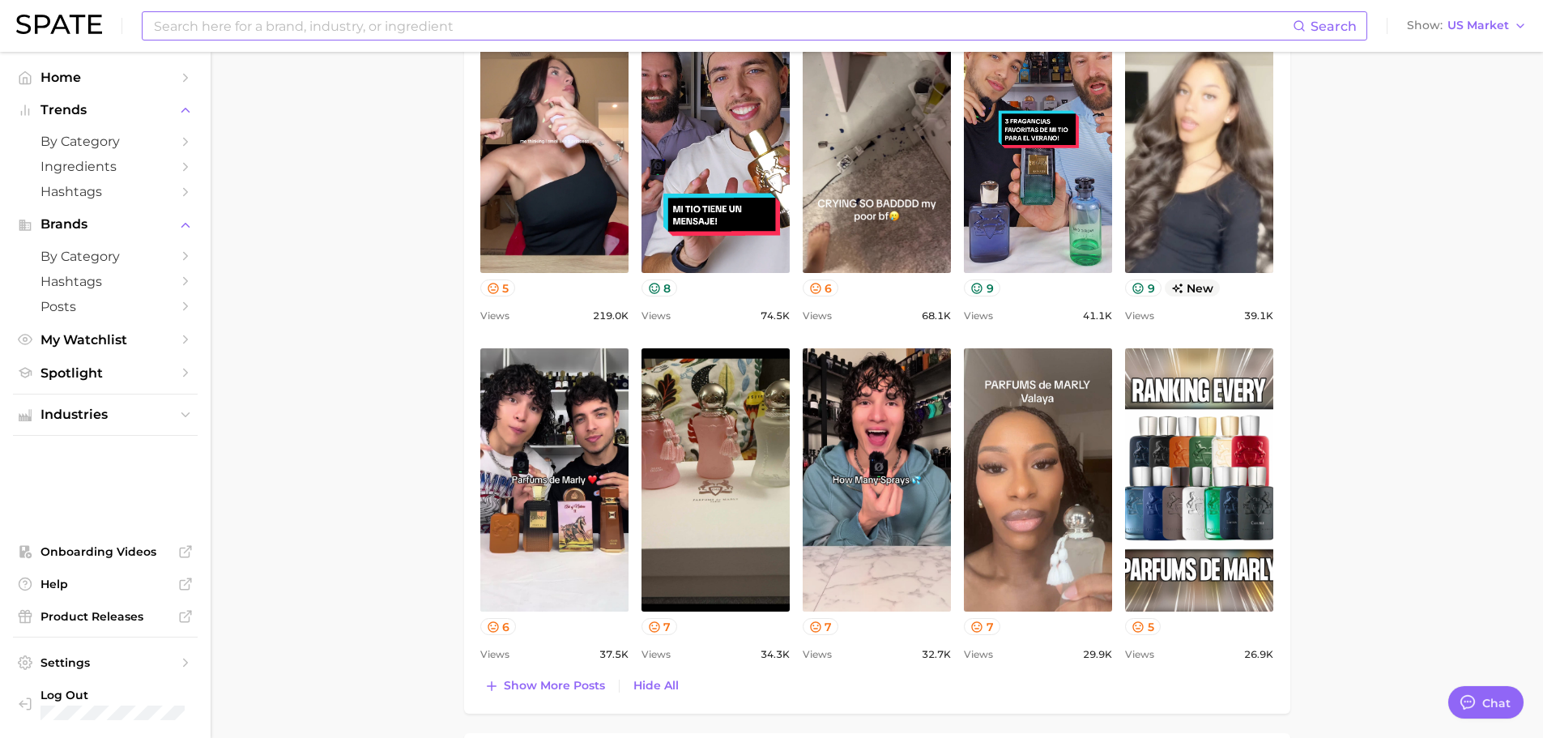
scroll to position [729, 0]
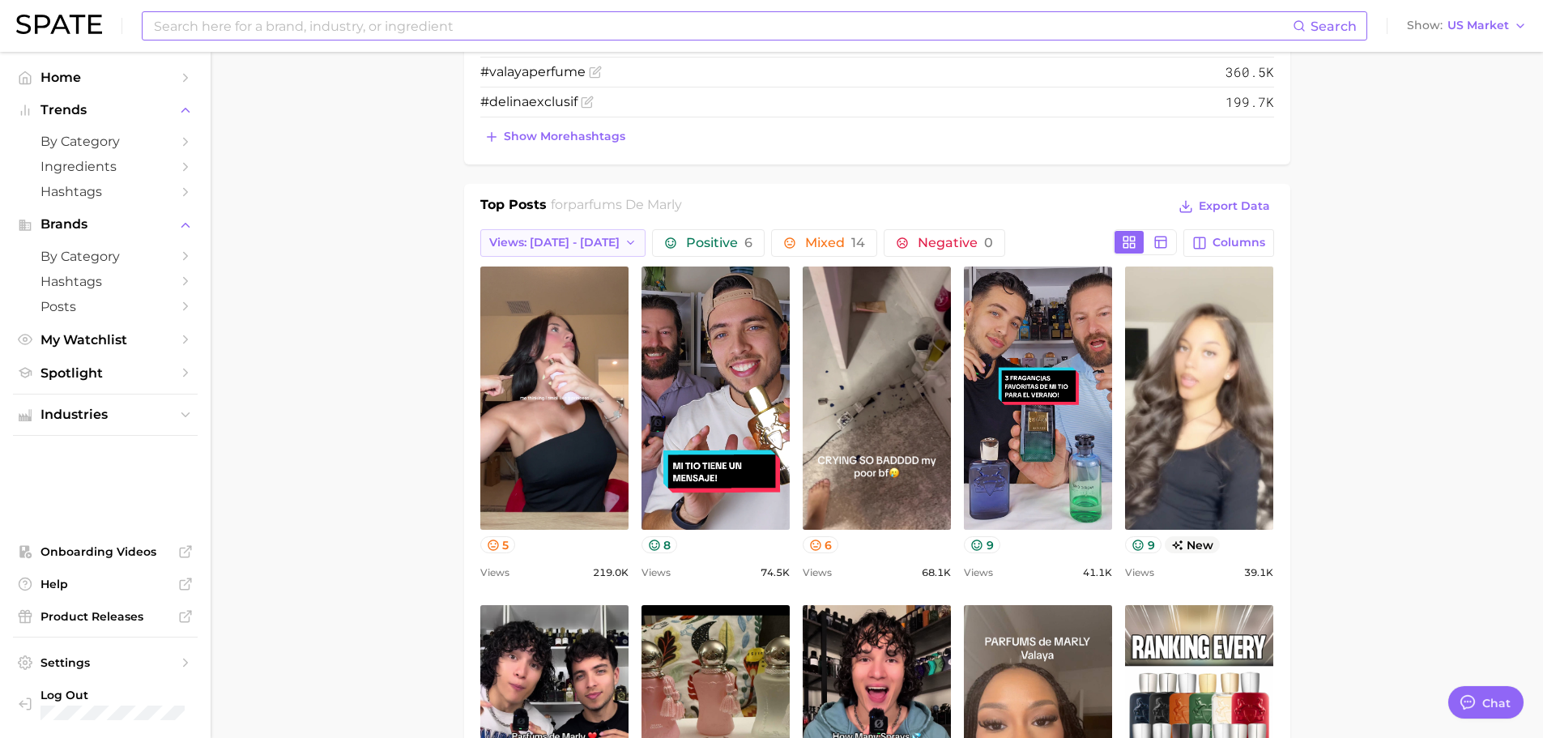
click at [595, 249] on button "Views: [DATE] - [DATE]" at bounding box center [563, 243] width 166 height 28
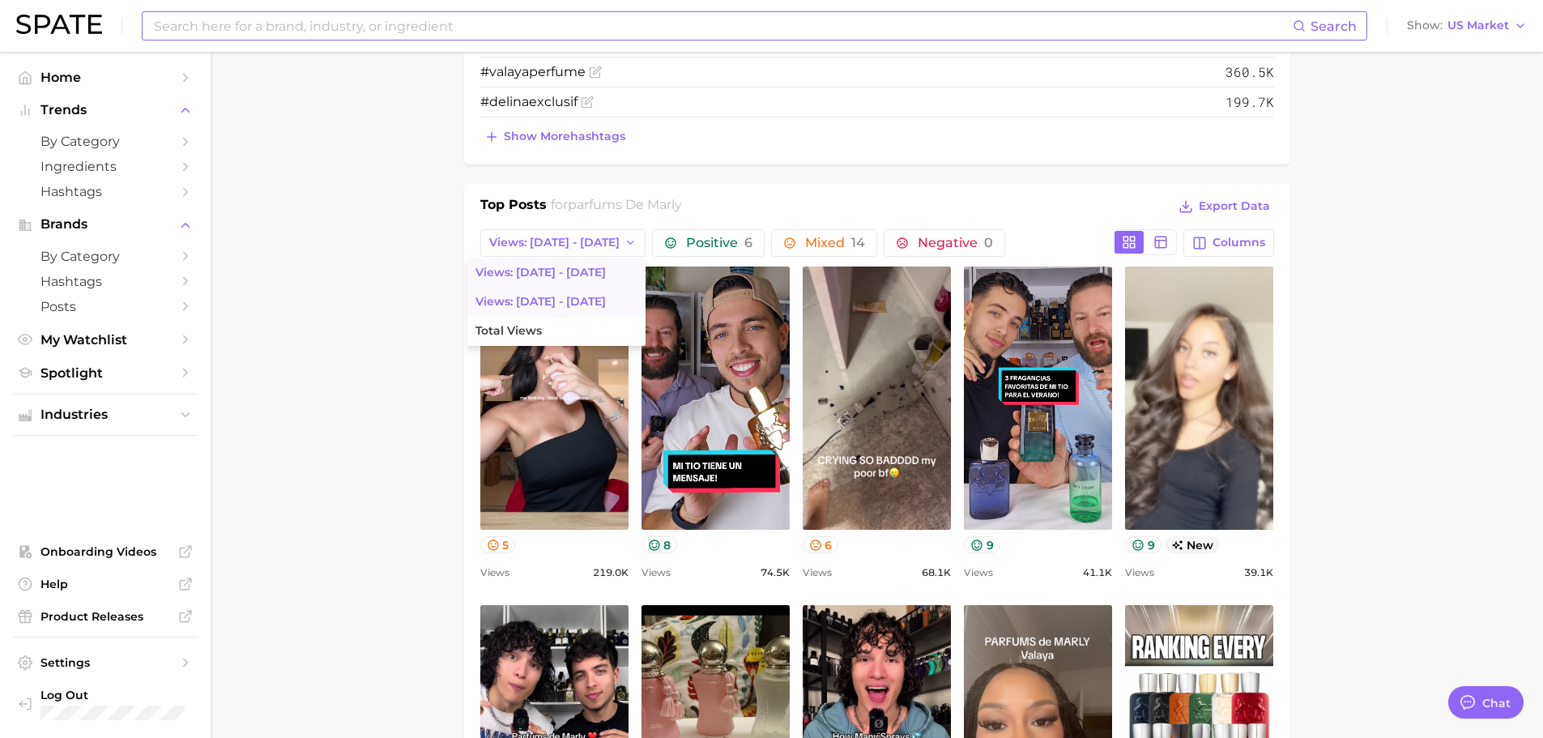
click at [565, 301] on button "Views: [DATE] - [DATE]" at bounding box center [556, 302] width 178 height 29
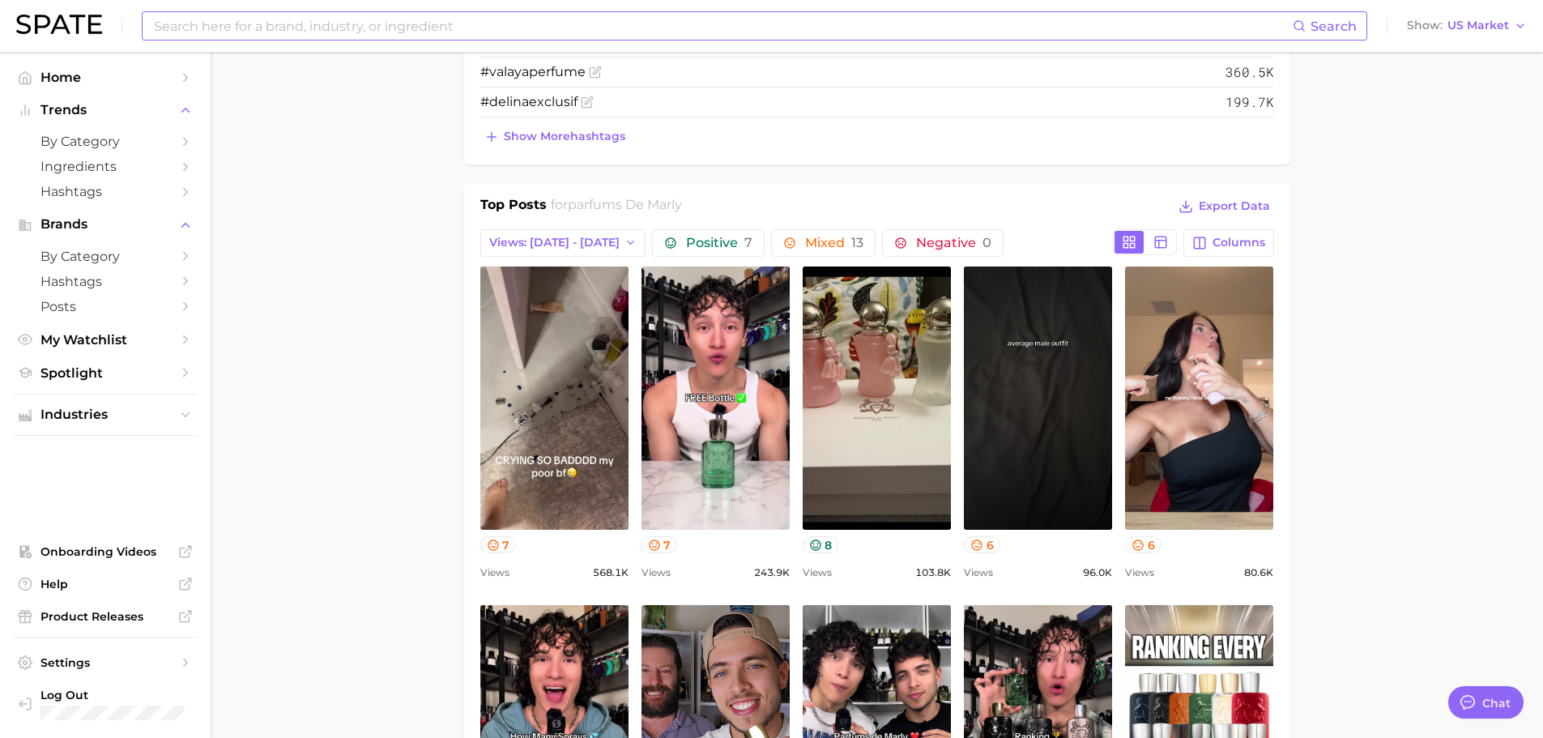
scroll to position [0, 0]
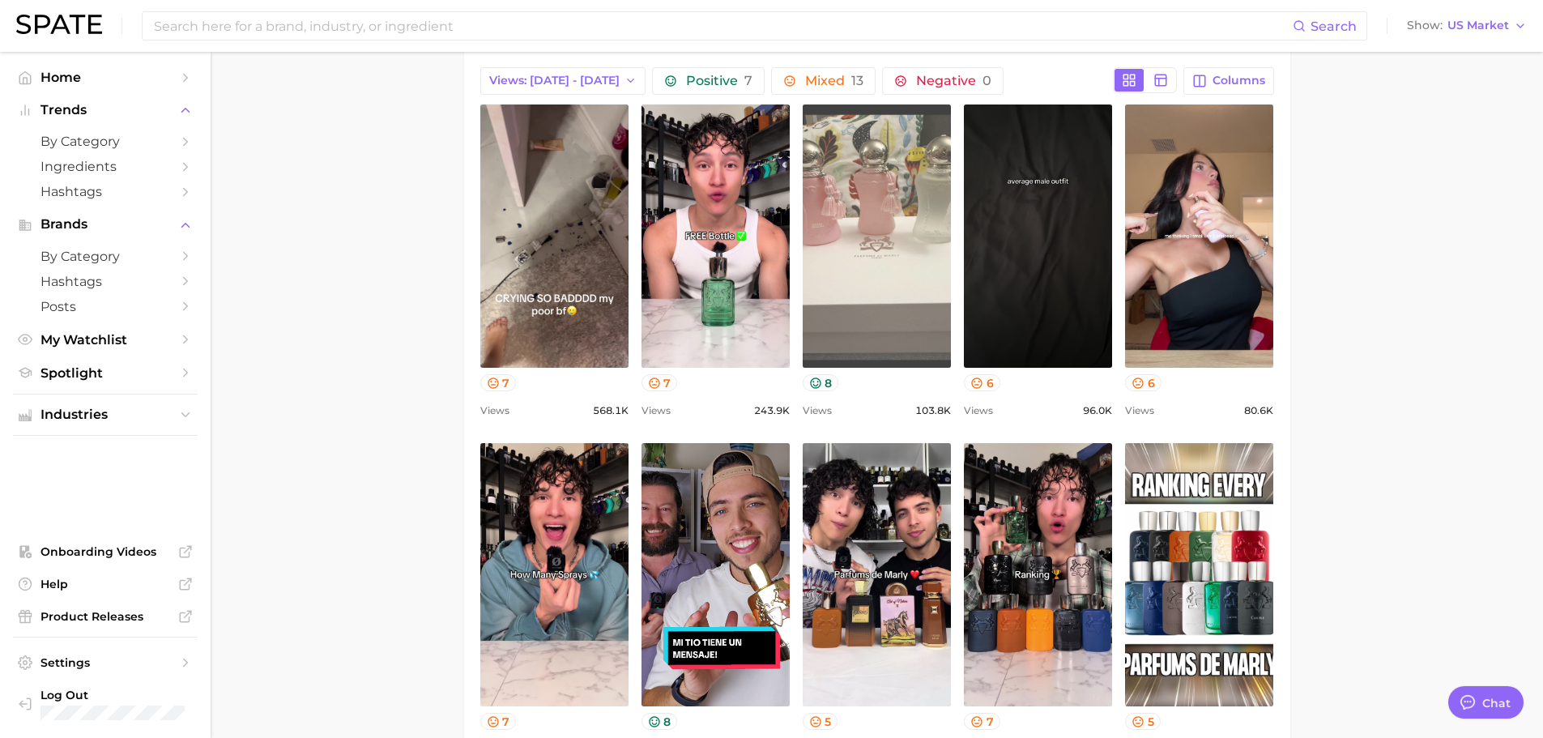
click at [851, 334] on link "view post on TikTok" at bounding box center [877, 235] width 148 height 263
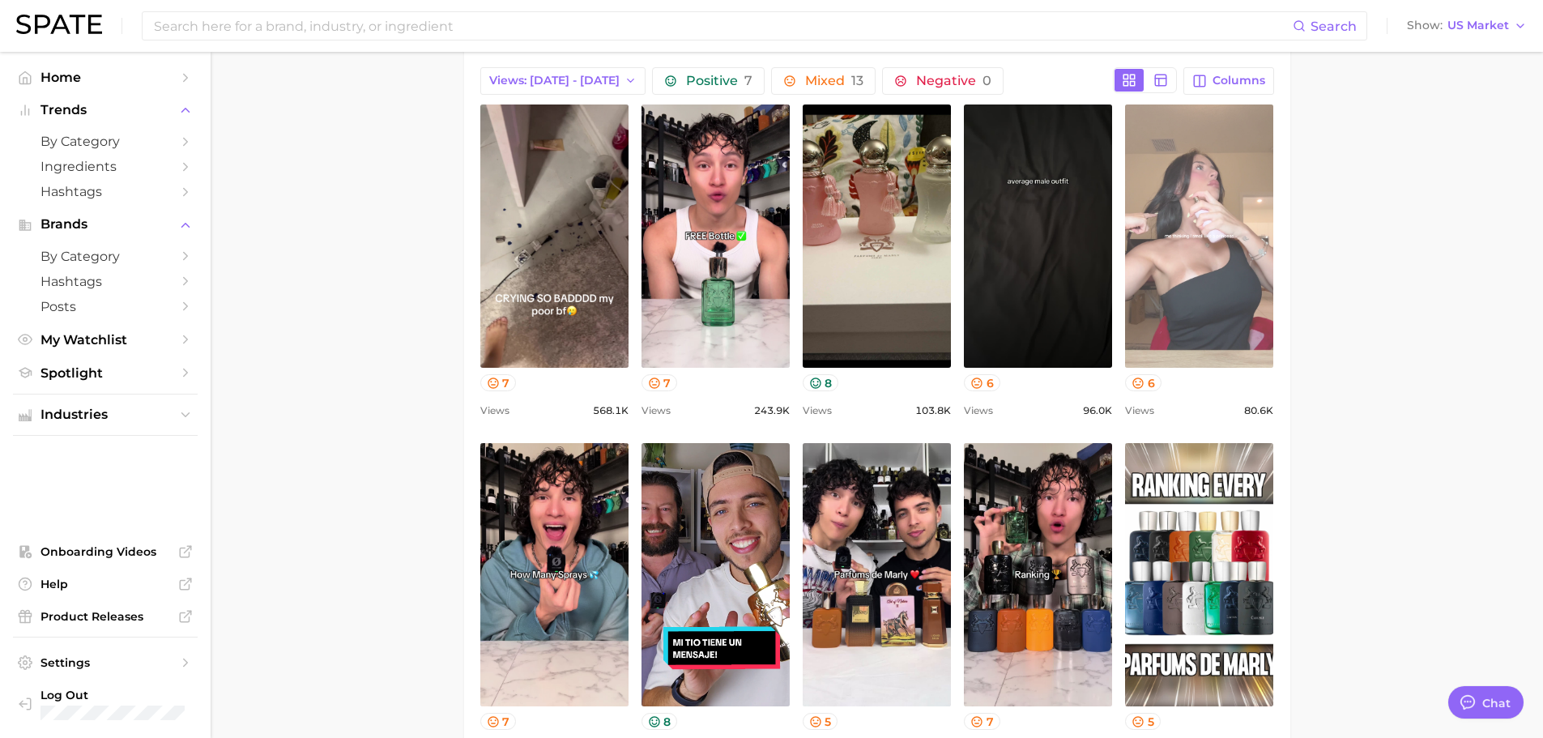
click at [1148, 258] on link "view post on TikTok" at bounding box center [1199, 235] width 148 height 263
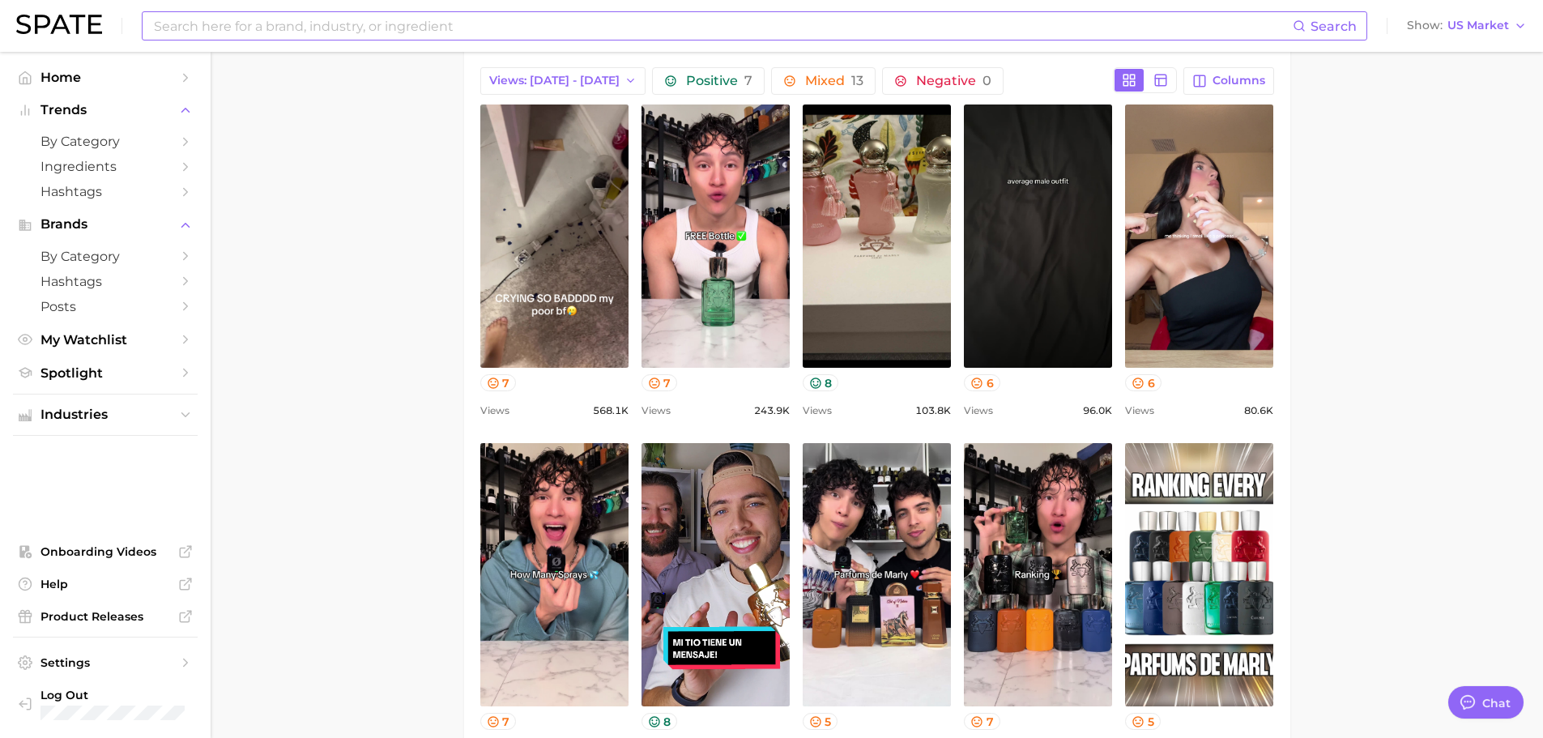
click at [406, 22] on input at bounding box center [722, 26] width 1140 height 28
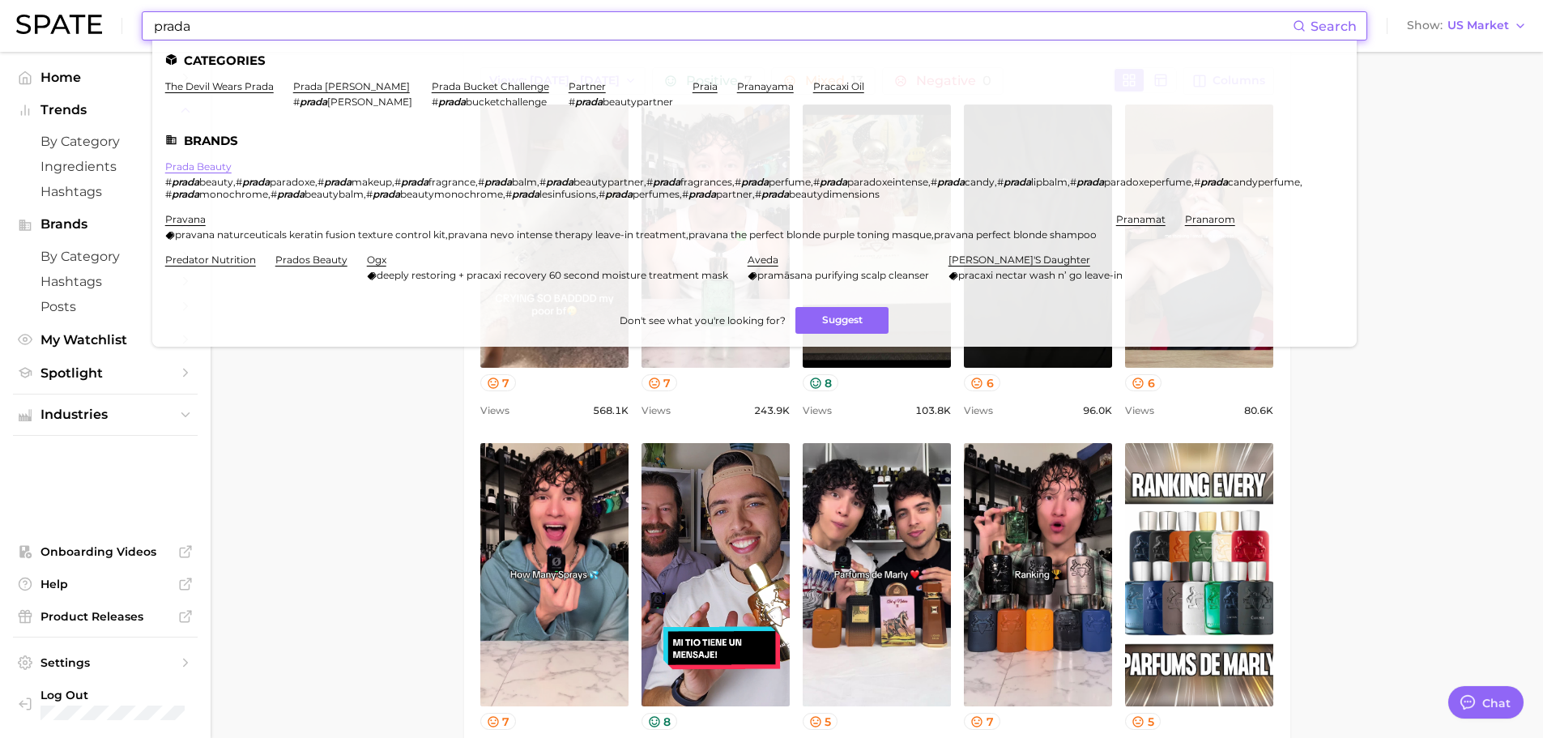
type input "prada"
click at [199, 165] on link "prada beauty" at bounding box center [198, 166] width 66 height 12
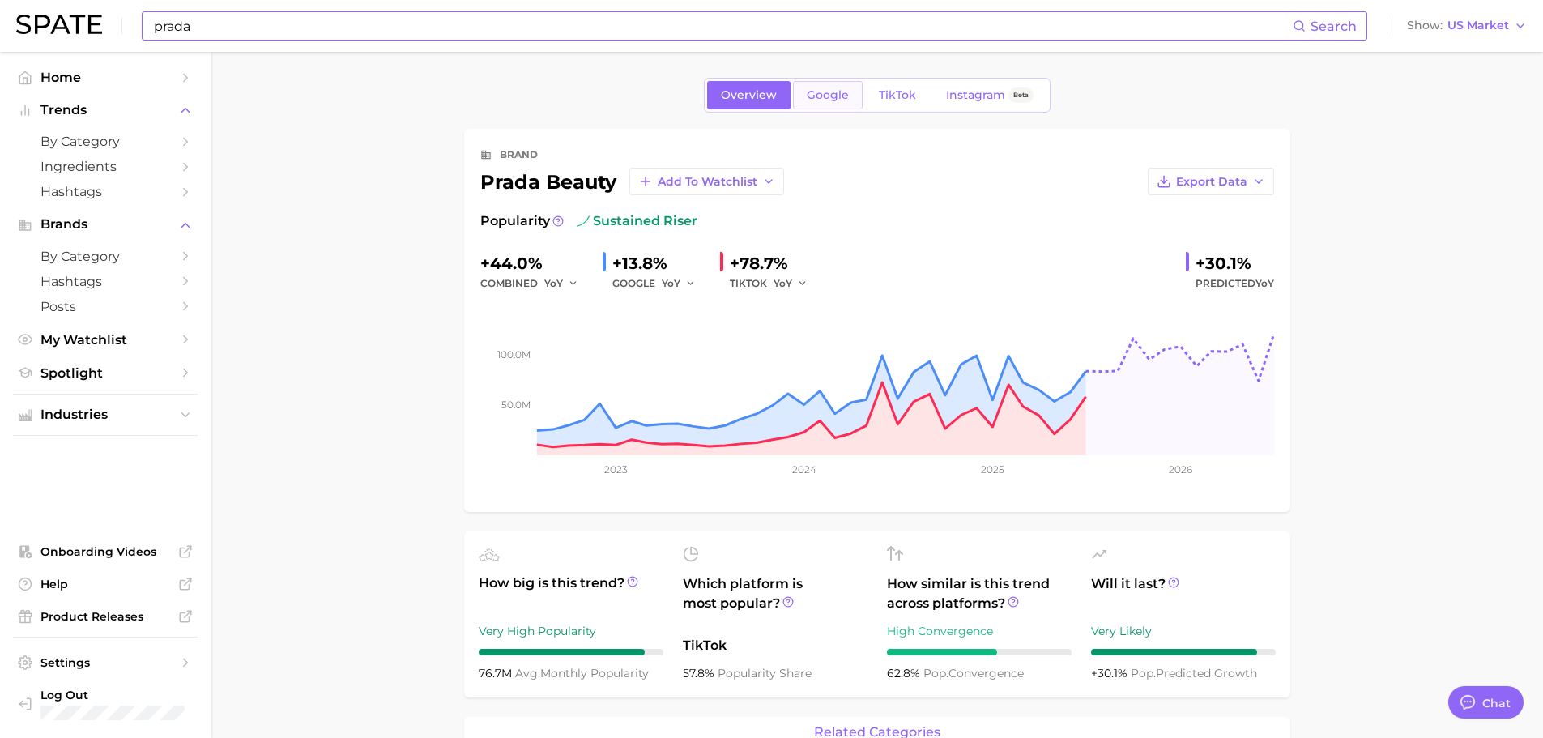
click at [818, 91] on span "Google" at bounding box center [828, 95] width 42 height 14
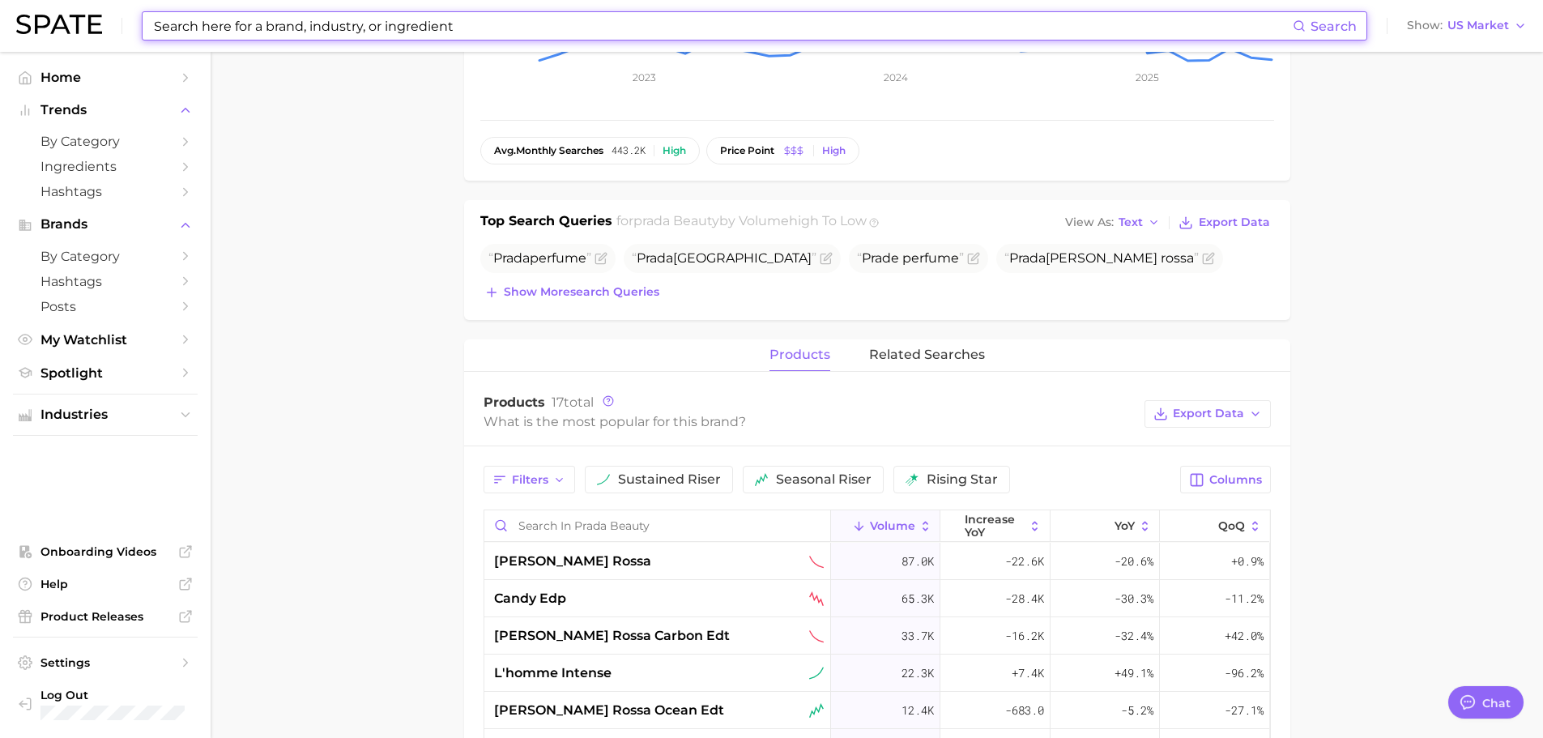
scroll to position [405, 0]
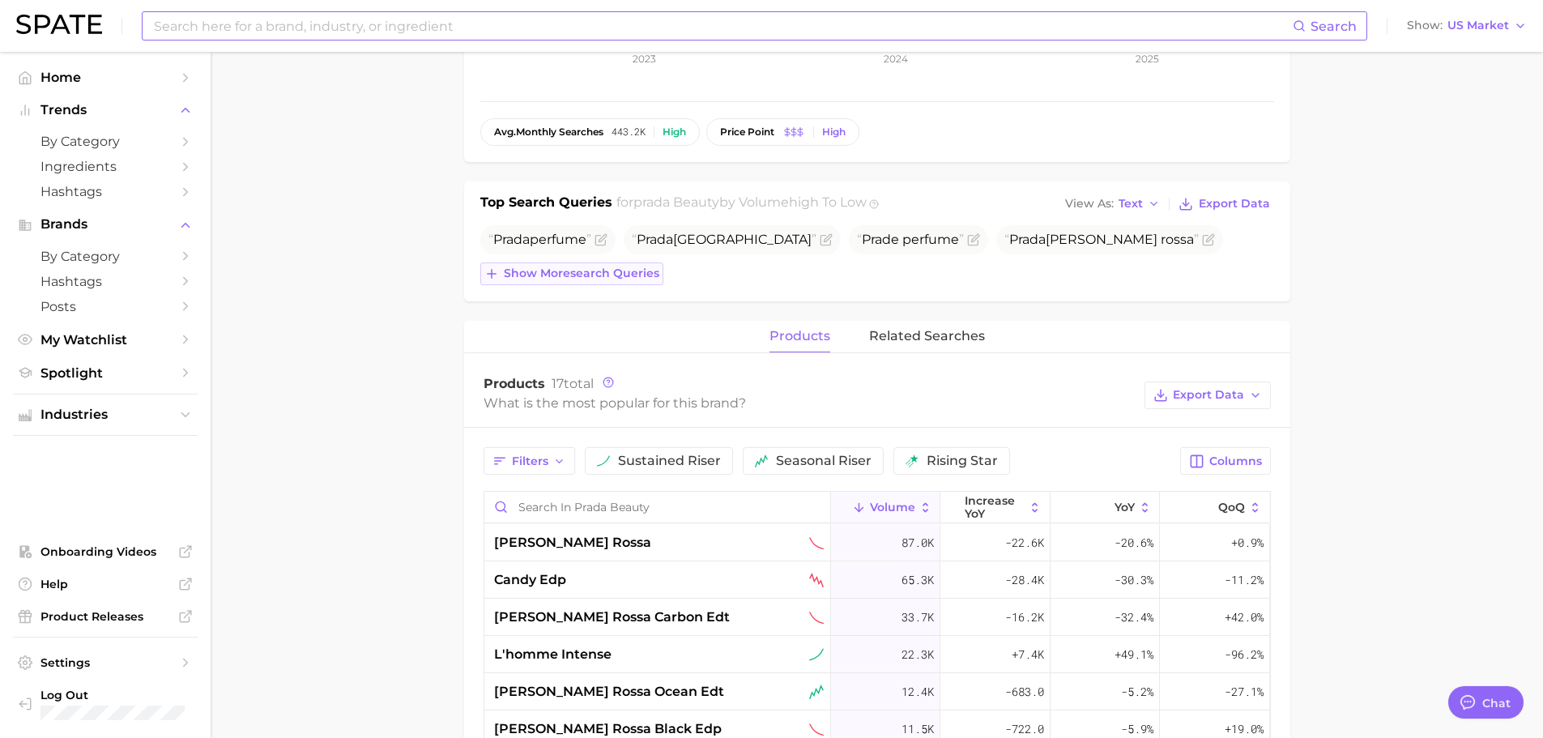
click at [635, 271] on span "Show more search queries" at bounding box center [582, 273] width 156 height 14
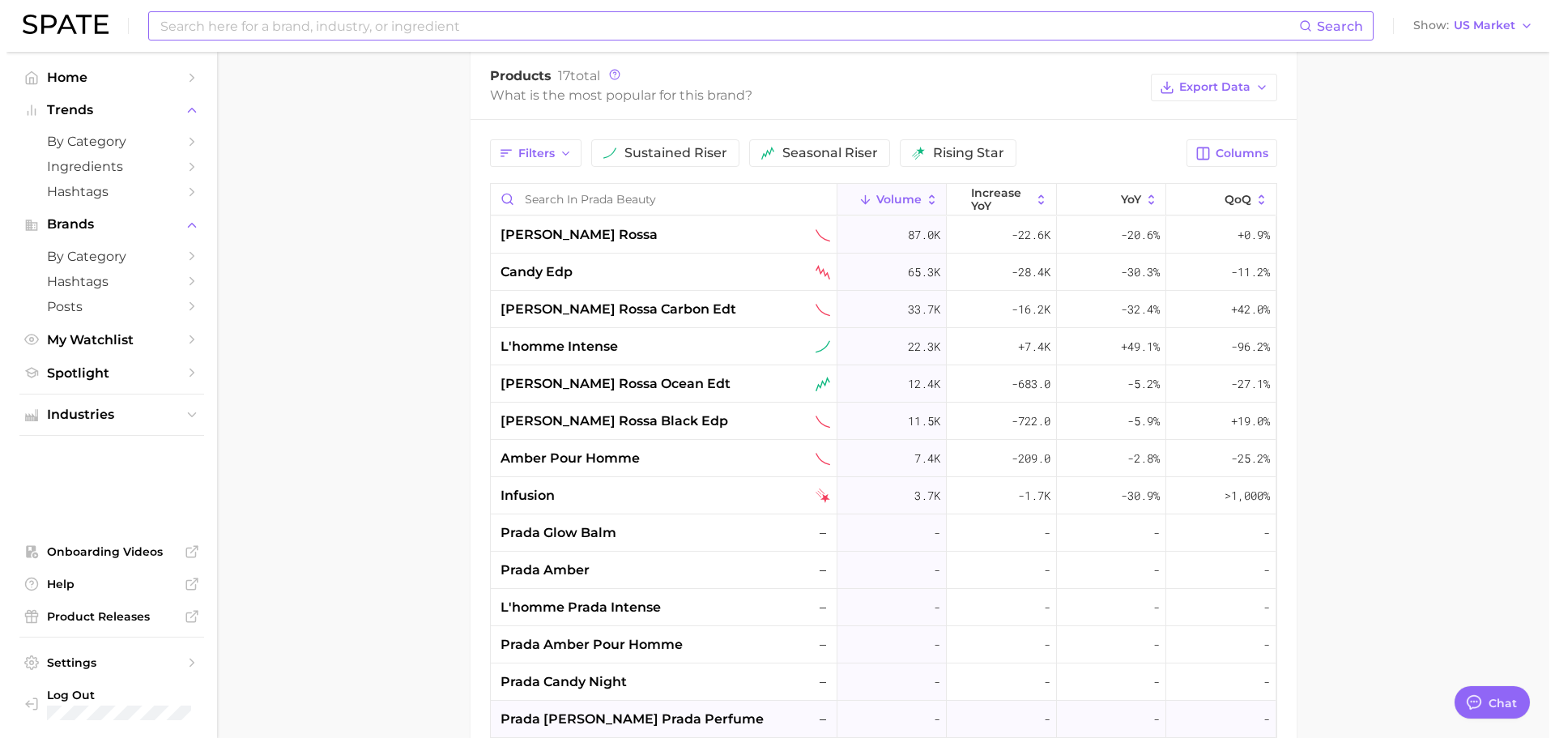
scroll to position [720, 0]
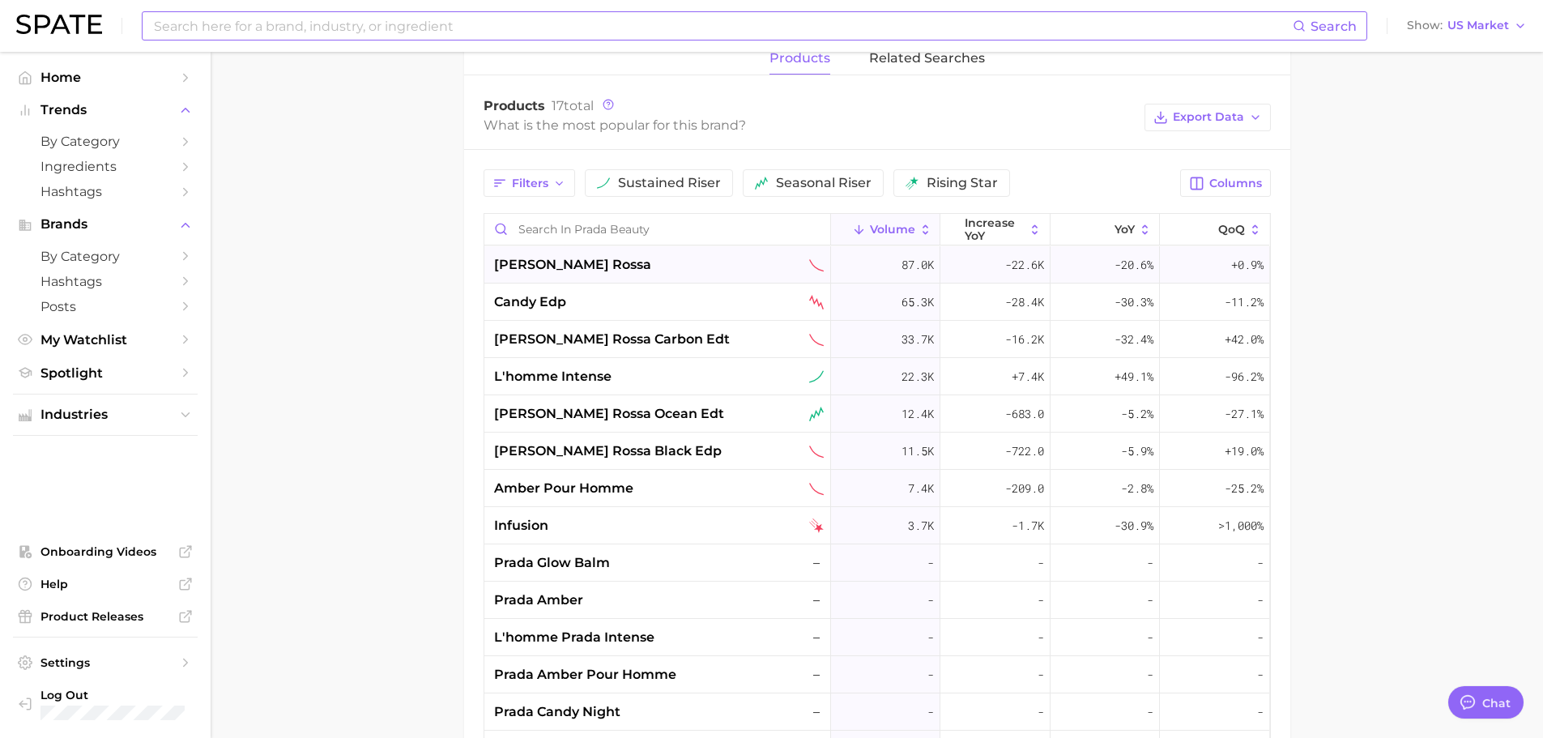
click at [631, 268] on div "[PERSON_NAME] rossa" at bounding box center [659, 264] width 330 height 19
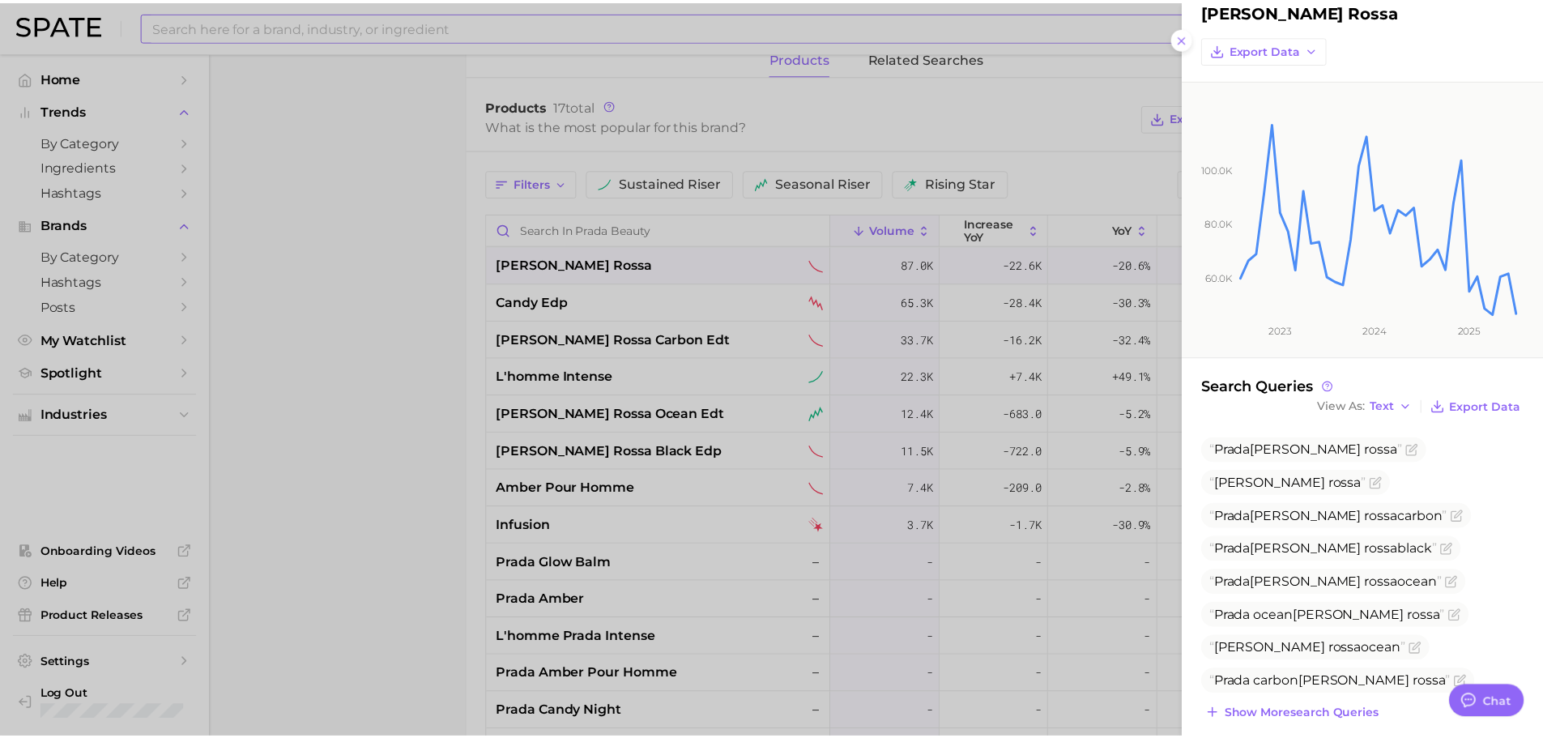
scroll to position [56, 0]
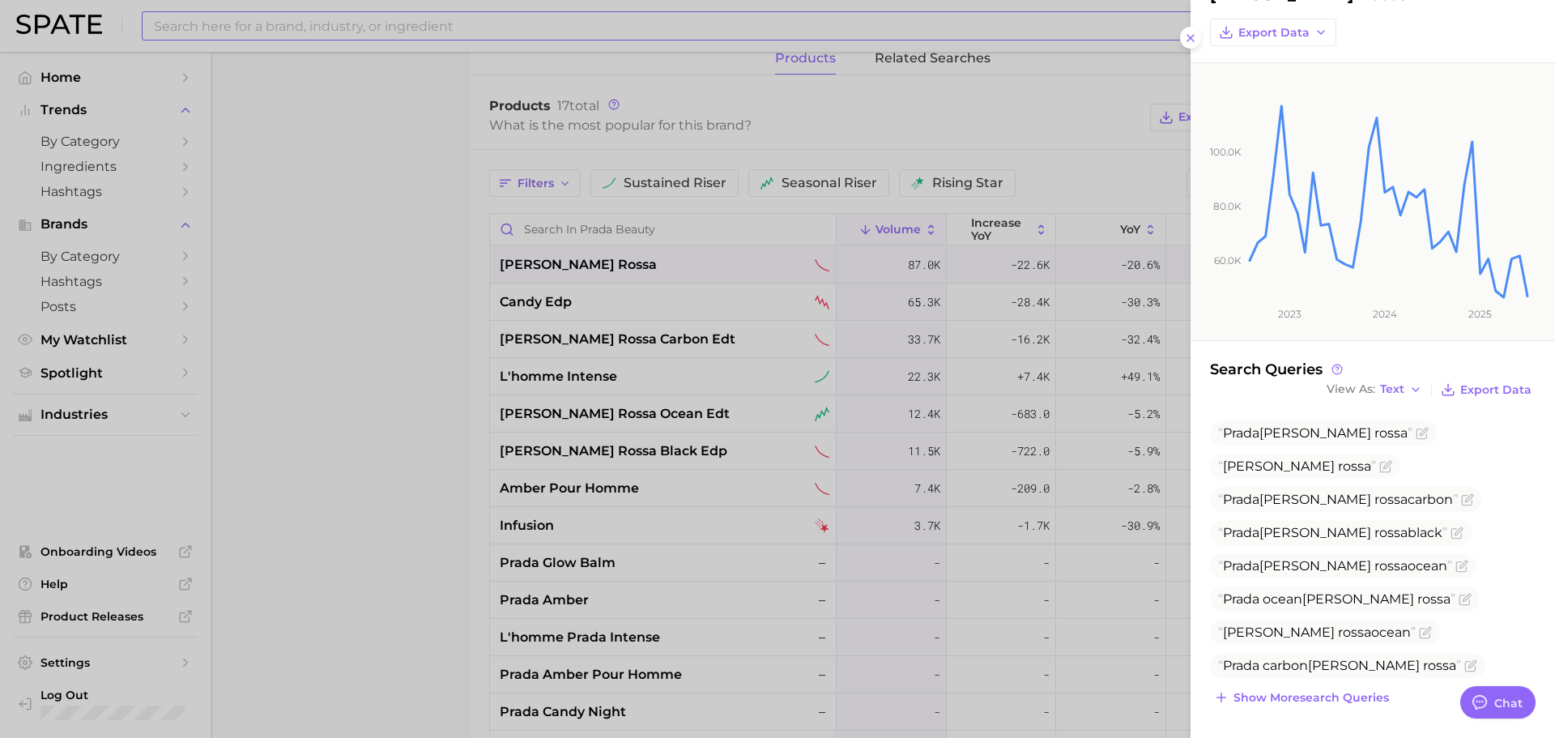
click at [815, 445] on div at bounding box center [777, 369] width 1555 height 738
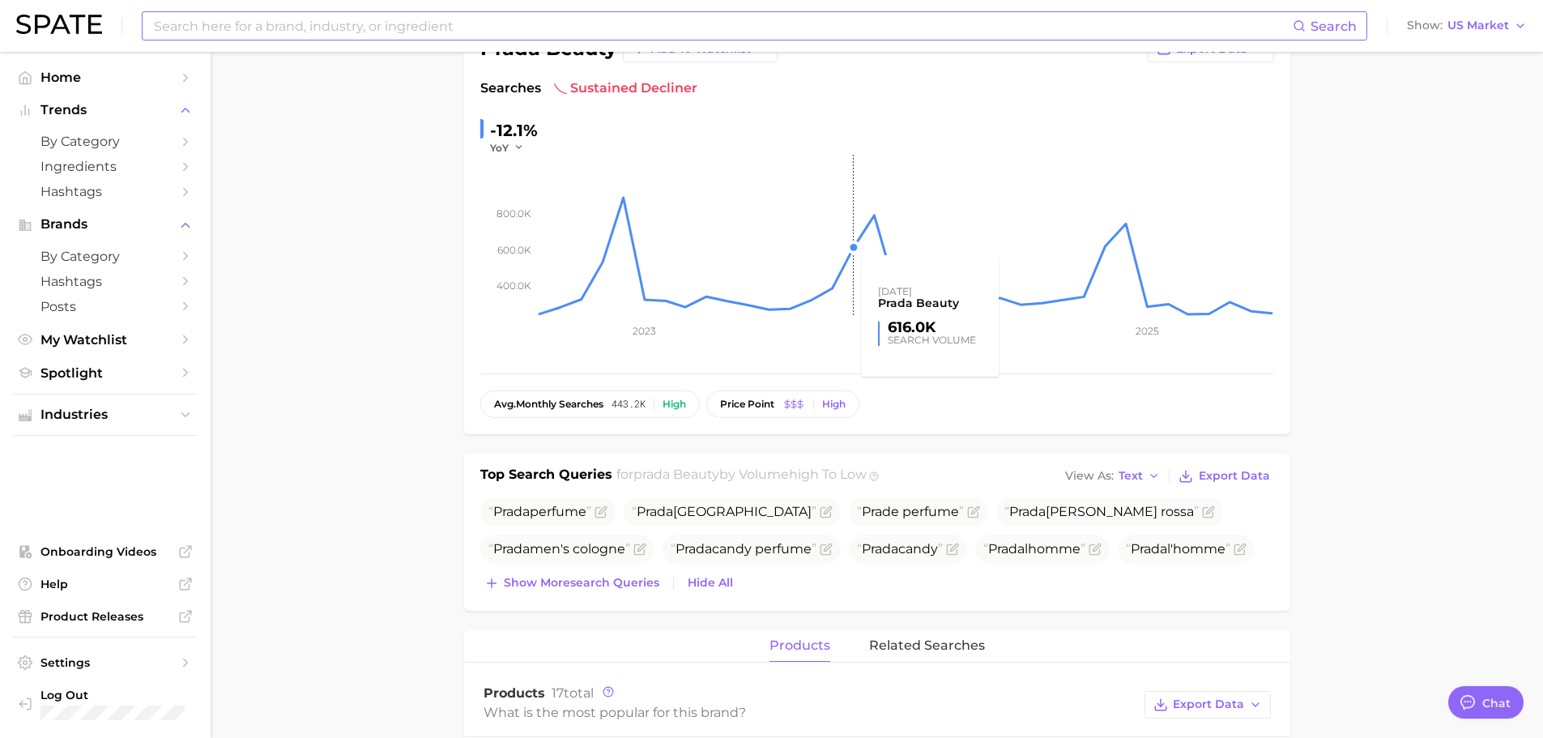
scroll to position [0, 0]
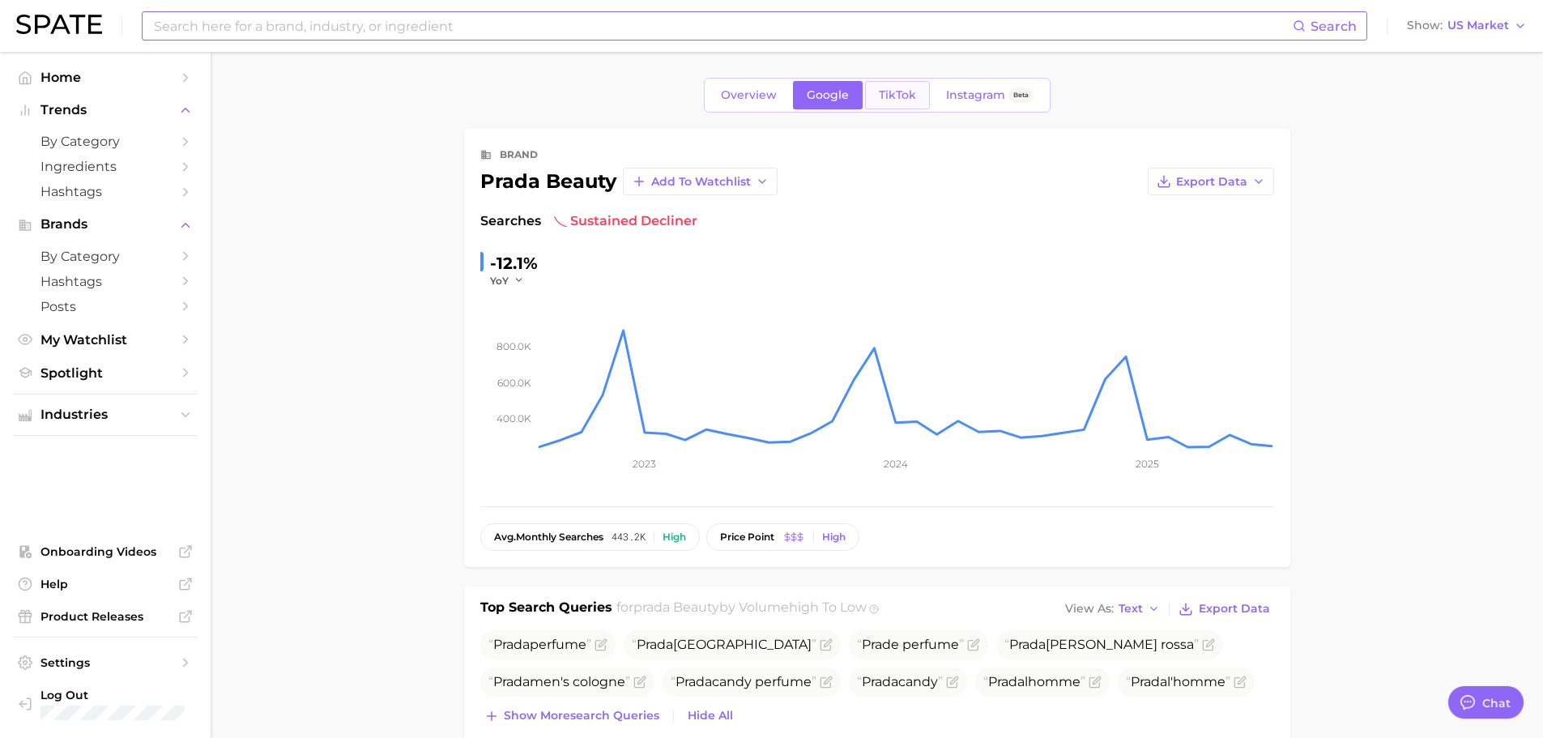
click at [893, 105] on link "TikTok" at bounding box center [897, 95] width 65 height 28
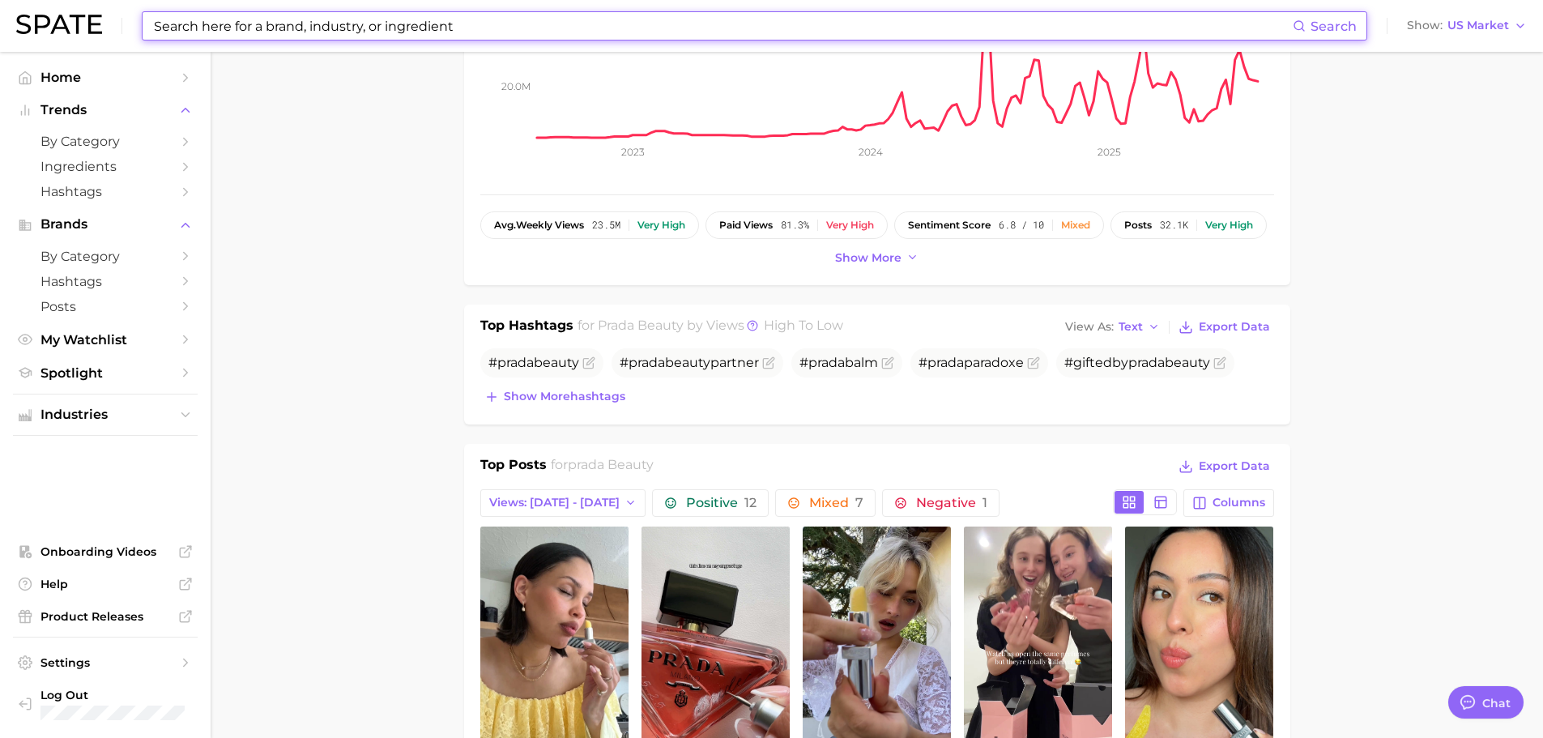
scroll to position [324, 0]
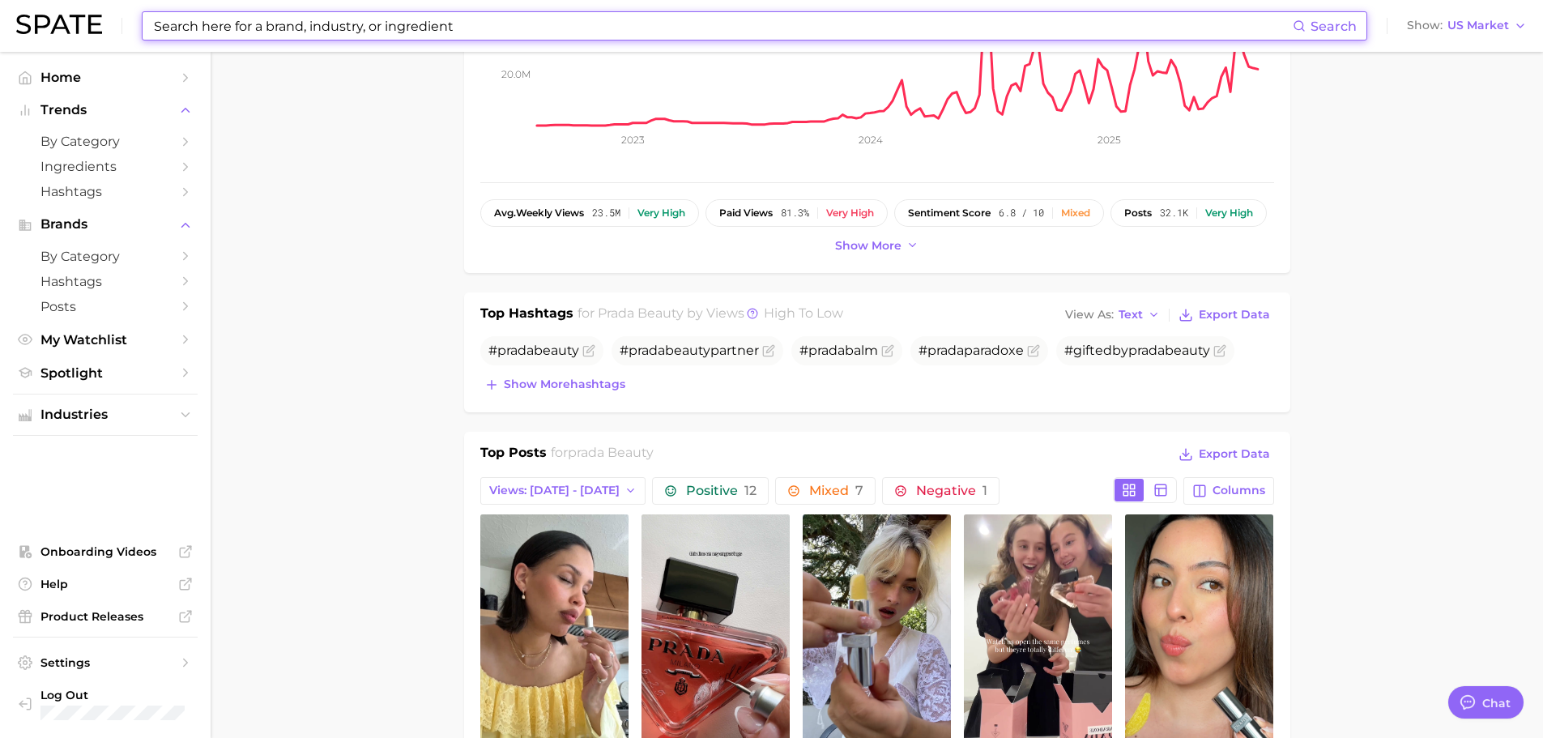
click at [544, 399] on div "Top Hashtags for prada beauty by Views high to low View As Text Export Data # p…" at bounding box center [877, 352] width 826 height 120
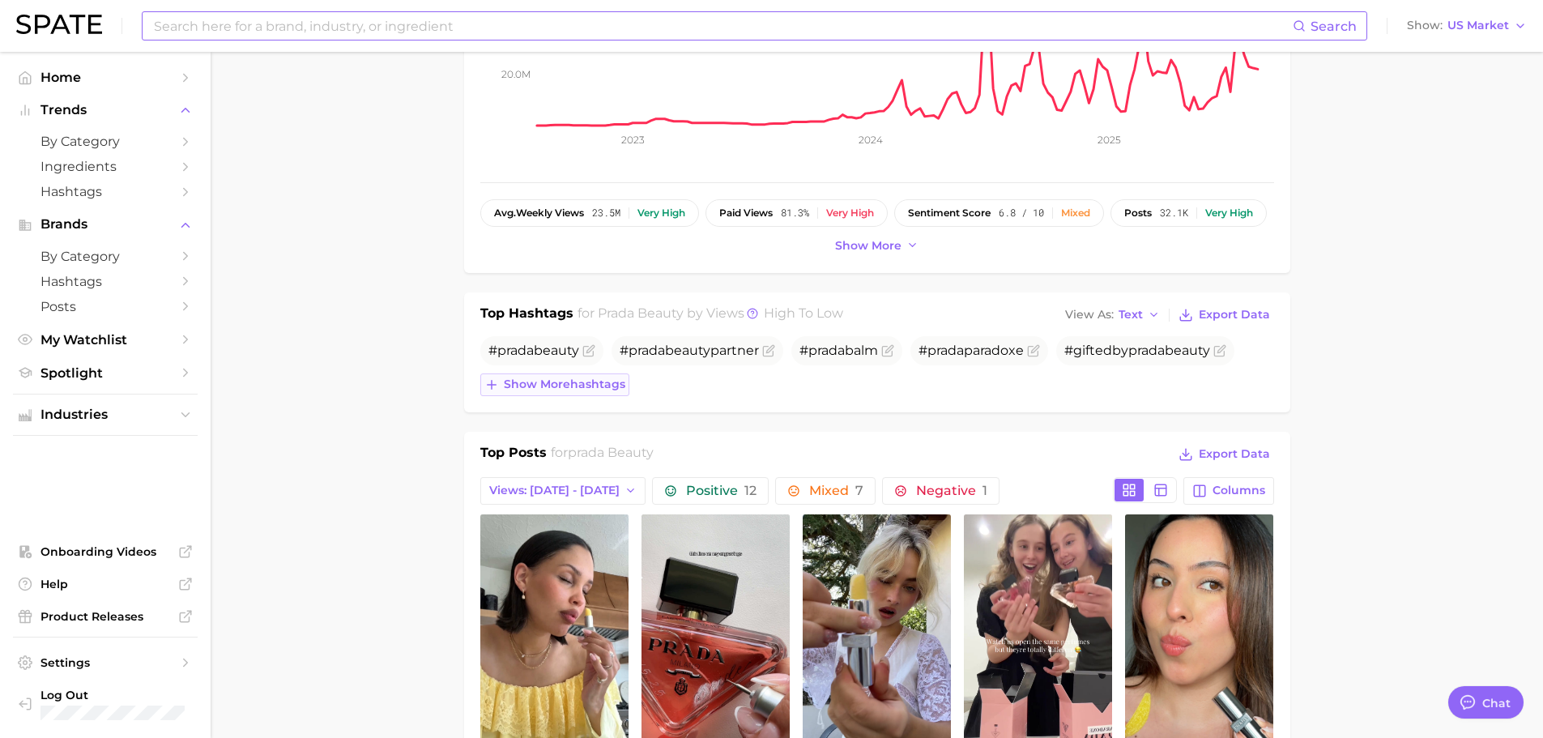
click at [553, 385] on span "Show more hashtags" at bounding box center [564, 384] width 121 height 14
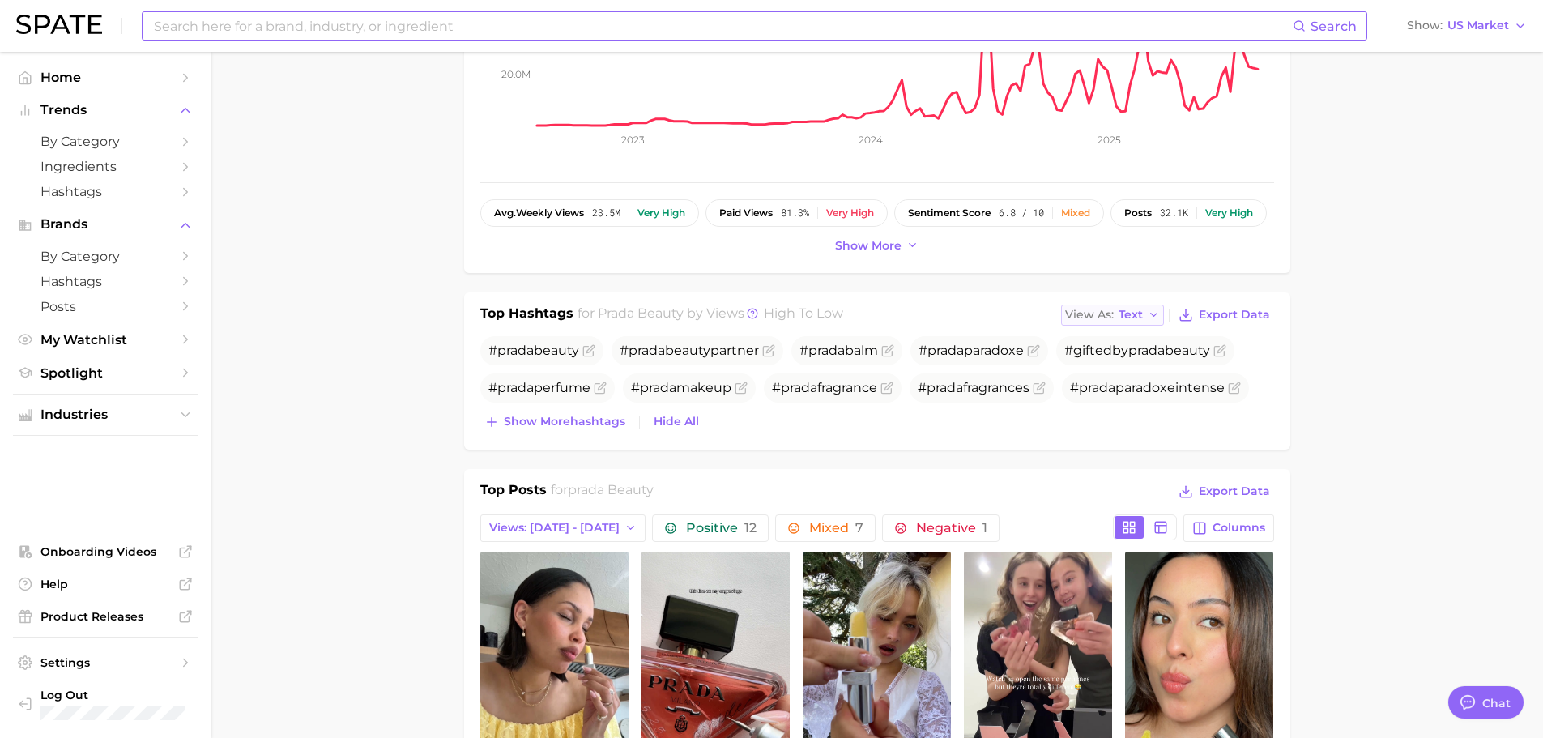
click at [1162, 313] on button "View As Text" at bounding box center [1113, 315] width 104 height 21
click at [1138, 376] on button "Table" at bounding box center [1150, 370] width 178 height 29
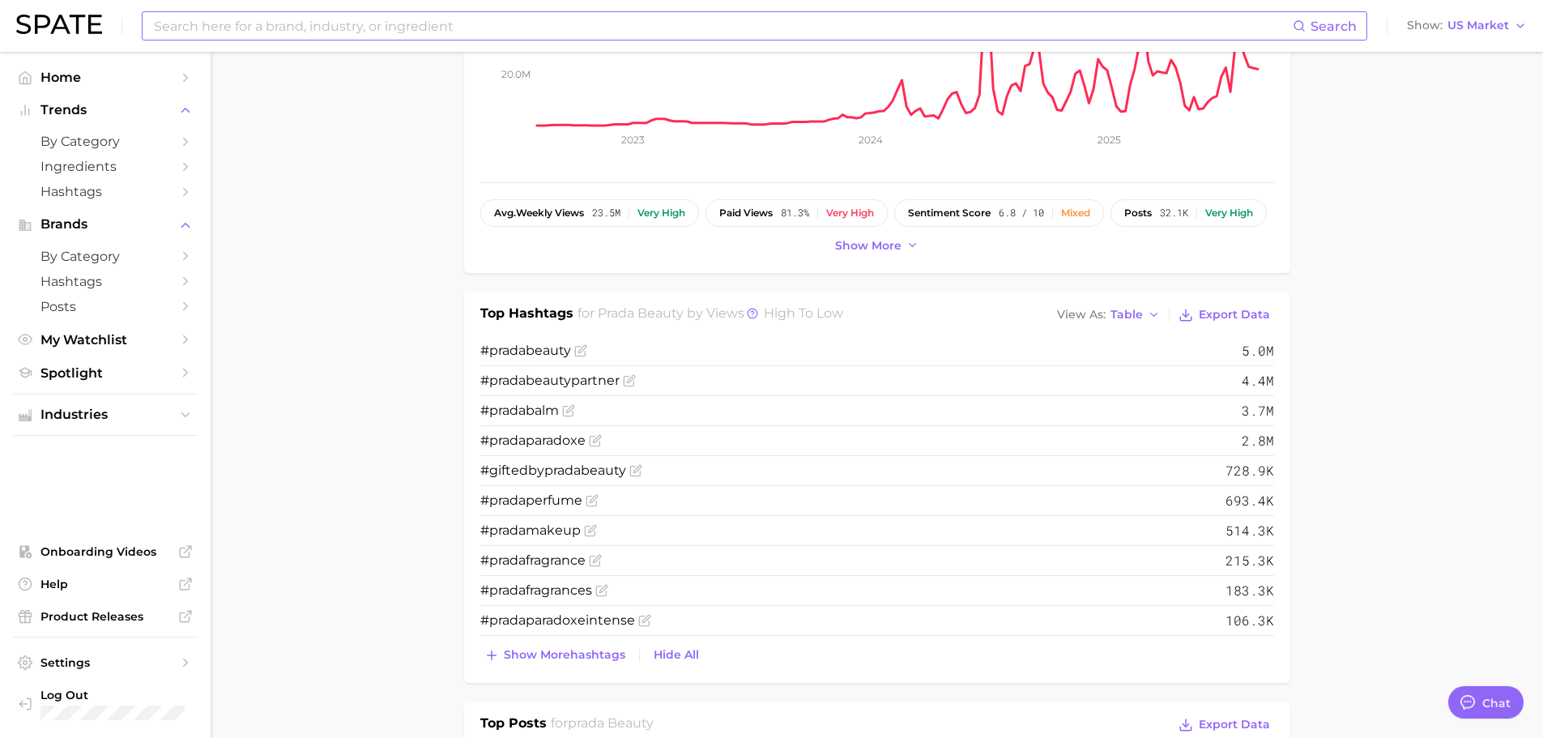
click at [228, 32] on input at bounding box center [722, 26] width 1140 height 28
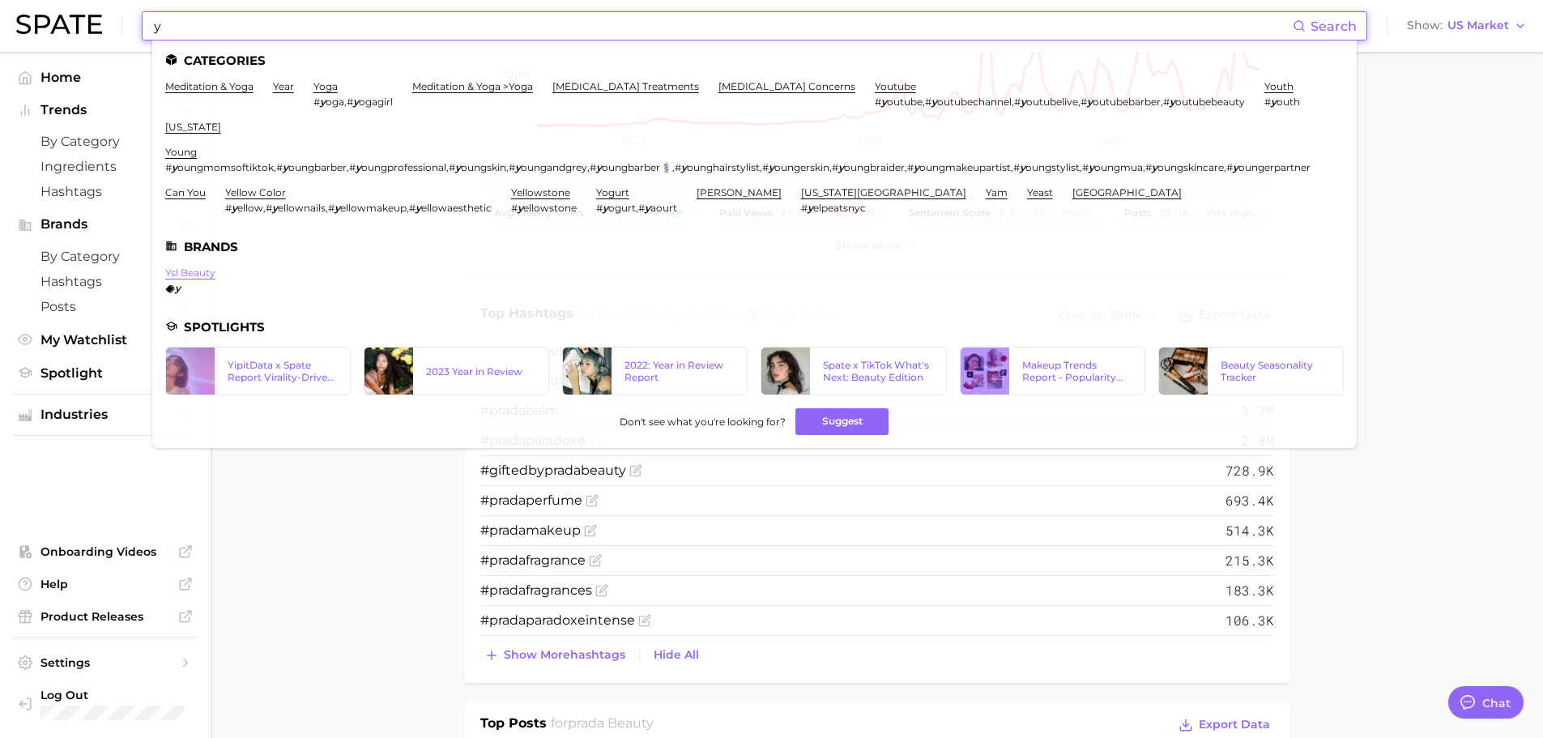
type input "y"
click at [186, 279] on link "ysl beauty" at bounding box center [190, 272] width 50 height 12
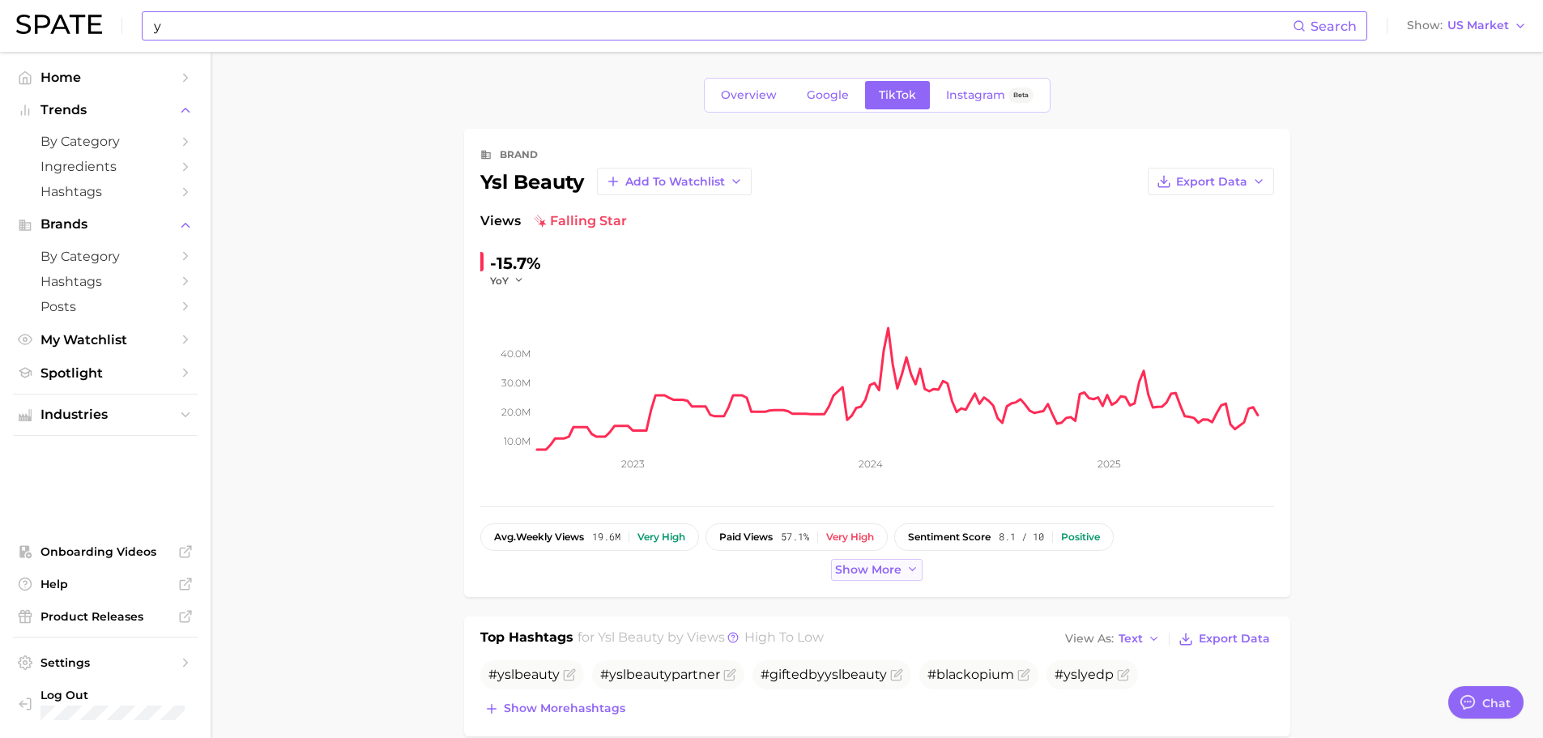
click at [900, 563] on span "Show more" at bounding box center [868, 570] width 66 height 14
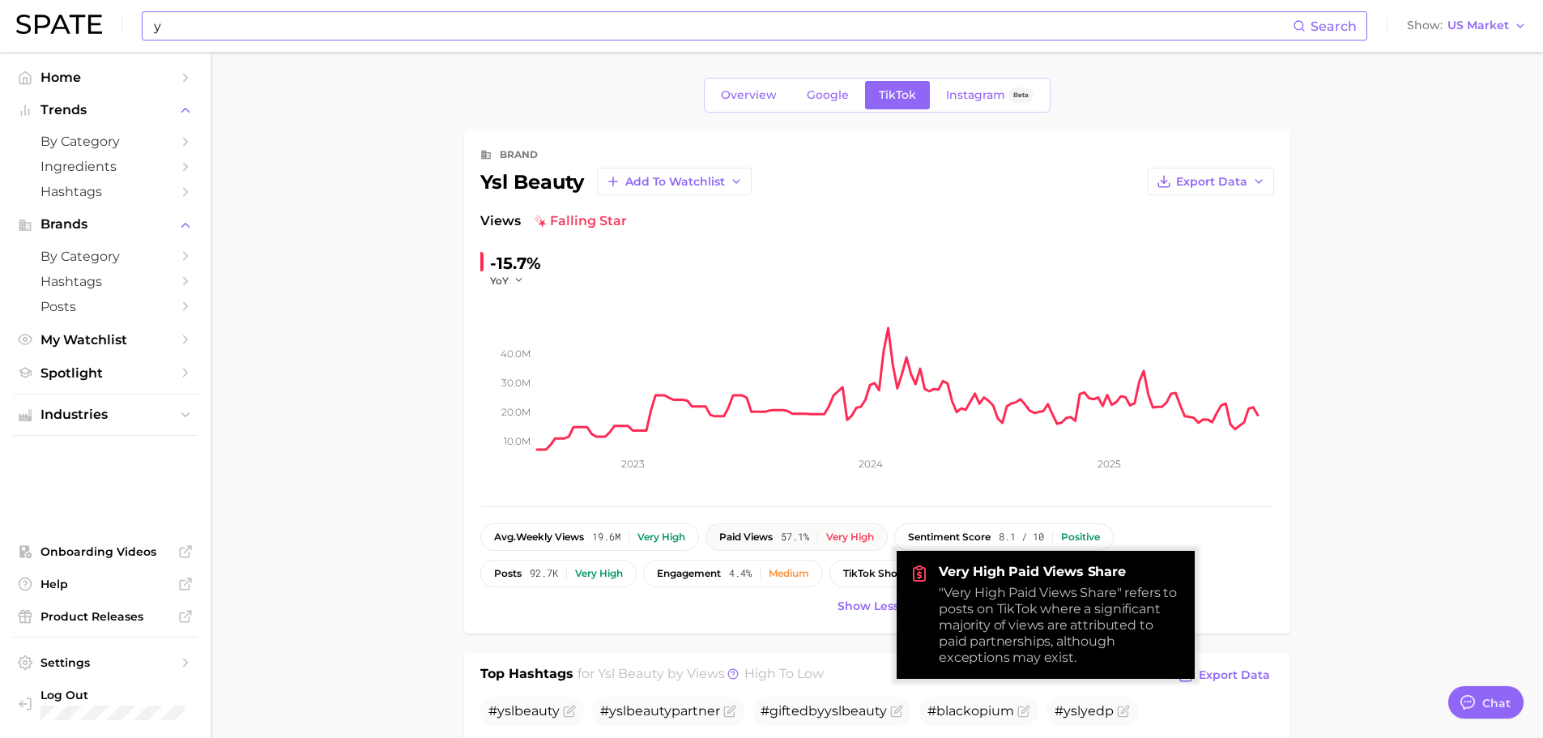
click at [753, 532] on span "paid views" at bounding box center [745, 536] width 53 height 11
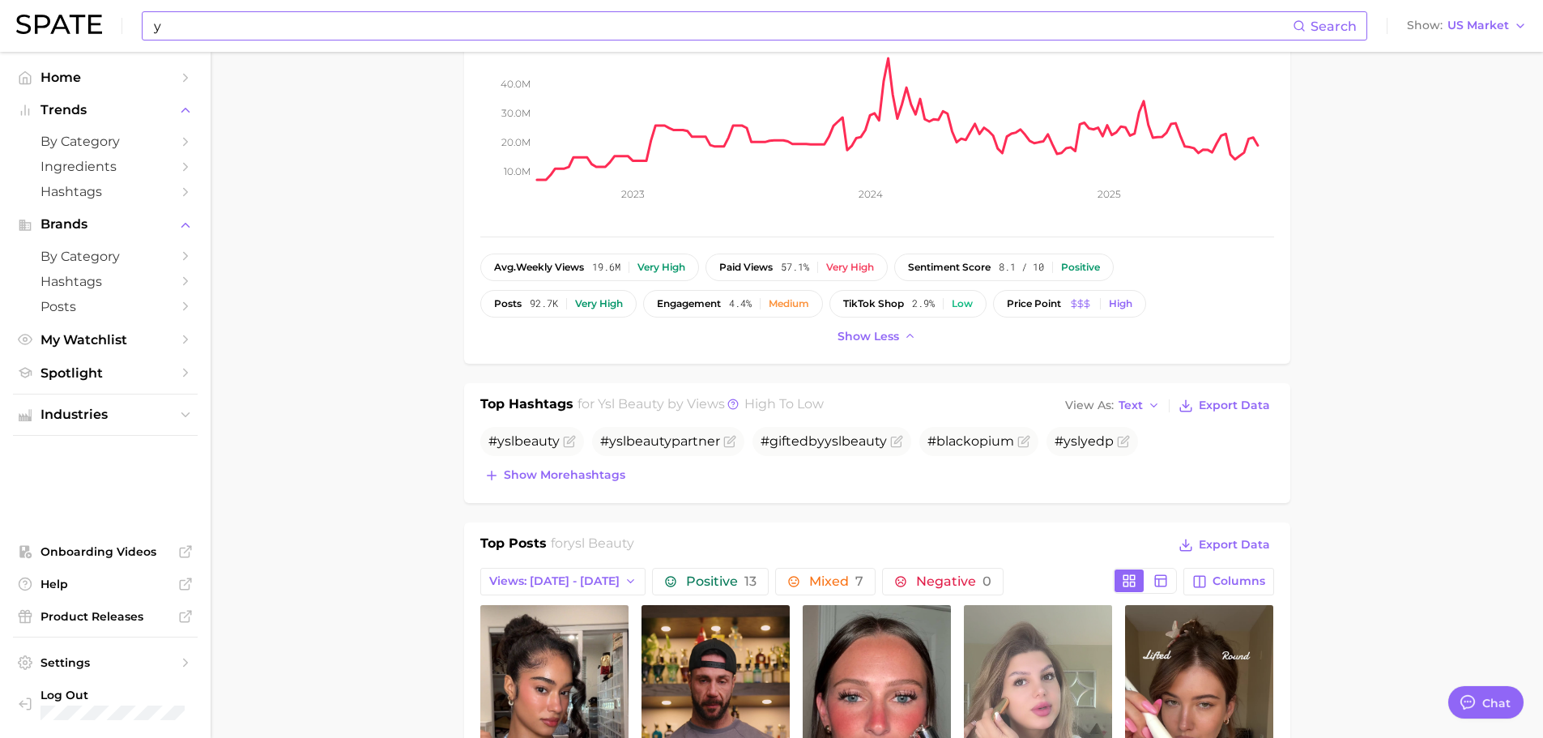
scroll to position [324, 0]
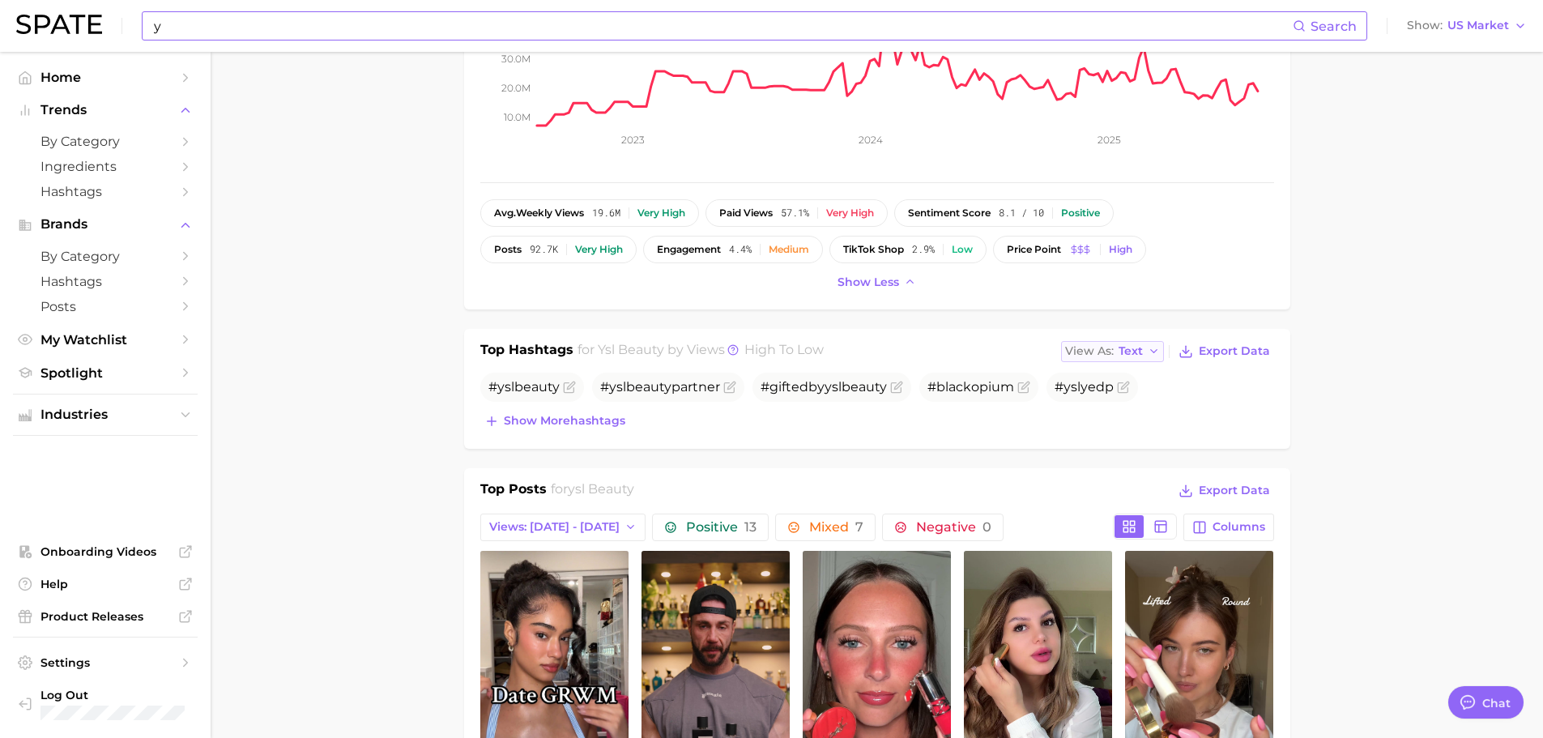
click at [1095, 342] on button "View As Text" at bounding box center [1113, 351] width 104 height 21
click at [1106, 400] on span "Table" at bounding box center [1105, 407] width 32 height 14
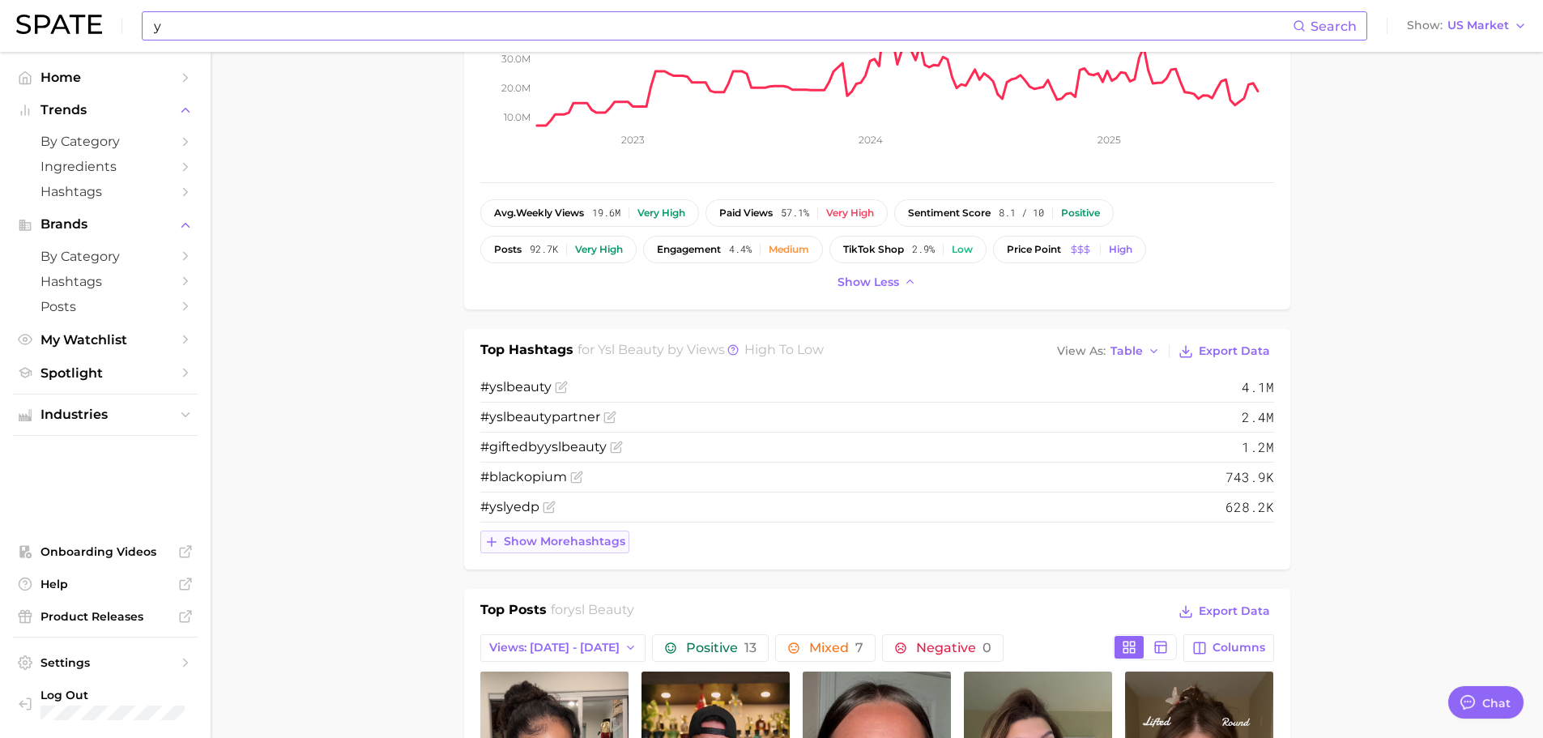
click at [575, 532] on button "Show more hashtags" at bounding box center [554, 542] width 149 height 23
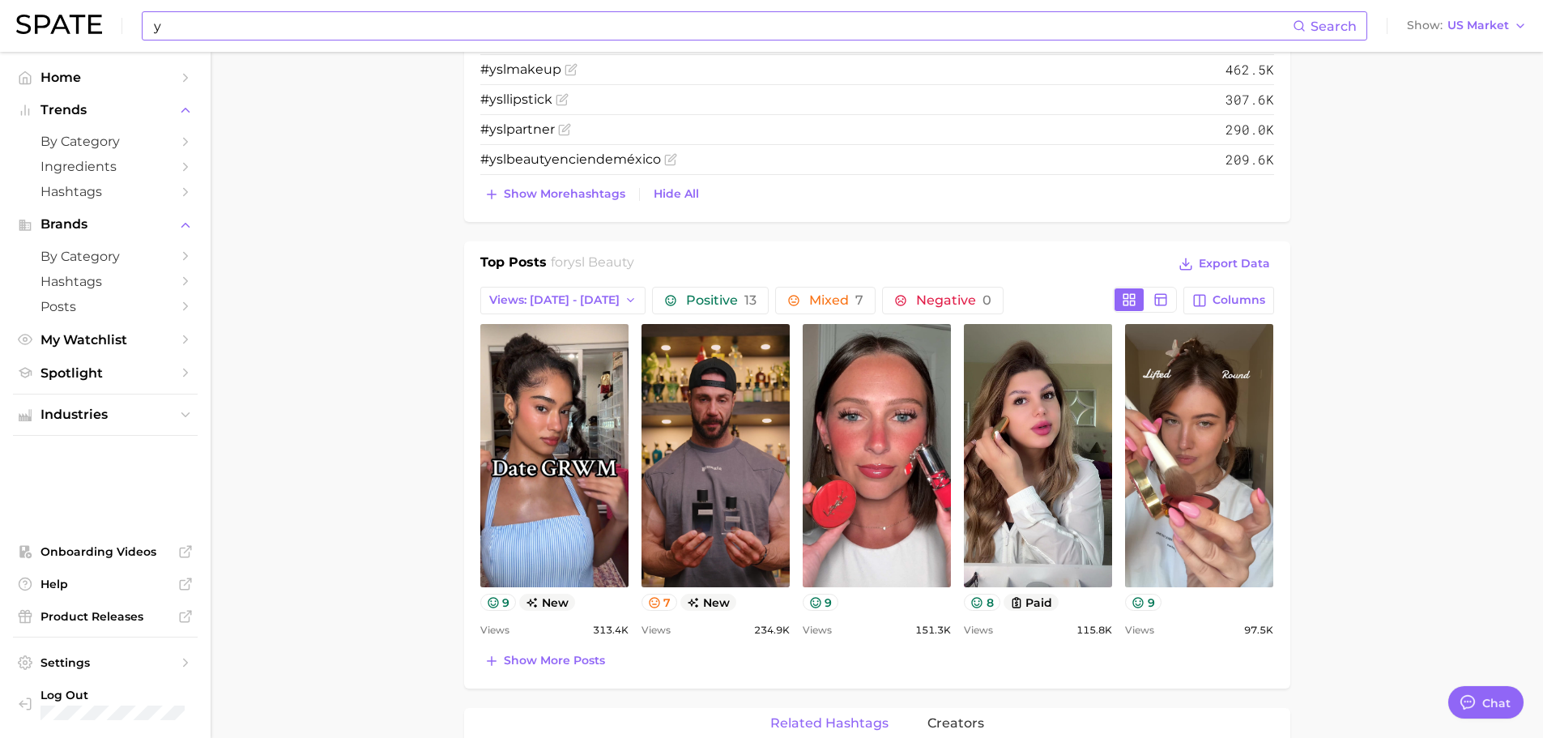
scroll to position [972, 0]
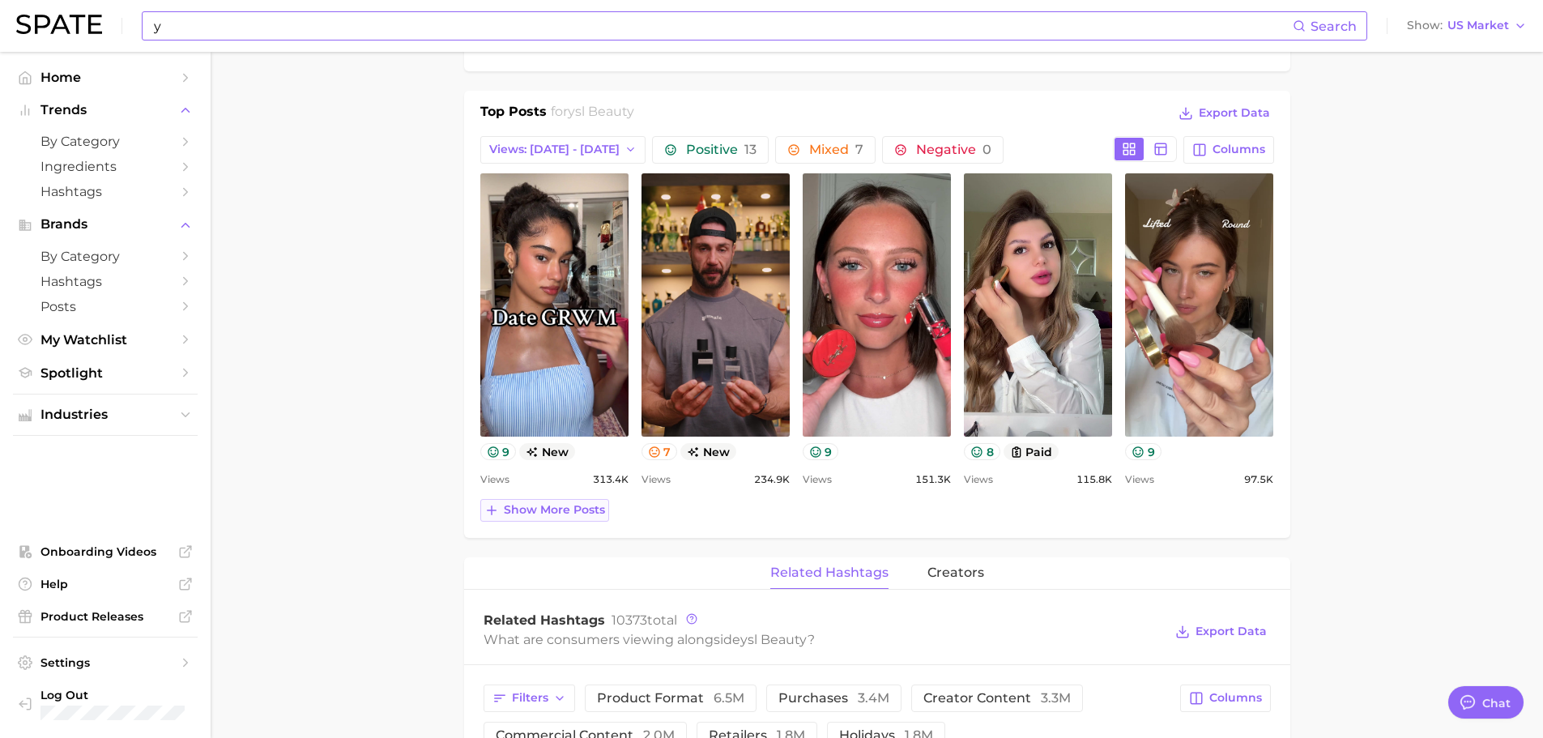
click at [555, 513] on span "Show more posts" at bounding box center [554, 510] width 101 height 14
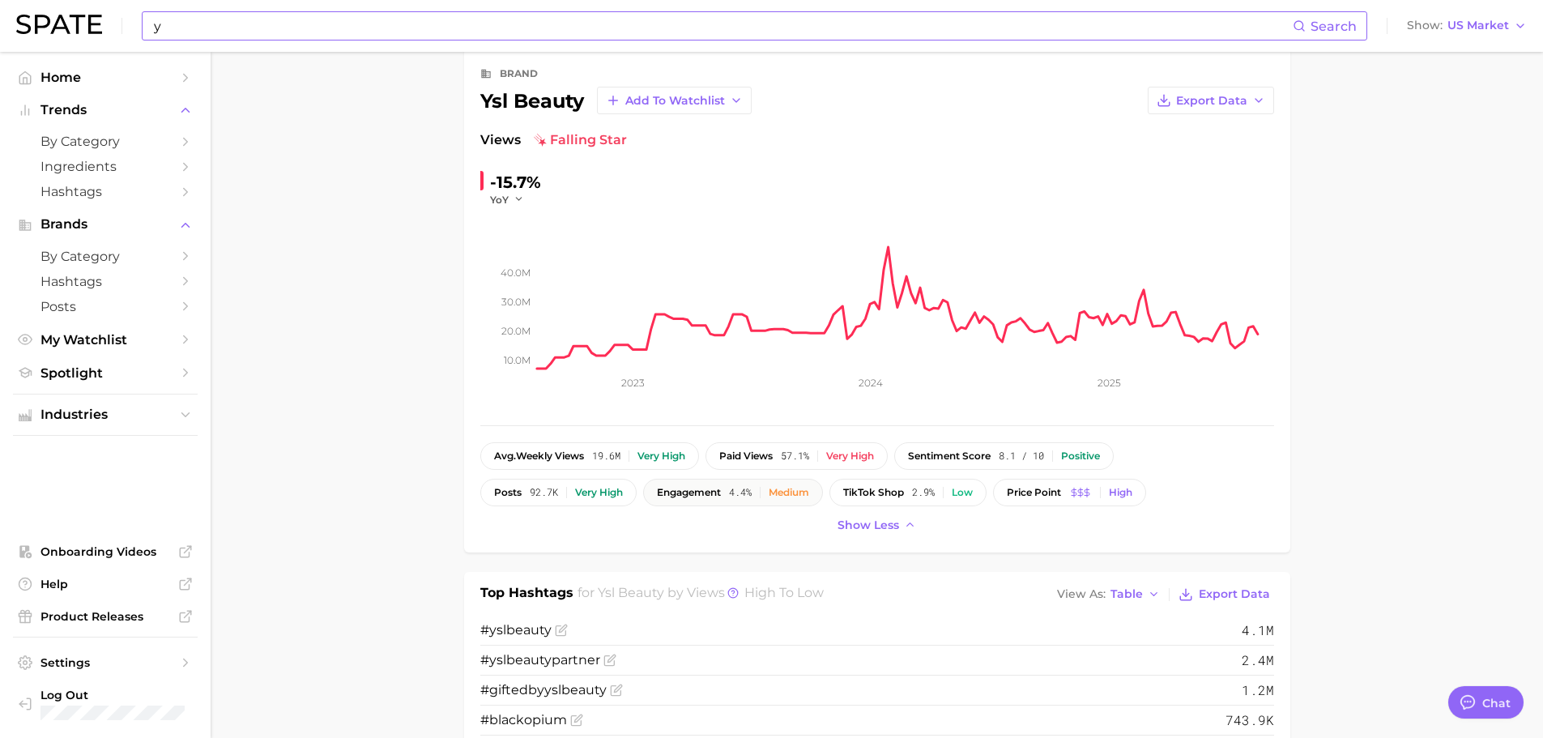
scroll to position [0, 0]
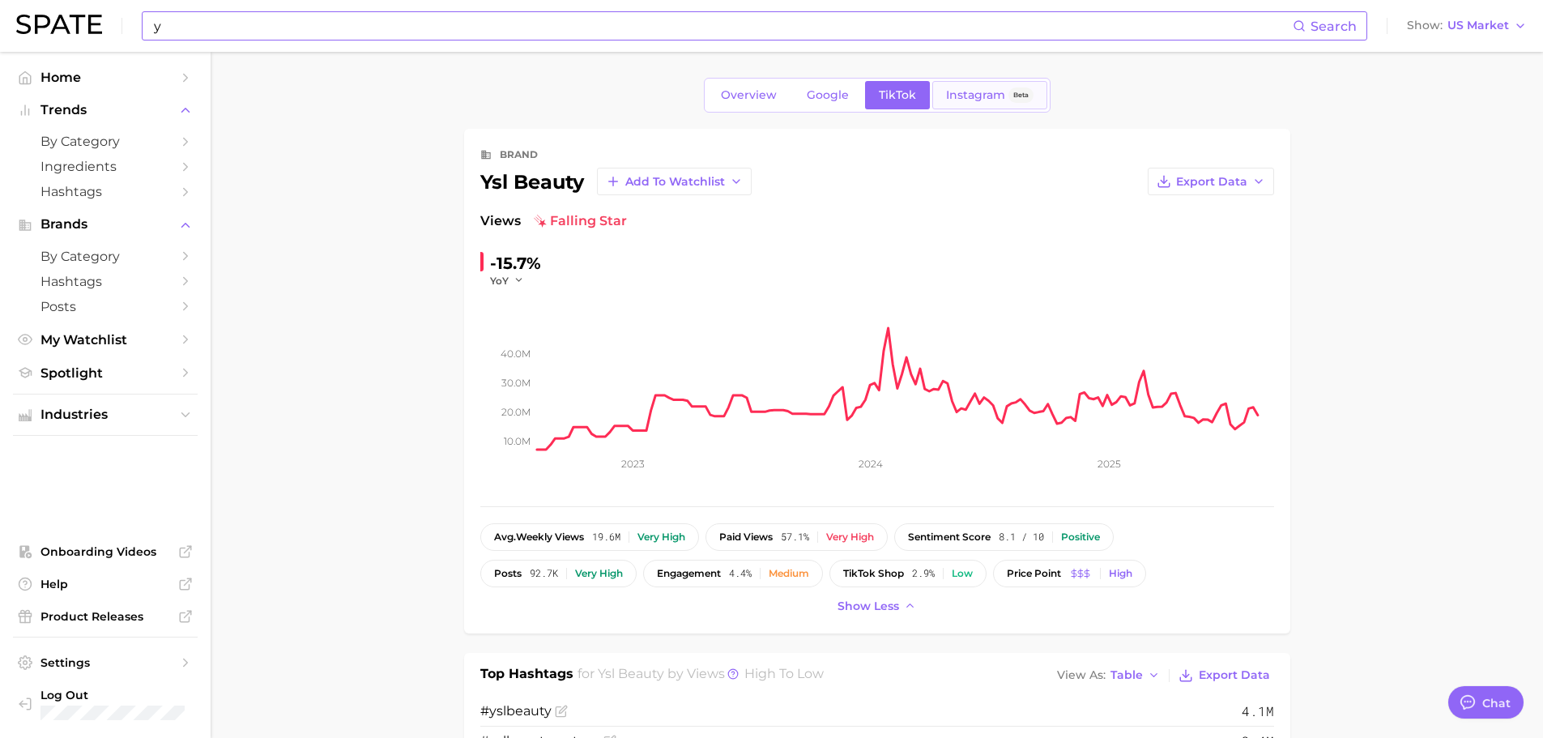
click at [942, 89] on link "Instagram Beta" at bounding box center [989, 95] width 115 height 28
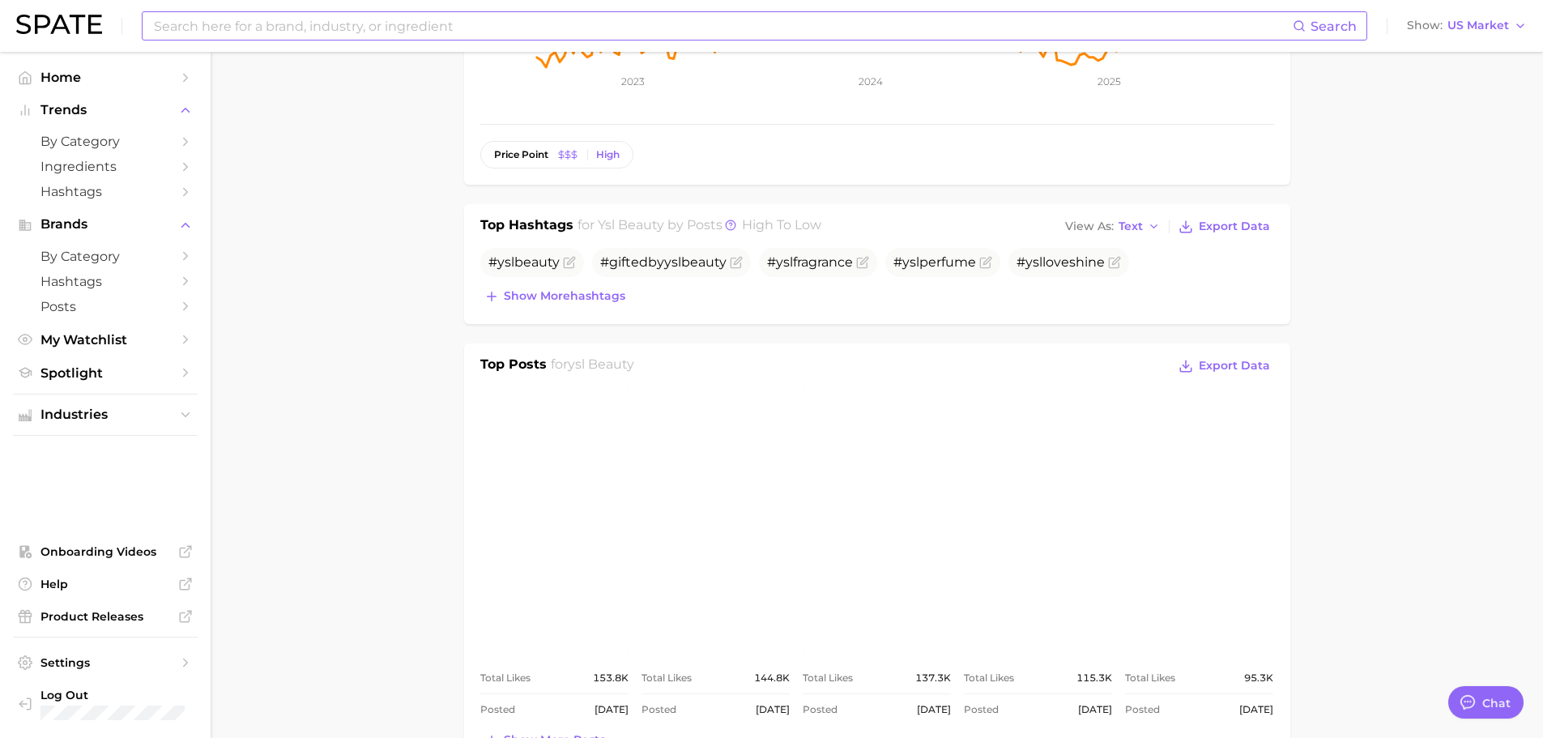
scroll to position [405, 0]
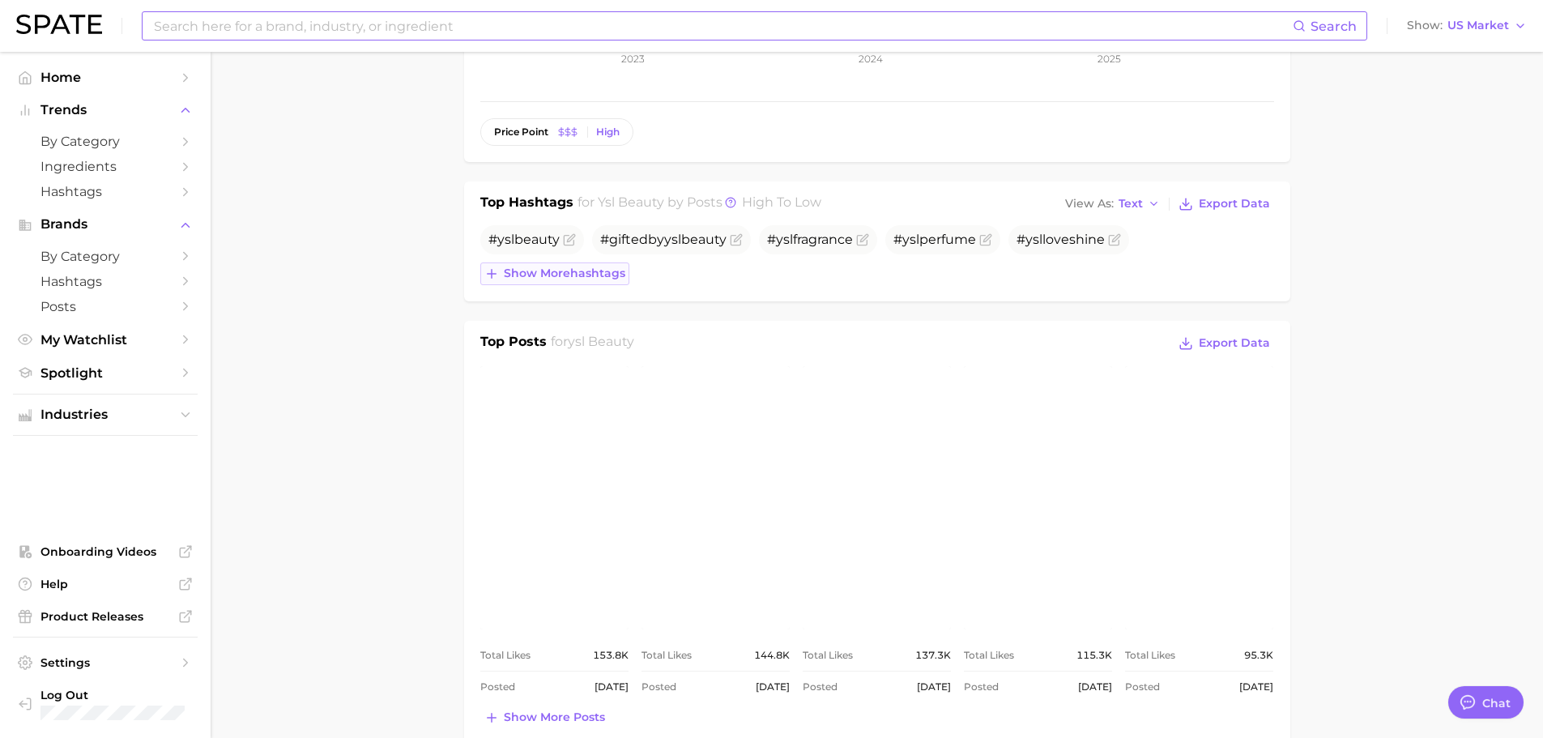
click at [599, 266] on span "Show more hashtags" at bounding box center [564, 273] width 121 height 14
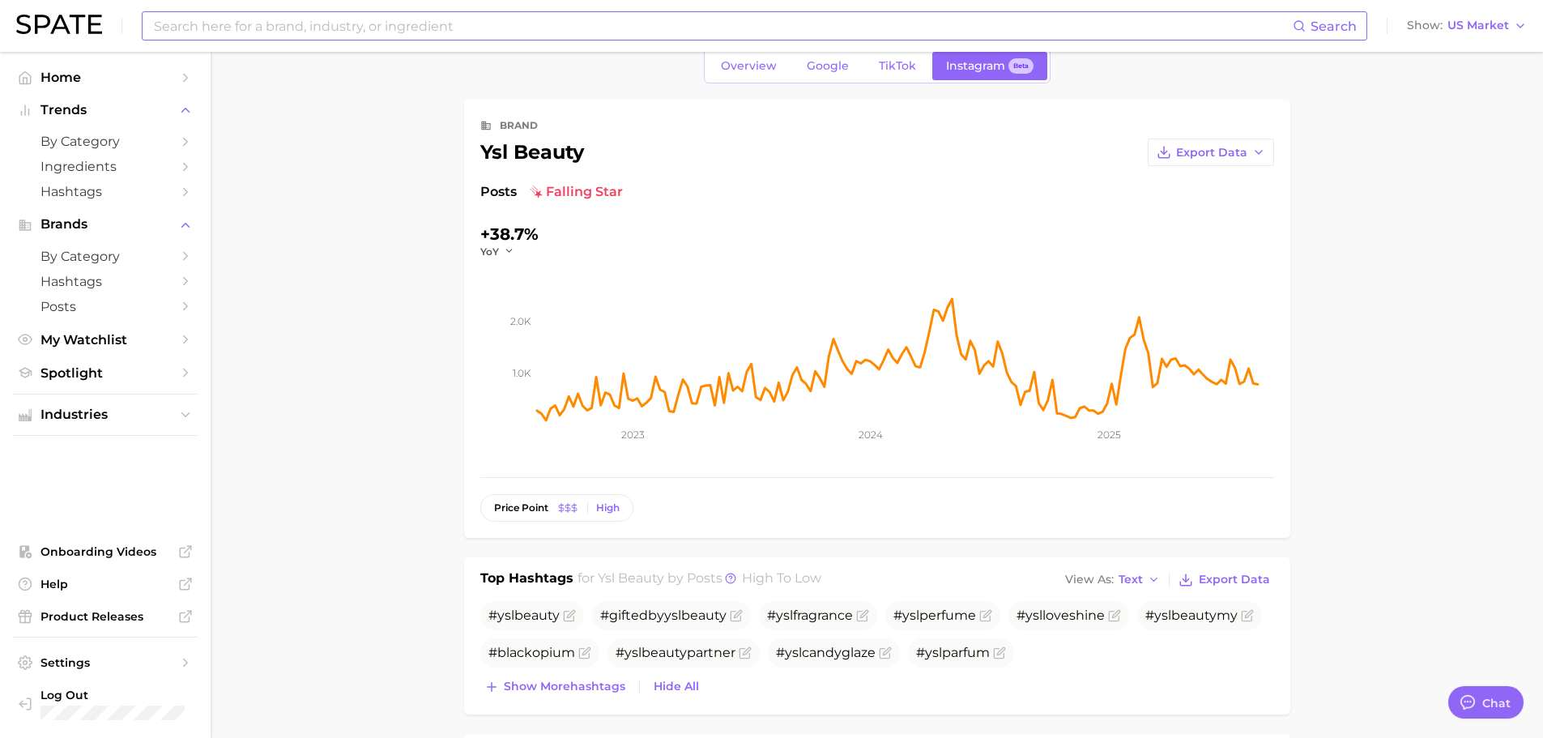
scroll to position [0, 0]
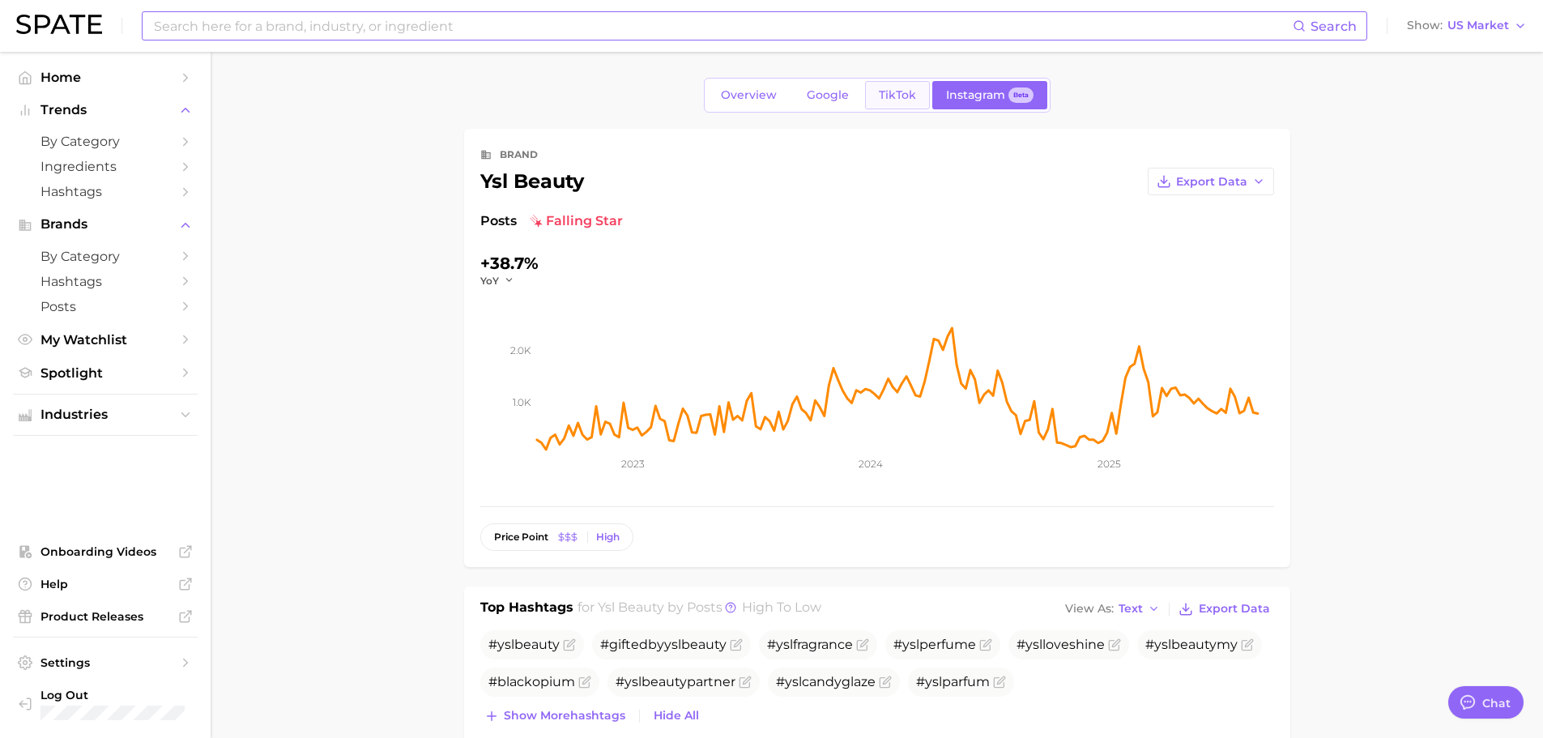
click at [884, 100] on span "TikTok" at bounding box center [897, 95] width 37 height 14
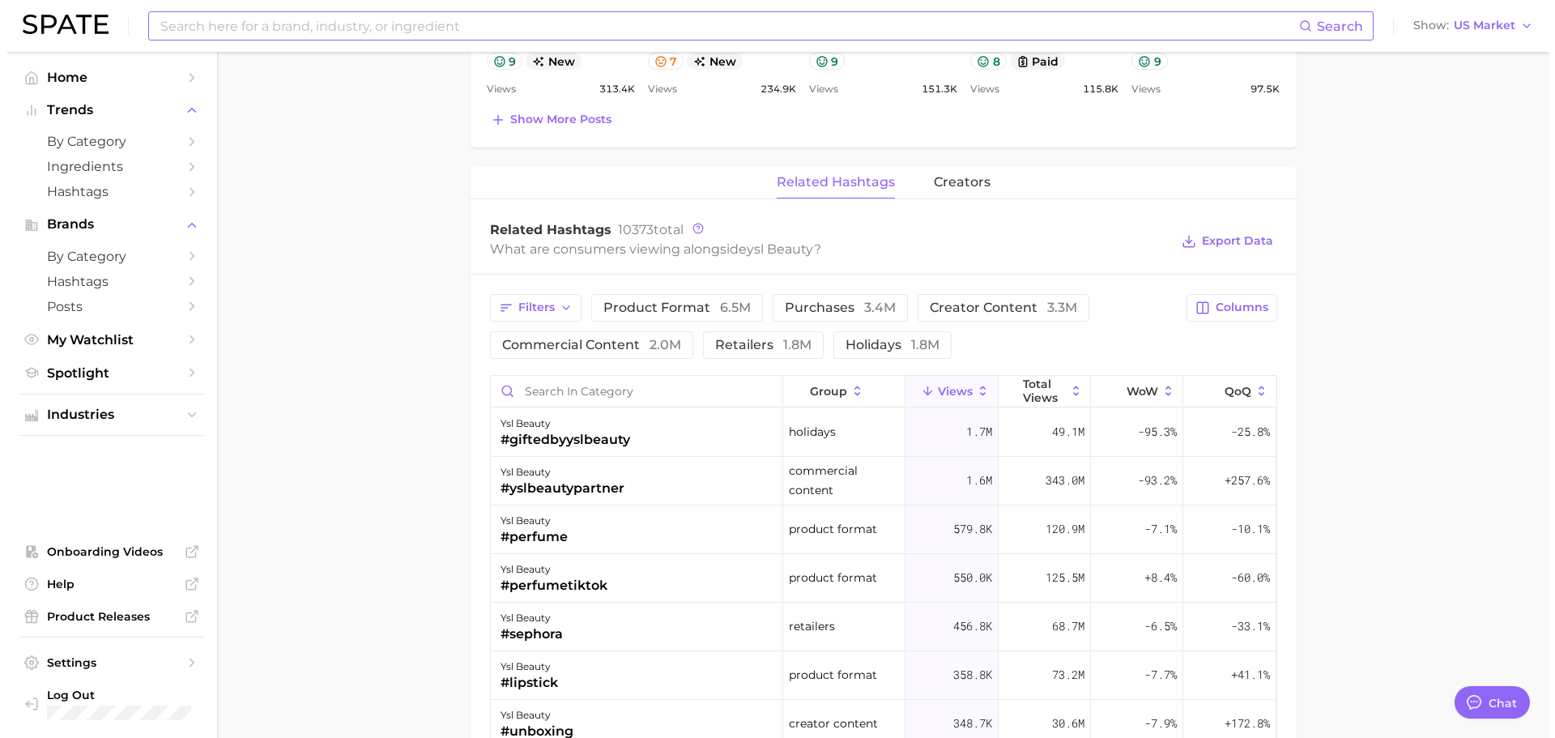
scroll to position [1134, 0]
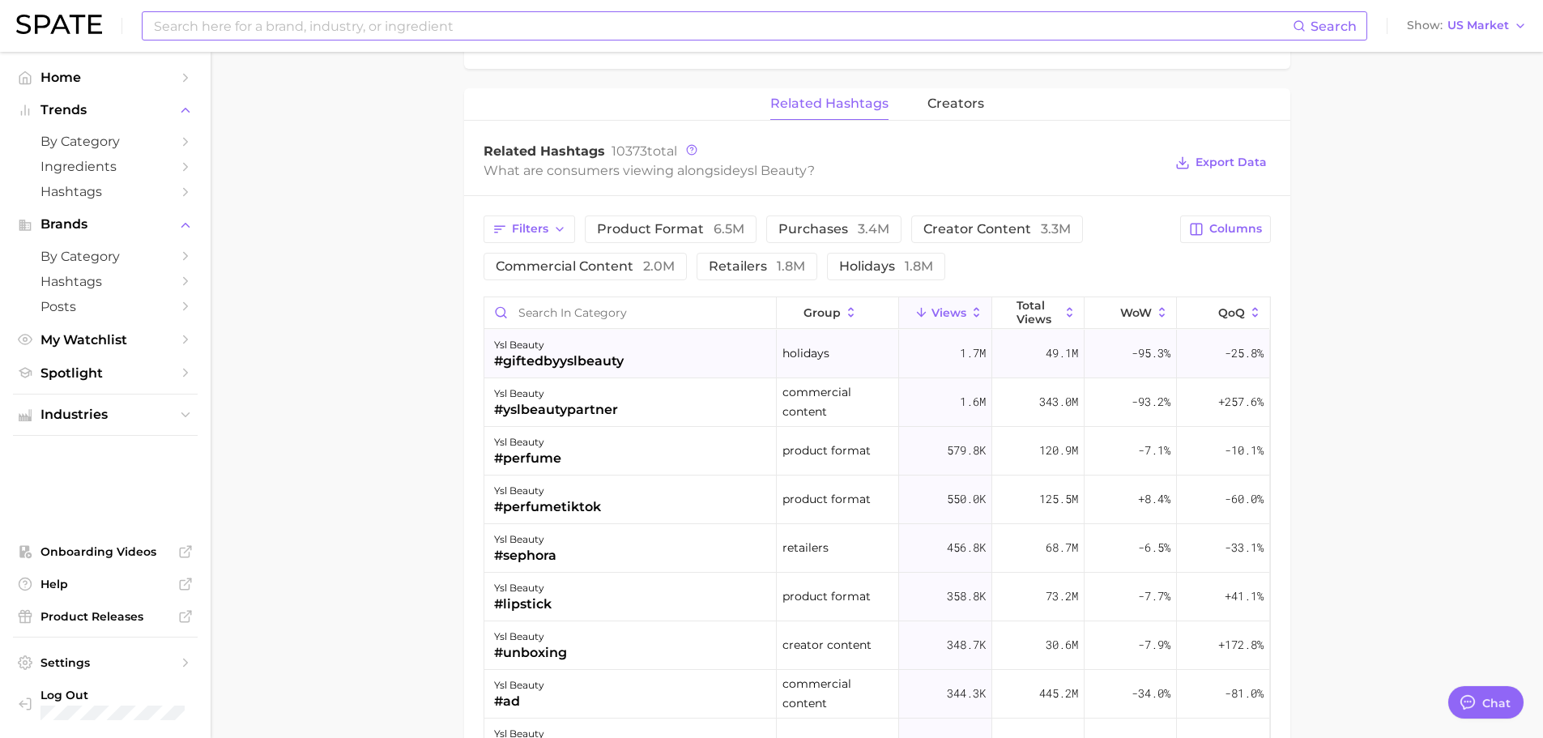
click at [634, 372] on div "ysl beauty #giftedbyyslbeauty" at bounding box center [630, 354] width 292 height 49
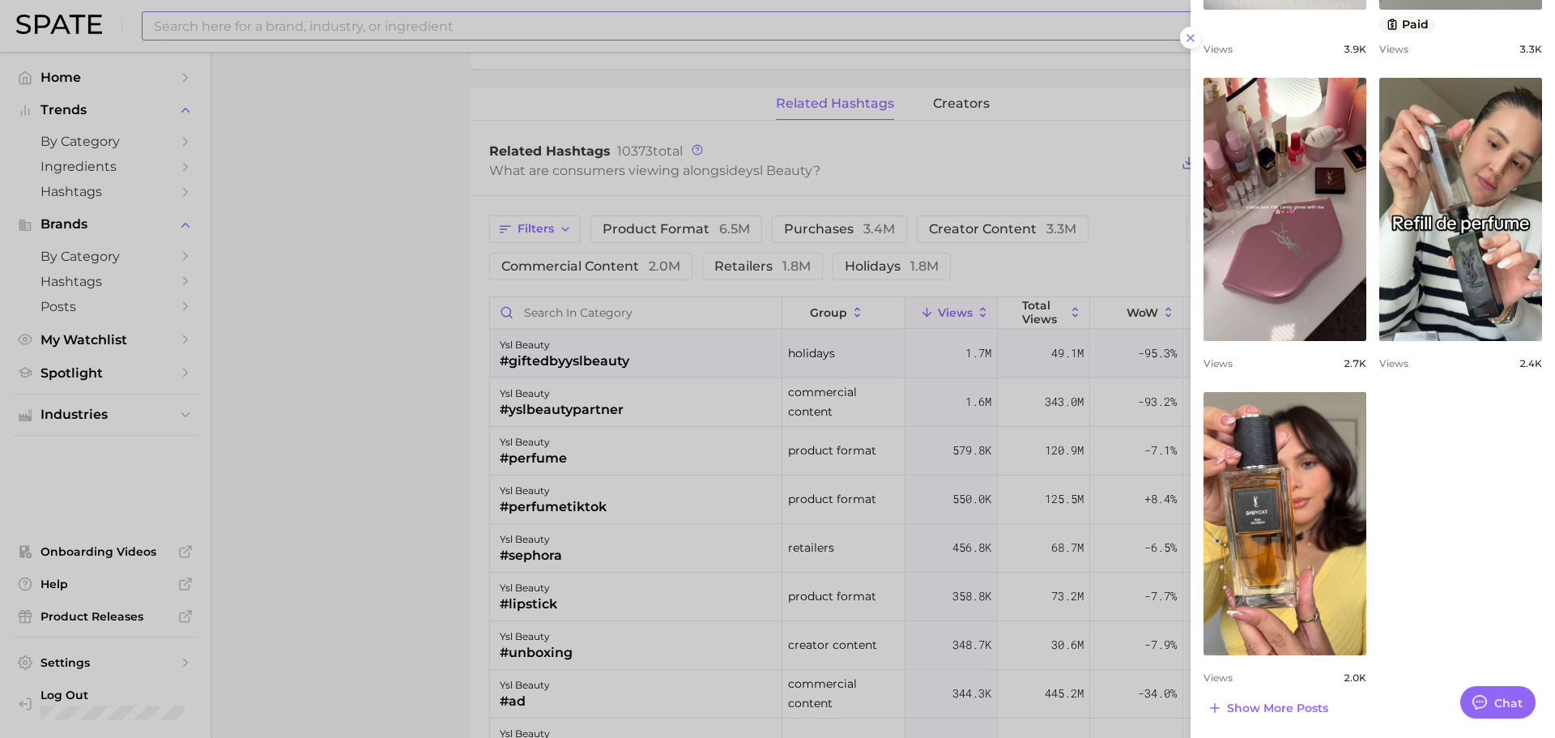
scroll to position [1085, 0]
click at [1270, 718] on button "Show more posts" at bounding box center [1268, 707] width 129 height 23
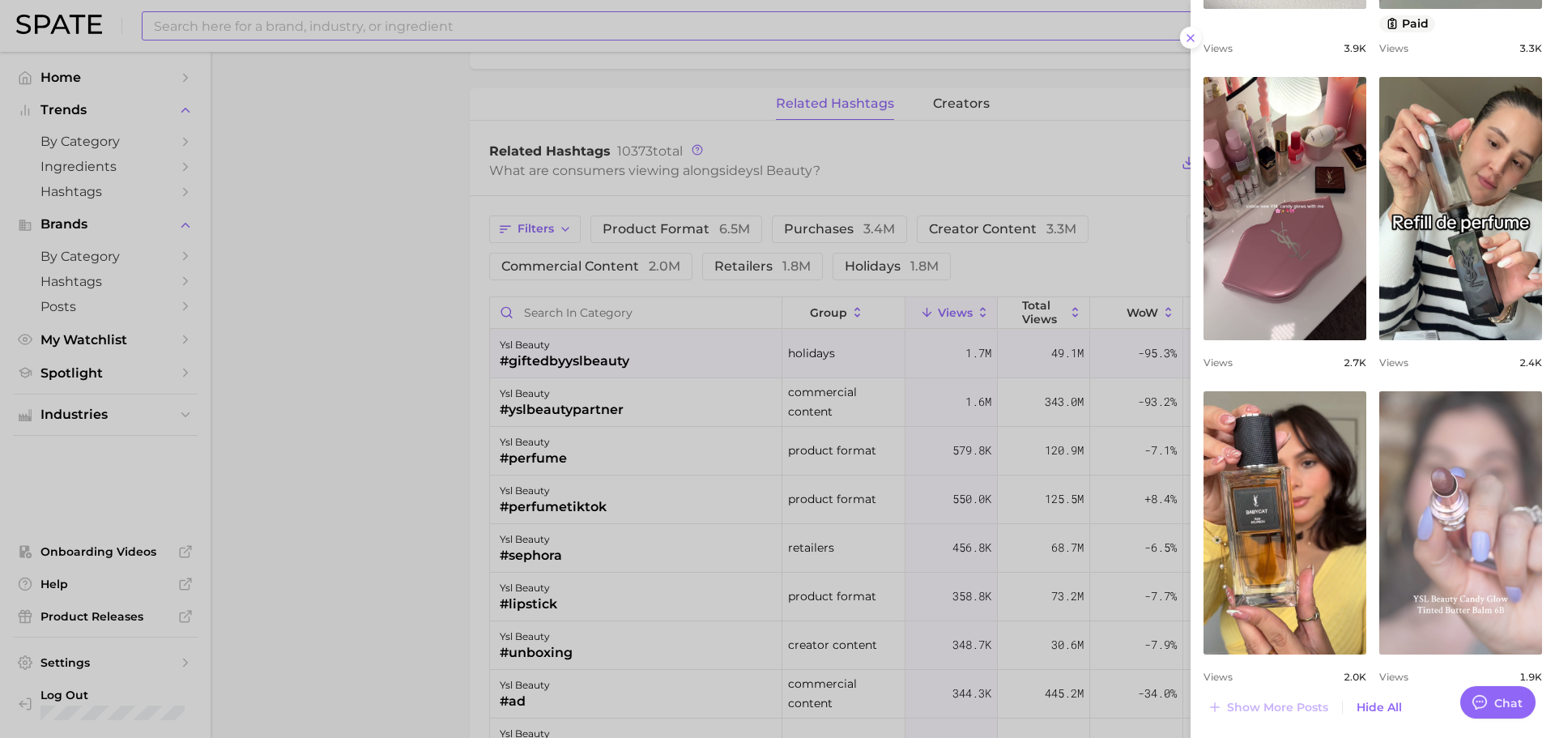
scroll to position [0, 0]
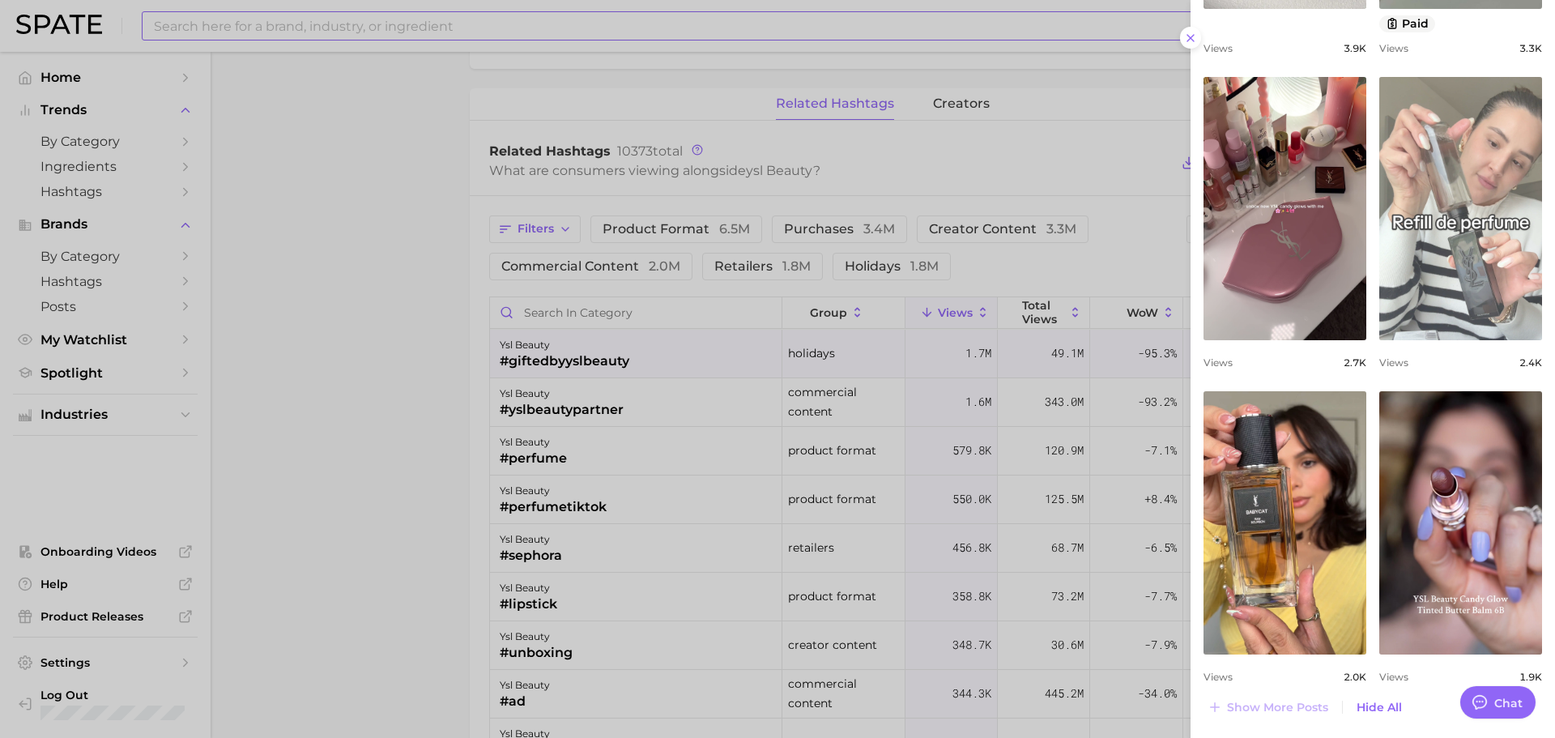
click at [1455, 228] on link "view post on TikTok" at bounding box center [1460, 208] width 163 height 263
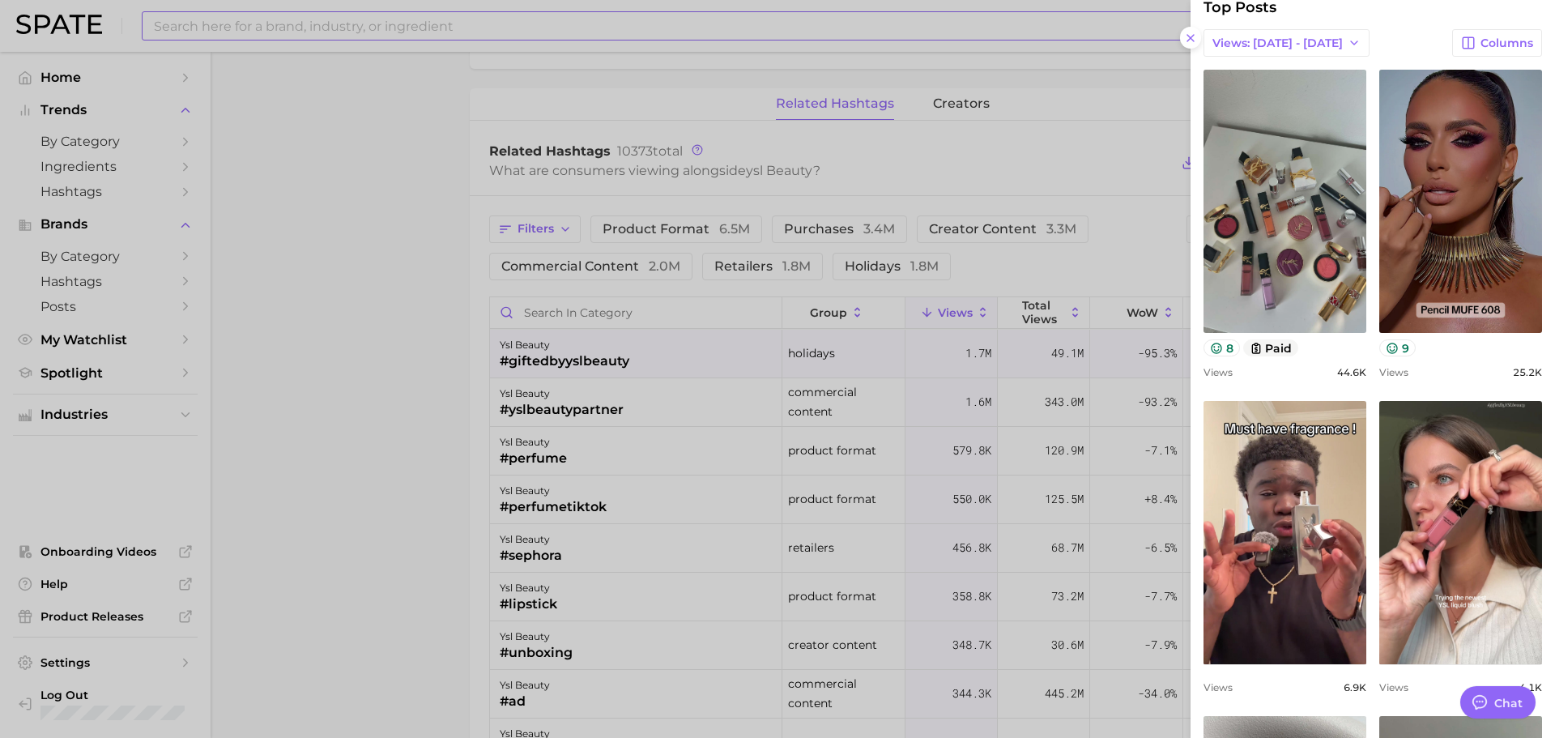
scroll to position [113, 0]
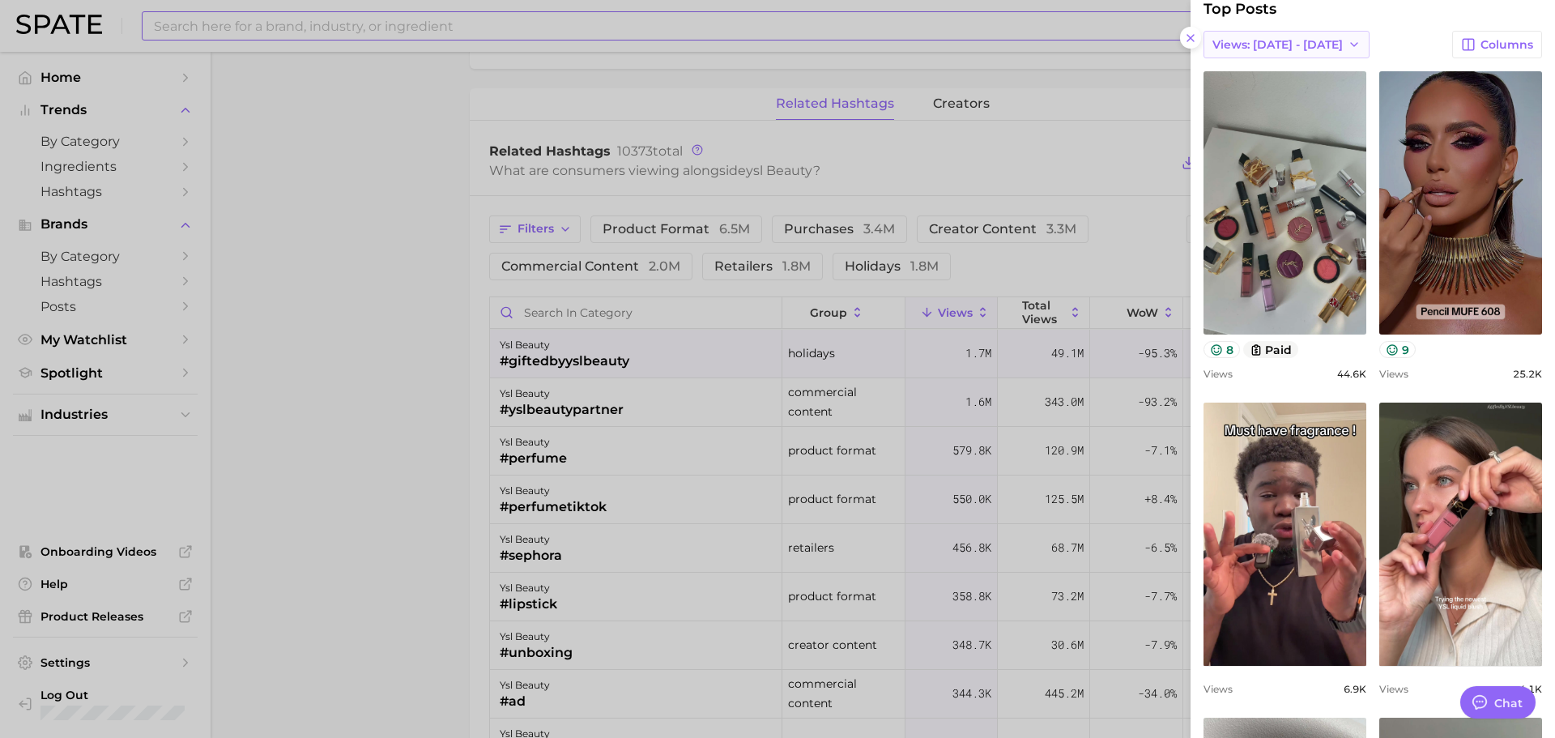
click at [1260, 40] on span "Views: [DATE] - [DATE]" at bounding box center [1277, 45] width 130 height 14
click at [1264, 100] on button "Total Views" at bounding box center [1280, 103] width 178 height 29
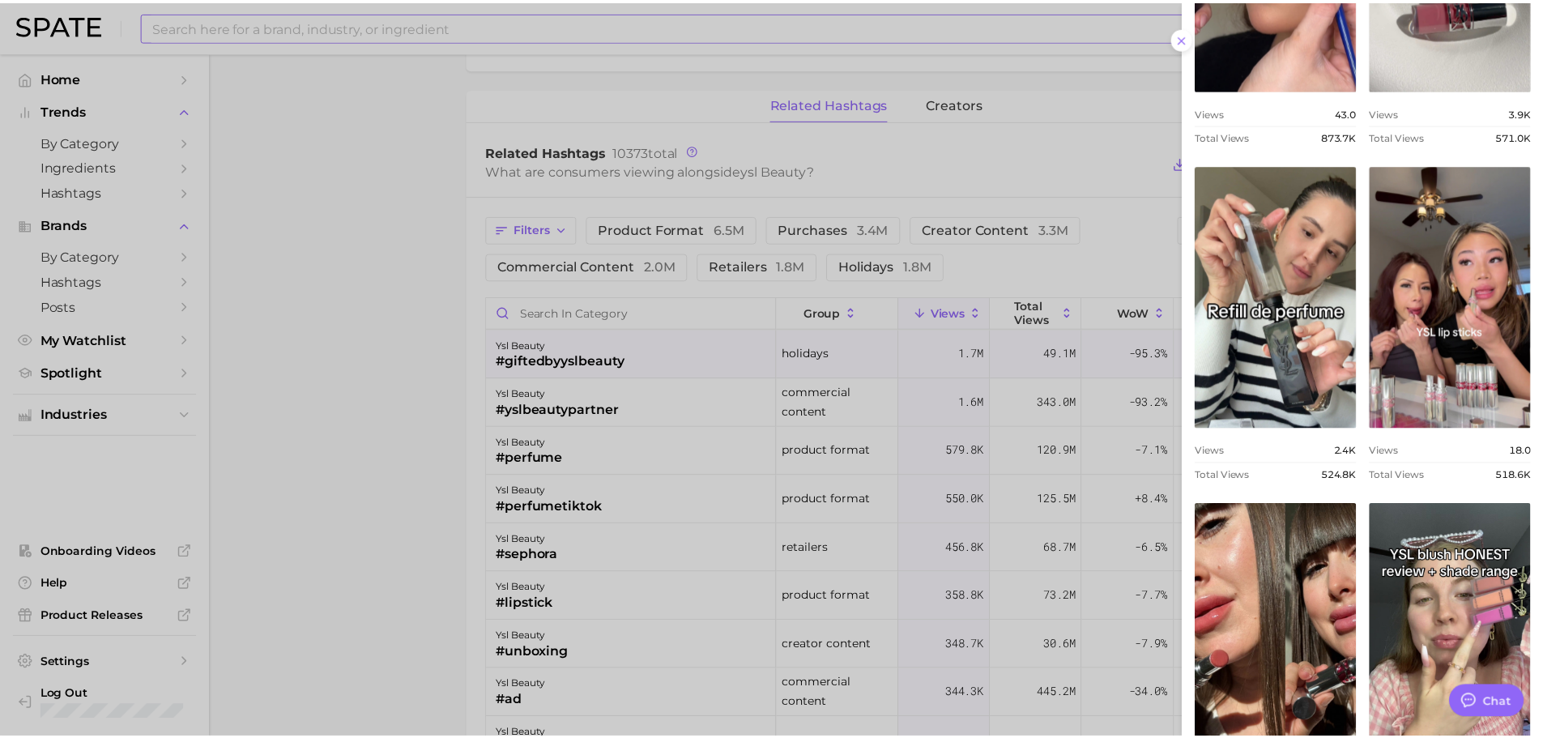
scroll to position [1190, 0]
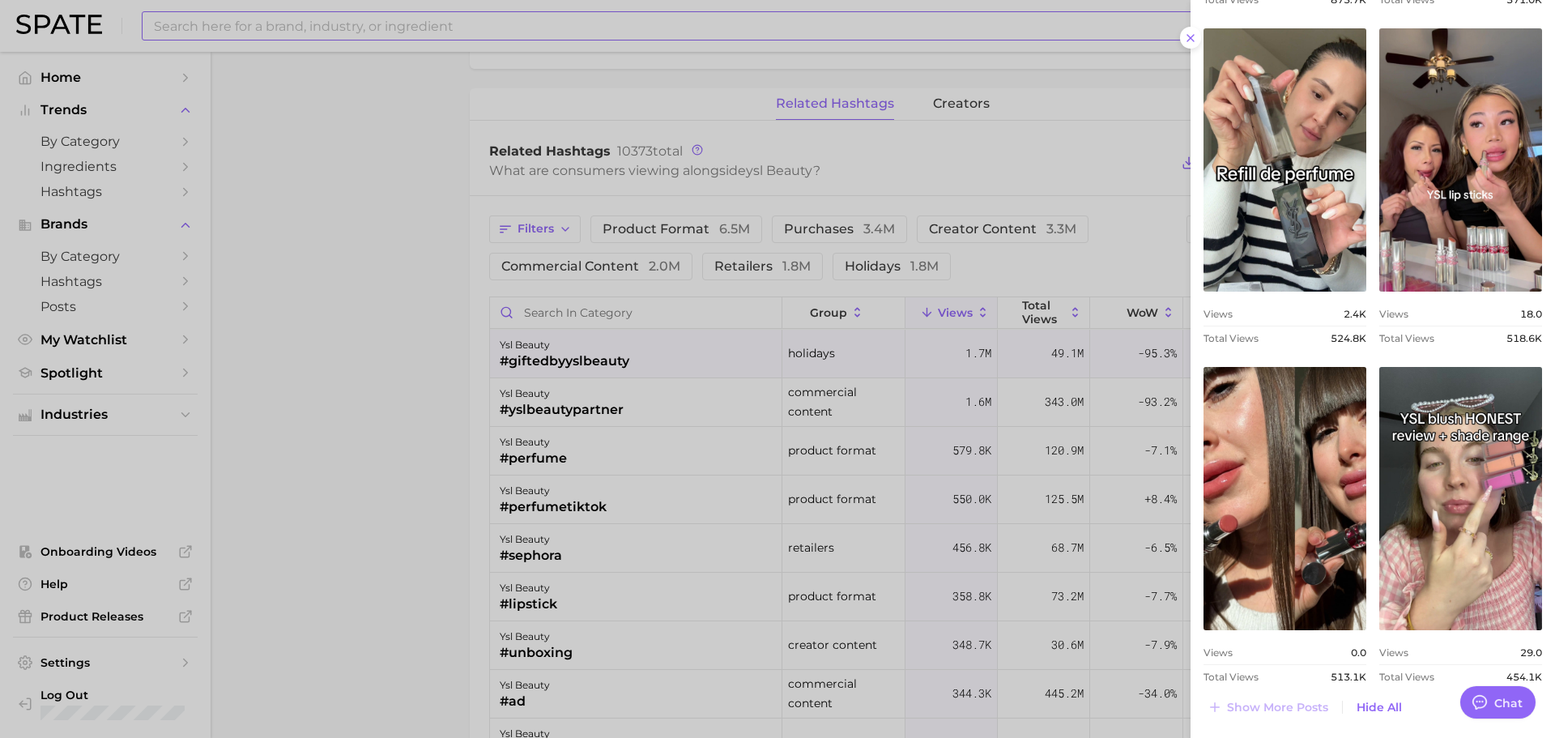
click at [518, 535] on div at bounding box center [777, 369] width 1555 height 738
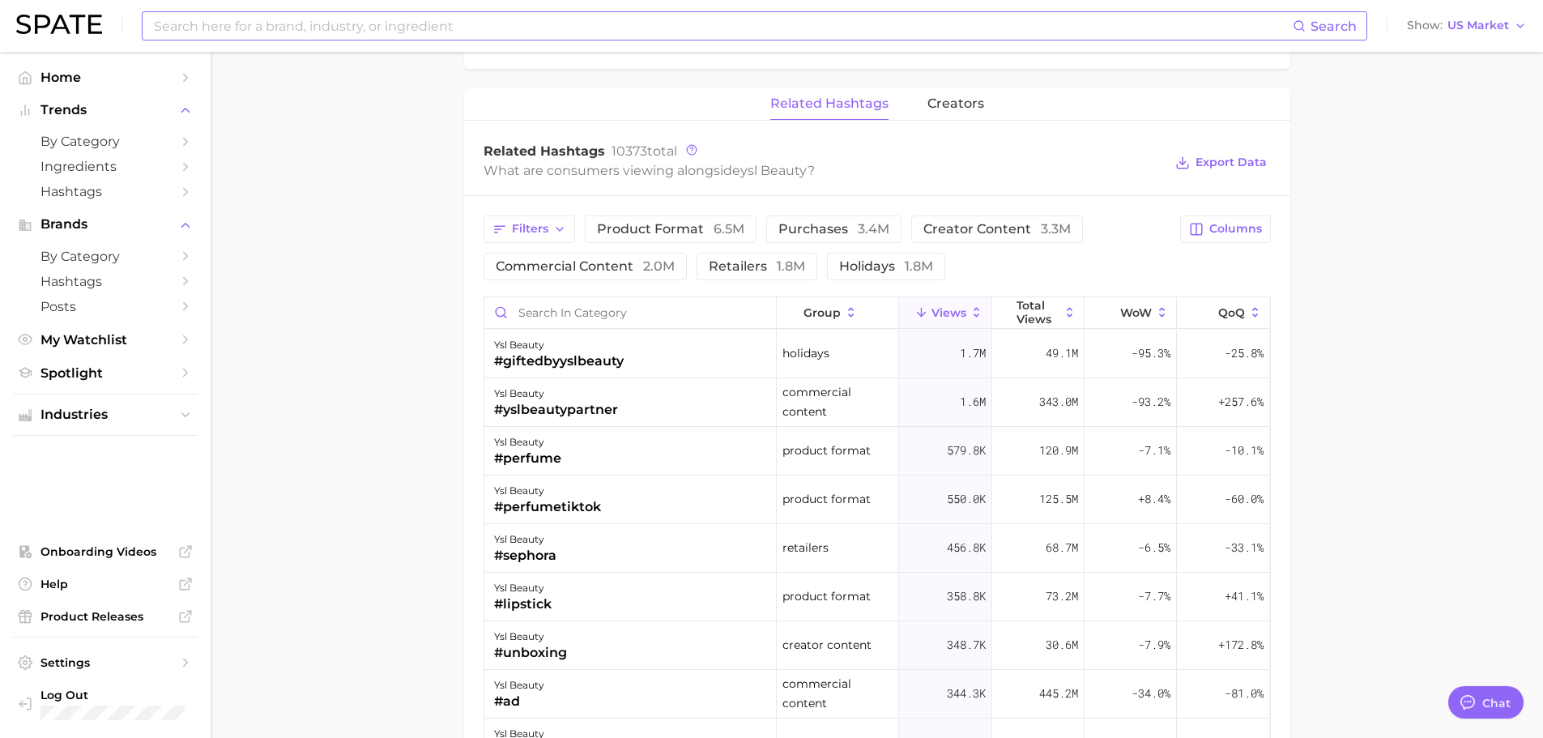
click at [483, 32] on input at bounding box center [722, 26] width 1140 height 28
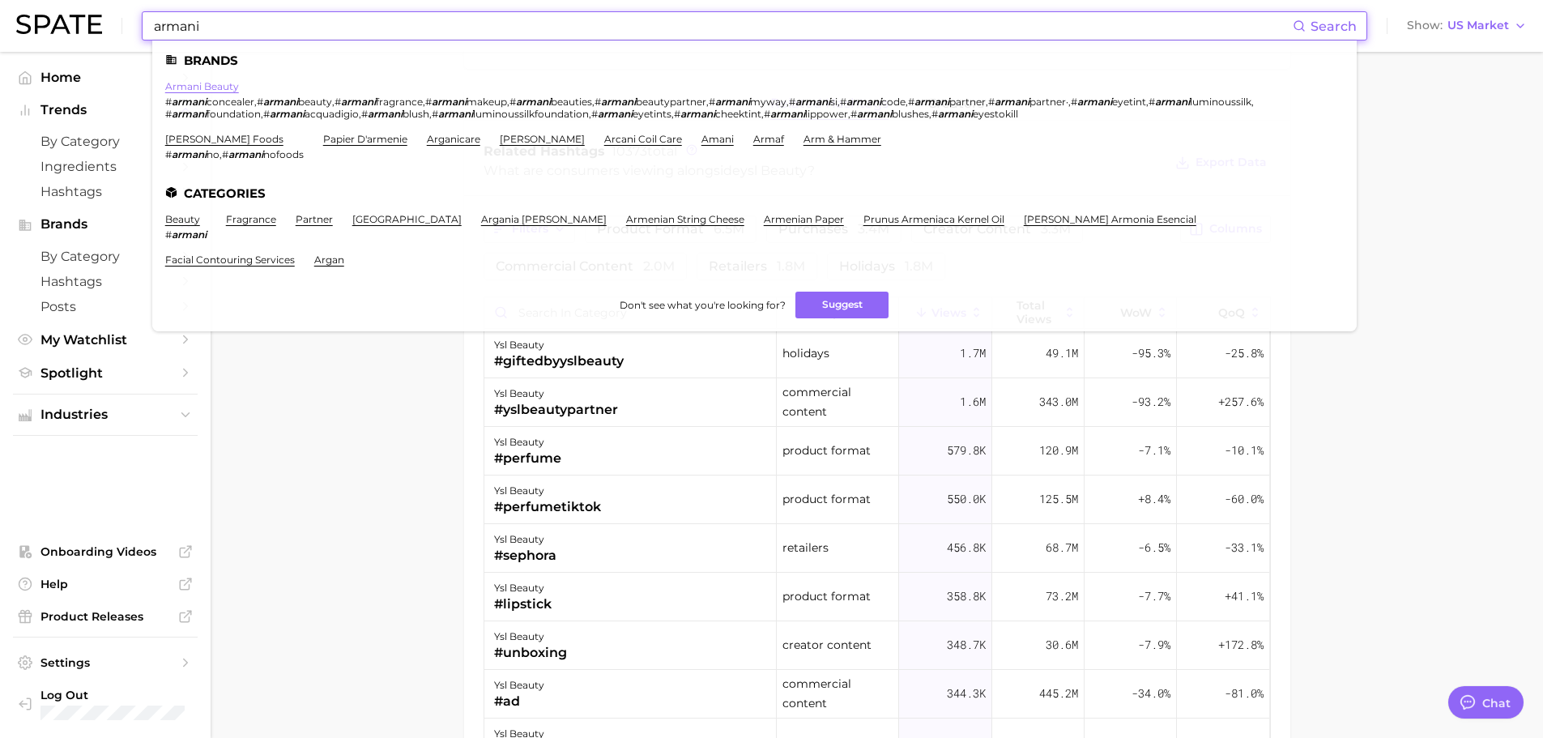
type input "armani"
click at [232, 83] on link "armani beauty" at bounding box center [202, 86] width 74 height 12
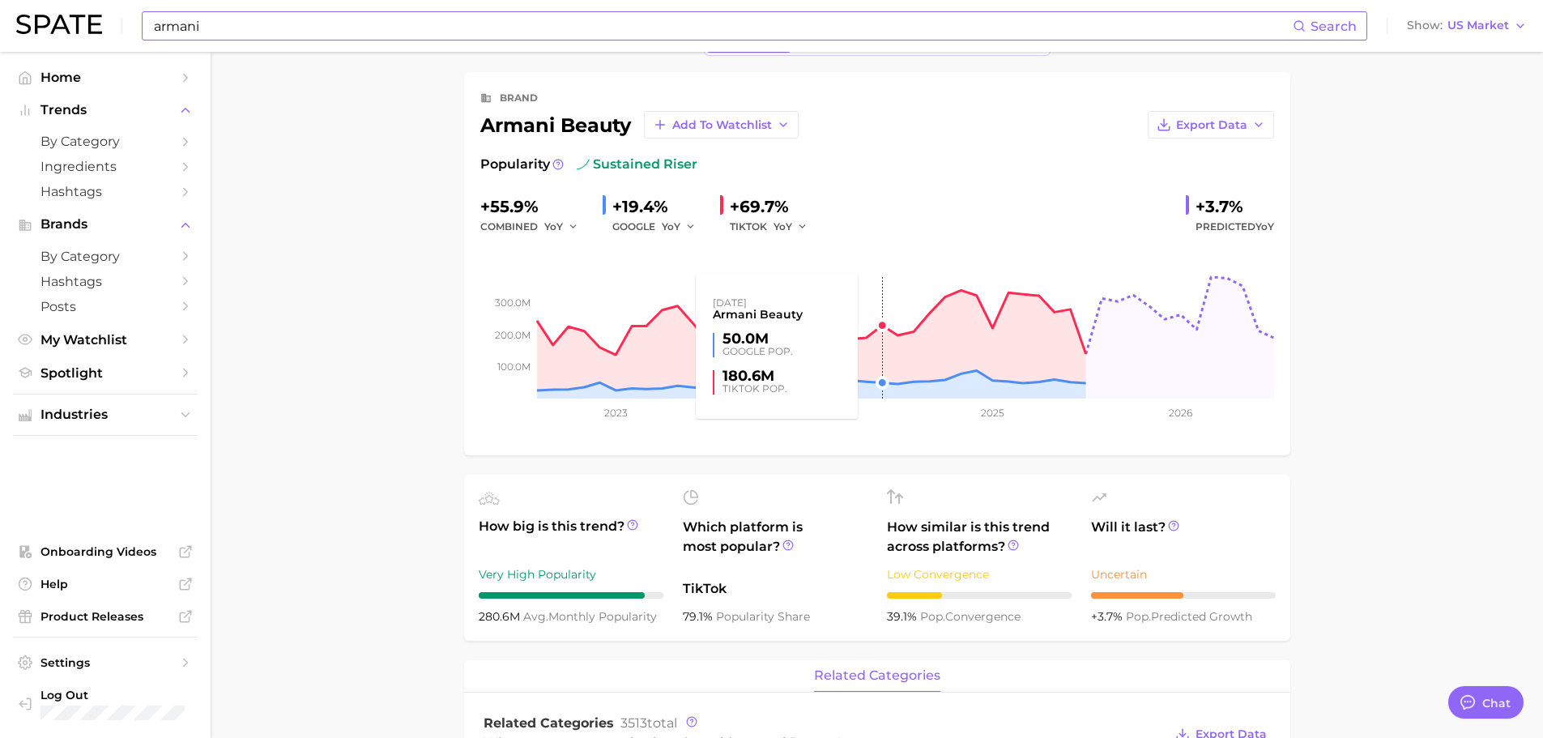
scroll to position [405, 0]
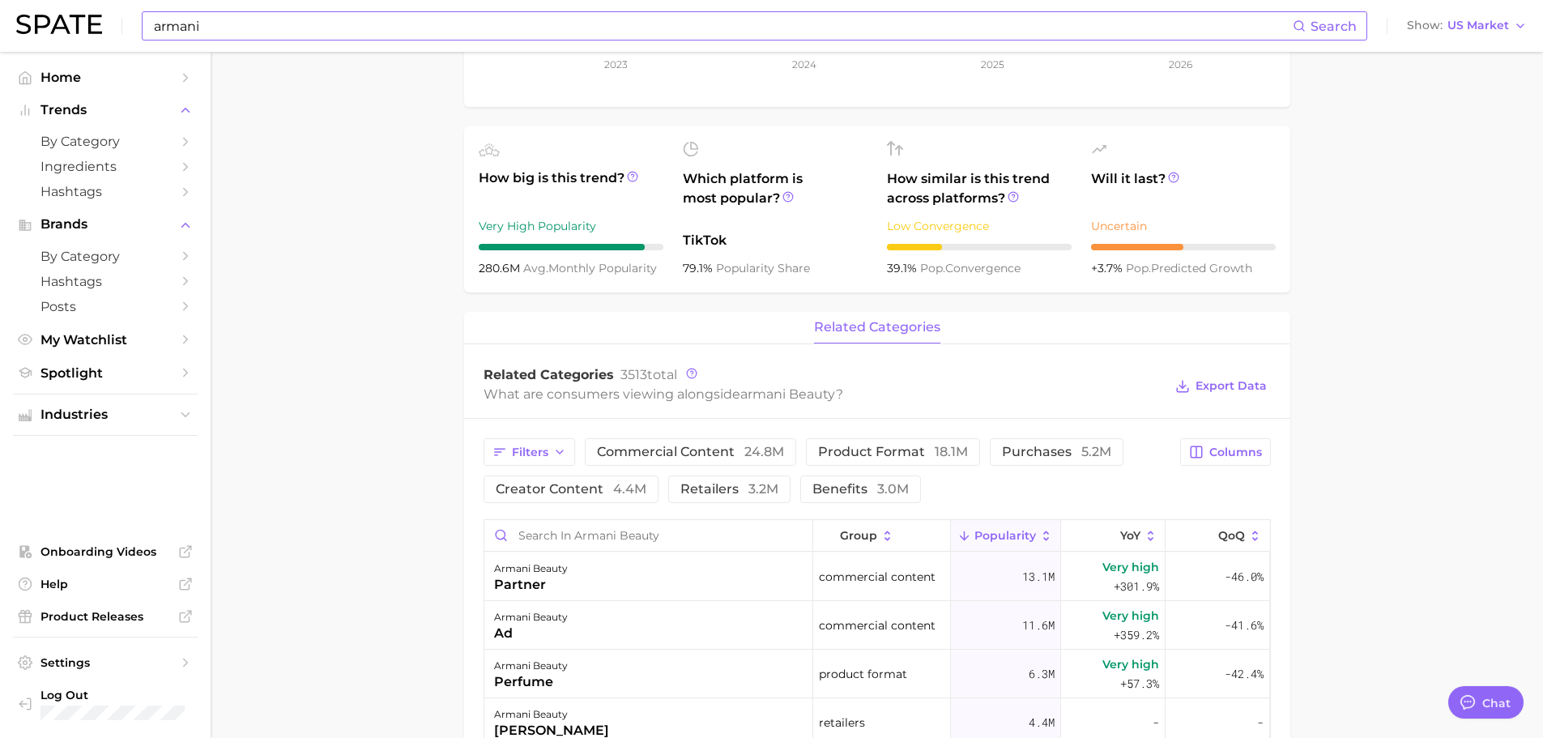
click at [1406, 383] on main "Overview Google TikTok Instagram Beta brand armani beauty Add to Watchlist Expo…" at bounding box center [877, 502] width 1332 height 1711
click at [1349, 415] on main "Overview Google TikTok Instagram Beta brand armani beauty Add to Watchlist Expo…" at bounding box center [877, 502] width 1332 height 1711
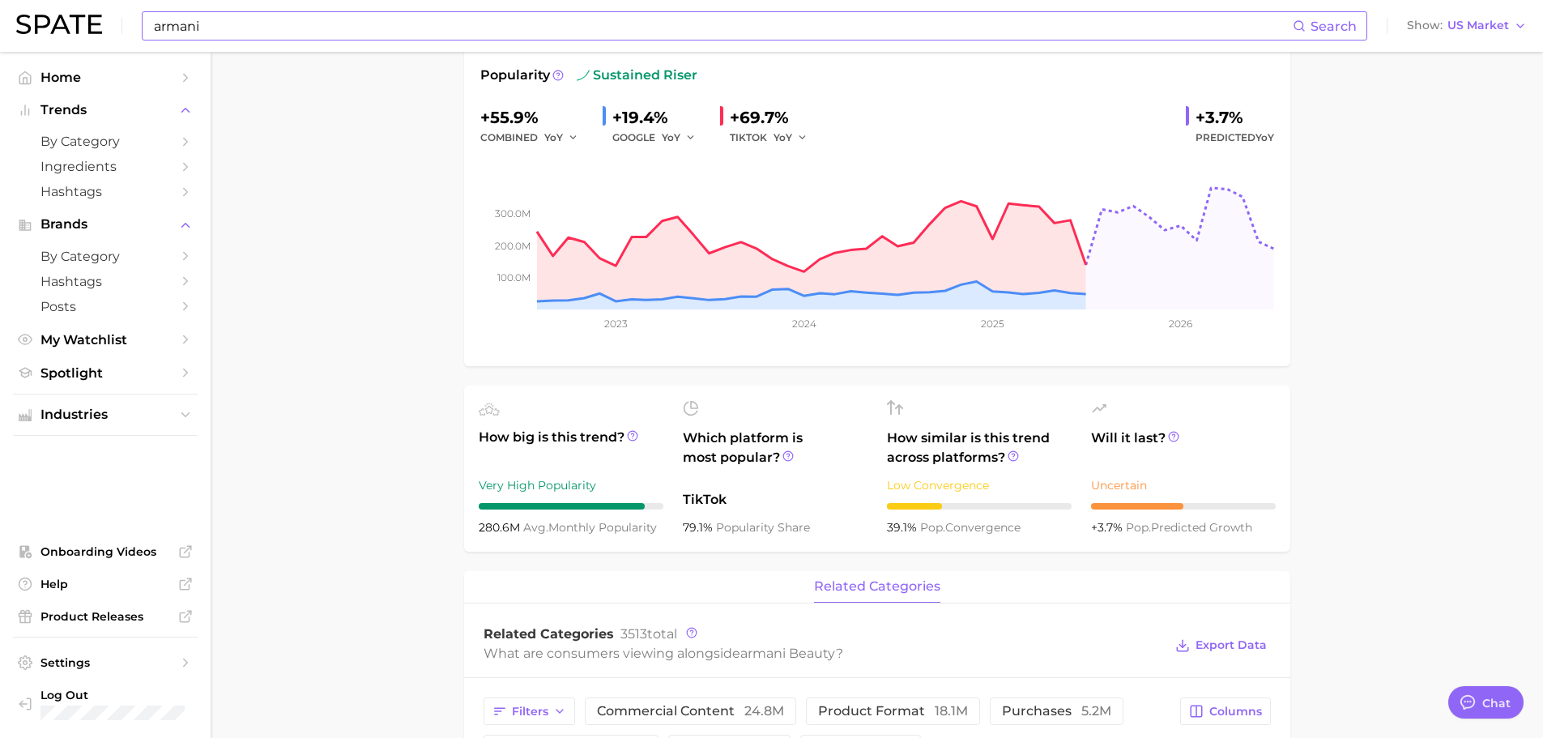
scroll to position [0, 0]
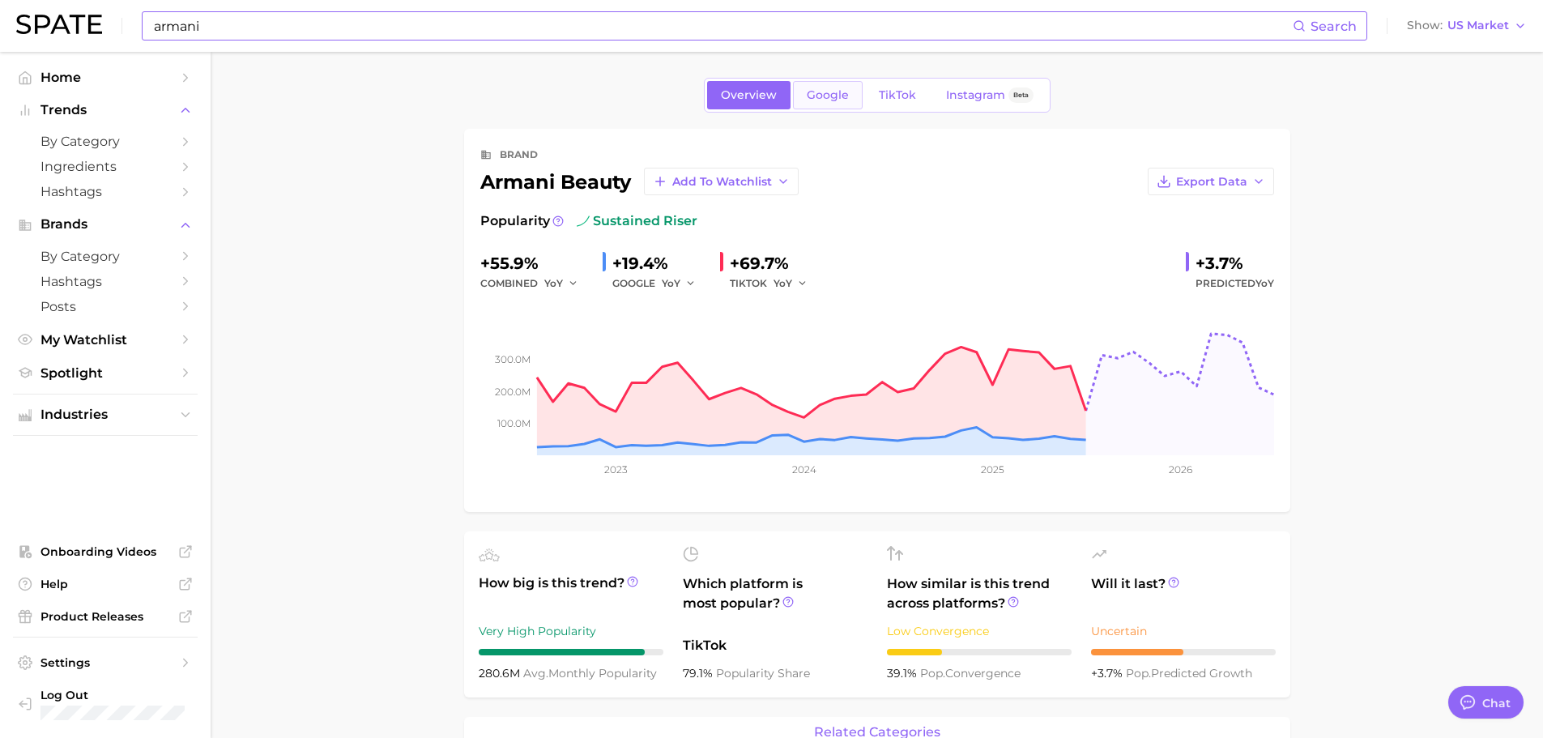
click at [817, 92] on span "Google" at bounding box center [828, 95] width 42 height 14
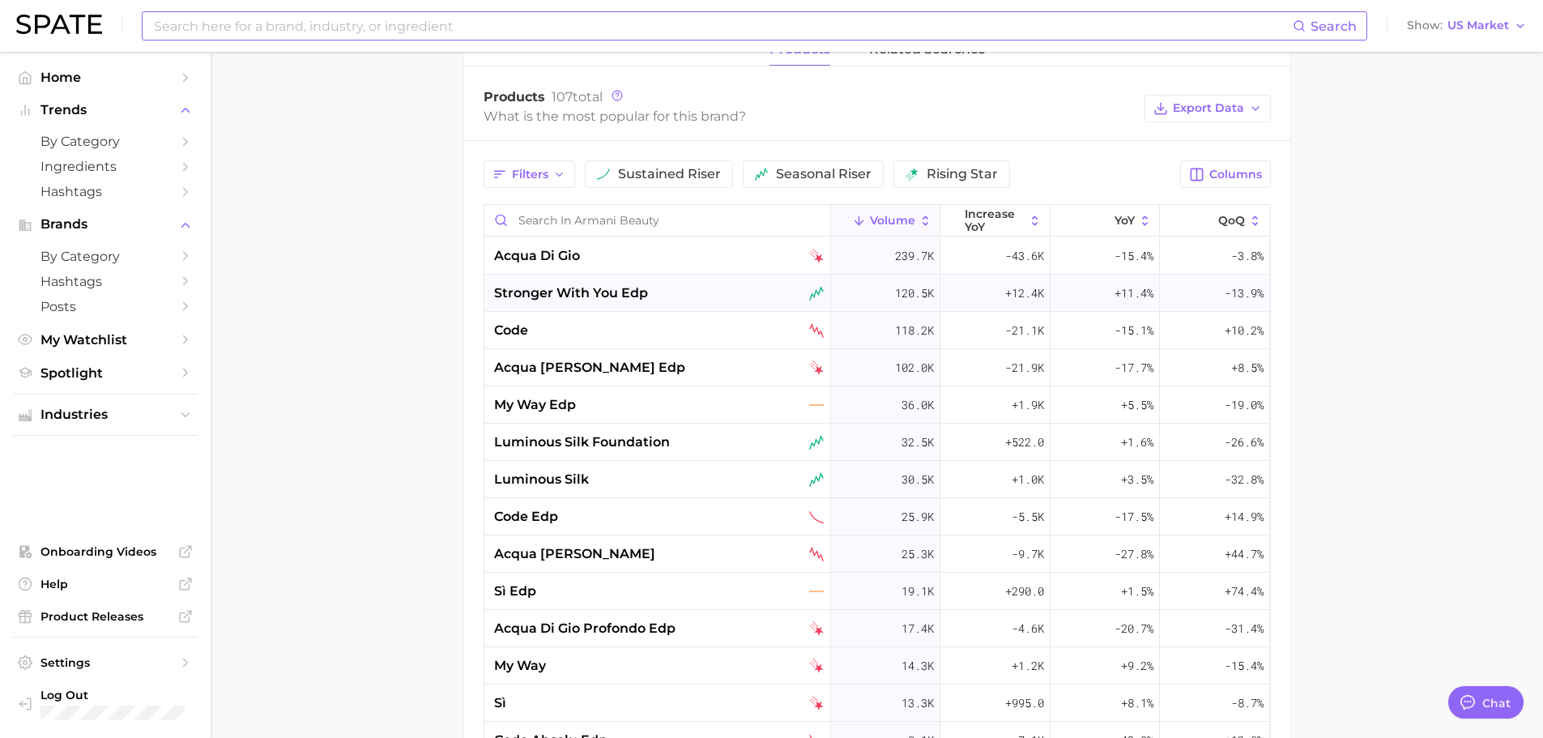
click at [635, 291] on span "stronger with you edp" at bounding box center [571, 292] width 154 height 19
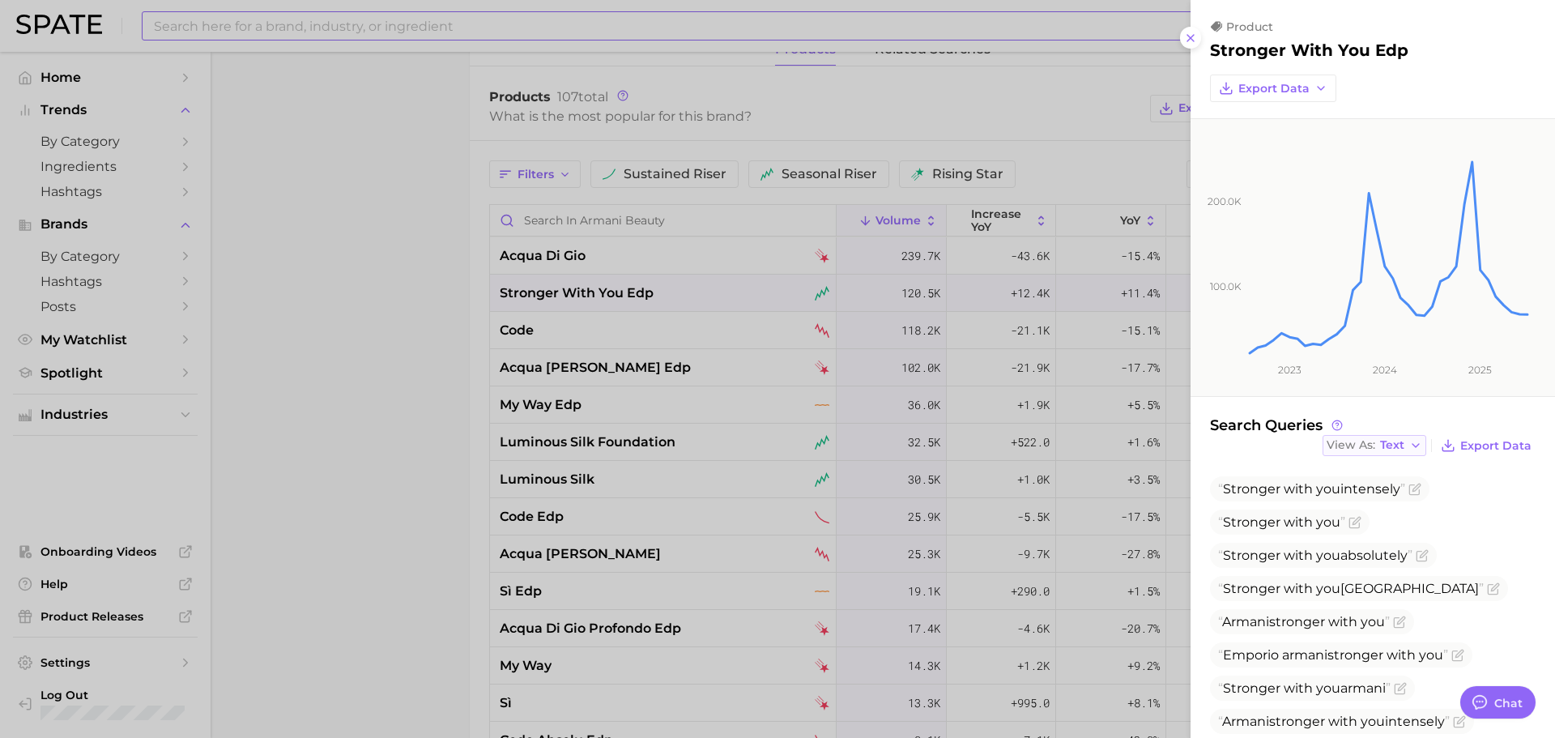
click at [1380, 447] on span "Text" at bounding box center [1392, 445] width 24 height 9
click at [1377, 493] on button "Table" at bounding box center [1412, 501] width 178 height 29
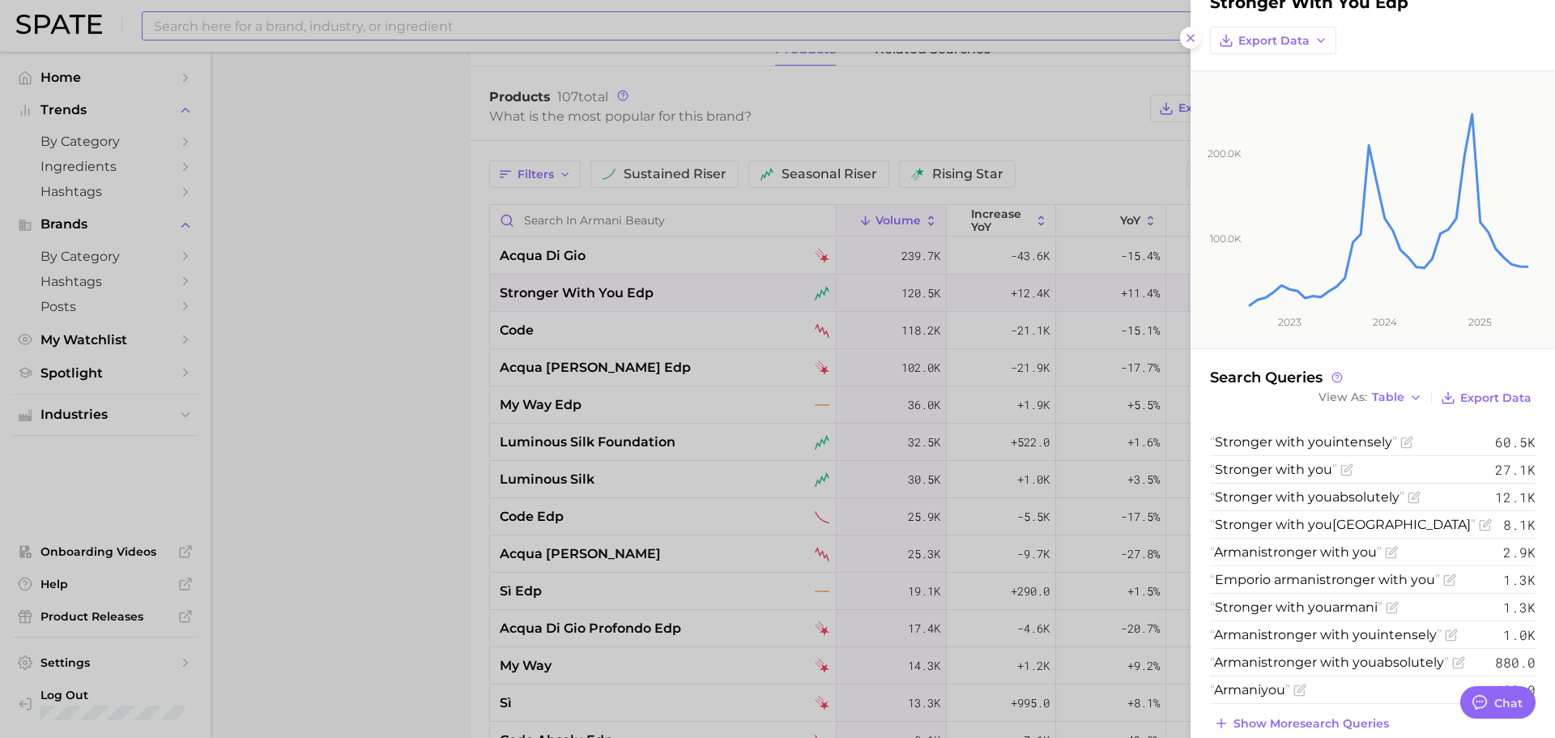
scroll to position [74, 0]
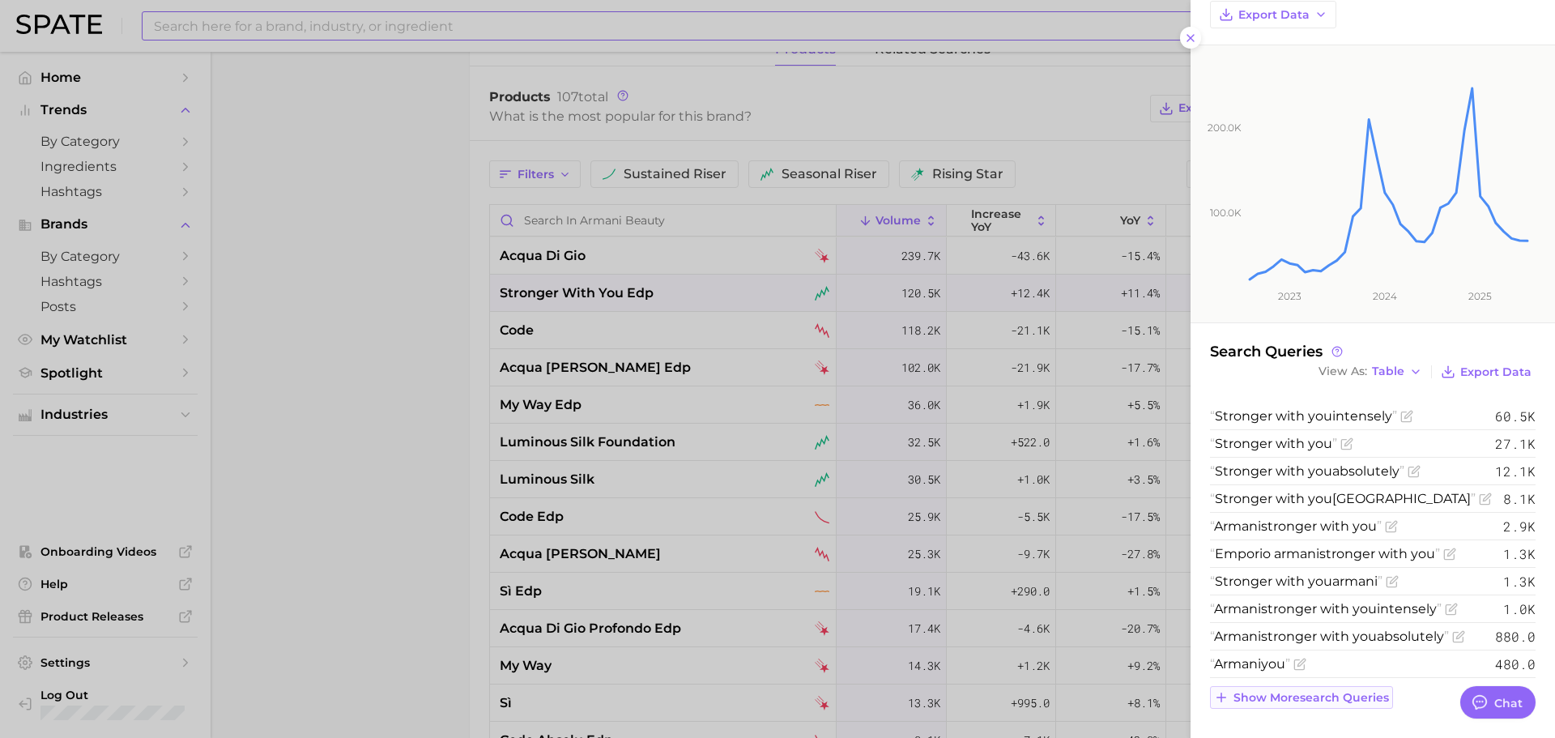
click at [1307, 701] on span "Show more search queries" at bounding box center [1312, 698] width 156 height 14
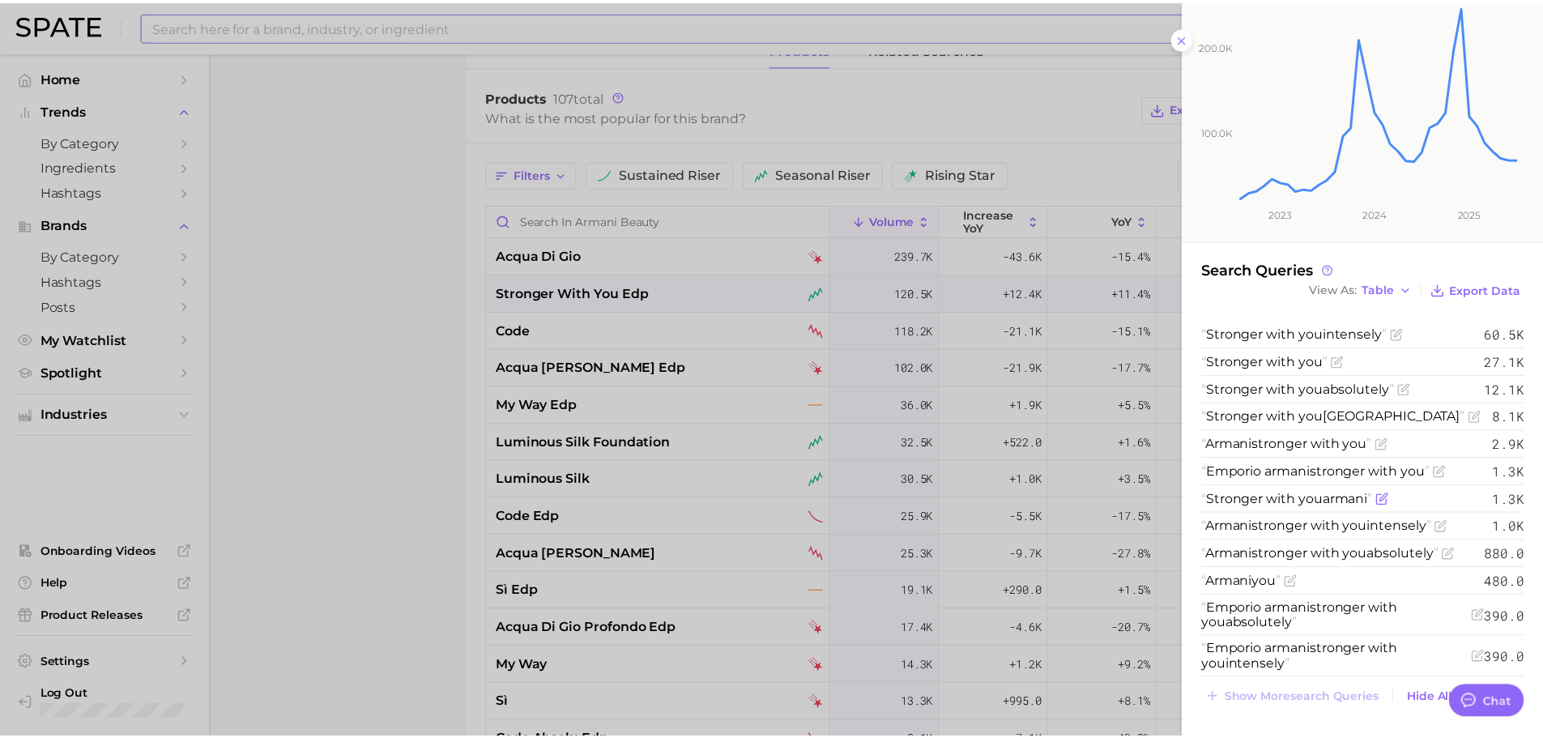
scroll to position [0, 0]
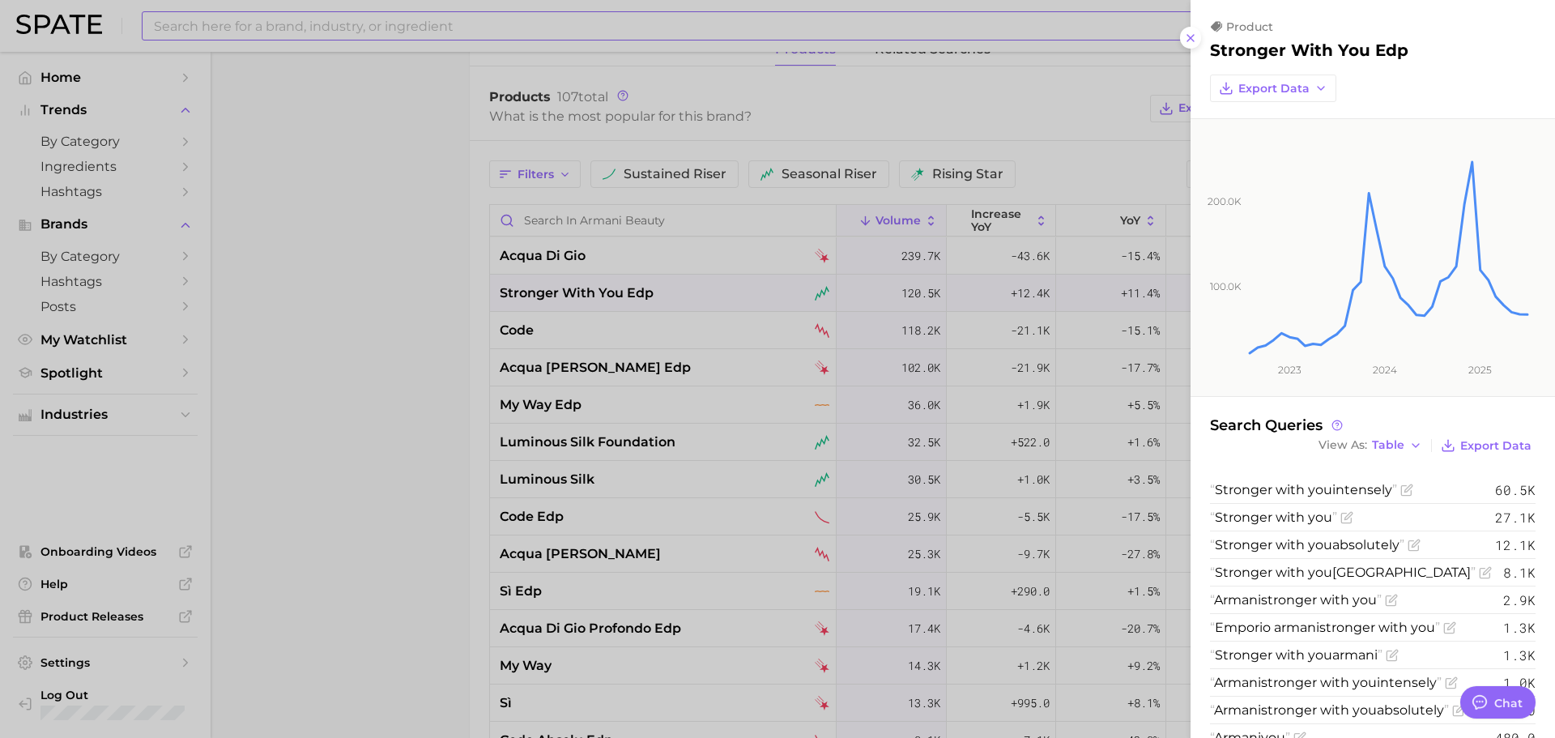
click at [546, 216] on div at bounding box center [777, 369] width 1555 height 738
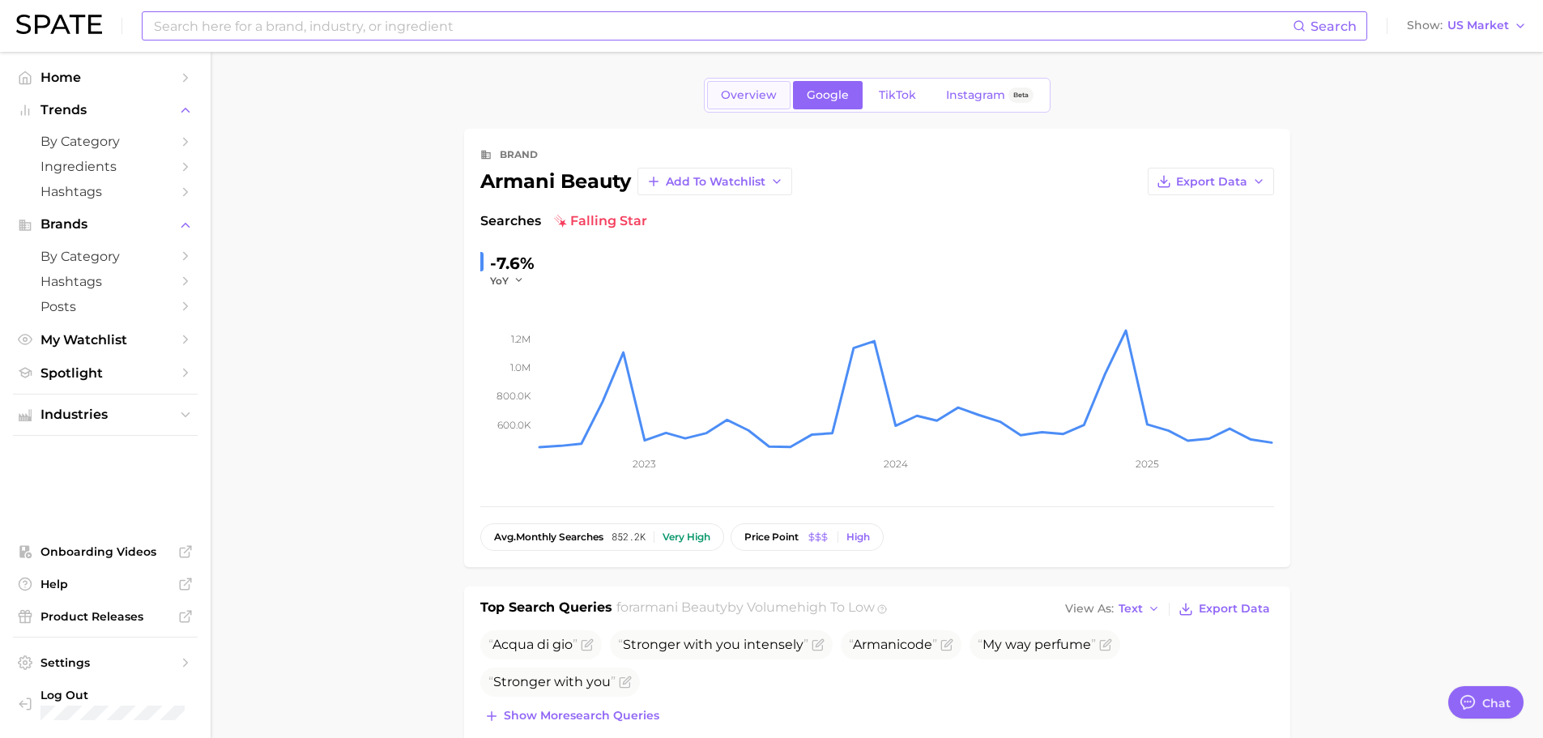
click at [765, 104] on link "Overview" at bounding box center [748, 95] width 83 height 28
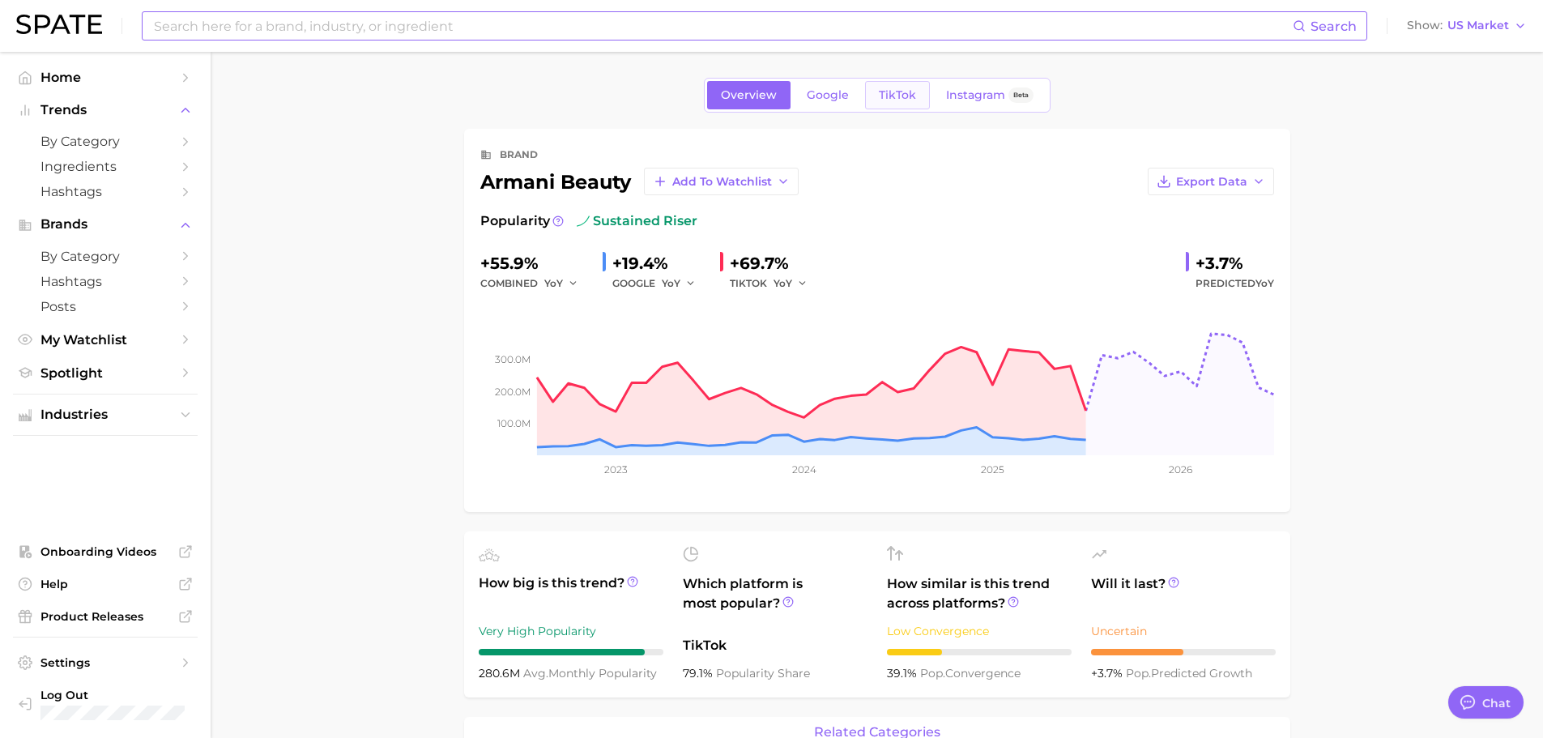
click at [899, 88] on span "TikTok" at bounding box center [897, 95] width 37 height 14
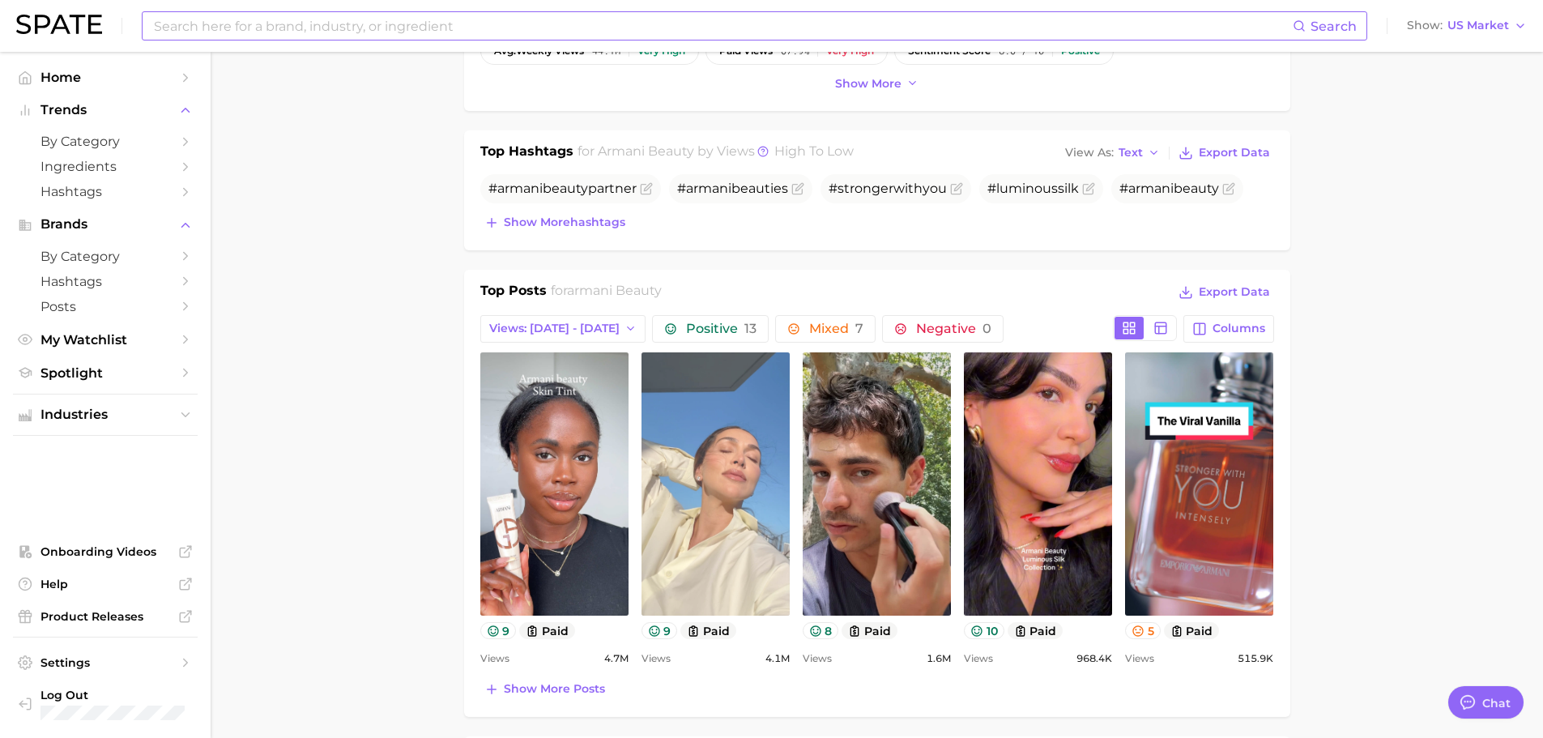
scroll to position [324, 0]
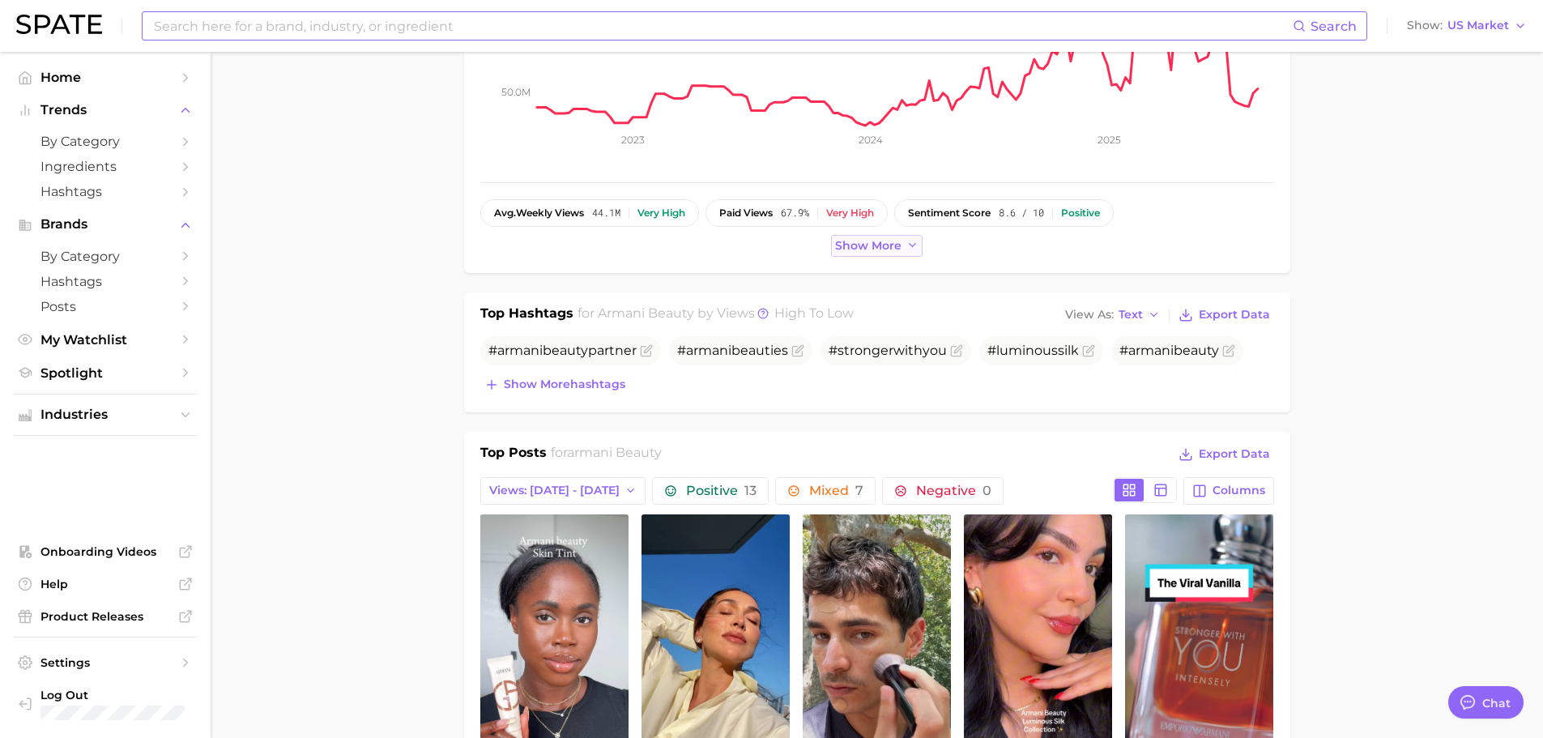
click at [849, 249] on span "Show more" at bounding box center [868, 246] width 66 height 14
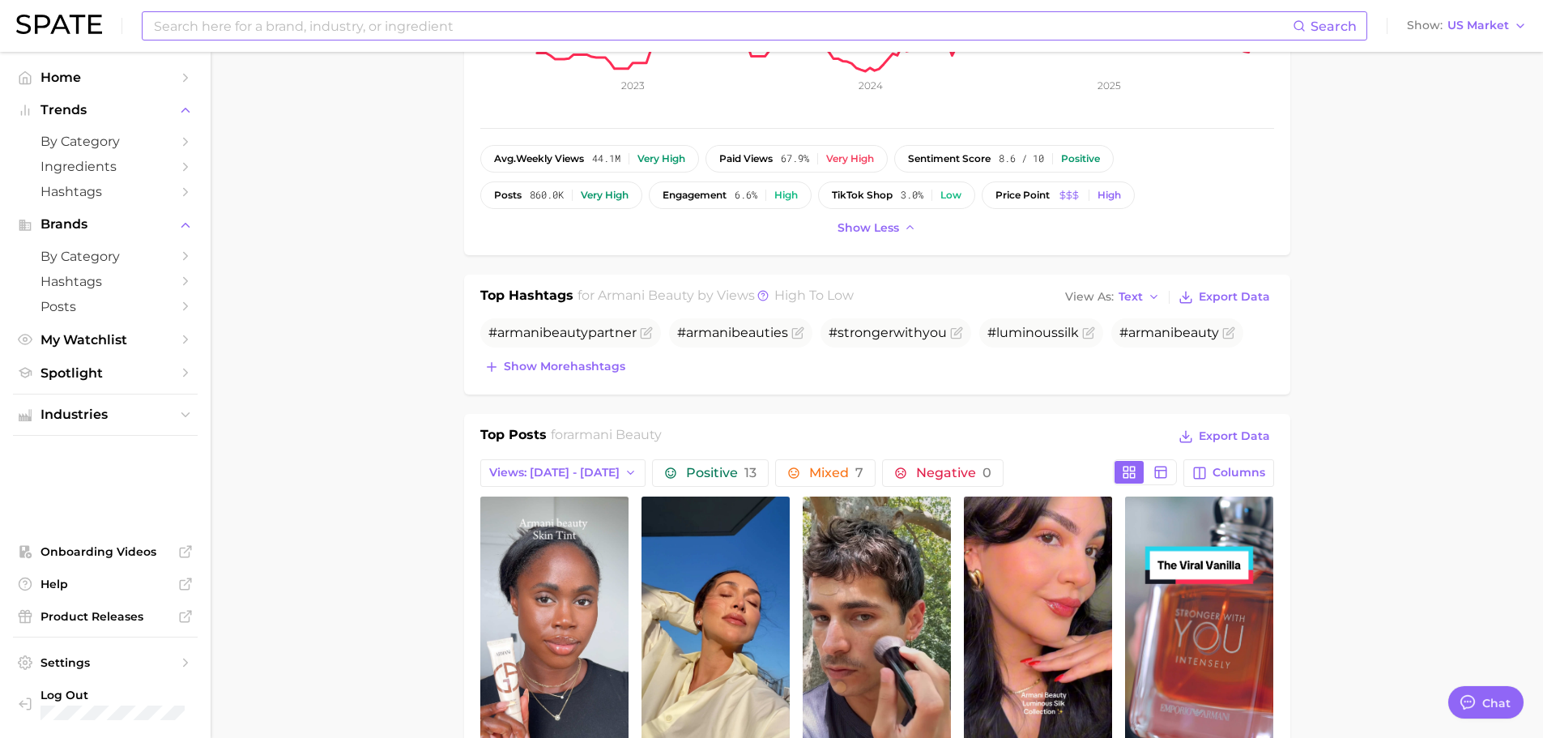
scroll to position [405, 0]
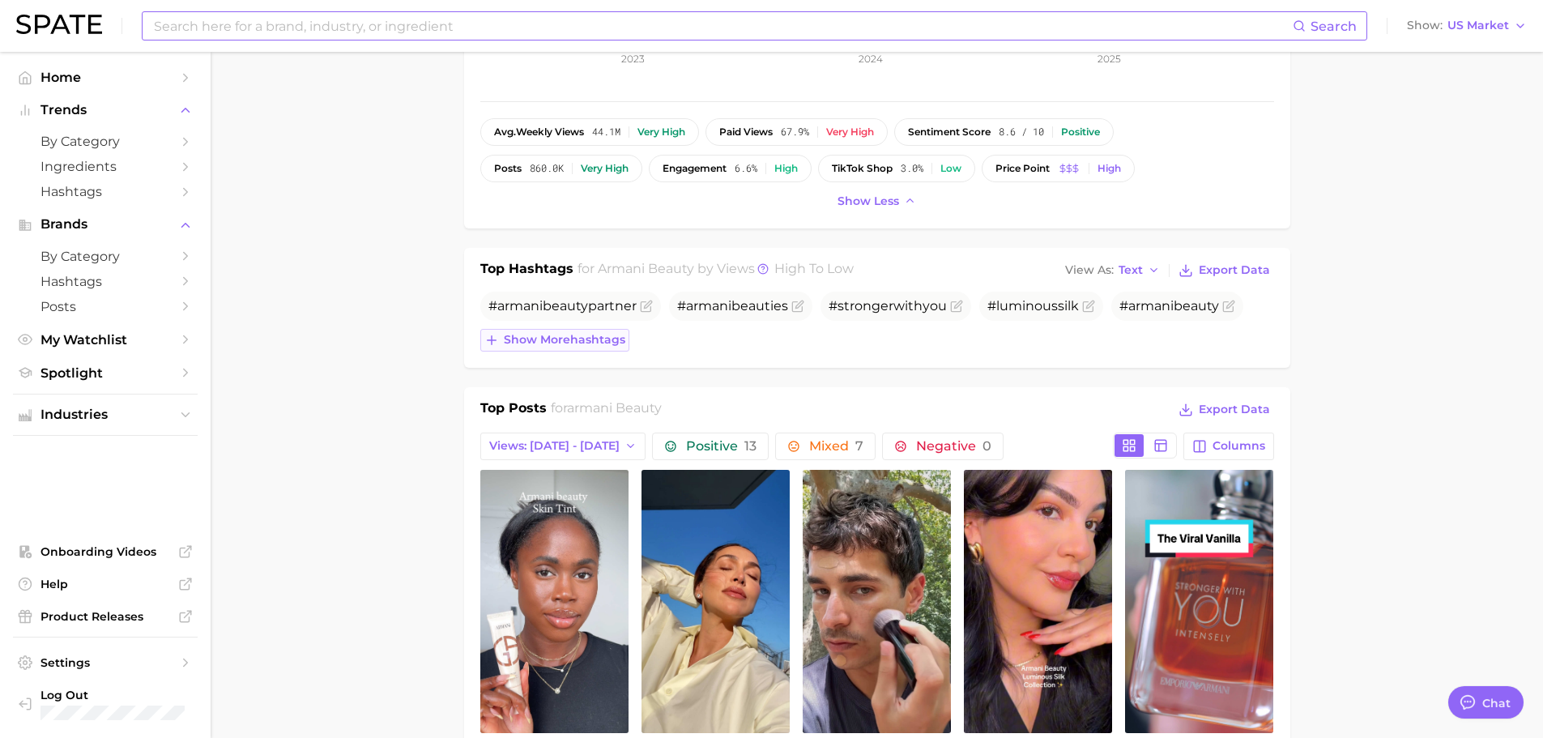
click at [560, 333] on span "Show more hashtags" at bounding box center [564, 340] width 121 height 14
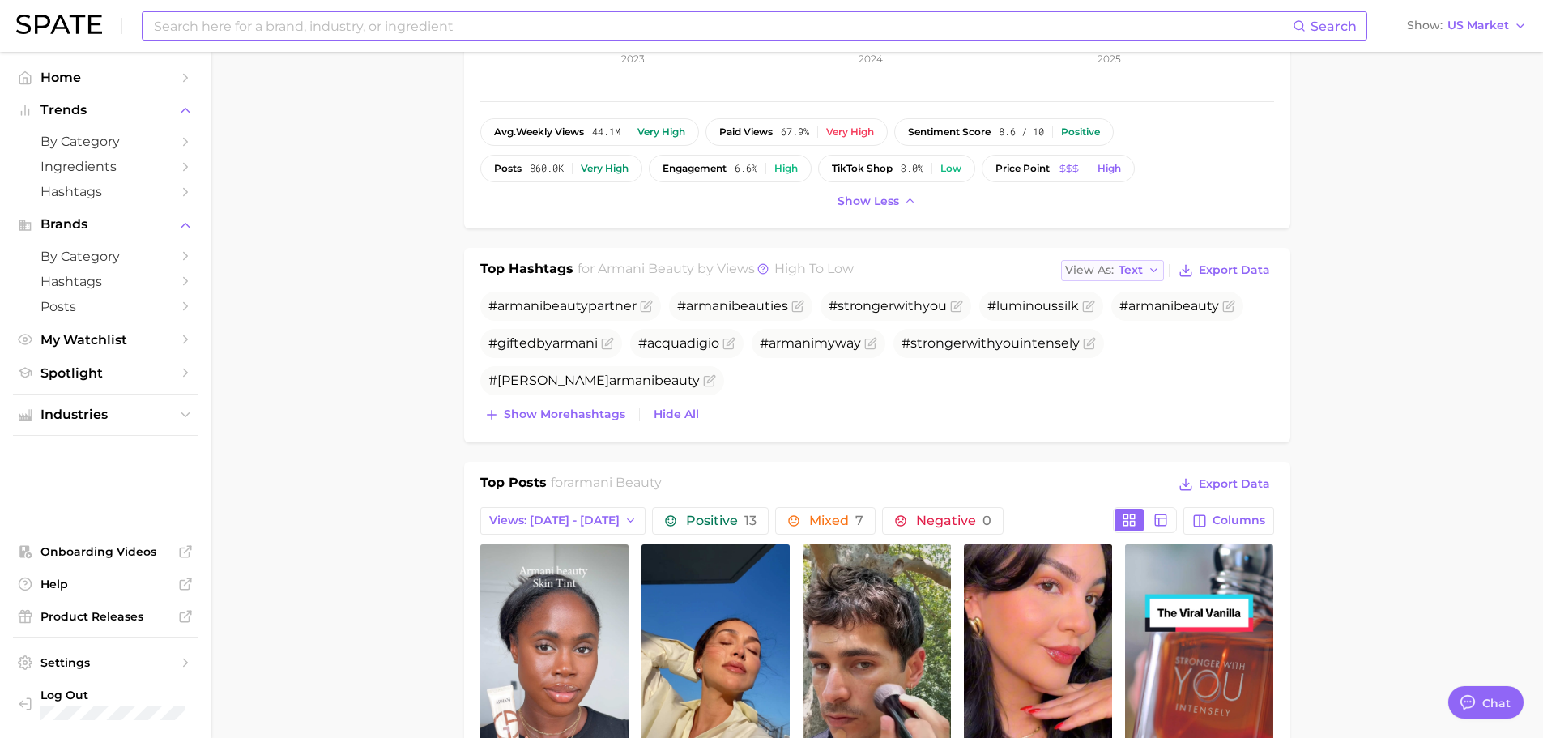
click at [1115, 265] on button "View As Text" at bounding box center [1113, 270] width 104 height 21
click at [1104, 317] on button "Table" at bounding box center [1150, 326] width 178 height 29
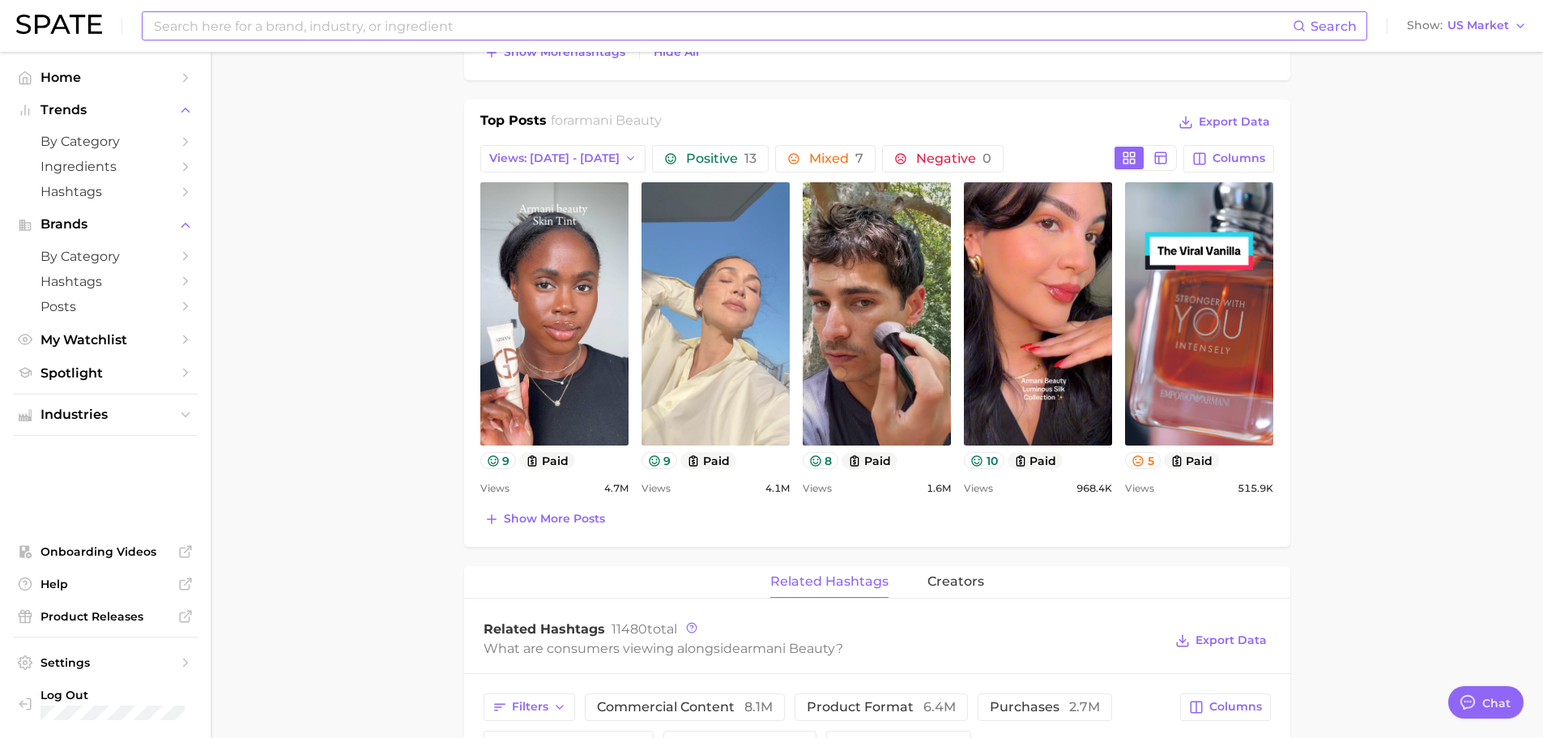
scroll to position [972, 0]
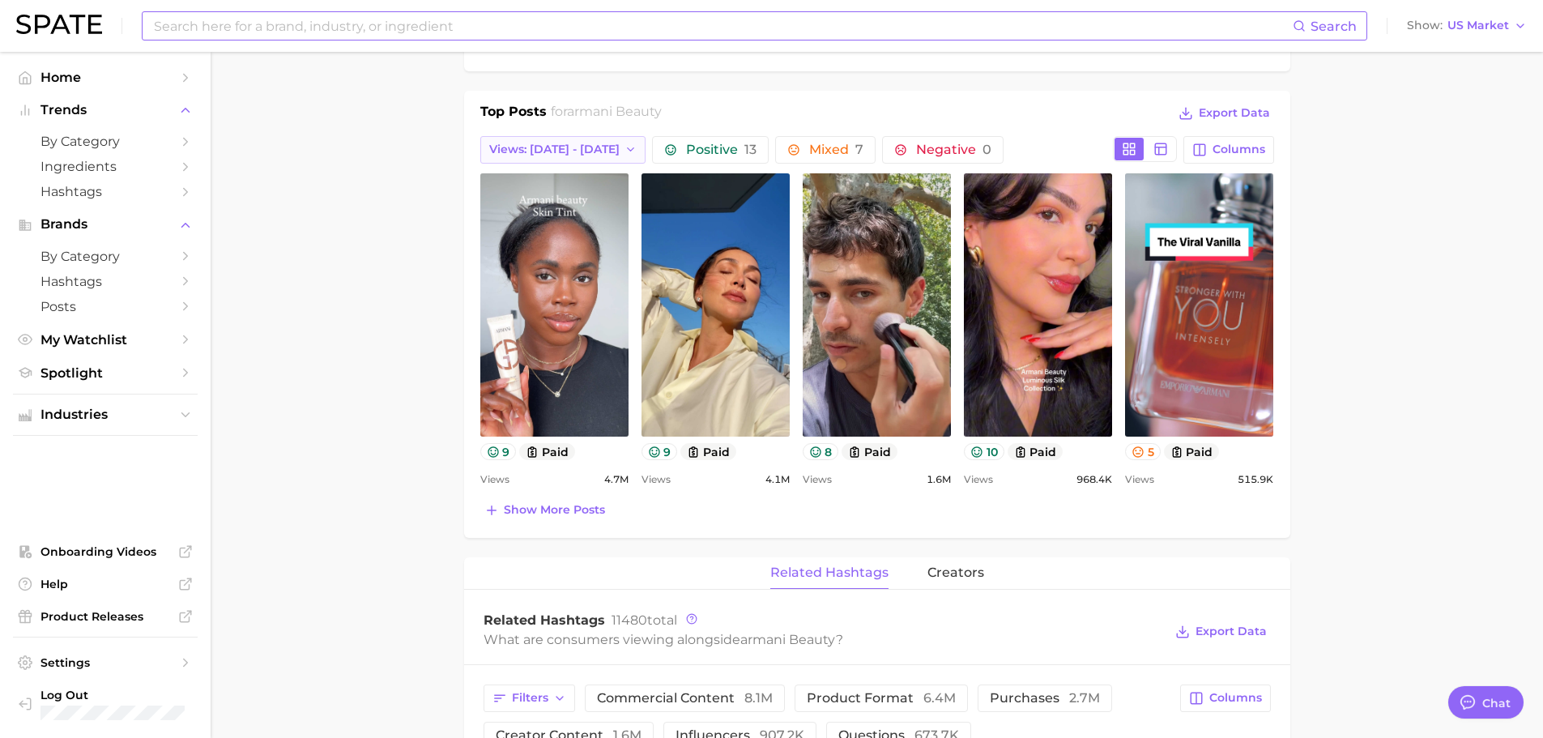
click at [583, 143] on span "Views: [DATE] - [DATE]" at bounding box center [554, 150] width 130 height 14
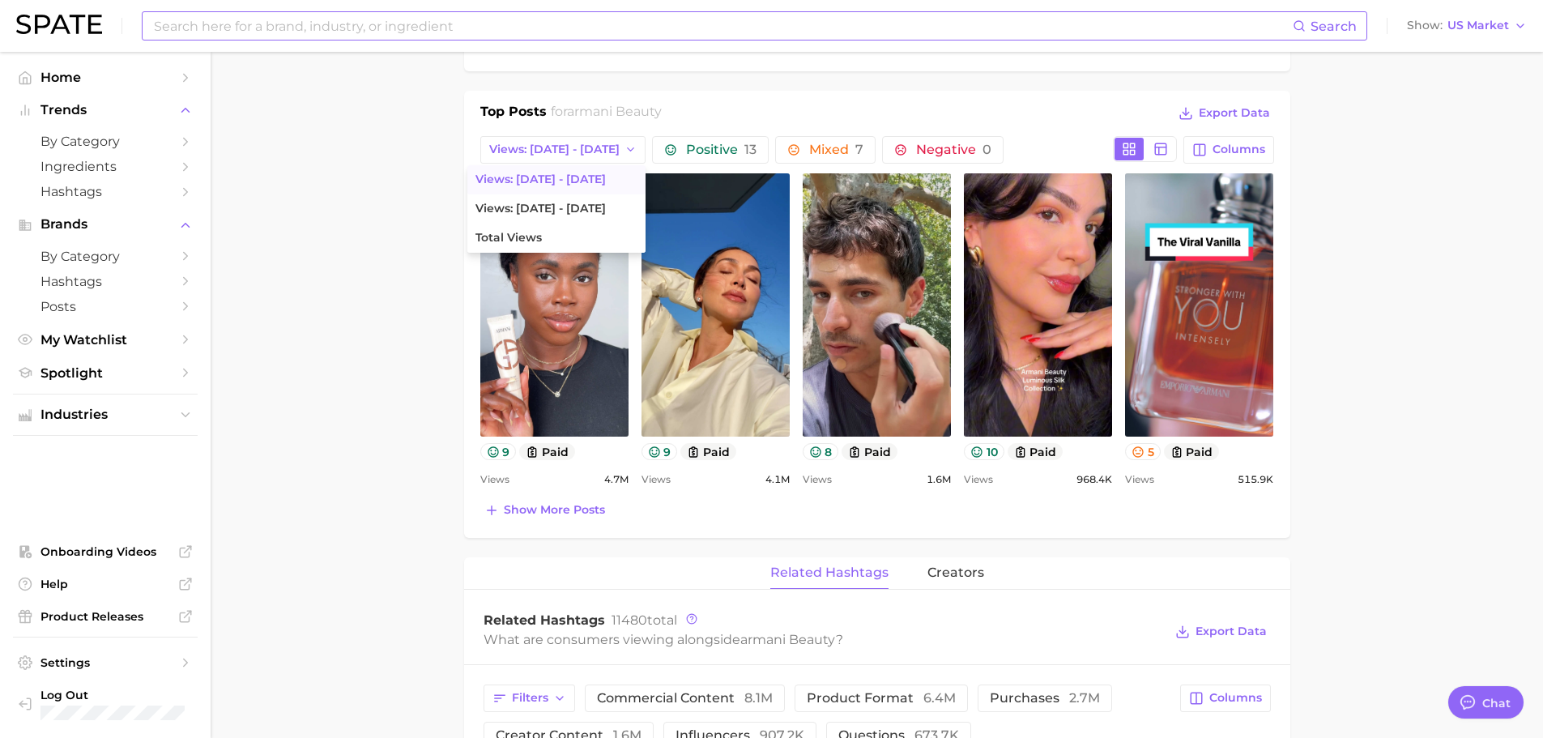
click at [376, 274] on main "Overview Google TikTok Instagram Beta brand armani beauty Add to Watchlist Expo…" at bounding box center [877, 342] width 1332 height 2524
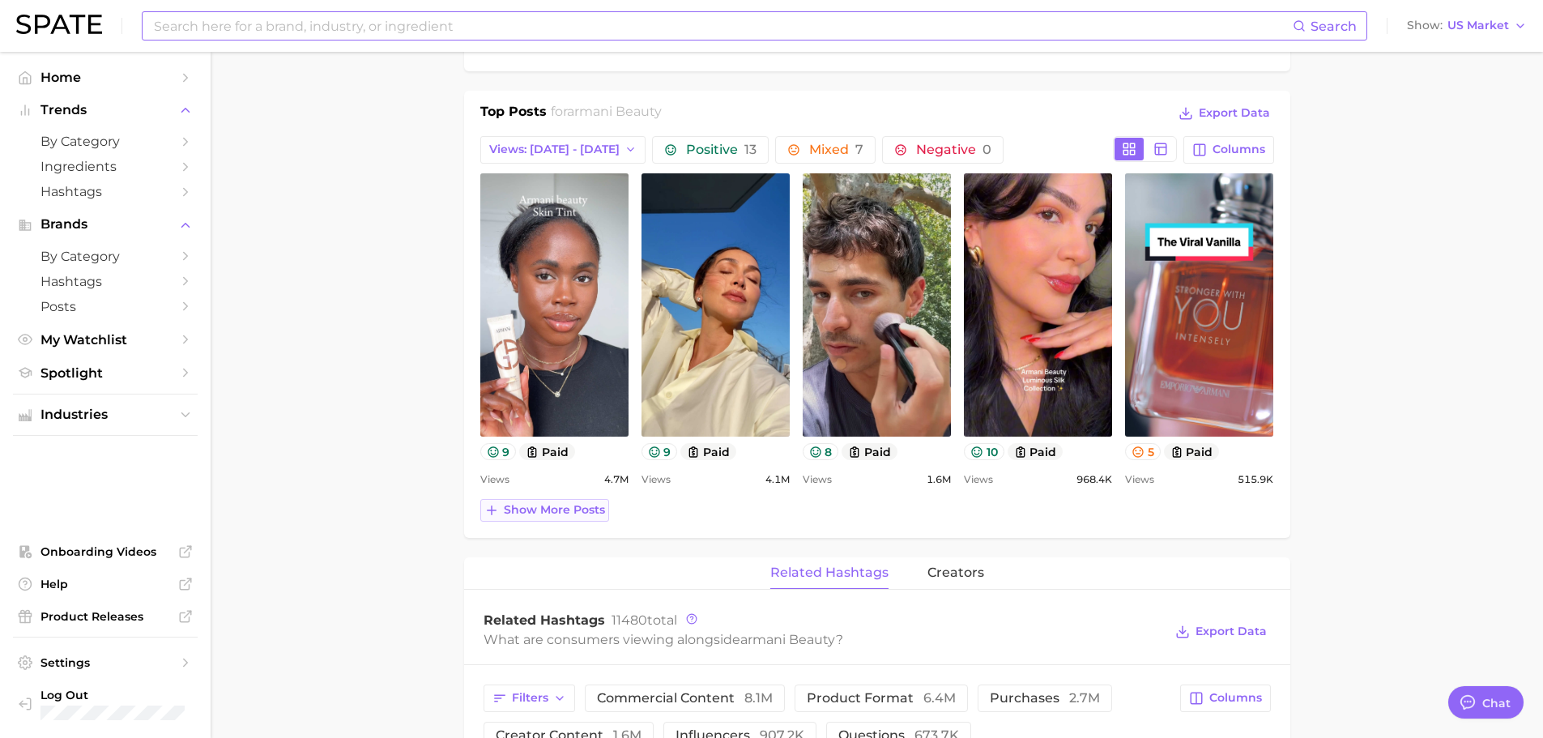
click at [499, 503] on button "Show more posts" at bounding box center [544, 510] width 129 height 23
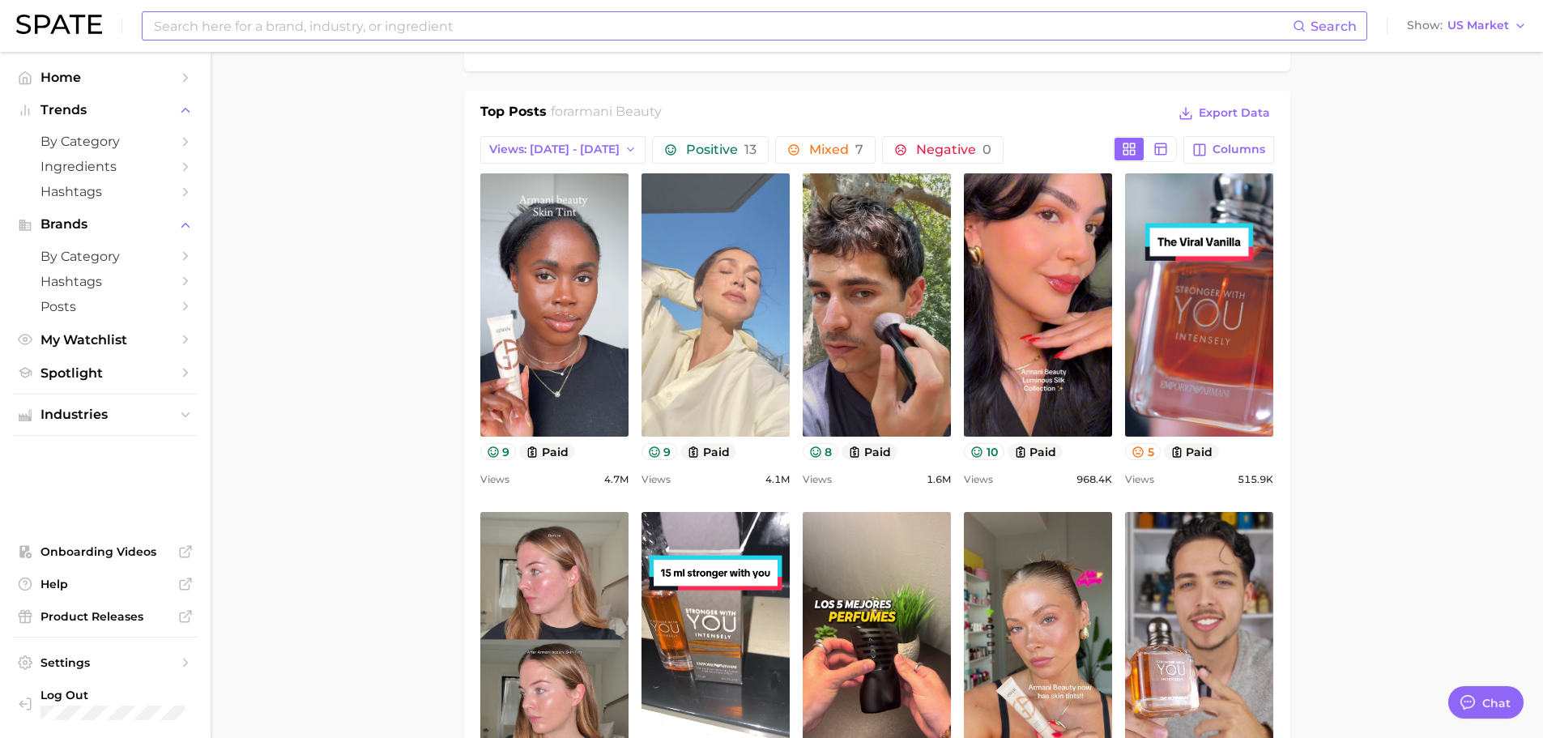
scroll to position [0, 0]
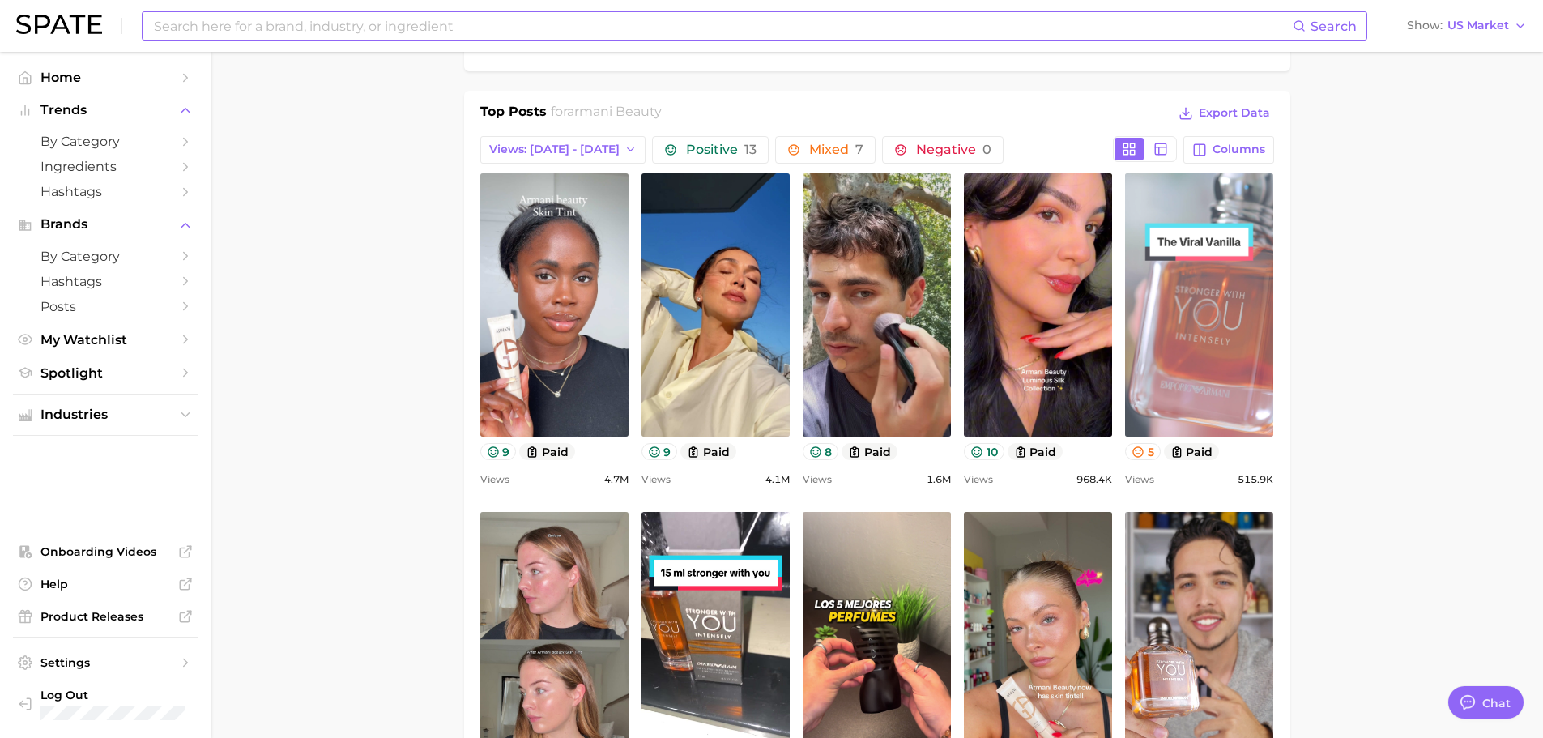
click at [1180, 328] on link "view post on TikTok" at bounding box center [1199, 304] width 148 height 263
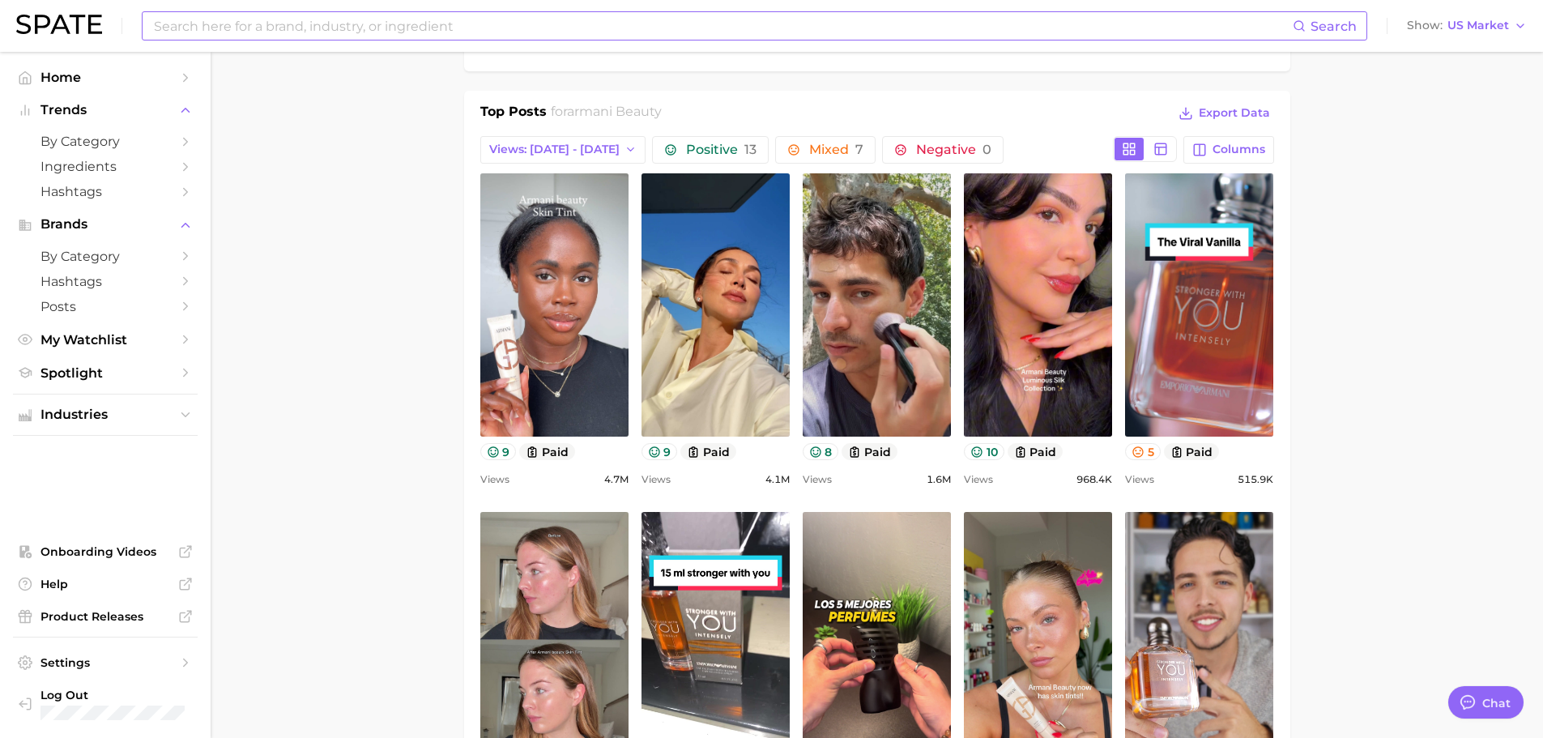
click at [871, 25] on input at bounding box center [722, 26] width 1140 height 28
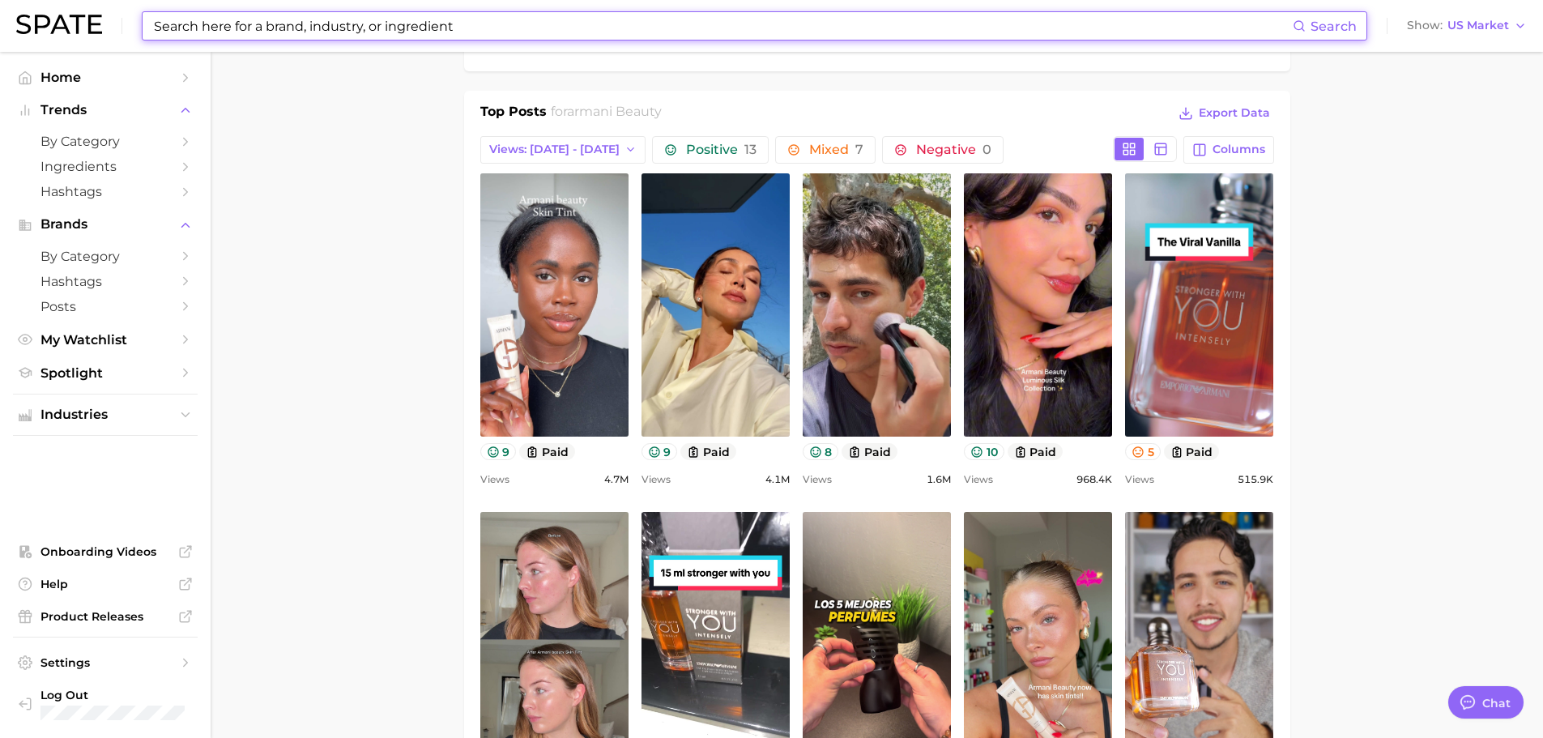
paste input "UOMO BIR EXTRADOSE"
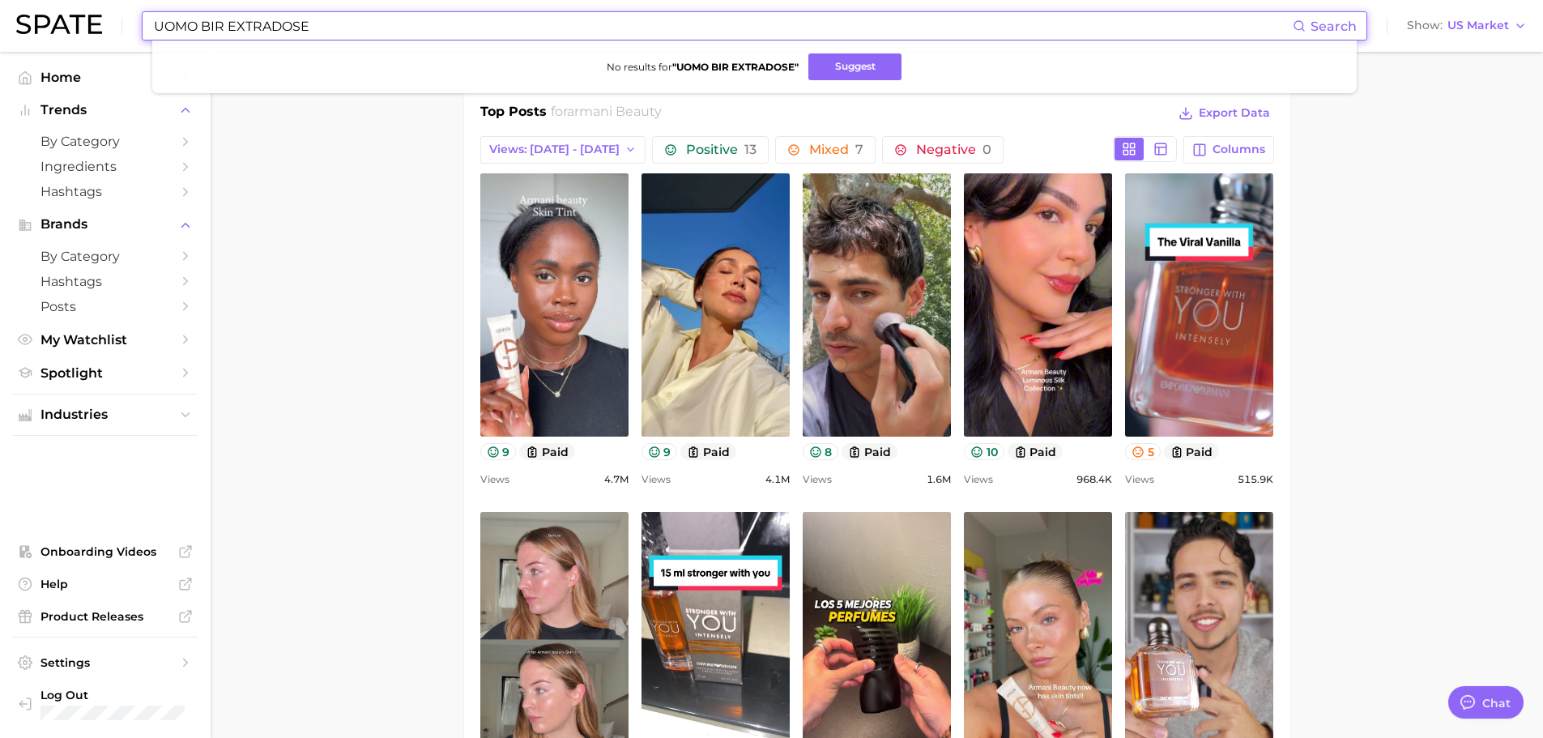
click at [418, 28] on input "UOMO BIR EXTRADOSE" at bounding box center [722, 26] width 1140 height 28
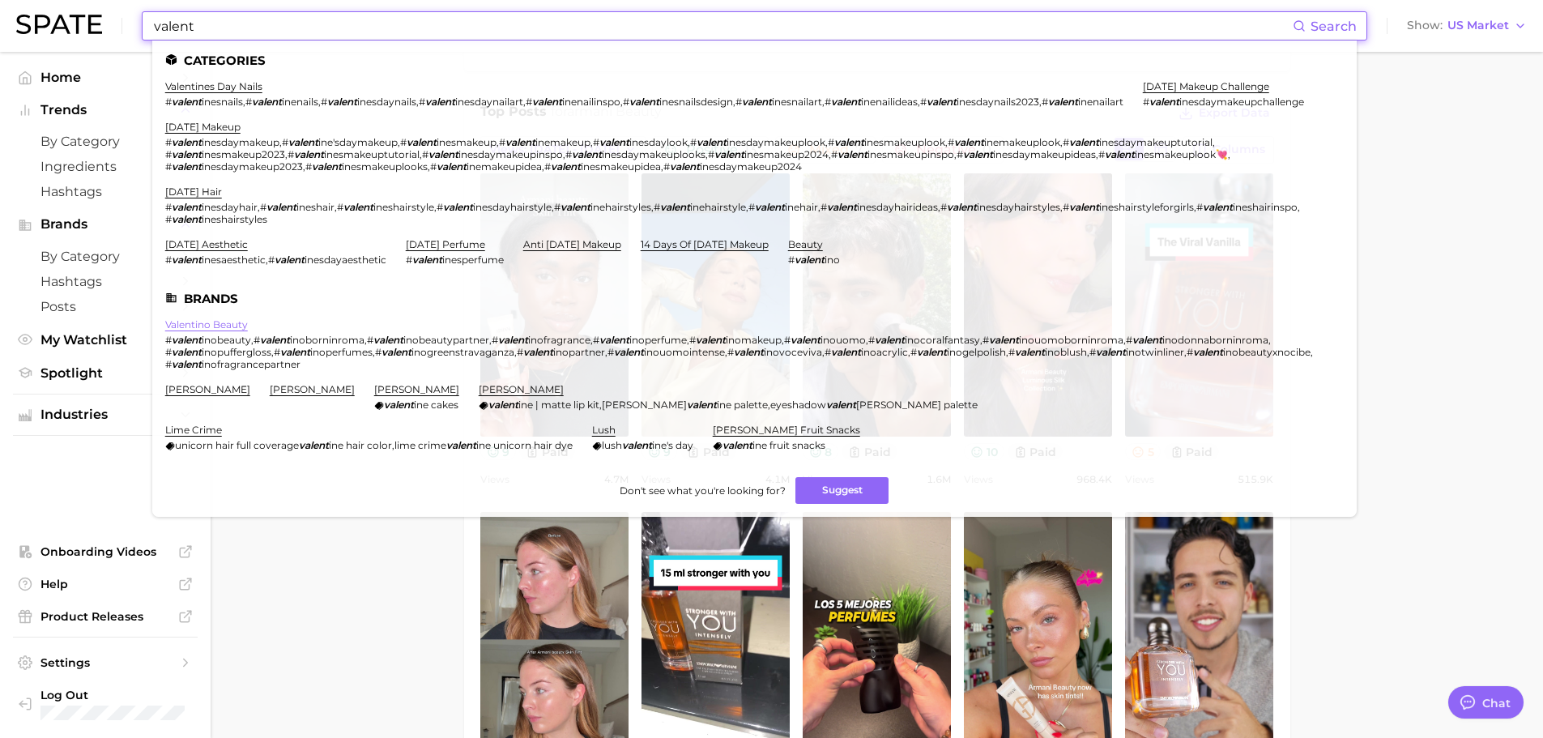
type input "valent"
click at [238, 330] on link "valentino beauty" at bounding box center [206, 324] width 83 height 12
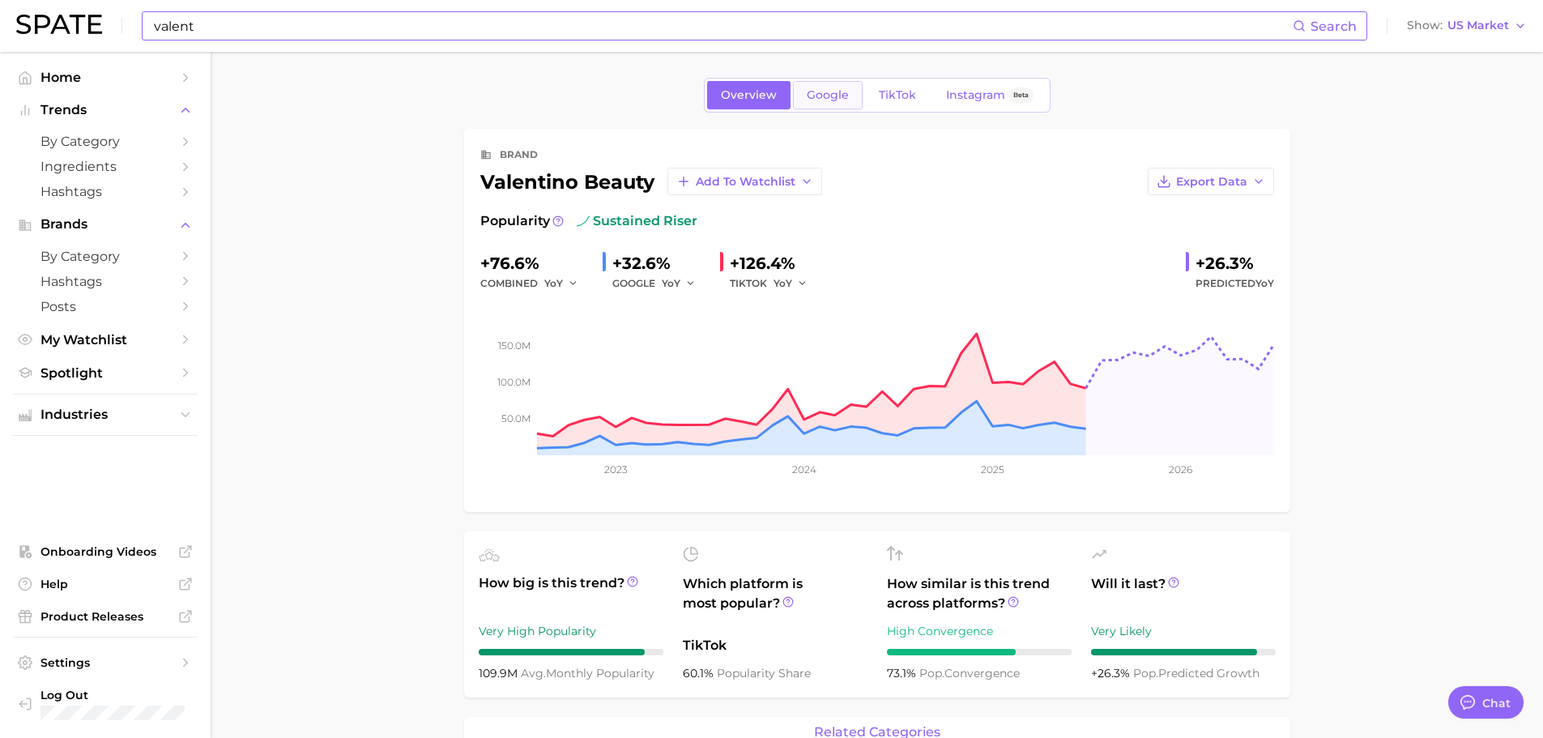
click at [825, 96] on span "Google" at bounding box center [828, 95] width 42 height 14
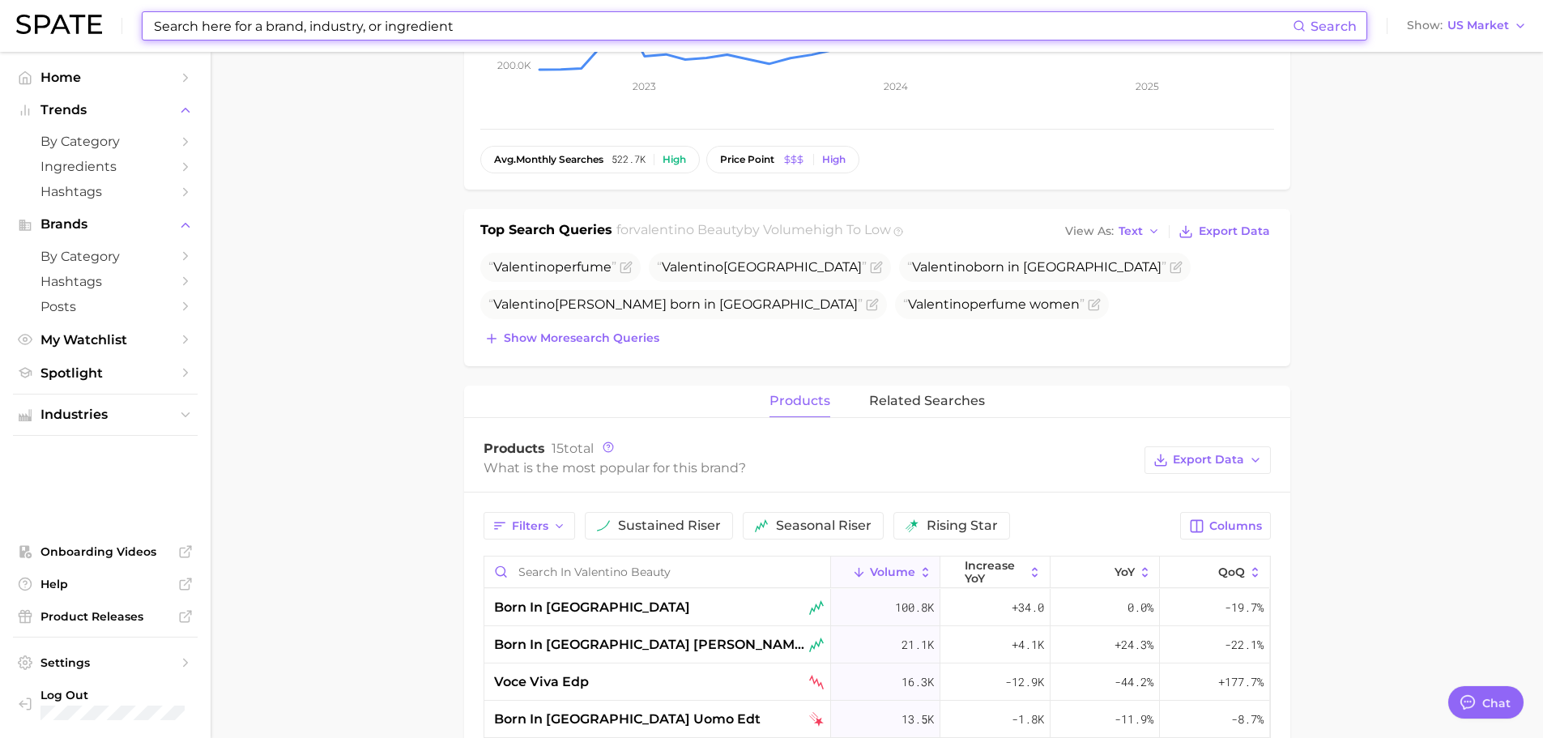
scroll to position [405, 0]
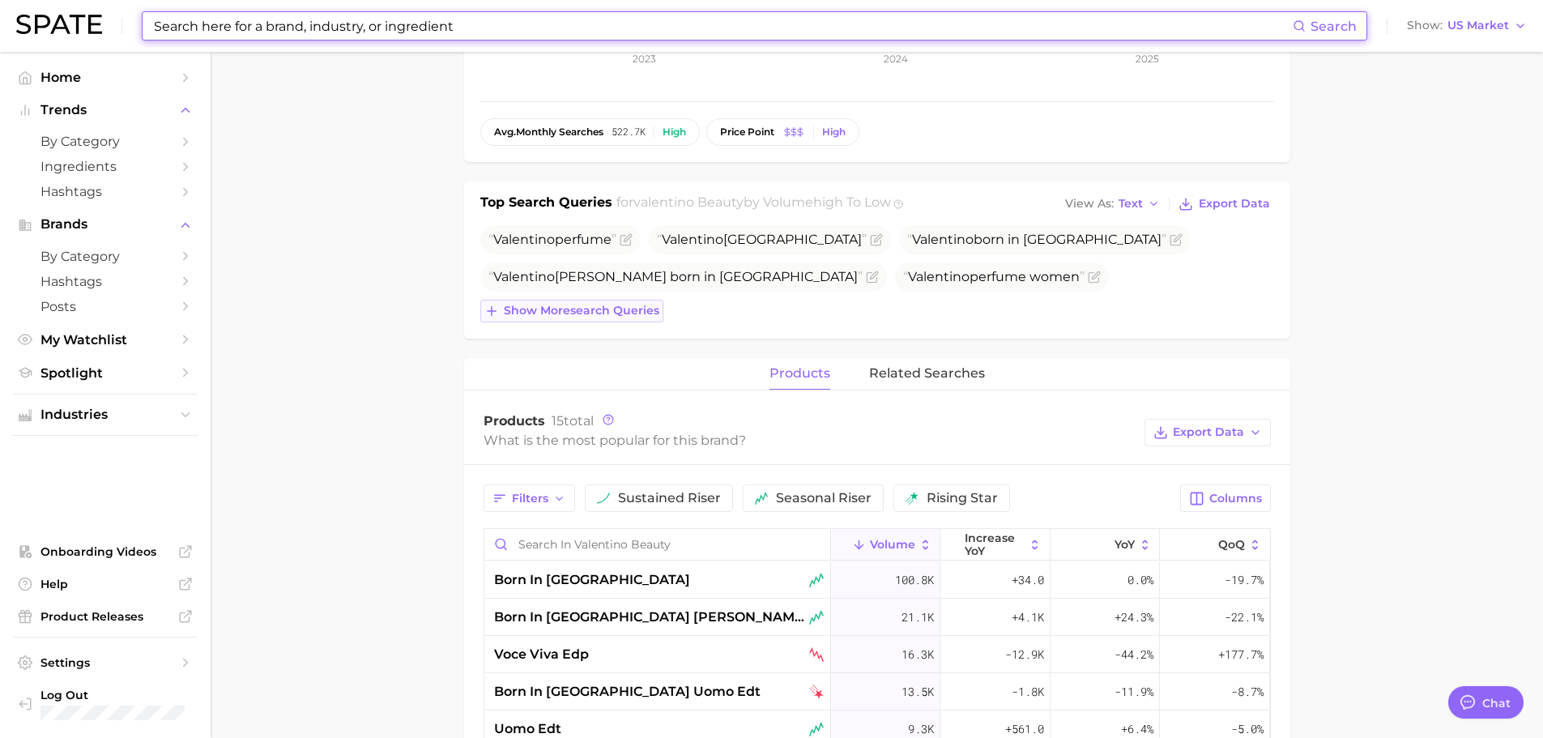
click at [589, 317] on span "Show more search queries" at bounding box center [582, 311] width 156 height 14
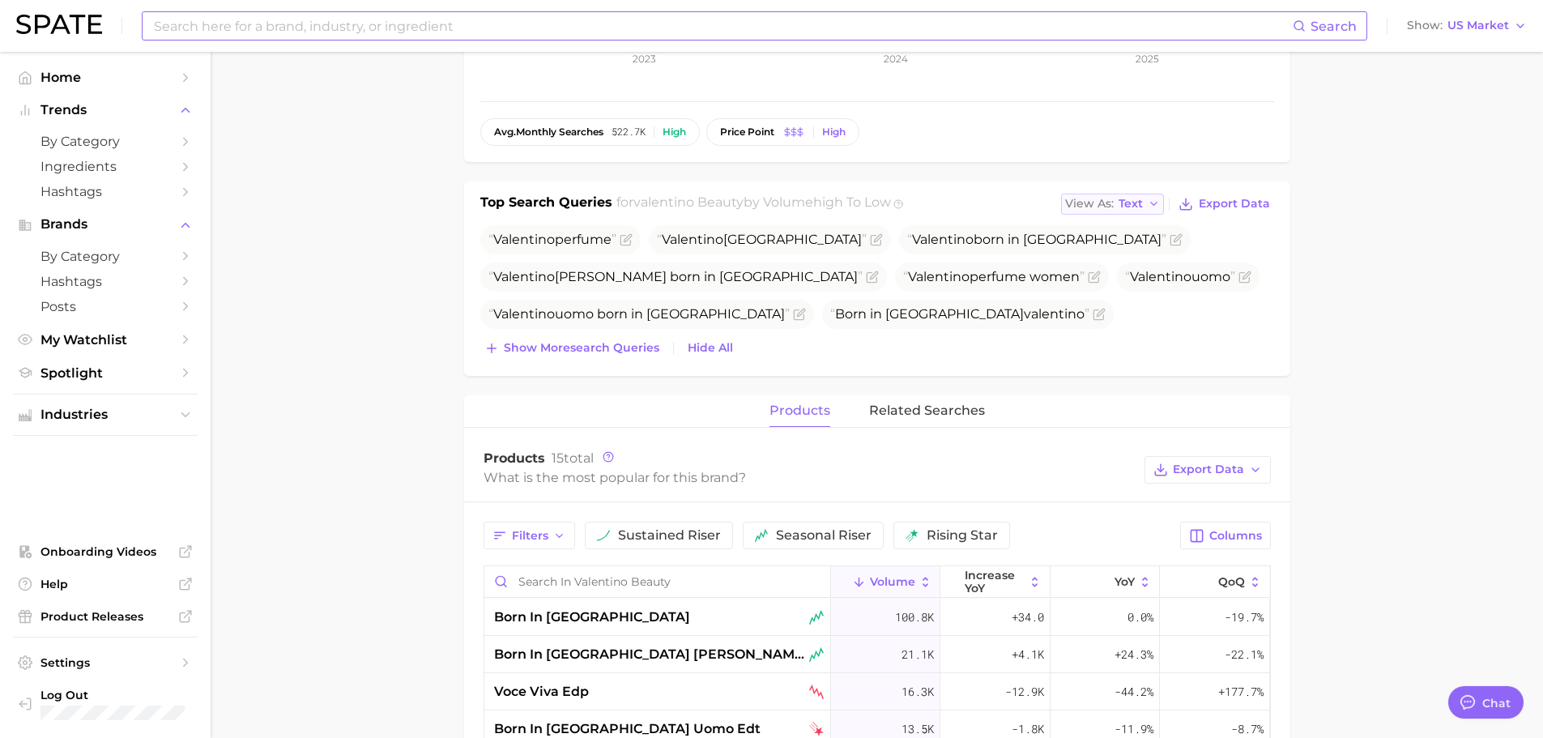
click at [1115, 200] on div "View As Text" at bounding box center [1104, 203] width 78 height 9
click at [1114, 258] on span "Table" at bounding box center [1105, 260] width 32 height 14
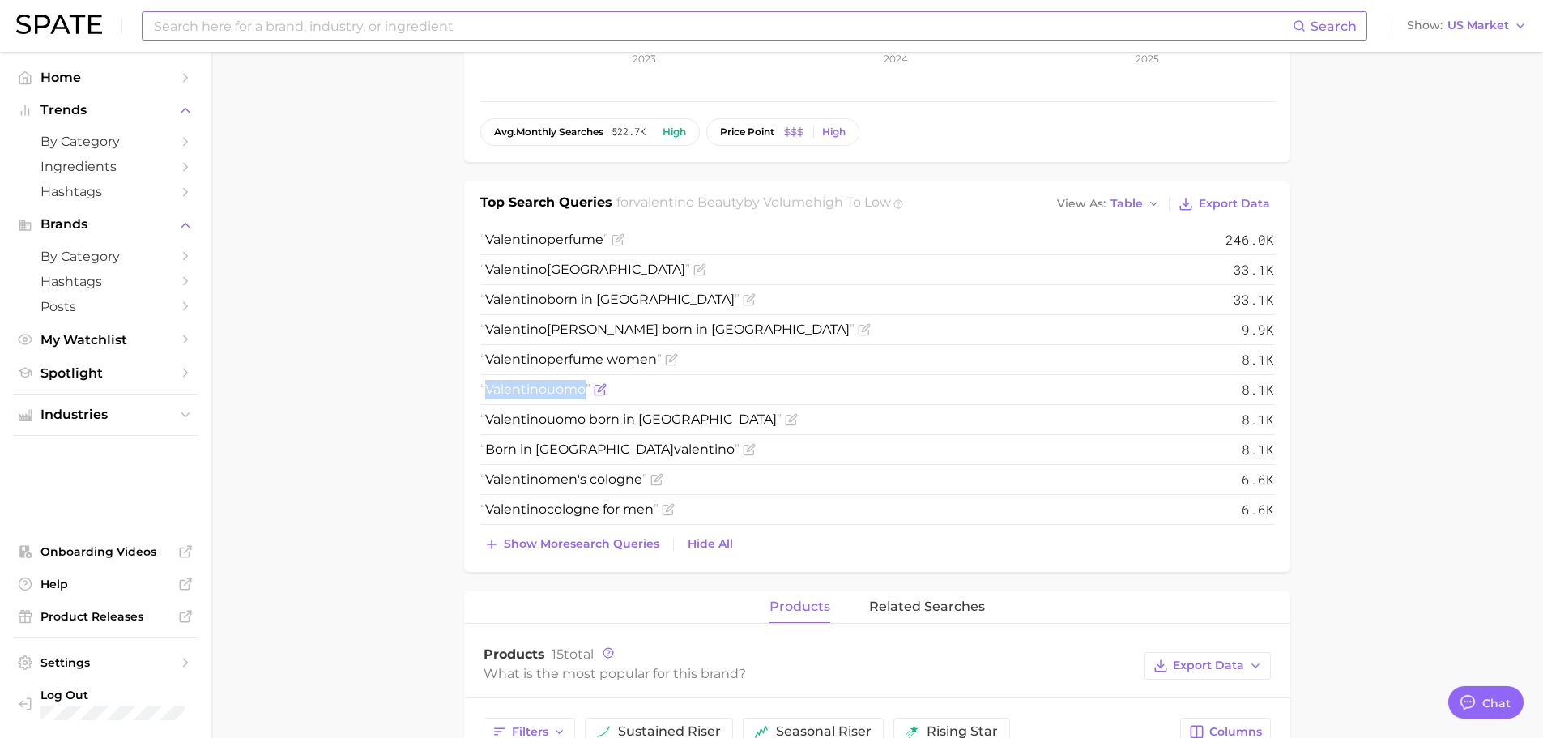
drag, startPoint x: 584, startPoint y: 391, endPoint x: 486, endPoint y: 398, distance: 98.2
click at [486, 398] on span "Valentino uomo" at bounding box center [535, 389] width 110 height 19
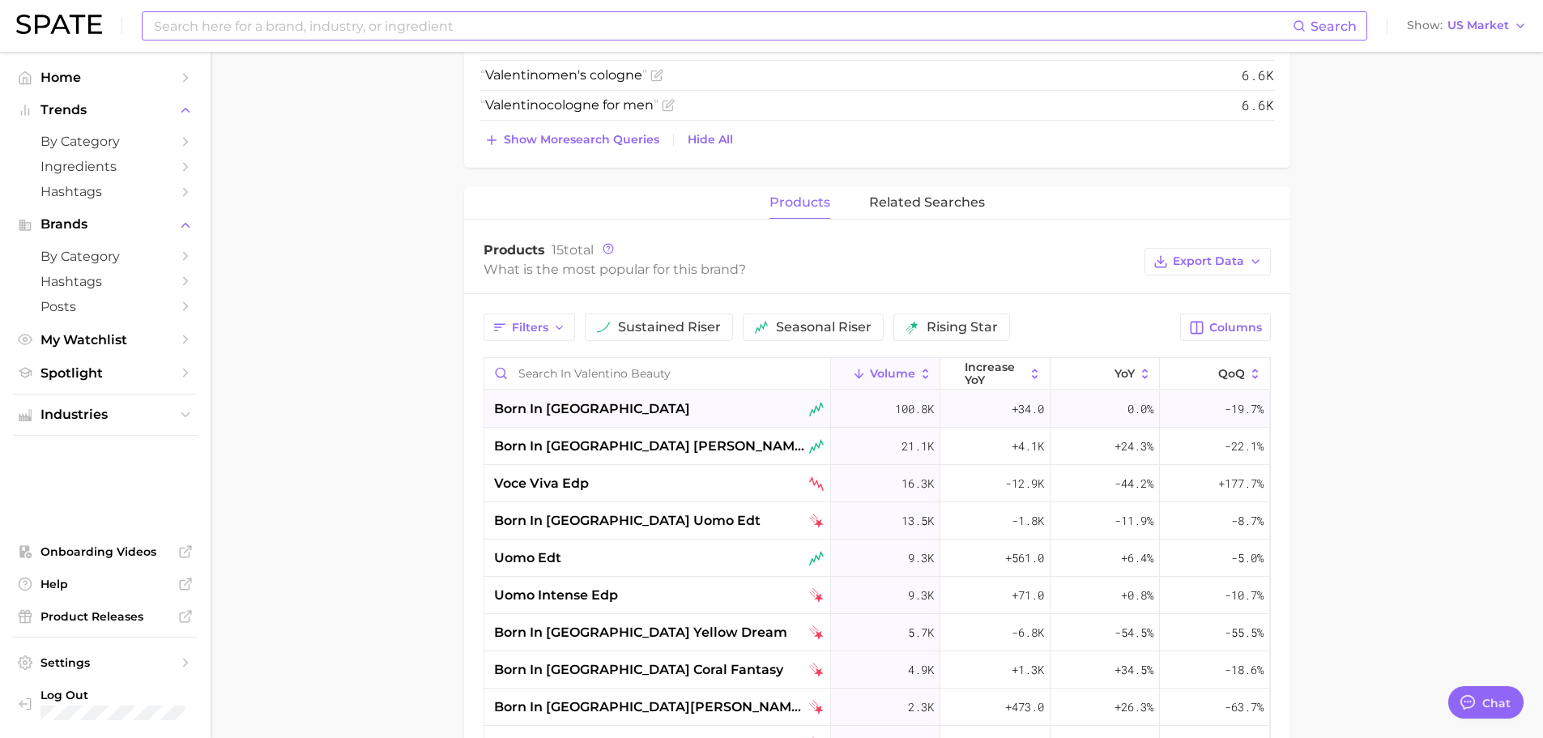
scroll to position [810, 0]
click at [900, 210] on button "related searches" at bounding box center [927, 202] width 116 height 32
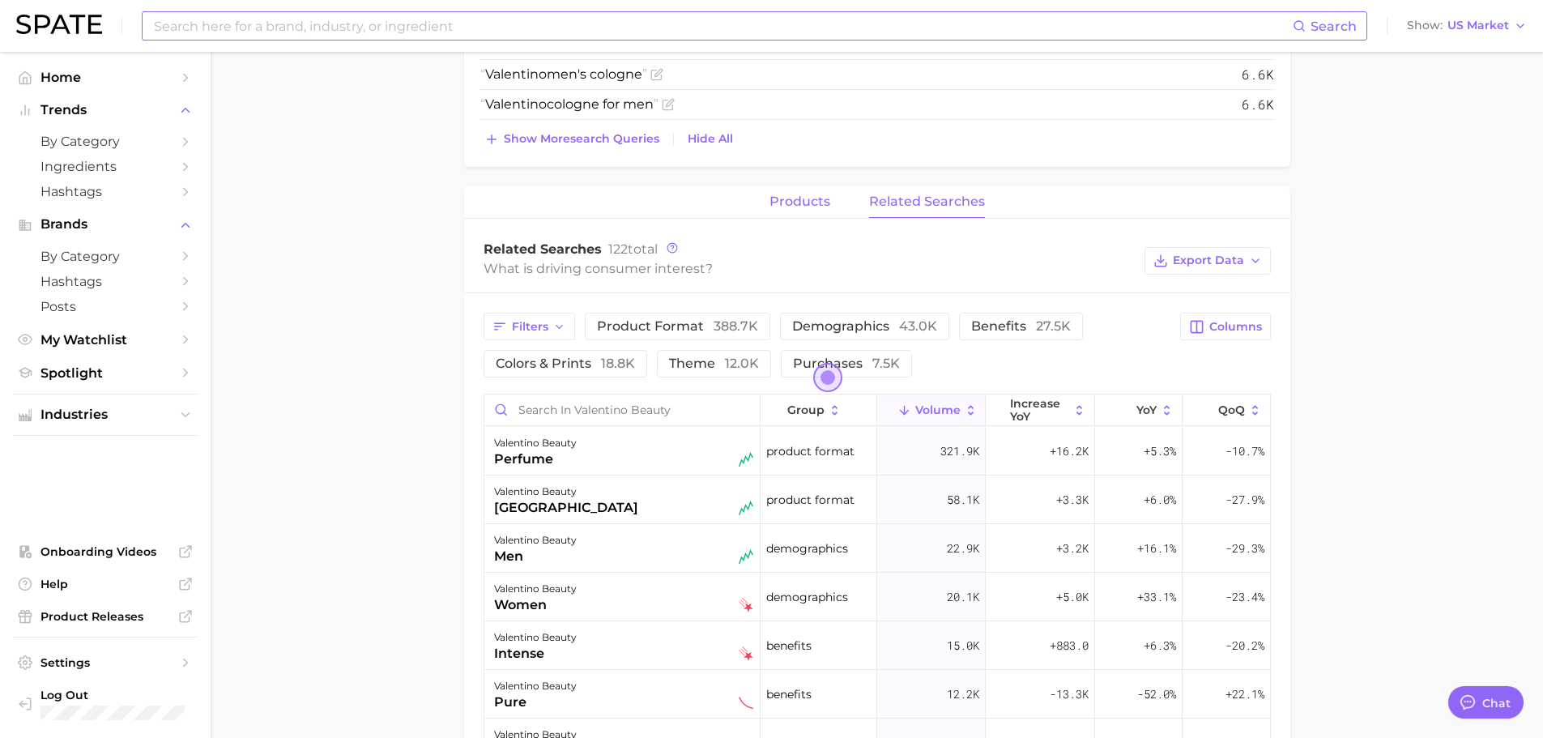
click at [824, 201] on span "products" at bounding box center [799, 201] width 61 height 15
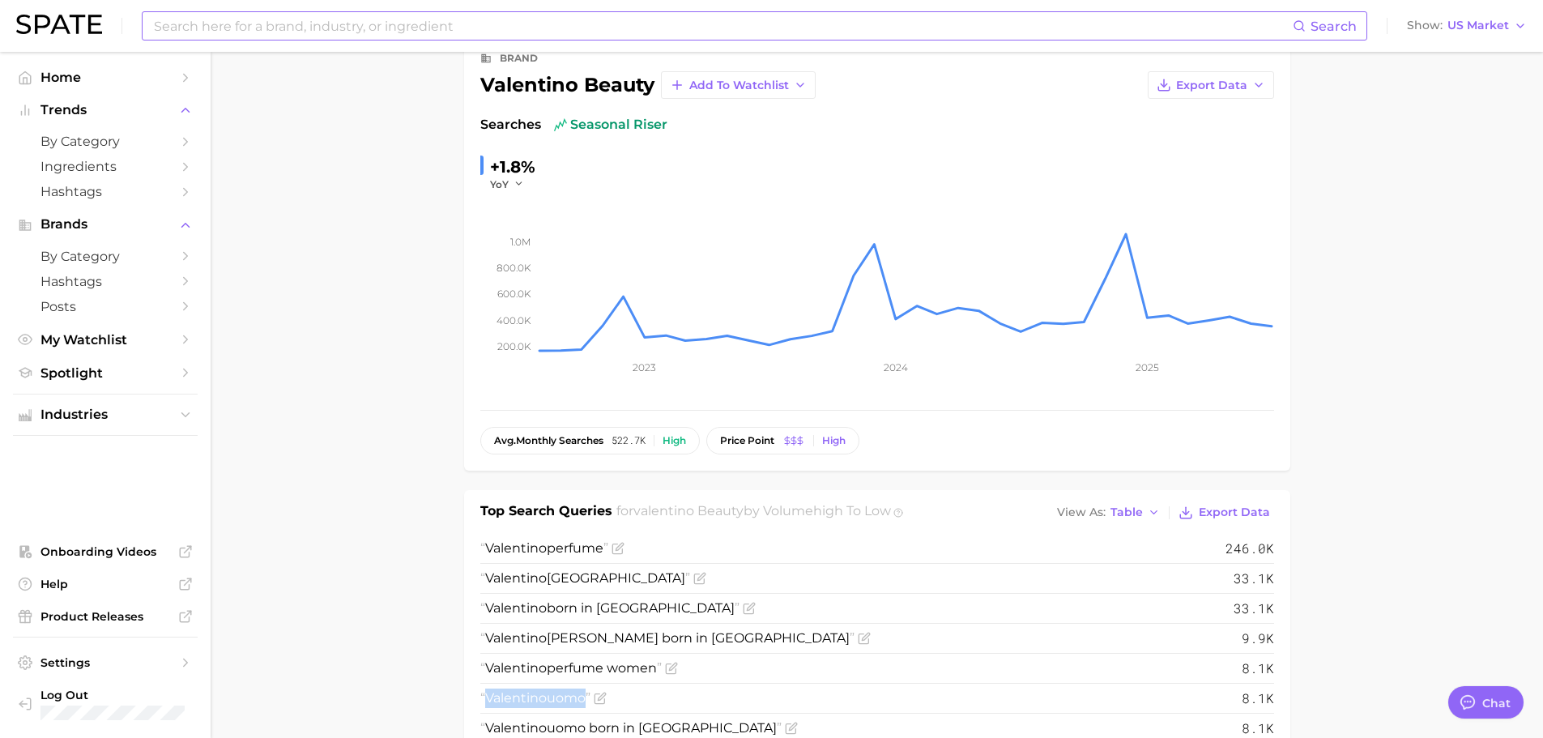
scroll to position [0, 0]
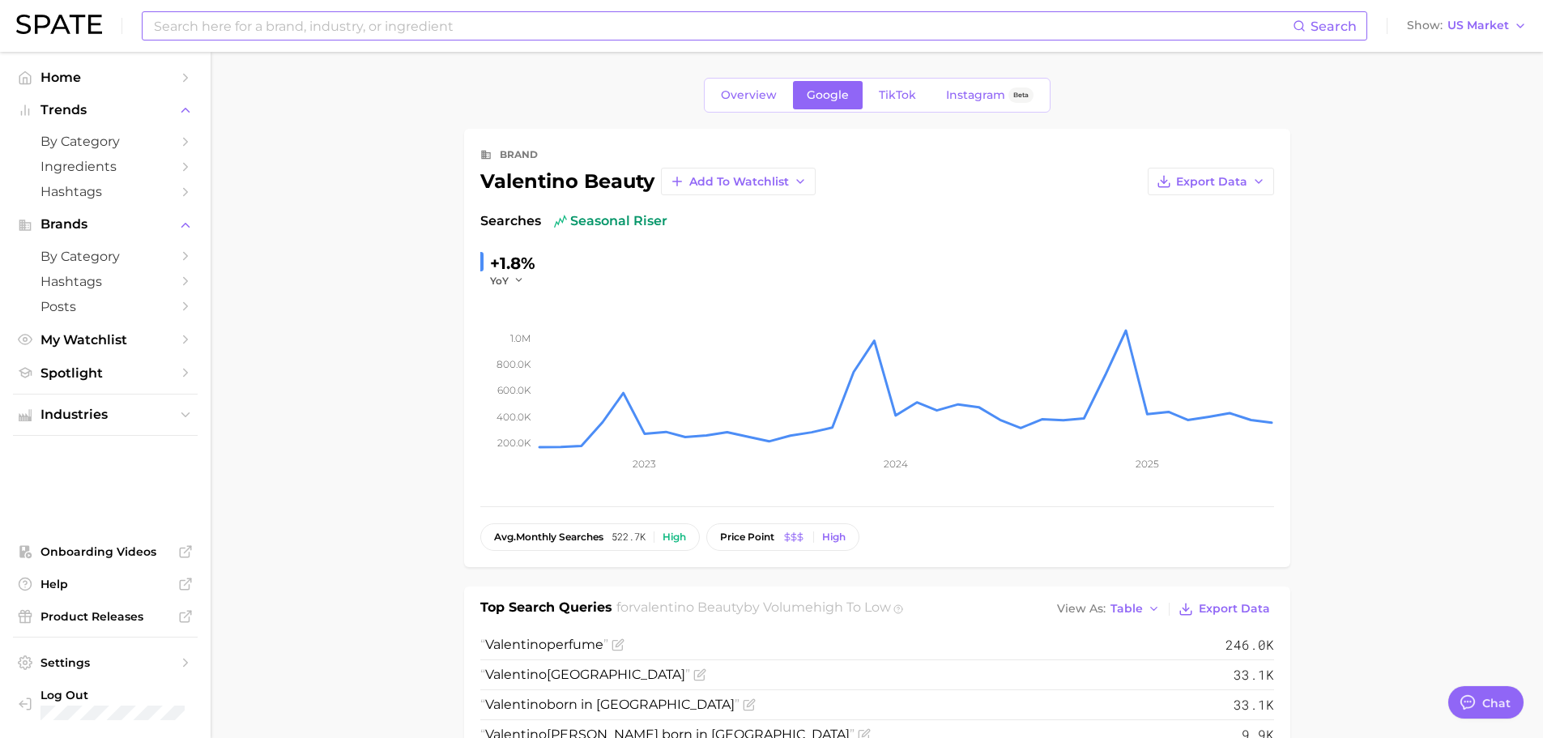
click at [887, 80] on div "Overview Google TikTok Instagram Beta" at bounding box center [877, 95] width 347 height 35
click at [876, 102] on link "TikTok" at bounding box center [897, 95] width 65 height 28
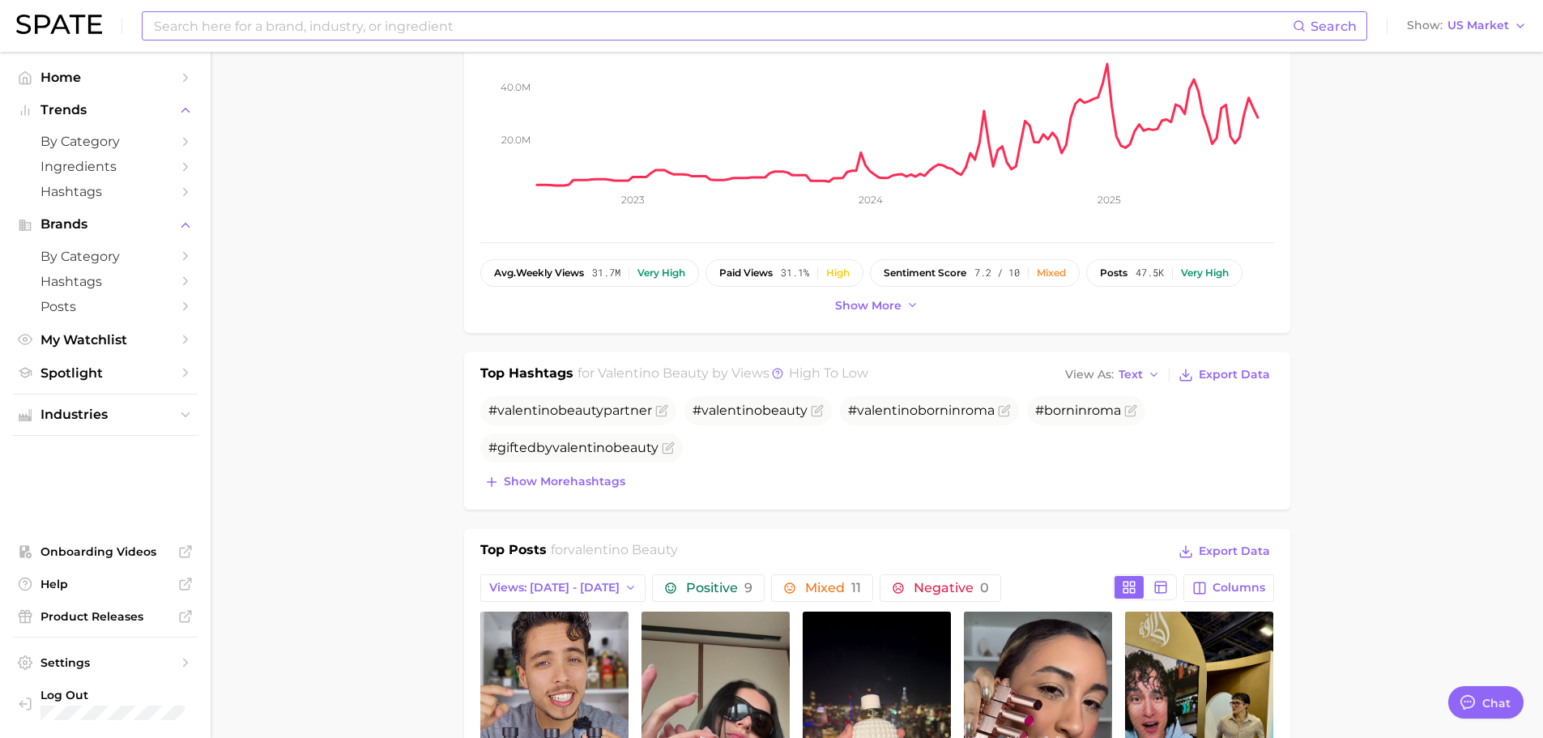
scroll to position [405, 0]
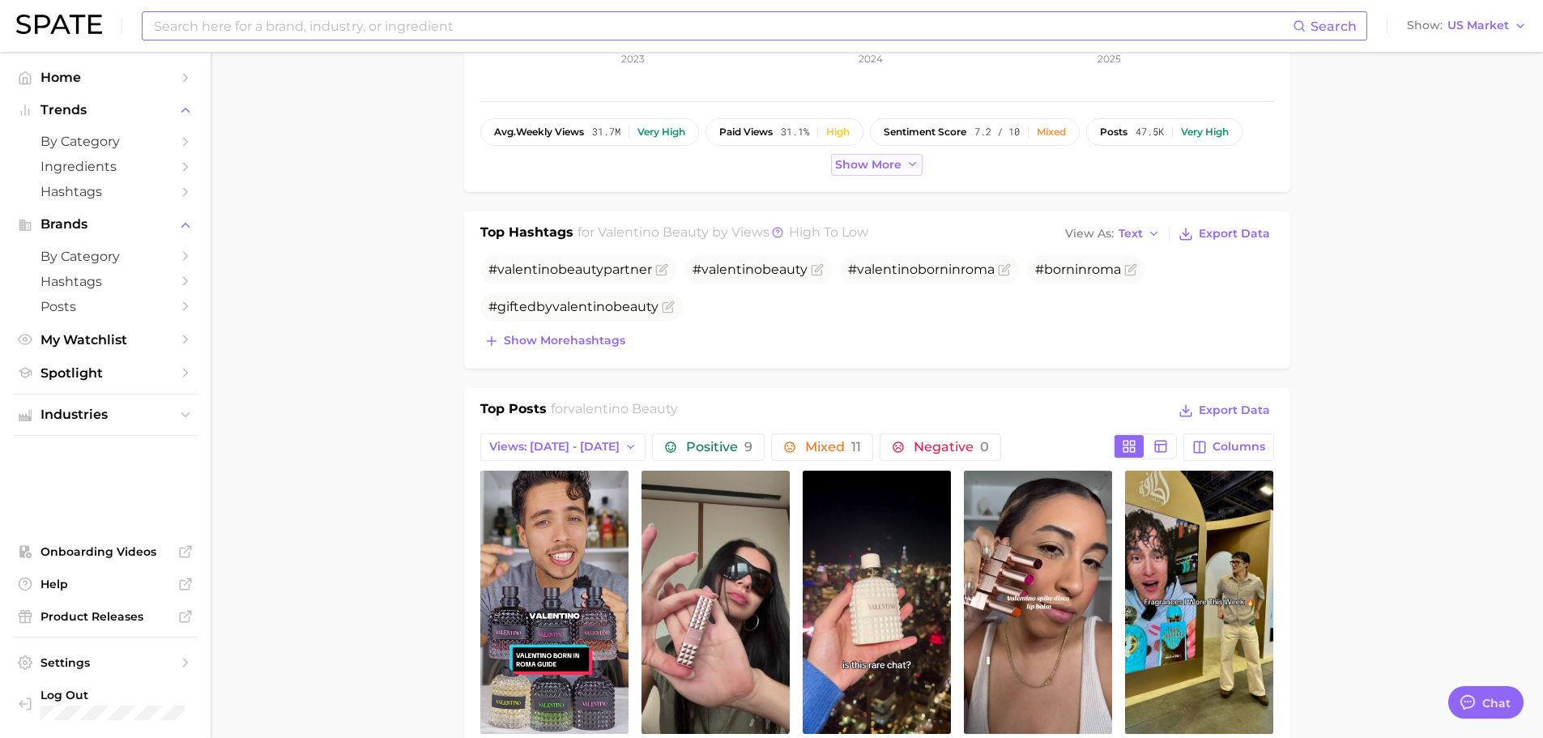
click at [876, 167] on span "Show more" at bounding box center [868, 165] width 66 height 14
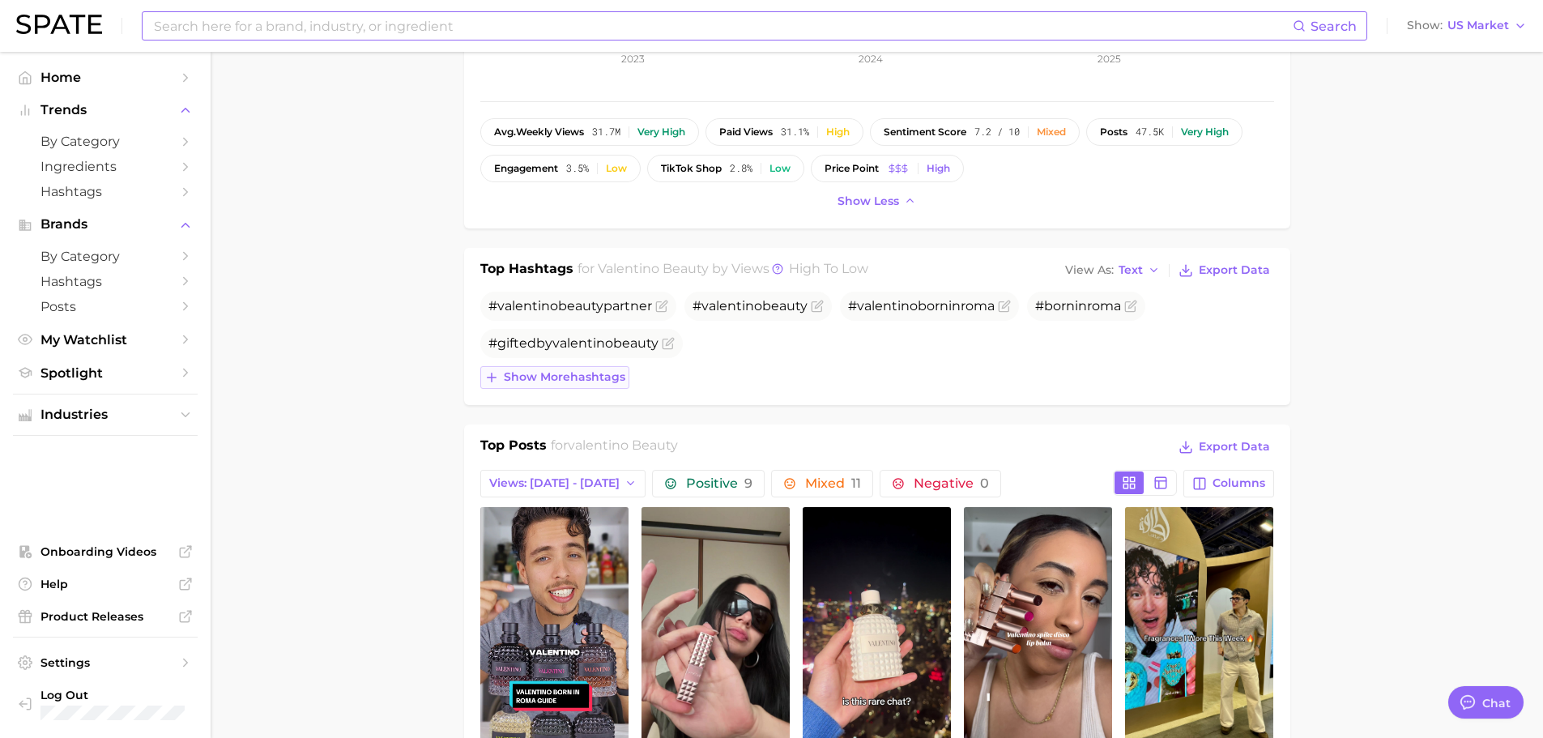
click at [610, 366] on button "Show more hashtags" at bounding box center [554, 377] width 149 height 23
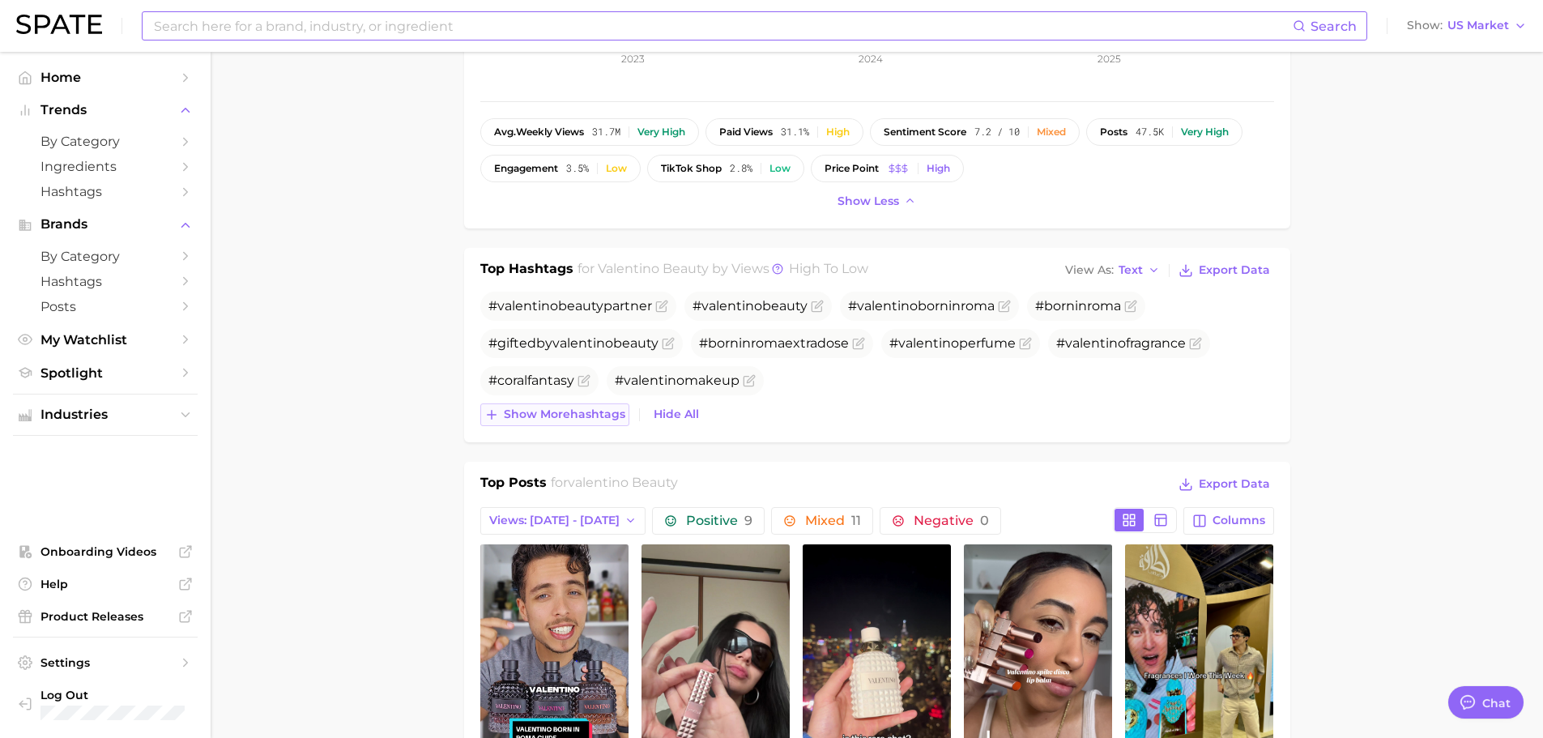
click at [618, 414] on span "Show more hashtags" at bounding box center [564, 414] width 121 height 14
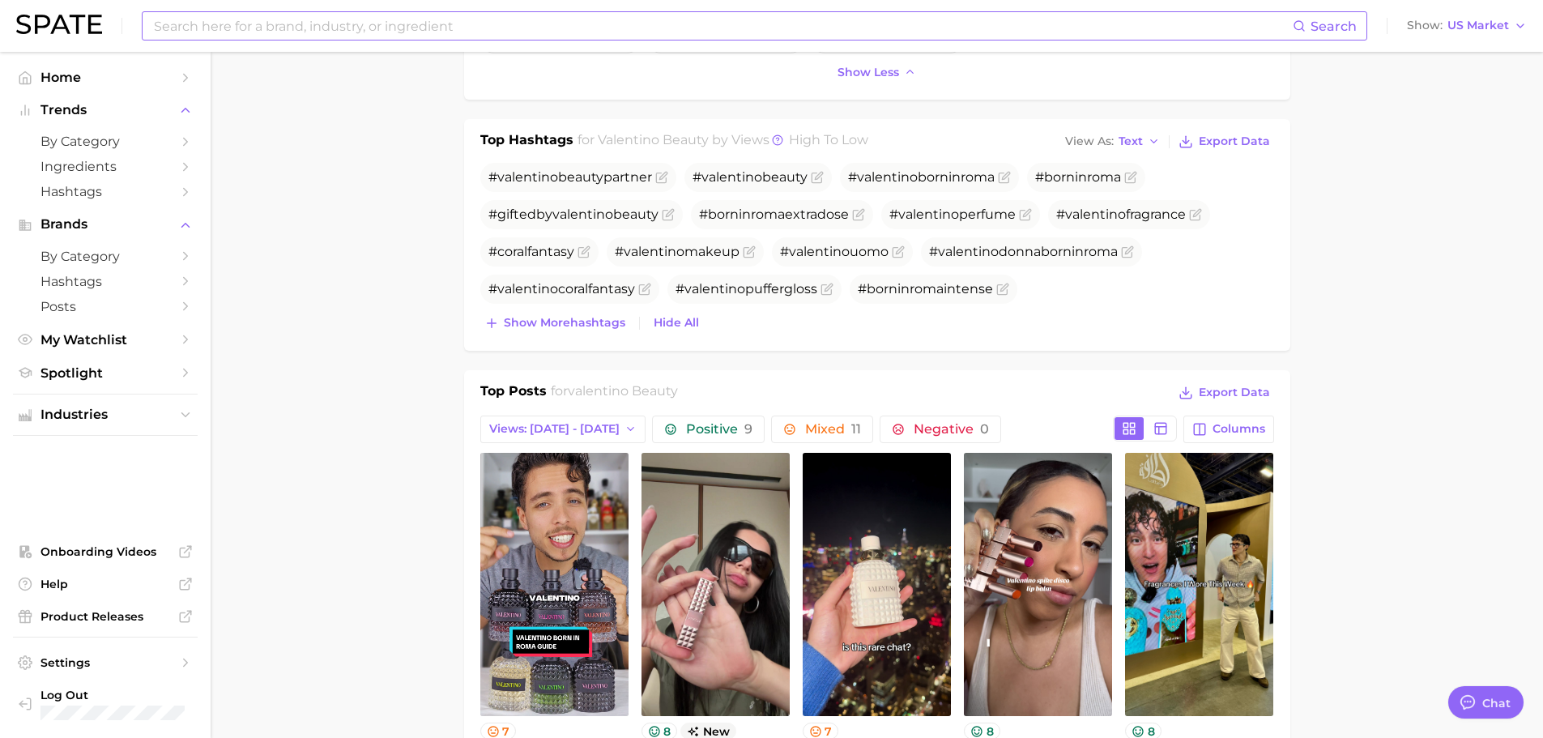
scroll to position [729, 0]
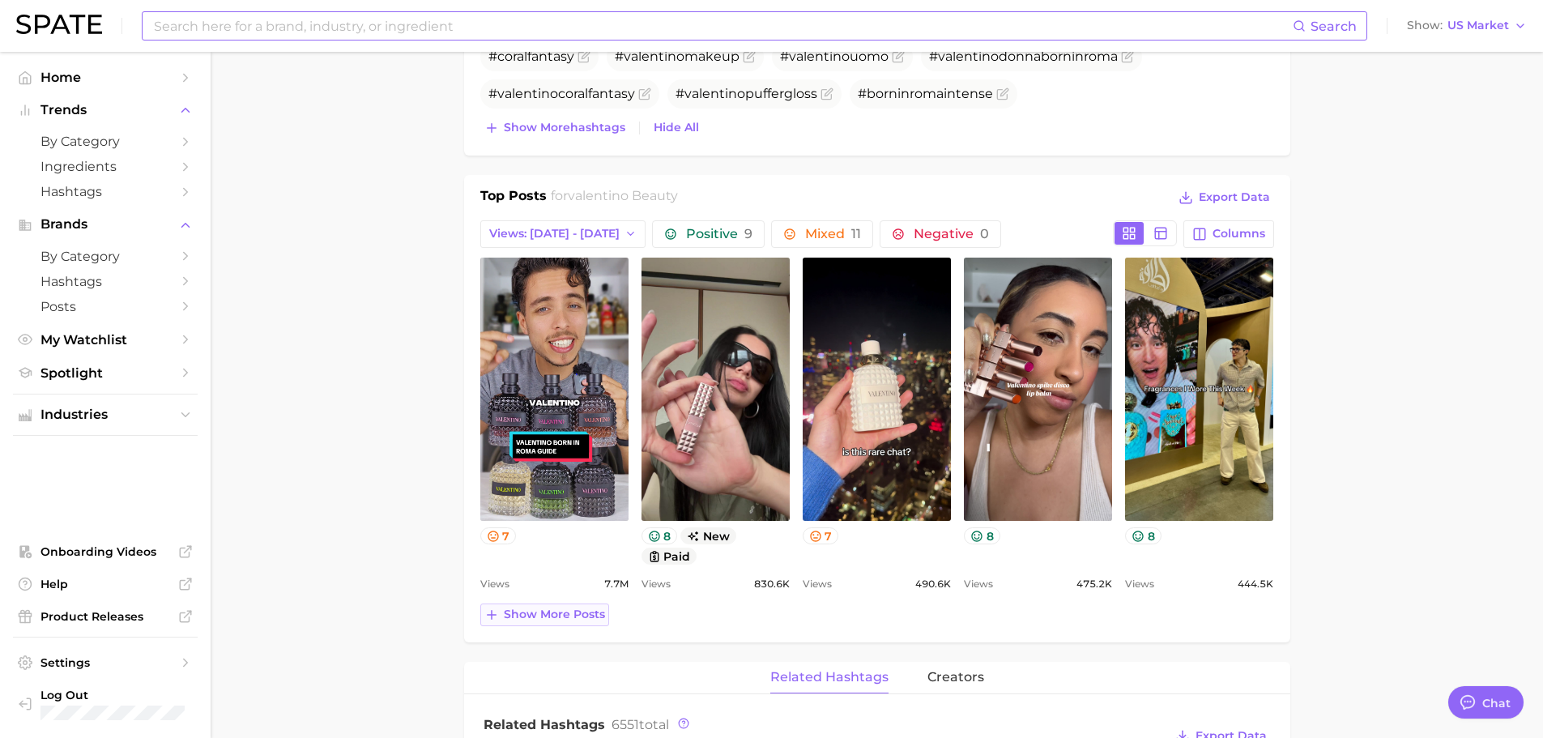
click at [556, 608] on span "Show more posts" at bounding box center [554, 614] width 101 height 14
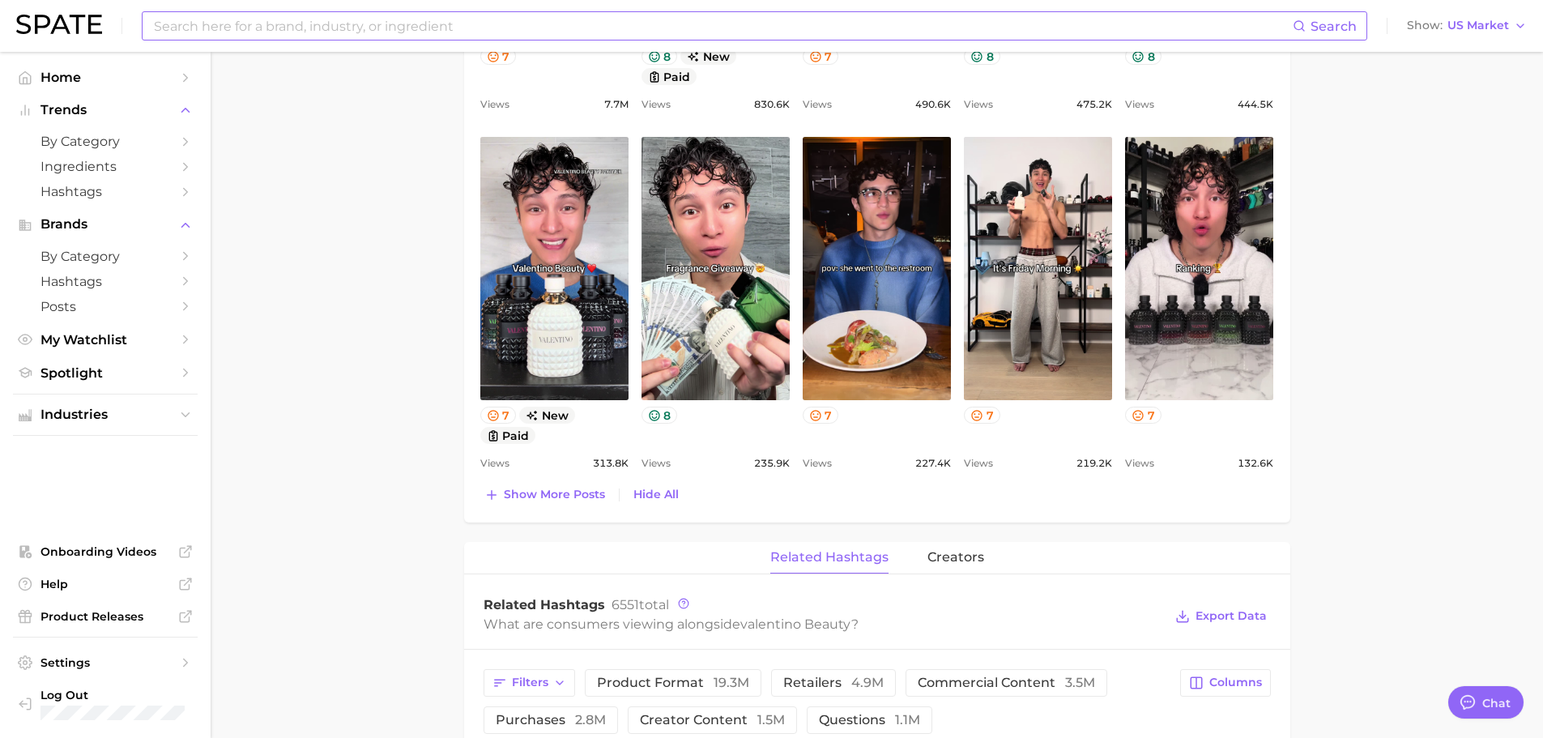
scroll to position [1215, 0]
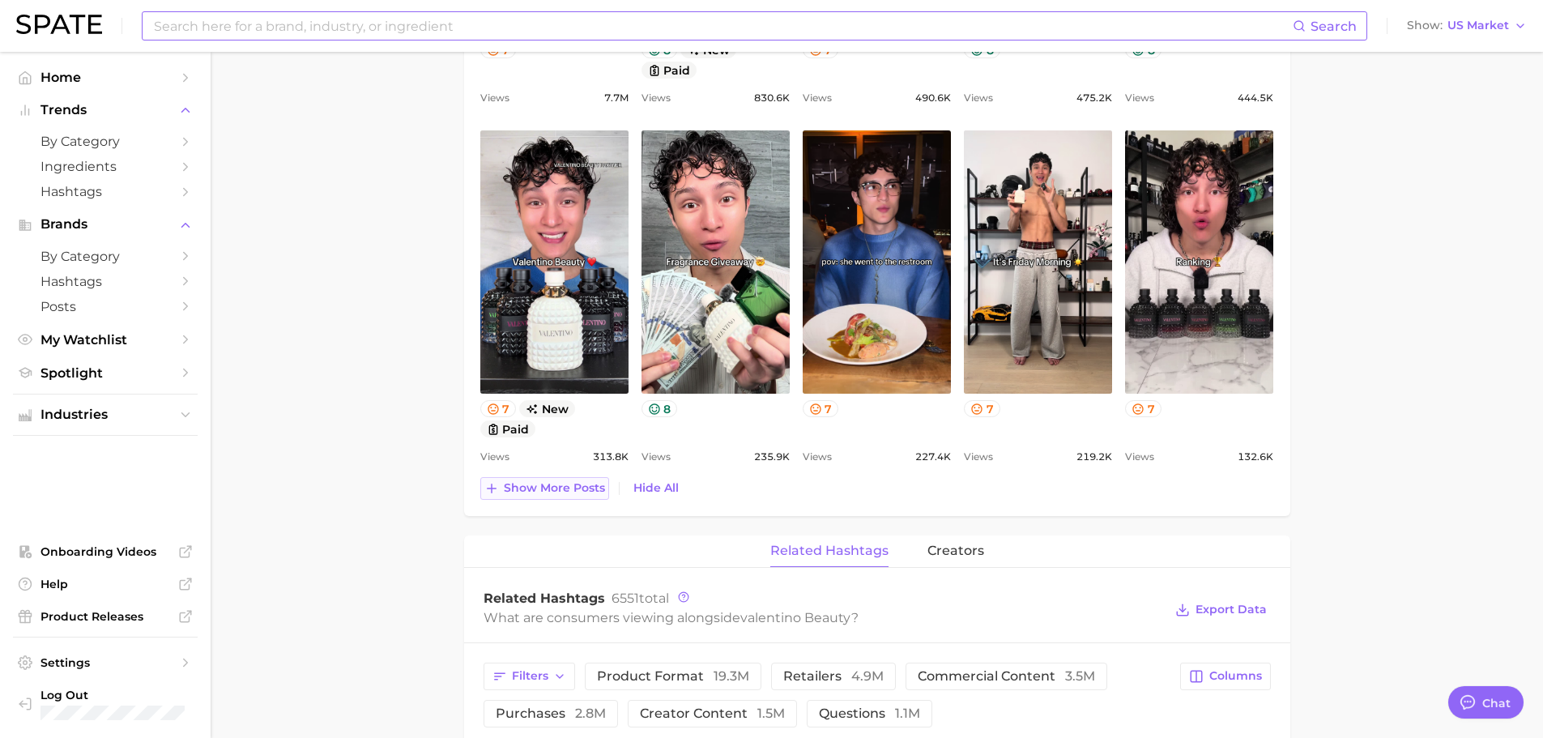
click at [549, 488] on span "Show more posts" at bounding box center [554, 488] width 101 height 14
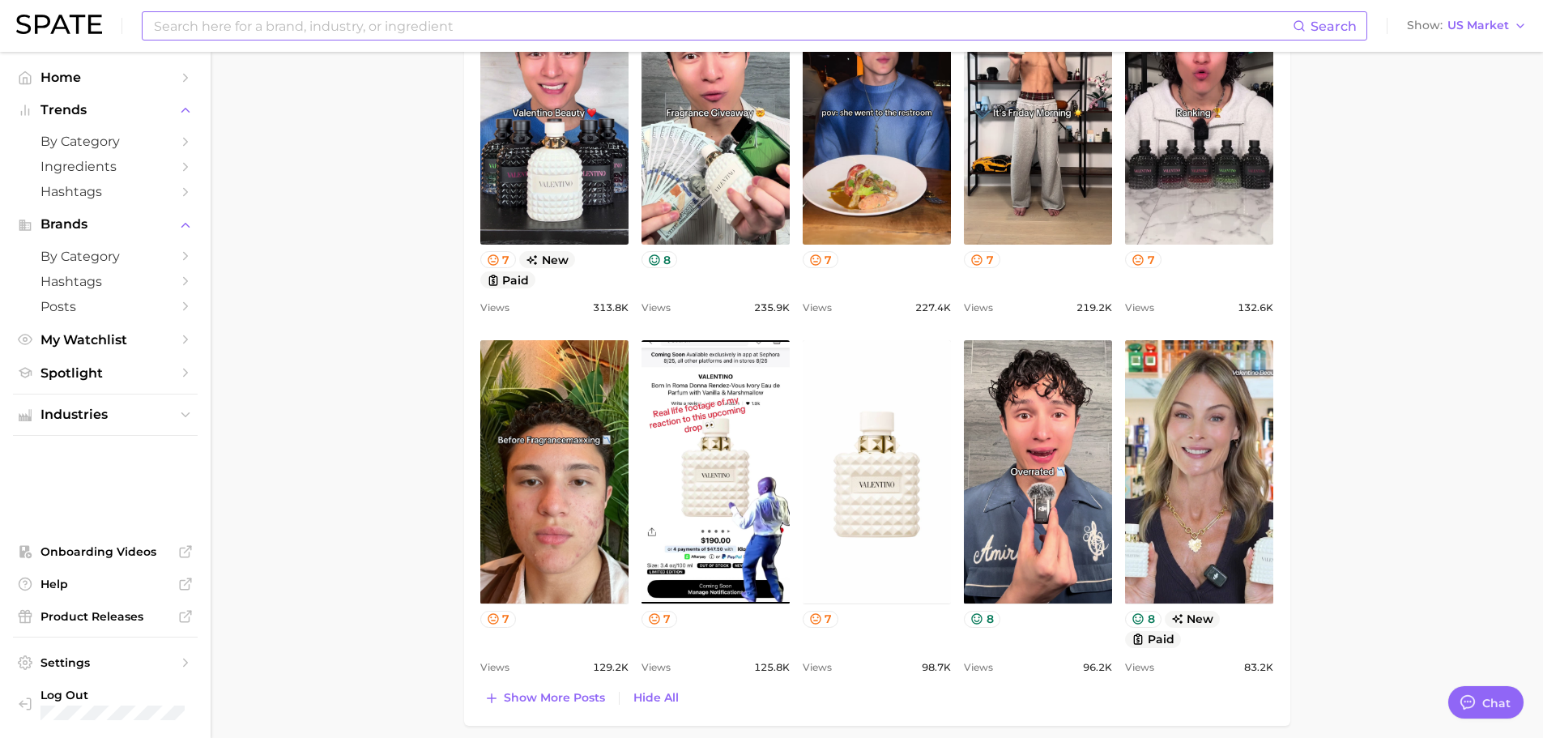
scroll to position [1539, 0]
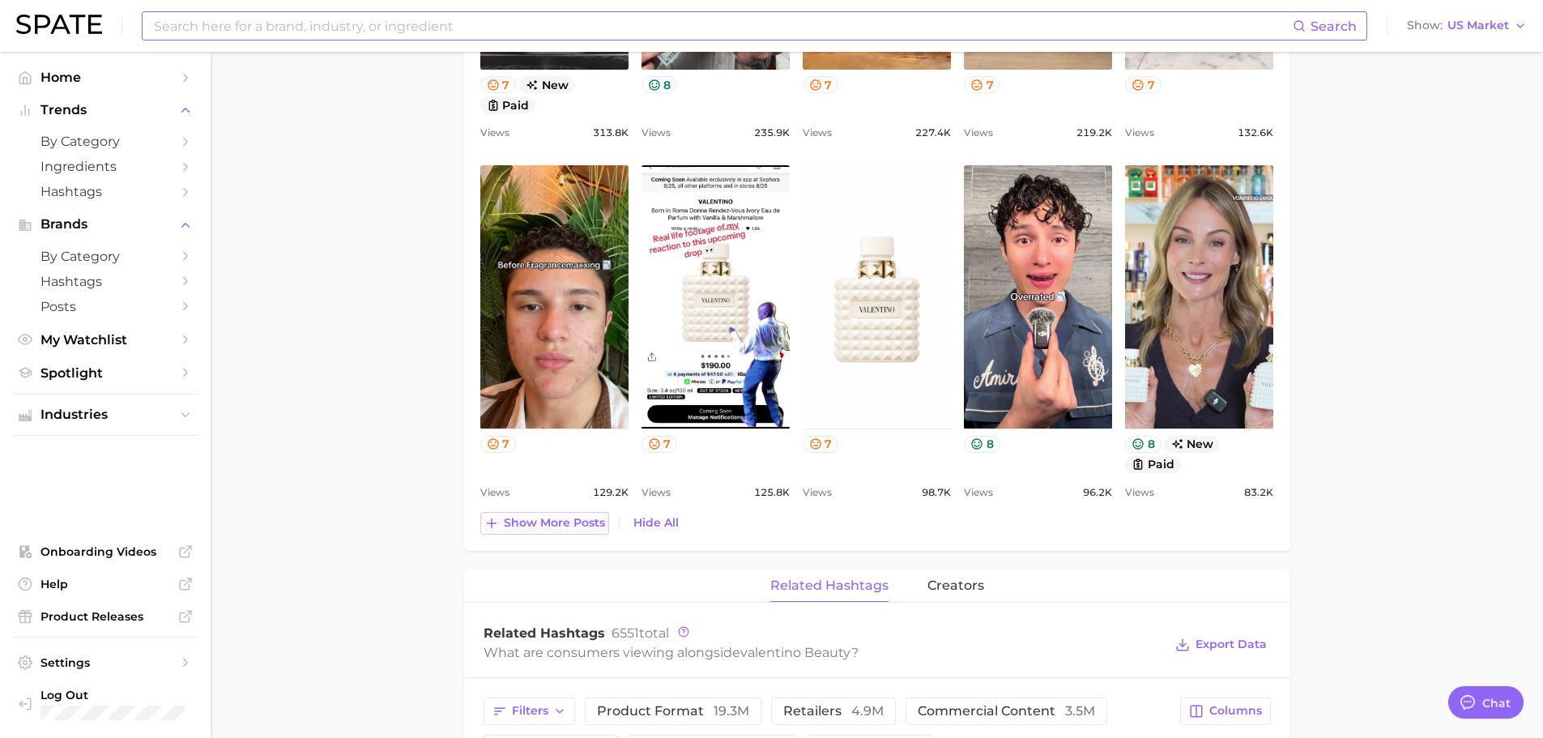
click at [585, 514] on button "Show more posts" at bounding box center [544, 523] width 129 height 23
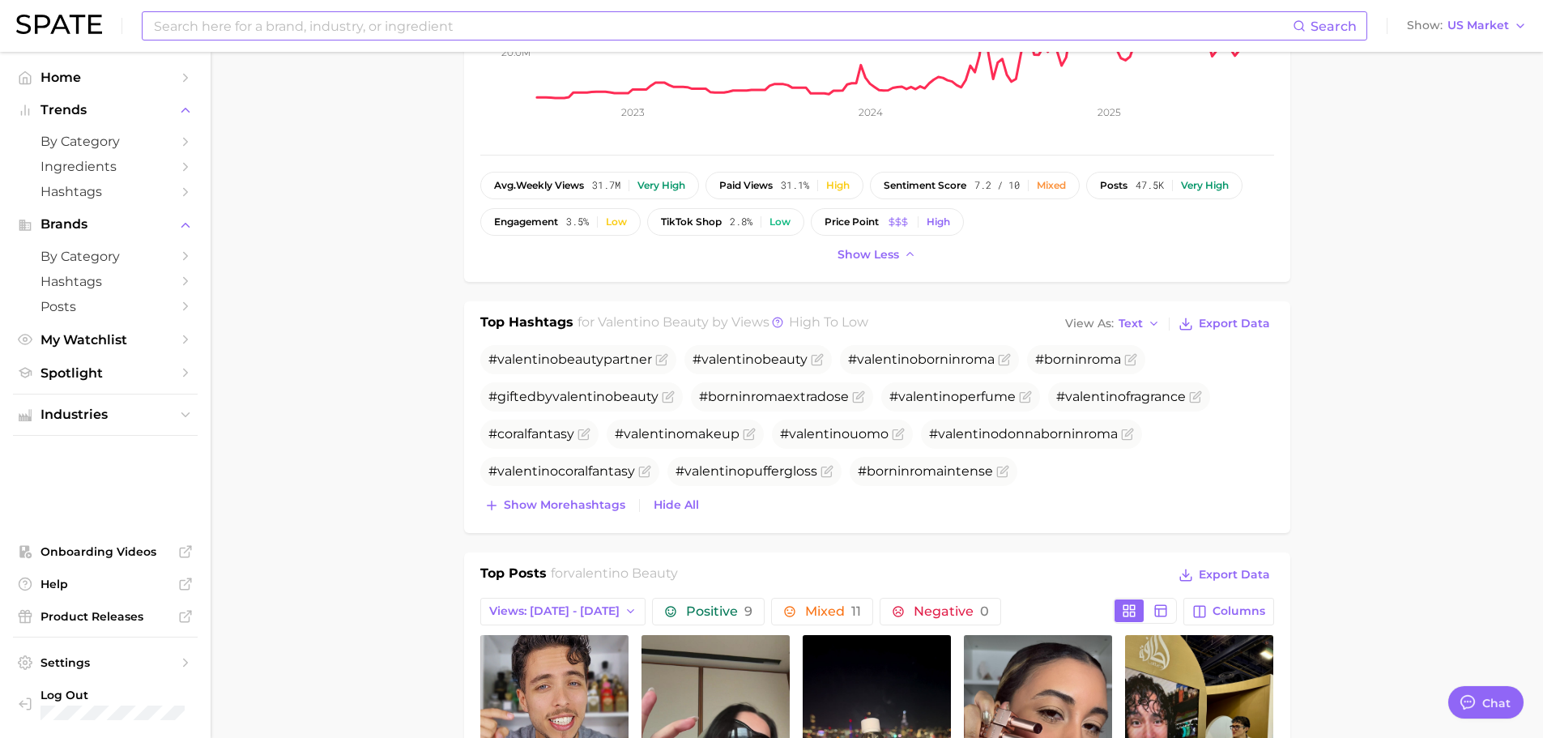
scroll to position [324, 0]
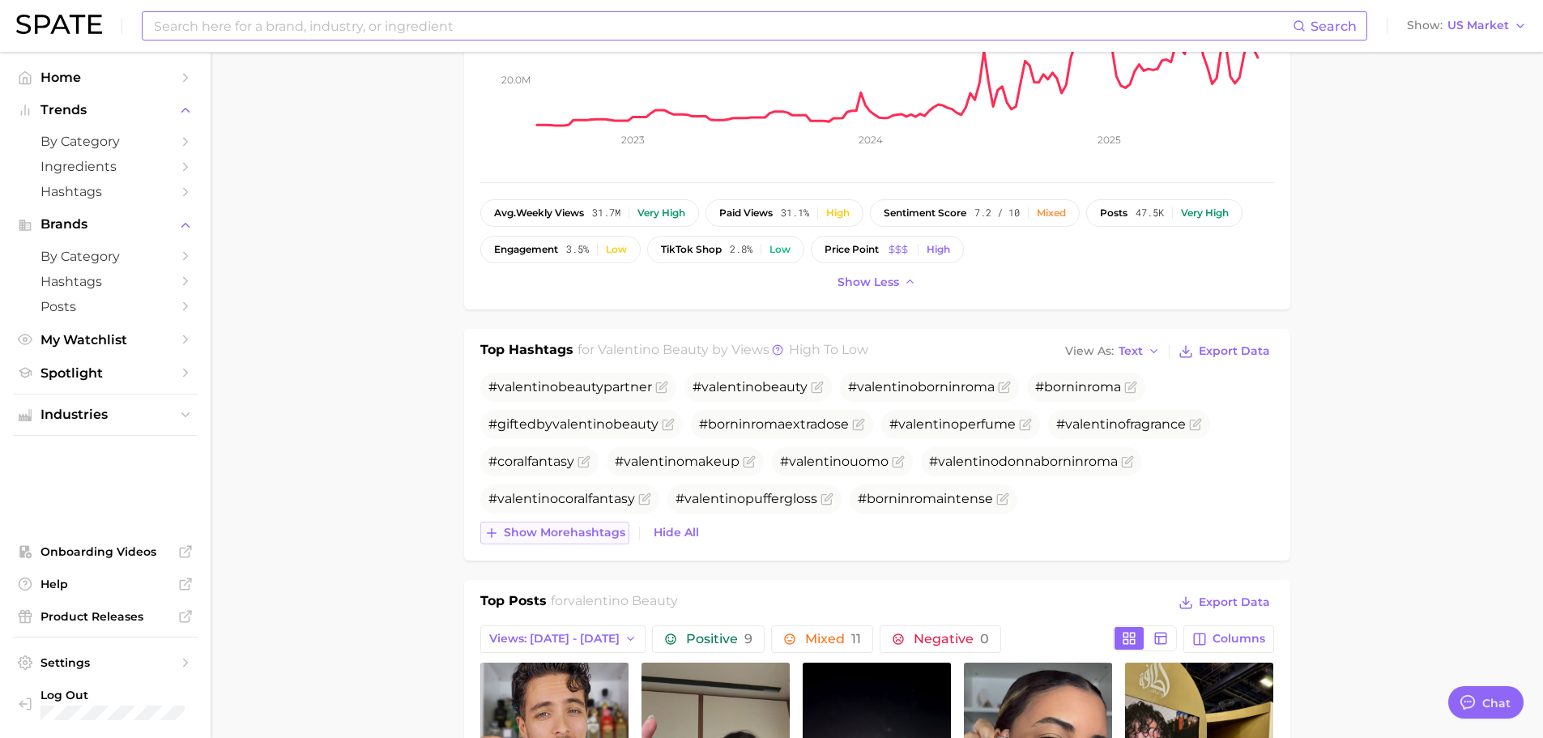
click at [573, 535] on span "Show more hashtags" at bounding box center [564, 533] width 121 height 14
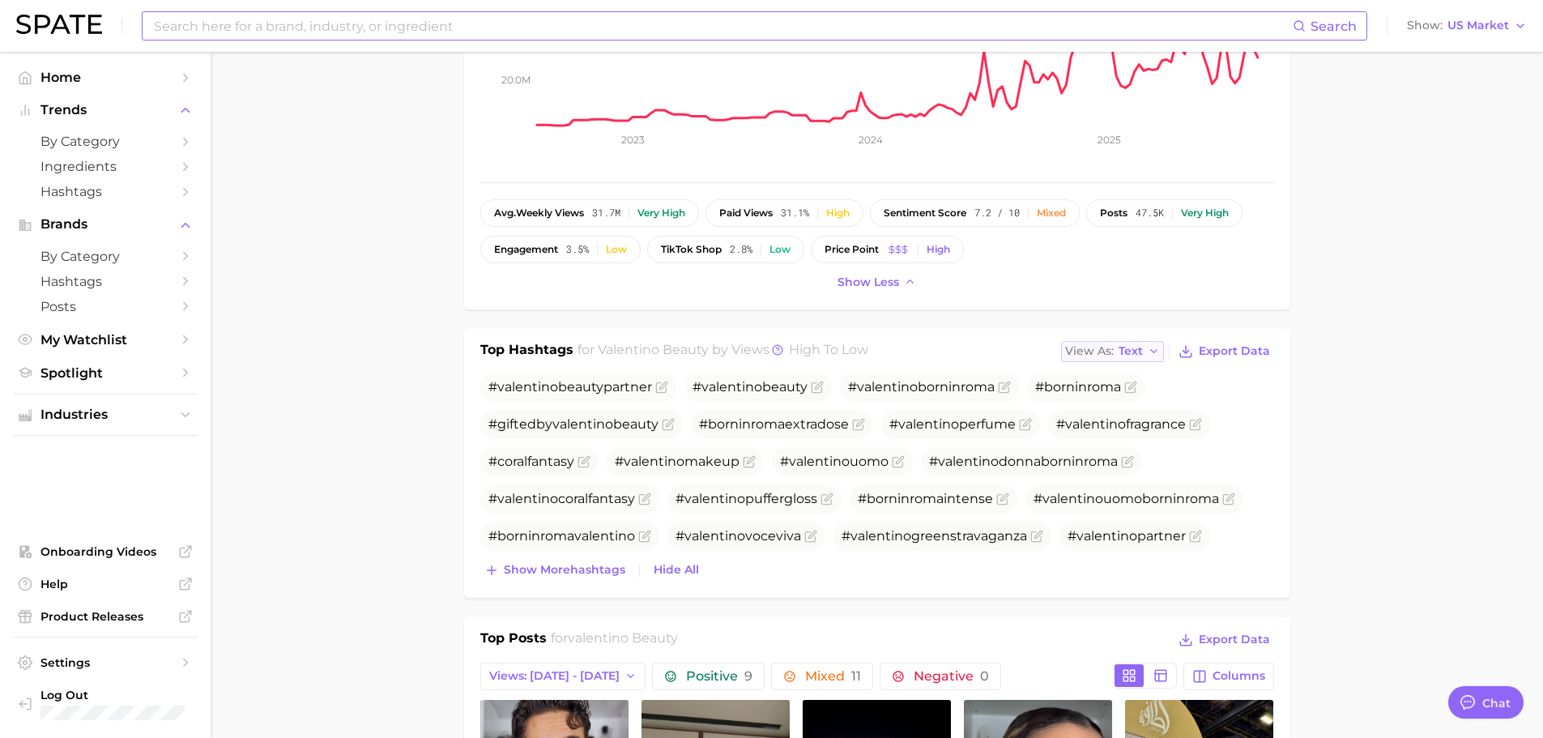
click at [1119, 348] on div "View As Text" at bounding box center [1104, 351] width 78 height 9
click at [1097, 400] on span "Table" at bounding box center [1105, 407] width 32 height 14
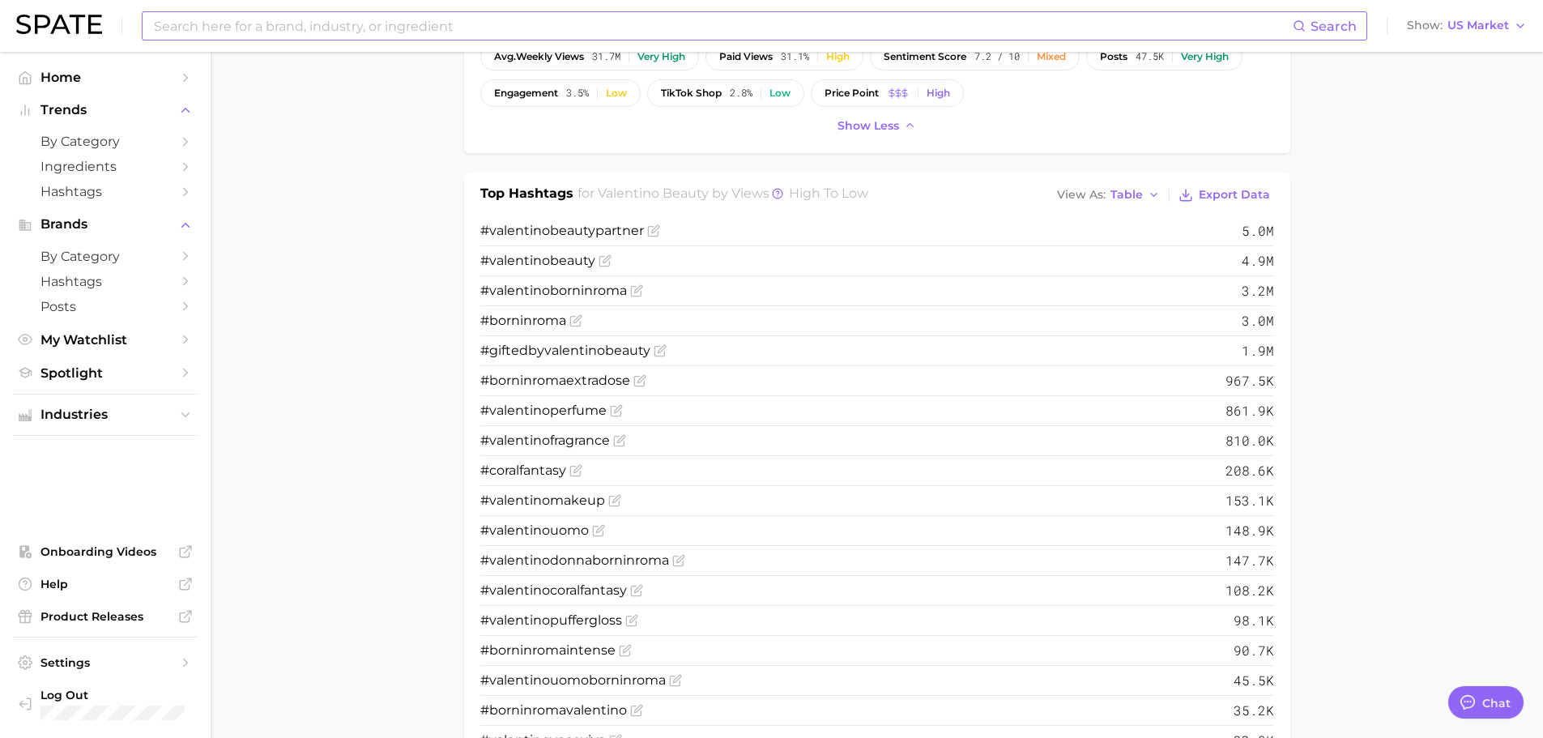
scroll to position [486, 0]
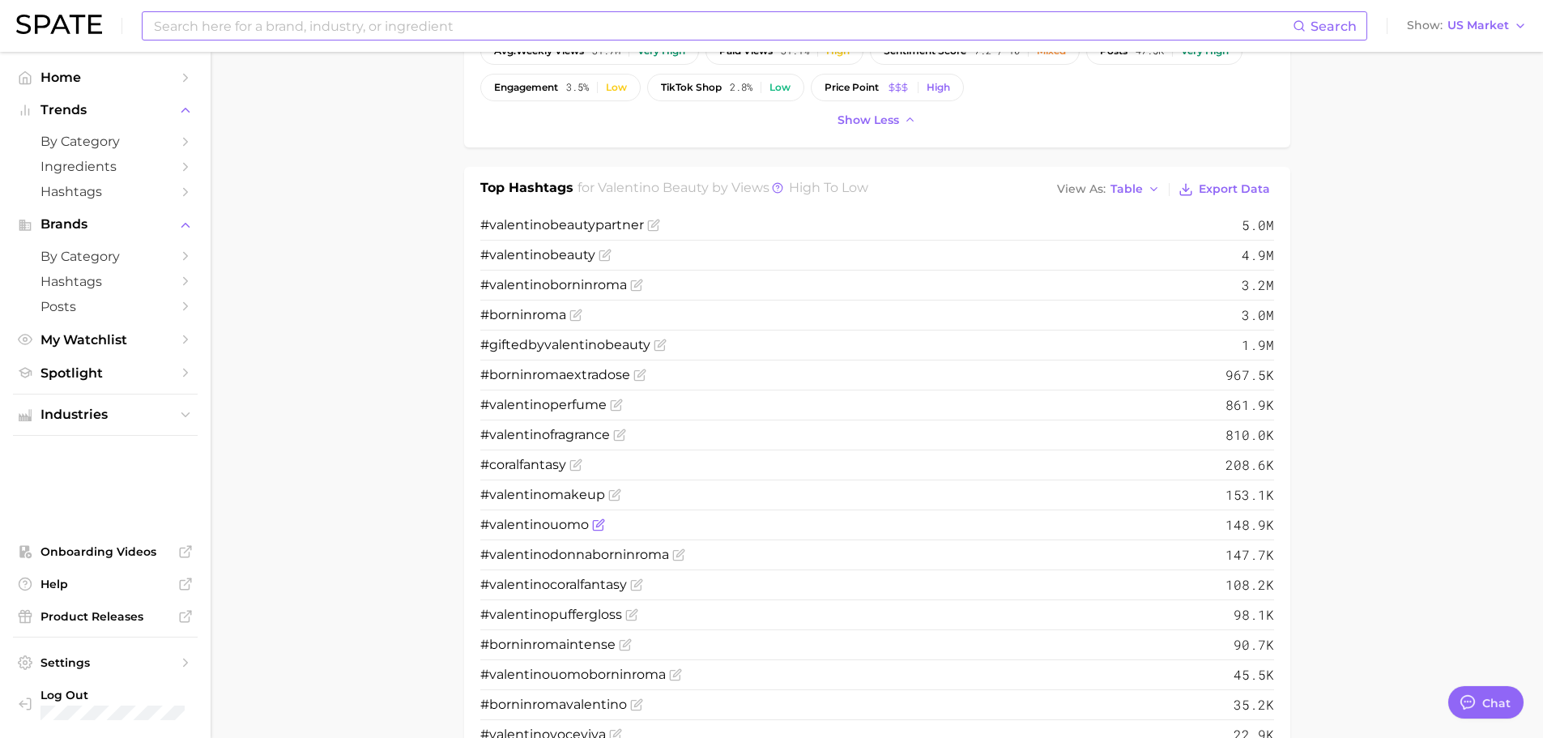
click at [537, 526] on span "valentino" at bounding box center [519, 524] width 61 height 15
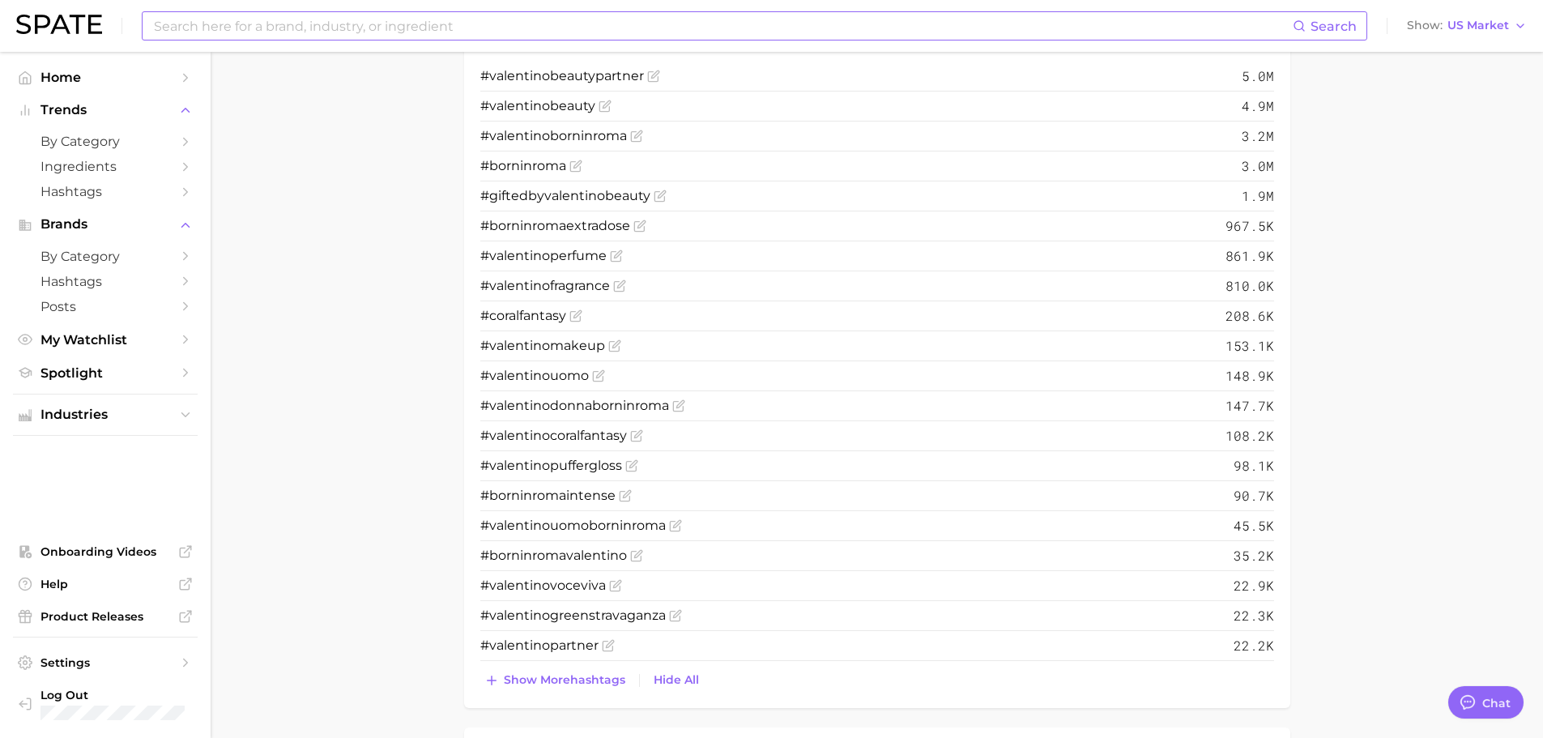
scroll to position [729, 0]
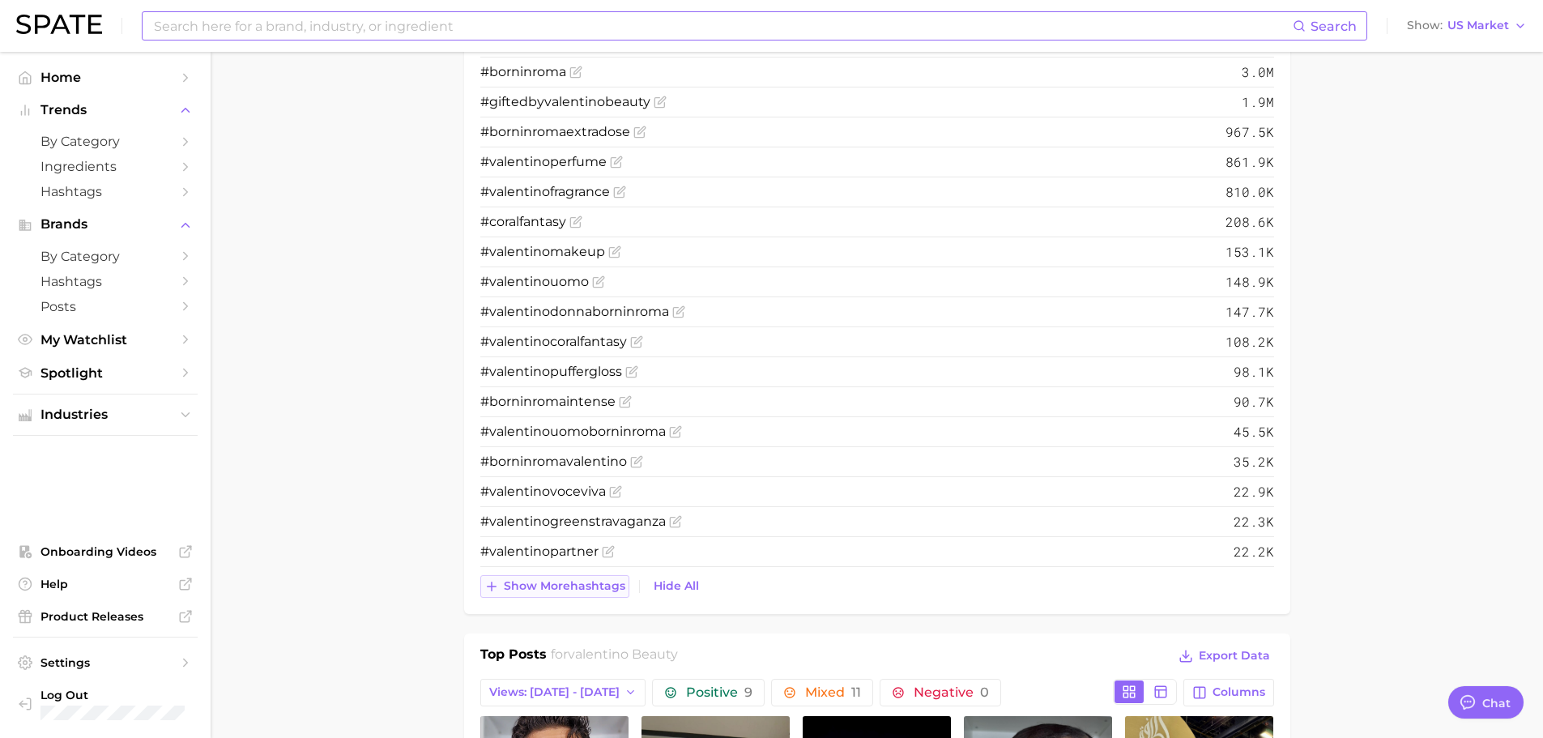
click at [573, 583] on span "Show more hashtags" at bounding box center [564, 586] width 121 height 14
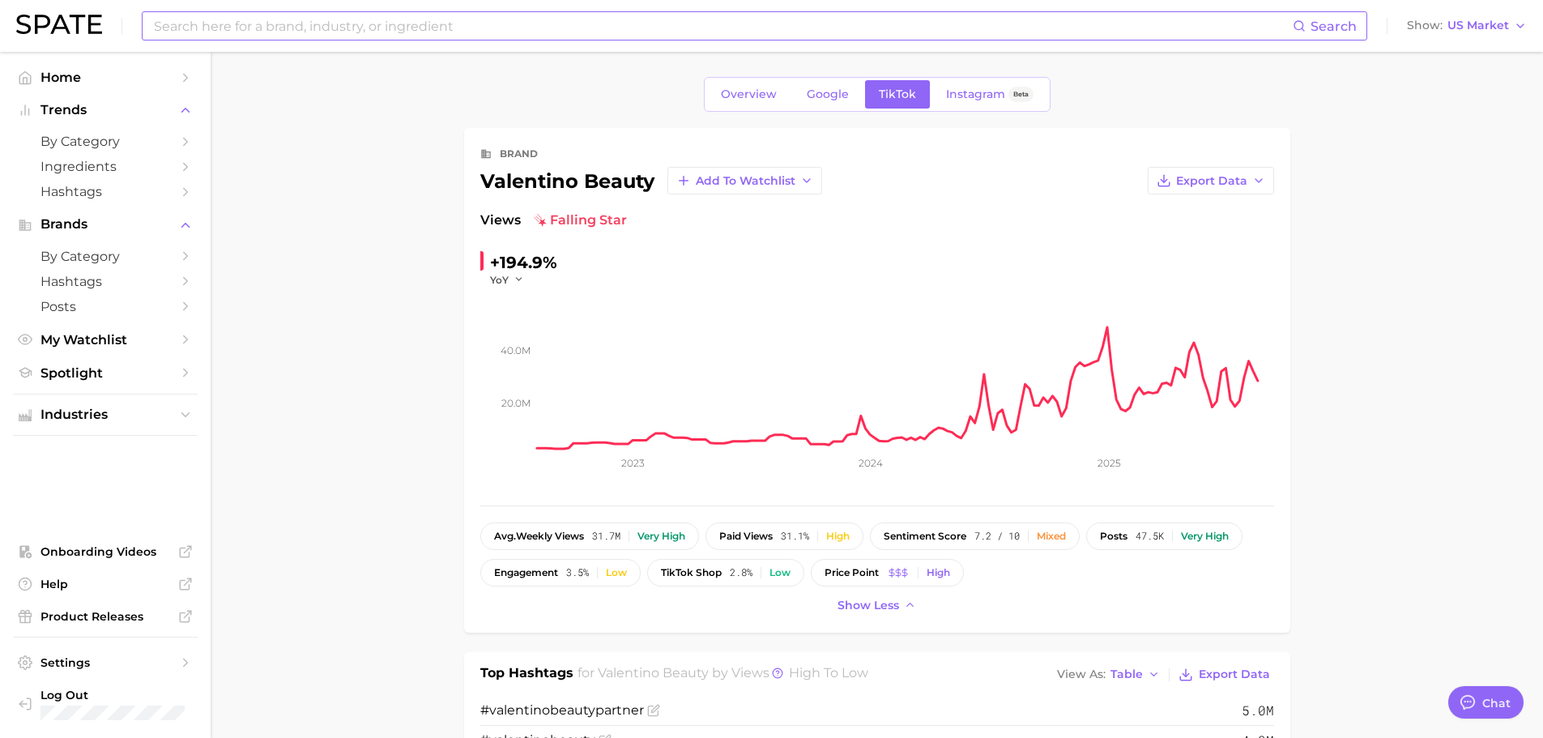
scroll to position [0, 0]
click at [613, 569] on div "Low" at bounding box center [616, 573] width 21 height 11
click at [546, 26] on input at bounding box center [722, 26] width 1140 height 28
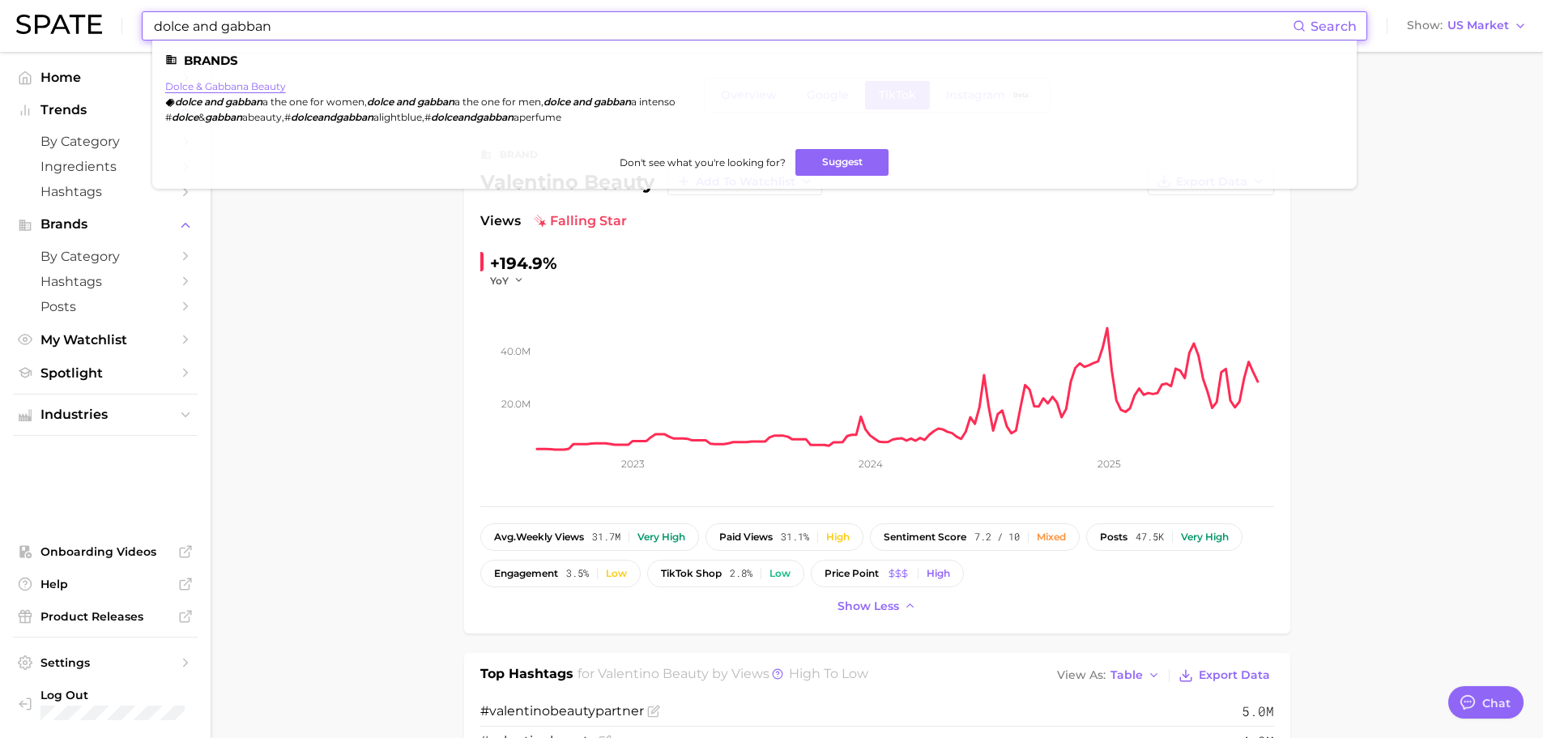
type input "dolce and gabban"
drag, startPoint x: 197, startPoint y: 84, endPoint x: 254, endPoint y: 23, distance: 84.2
click at [197, 84] on link "dolce & gabbana beauty" at bounding box center [225, 86] width 121 height 12
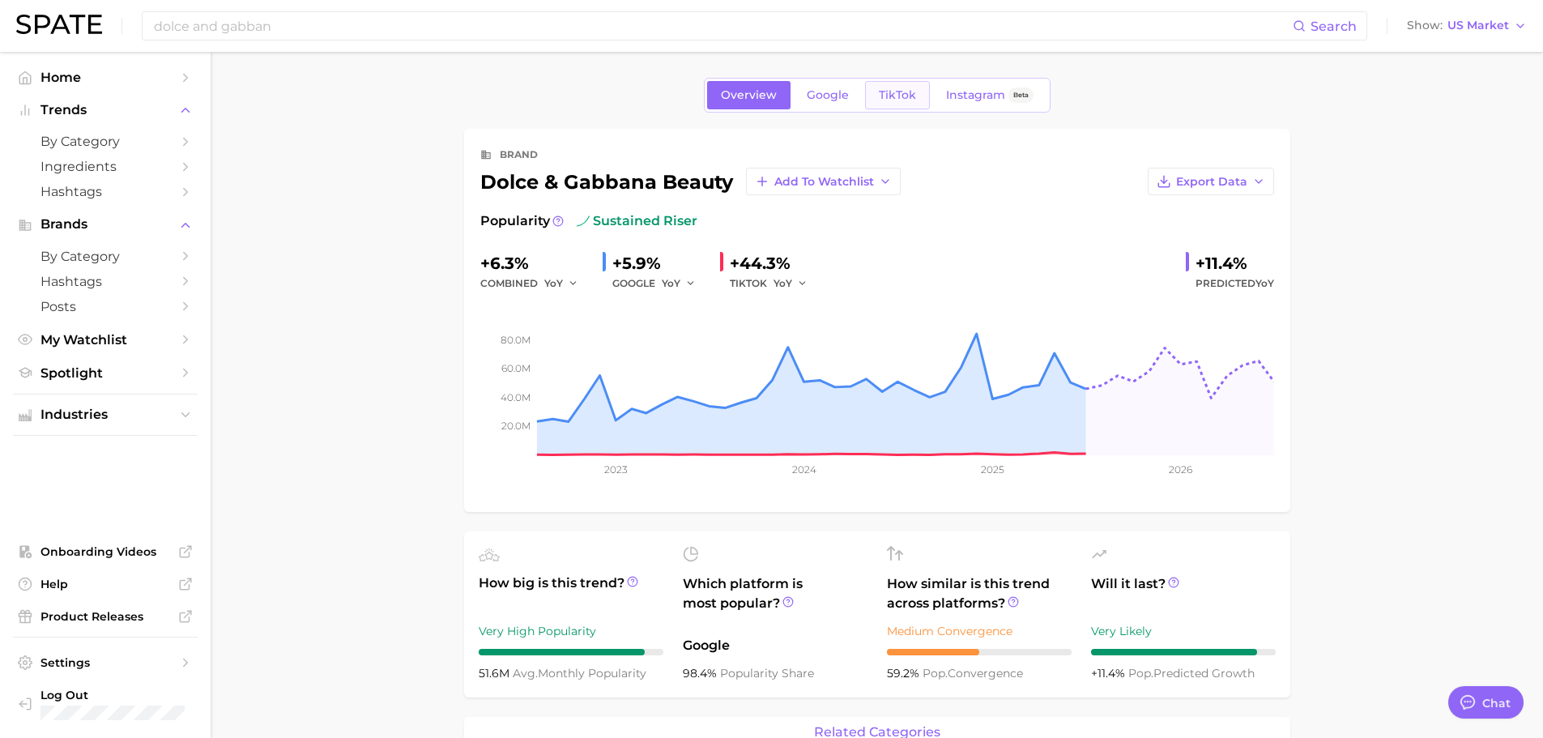
click at [898, 92] on span "TikTok" at bounding box center [897, 95] width 37 height 14
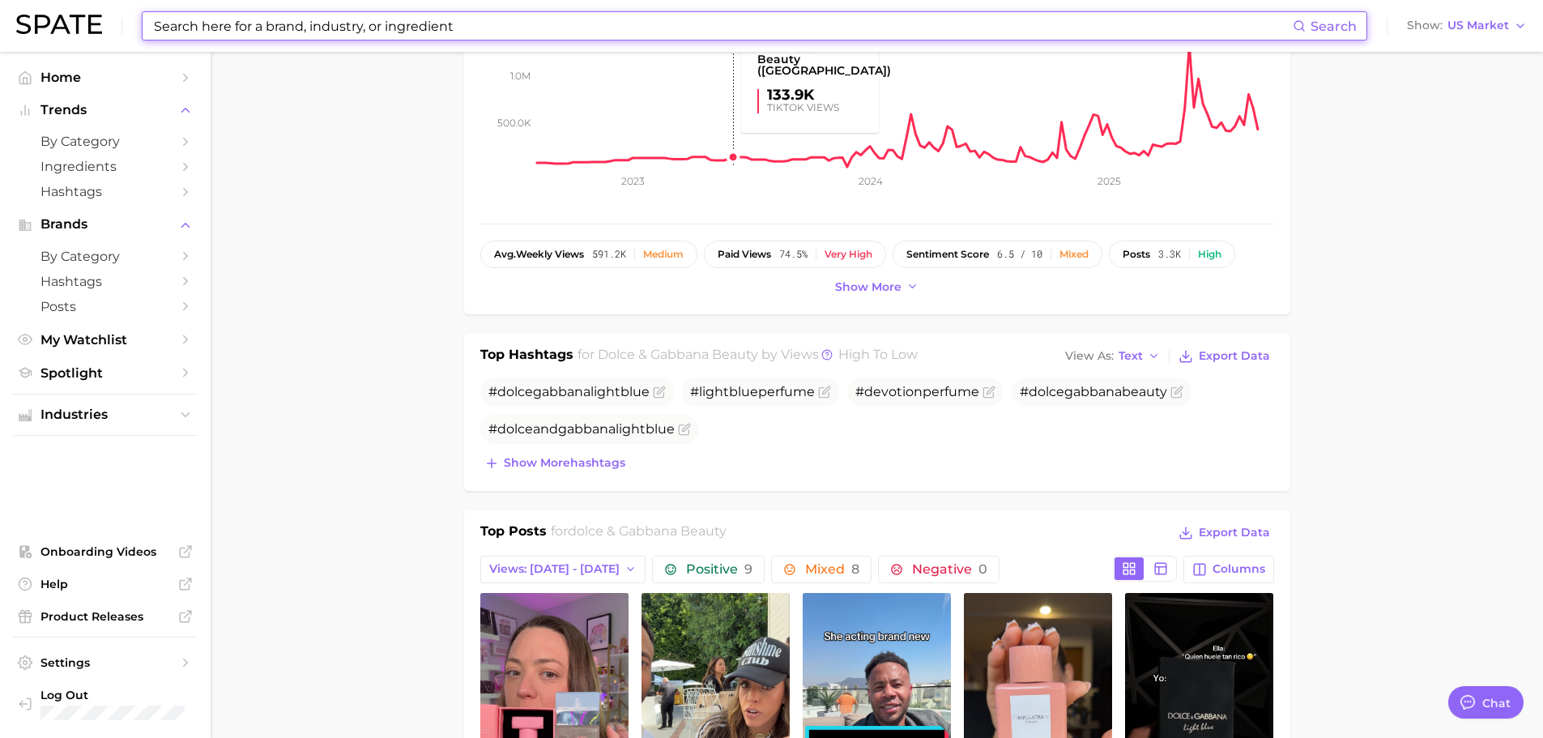
scroll to position [405, 0]
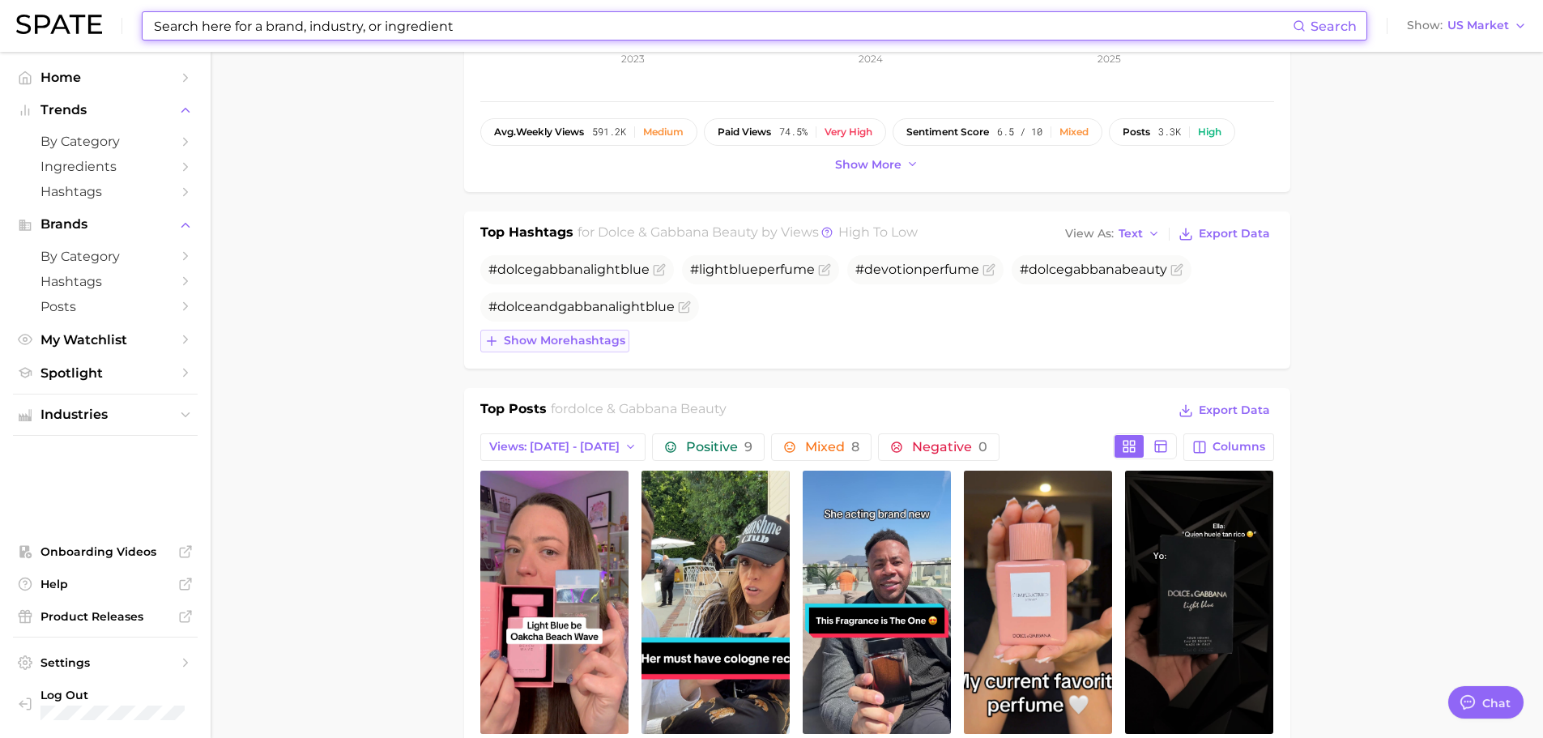
click at [595, 347] on span "Show more hashtags" at bounding box center [564, 341] width 121 height 14
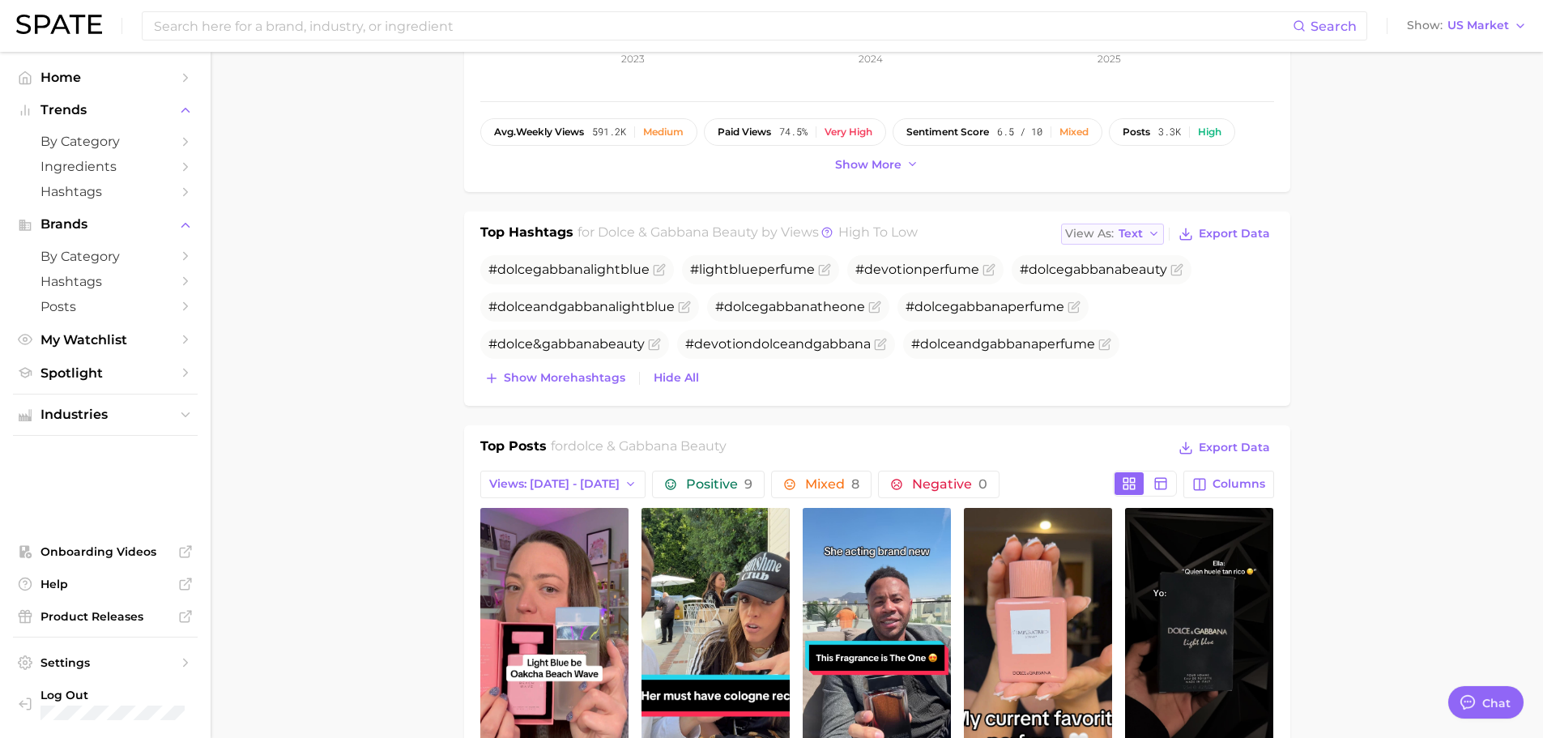
click at [1131, 225] on button "View As Text" at bounding box center [1113, 234] width 104 height 21
click at [1111, 281] on button "Table" at bounding box center [1150, 289] width 178 height 29
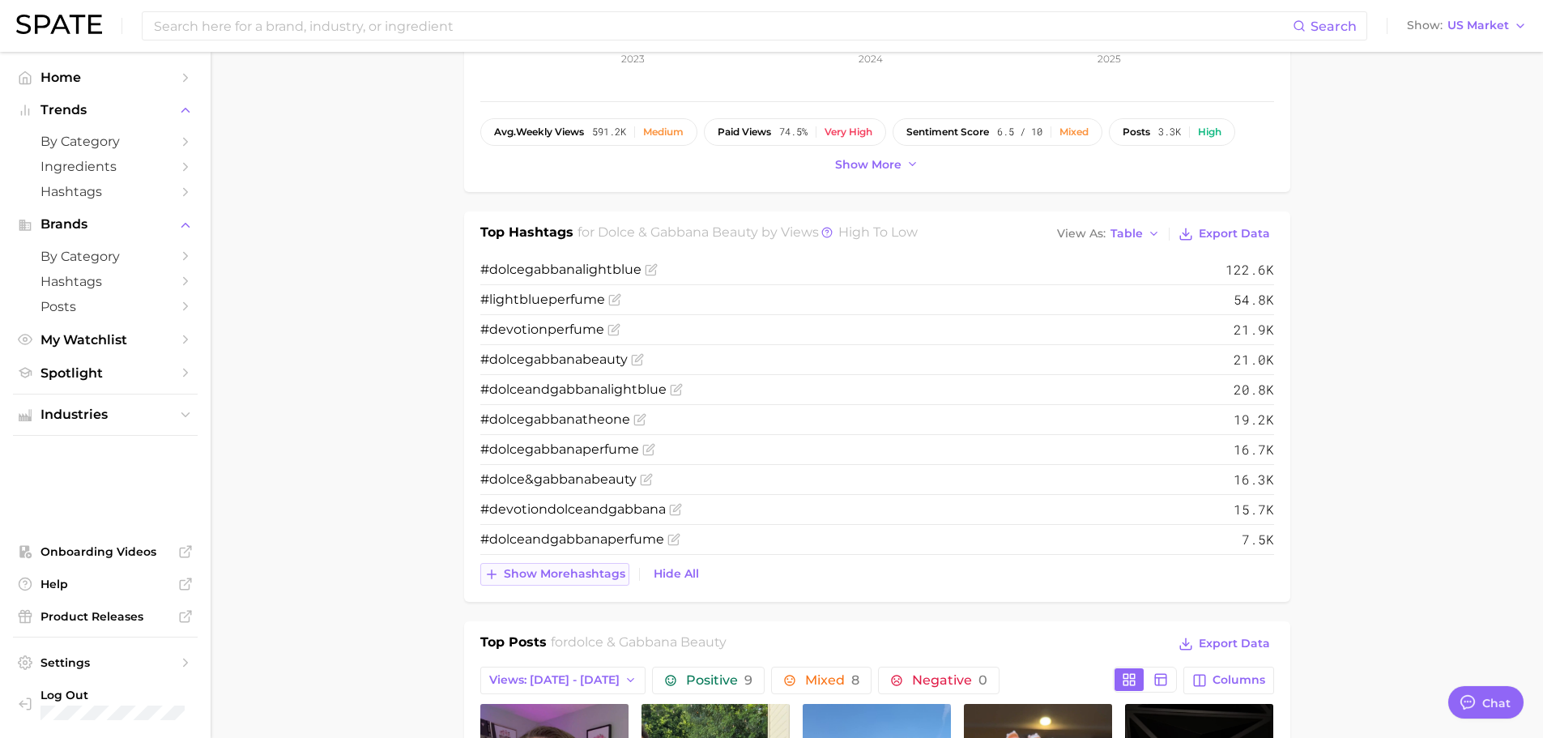
click at [596, 577] on span "Show more hashtags" at bounding box center [564, 574] width 121 height 14
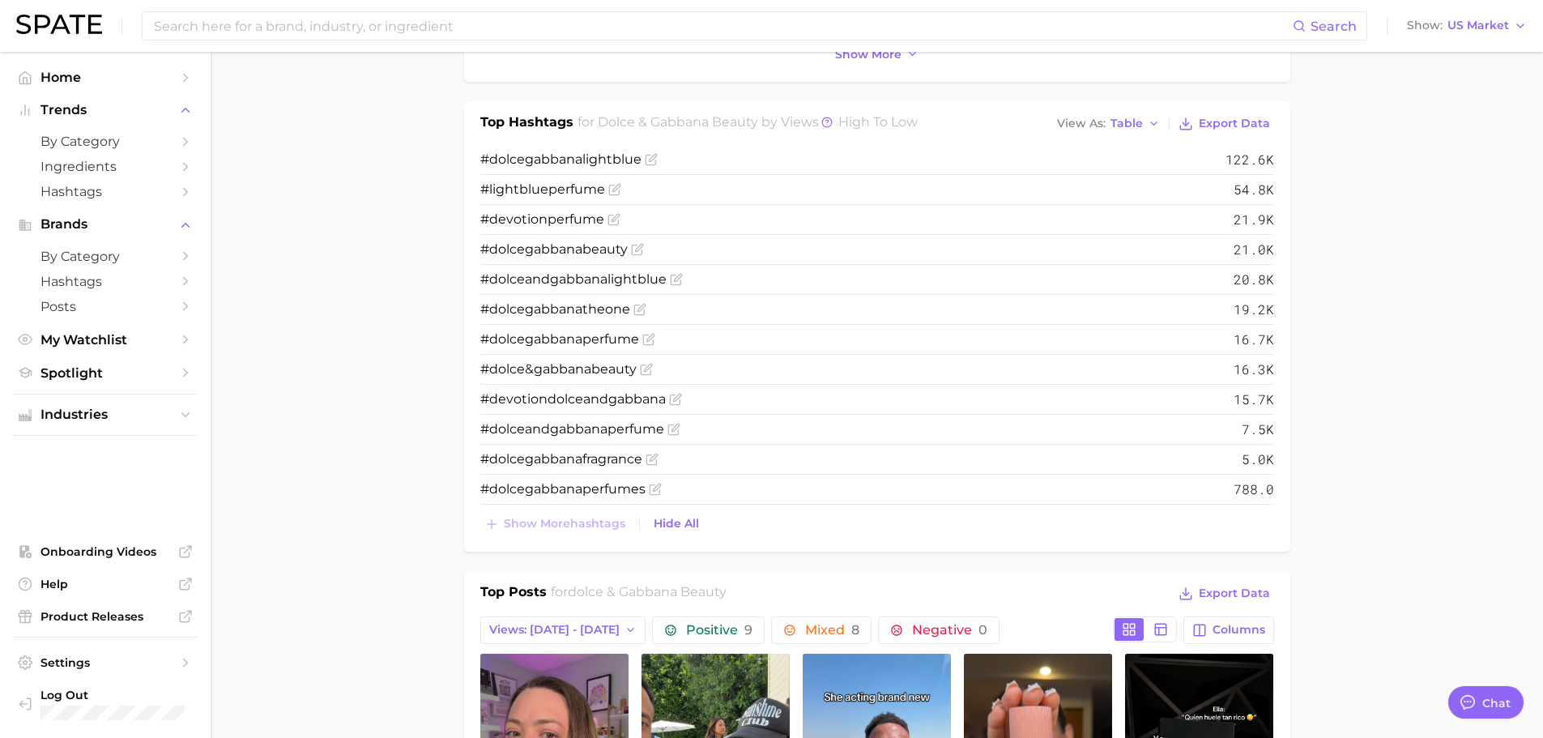
scroll to position [810, 0]
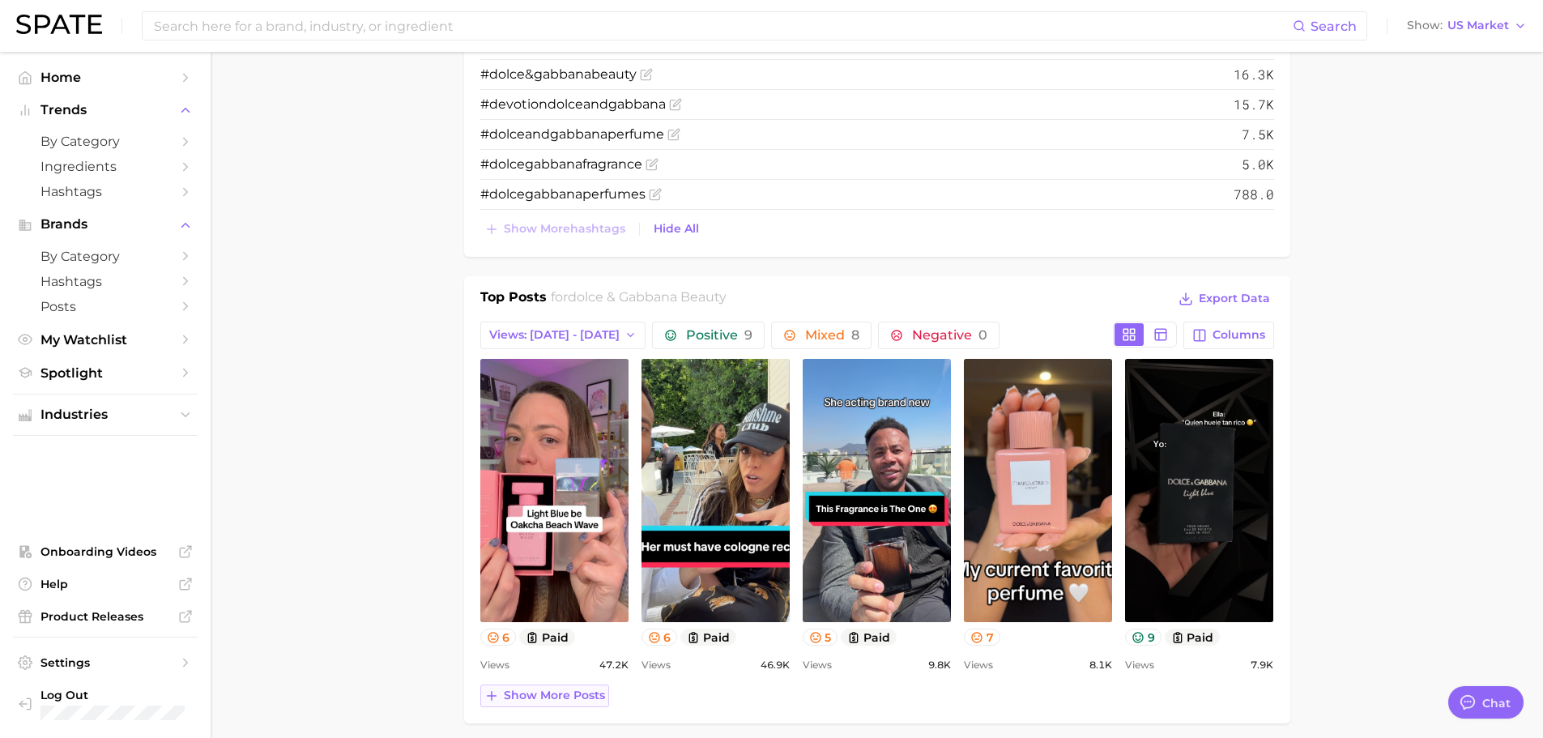
click at [574, 684] on button "Show more posts" at bounding box center [544, 695] width 129 height 23
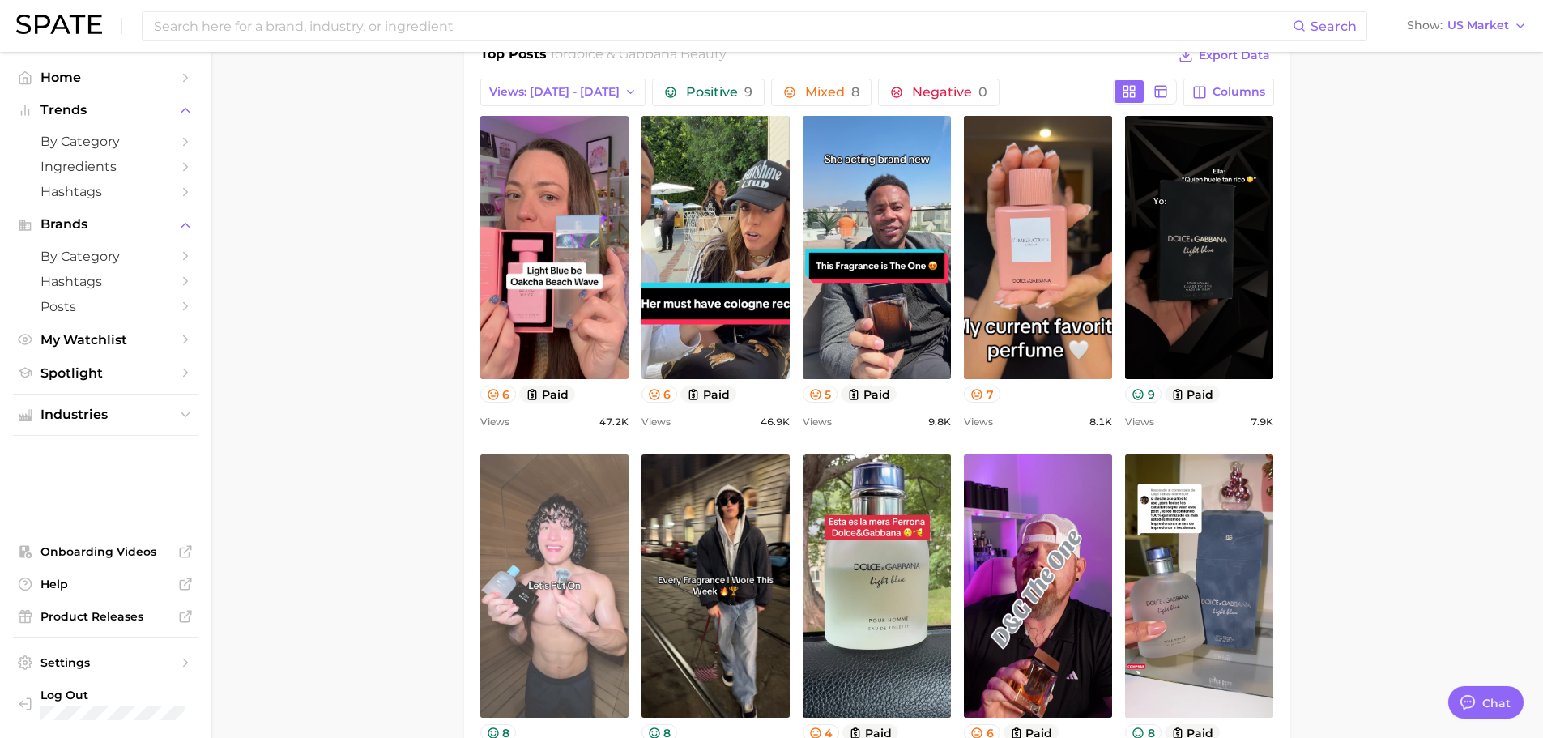
scroll to position [972, 0]
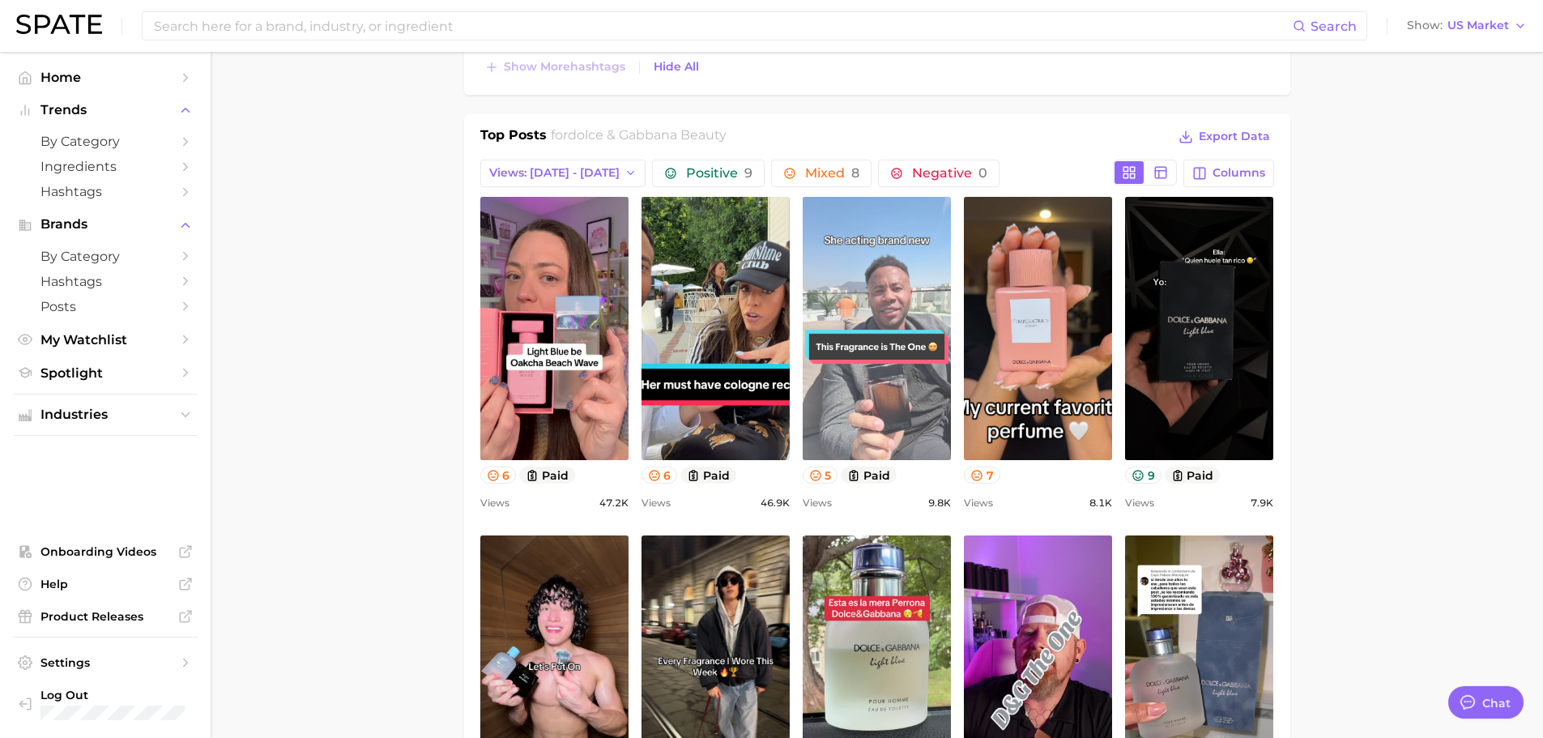
click at [876, 352] on link "view post on TikTok" at bounding box center [877, 328] width 148 height 263
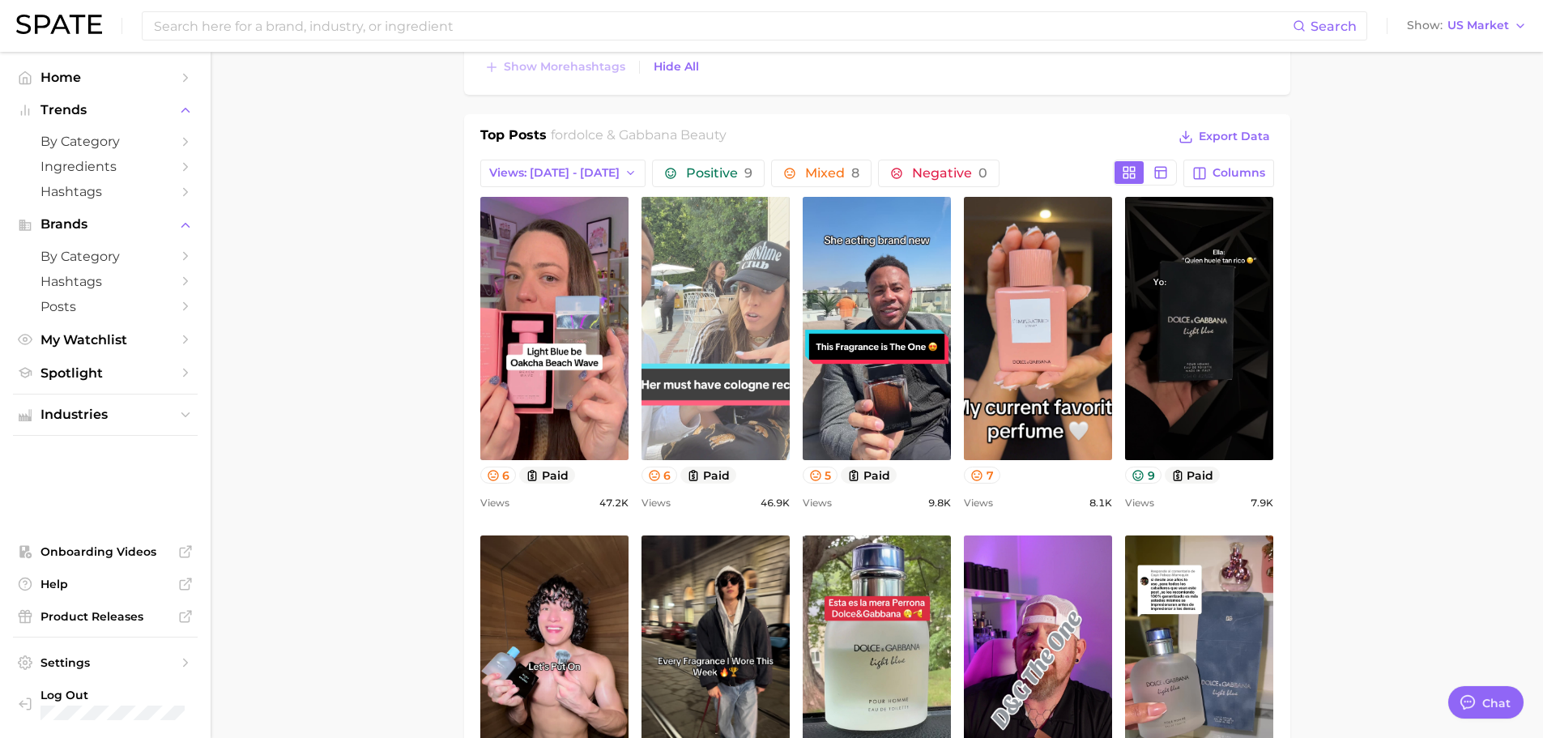
click at [739, 339] on link "view post on TikTok" at bounding box center [715, 328] width 148 height 263
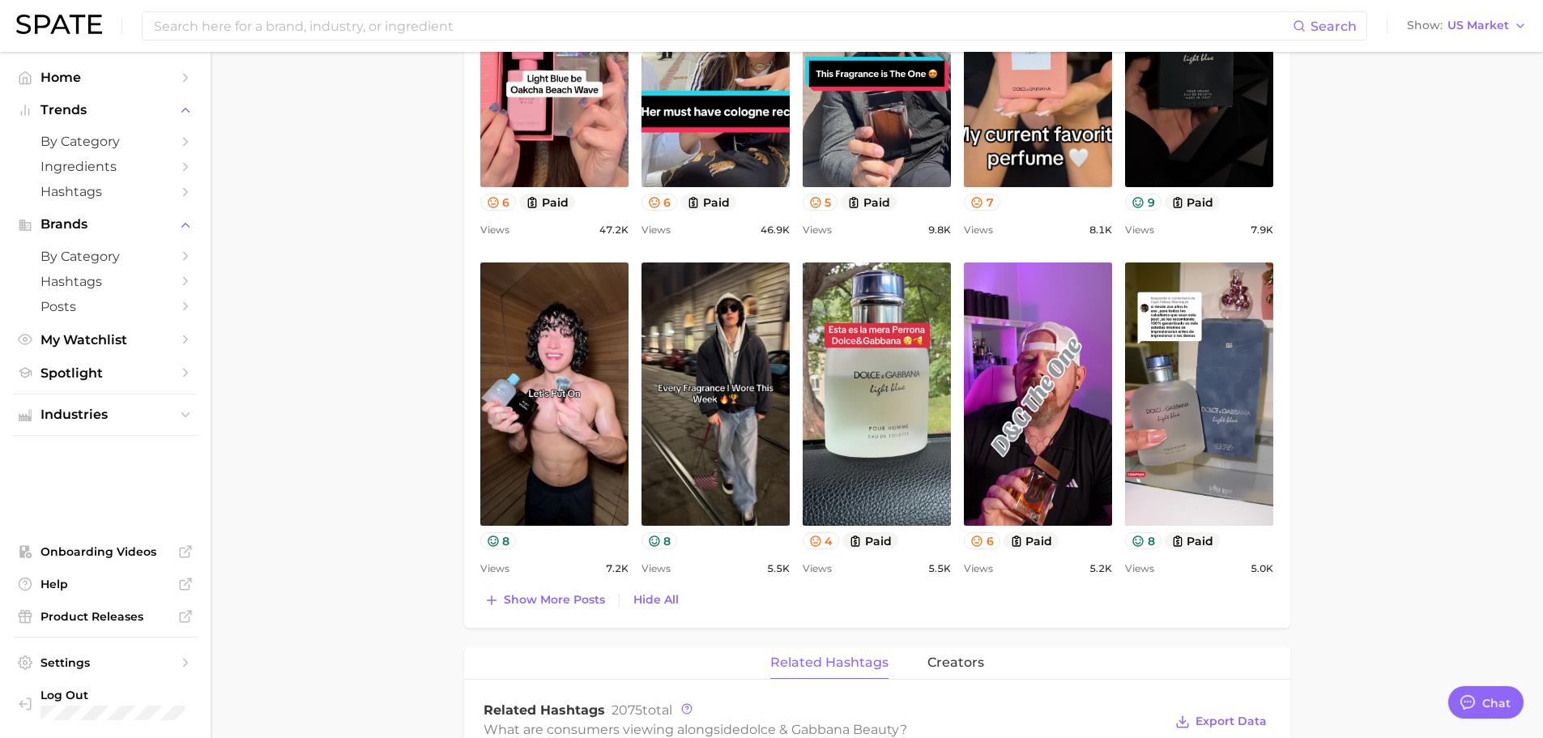
scroll to position [1377, 0]
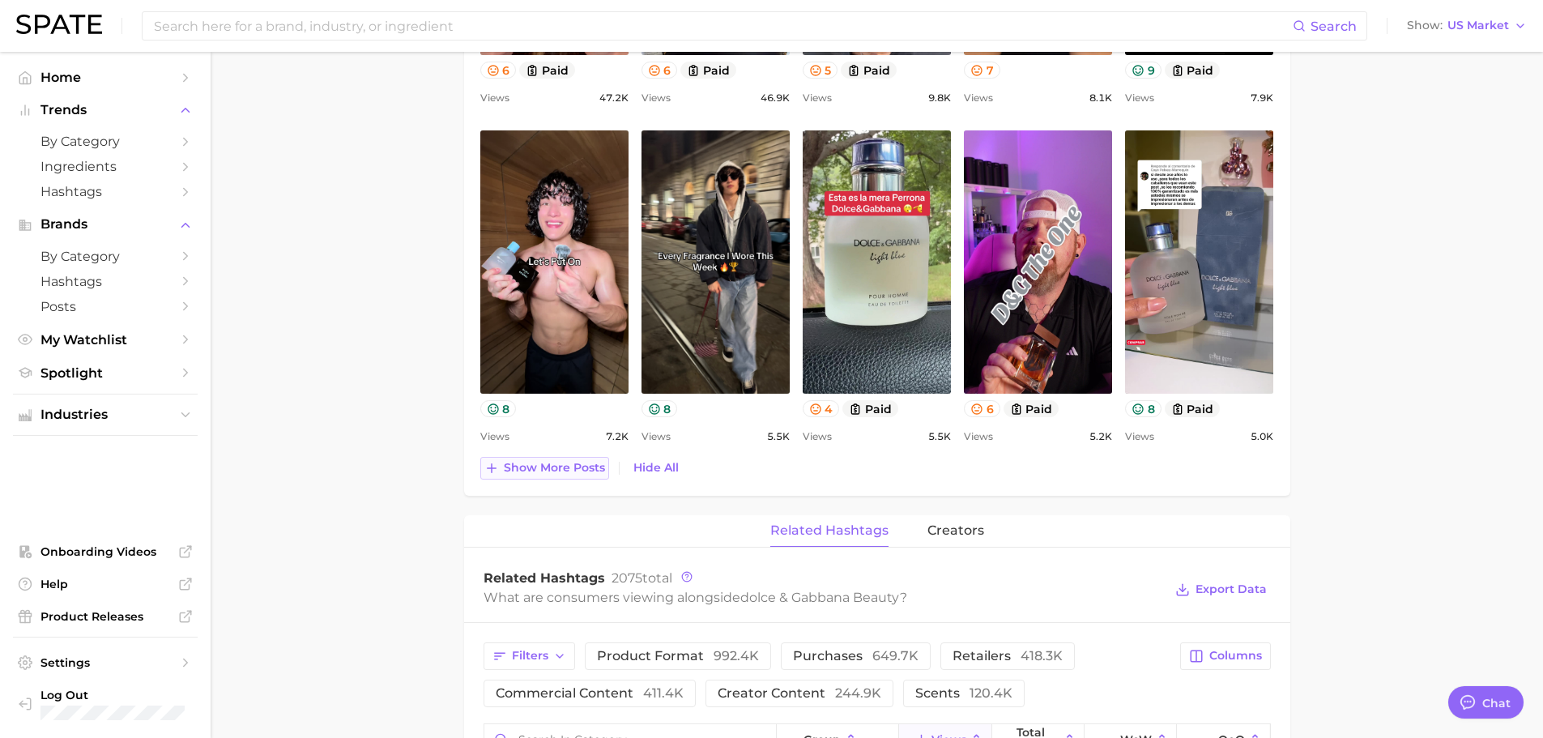
click at [556, 469] on span "Show more posts" at bounding box center [554, 468] width 101 height 14
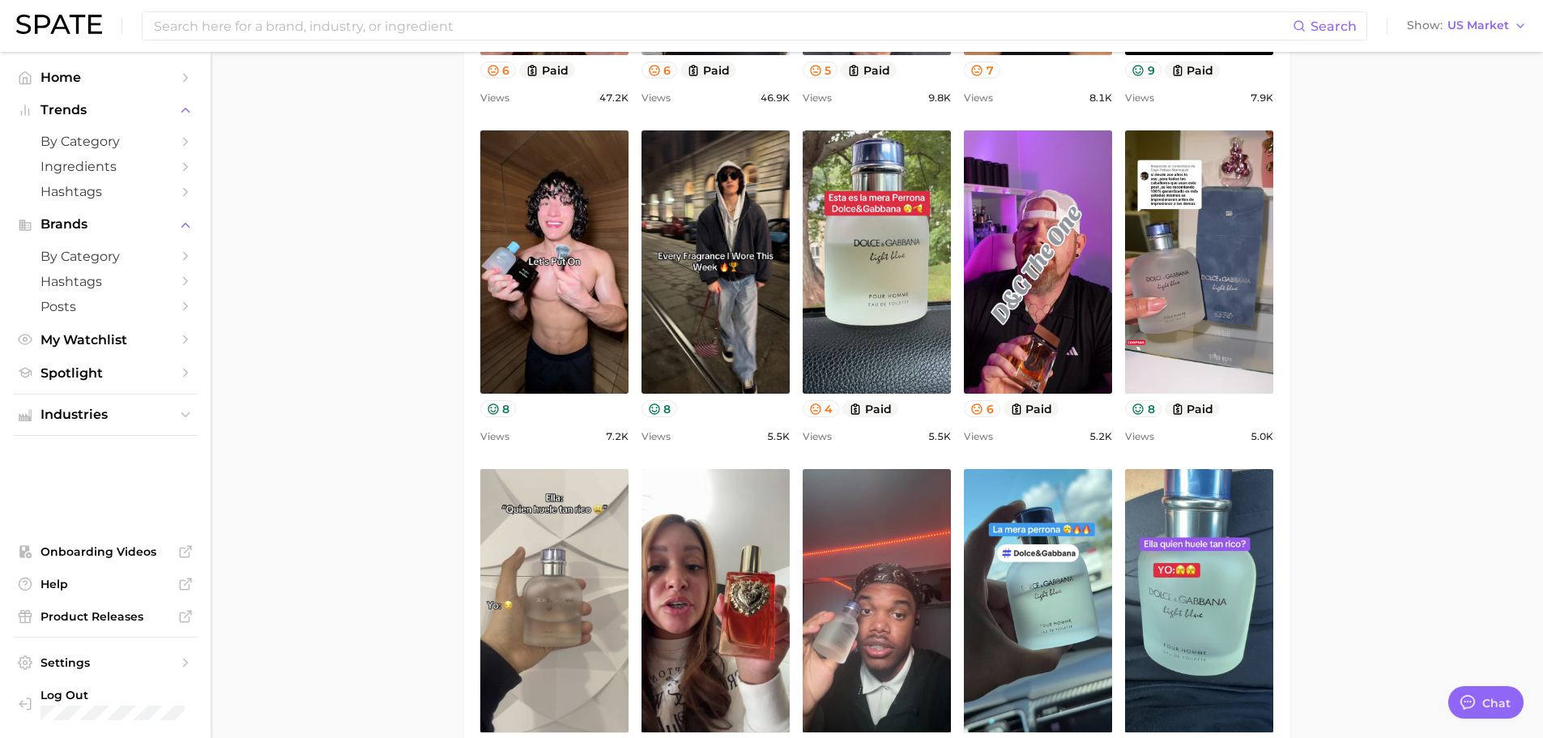
scroll to position [0, 0]
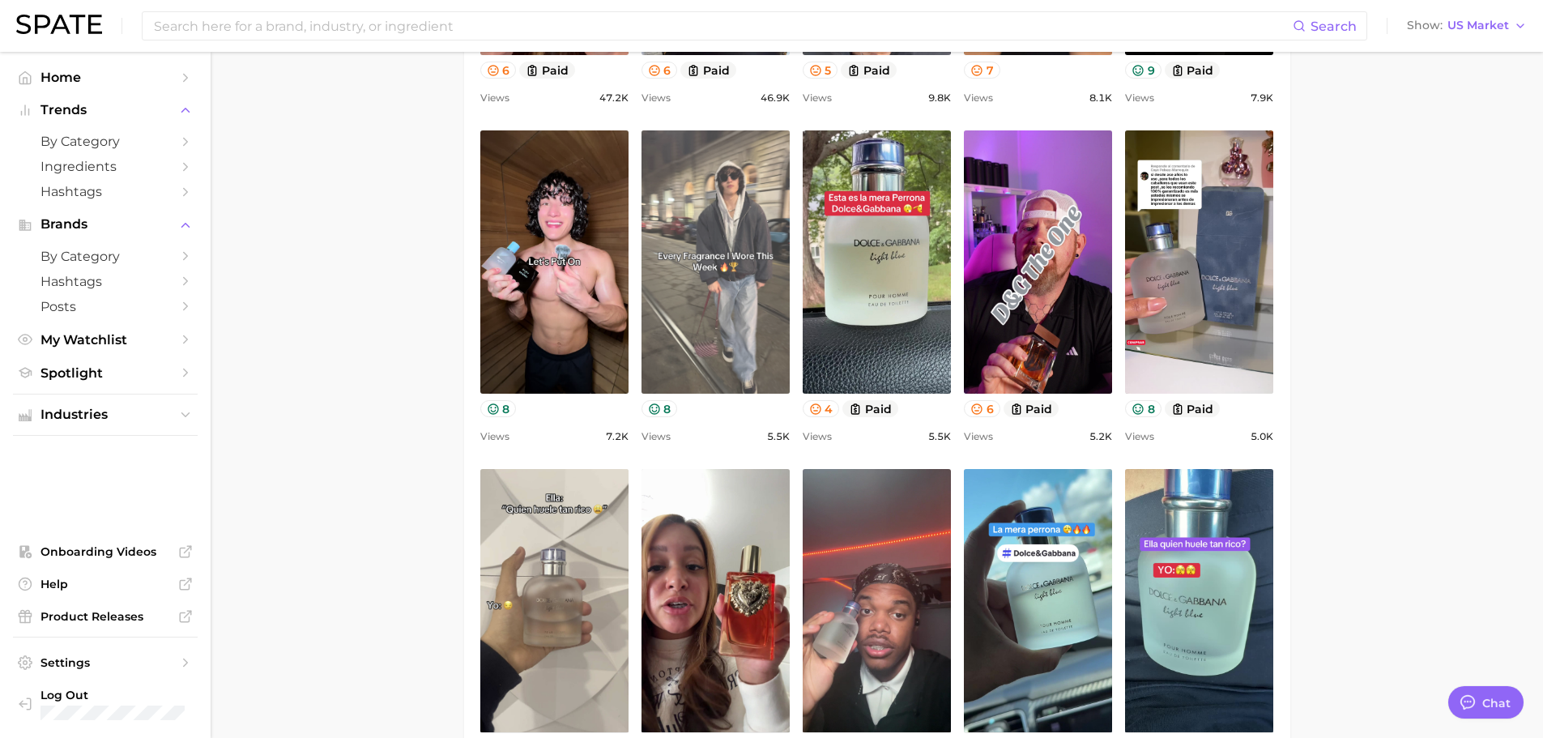
click at [723, 307] on link "view post on TikTok" at bounding box center [715, 261] width 148 height 263
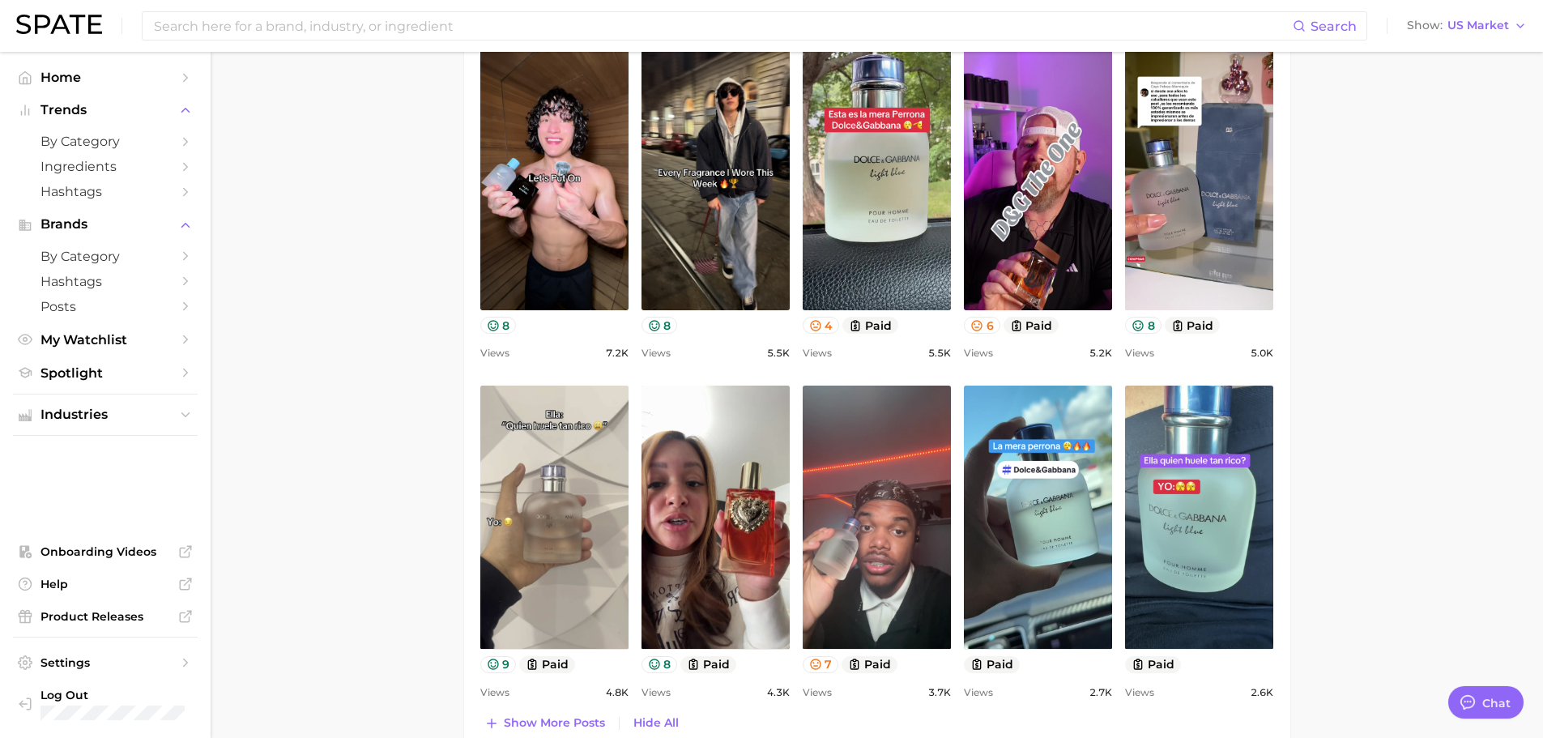
scroll to position [1620, 0]
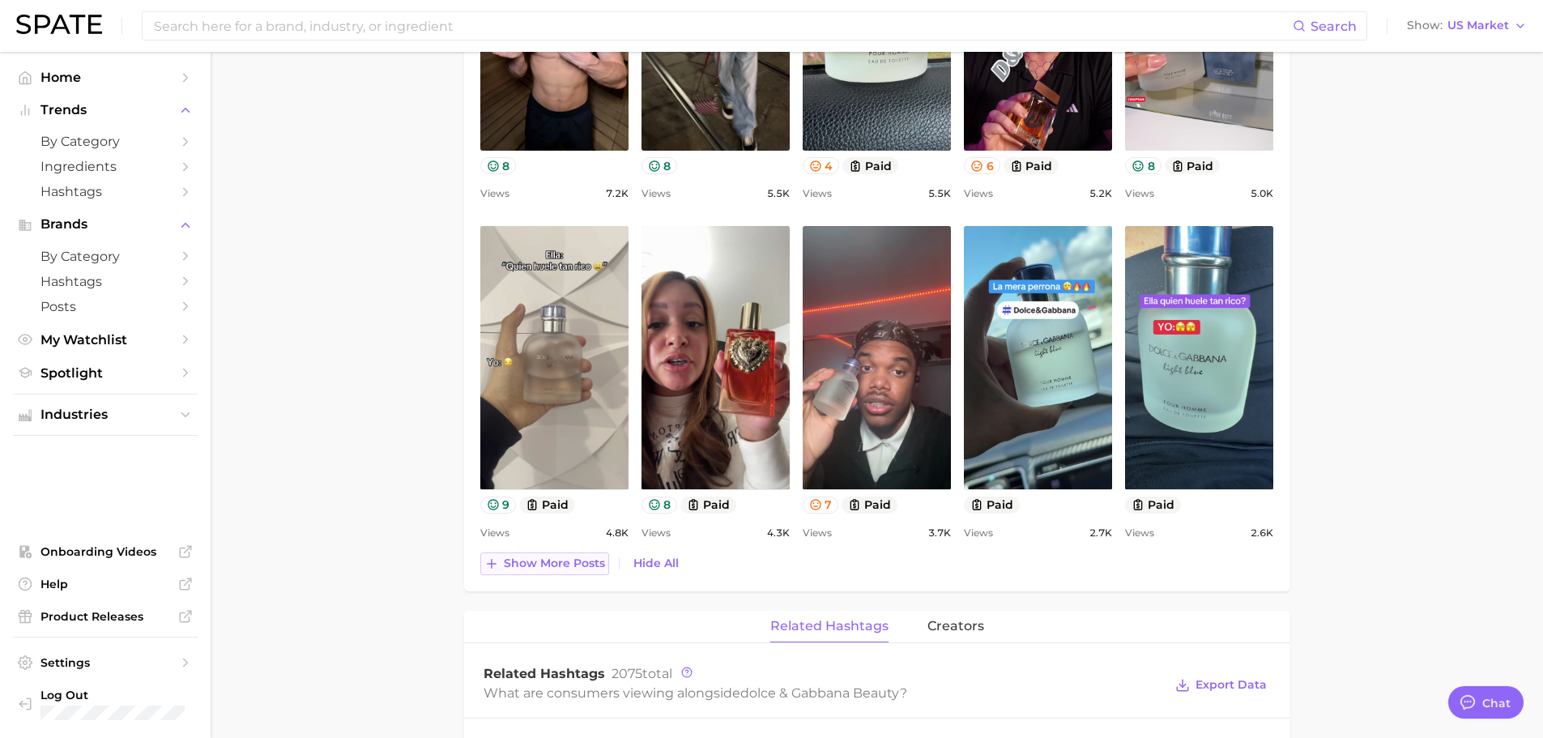
click at [570, 562] on span "Show more posts" at bounding box center [554, 563] width 101 height 14
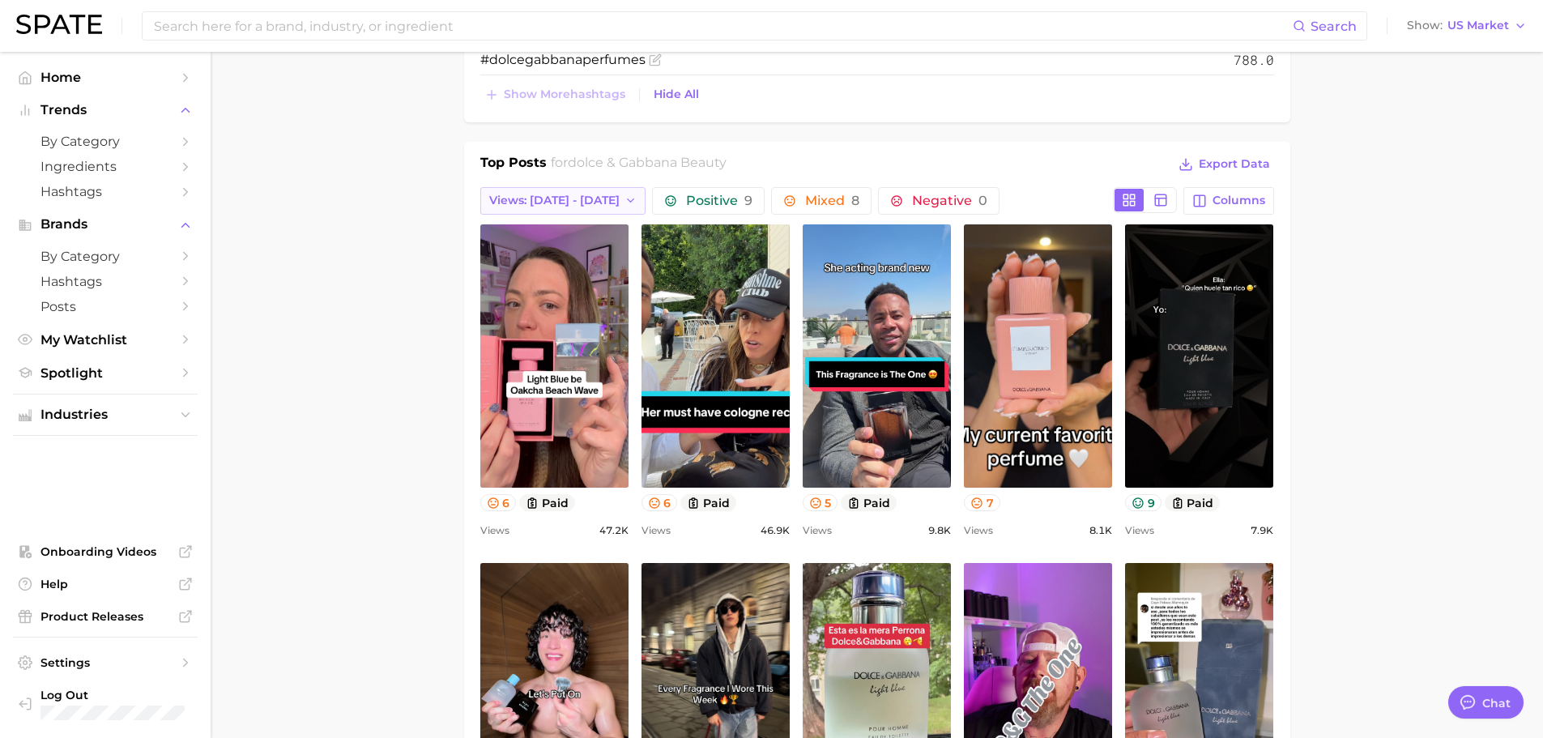
scroll to position [729, 0]
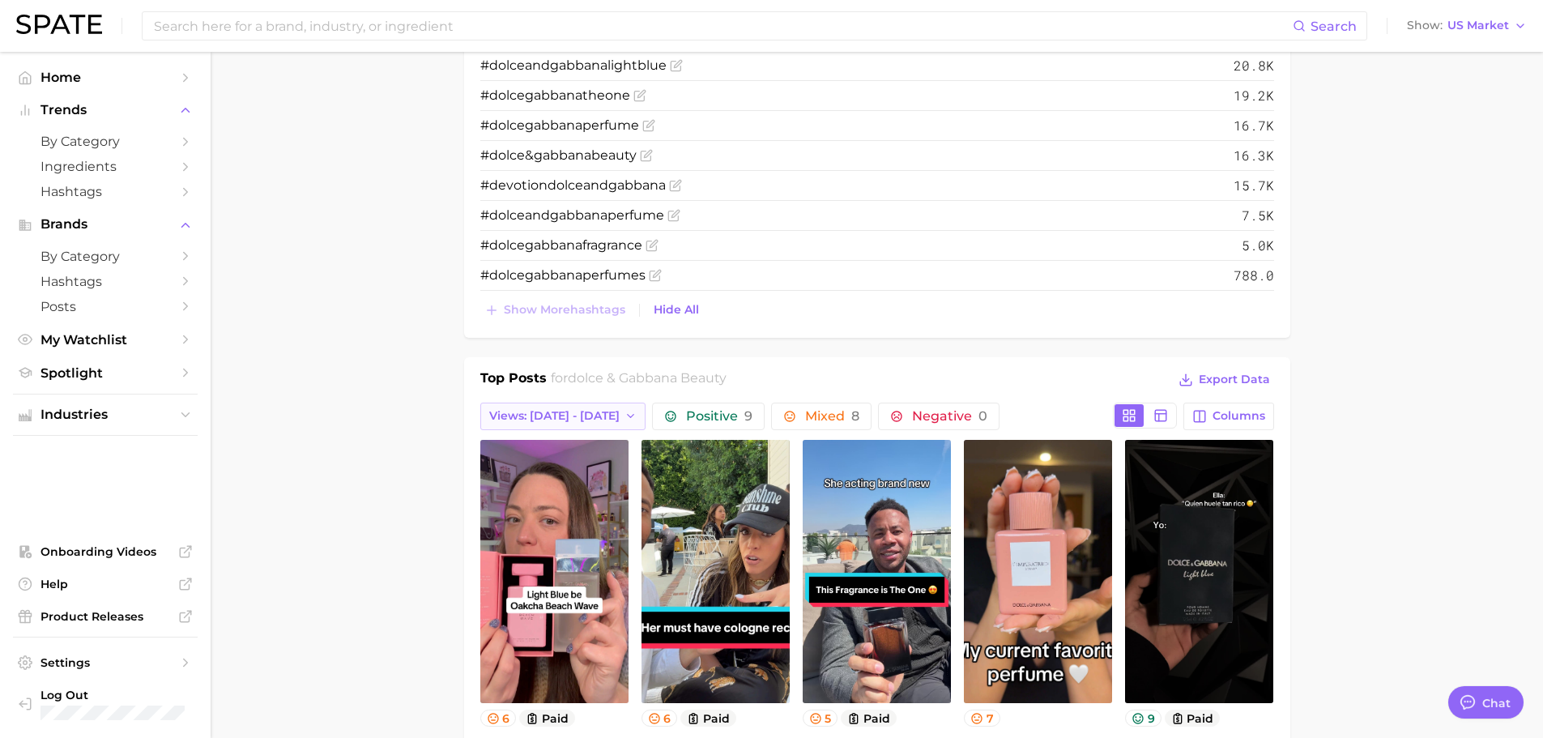
click at [578, 423] on span "Views: [DATE] - [DATE]" at bounding box center [554, 416] width 130 height 14
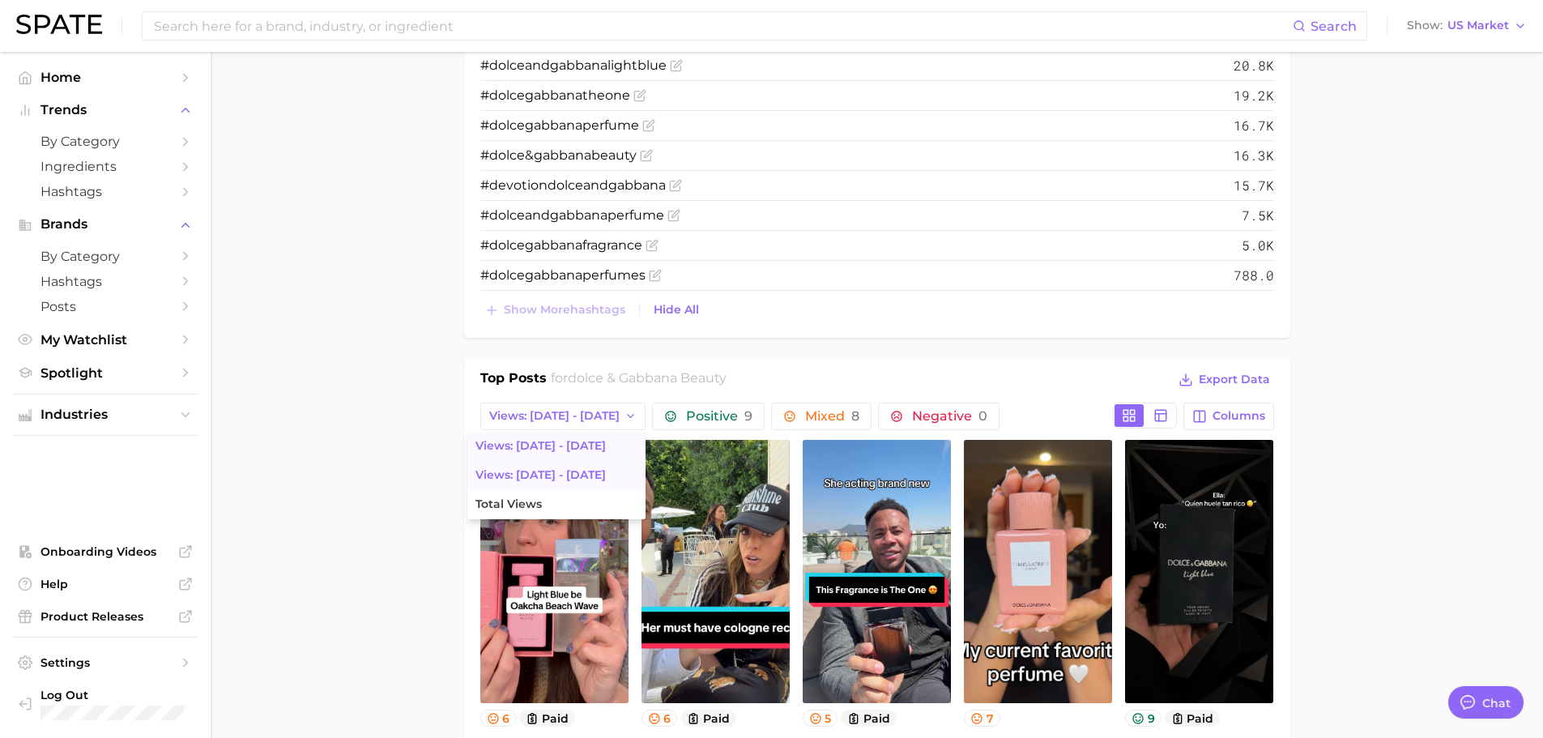
click at [540, 468] on span "Views: [DATE] - [DATE]" at bounding box center [540, 475] width 130 height 14
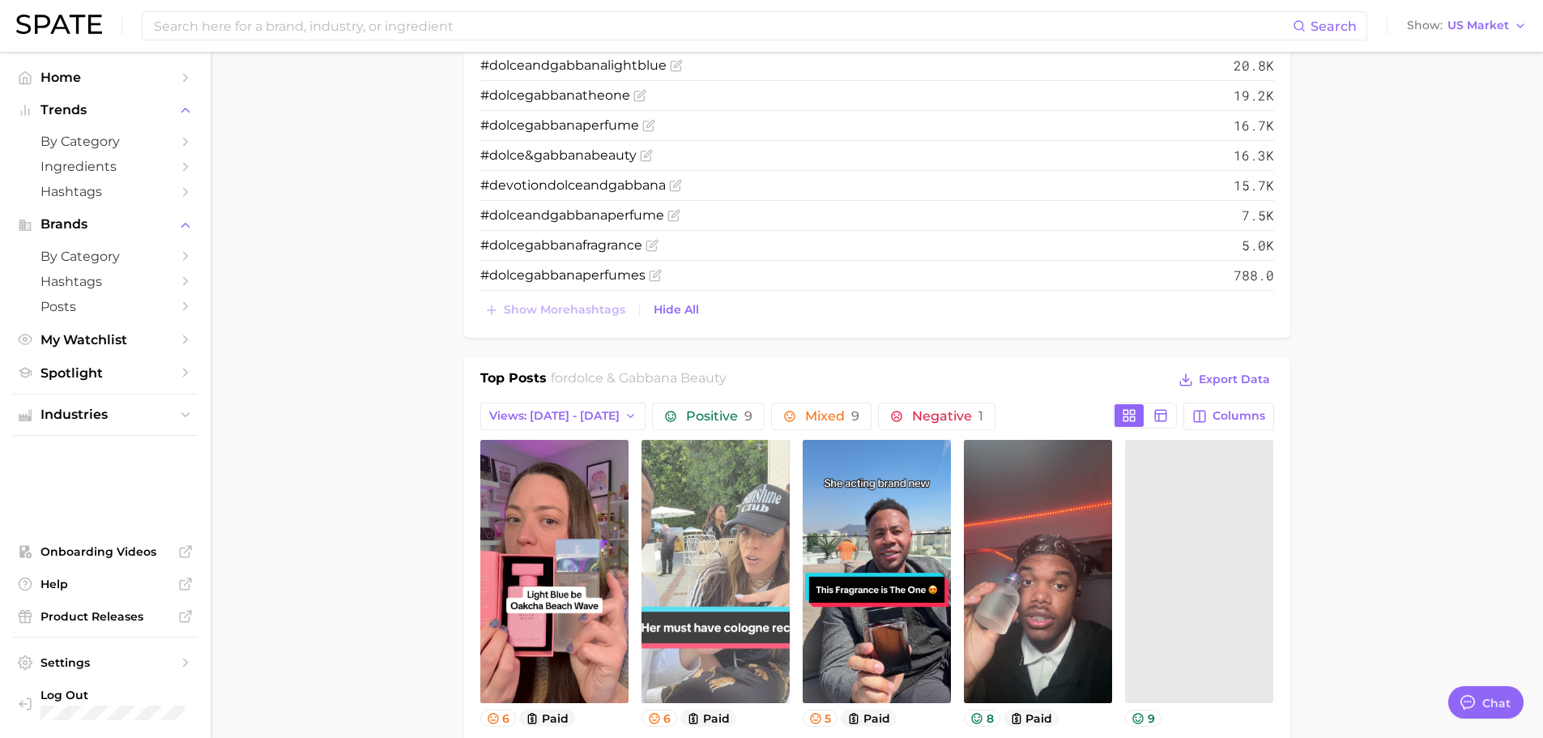
scroll to position [0, 0]
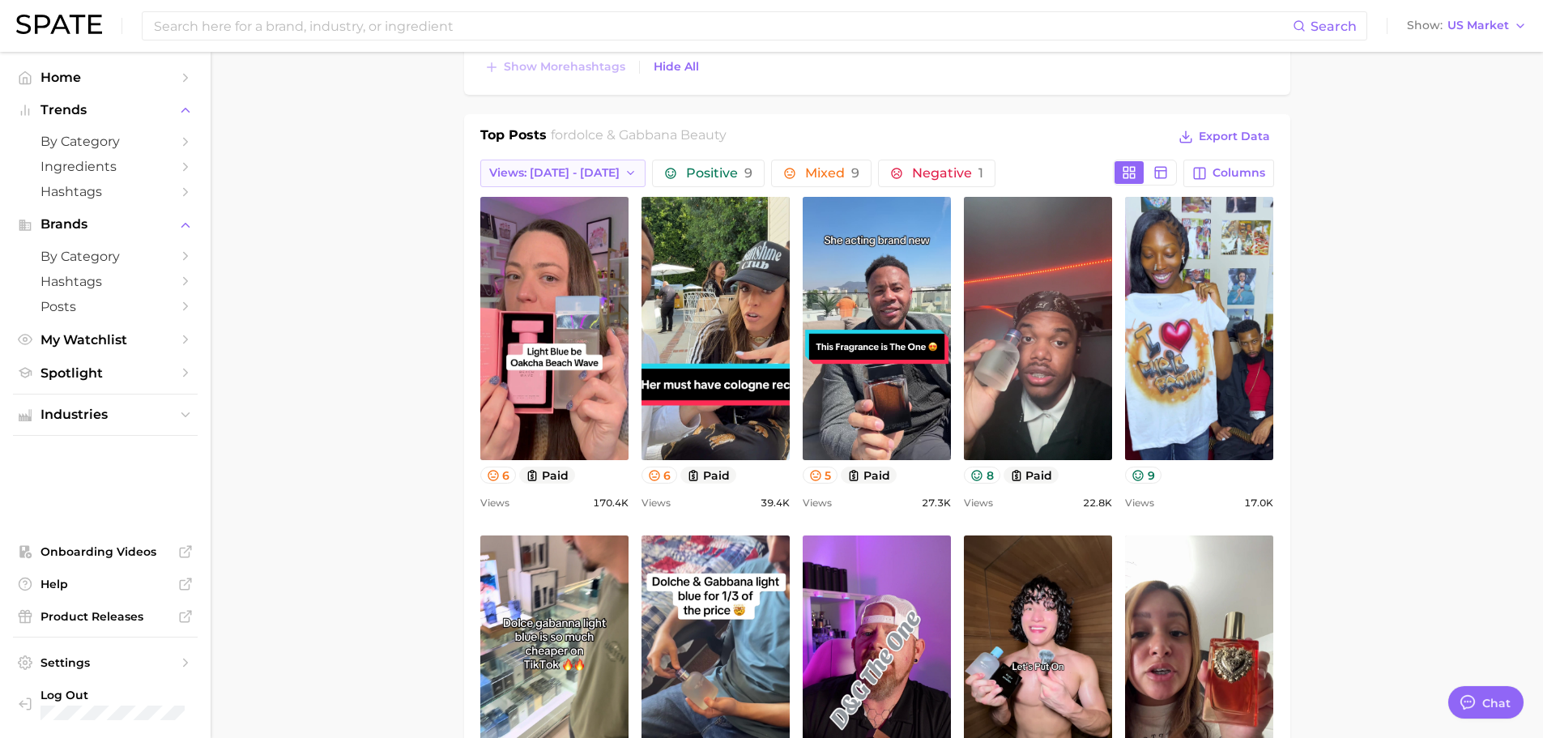
click at [545, 185] on button "Views: [DATE] - [DATE]" at bounding box center [563, 174] width 166 height 28
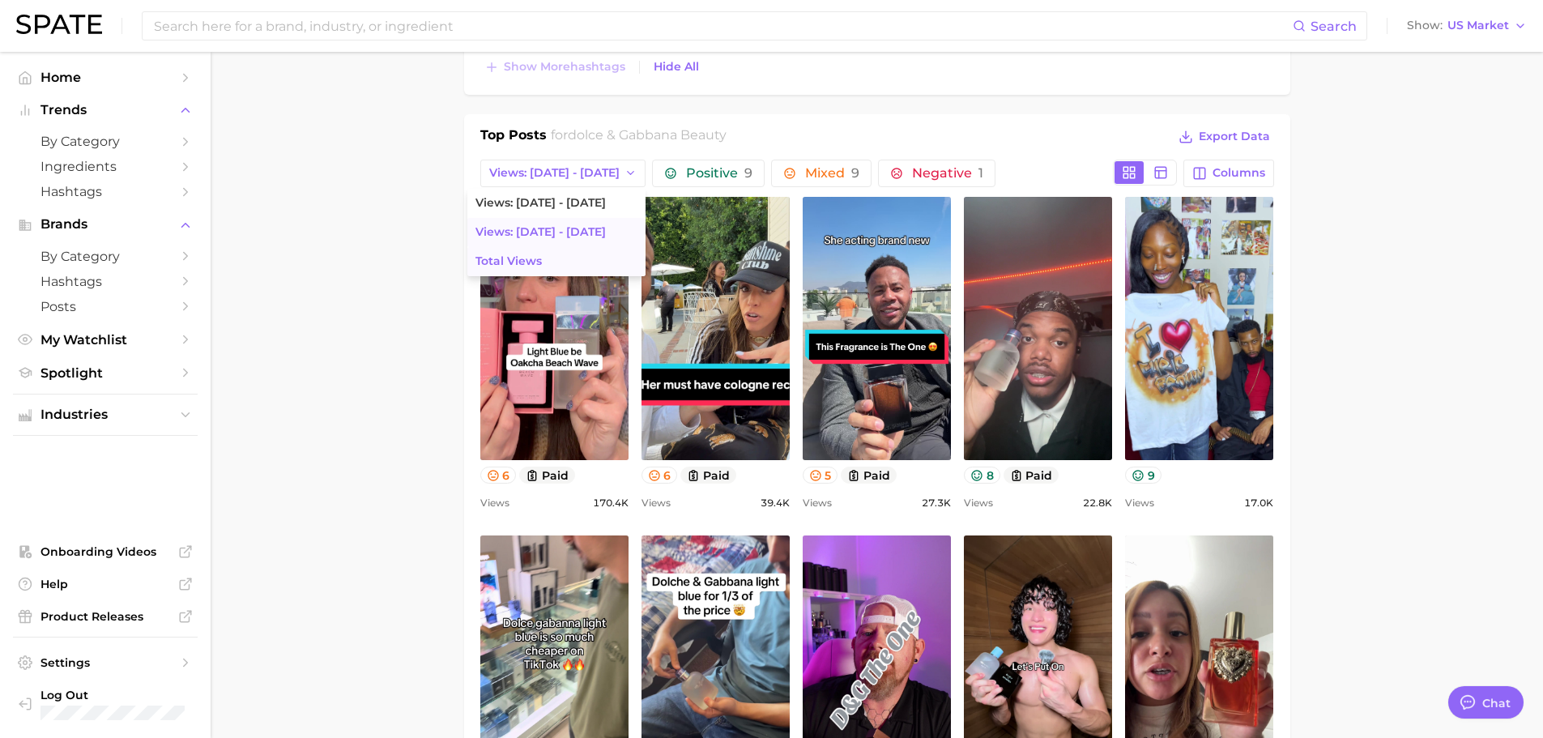
click at [539, 255] on button "Total Views" at bounding box center [556, 261] width 178 height 29
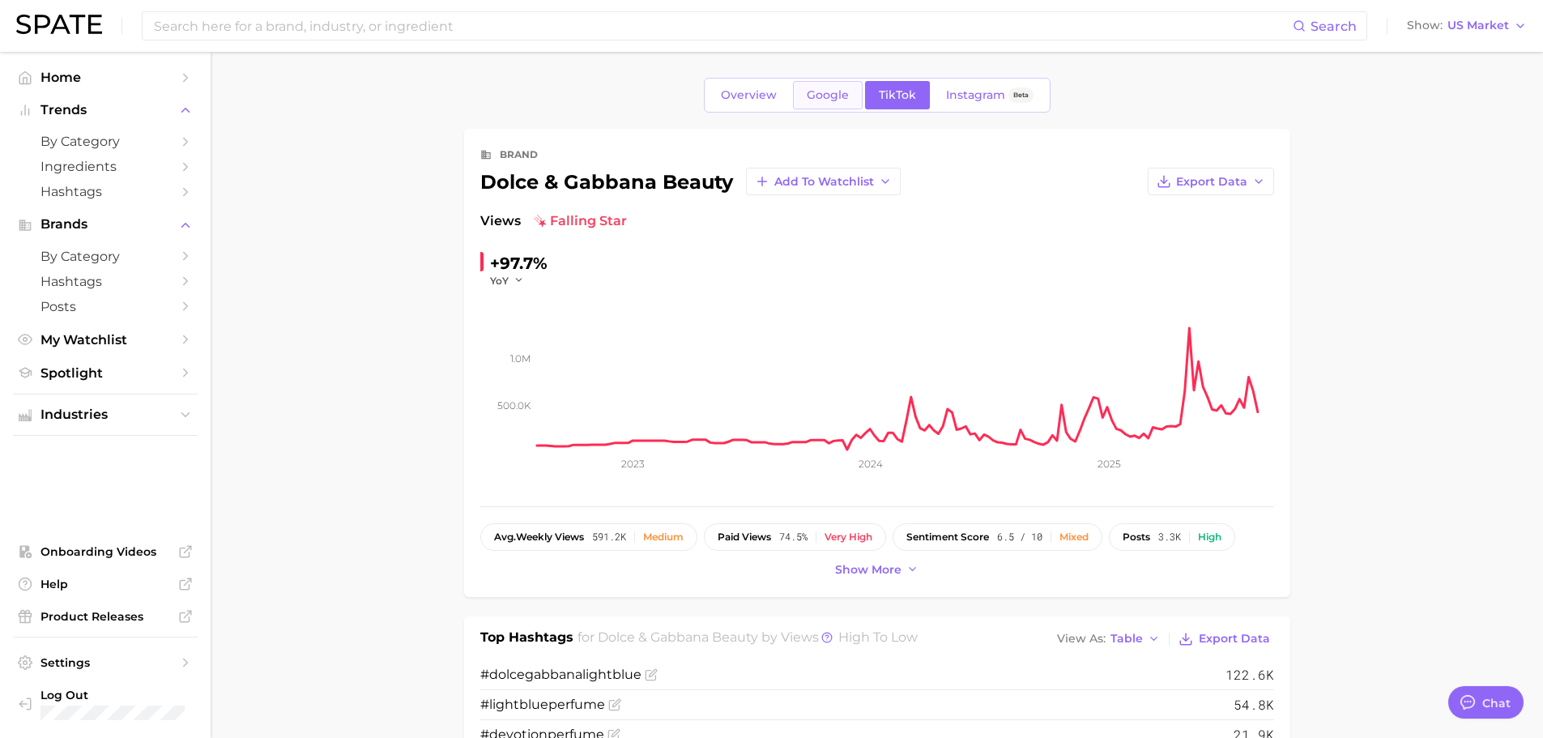
click at [843, 89] on span "Google" at bounding box center [828, 95] width 42 height 14
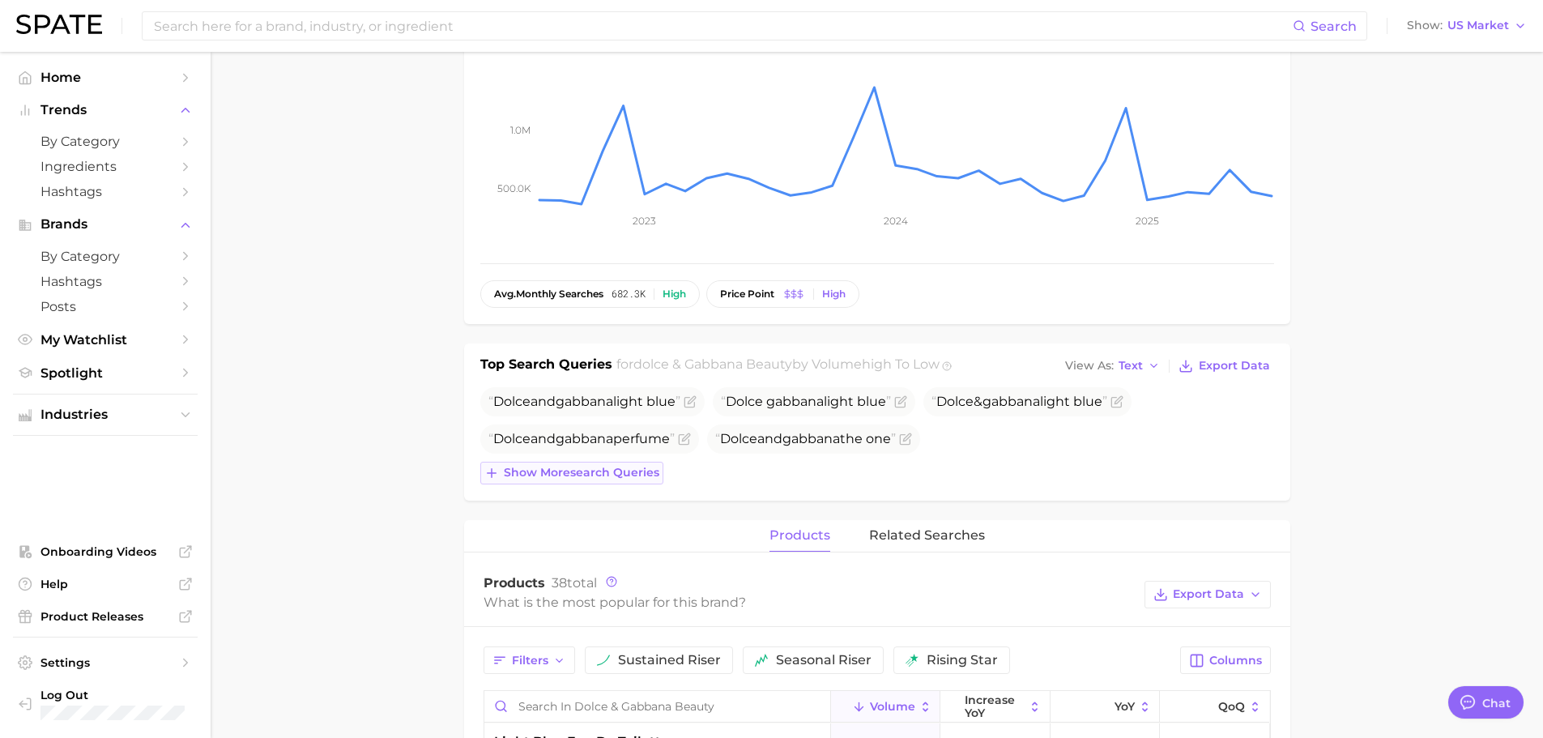
click at [605, 464] on button "Show more search queries" at bounding box center [571, 473] width 183 height 23
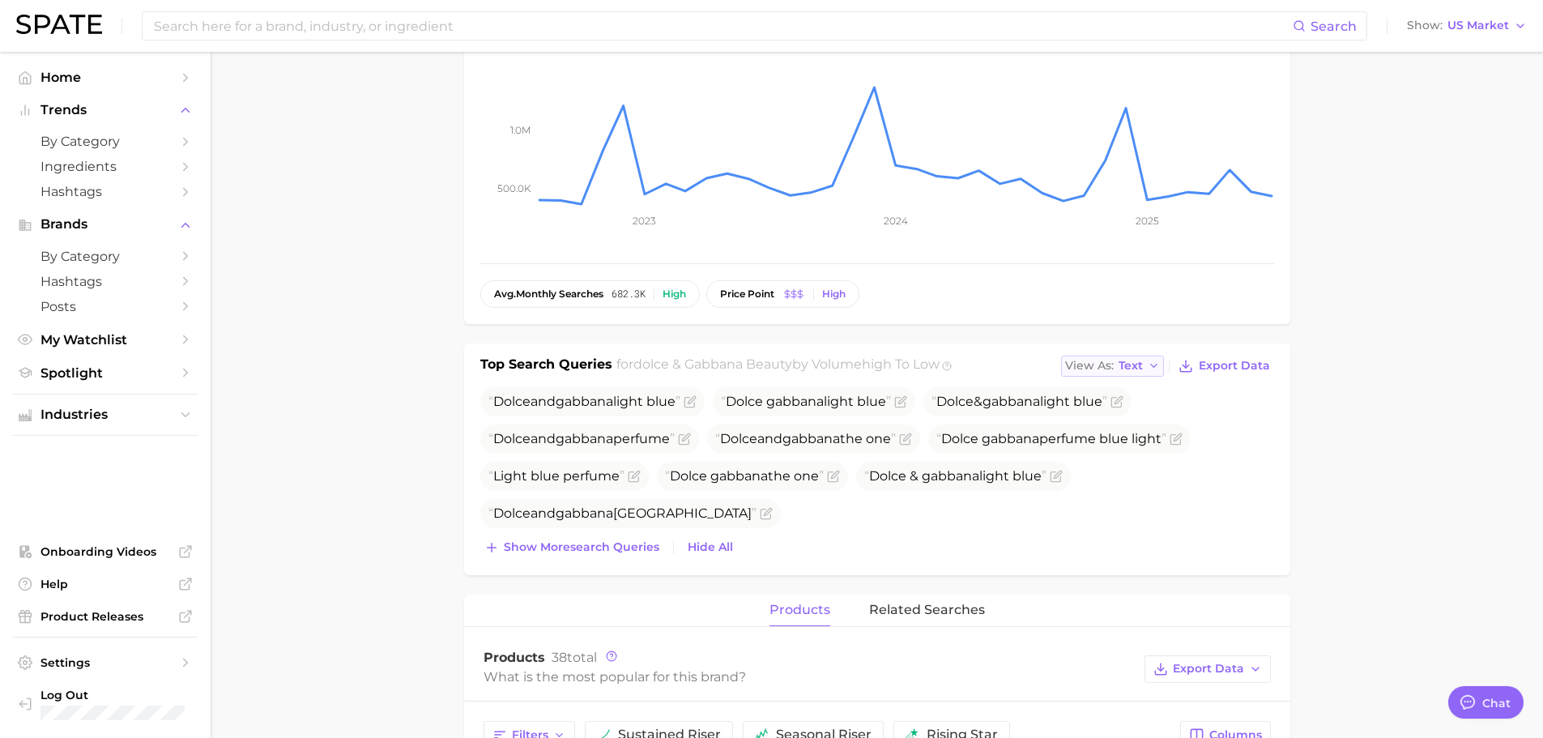
click at [1118, 360] on button "View As Text" at bounding box center [1113, 366] width 104 height 21
click at [1096, 426] on span "Table" at bounding box center [1105, 422] width 32 height 14
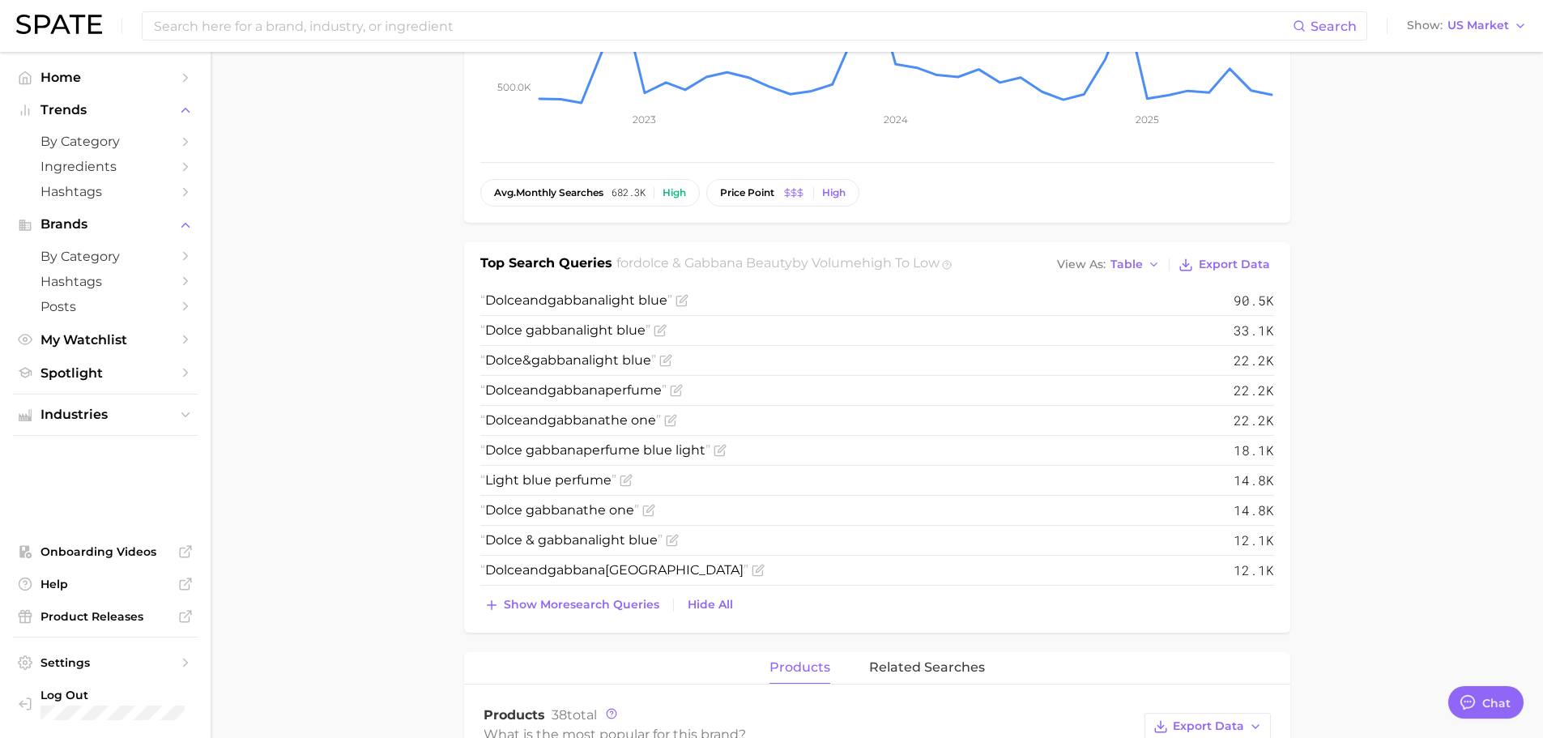
scroll to position [486, 0]
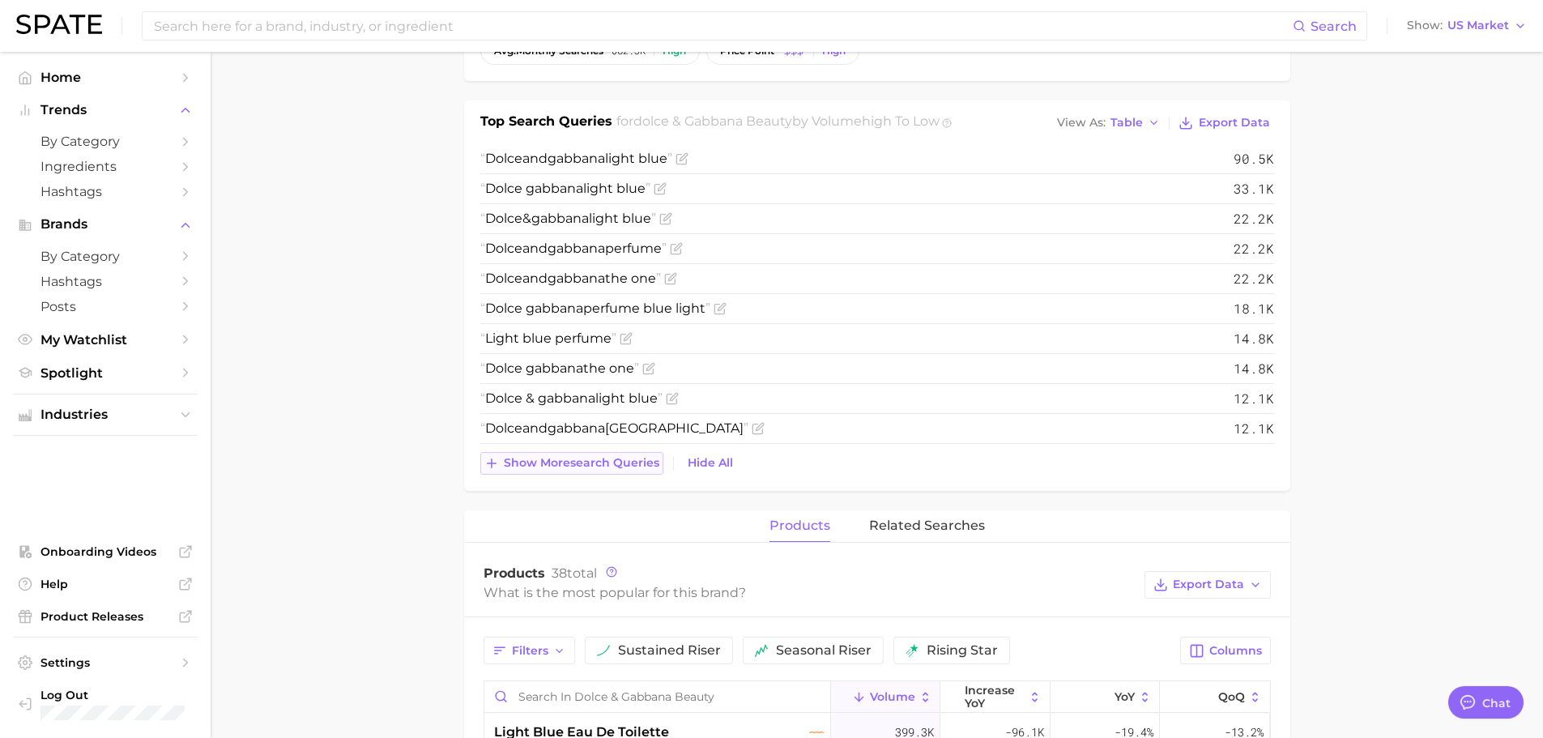
click at [621, 467] on span "Show more search queries" at bounding box center [582, 463] width 156 height 14
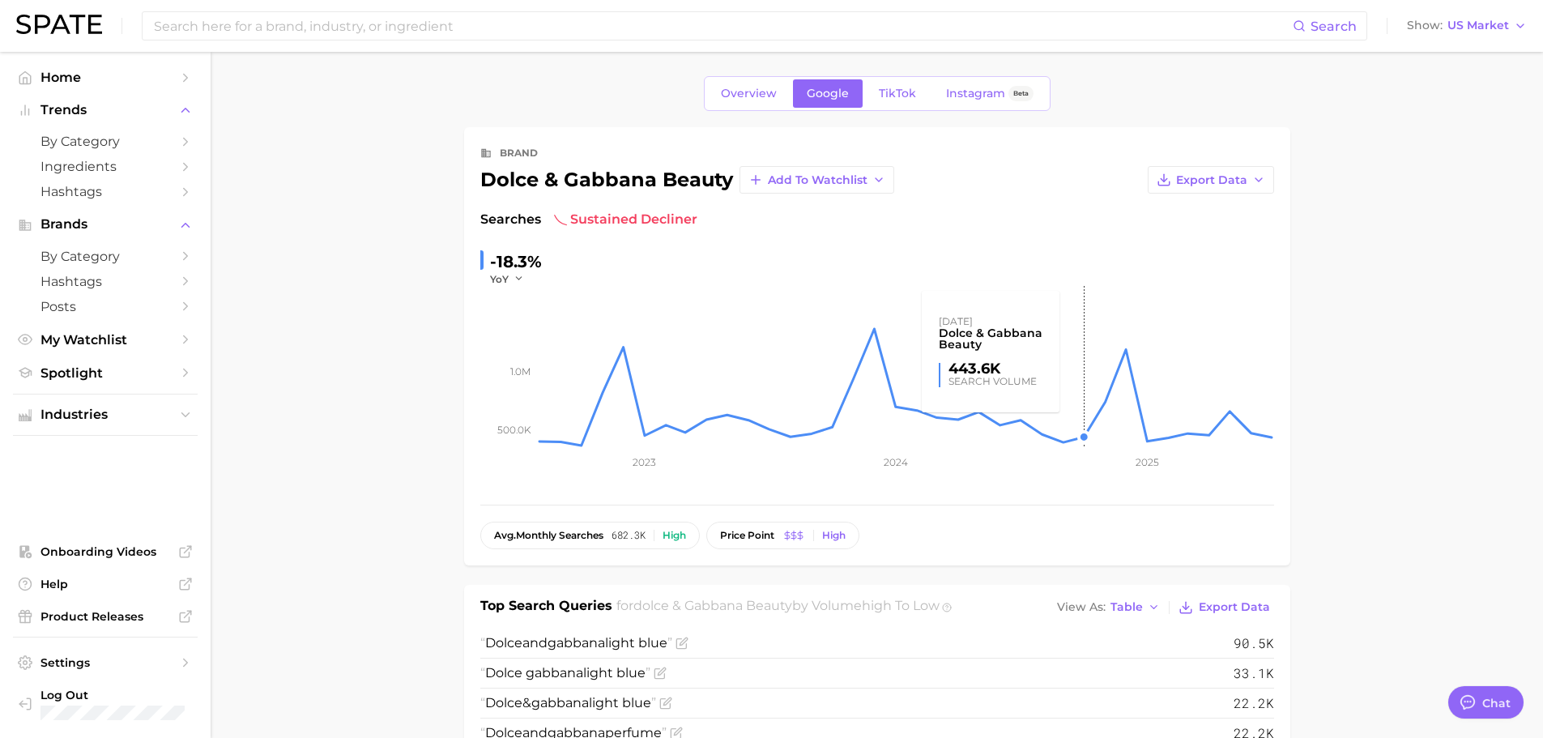
scroll to position [0, 0]
click at [916, 92] on link "TikTok" at bounding box center [897, 95] width 65 height 28
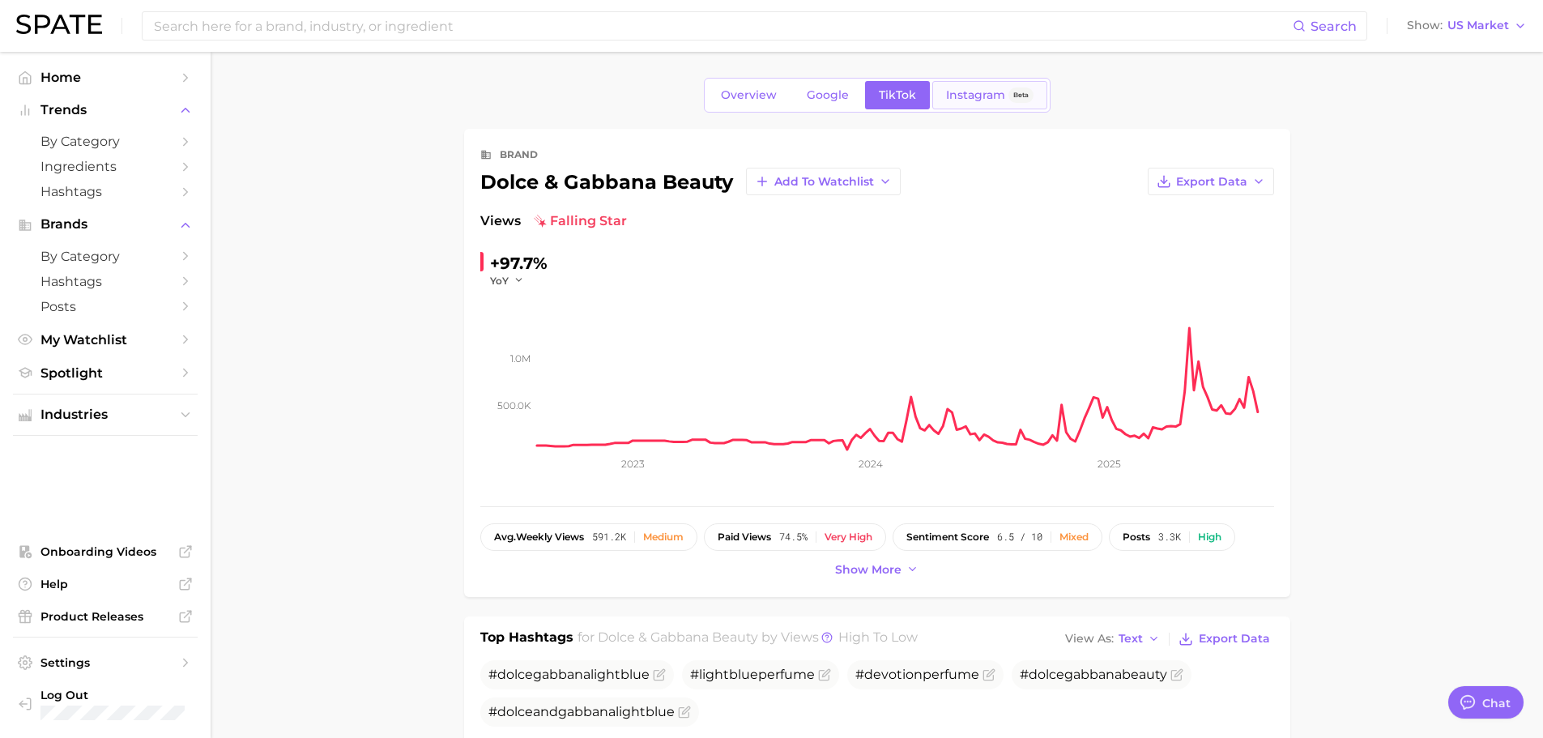
click at [972, 84] on link "Instagram Beta" at bounding box center [989, 95] width 115 height 28
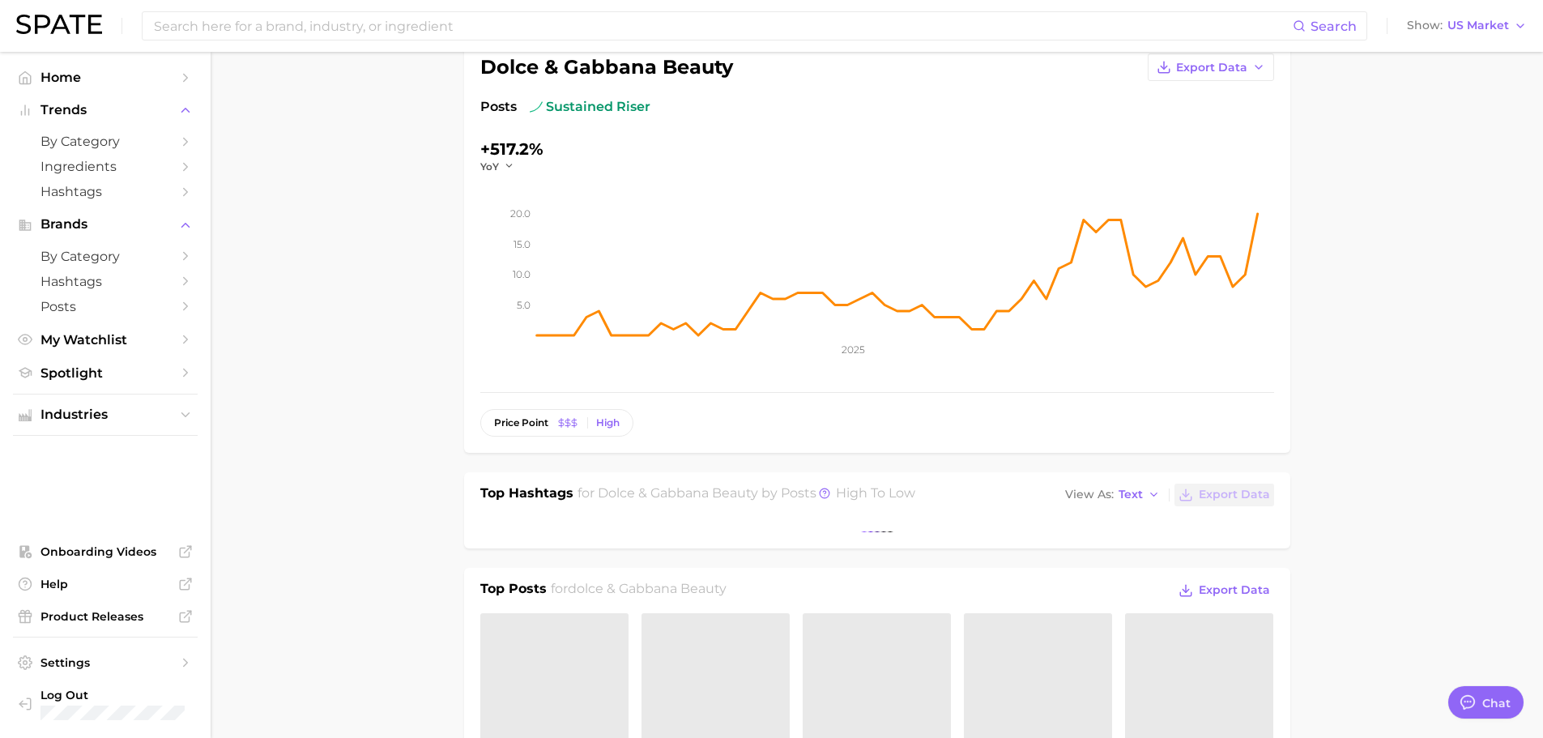
scroll to position [405, 0]
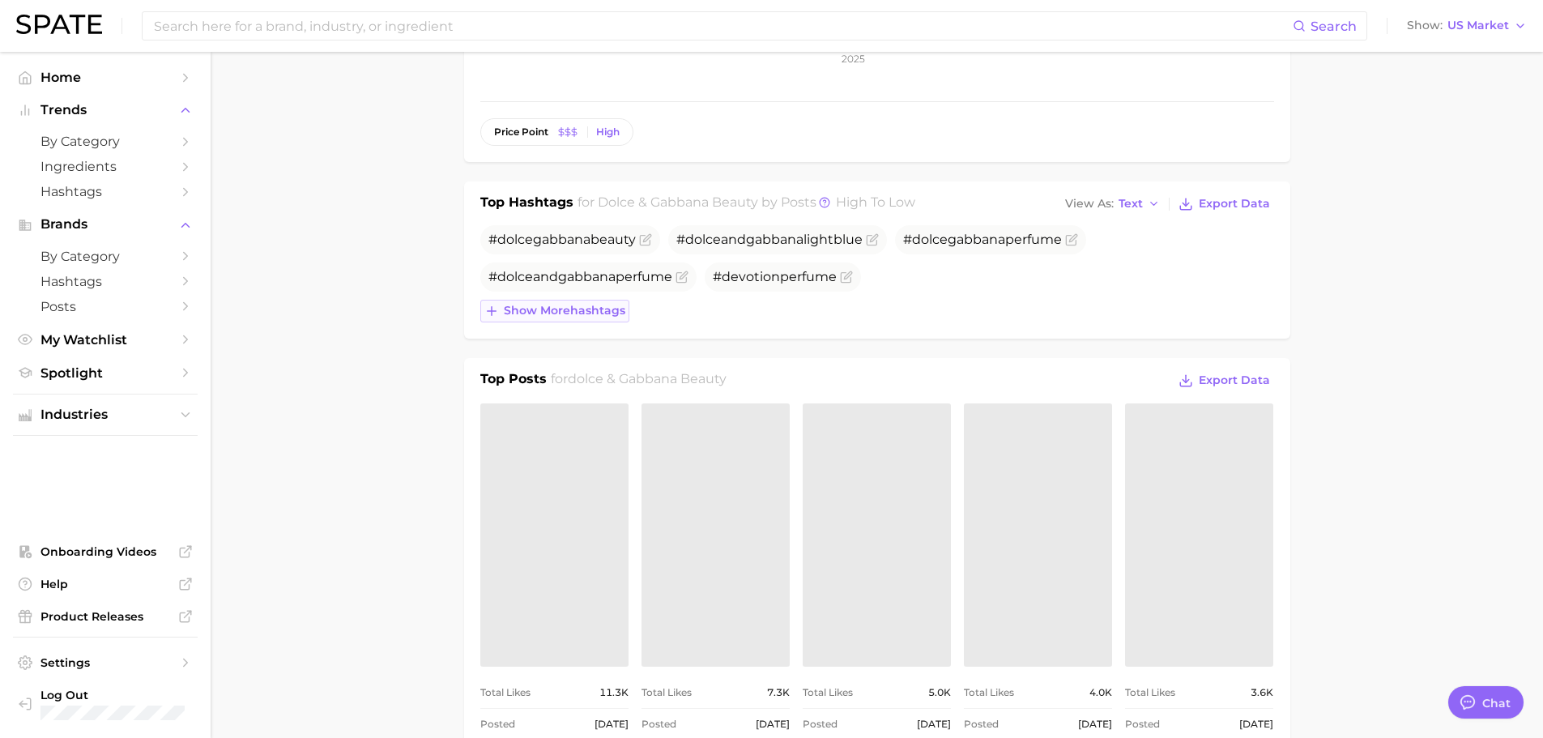
click at [582, 305] on span "Show more hashtags" at bounding box center [564, 311] width 121 height 14
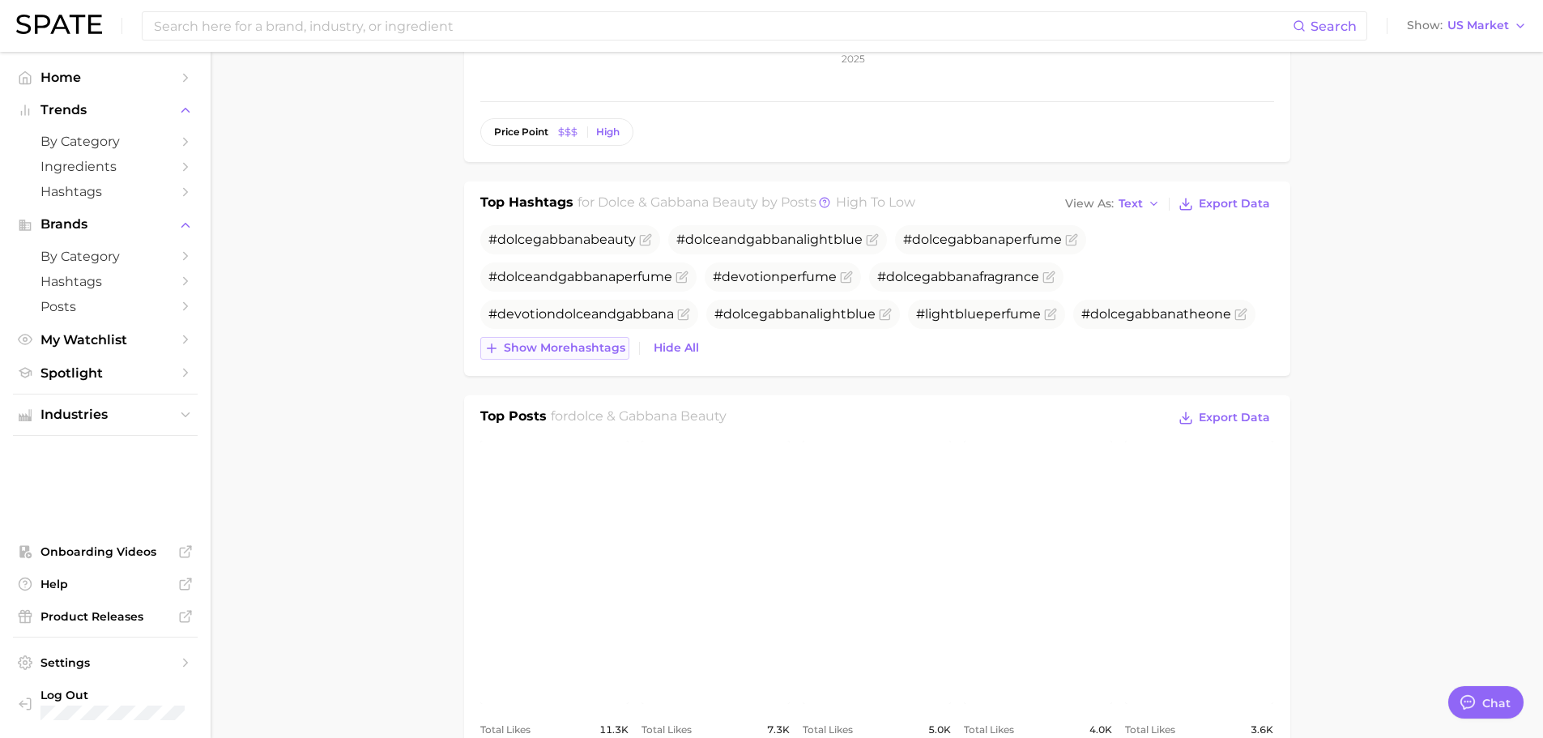
click at [556, 352] on span "Show more hashtags" at bounding box center [564, 348] width 121 height 14
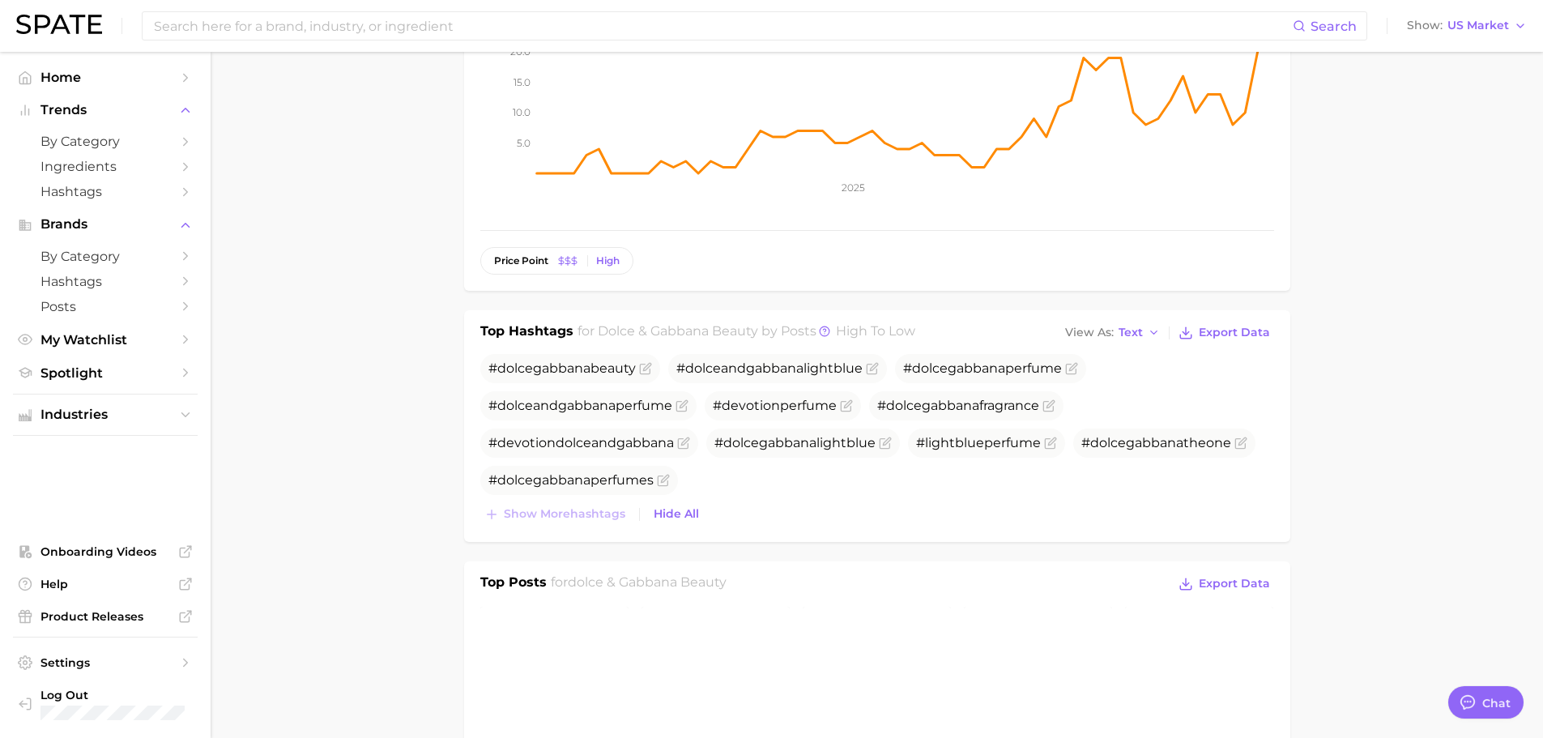
scroll to position [0, 0]
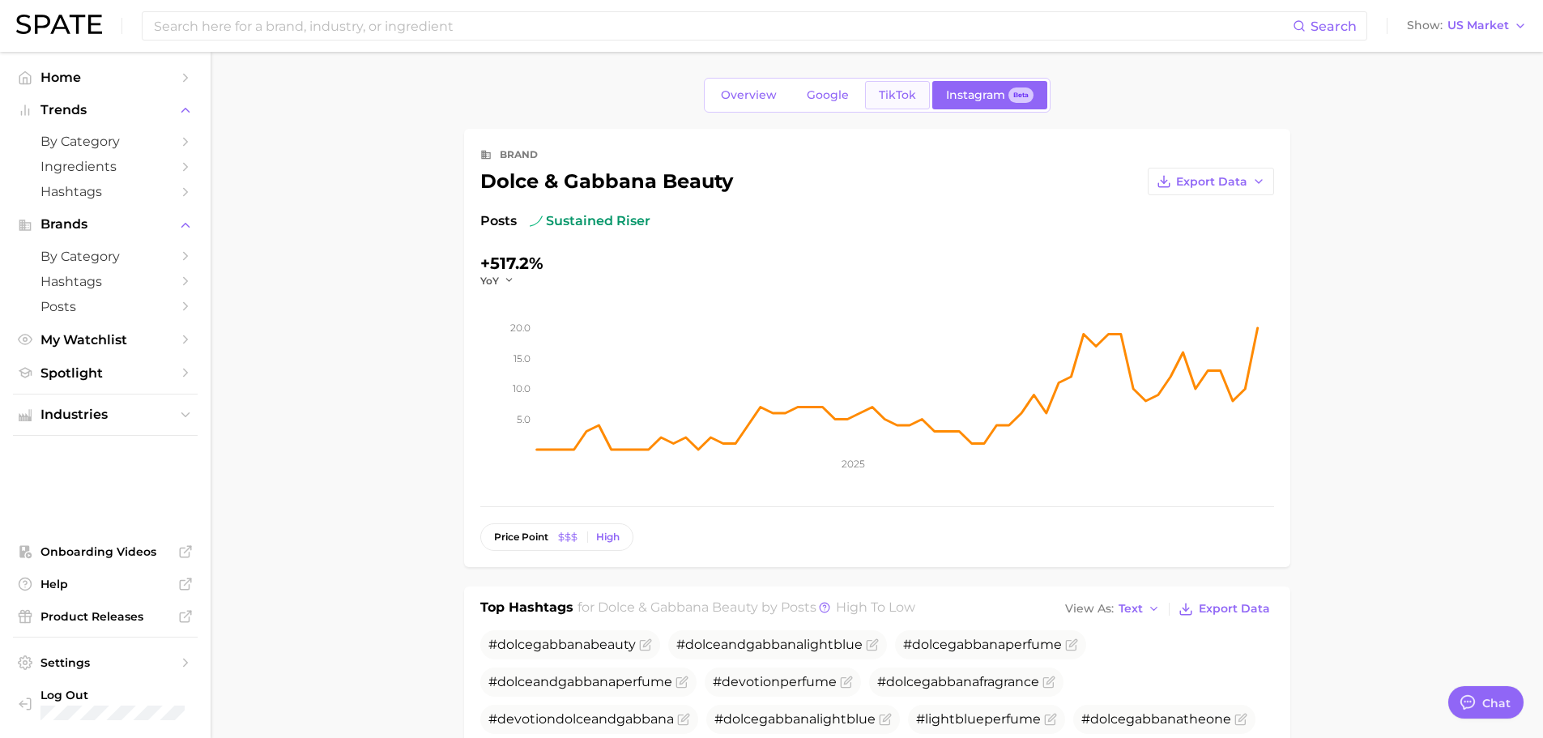
click at [871, 100] on link "TikTok" at bounding box center [897, 95] width 65 height 28
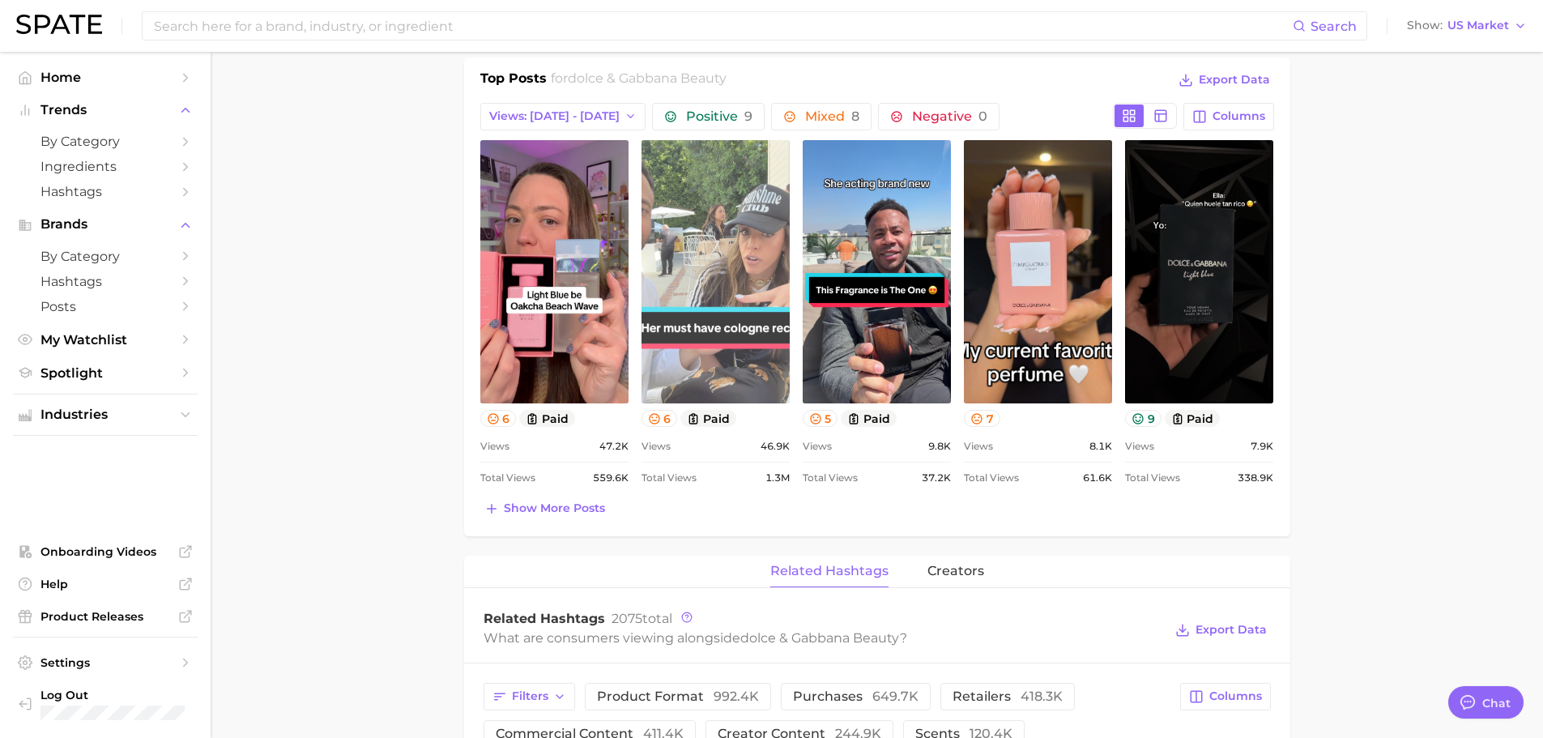
scroll to position [729, 0]
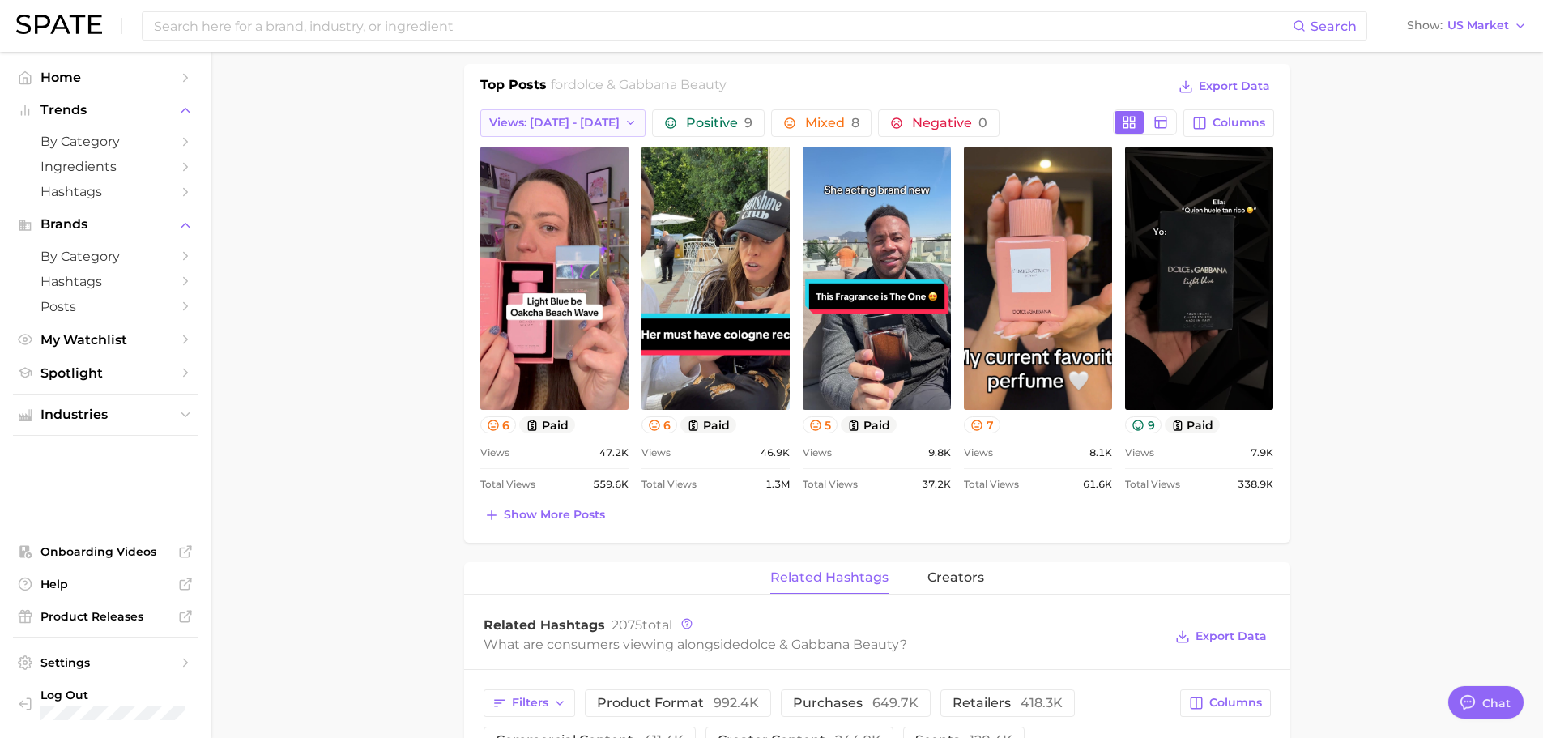
click at [577, 124] on span "Views: [DATE] - [DATE]" at bounding box center [554, 123] width 130 height 14
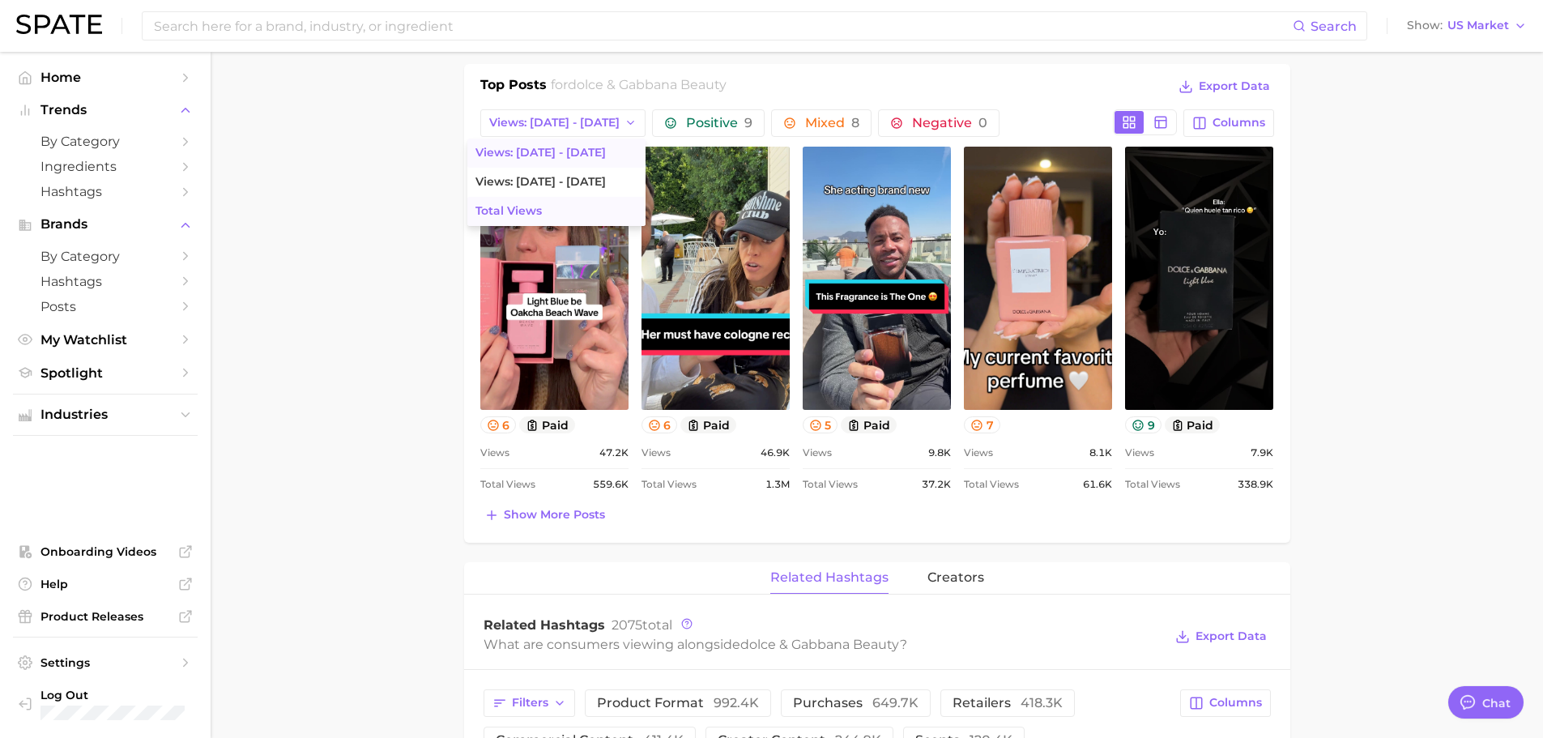
click at [556, 219] on button "Total Views" at bounding box center [556, 211] width 178 height 29
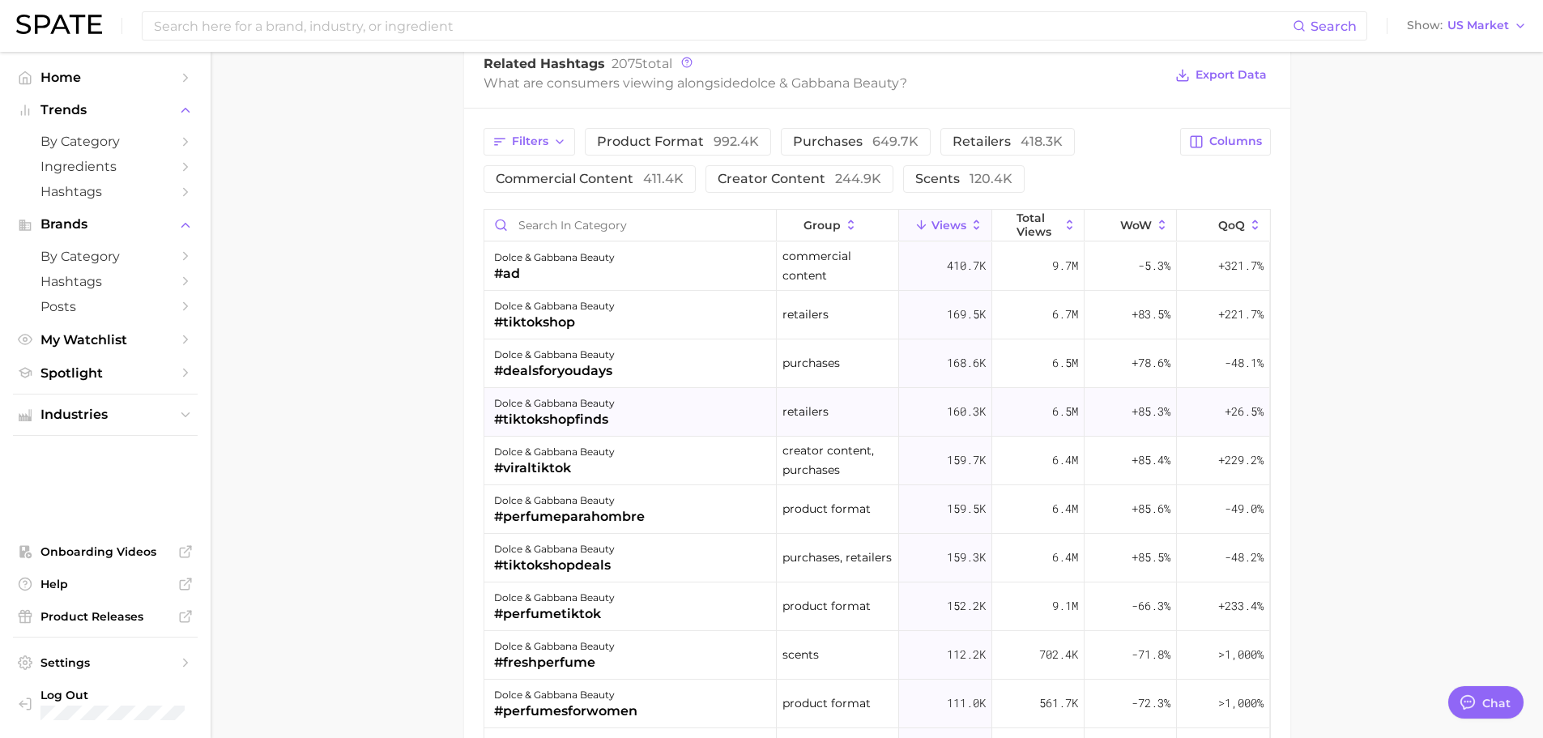
scroll to position [1296, 0]
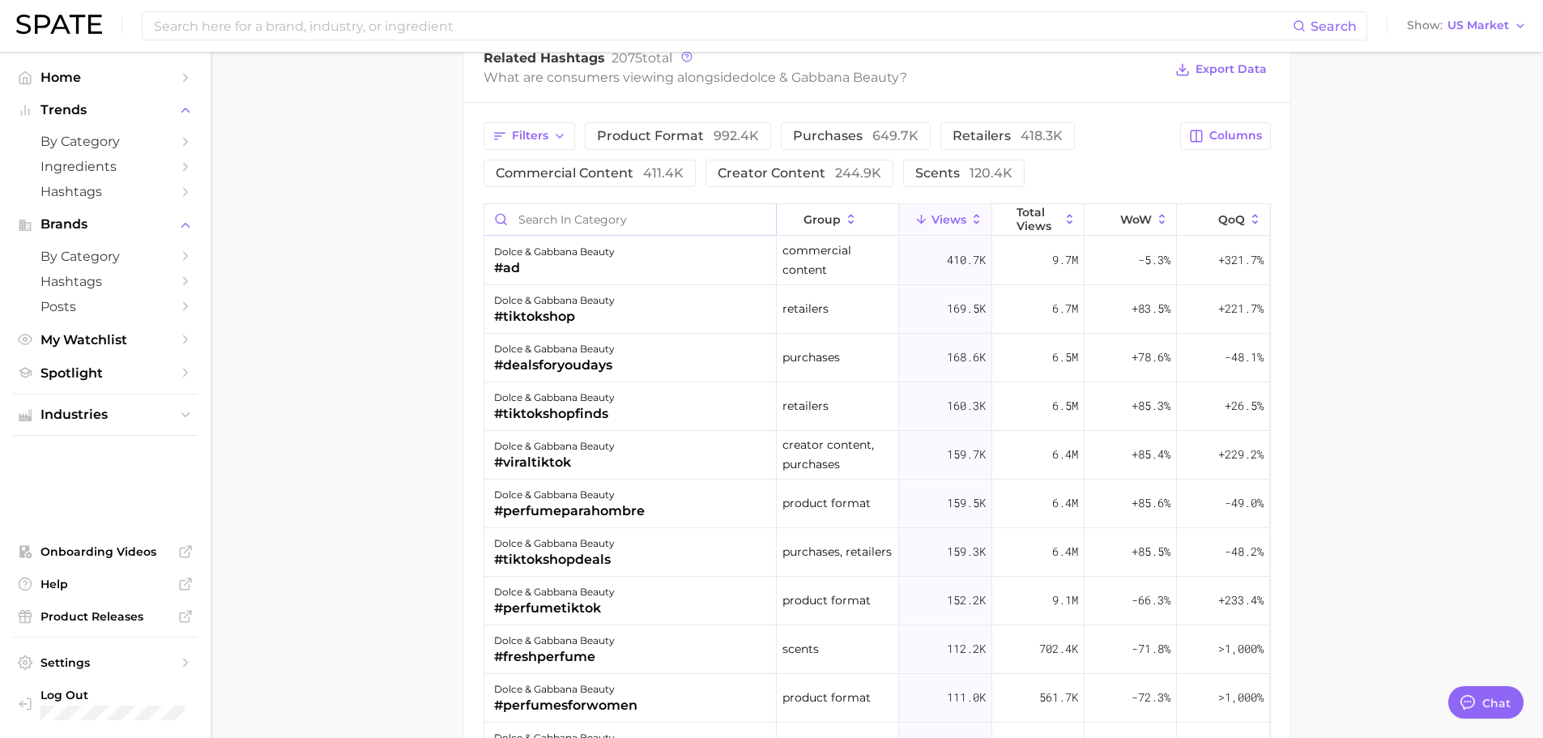
click at [586, 222] on input "Search in category" at bounding box center [630, 219] width 292 height 31
type input "t"
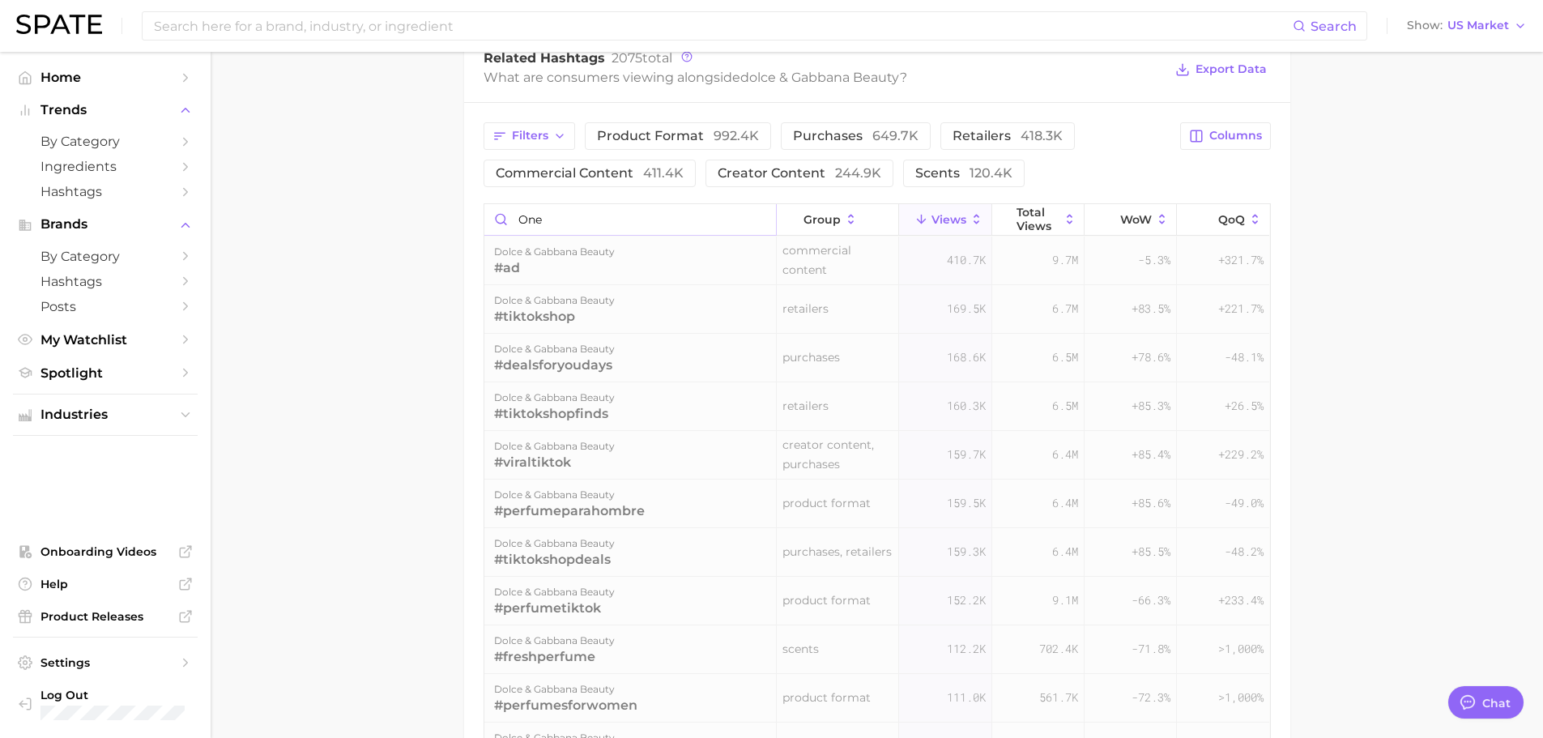
scroll to position [1268, 0]
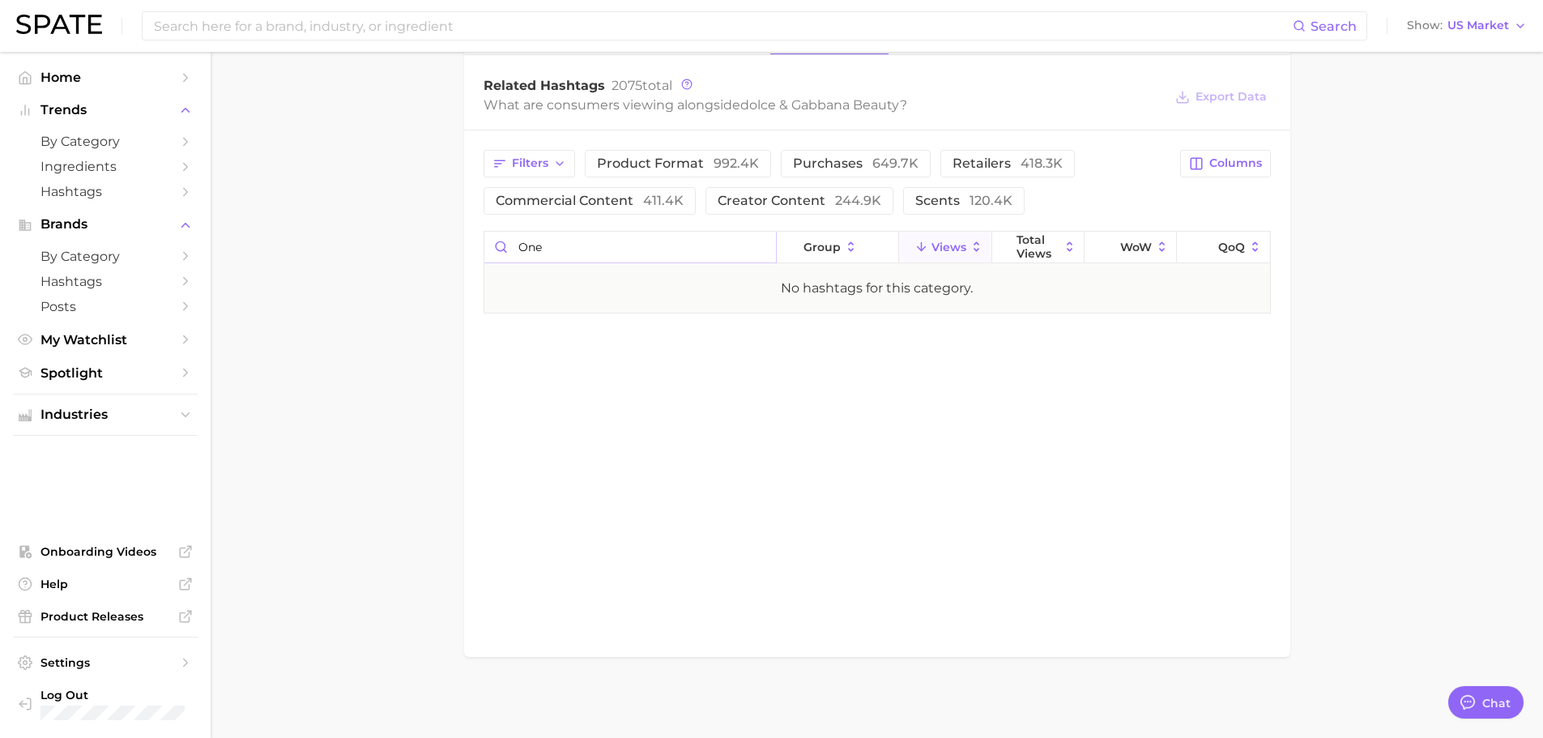
click at [570, 241] on input "one" at bounding box center [630, 247] width 292 height 31
type input "t"
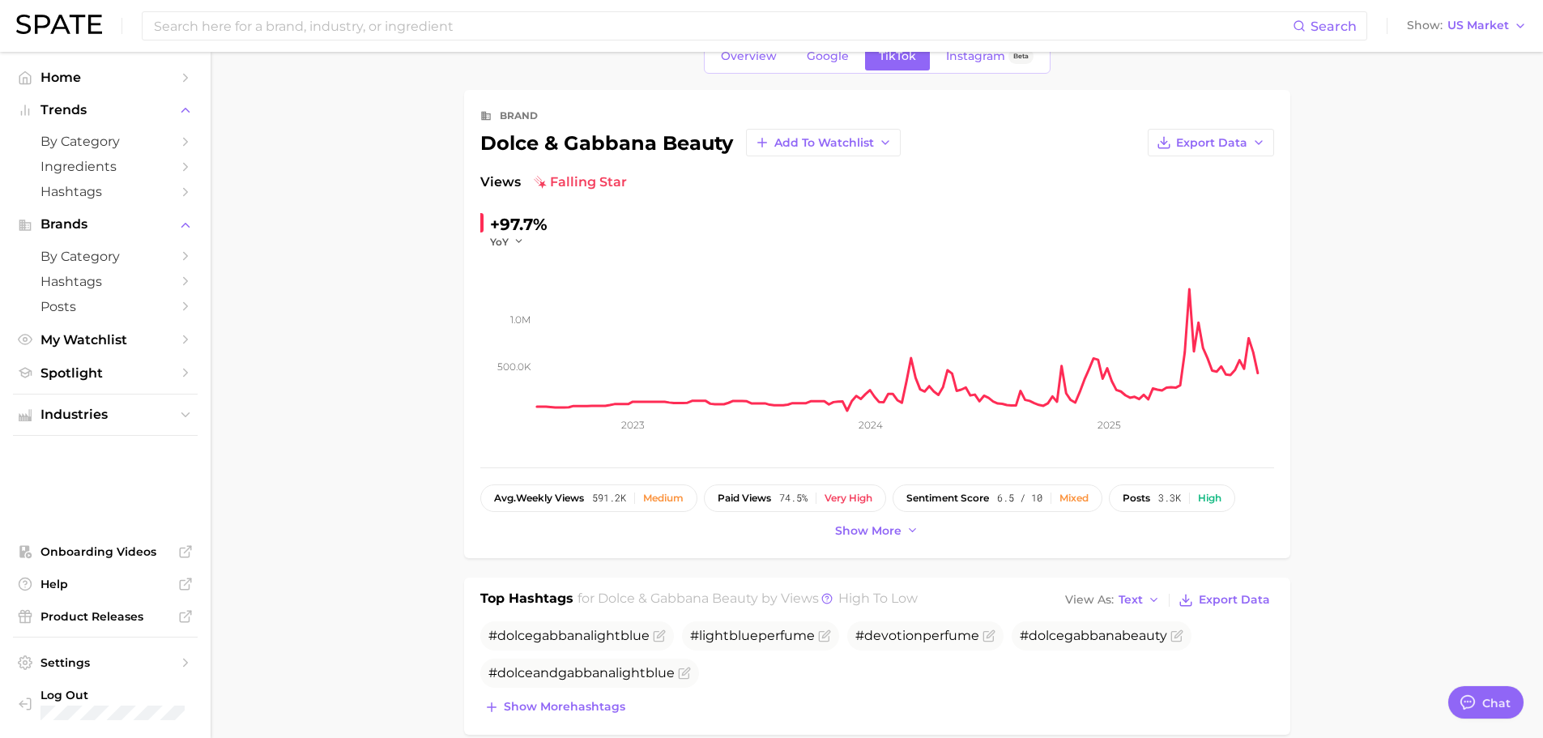
scroll to position [0, 0]
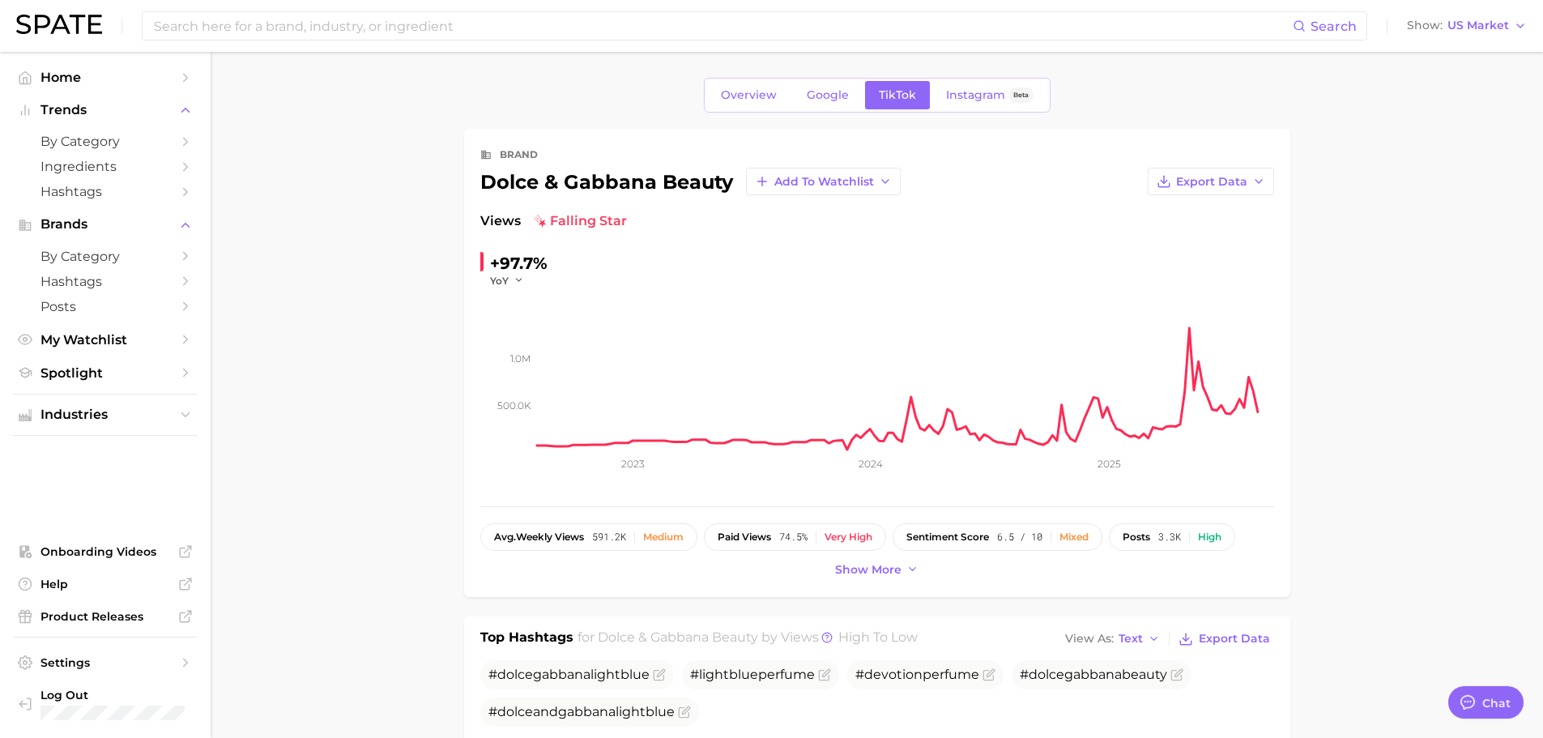
type input "a"
click at [834, 570] on button "Show more" at bounding box center [877, 570] width 92 height 22
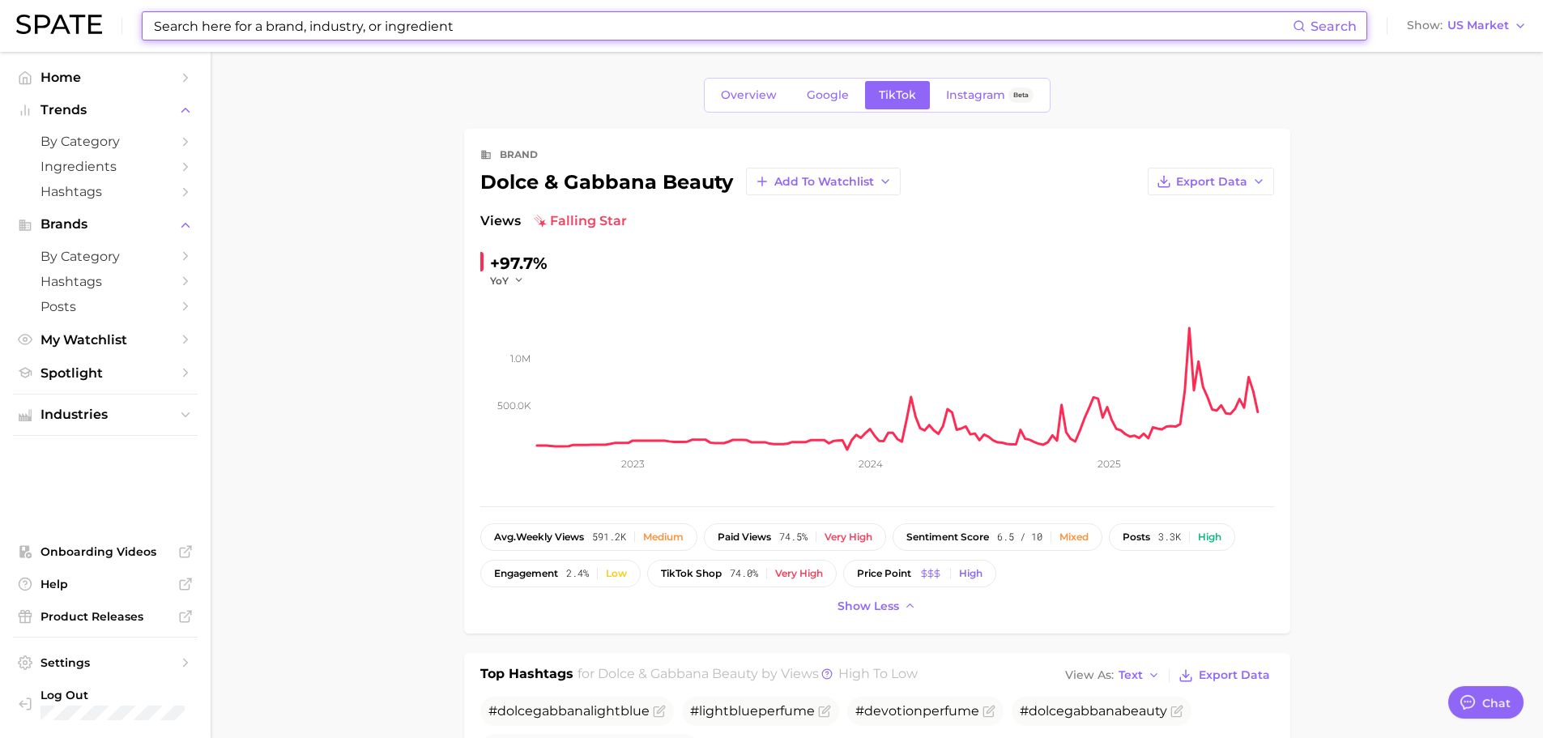
click at [316, 32] on input at bounding box center [722, 26] width 1140 height 28
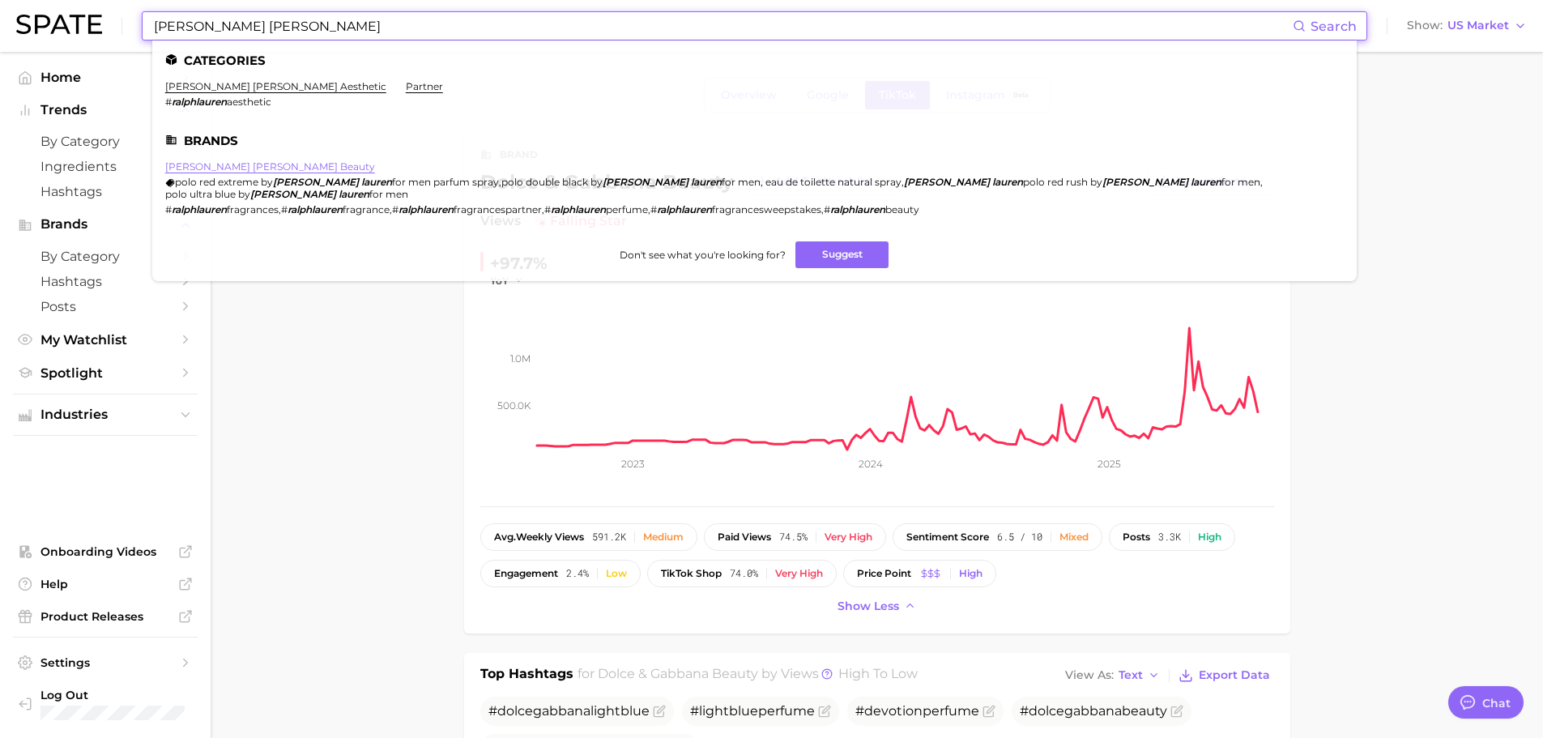
type input "[PERSON_NAME] [PERSON_NAME]"
click at [217, 165] on link "[PERSON_NAME] [PERSON_NAME] beauty" at bounding box center [270, 166] width 210 height 12
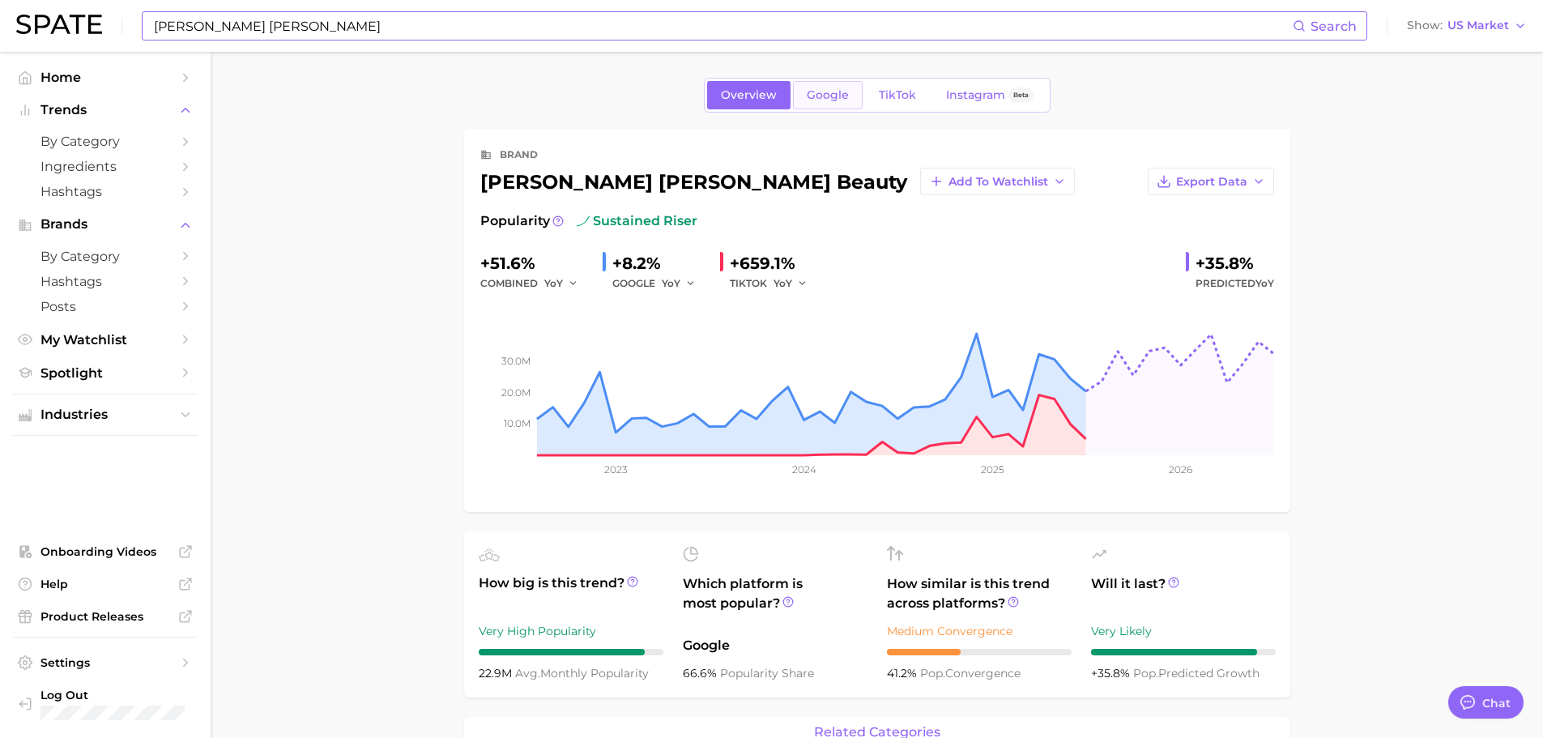
click at [829, 99] on span "Google" at bounding box center [828, 95] width 42 height 14
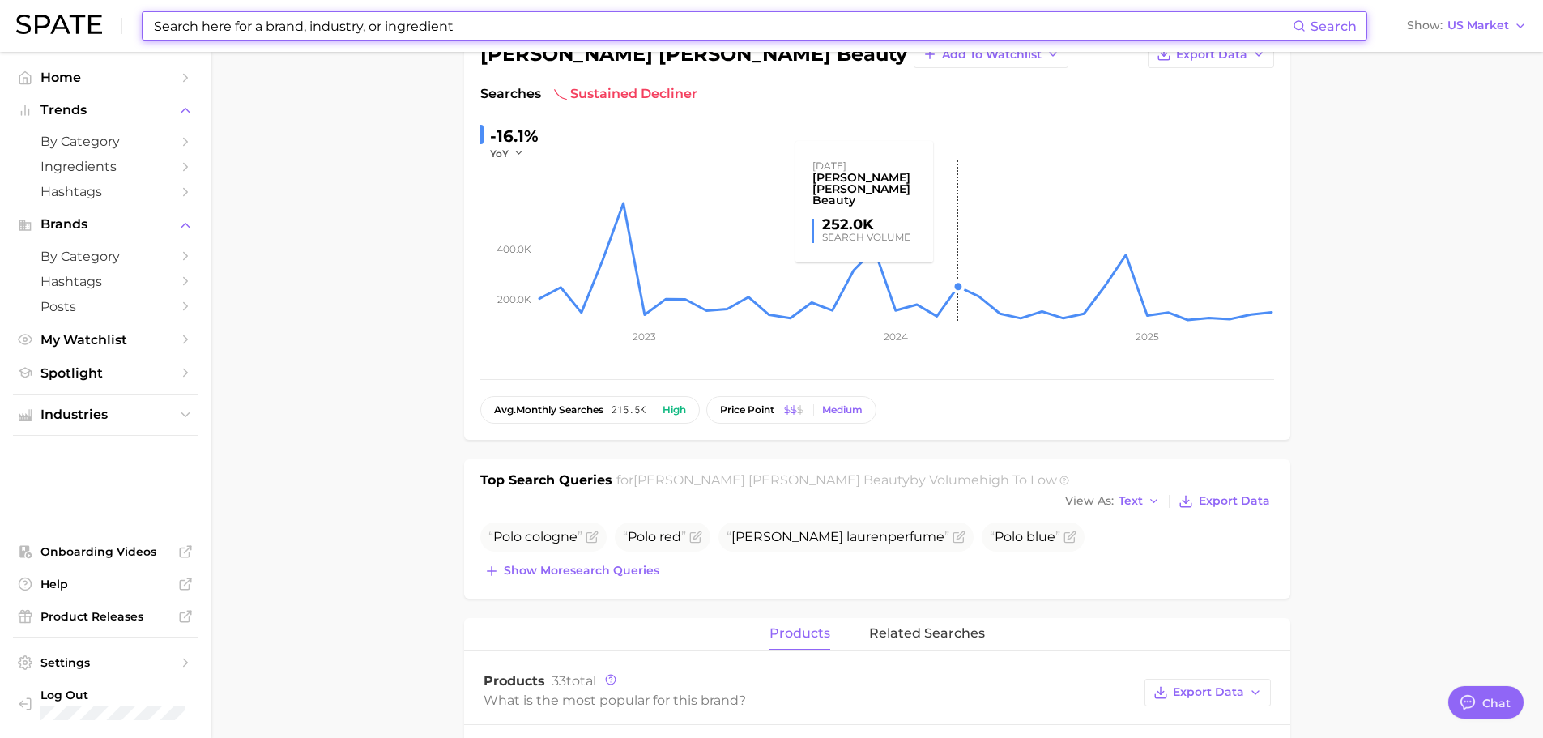
scroll to position [243, 0]
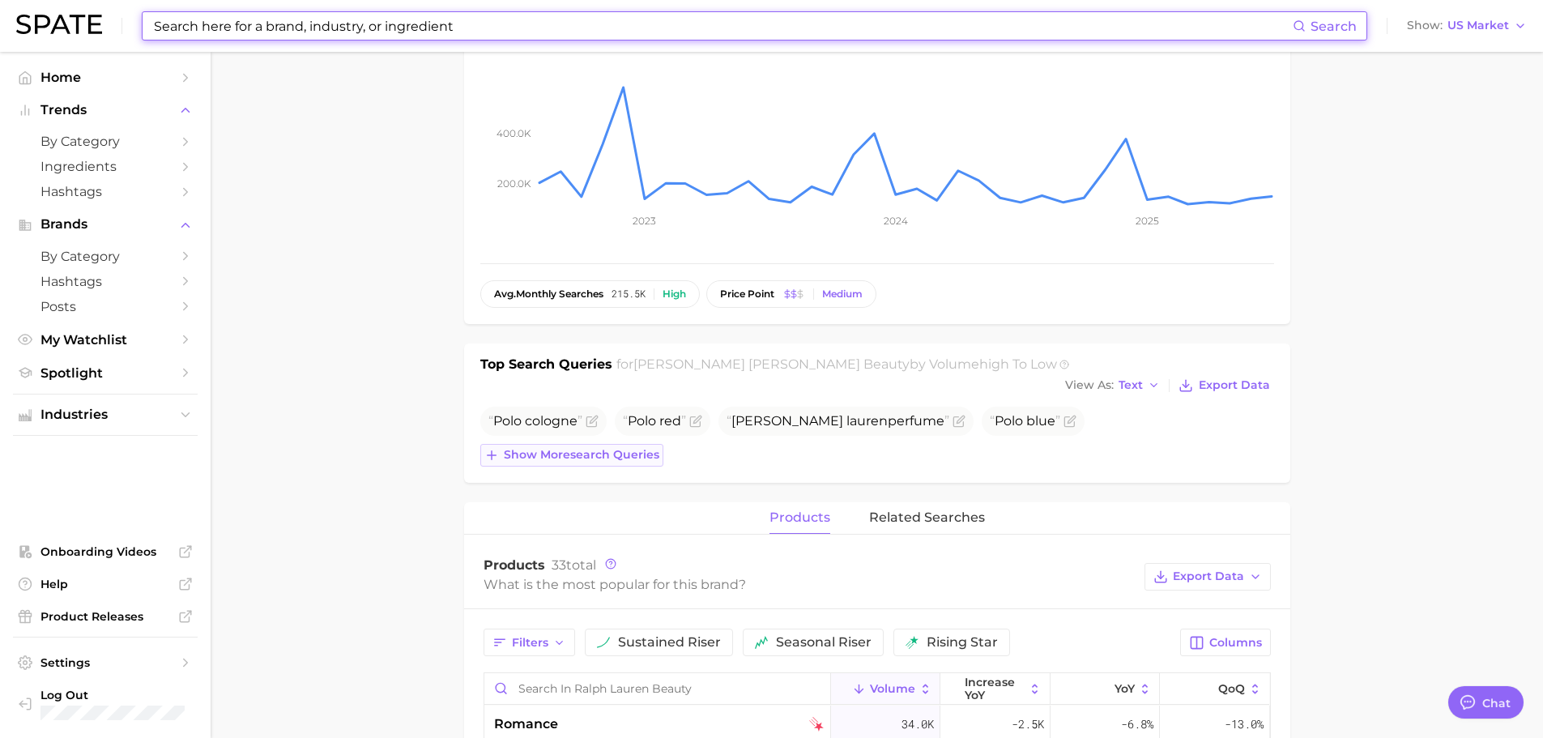
click at [610, 448] on span "Show more search queries" at bounding box center [582, 455] width 156 height 14
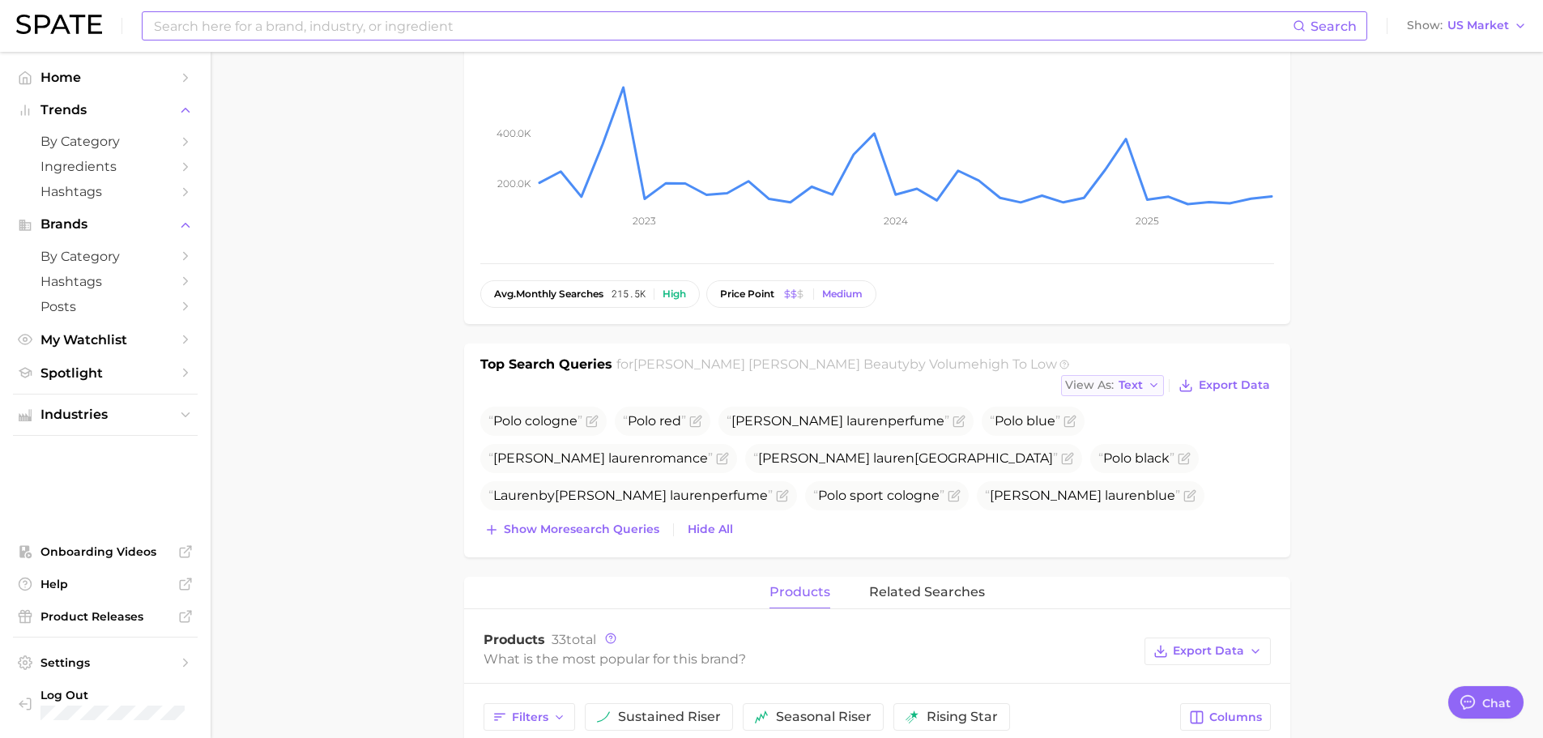
click at [1098, 375] on button "View As Text" at bounding box center [1113, 385] width 104 height 21
click at [1108, 427] on button "Table" at bounding box center [1150, 441] width 178 height 29
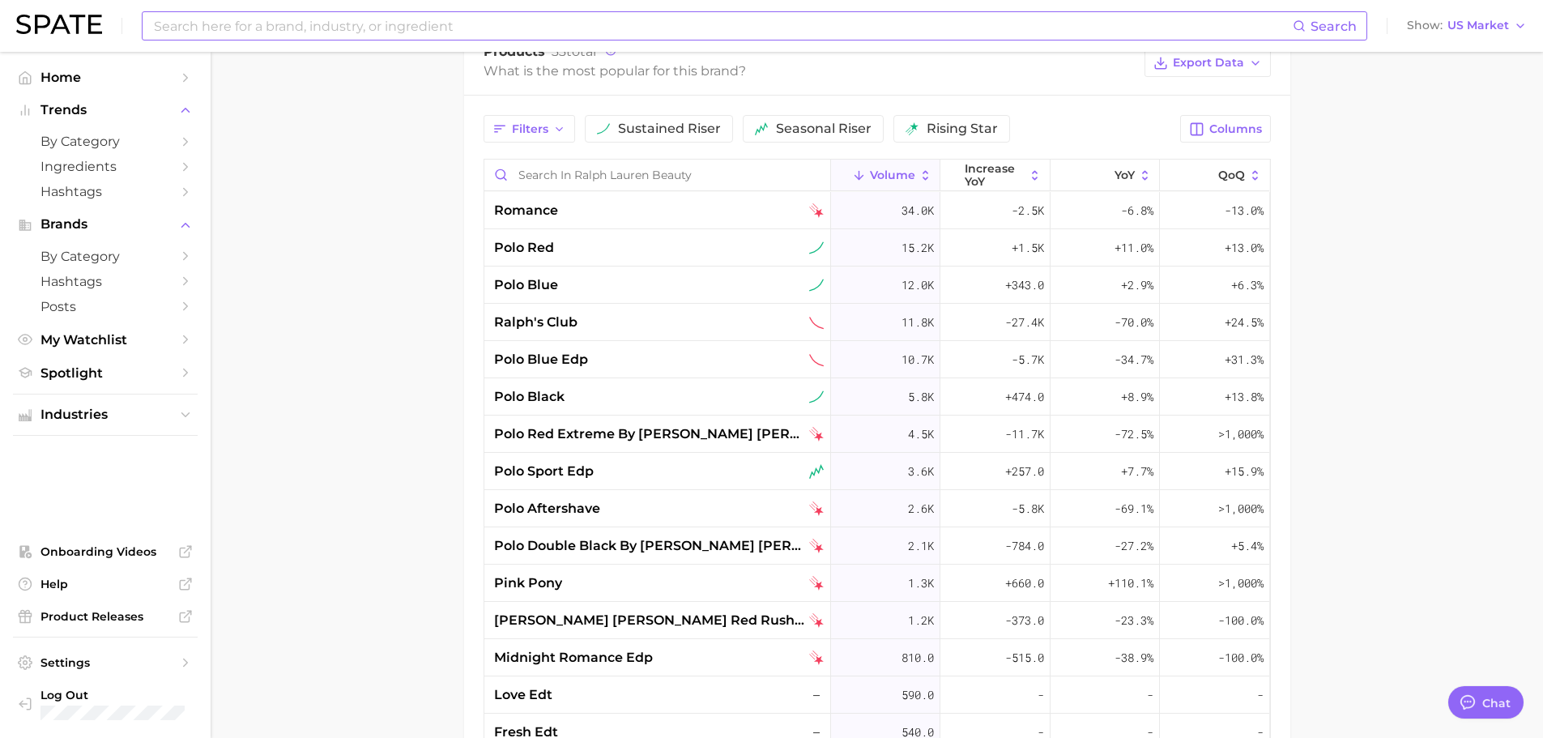
scroll to position [1053, 0]
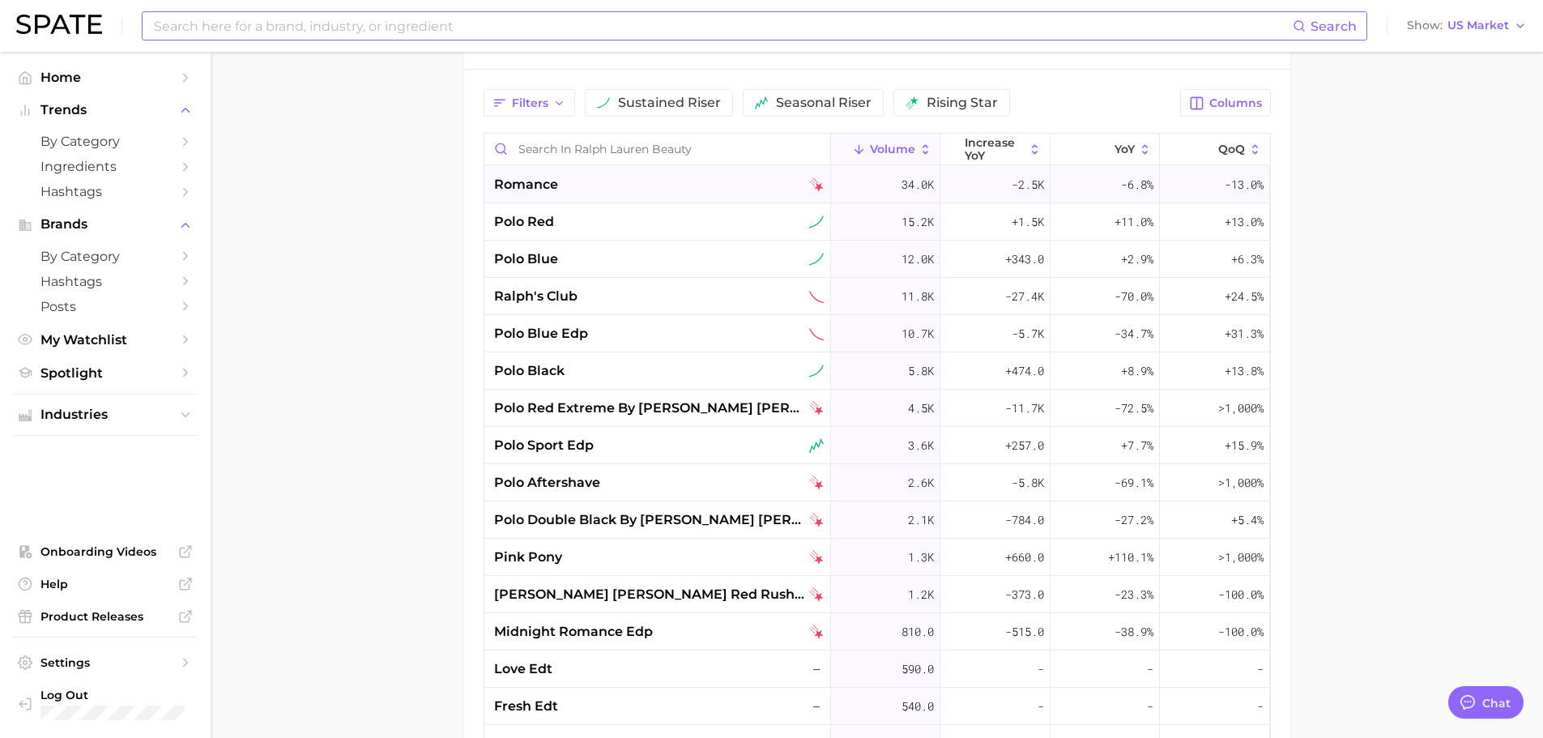
click at [563, 175] on div "romance" at bounding box center [659, 184] width 330 height 19
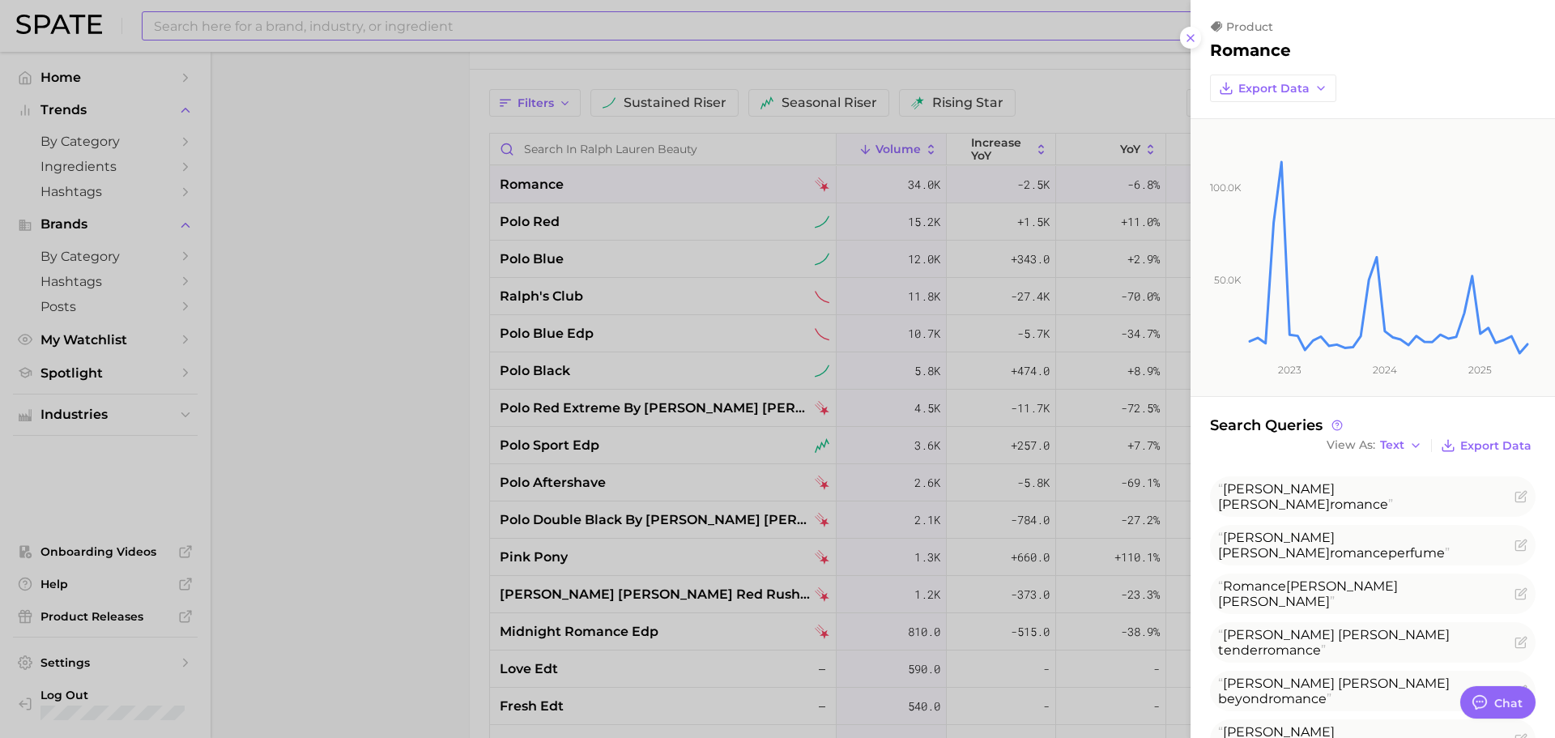
click at [580, 183] on div at bounding box center [777, 369] width 1555 height 738
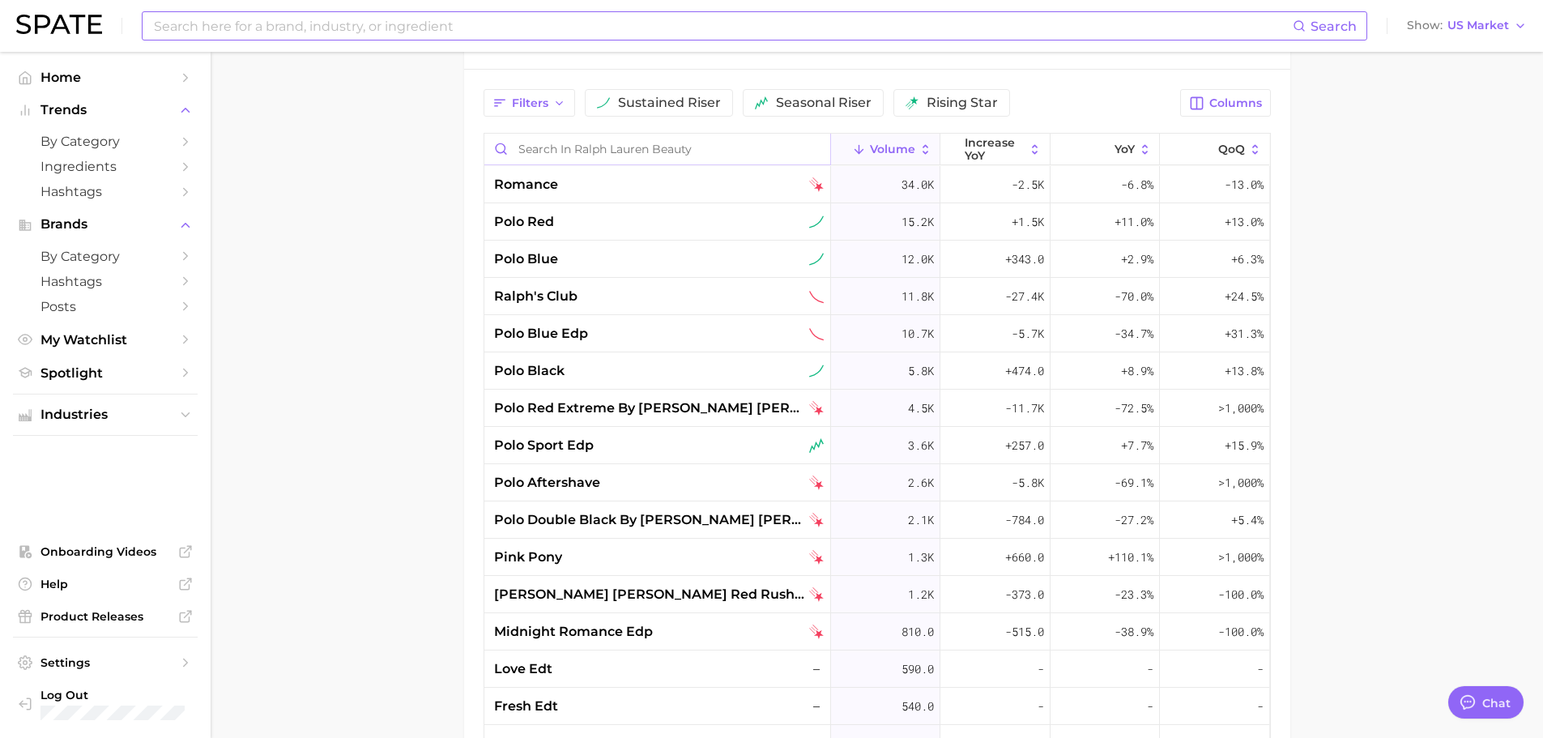
click at [580, 134] on input "Search in ralph lauren beauty" at bounding box center [657, 149] width 346 height 31
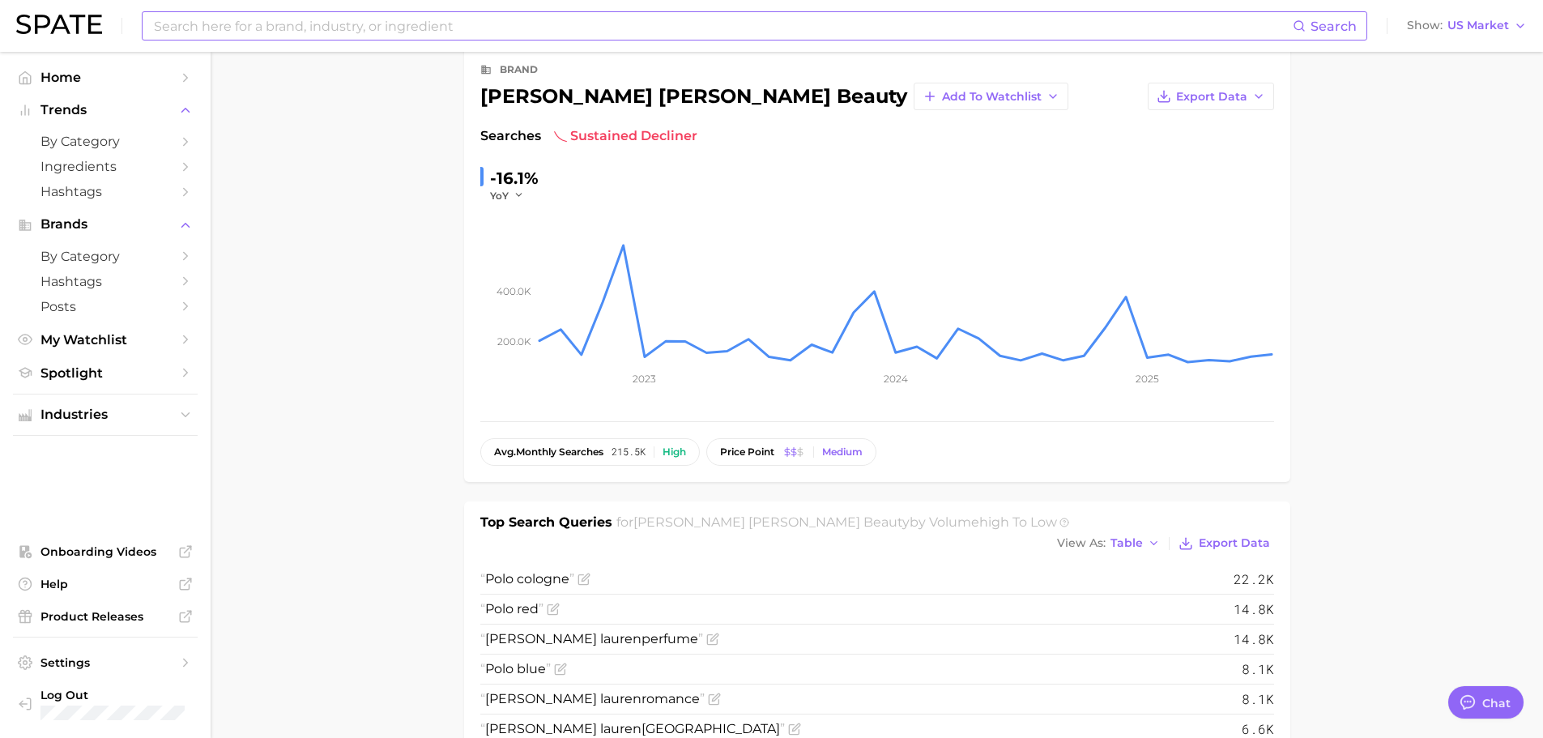
scroll to position [0, 0]
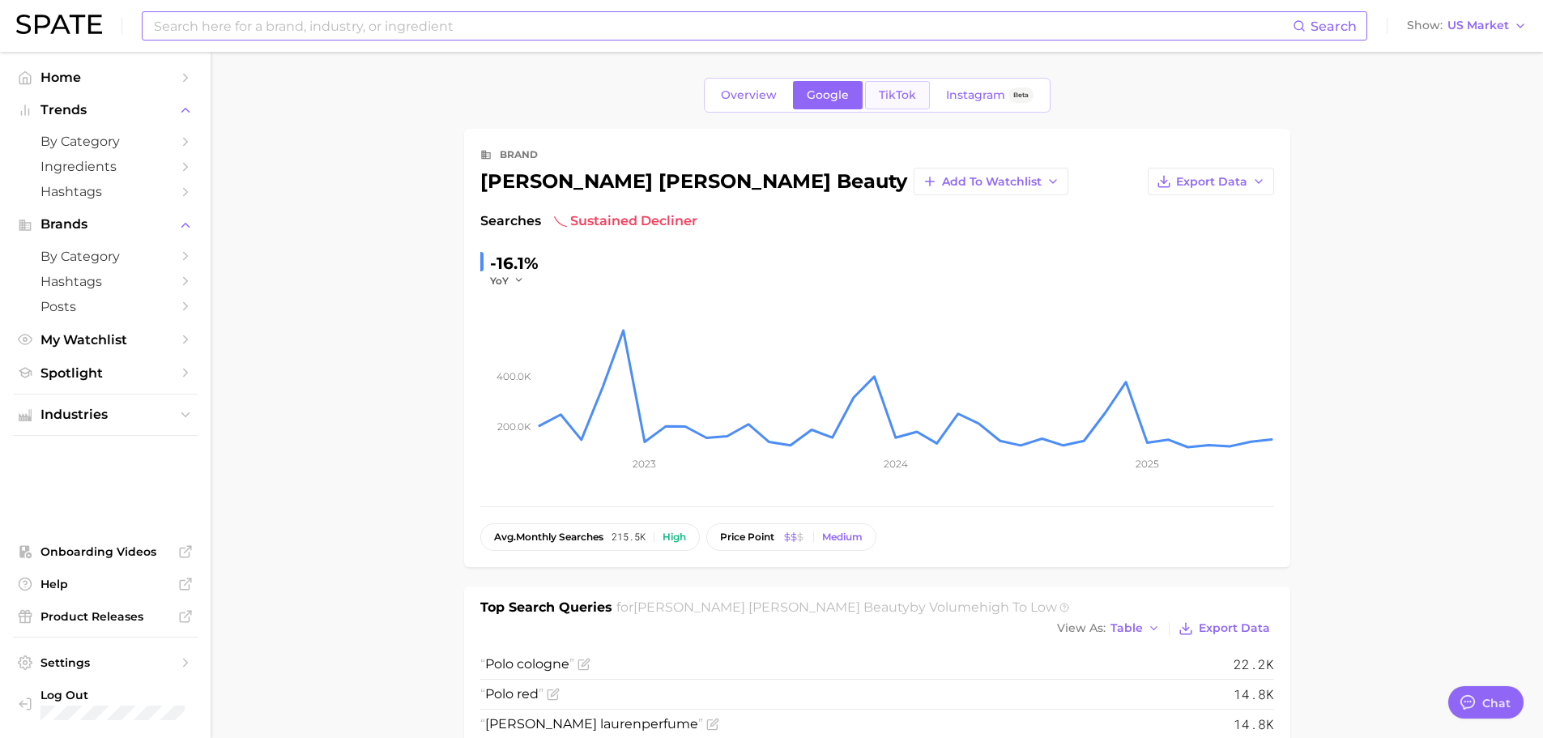
type input "67"
click at [906, 97] on span "TikTok" at bounding box center [897, 95] width 37 height 14
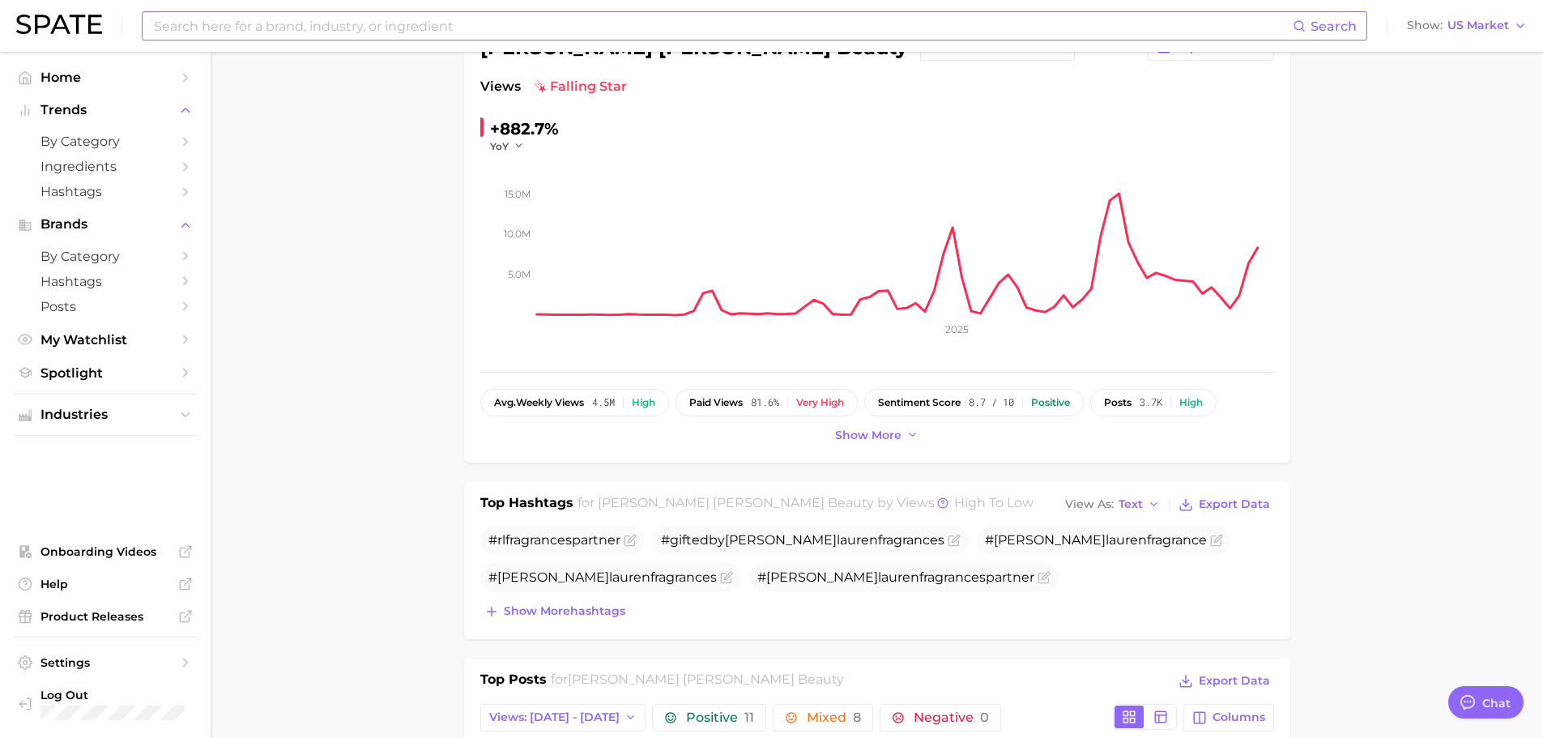
scroll to position [162, 0]
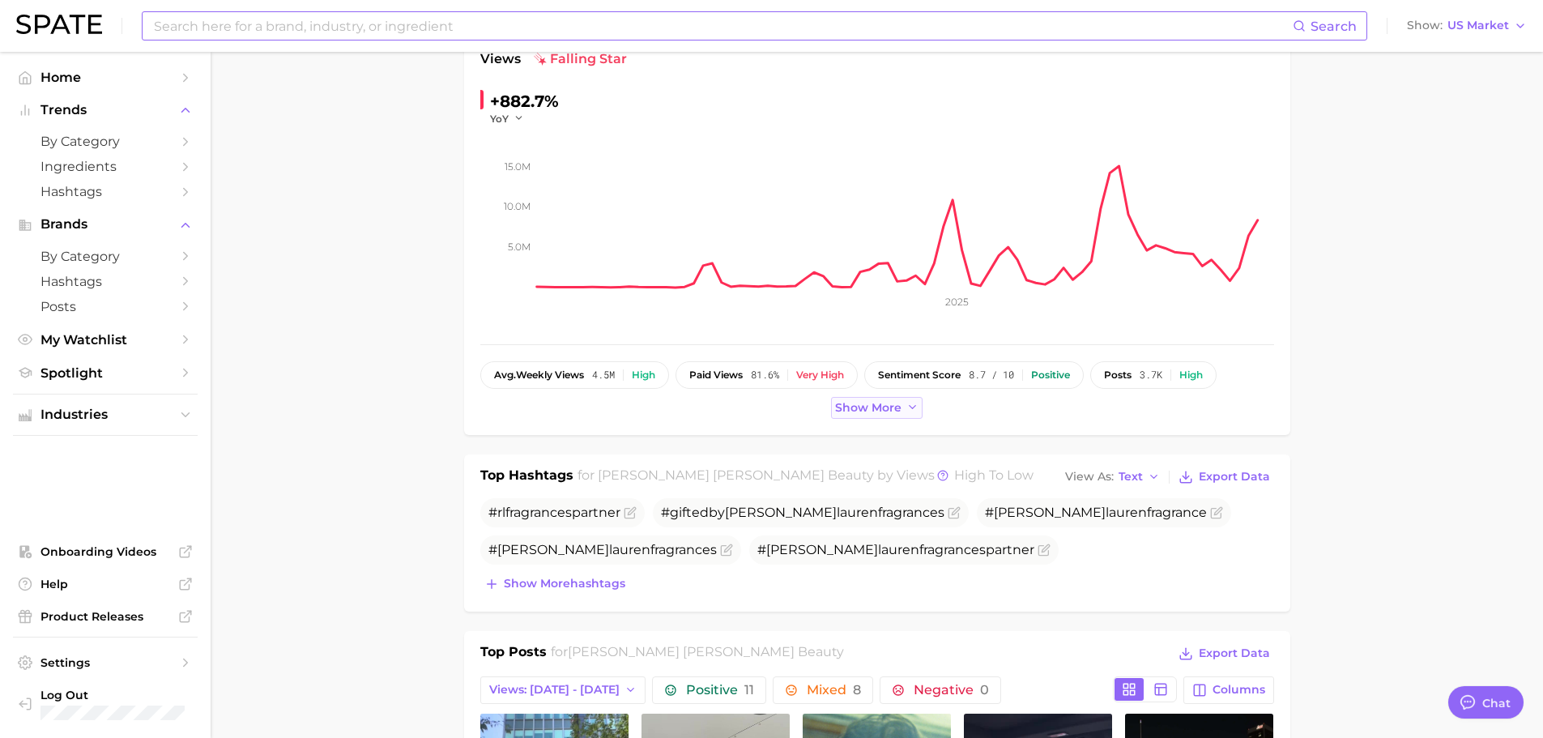
click at [859, 409] on span "Show more" at bounding box center [868, 408] width 66 height 14
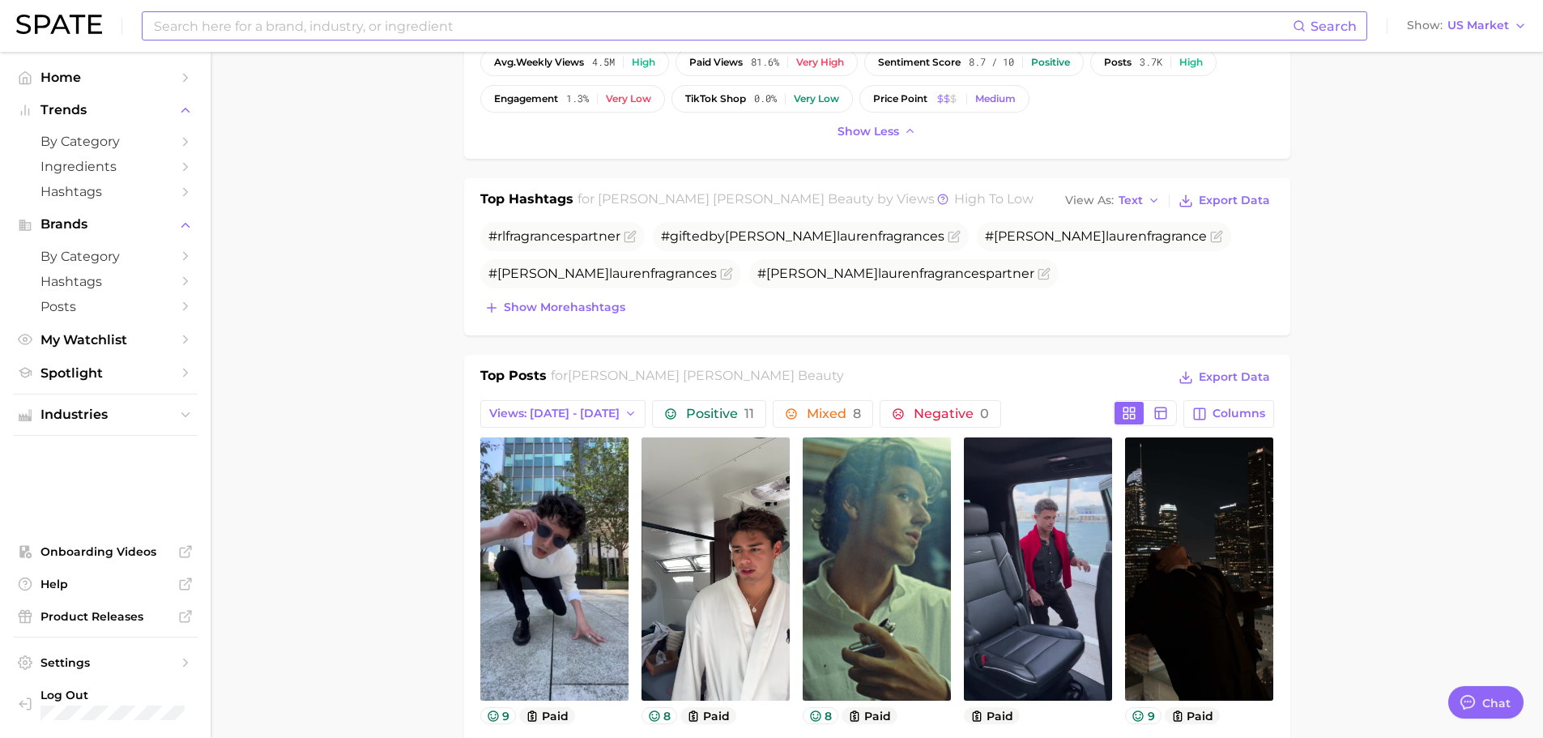
scroll to position [486, 0]
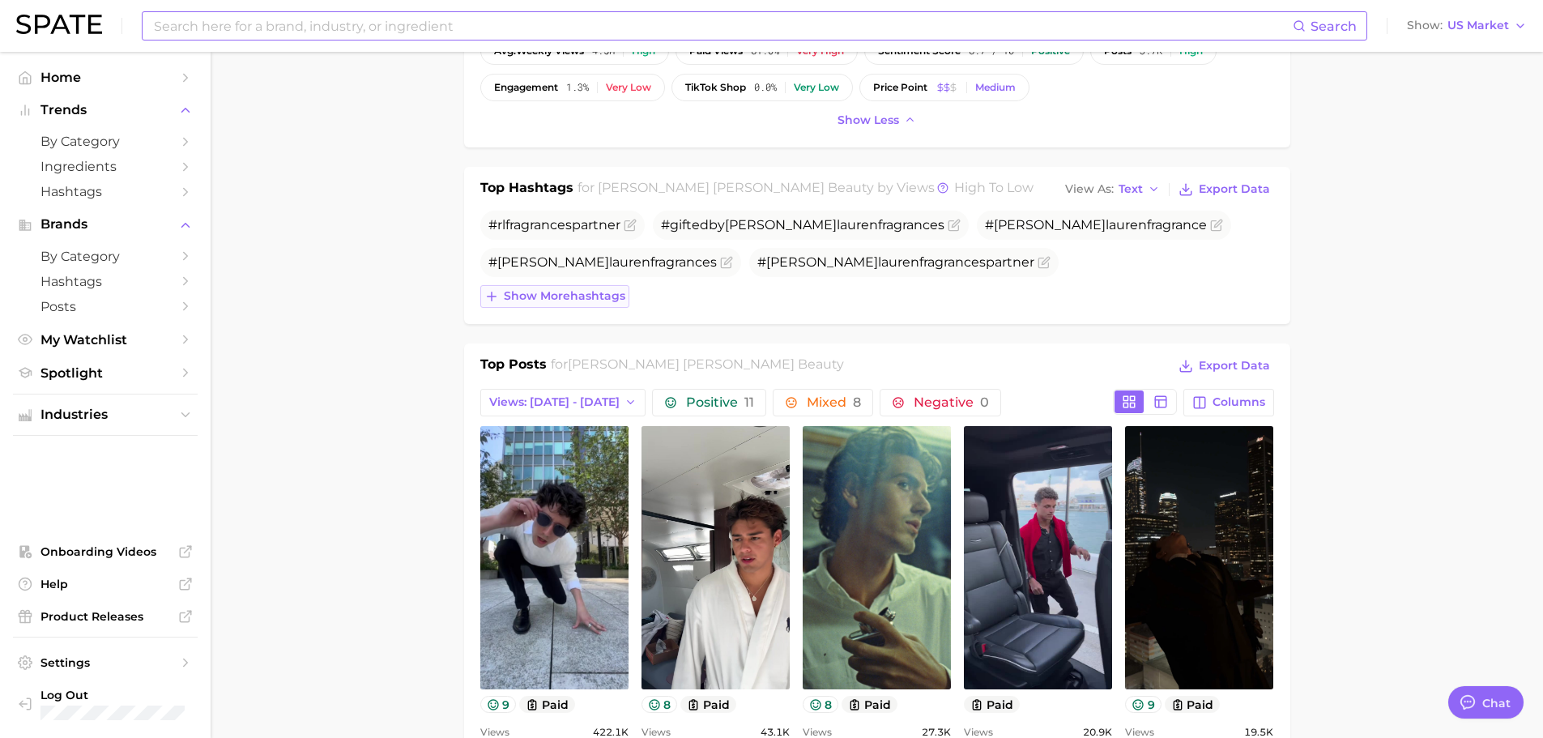
click at [584, 297] on span "Show more hashtags" at bounding box center [564, 296] width 121 height 14
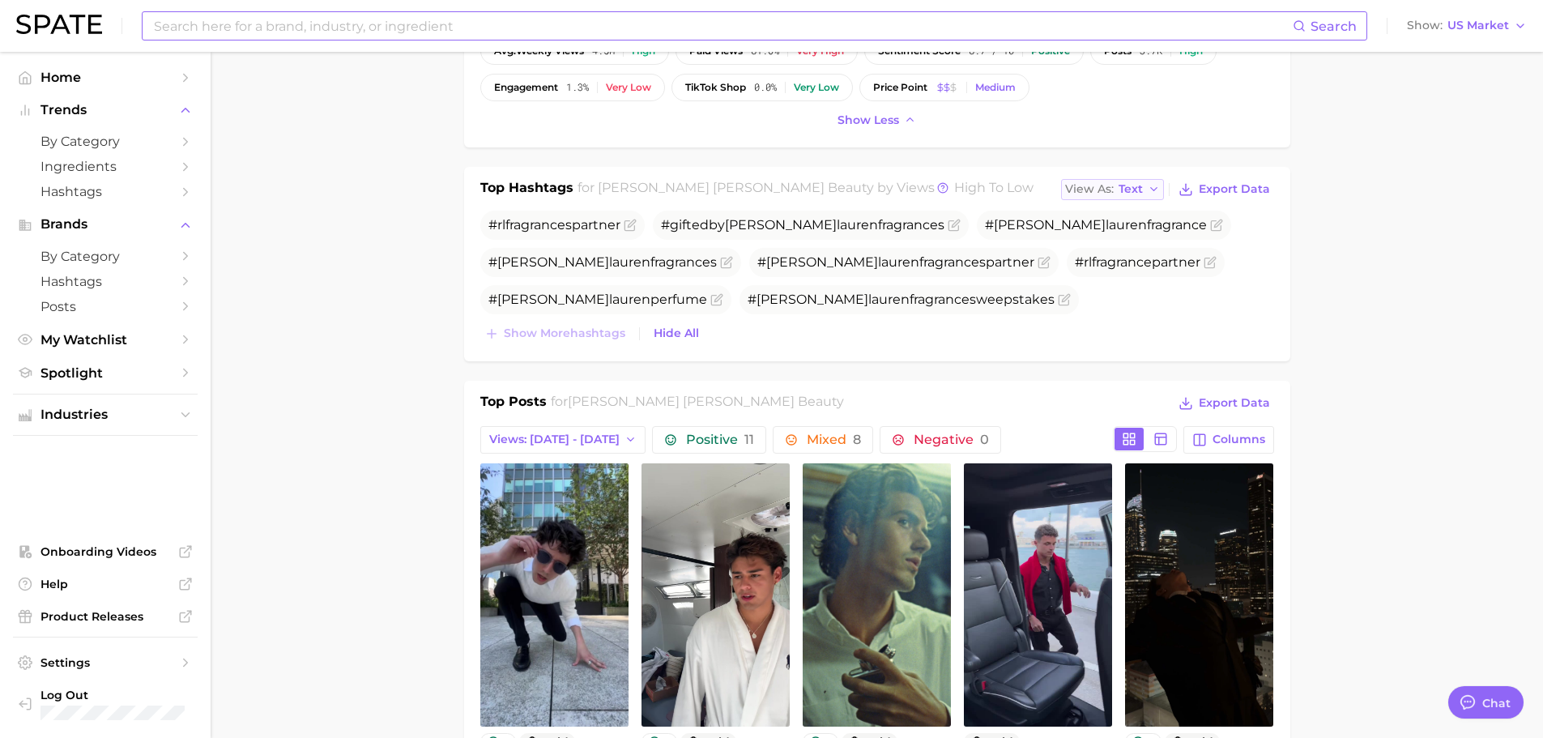
click at [1127, 190] on span "Text" at bounding box center [1131, 189] width 24 height 9
click at [1100, 242] on span "Table" at bounding box center [1105, 245] width 32 height 14
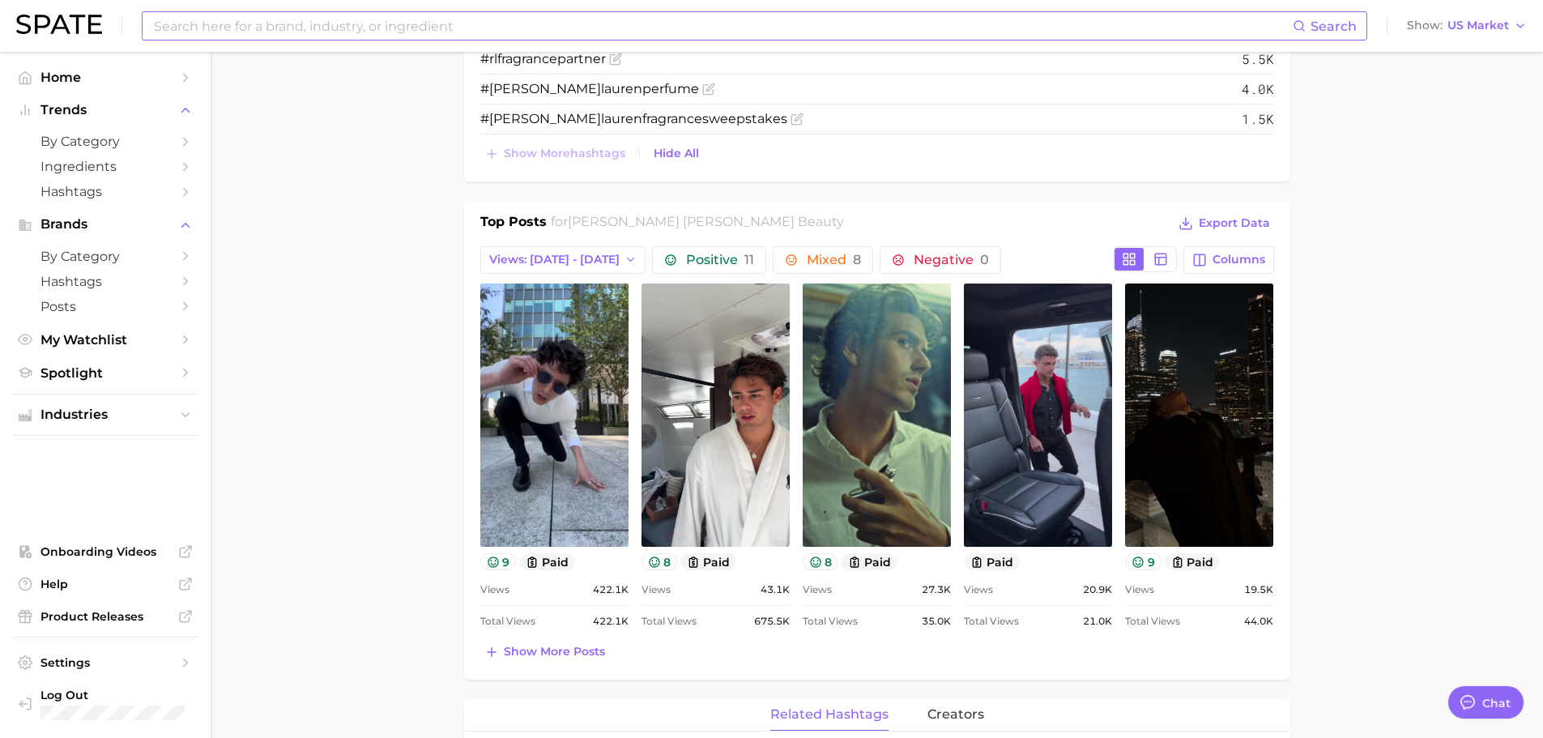
scroll to position [891, 0]
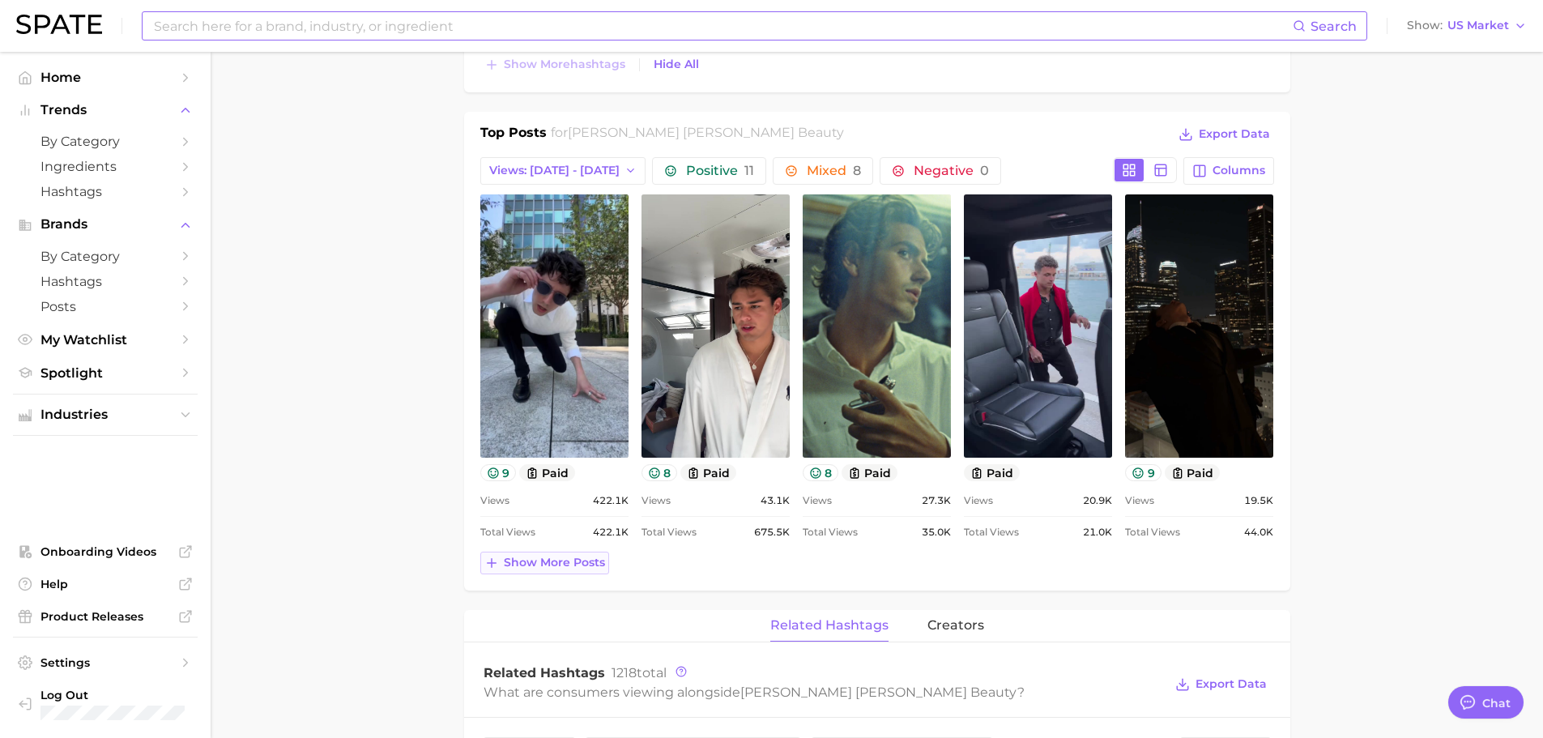
click at [576, 552] on button "Show more posts" at bounding box center [544, 563] width 129 height 23
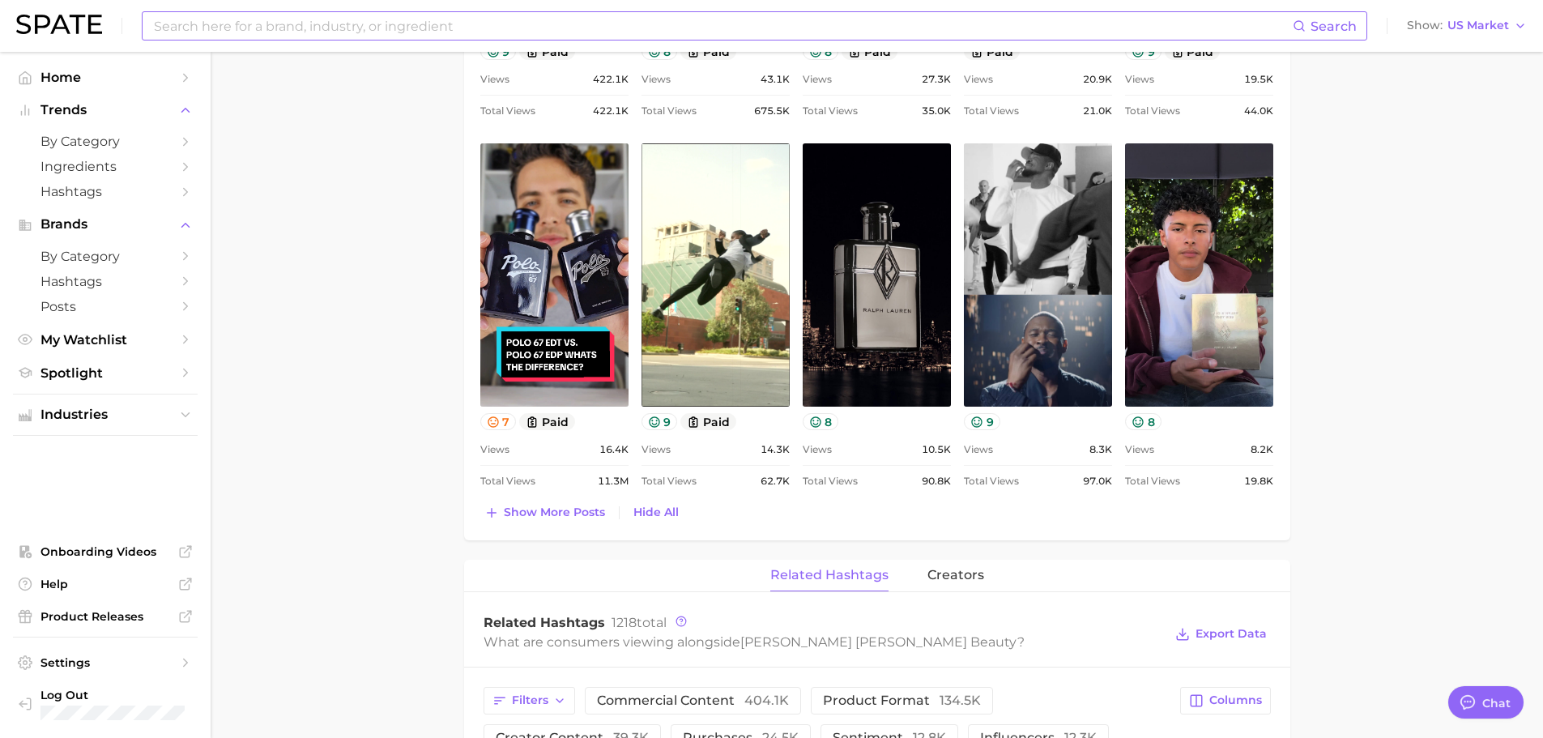
scroll to position [1215, 0]
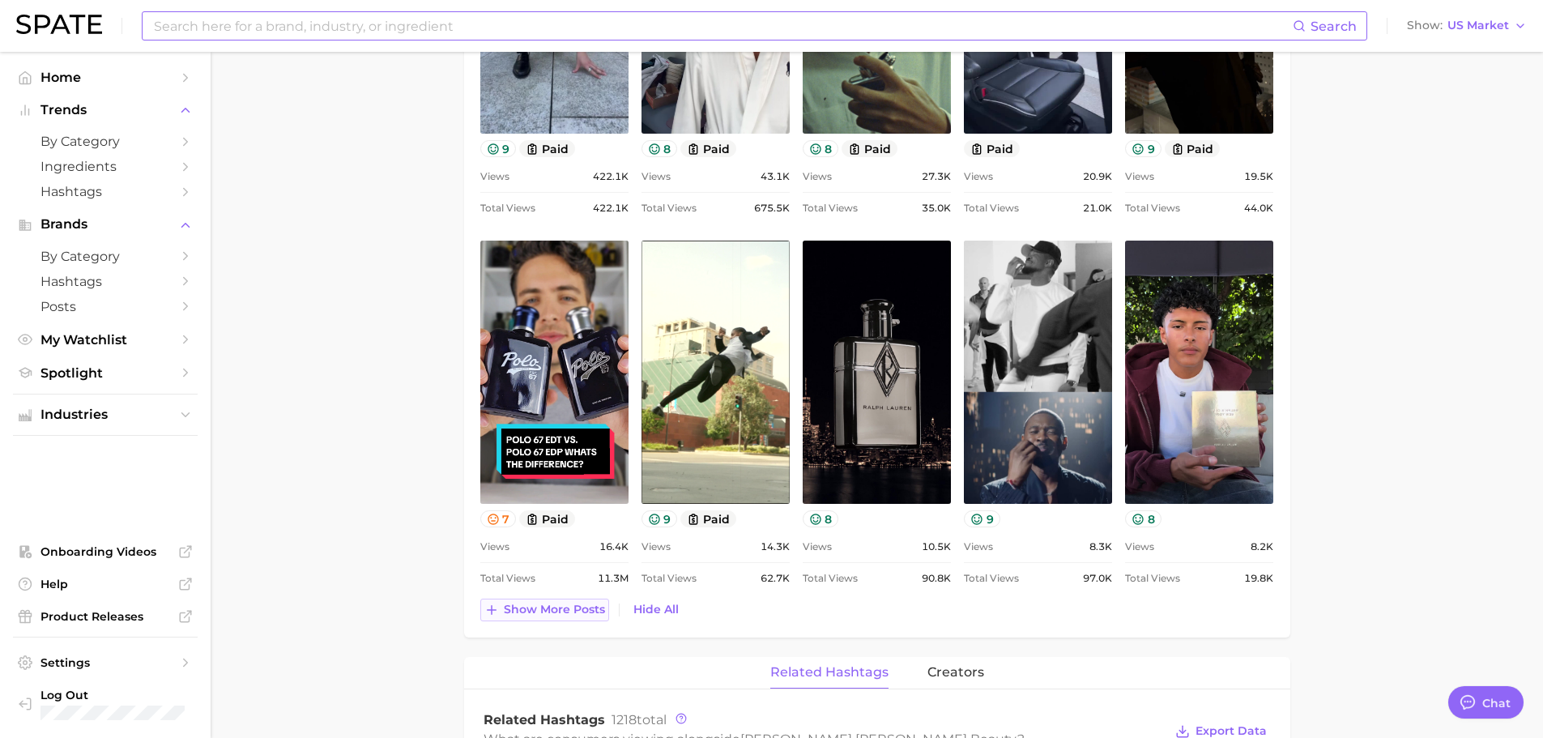
click at [548, 604] on span "Show more posts" at bounding box center [554, 610] width 101 height 14
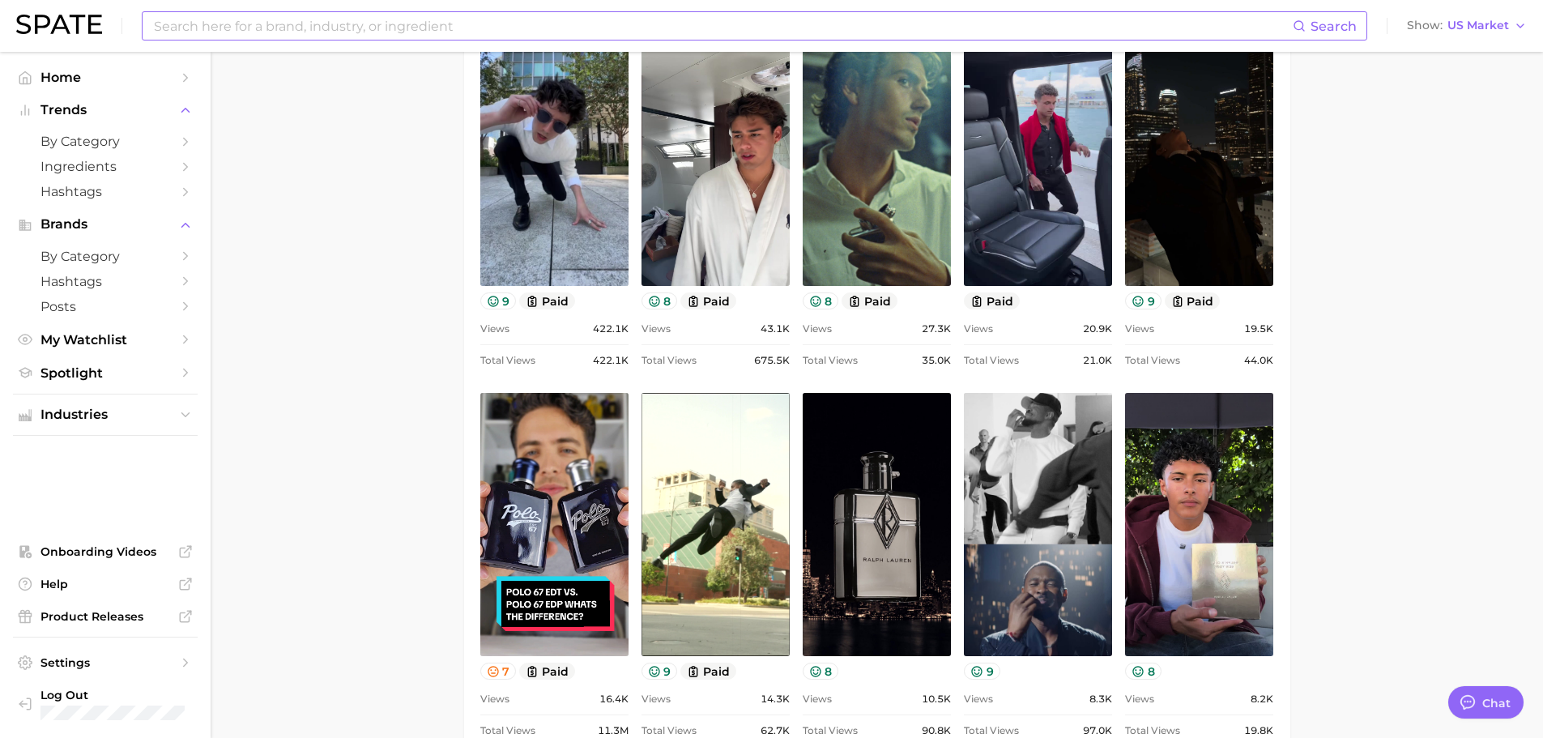
scroll to position [1053, 0]
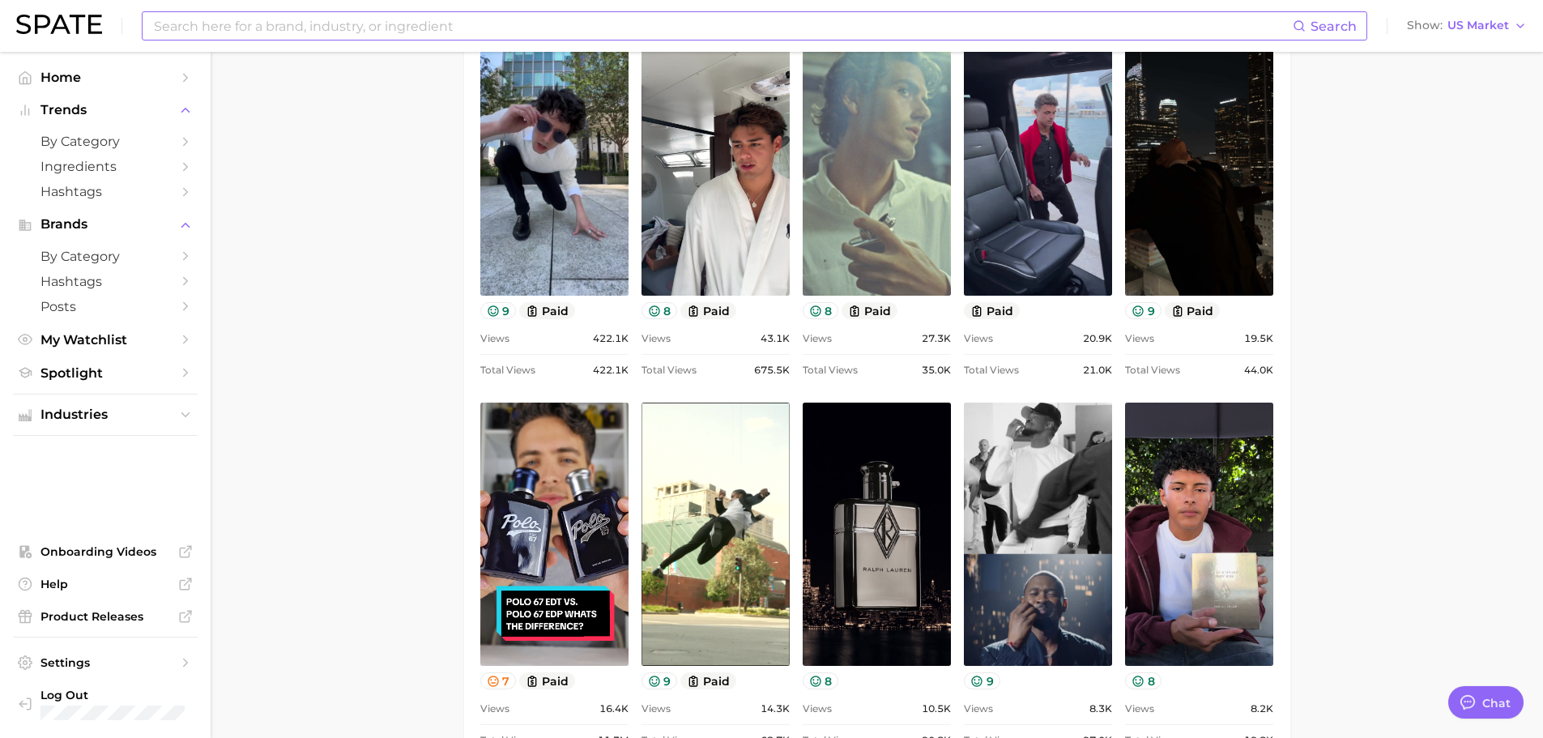
click at [910, 198] on link "view post on TikTok" at bounding box center [877, 163] width 148 height 263
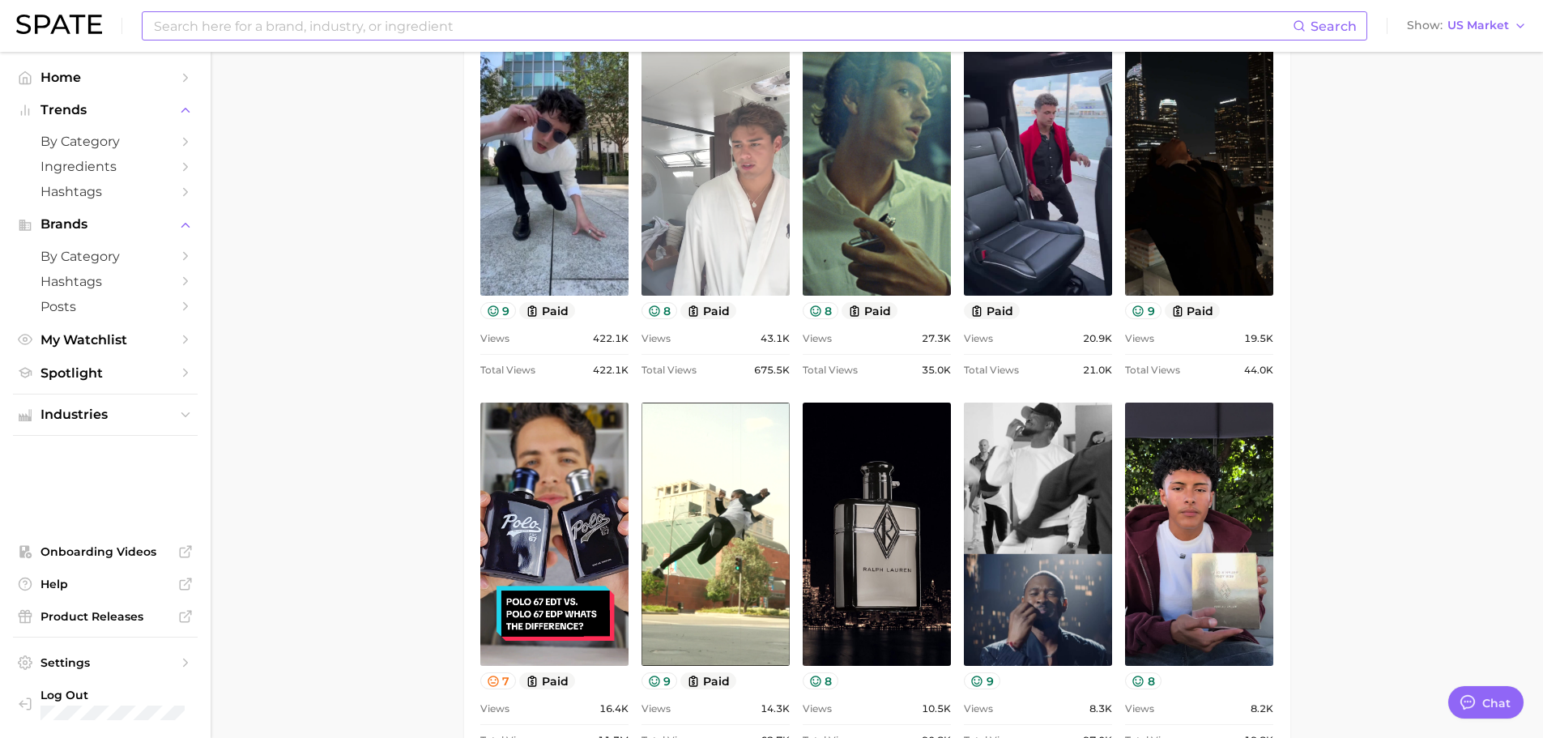
click at [756, 228] on link "view post on TikTok" at bounding box center [715, 163] width 148 height 263
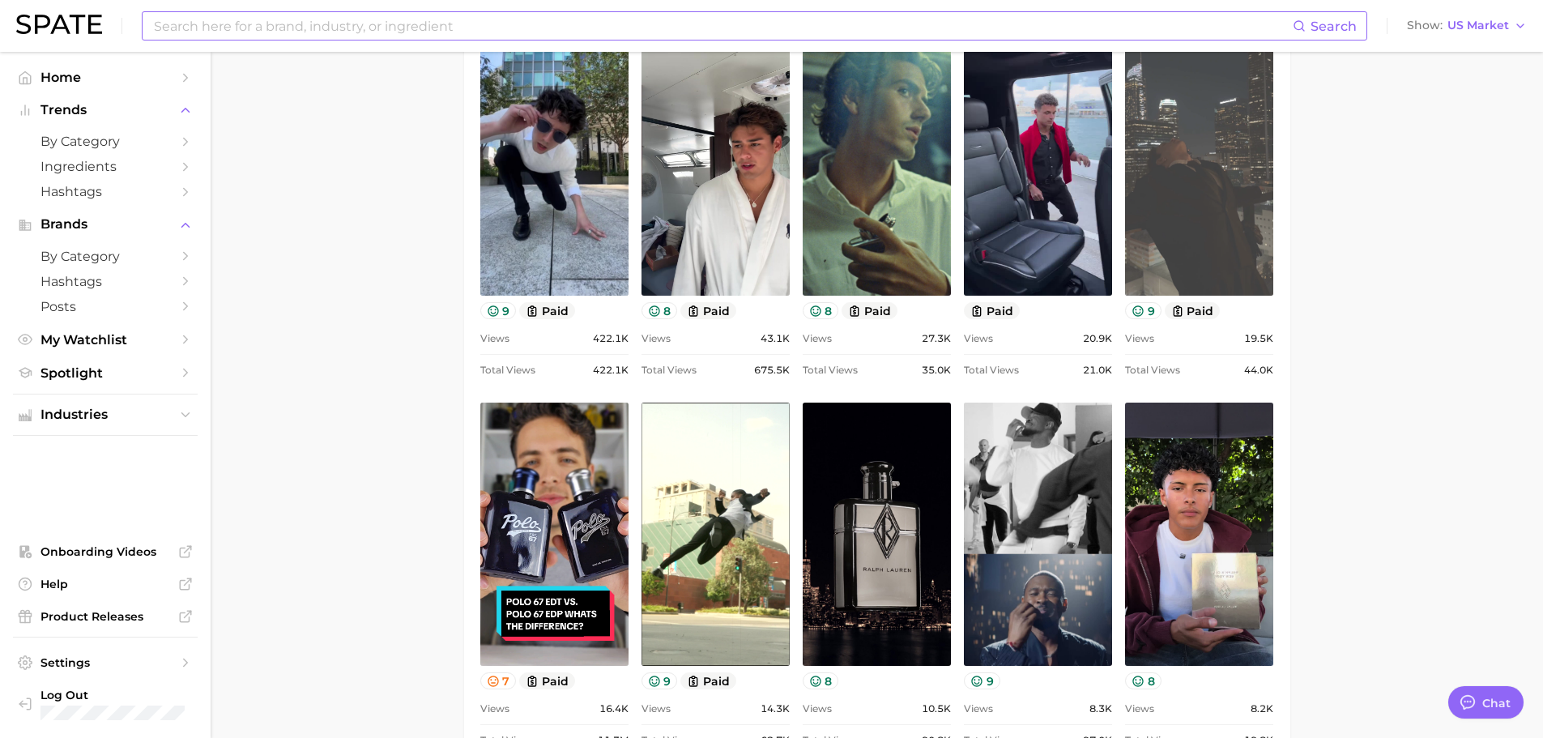
click at [1195, 179] on link "view post on TikTok" at bounding box center [1199, 163] width 148 height 263
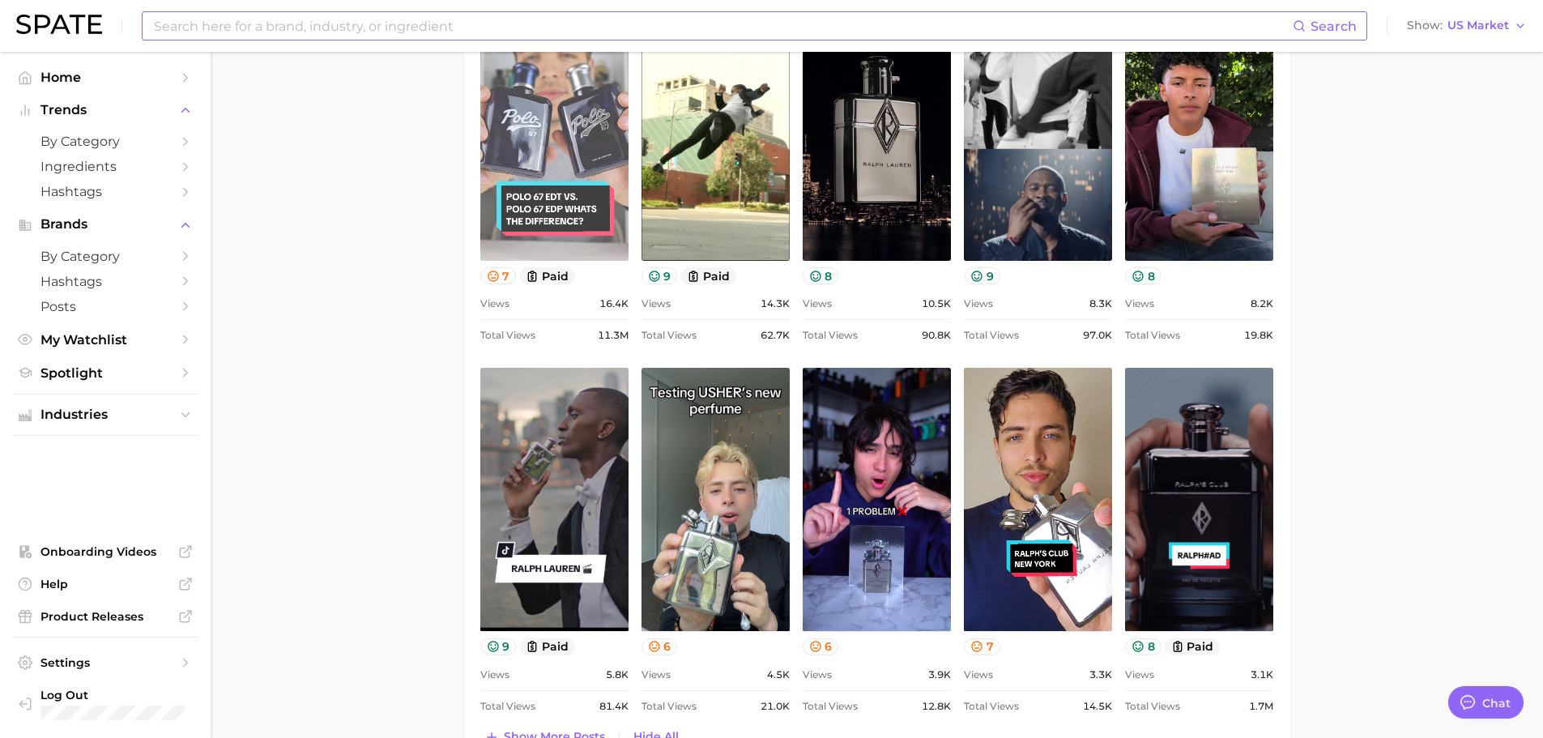
scroll to position [1539, 0]
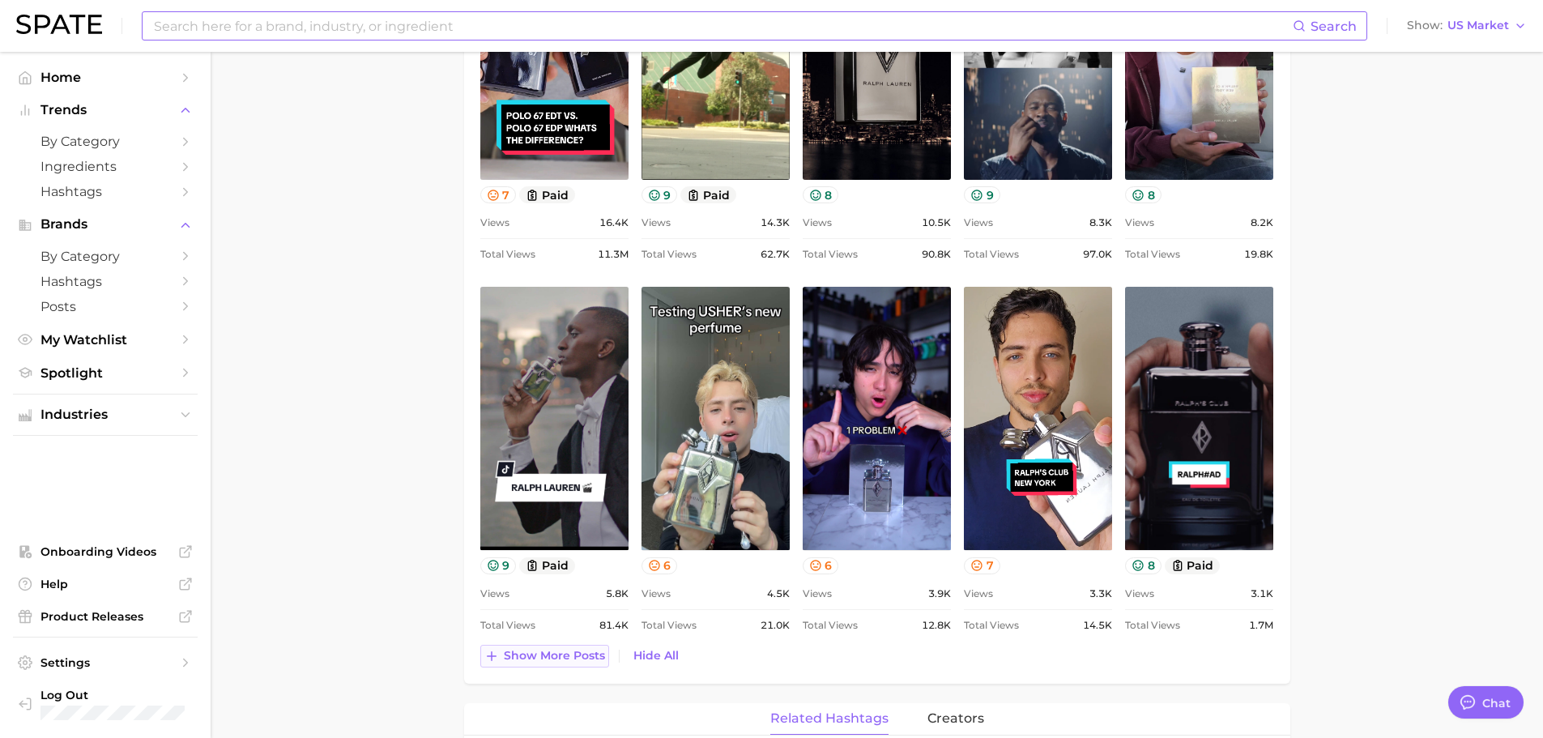
click at [534, 657] on span "Show more posts" at bounding box center [554, 656] width 101 height 14
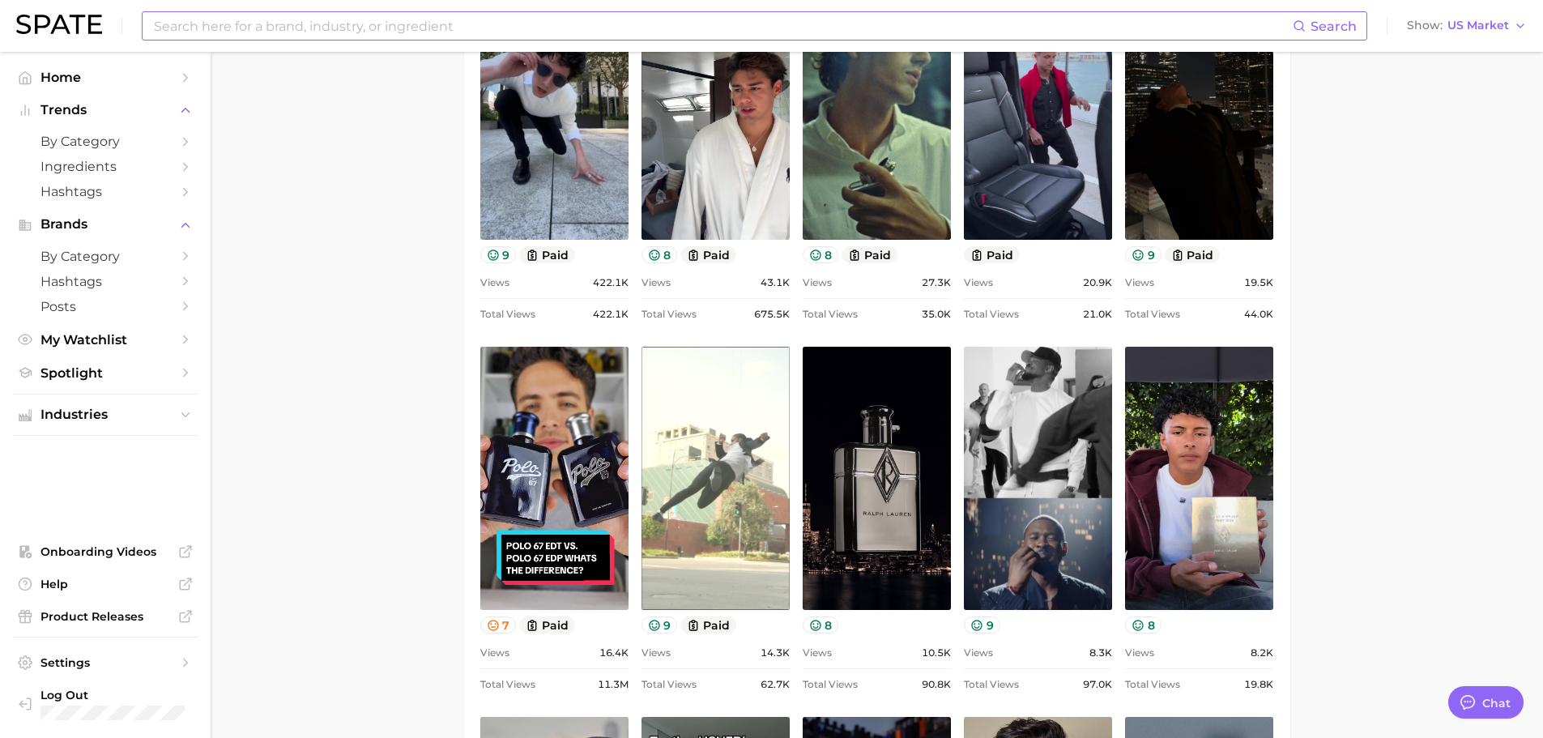
scroll to position [1134, 0]
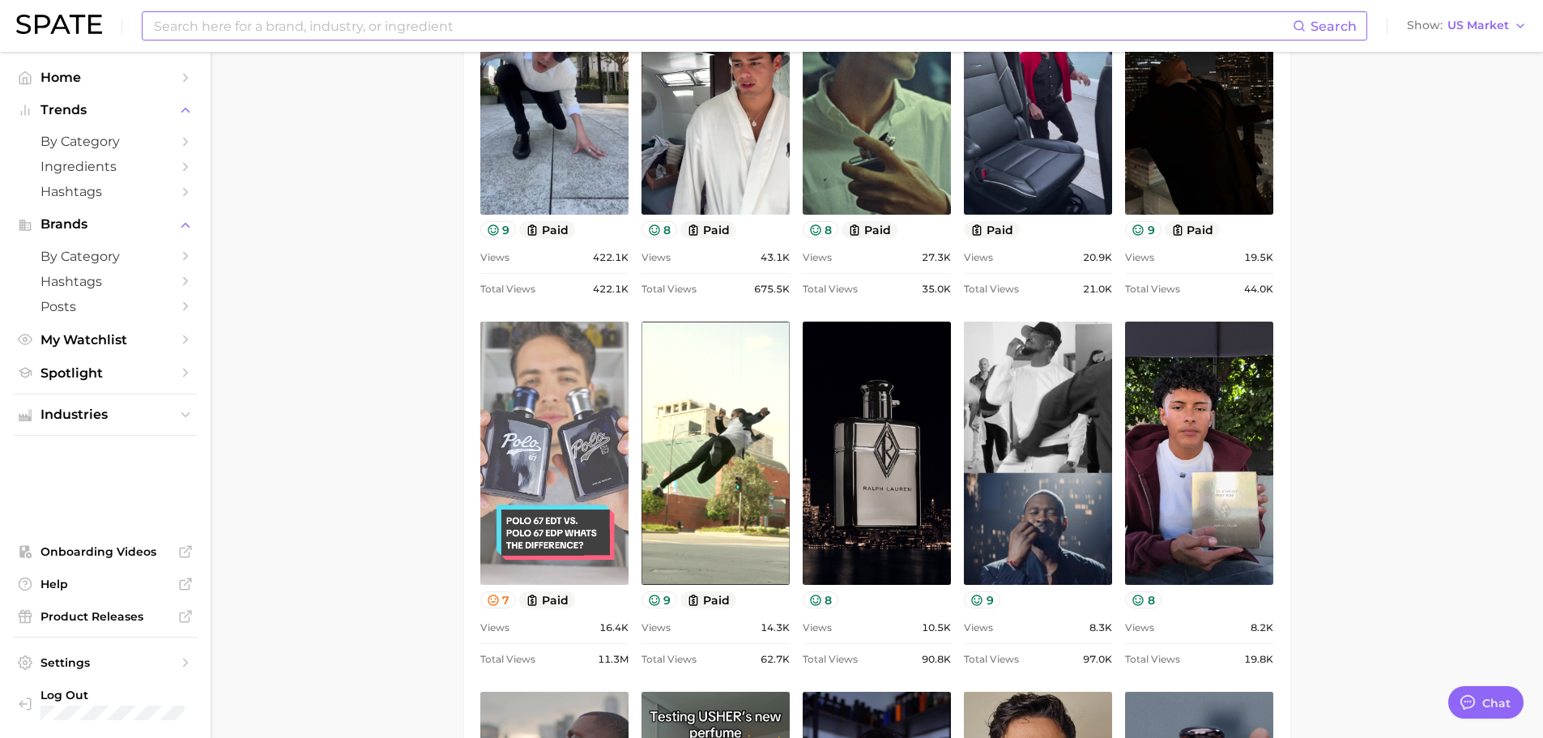
click at [580, 462] on link "view post on TikTok" at bounding box center [554, 453] width 148 height 263
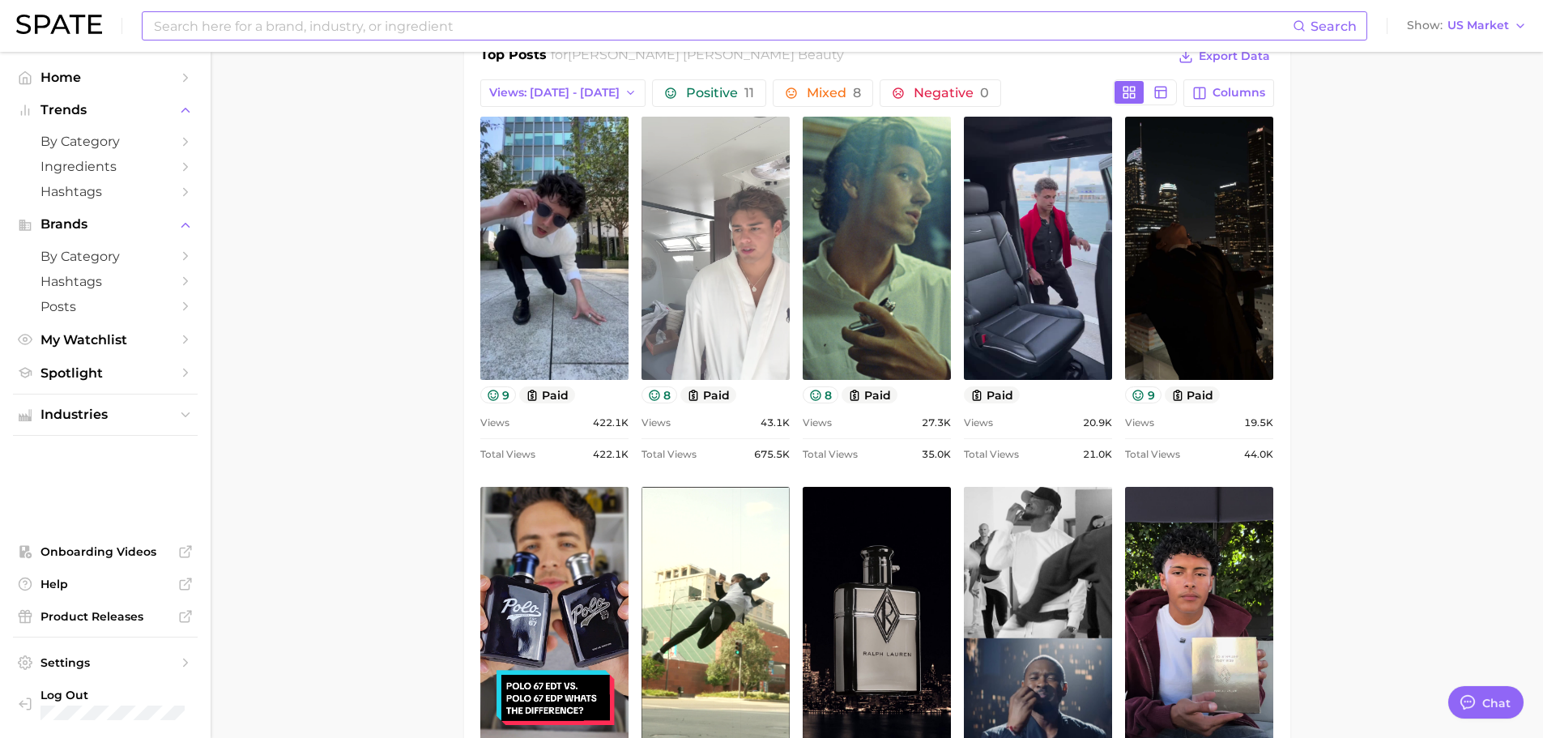
scroll to position [972, 0]
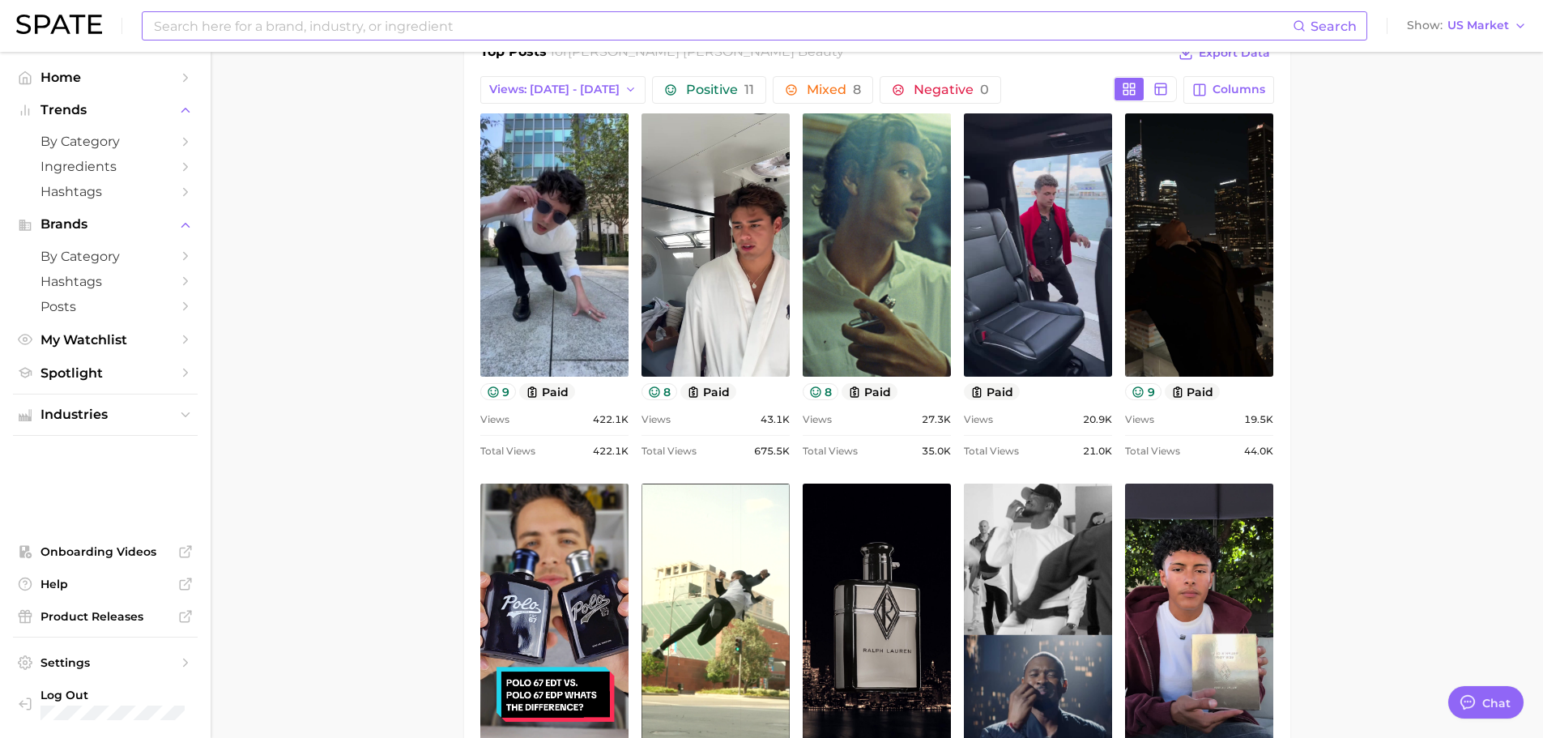
click at [445, 37] on input at bounding box center [722, 26] width 1140 height 28
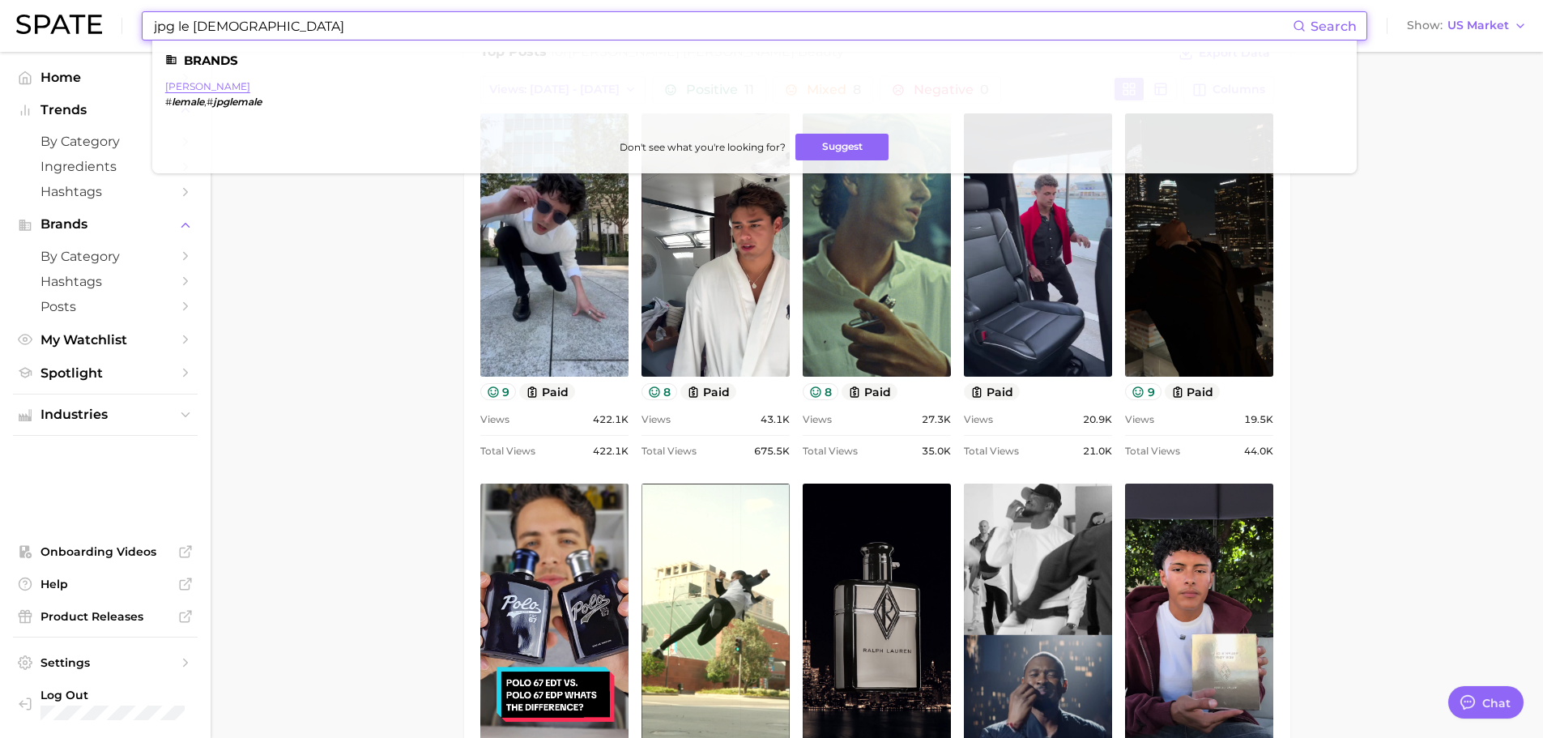
type input "jpg le [DEMOGRAPHIC_DATA]"
click at [237, 86] on link "[PERSON_NAME]" at bounding box center [207, 86] width 85 height 12
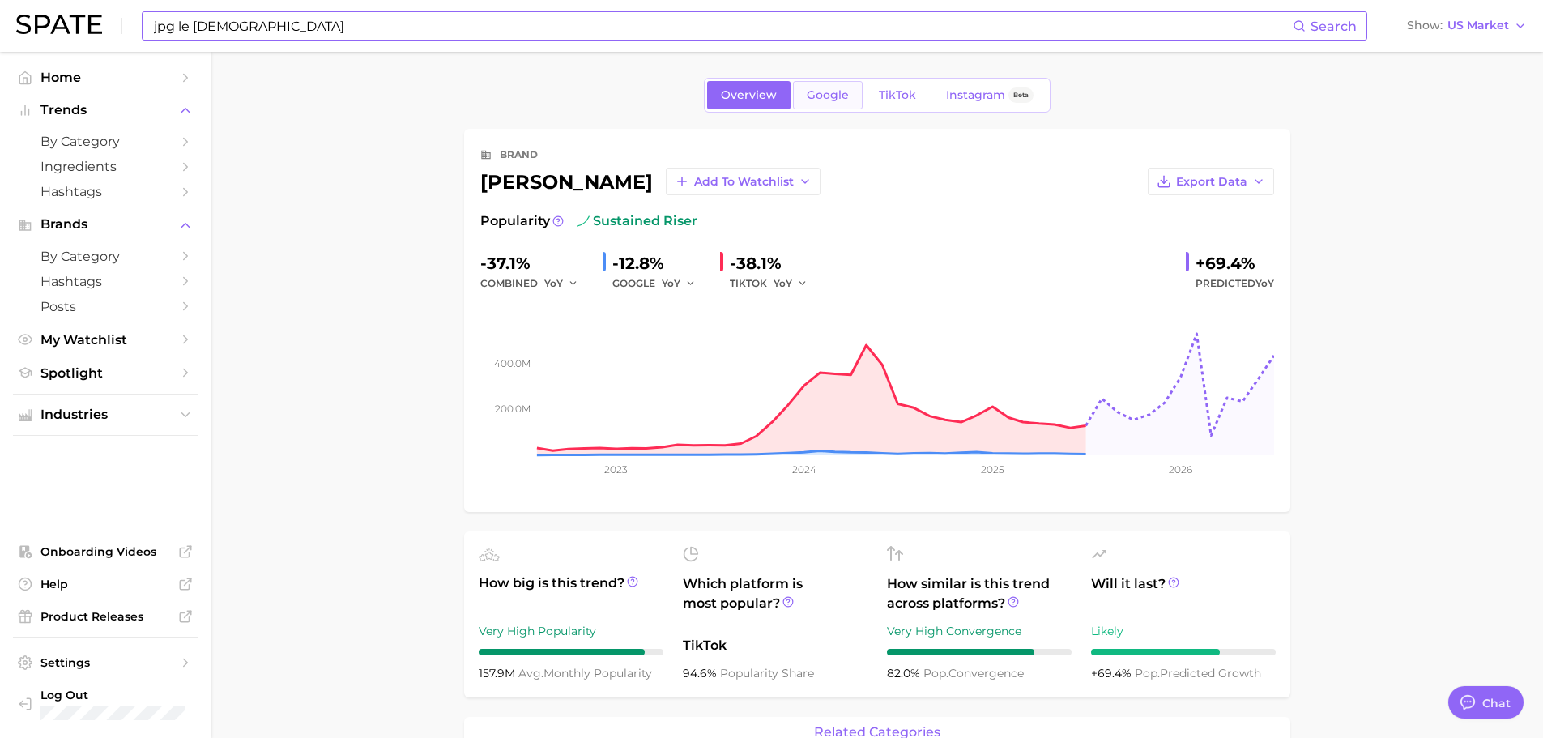
click at [813, 94] on span "Google" at bounding box center [828, 95] width 42 height 14
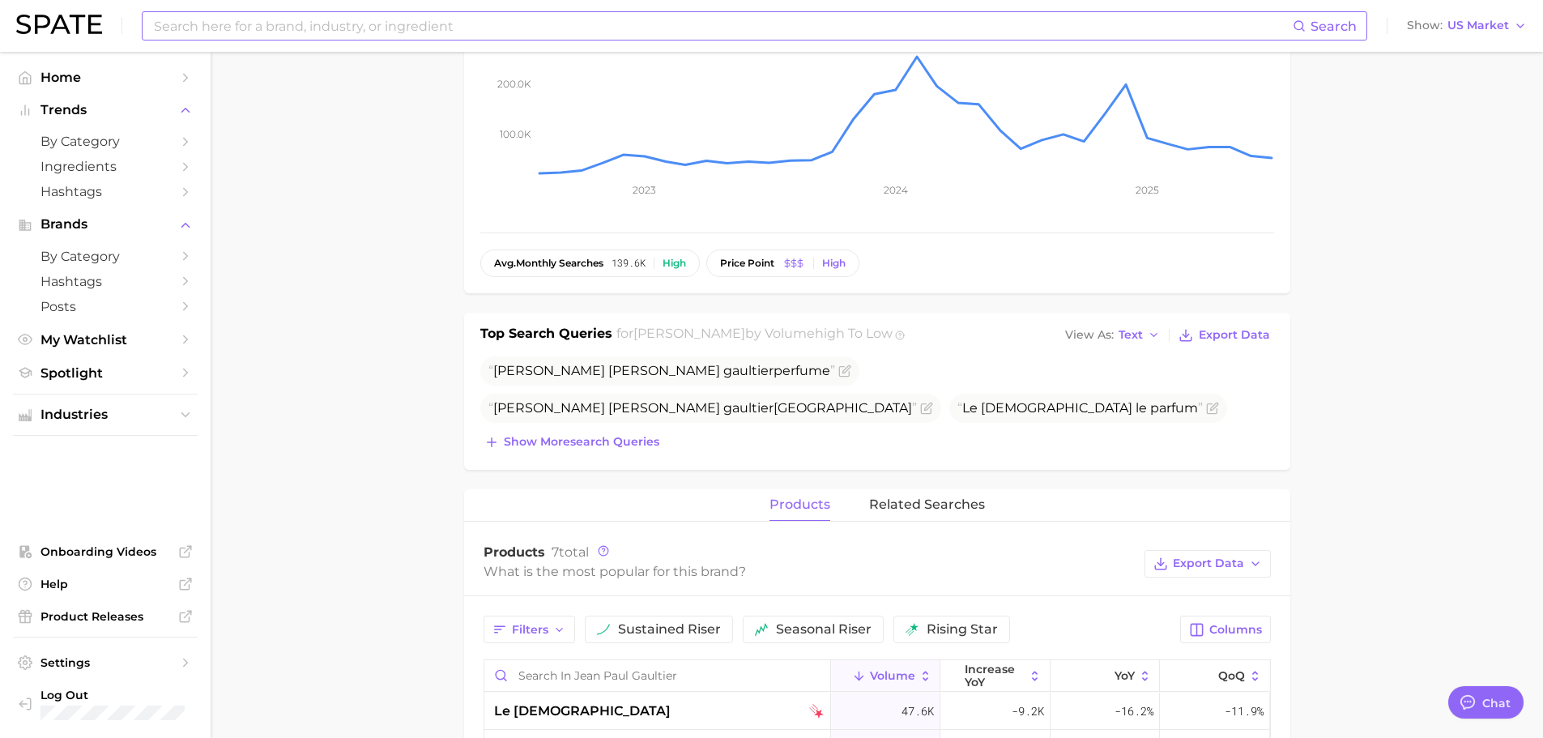
scroll to position [405, 0]
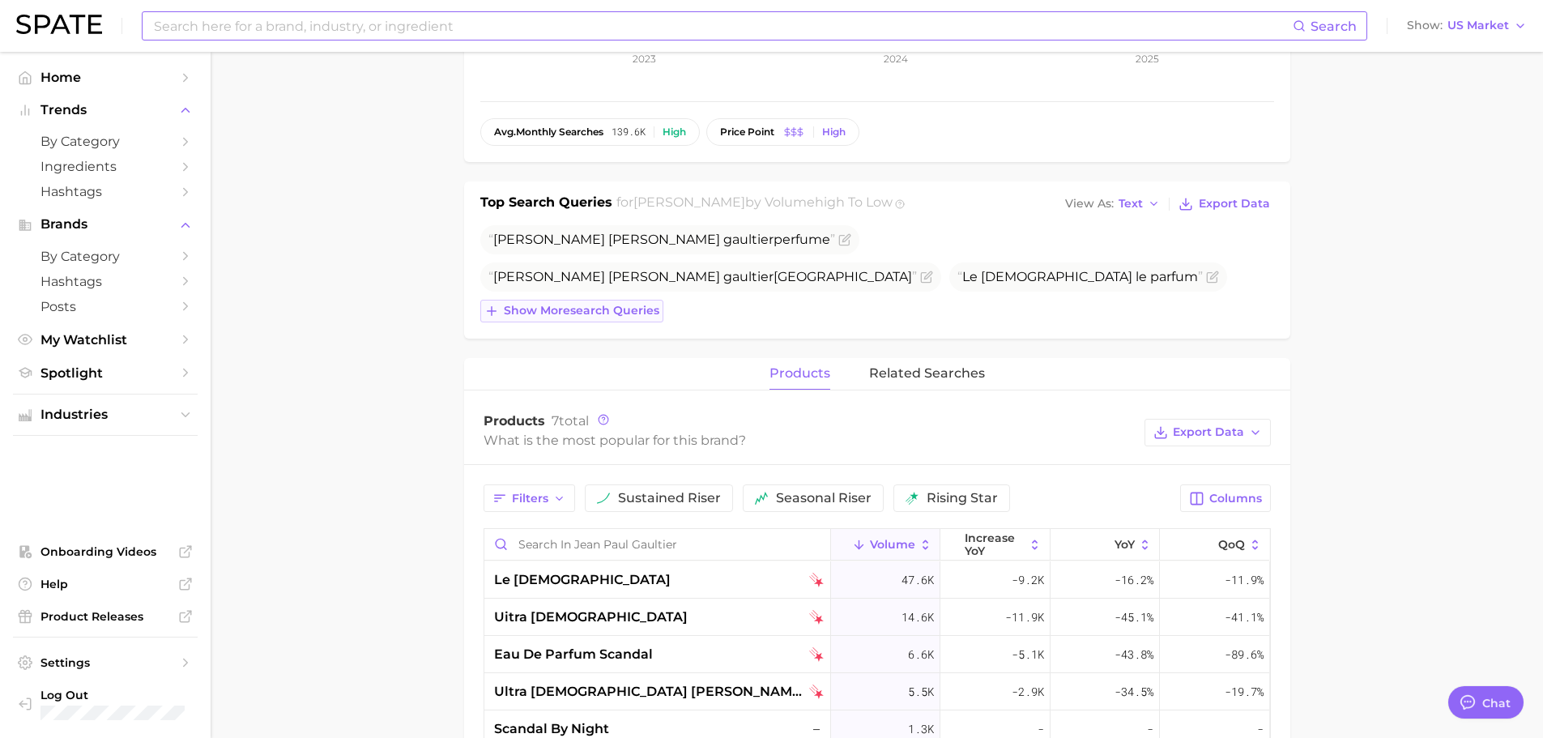
click at [655, 317] on span "Show more search queries" at bounding box center [582, 311] width 156 height 14
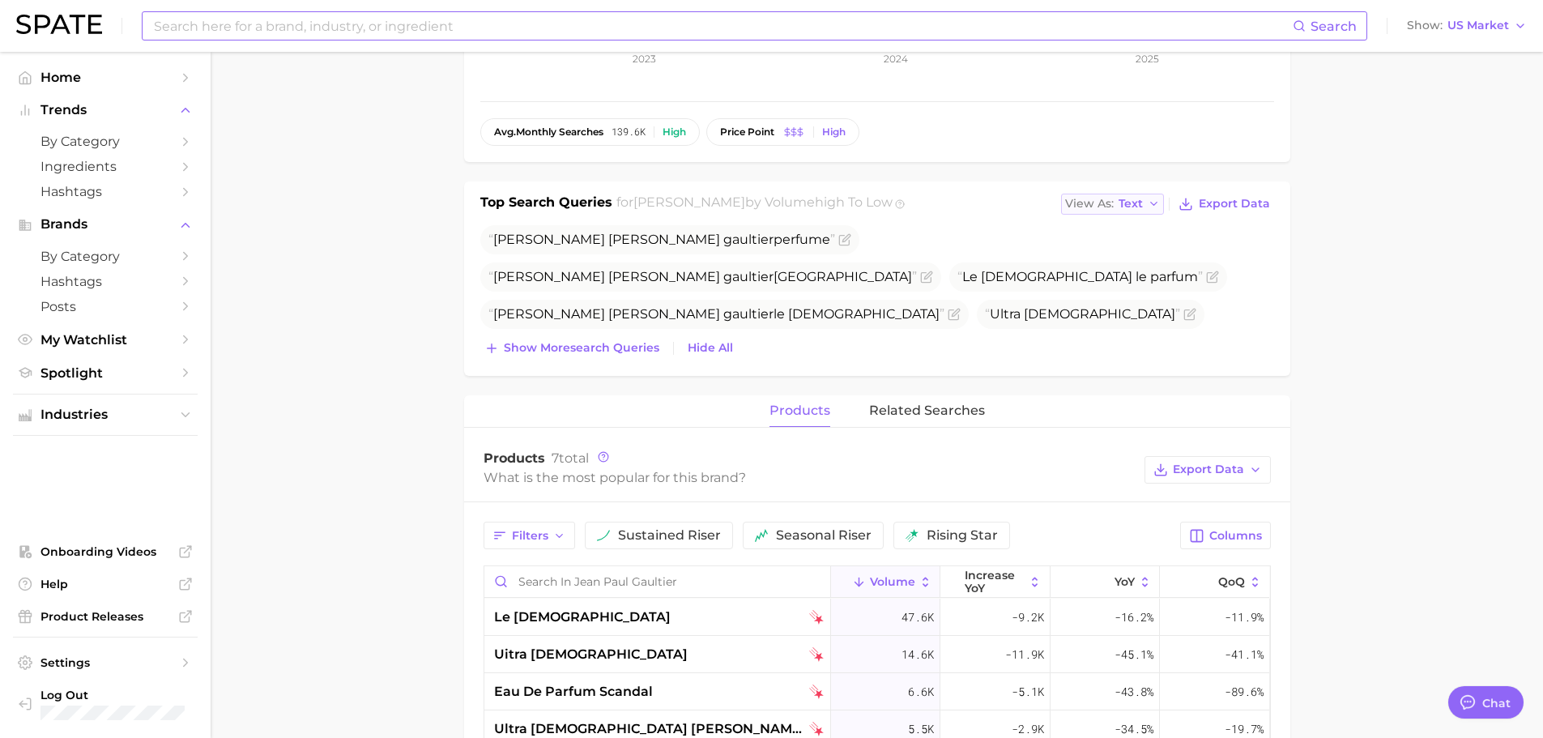
click at [1129, 207] on span "Text" at bounding box center [1131, 203] width 24 height 9
click at [1126, 251] on button "Table" at bounding box center [1150, 259] width 178 height 29
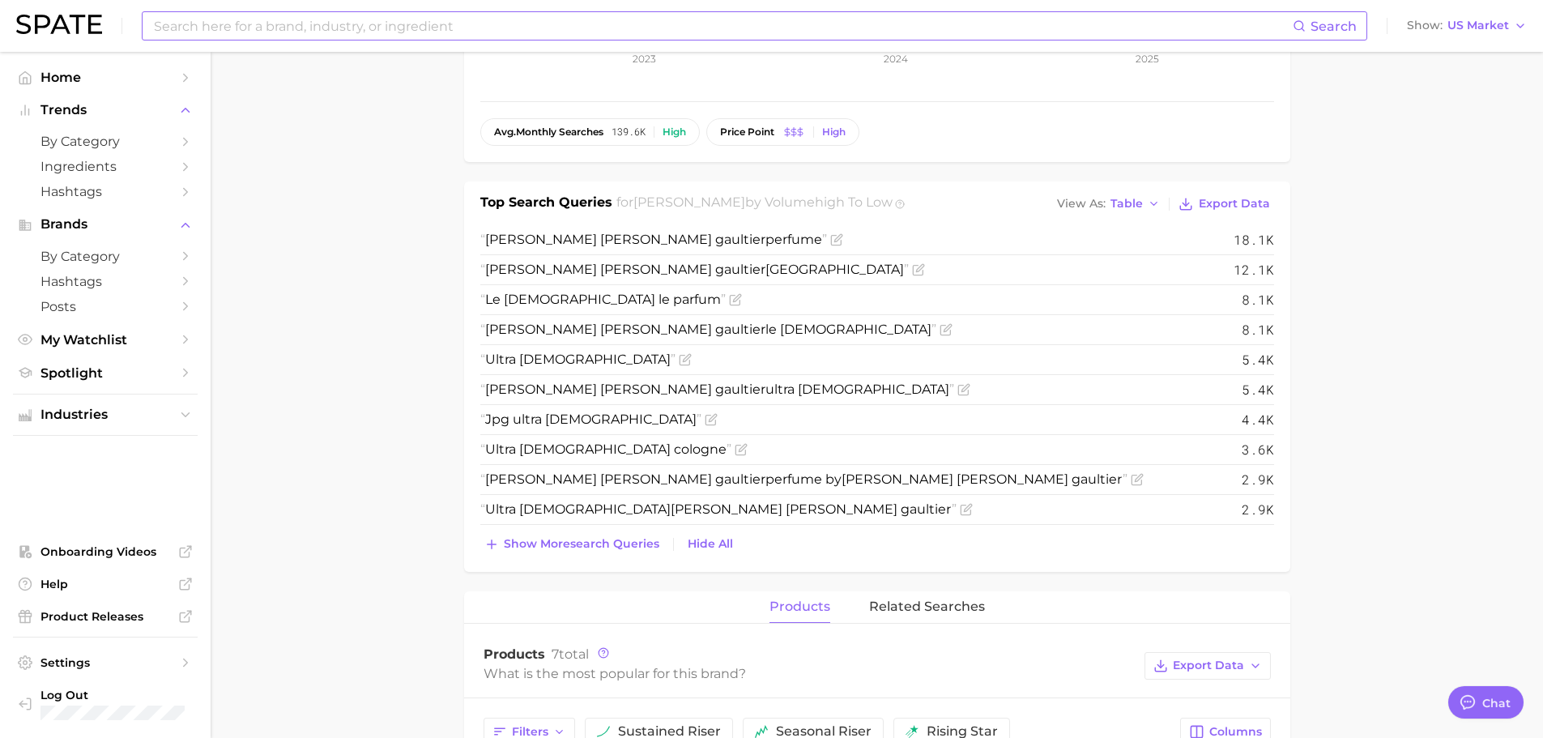
scroll to position [0, 0]
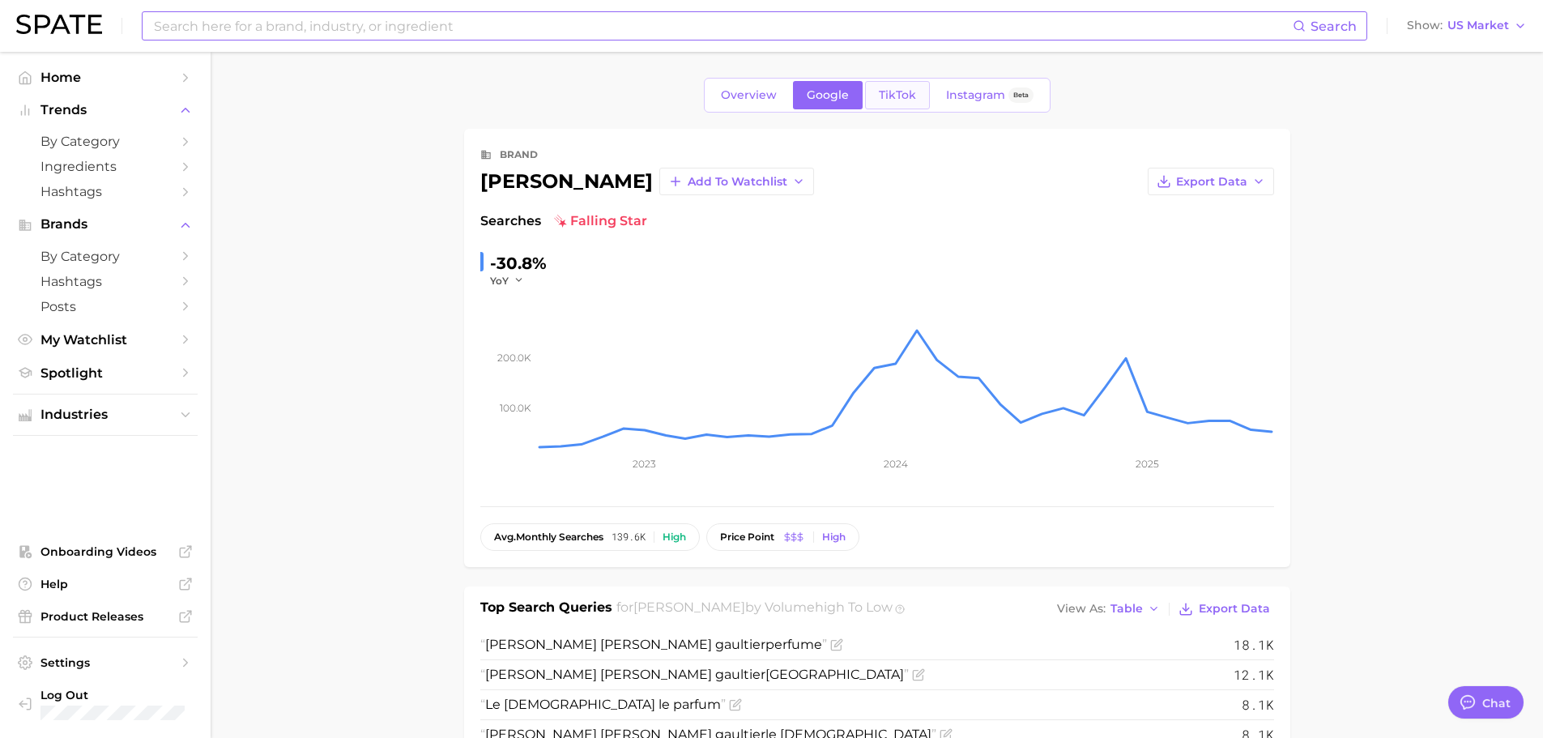
click at [895, 96] on span "TikTok" at bounding box center [897, 95] width 37 height 14
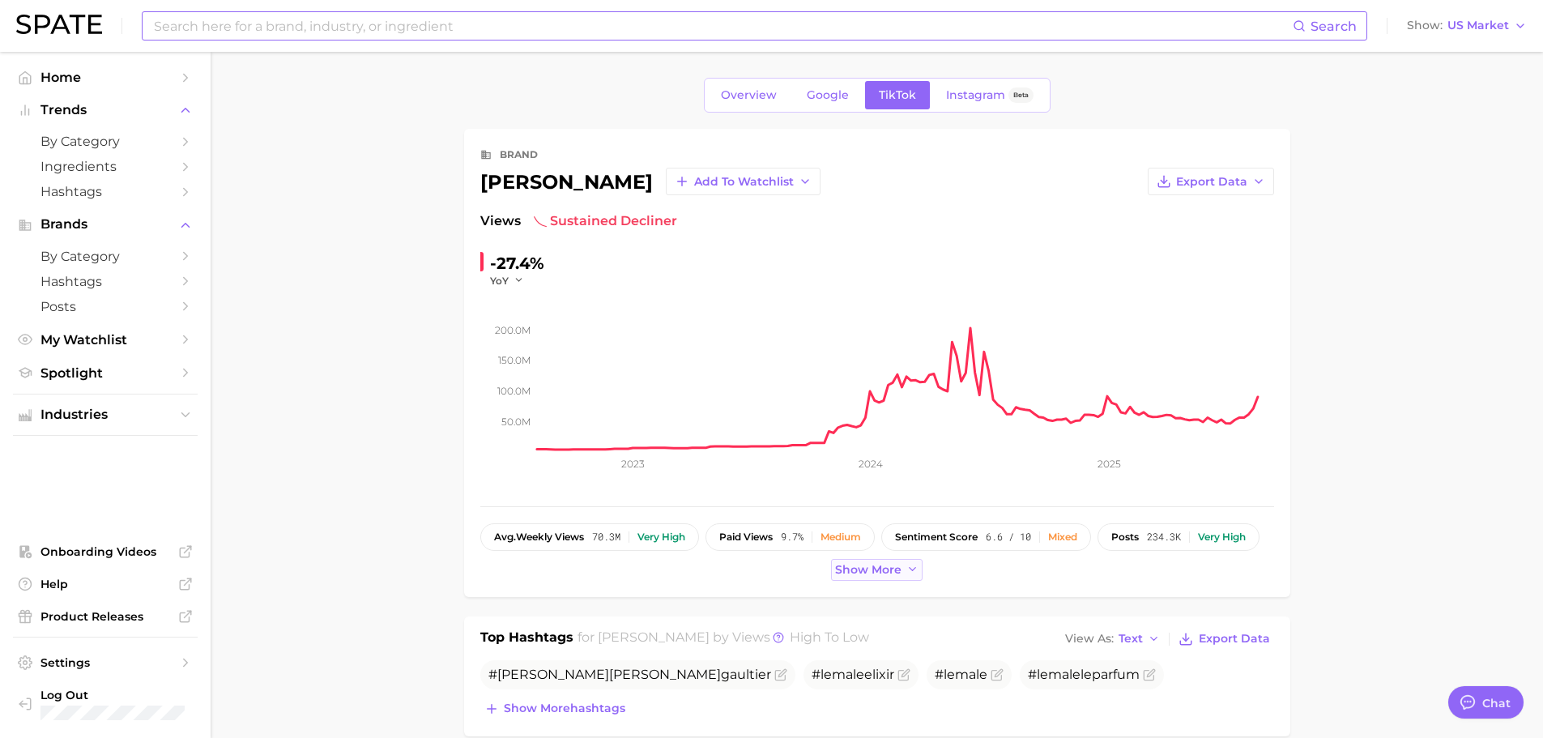
click at [854, 569] on span "Show more" at bounding box center [868, 570] width 66 height 14
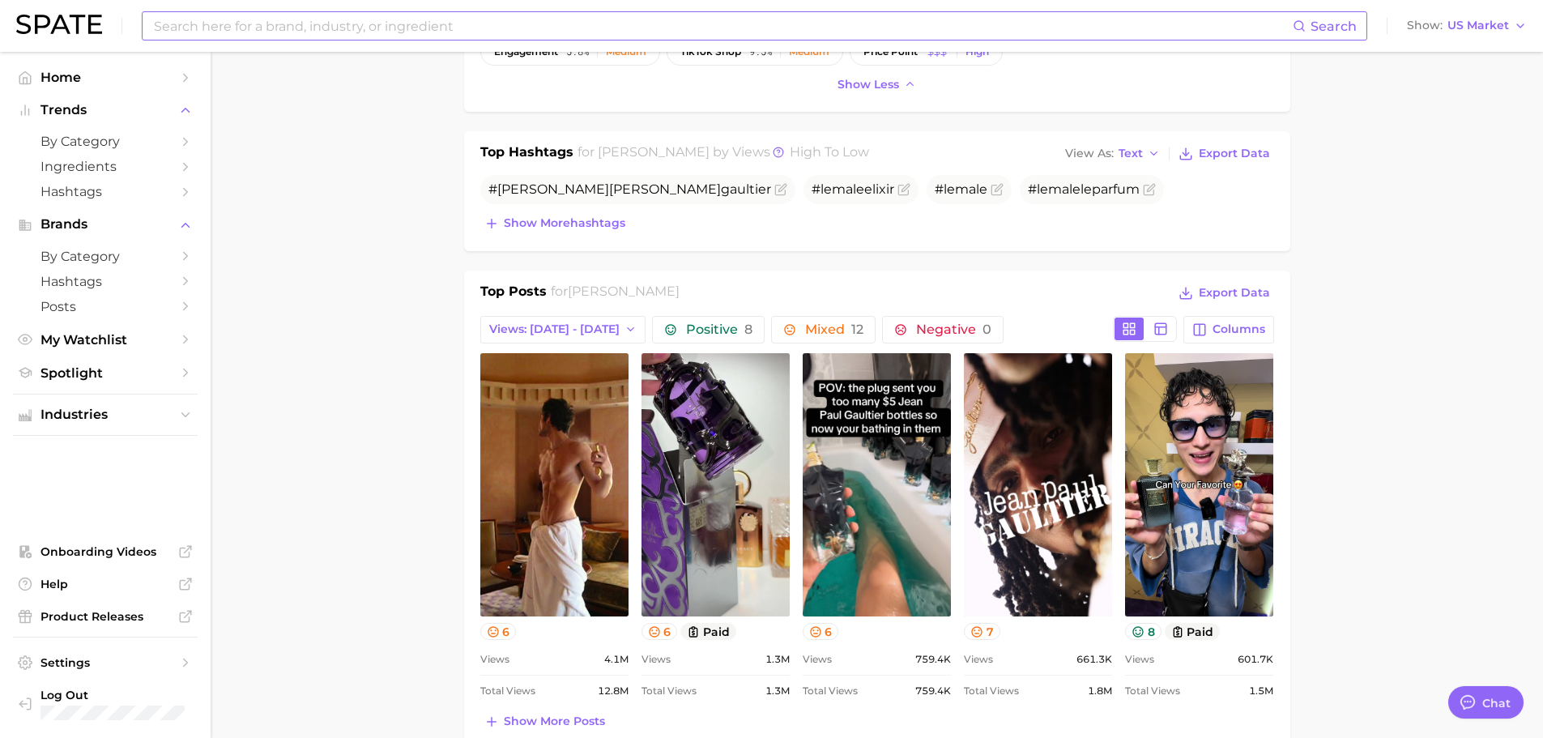
scroll to position [567, 0]
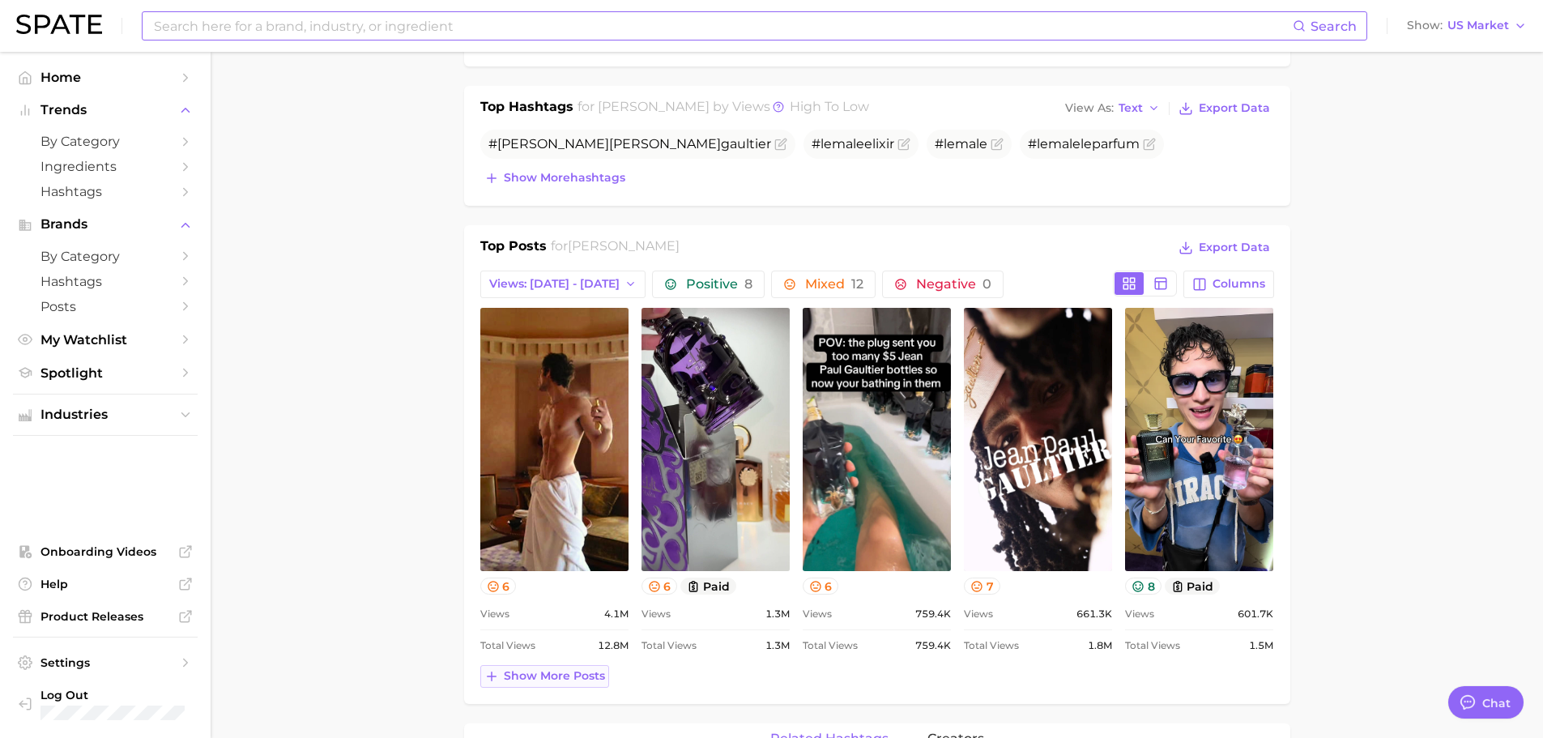
click at [543, 669] on span "Show more posts" at bounding box center [554, 676] width 101 height 14
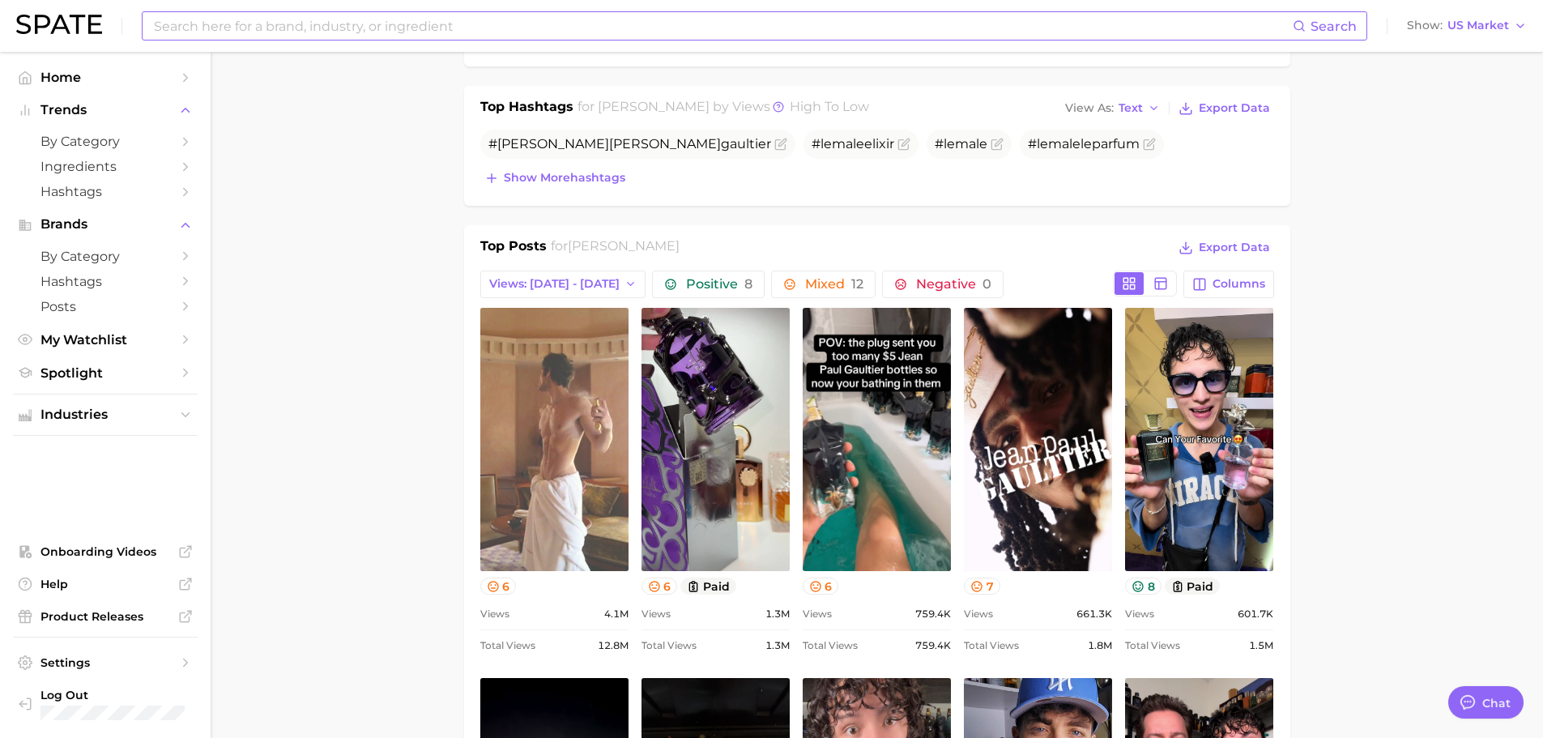
scroll to position [0, 0]
click at [552, 501] on link "view post on TikTok" at bounding box center [554, 439] width 148 height 263
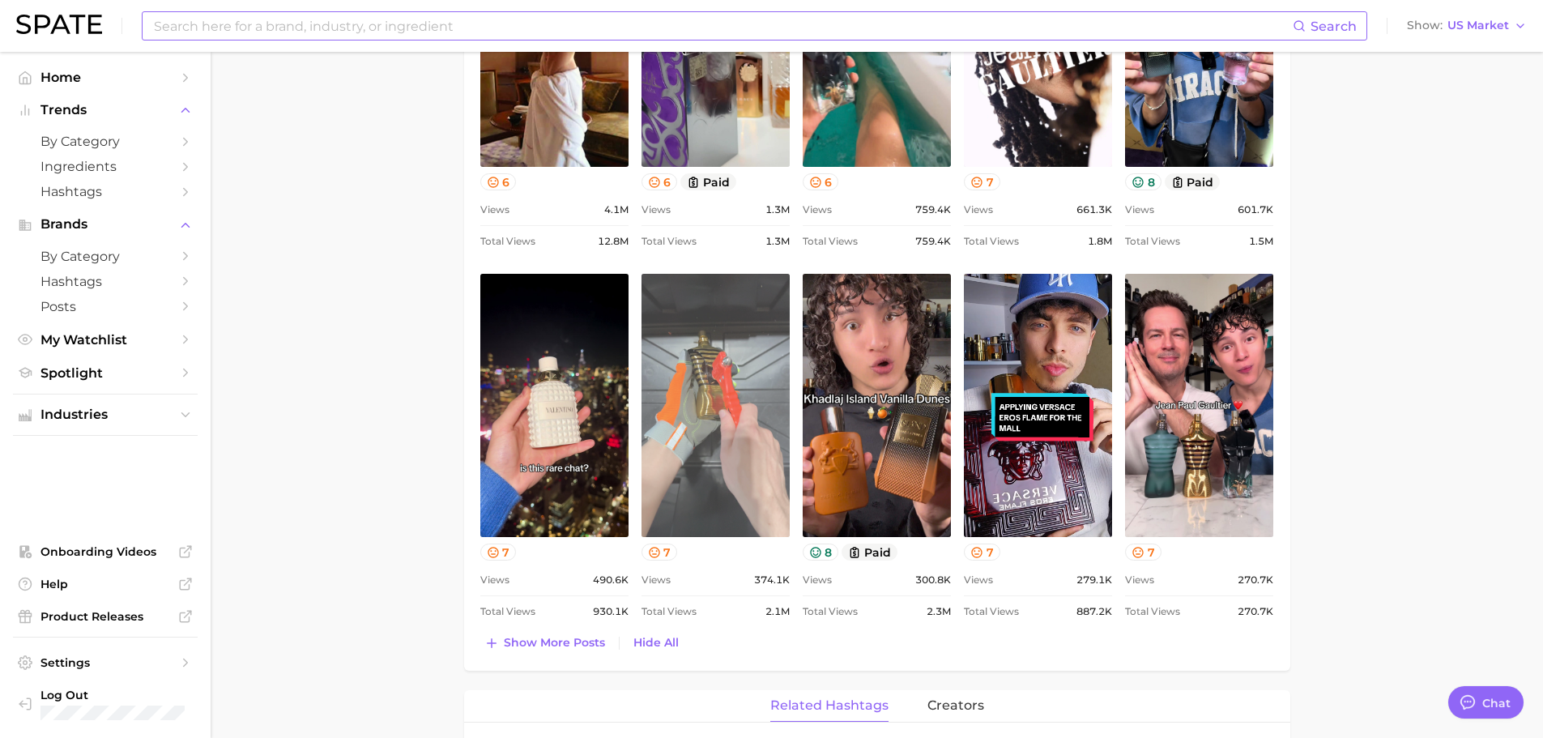
scroll to position [972, 0]
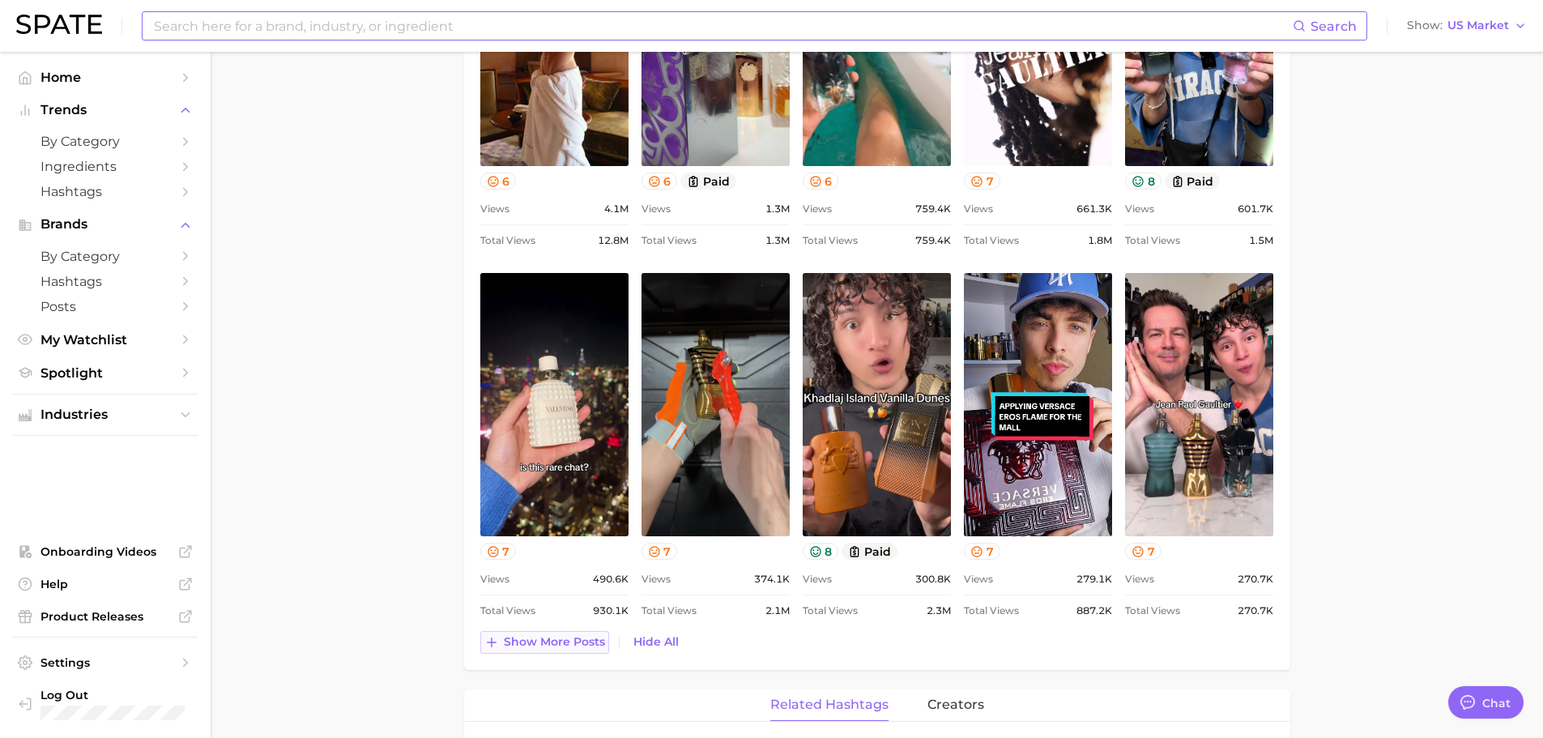
click at [559, 641] on span "Show more posts" at bounding box center [554, 642] width 101 height 14
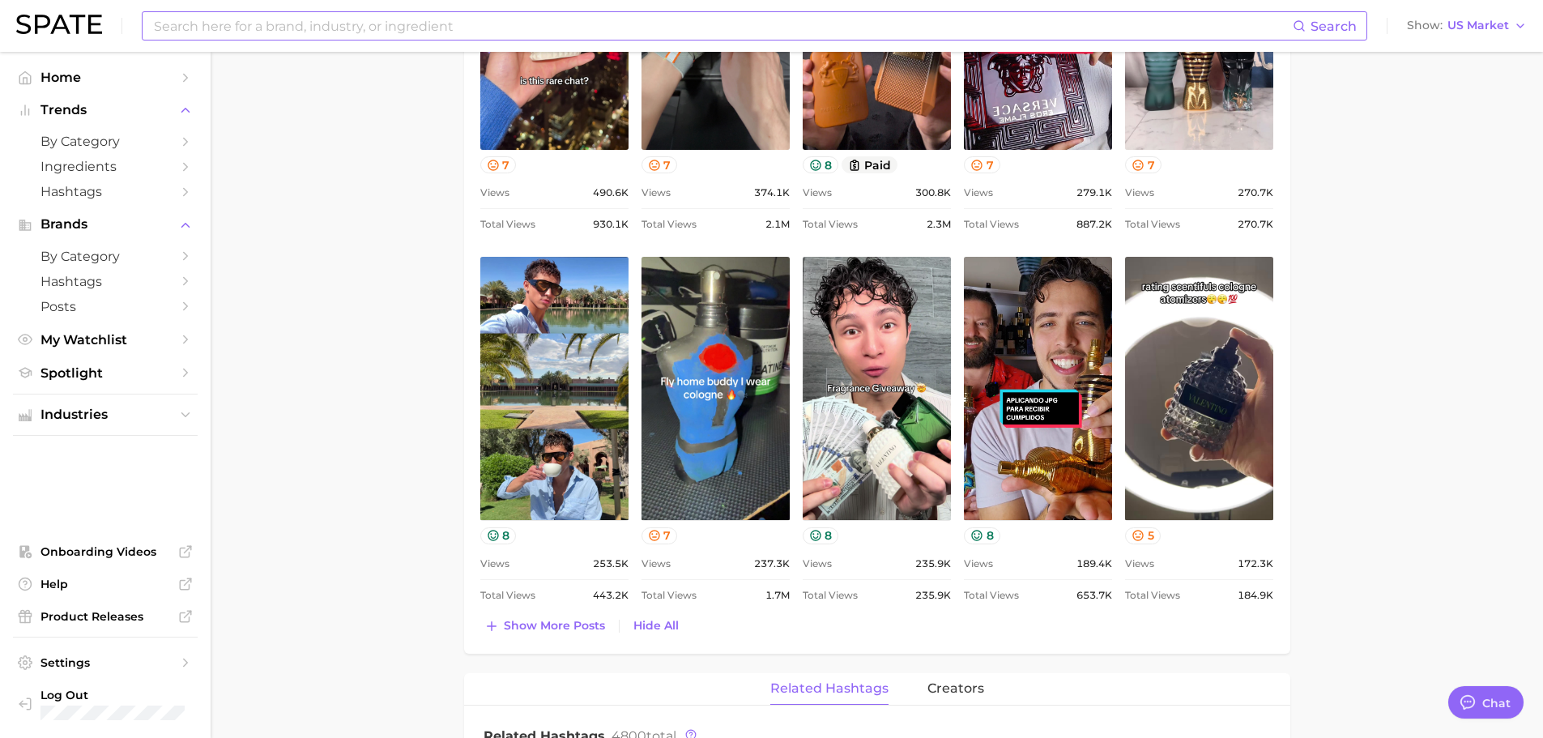
scroll to position [1377, 0]
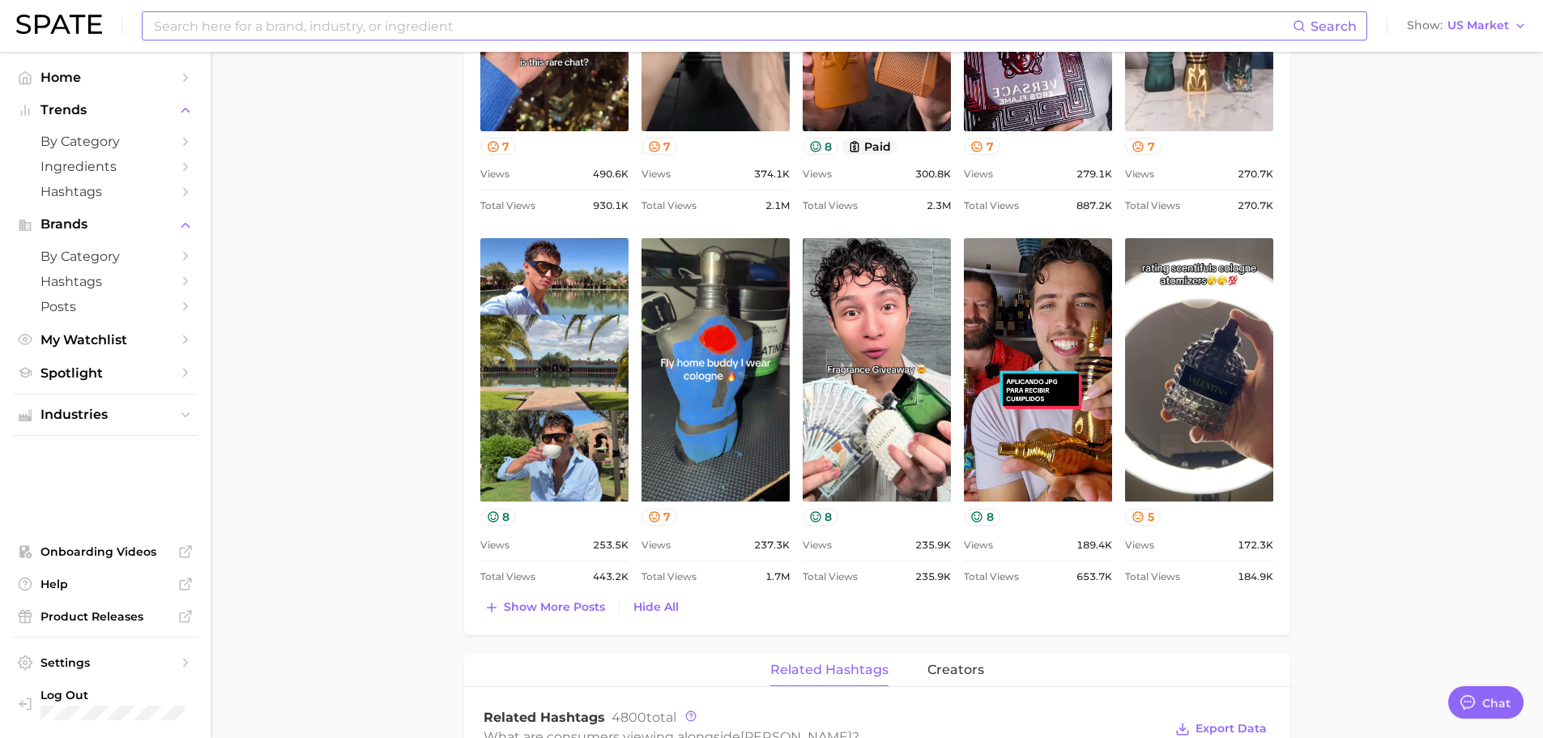
click at [532, 590] on div "Top Posts for [PERSON_NAME] Export Data Views: [DATE] - [DATE] Positive 8 Mixed…" at bounding box center [877, 23] width 794 height 1192
click at [532, 594] on div "Top Posts for [PERSON_NAME] Export Data Views: [DATE] - [DATE] Positive 8 Mixed…" at bounding box center [877, 23] width 794 height 1192
click at [532, 601] on span "Show more posts" at bounding box center [554, 607] width 101 height 14
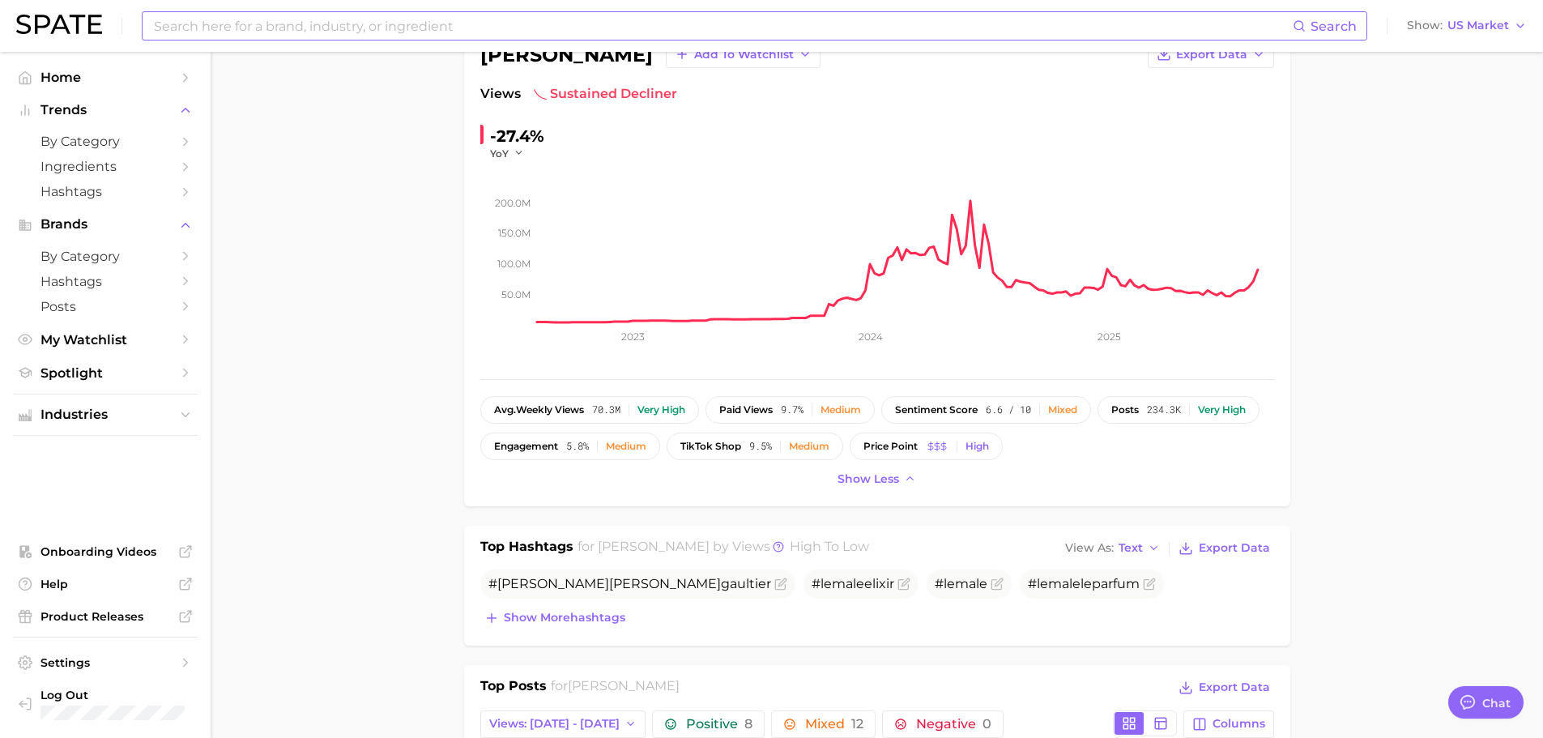
scroll to position [324, 0]
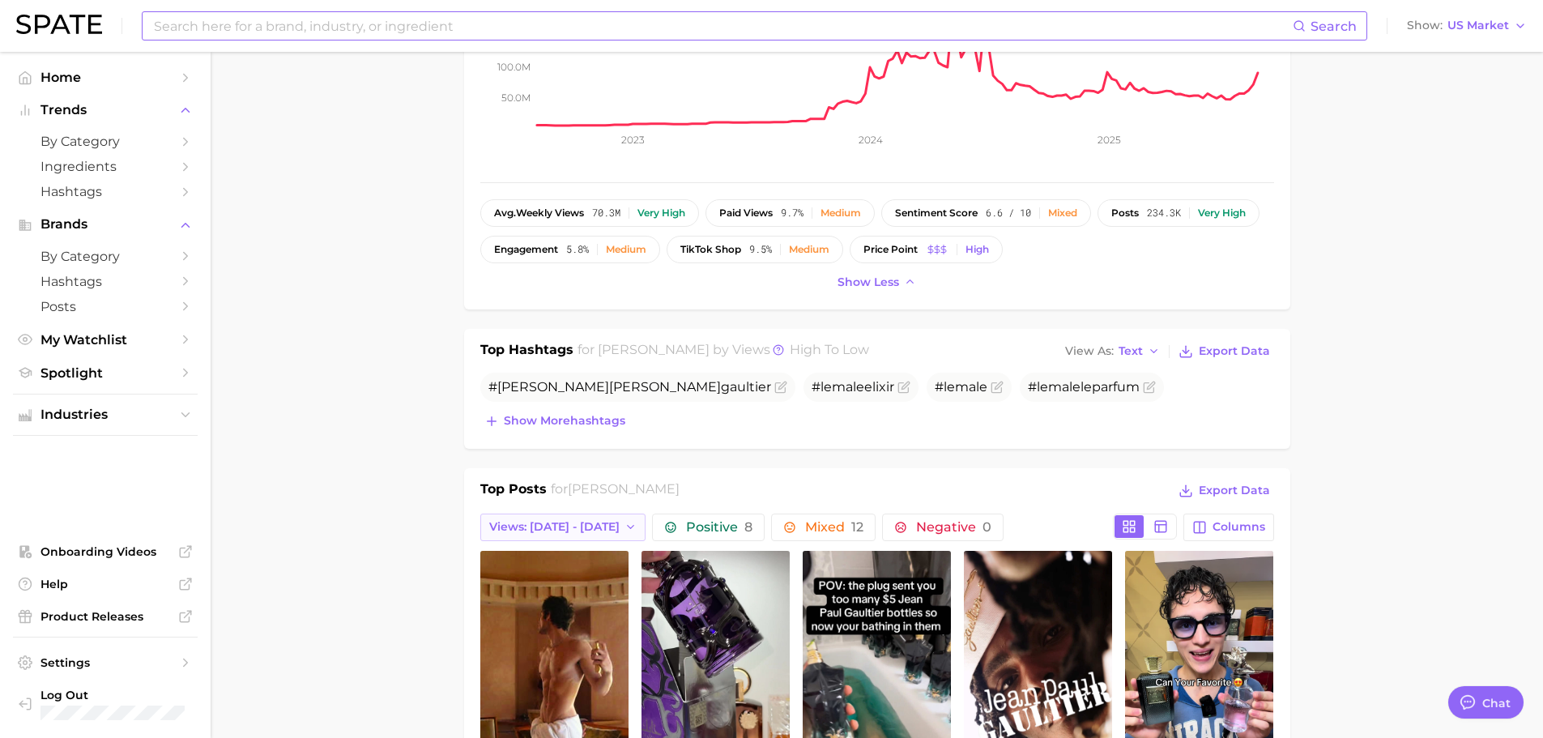
click at [566, 533] on span "Views: [DATE] - [DATE]" at bounding box center [554, 527] width 130 height 14
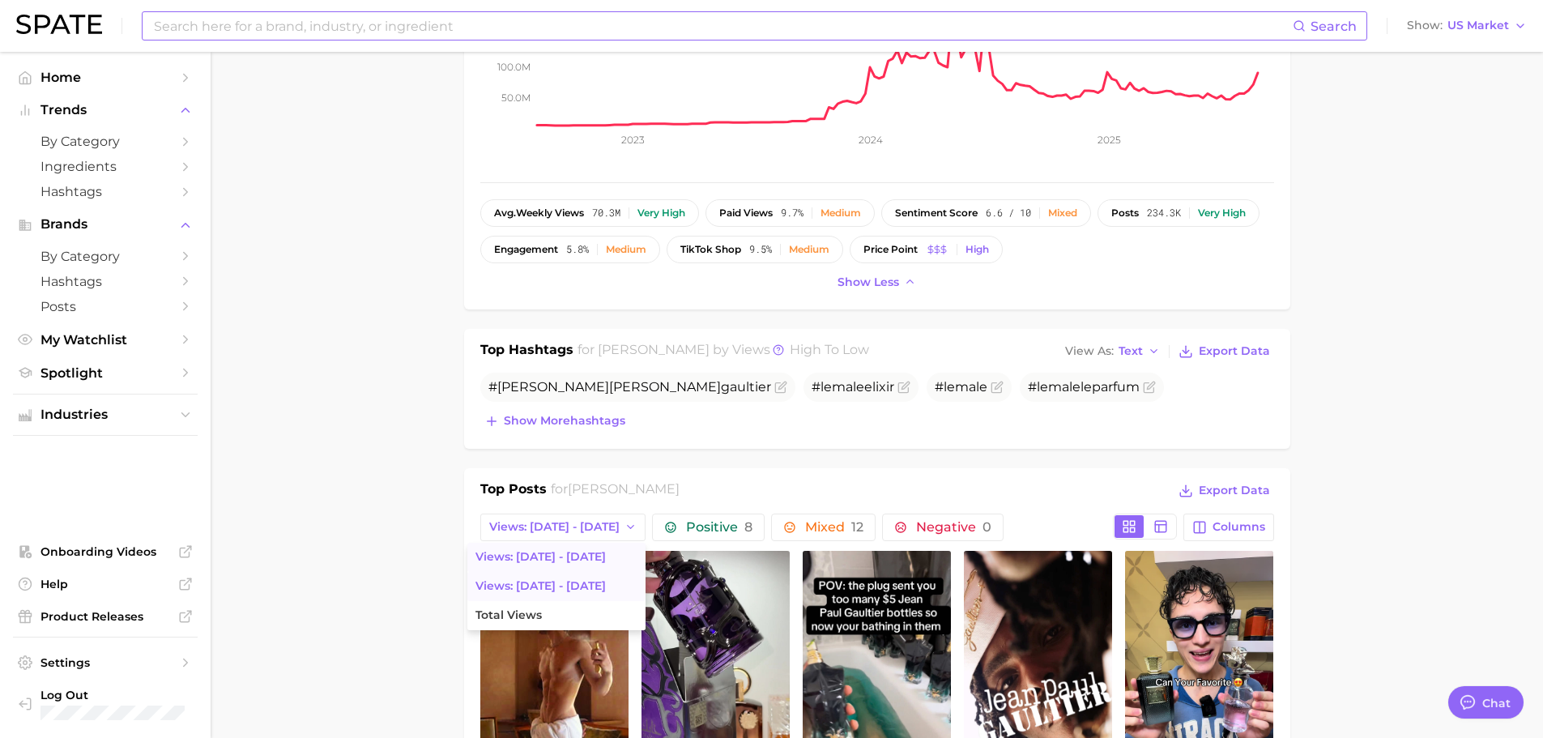
click at [552, 573] on button "Views: [DATE] - [DATE]" at bounding box center [556, 586] width 178 height 29
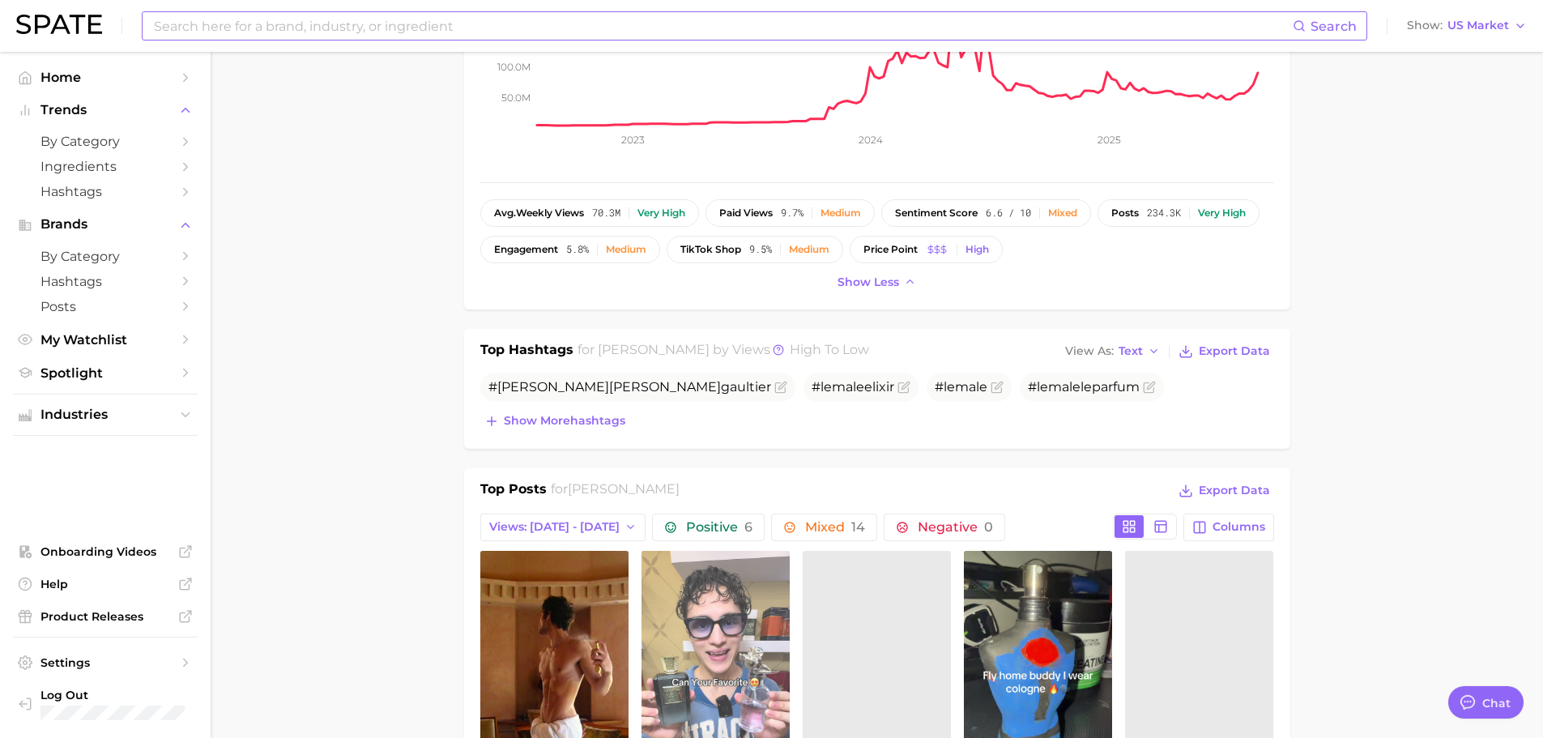
scroll to position [525, 0]
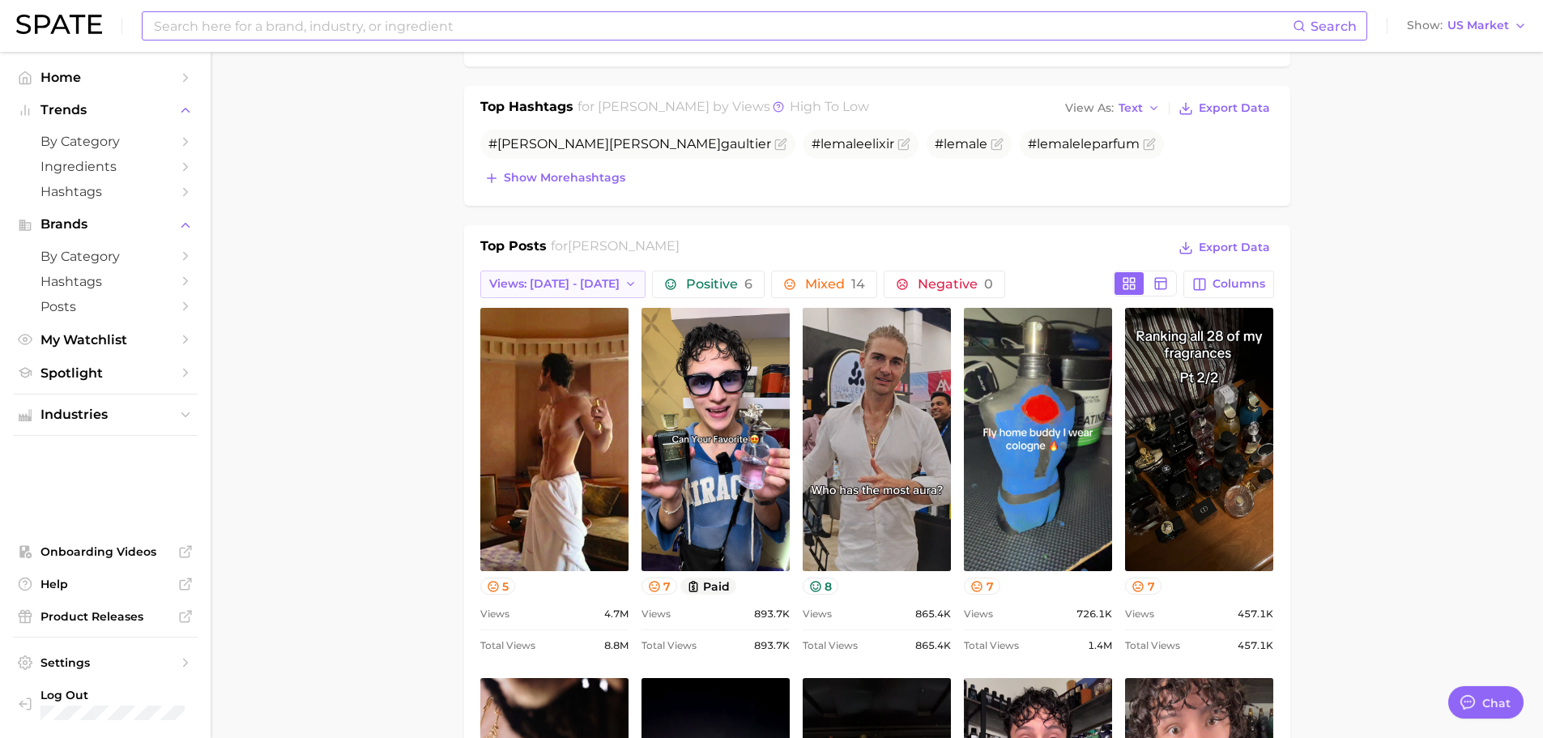
click at [580, 291] on span "Views: [DATE] - [DATE]" at bounding box center [554, 284] width 130 height 14
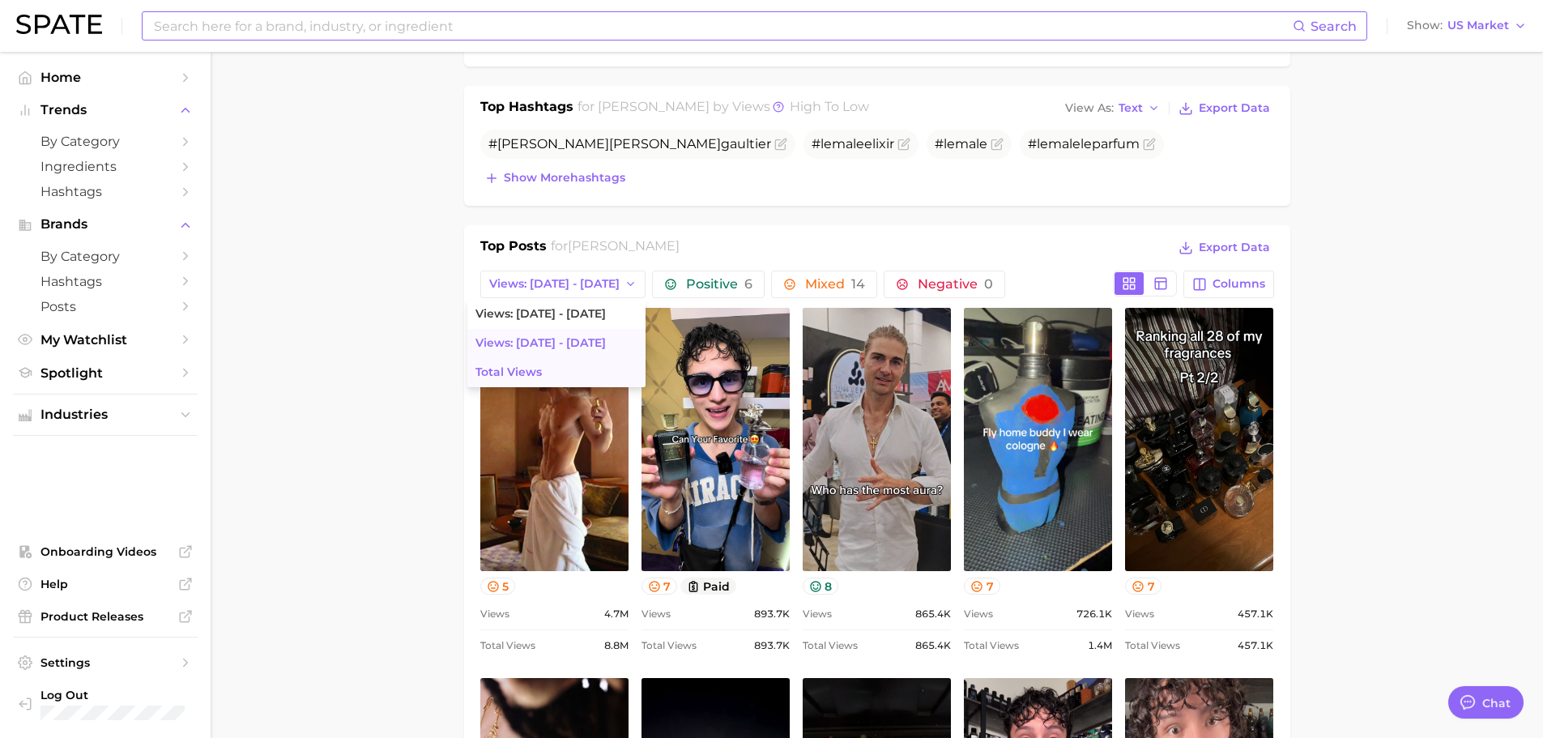
click at [545, 363] on button "Total Views" at bounding box center [556, 372] width 178 height 29
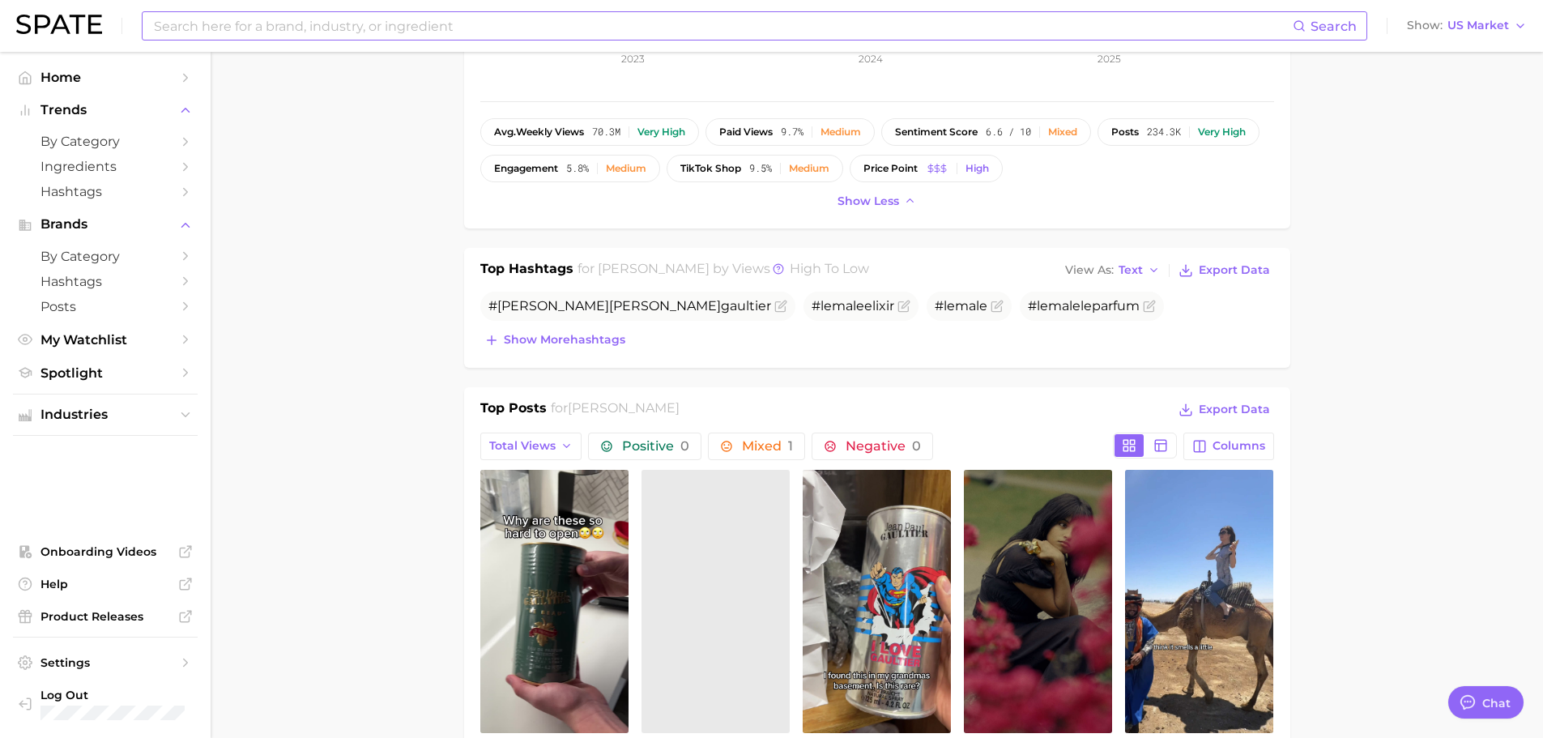
scroll to position [0, 0]
click at [600, 342] on span "Show more hashtags" at bounding box center [564, 340] width 121 height 14
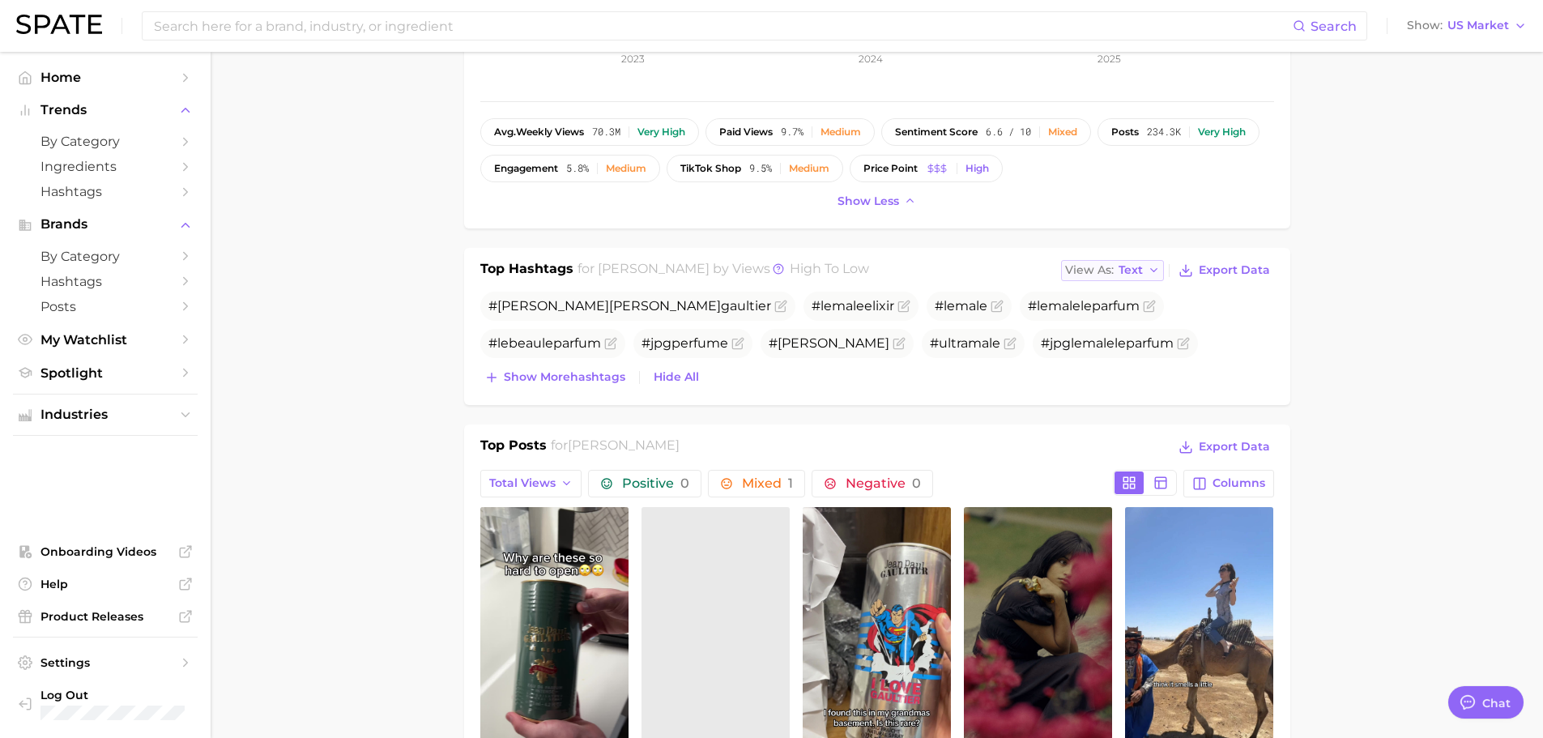
click at [1119, 271] on div "View As Text" at bounding box center [1104, 270] width 78 height 9
click at [1113, 320] on span "Table" at bounding box center [1105, 326] width 32 height 14
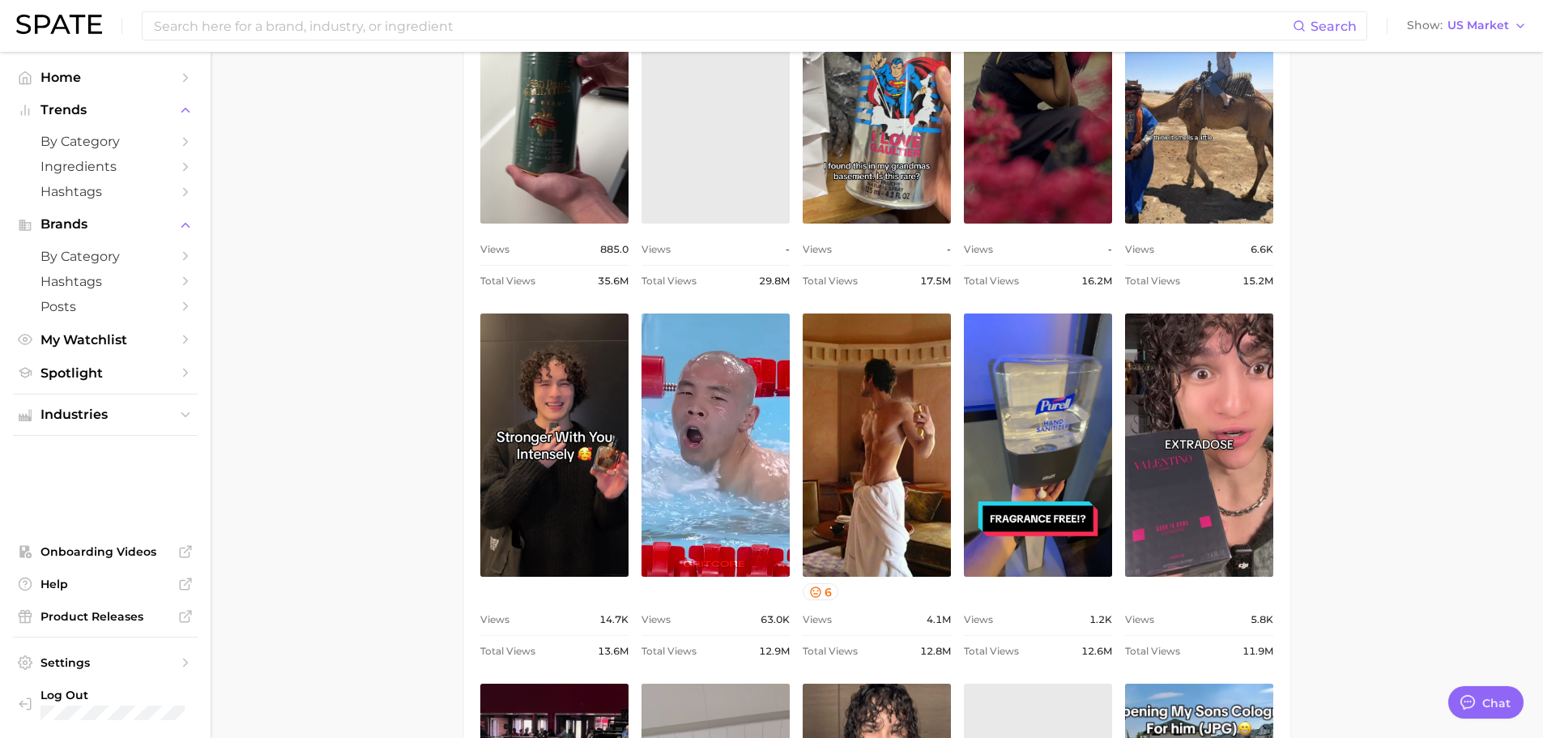
scroll to position [1458, 0]
